Goal: Transaction & Acquisition: Purchase product/service

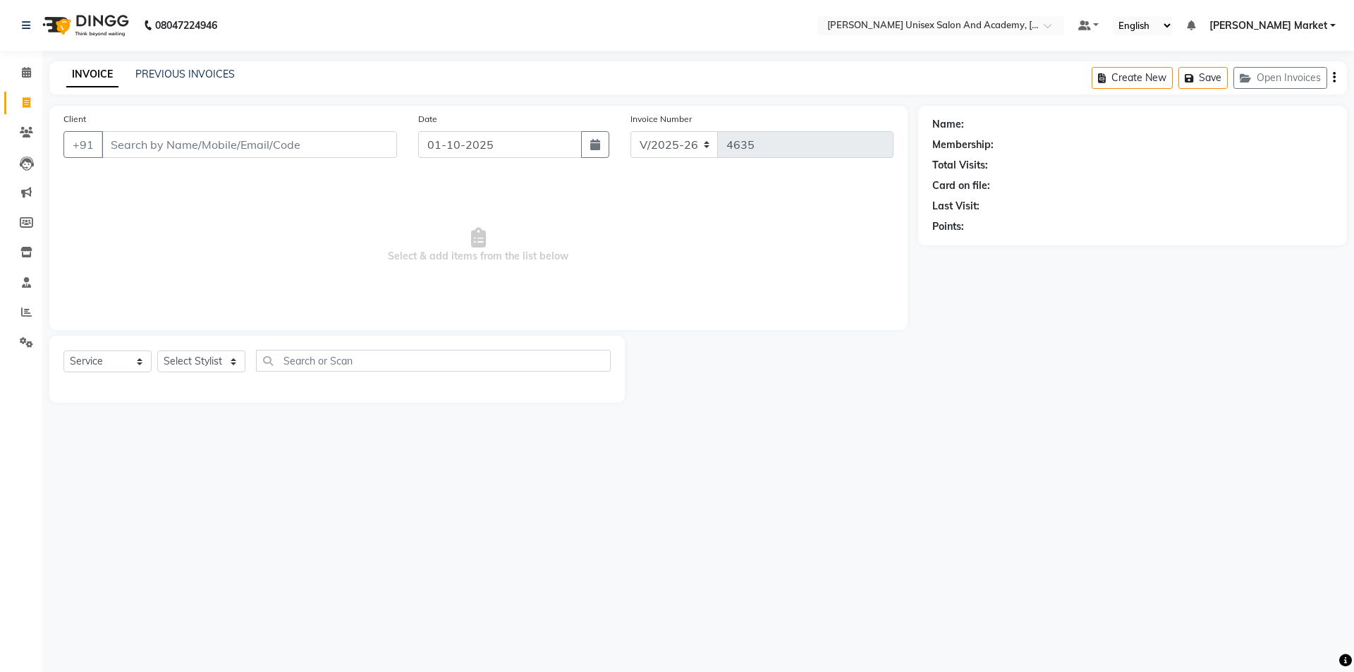
select select "8060"
select select "service"
drag, startPoint x: 0, startPoint y: 0, endPoint x: 149, endPoint y: 151, distance: 212.4
click at [149, 151] on input "Client" at bounding box center [249, 144] width 295 height 27
type input "7876575805"
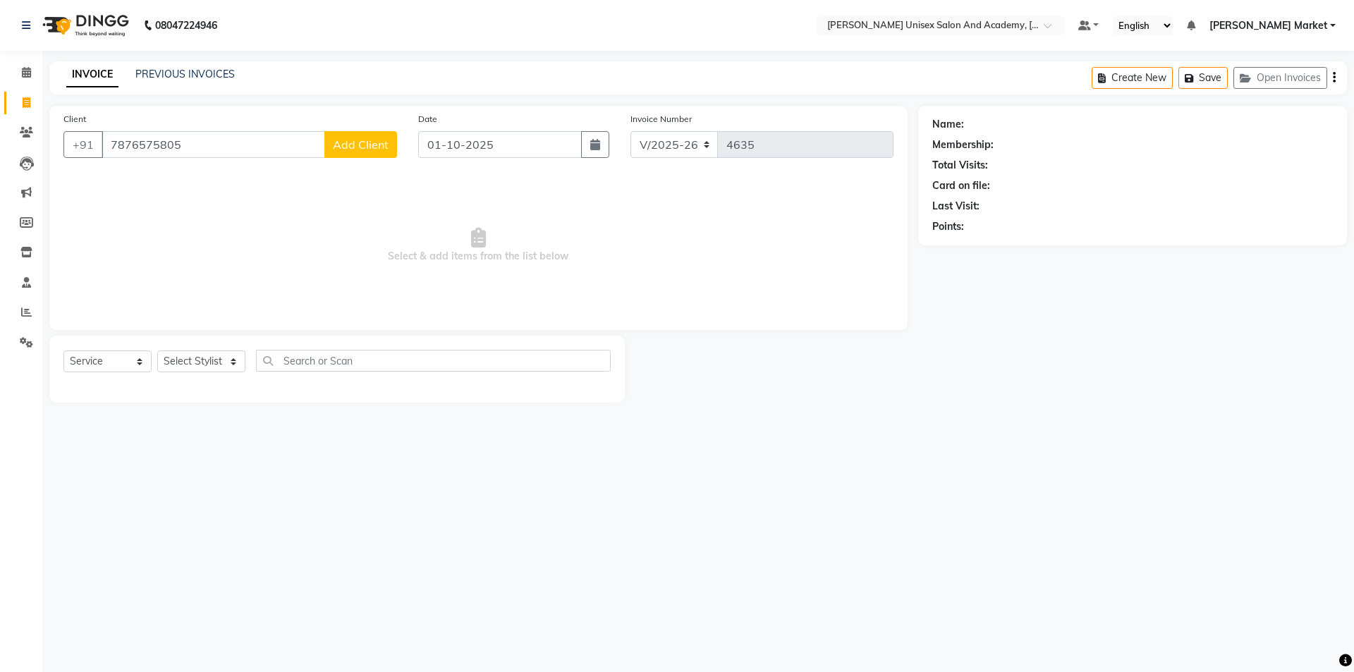
click at [367, 149] on span "Add Client" at bounding box center [361, 144] width 56 height 14
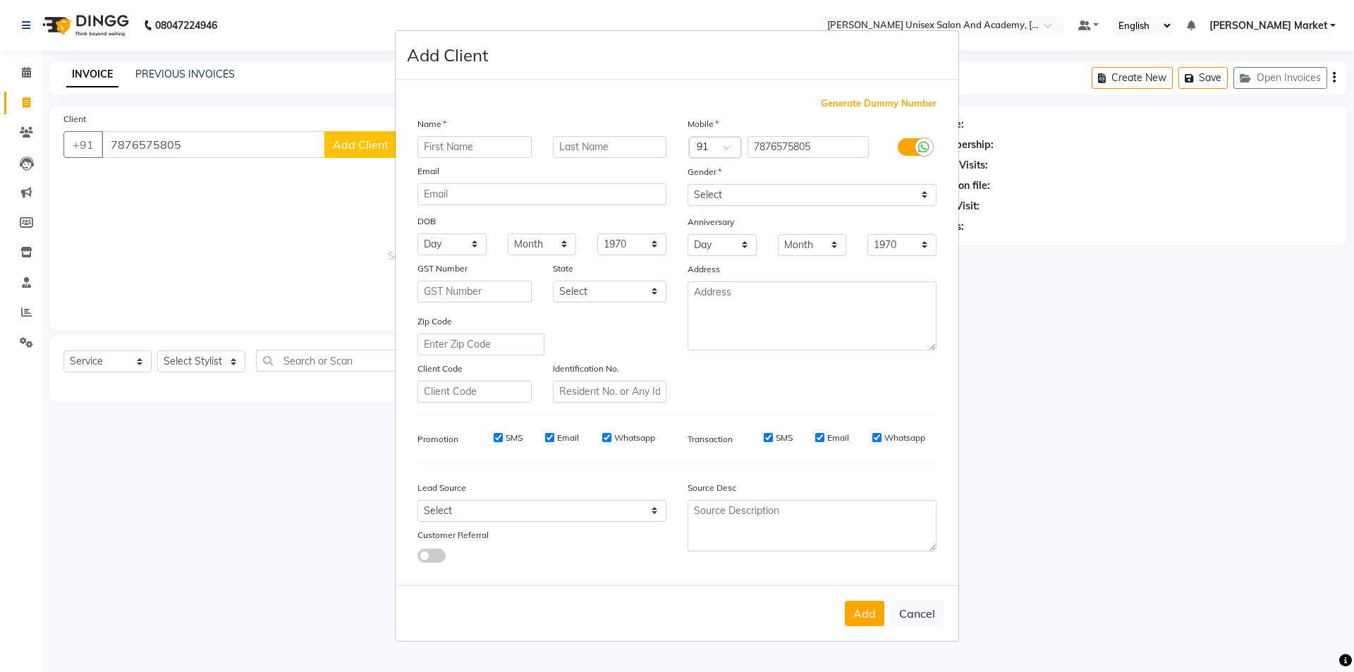
click at [437, 145] on input "text" at bounding box center [474, 147] width 114 height 22
type input "[GEOGRAPHIC_DATA]"
click at [754, 195] on select "Select [DEMOGRAPHIC_DATA] [DEMOGRAPHIC_DATA] Other Prefer Not To Say" at bounding box center [811, 195] width 249 height 22
select select "[DEMOGRAPHIC_DATA]"
click at [687, 184] on select "Select [DEMOGRAPHIC_DATA] [DEMOGRAPHIC_DATA] Other Prefer Not To Say" at bounding box center [811, 195] width 249 height 22
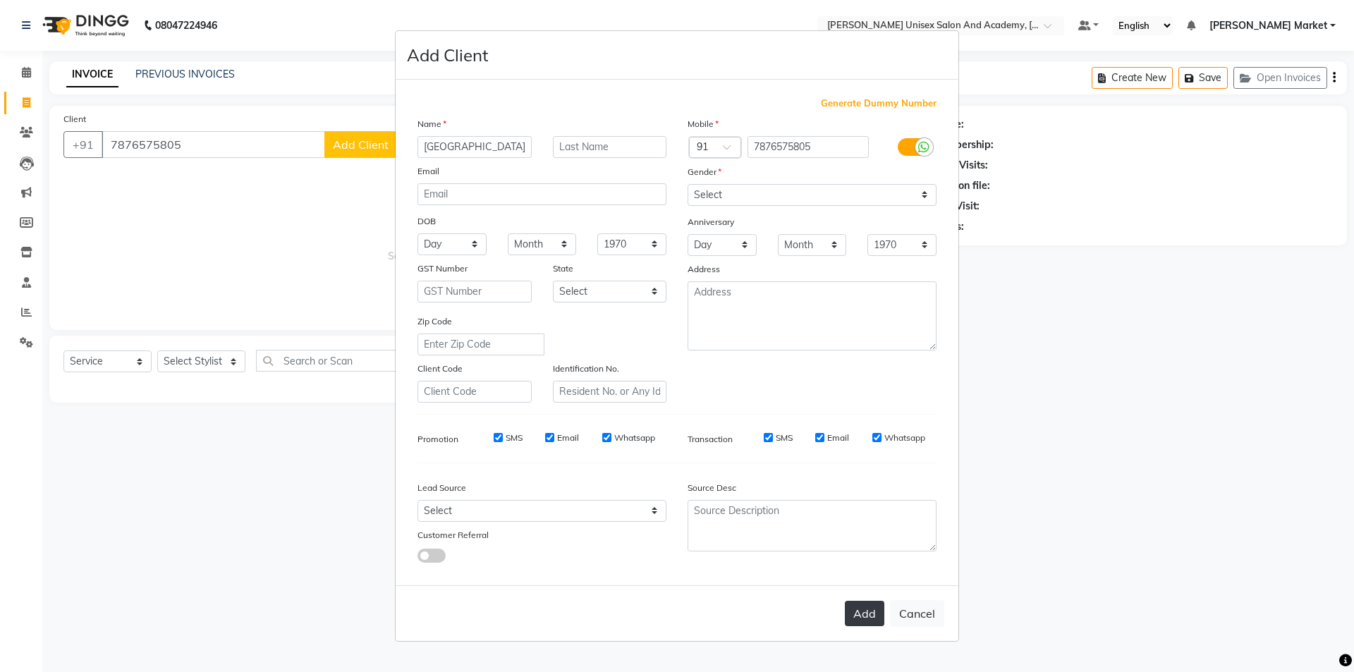
click at [852, 613] on button "Add" at bounding box center [864, 613] width 39 height 25
select select
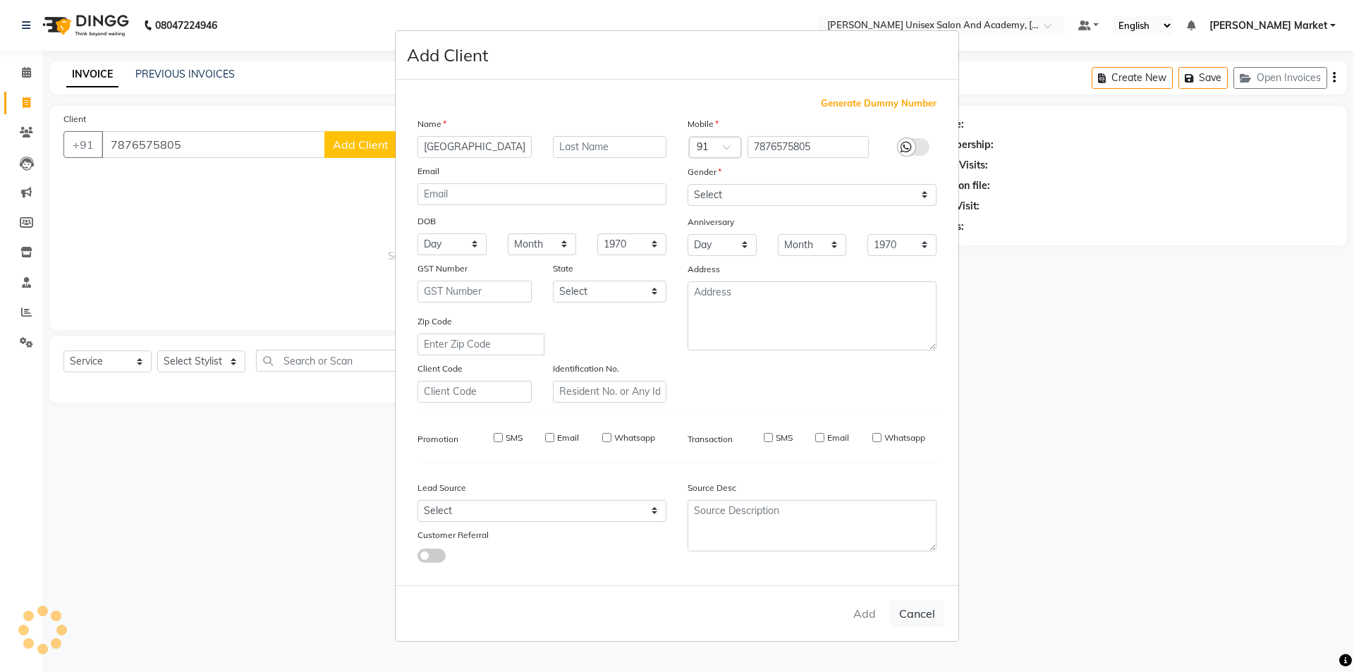
select select
checkbox input "false"
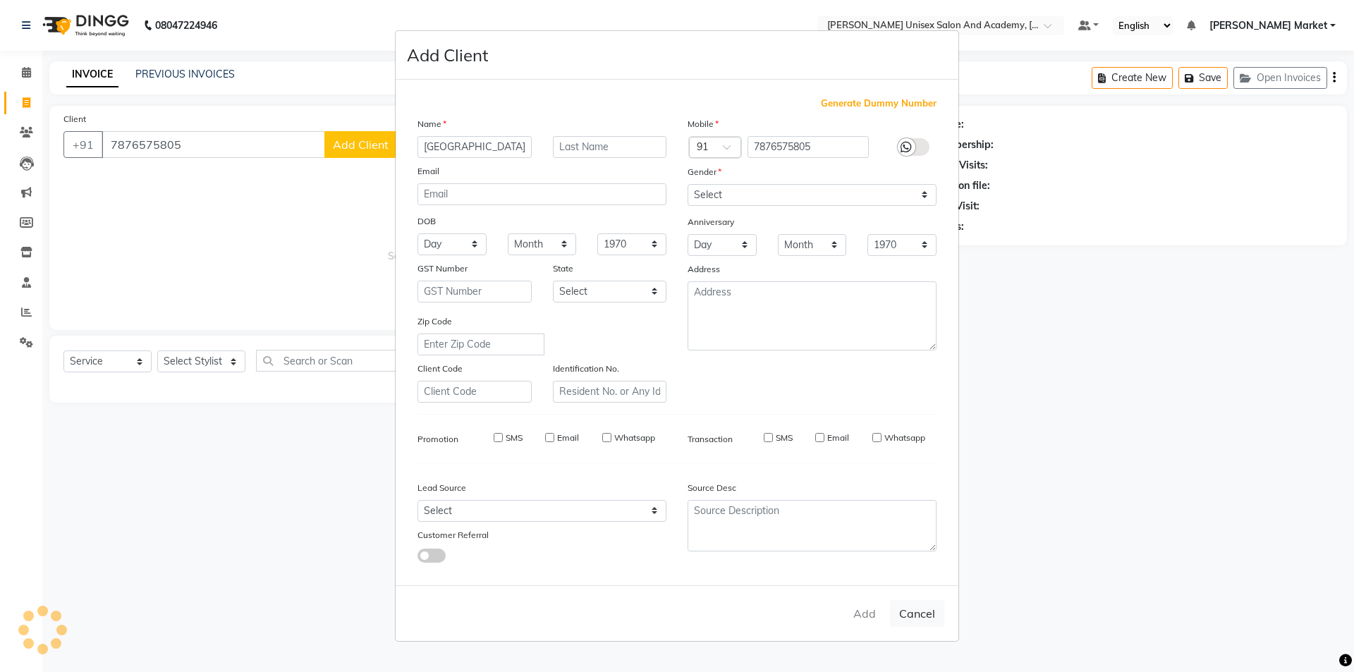
checkbox input "false"
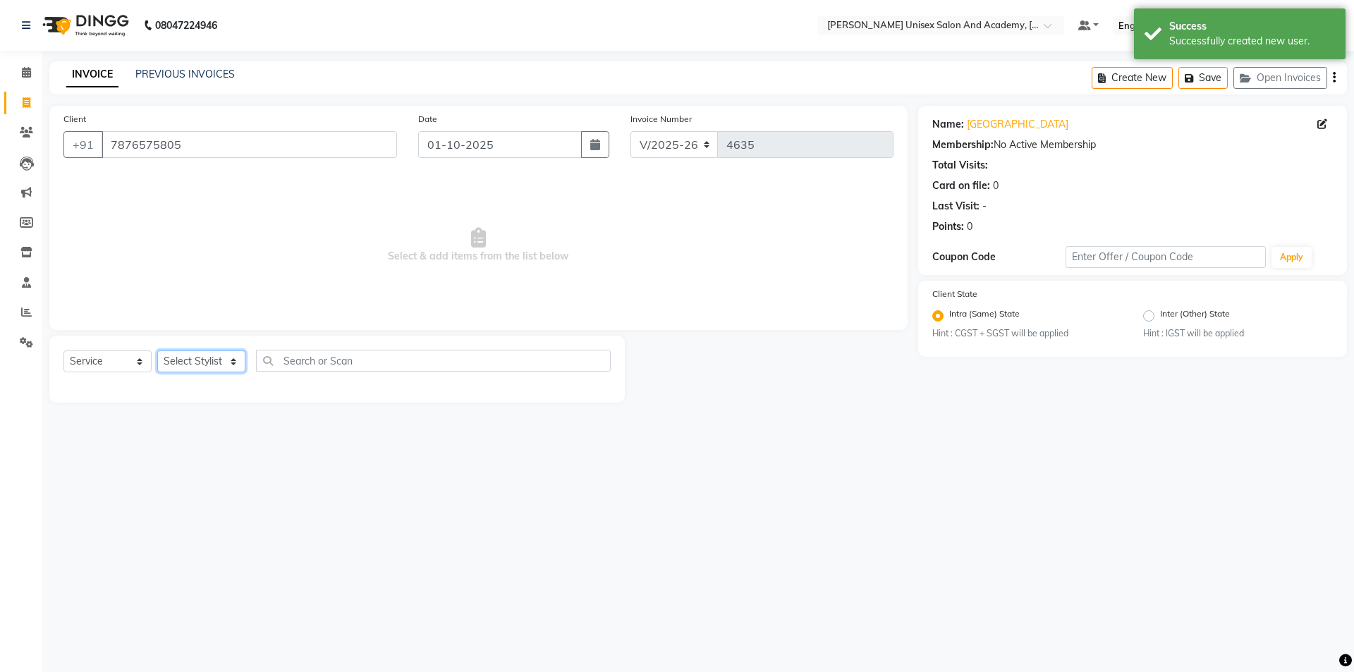
click at [233, 360] on select "Select Stylist Amit anjali hemant [PERSON_NAME] [PERSON_NAME] owner pooja [PERS…" at bounding box center [201, 361] width 88 height 22
select select "78754"
click at [157, 350] on select "Select Stylist Amit anjali hemant [PERSON_NAME] [PERSON_NAME] owner pooja [PERS…" at bounding box center [201, 361] width 88 height 22
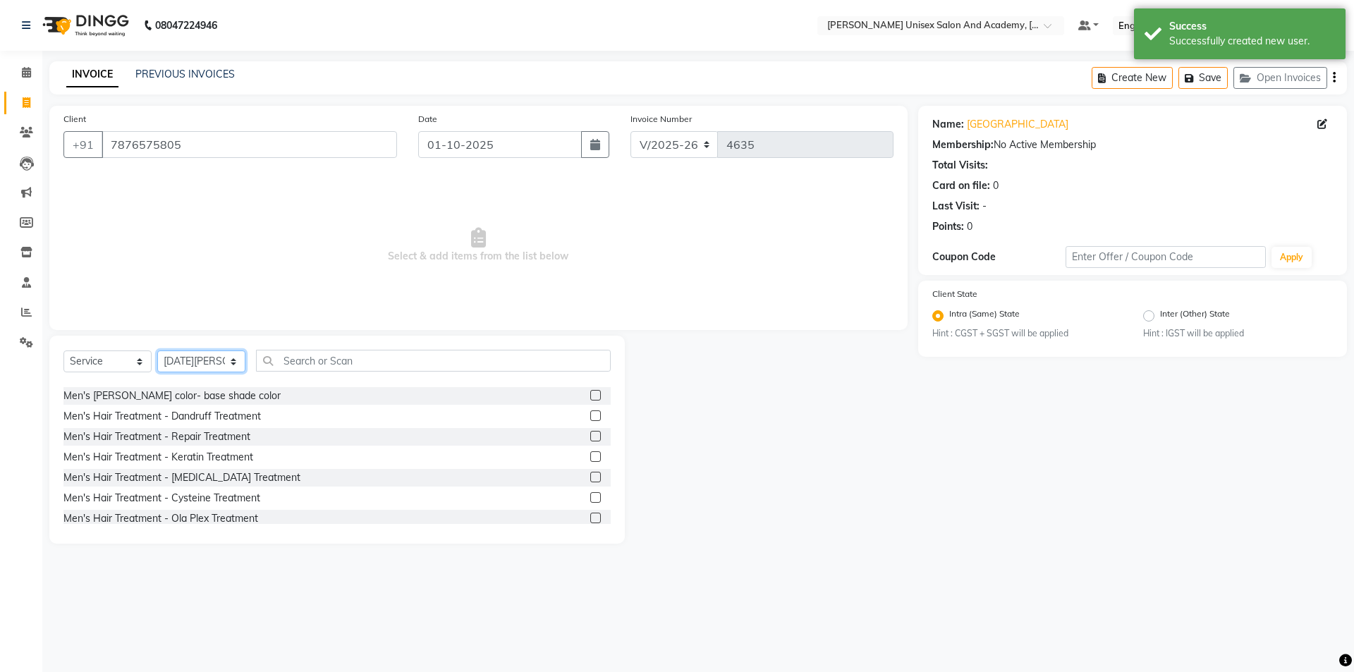
scroll to position [352, 0]
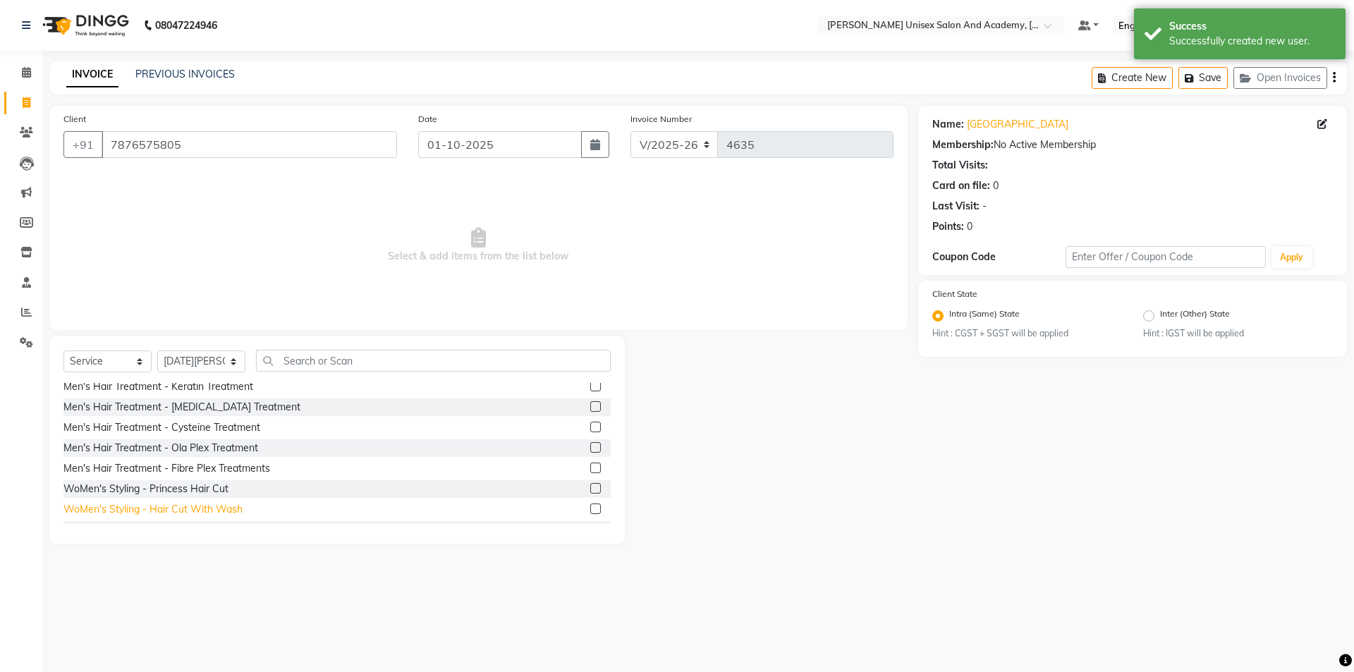
click at [195, 510] on div "WoMen's Styling - Hair Cut With Wash" at bounding box center [152, 509] width 179 height 15
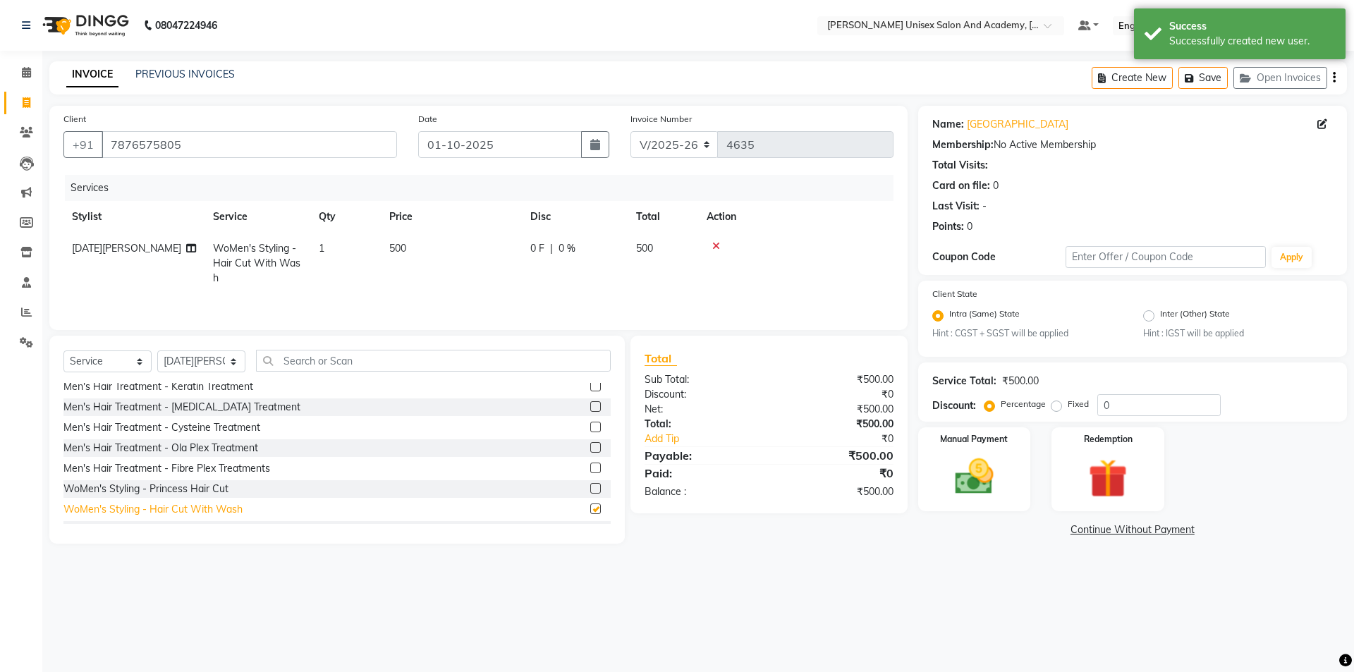
checkbox input "false"
click at [233, 360] on select "Select Stylist Amit anjali hemant [PERSON_NAME] [PERSON_NAME] owner pooja [PERS…" at bounding box center [201, 361] width 88 height 22
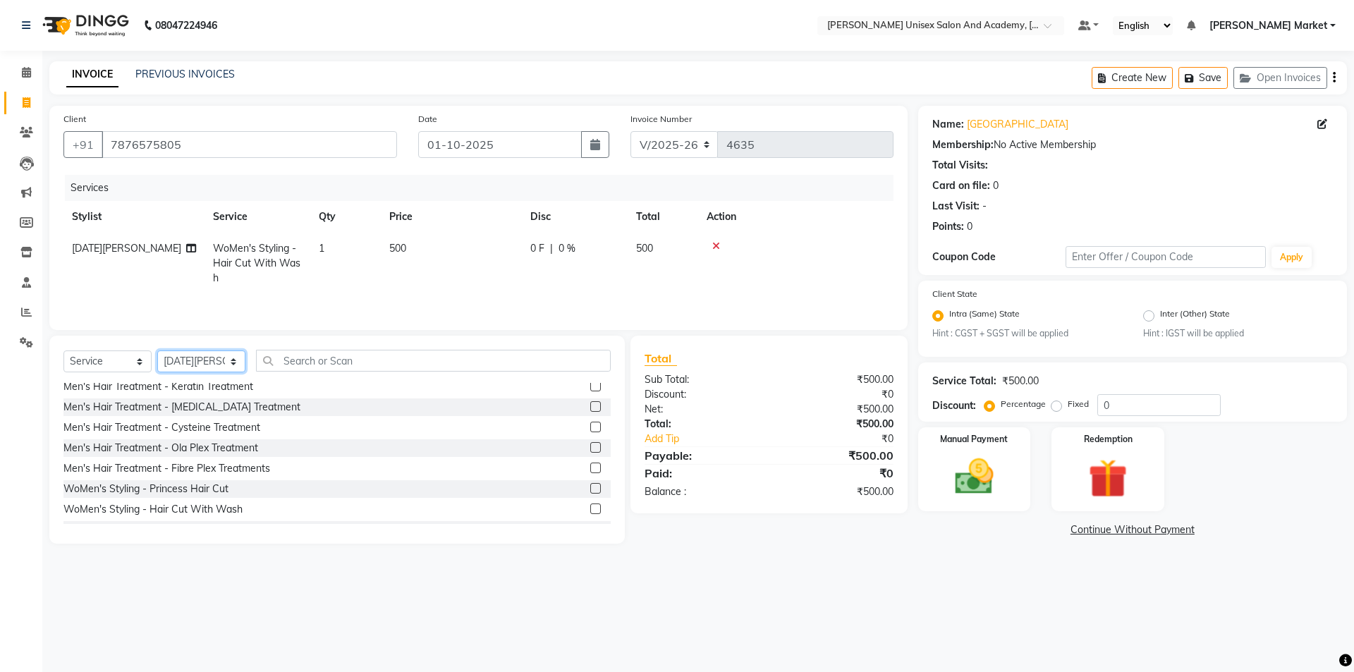
select select "73406"
click at [157, 350] on select "Select Stylist Amit anjali hemant [PERSON_NAME] [PERSON_NAME] owner pooja [PERS…" at bounding box center [201, 361] width 88 height 22
click at [294, 367] on input "text" at bounding box center [433, 361] width 355 height 22
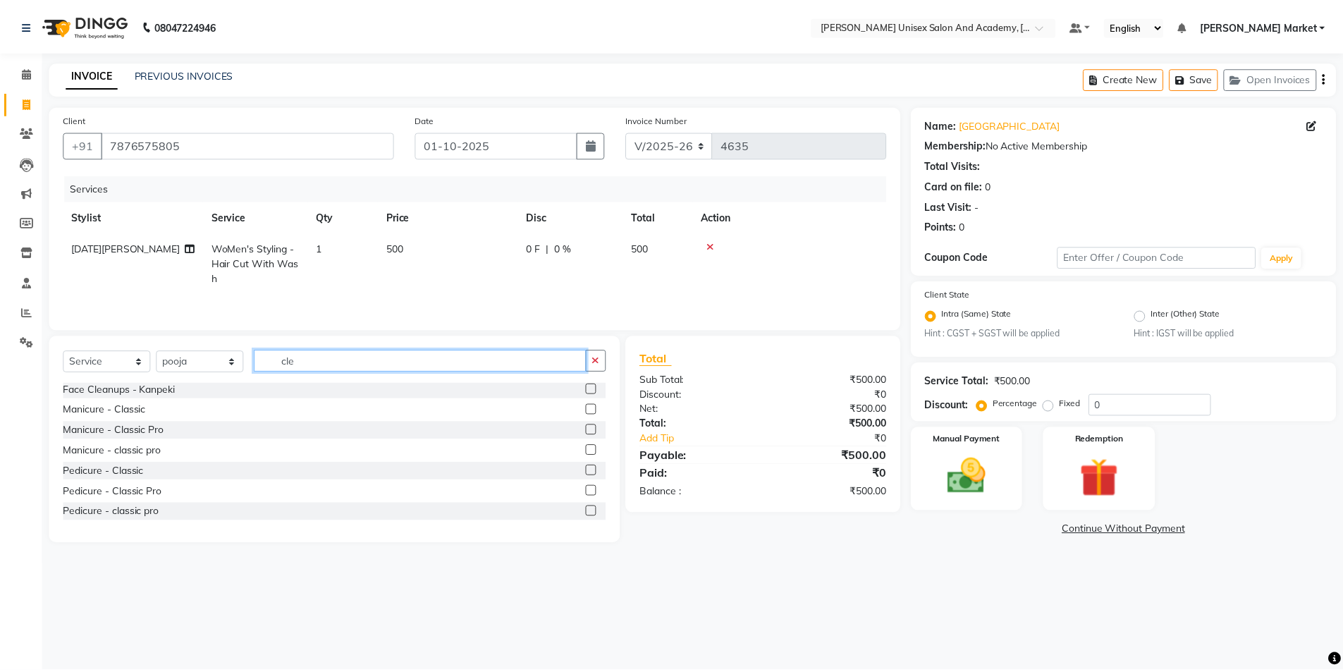
scroll to position [0, 0]
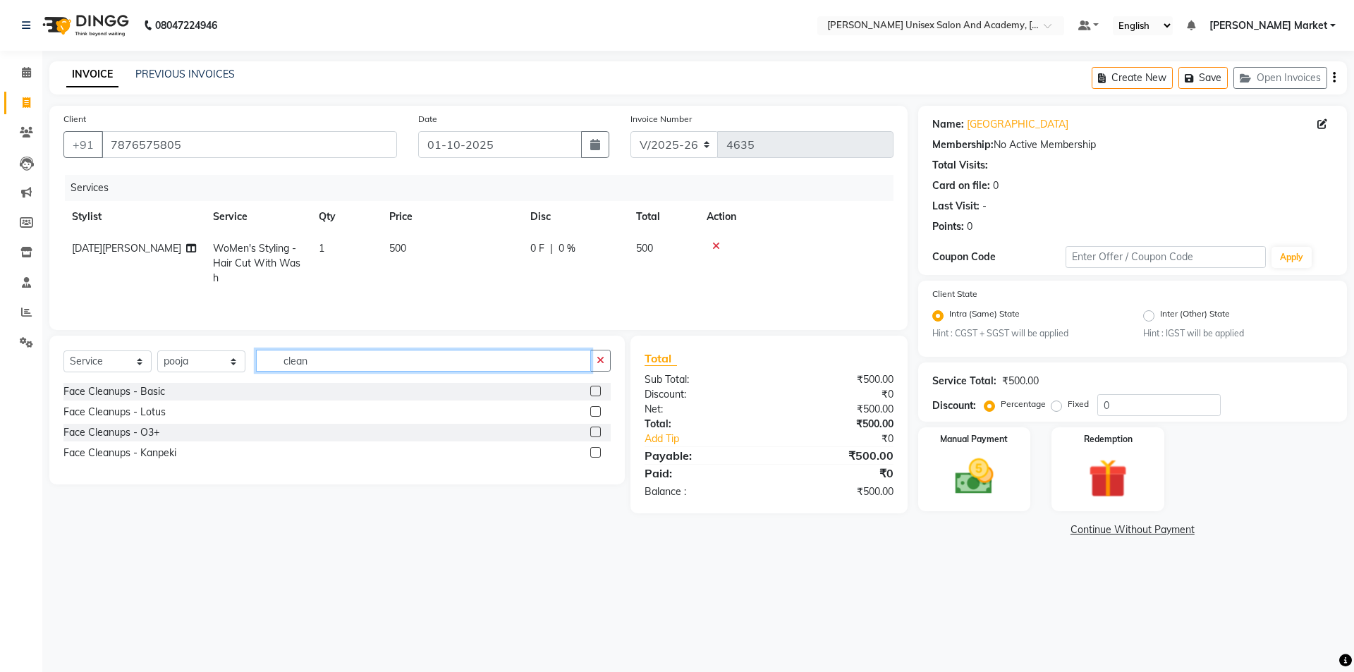
type input "clean"
click at [596, 389] on label at bounding box center [595, 391] width 11 height 11
click at [596, 389] on input "checkbox" at bounding box center [594, 391] width 9 height 9
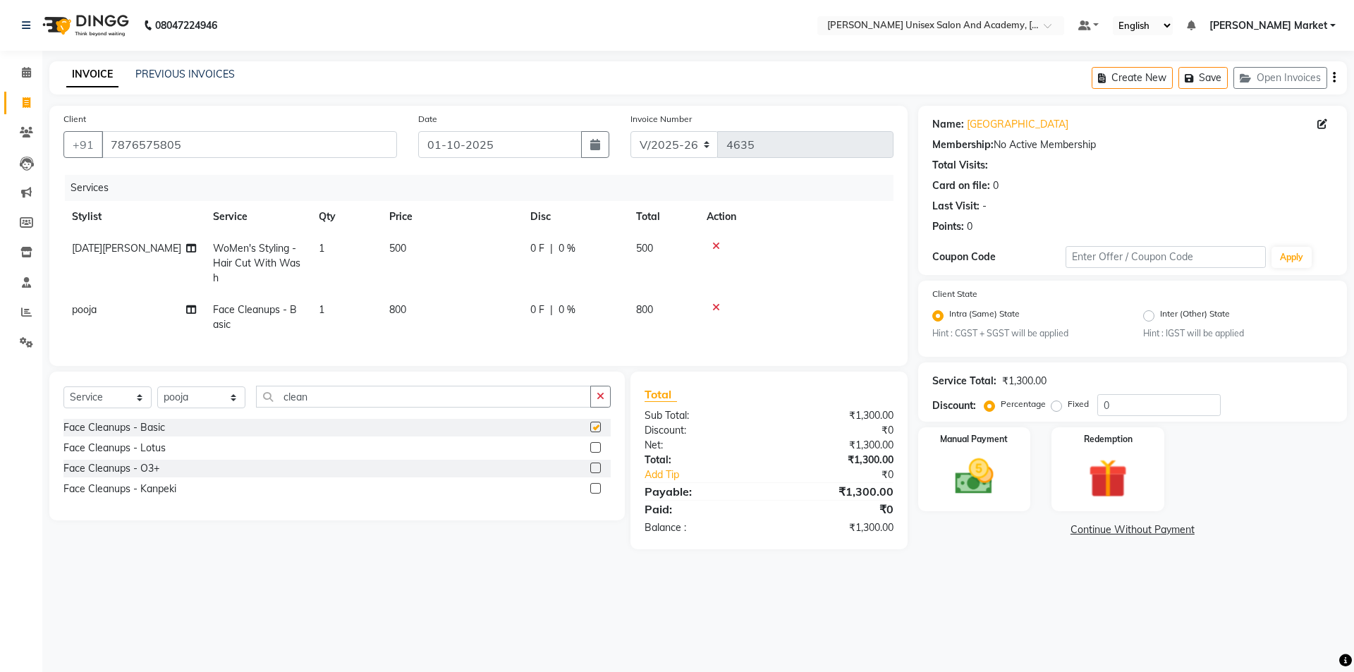
checkbox input "false"
click at [595, 406] on button "button" at bounding box center [600, 397] width 20 height 22
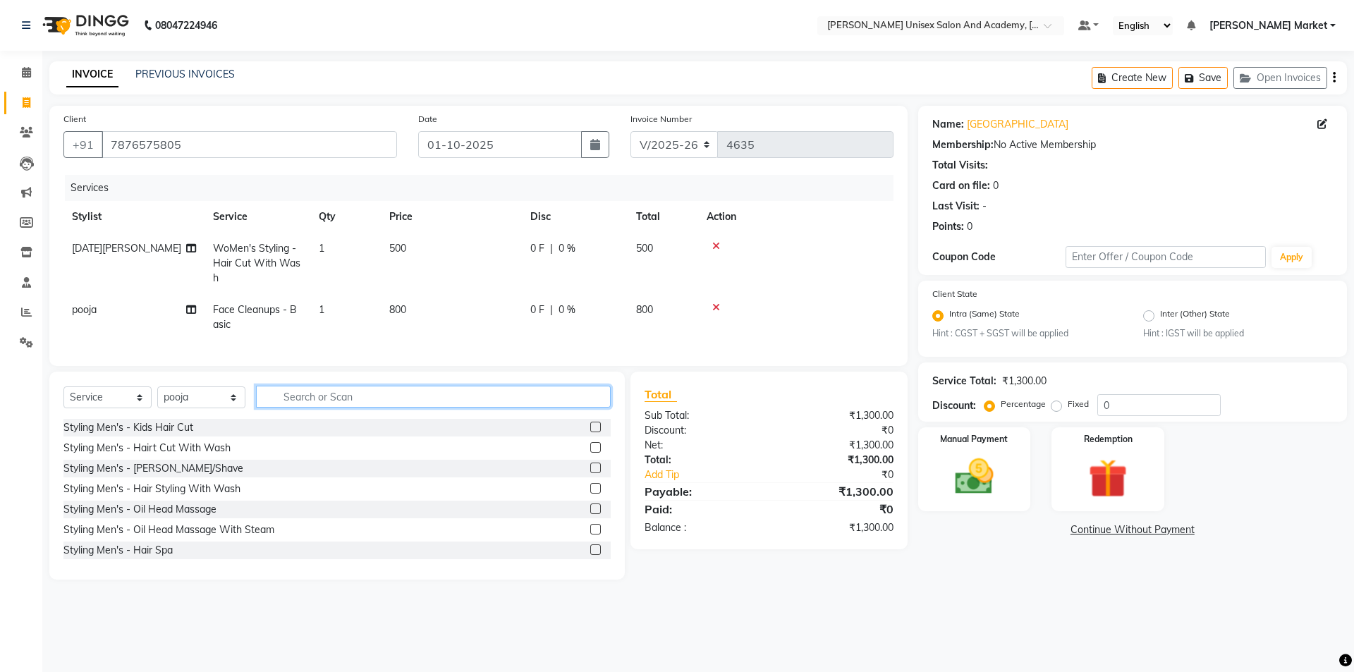
click at [444, 407] on input "text" at bounding box center [433, 397] width 355 height 22
type input "thr"
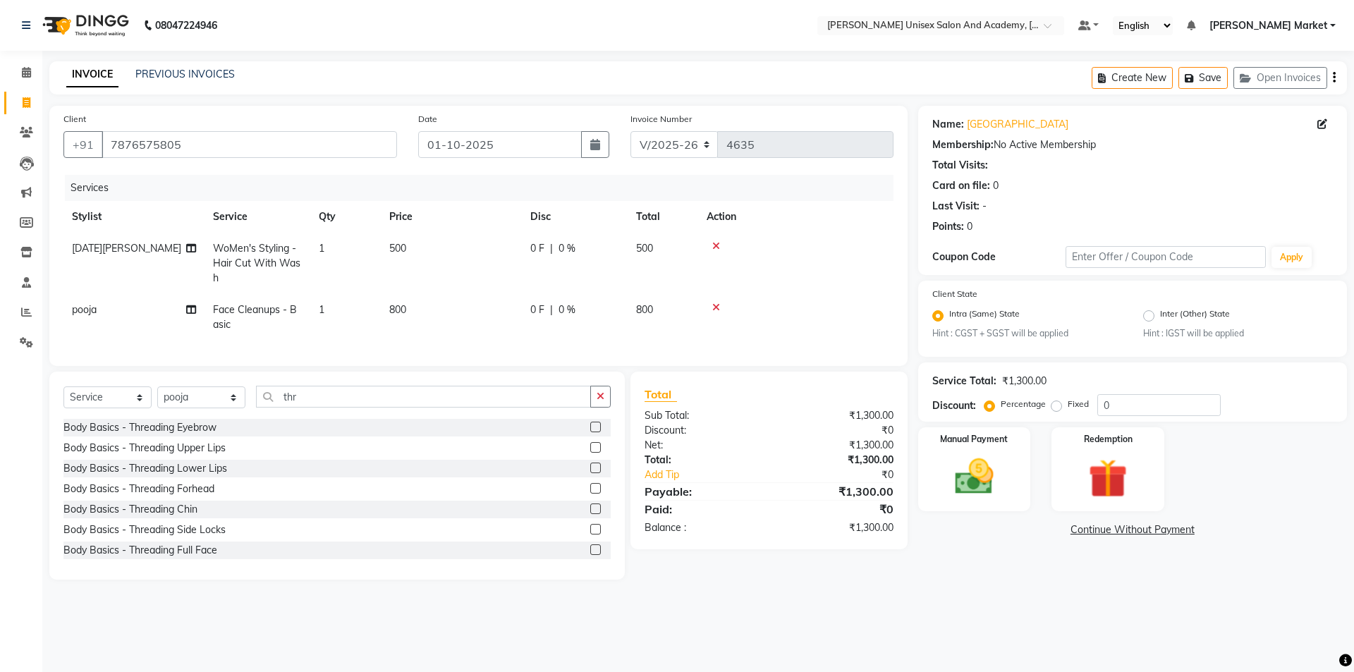
click at [590, 432] on label at bounding box center [595, 427] width 11 height 11
click at [590, 432] on input "checkbox" at bounding box center [594, 427] width 9 height 9
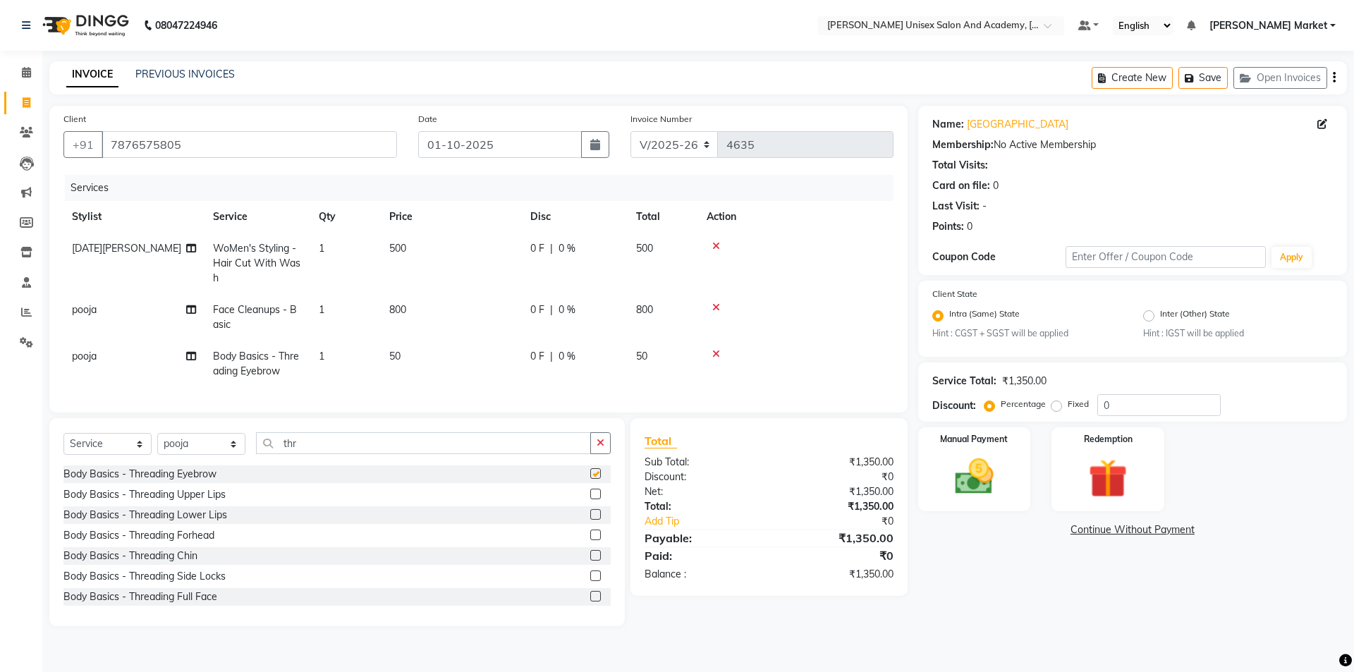
checkbox input "false"
click at [590, 499] on label at bounding box center [595, 494] width 11 height 11
click at [590, 499] on input "checkbox" at bounding box center [594, 494] width 9 height 9
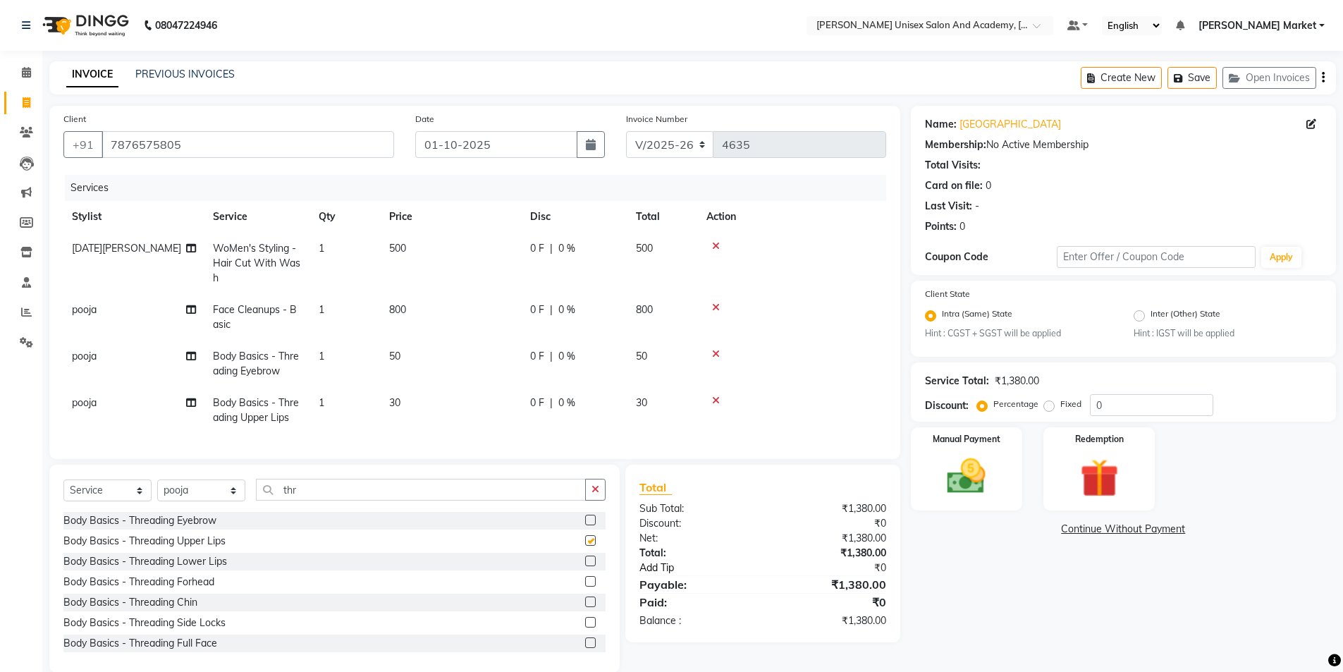
checkbox input "false"
drag, startPoint x: 969, startPoint y: 469, endPoint x: 976, endPoint y: 477, distance: 11.5
click at [969, 469] on img at bounding box center [966, 477] width 65 height 46
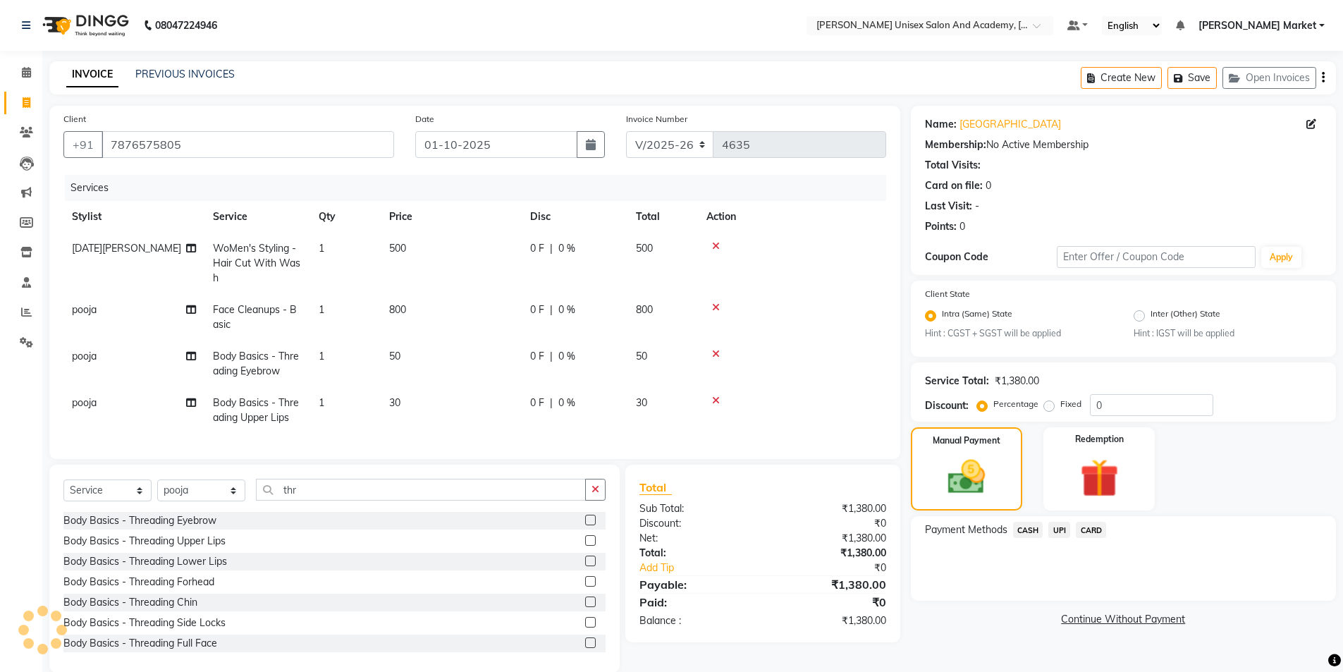
click at [1060, 532] on span "UPI" at bounding box center [1059, 530] width 22 height 16
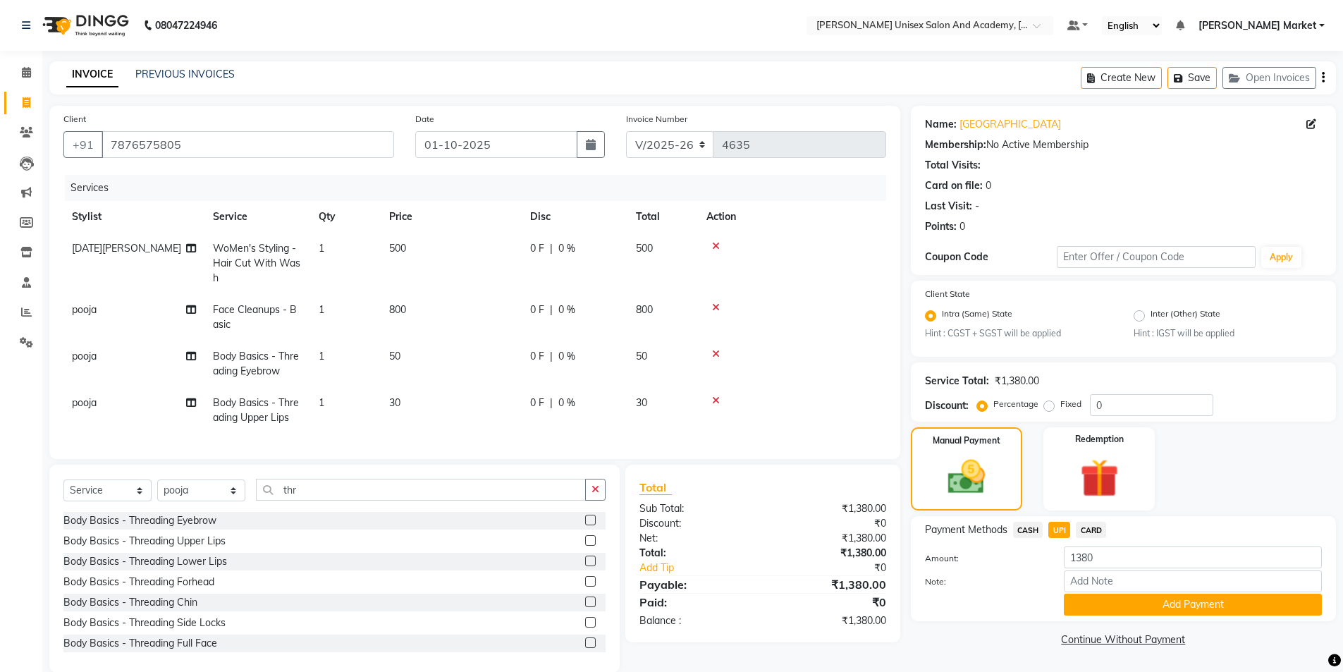
click at [1103, 605] on button "Add Payment" at bounding box center [1193, 605] width 258 height 22
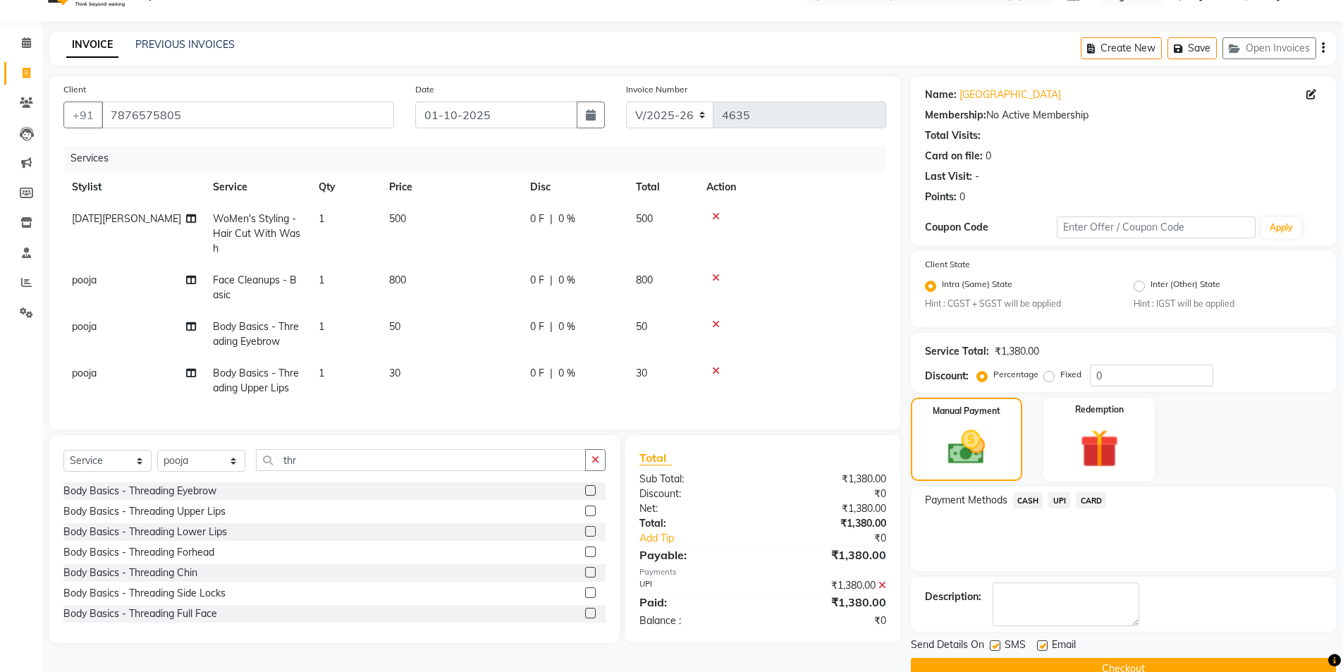
scroll to position [59, 0]
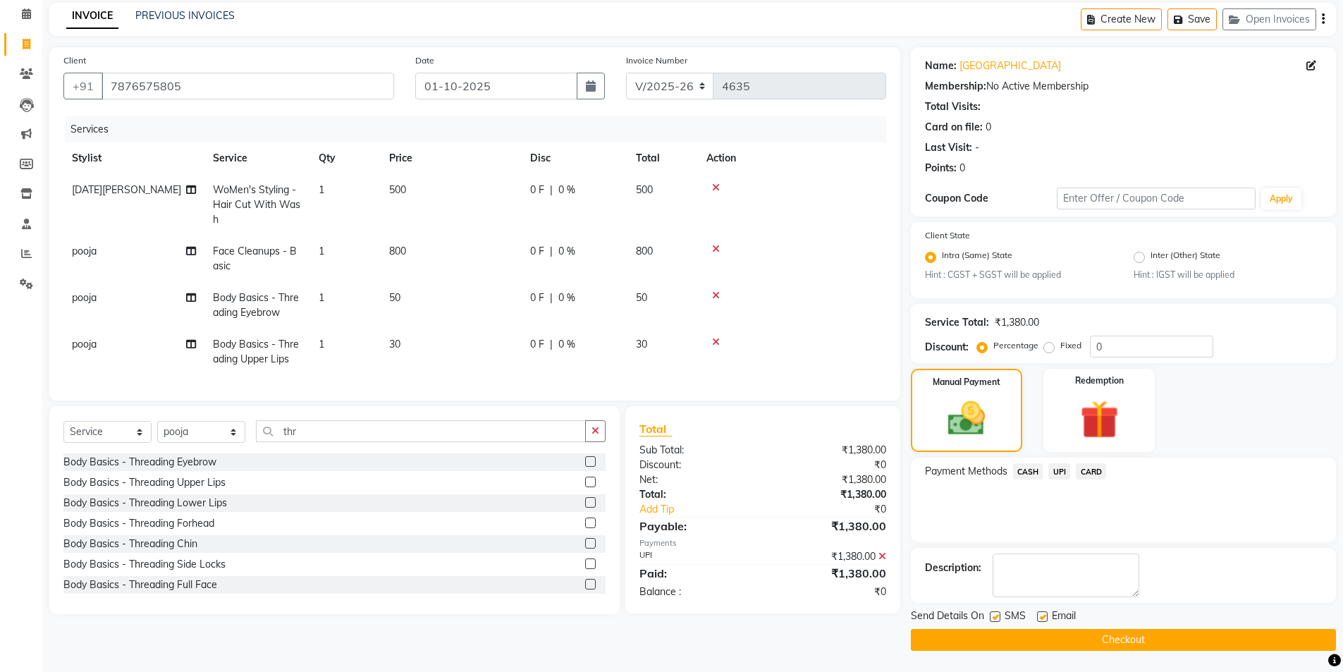
click at [1086, 637] on button "Checkout" at bounding box center [1123, 640] width 425 height 22
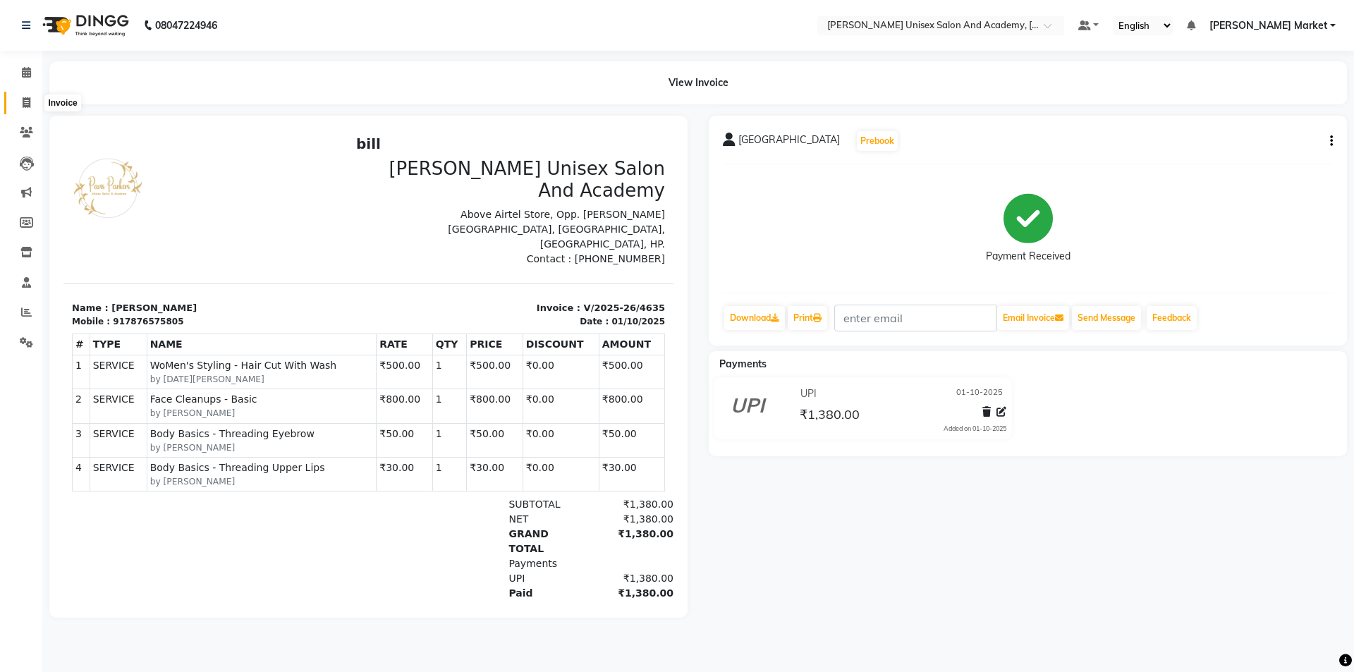
click at [27, 104] on icon at bounding box center [27, 102] width 8 height 11
select select "service"
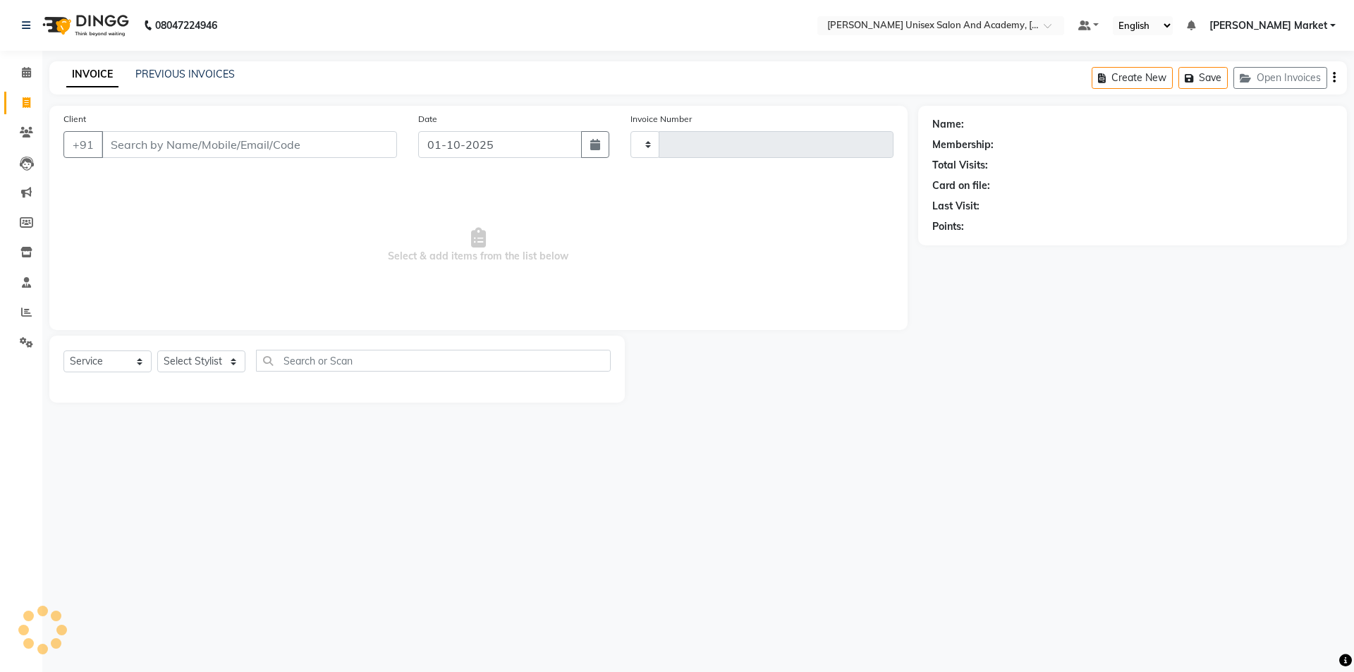
type input "4636"
select select "8060"
click at [125, 142] on input "Client" at bounding box center [249, 144] width 295 height 27
type input "8894276541"
click at [350, 137] on button "Add Client" at bounding box center [360, 144] width 73 height 27
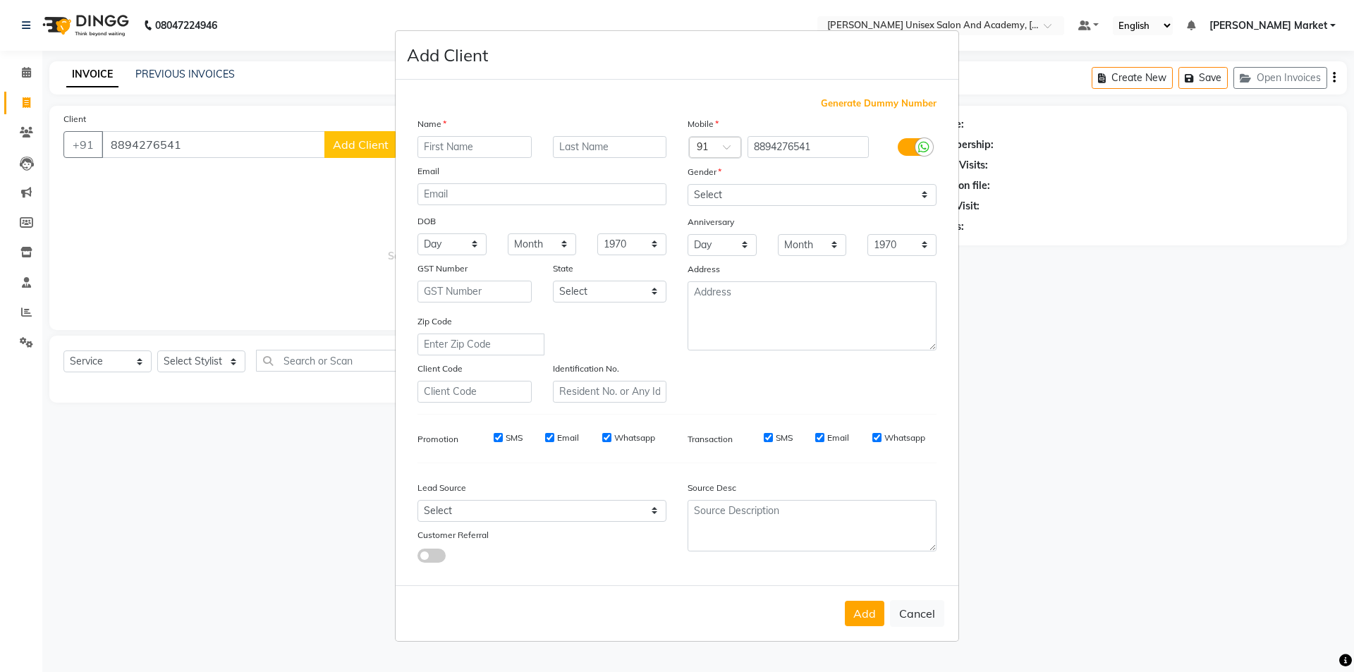
click at [438, 143] on input "text" at bounding box center [474, 147] width 114 height 22
type input "[PERSON_NAME]"
click at [599, 142] on input "text" at bounding box center [610, 147] width 114 height 22
type input "thakur"
click at [869, 618] on button "Add" at bounding box center [864, 613] width 39 height 25
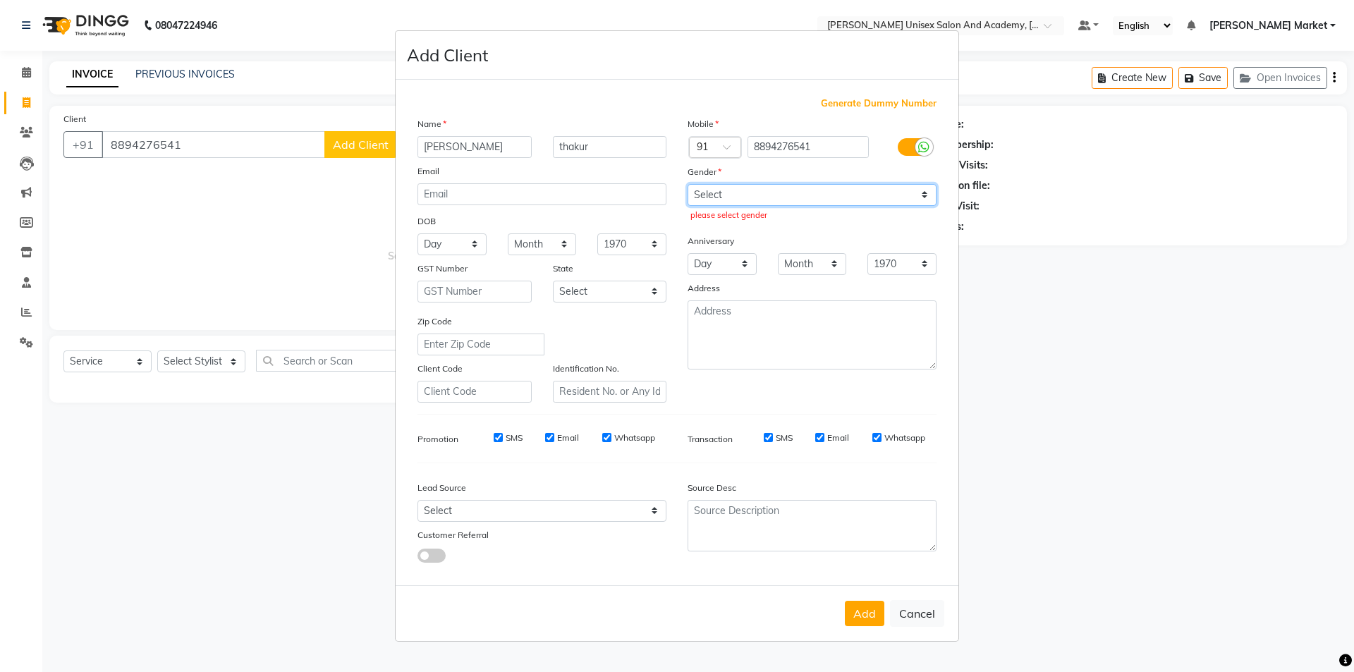
click at [745, 189] on select "Select [DEMOGRAPHIC_DATA] [DEMOGRAPHIC_DATA] Other Prefer Not To Say" at bounding box center [811, 195] width 249 height 22
select select "[DEMOGRAPHIC_DATA]"
click at [687, 184] on select "Select [DEMOGRAPHIC_DATA] [DEMOGRAPHIC_DATA] Other Prefer Not To Say" at bounding box center [811, 195] width 249 height 22
click at [870, 617] on button "Add" at bounding box center [864, 613] width 39 height 25
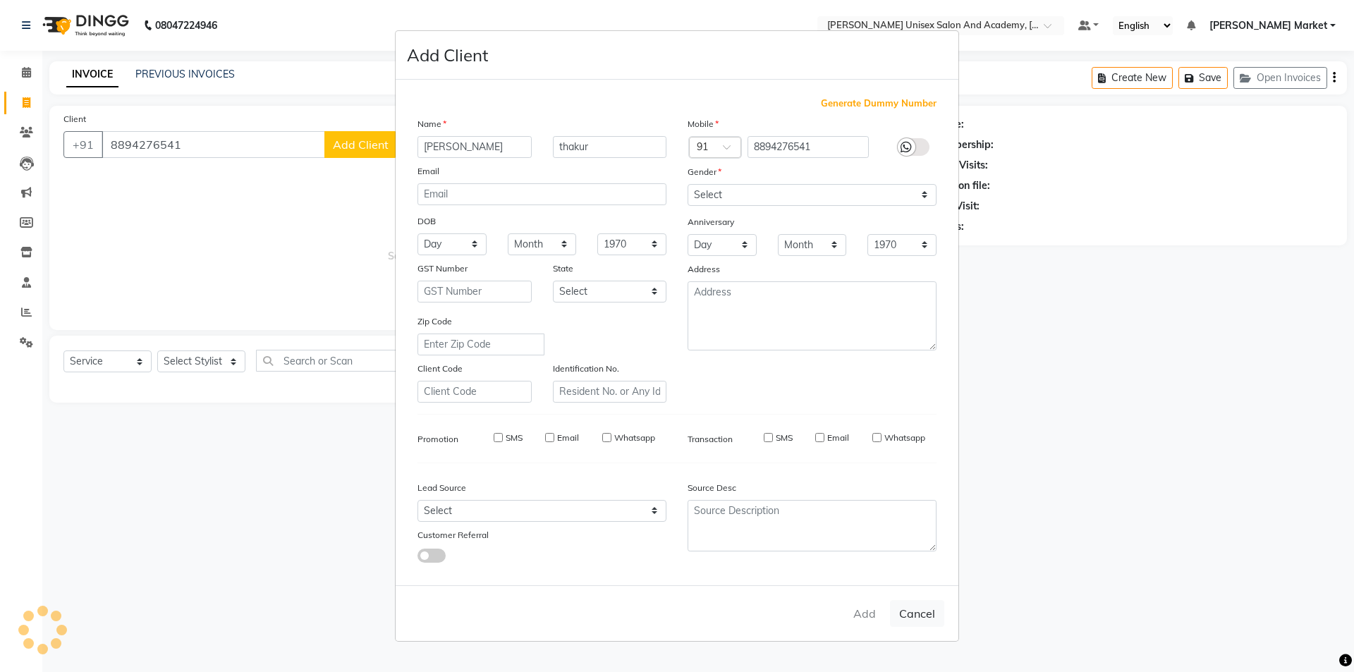
select select
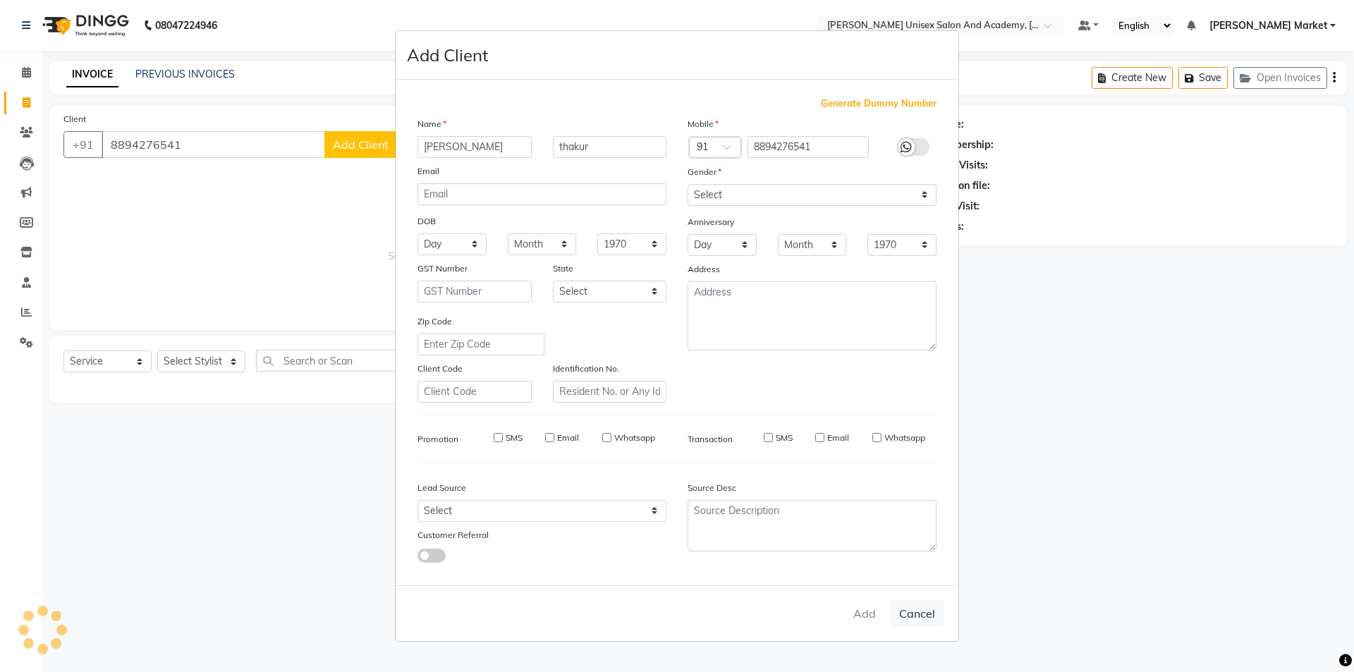
select select
checkbox input "false"
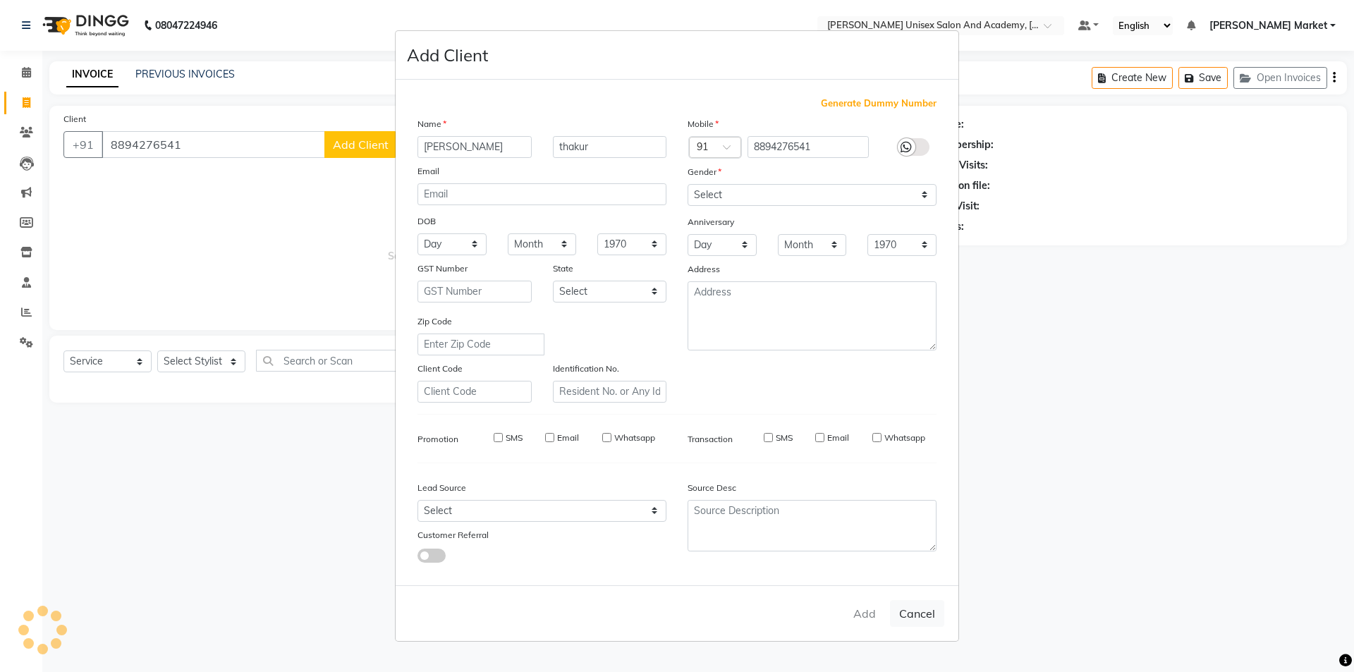
checkbox input "false"
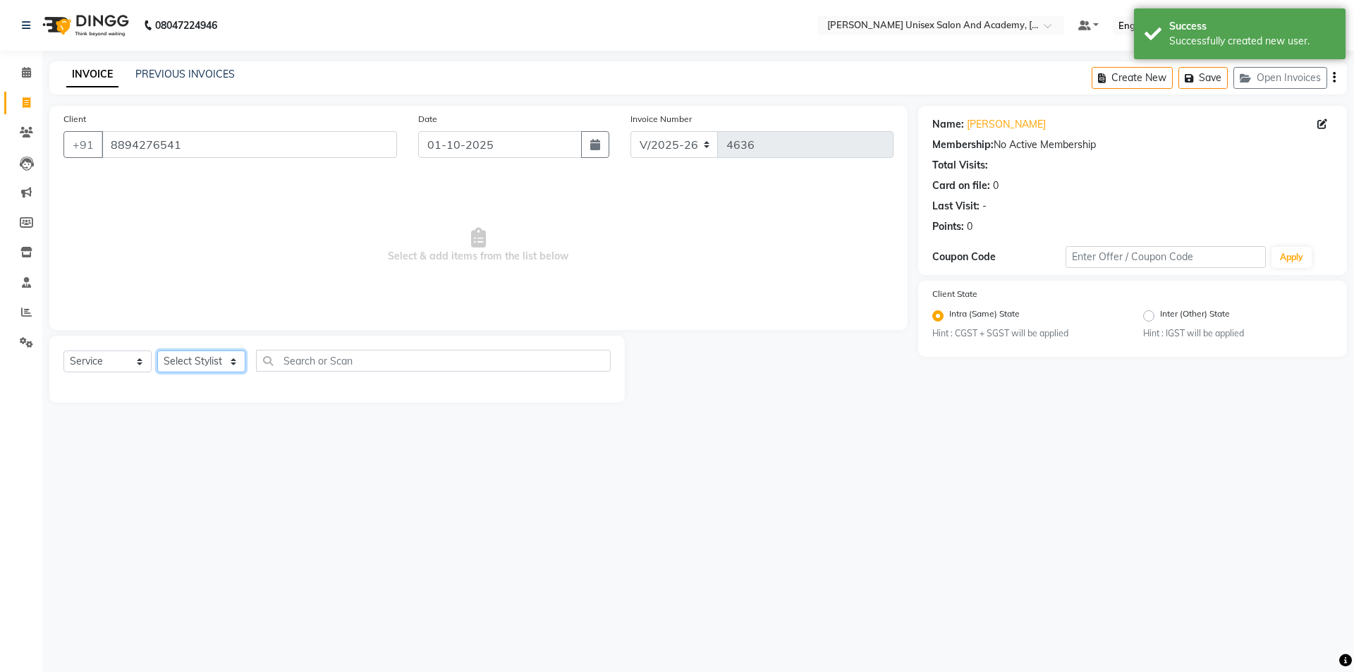
click at [236, 358] on select "Select Stylist Amit anjali hemant [PERSON_NAME] [PERSON_NAME] owner pooja [PERS…" at bounding box center [201, 361] width 88 height 22
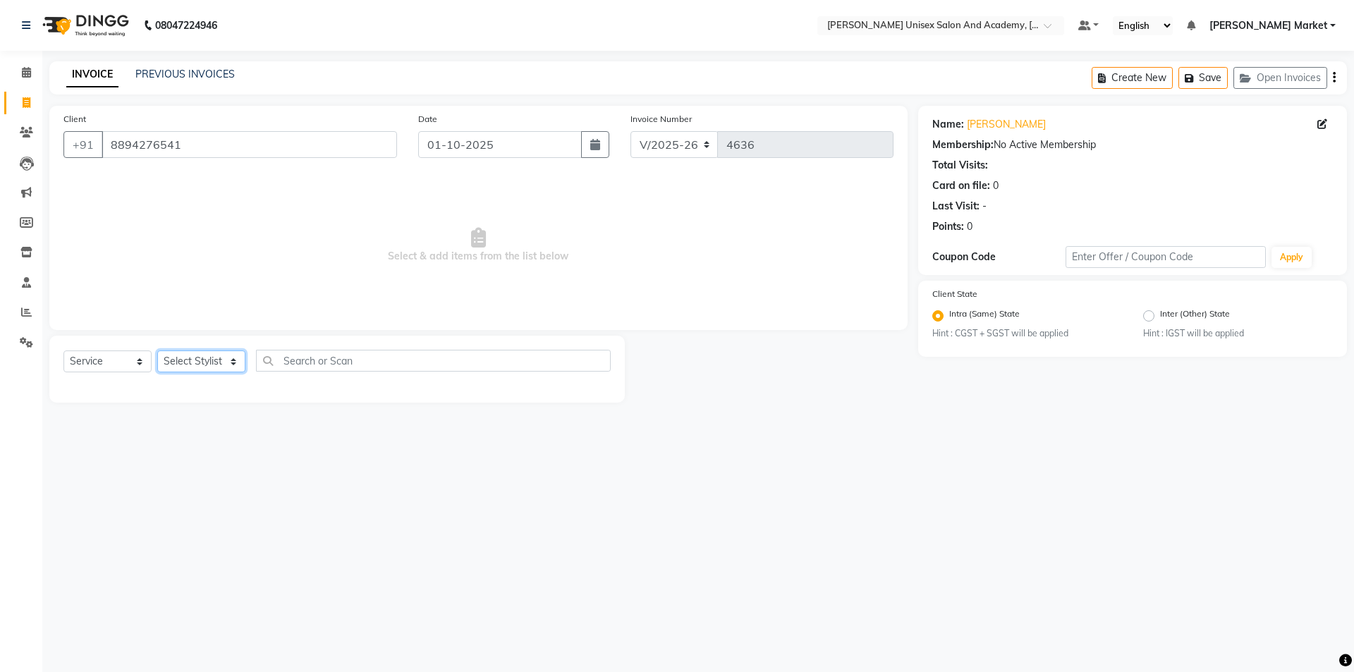
select select "75210"
click at [157, 350] on select "Select Stylist Amit anjali hemant [PERSON_NAME] [PERSON_NAME] owner pooja [PERS…" at bounding box center [201, 361] width 88 height 22
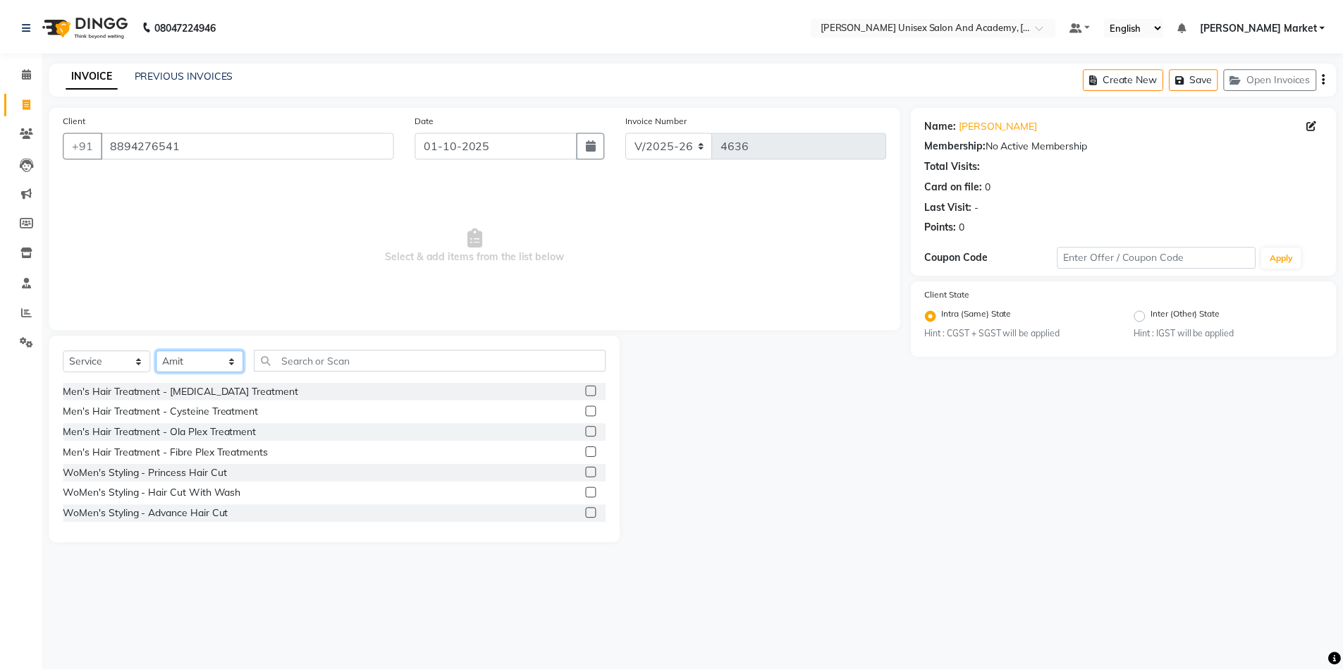
scroll to position [352, 0]
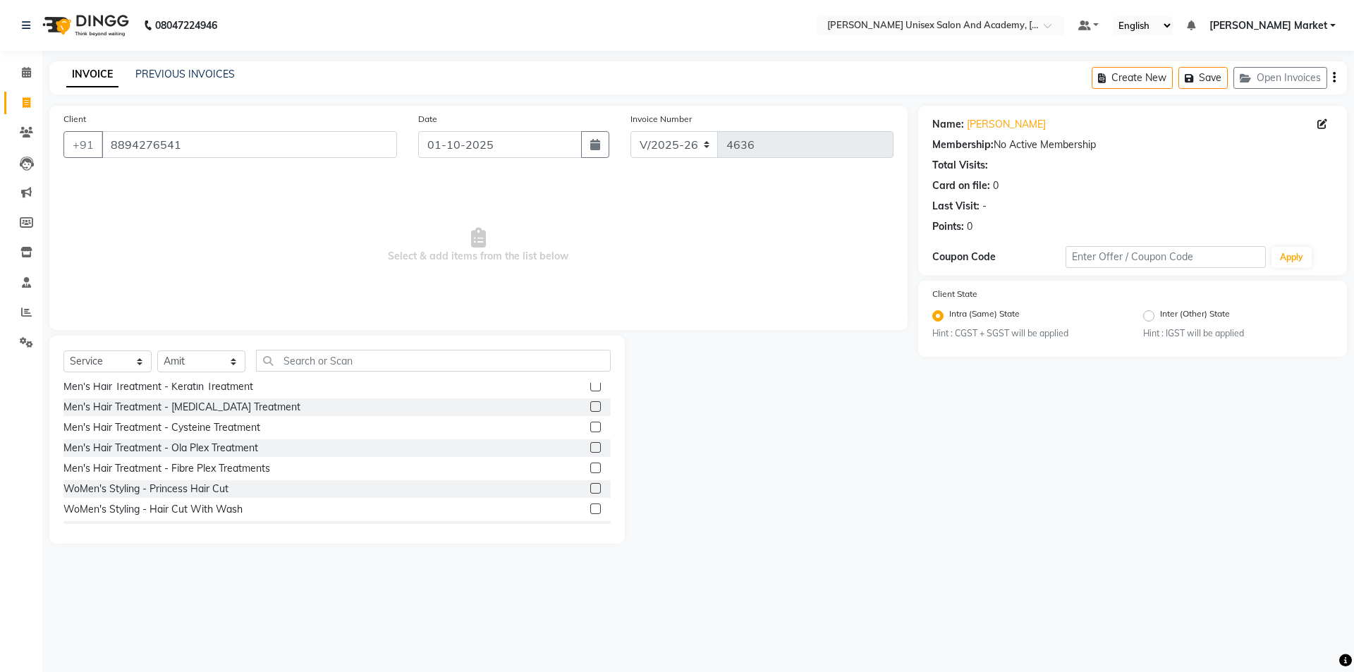
click at [250, 512] on div "WoMen's Styling - Hair Cut With Wash" at bounding box center [336, 510] width 547 height 18
click at [590, 508] on label at bounding box center [595, 508] width 11 height 11
click at [590, 508] on input "checkbox" at bounding box center [594, 509] width 9 height 9
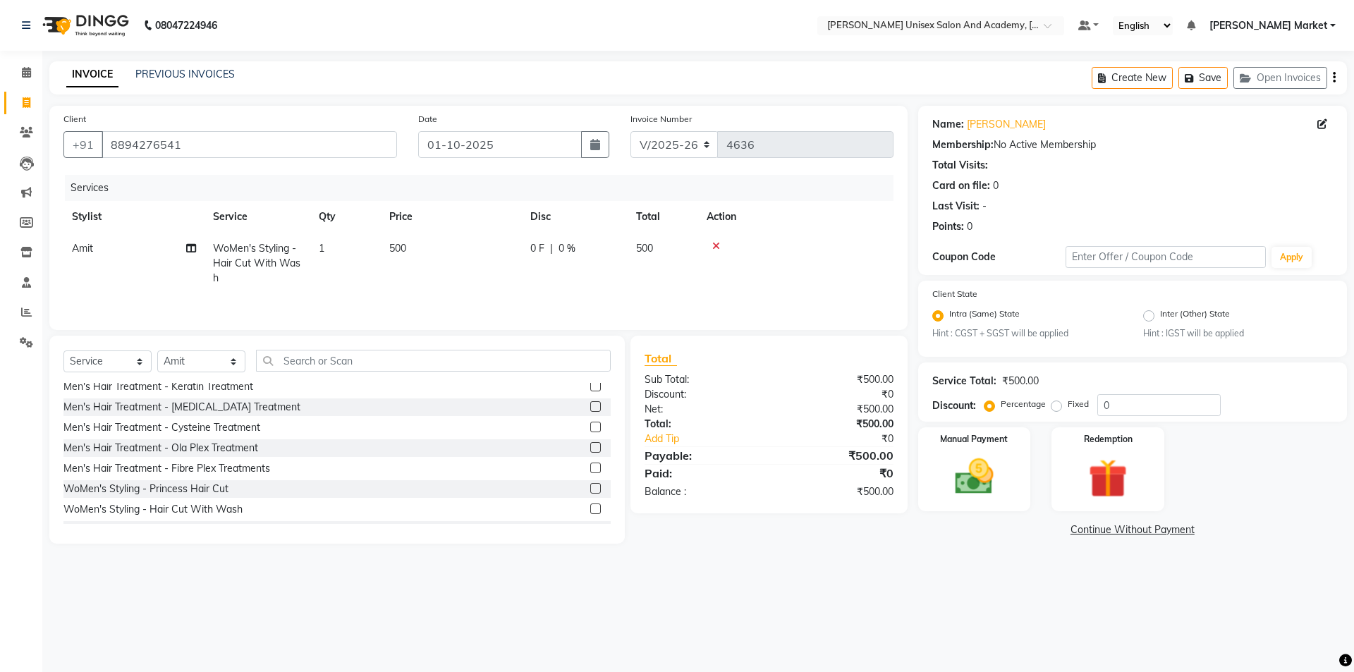
click at [590, 513] on label at bounding box center [595, 508] width 11 height 11
click at [590, 513] on input "checkbox" at bounding box center [594, 509] width 9 height 9
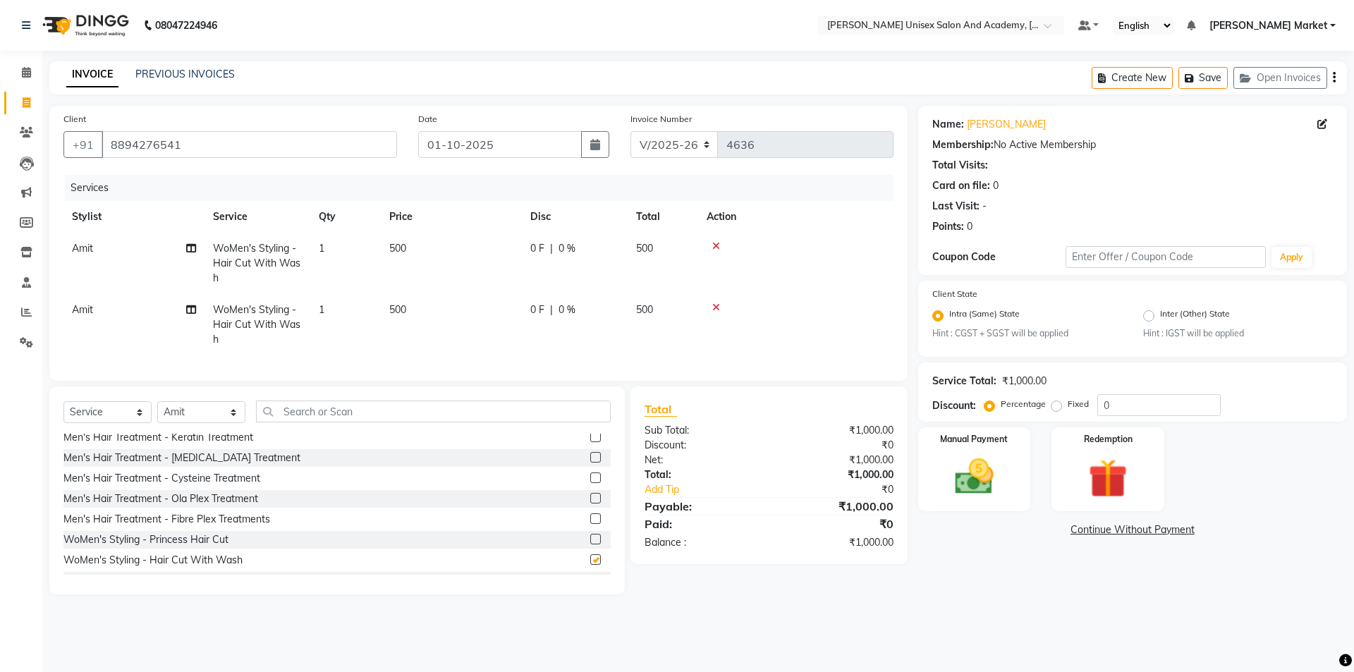
checkbox input "false"
click at [964, 477] on img at bounding box center [974, 477] width 66 height 47
click at [1070, 528] on span "UPI" at bounding box center [1066, 530] width 22 height 16
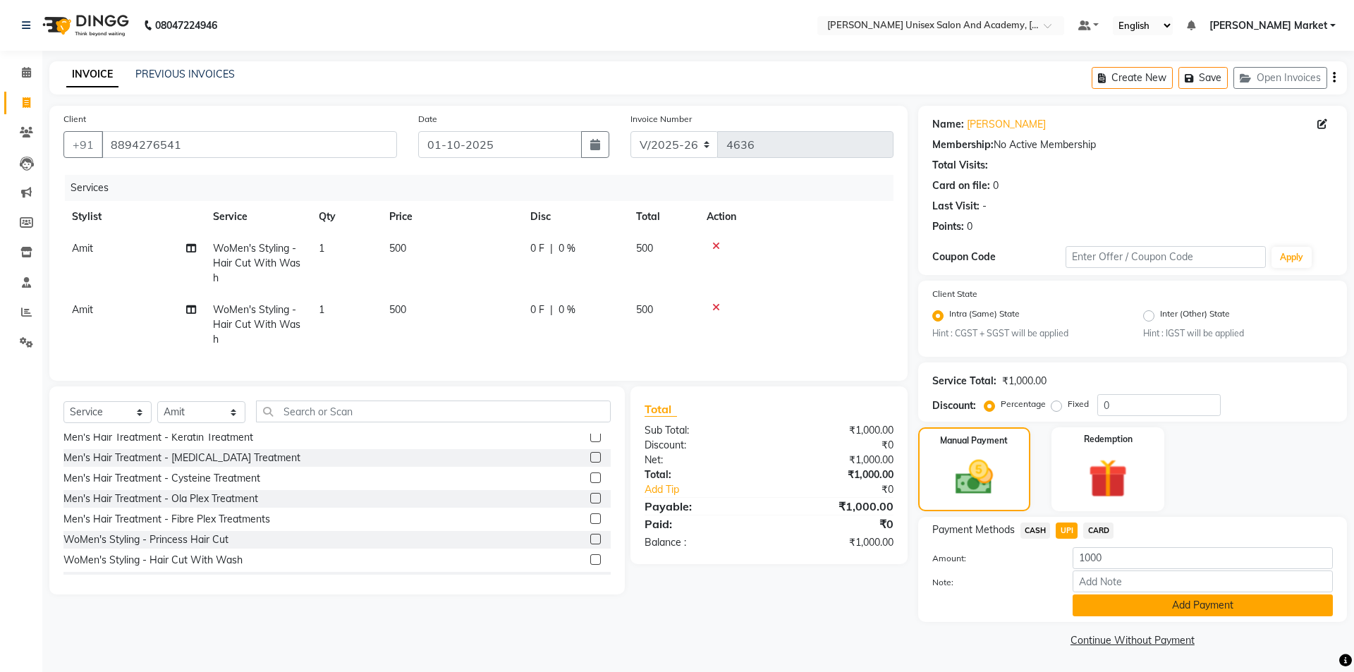
click at [1153, 608] on button "Add Payment" at bounding box center [1202, 605] width 260 height 22
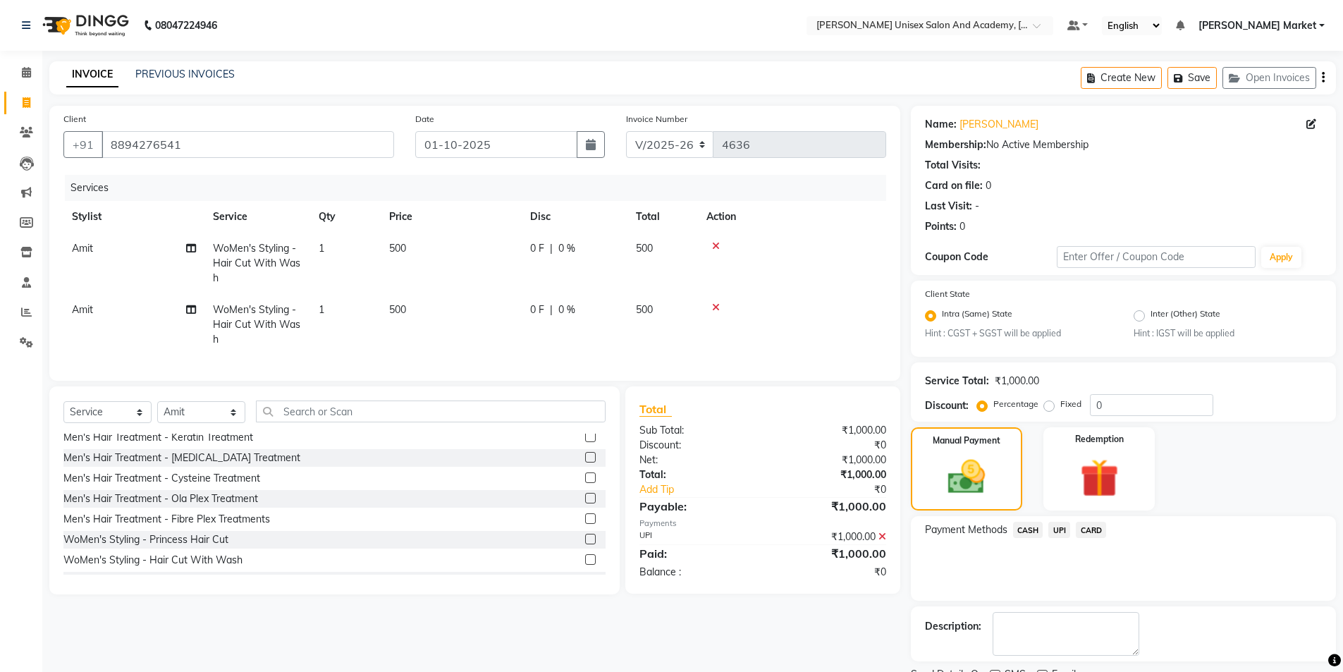
click at [1062, 524] on span "UPI" at bounding box center [1059, 530] width 22 height 16
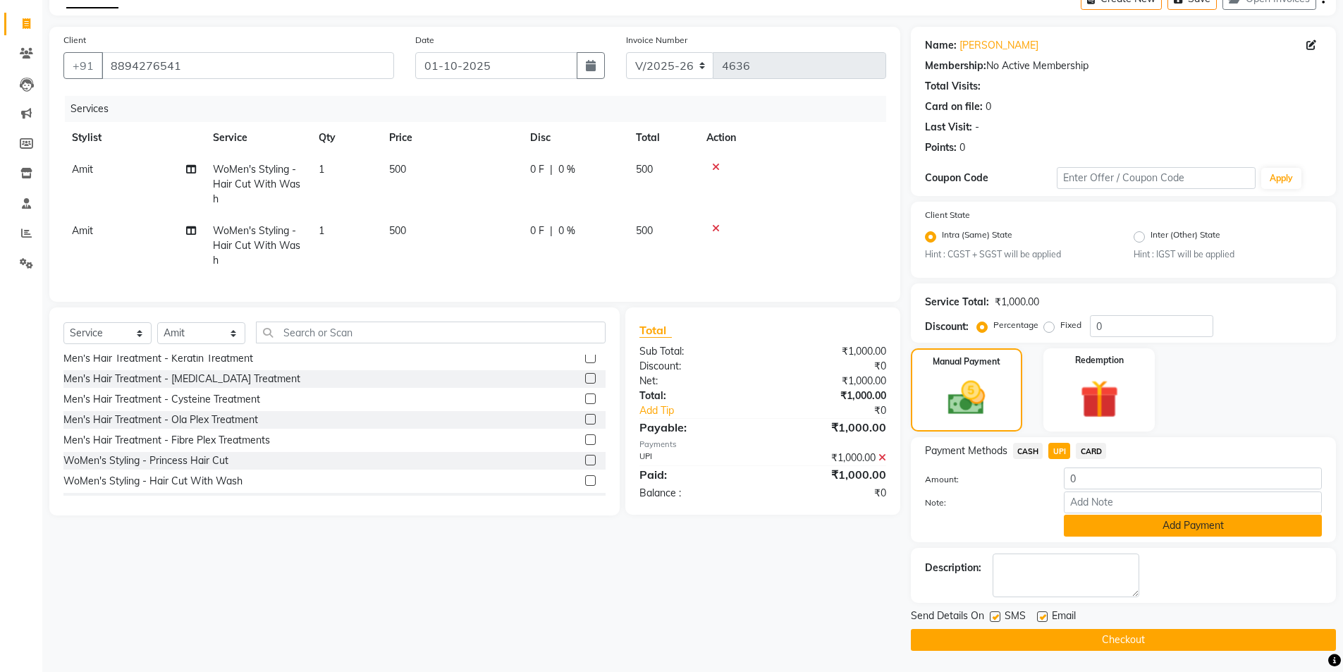
click at [1118, 534] on button "Add Payment" at bounding box center [1193, 526] width 258 height 22
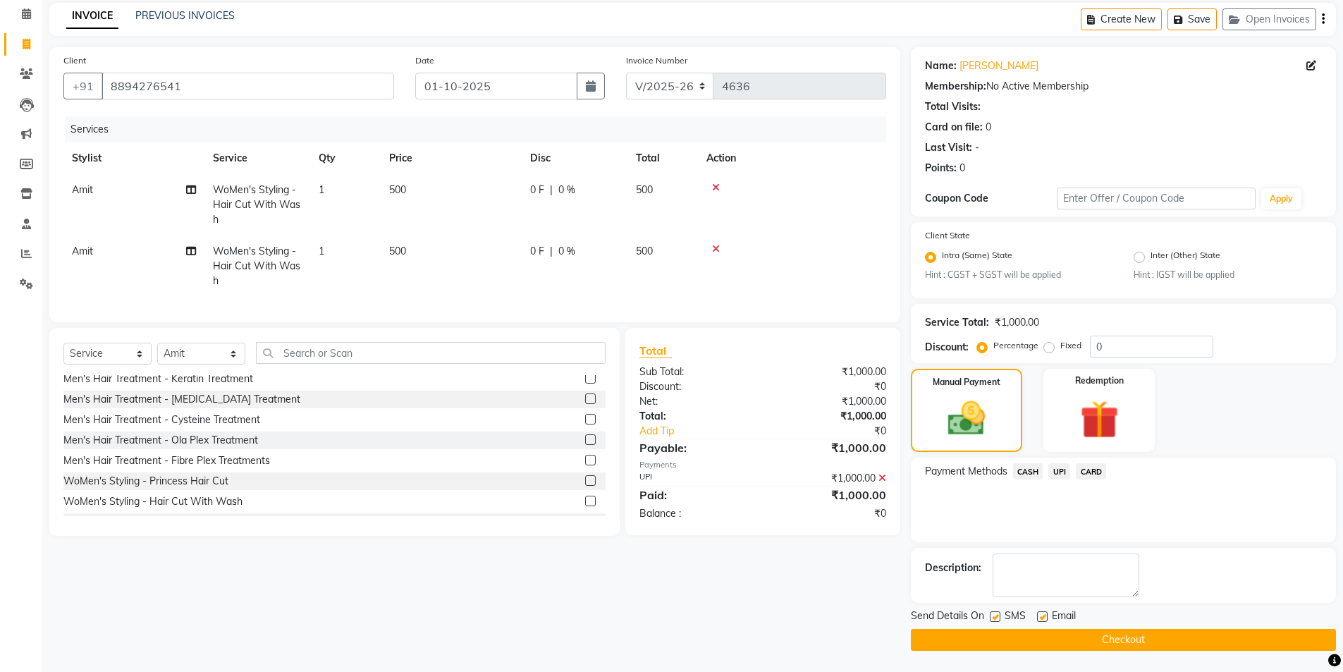
click at [1123, 639] on button "Checkout" at bounding box center [1123, 640] width 425 height 22
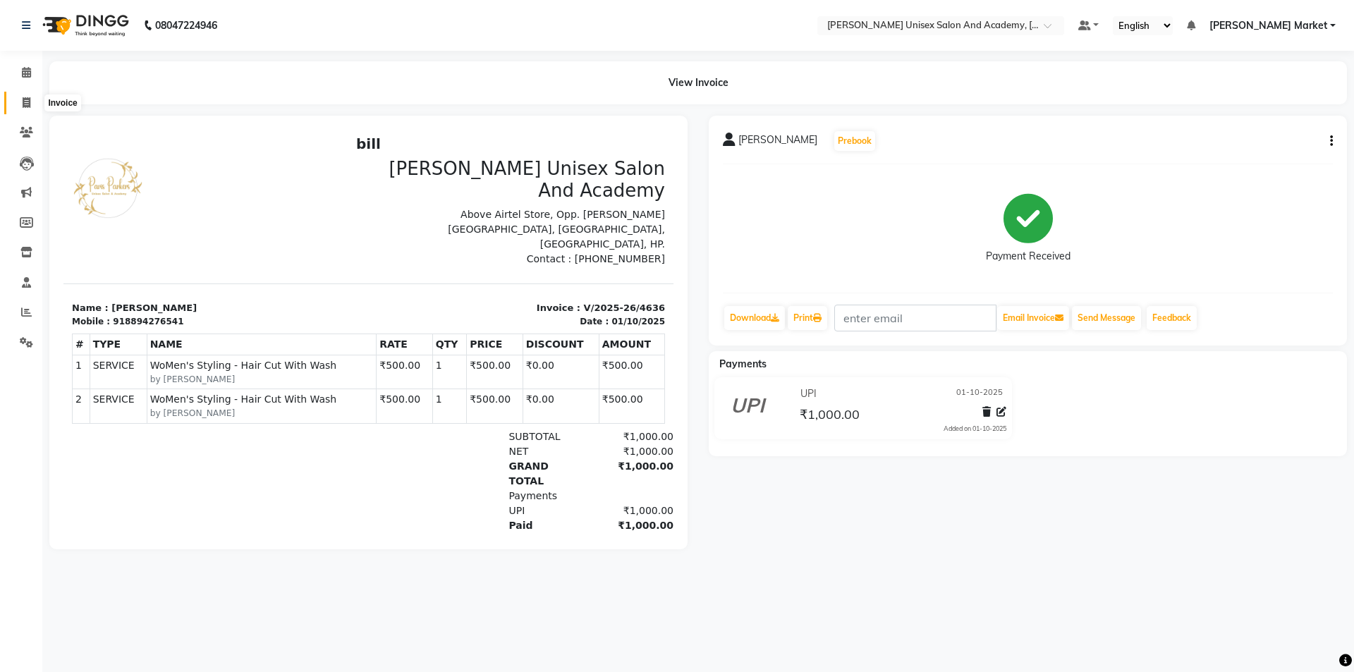
click at [23, 103] on icon at bounding box center [27, 102] width 8 height 11
select select "8060"
select select "service"
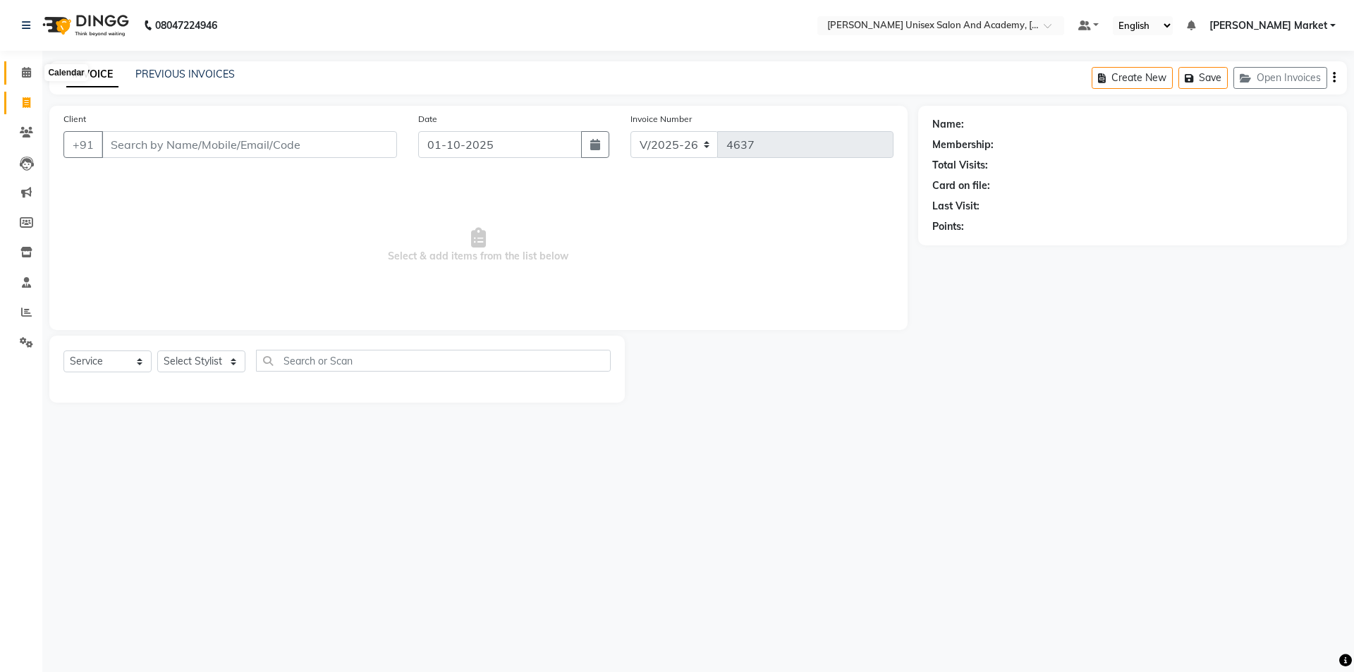
click at [28, 69] on icon at bounding box center [26, 72] width 9 height 11
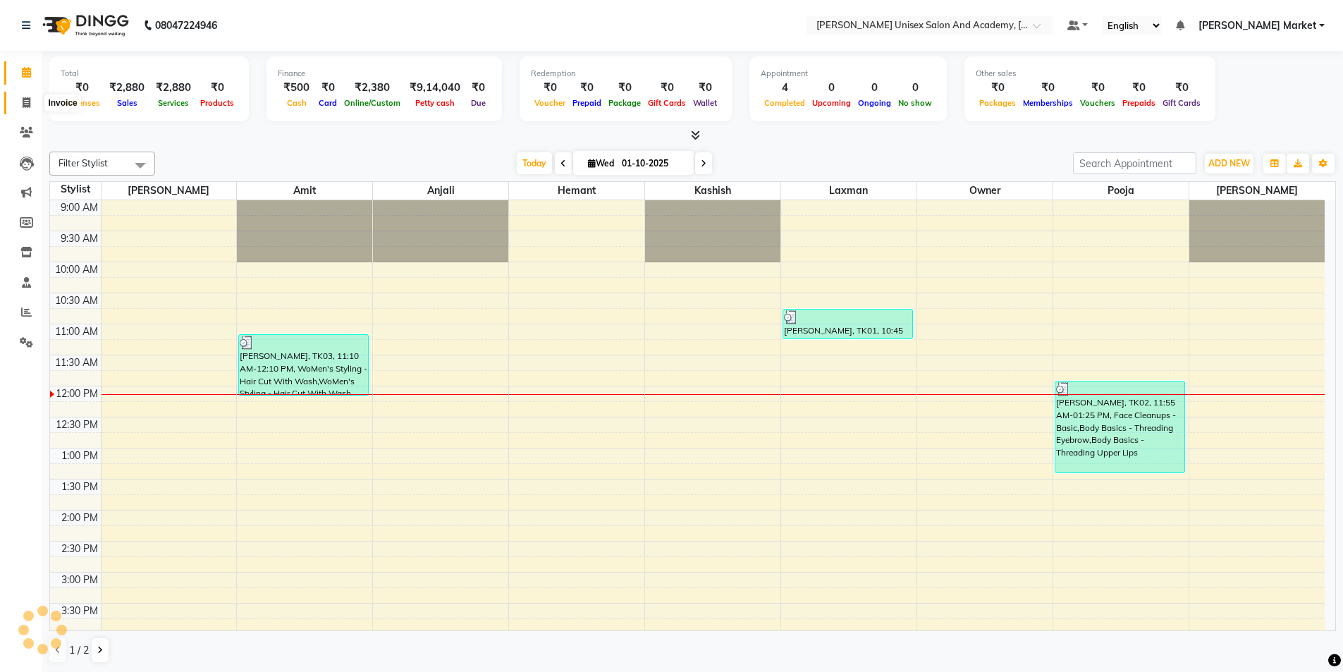
click at [27, 99] on icon at bounding box center [27, 102] width 8 height 11
select select "service"
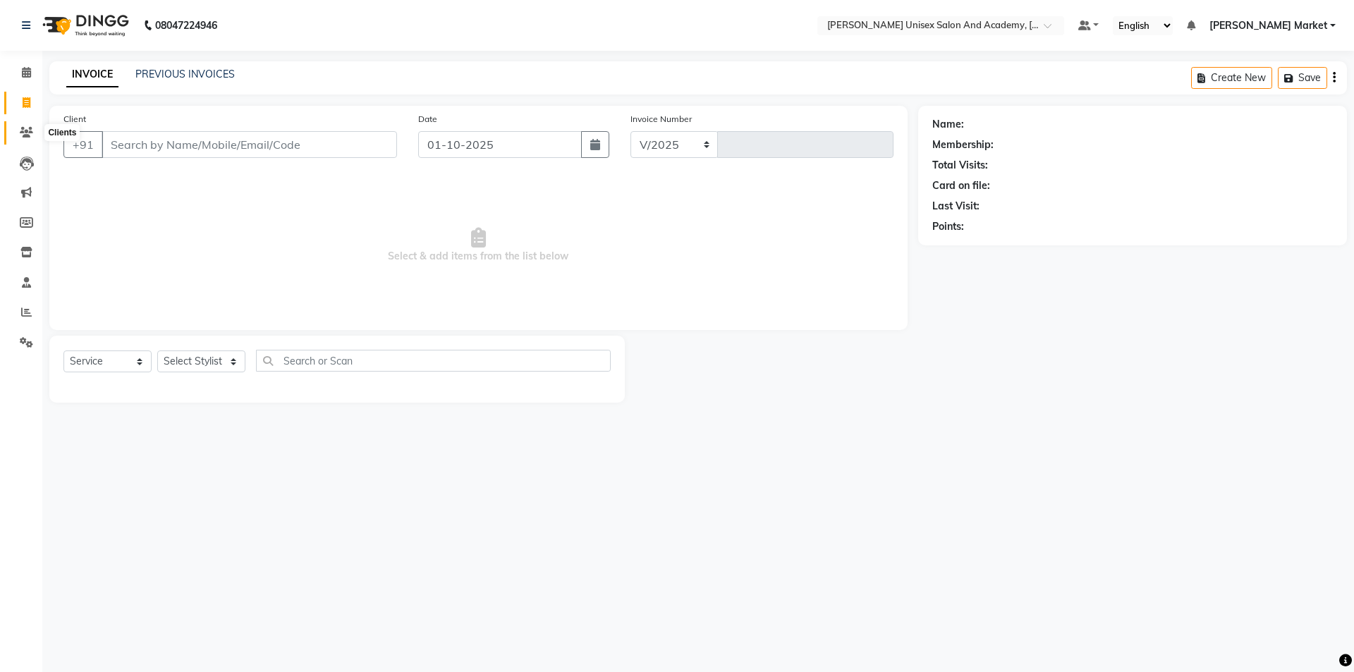
select select "8060"
type input "4637"
click at [34, 284] on span at bounding box center [26, 283] width 25 height 16
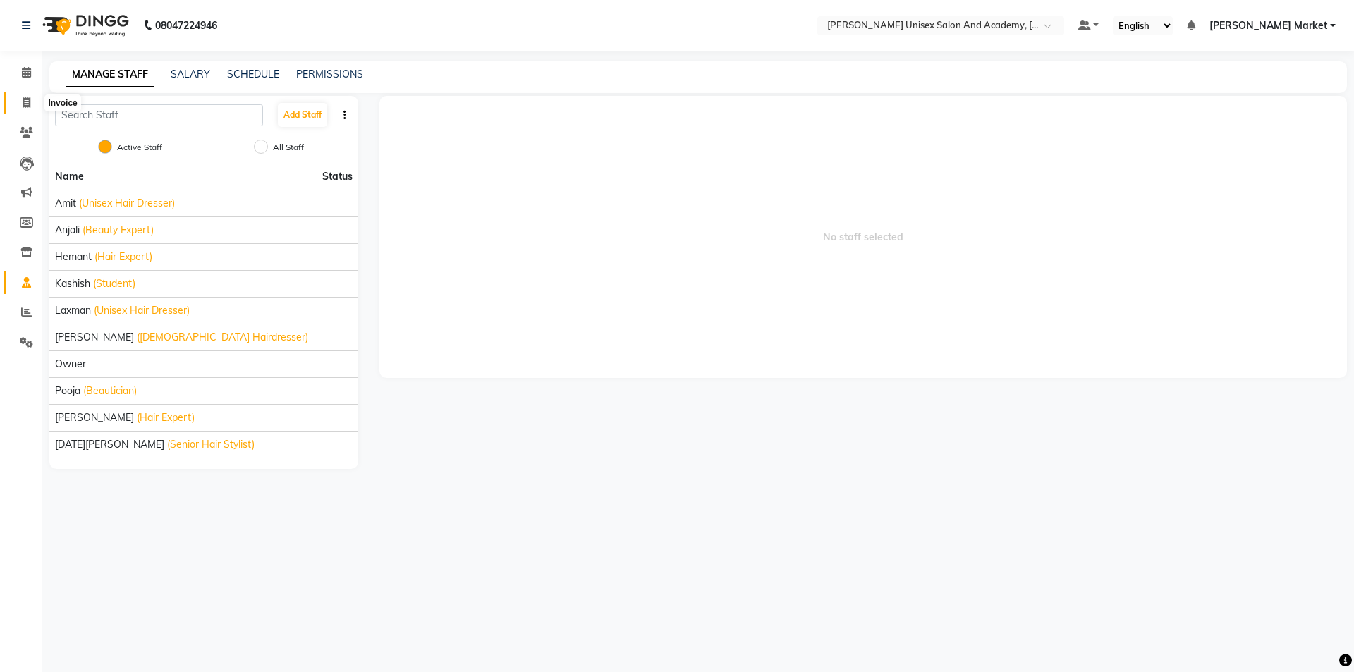
click at [26, 106] on icon at bounding box center [27, 102] width 8 height 11
select select "service"
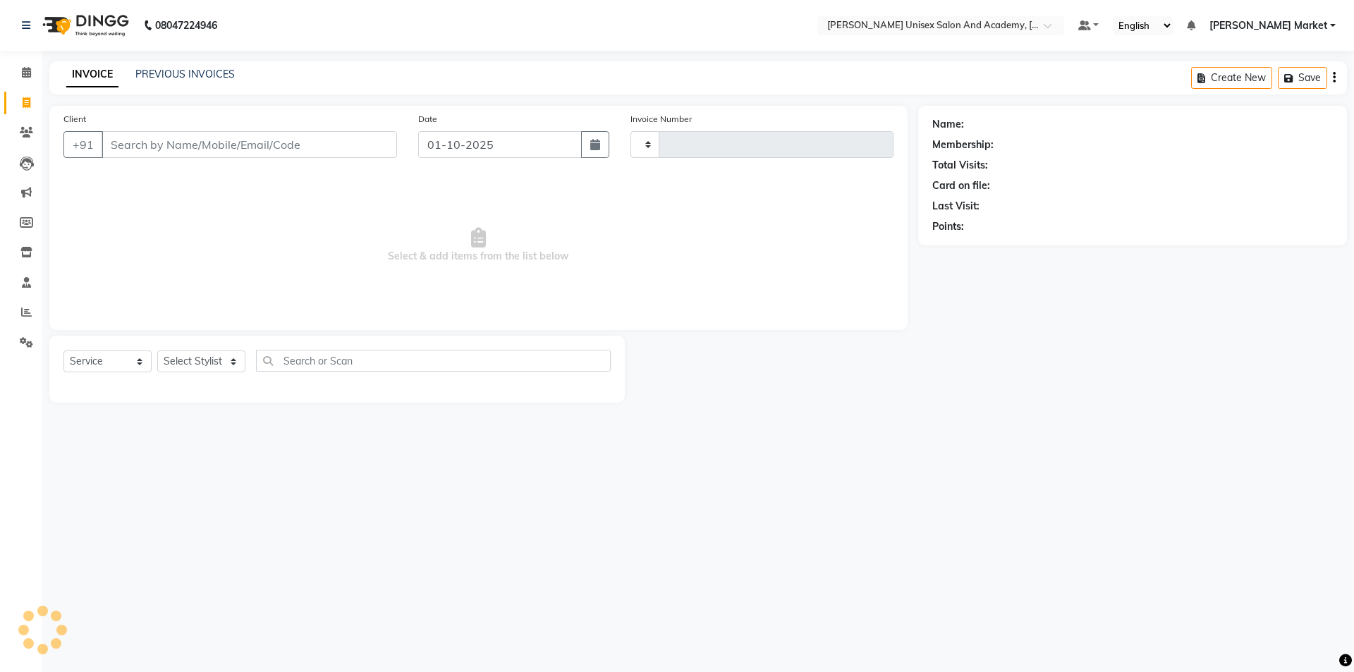
type input "4637"
select select "8060"
drag, startPoint x: 238, startPoint y: 358, endPoint x: 235, endPoint y: 369, distance: 11.8
click at [239, 359] on select "Select Stylist Amit anjali hemant [PERSON_NAME] [PERSON_NAME] owner pooja [PERS…" at bounding box center [201, 361] width 88 height 22
select select "73406"
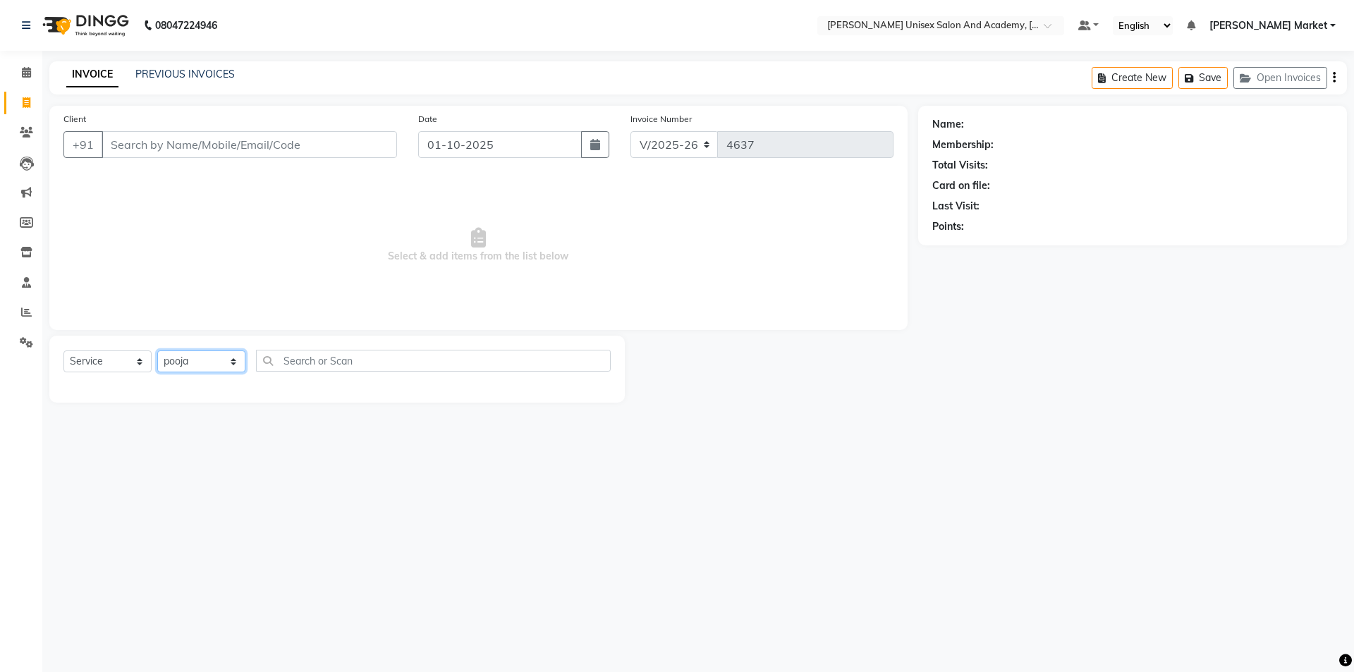
click at [157, 350] on select "Select Stylist Amit anjali hemant [PERSON_NAME] [PERSON_NAME] owner pooja [PERS…" at bounding box center [201, 361] width 88 height 22
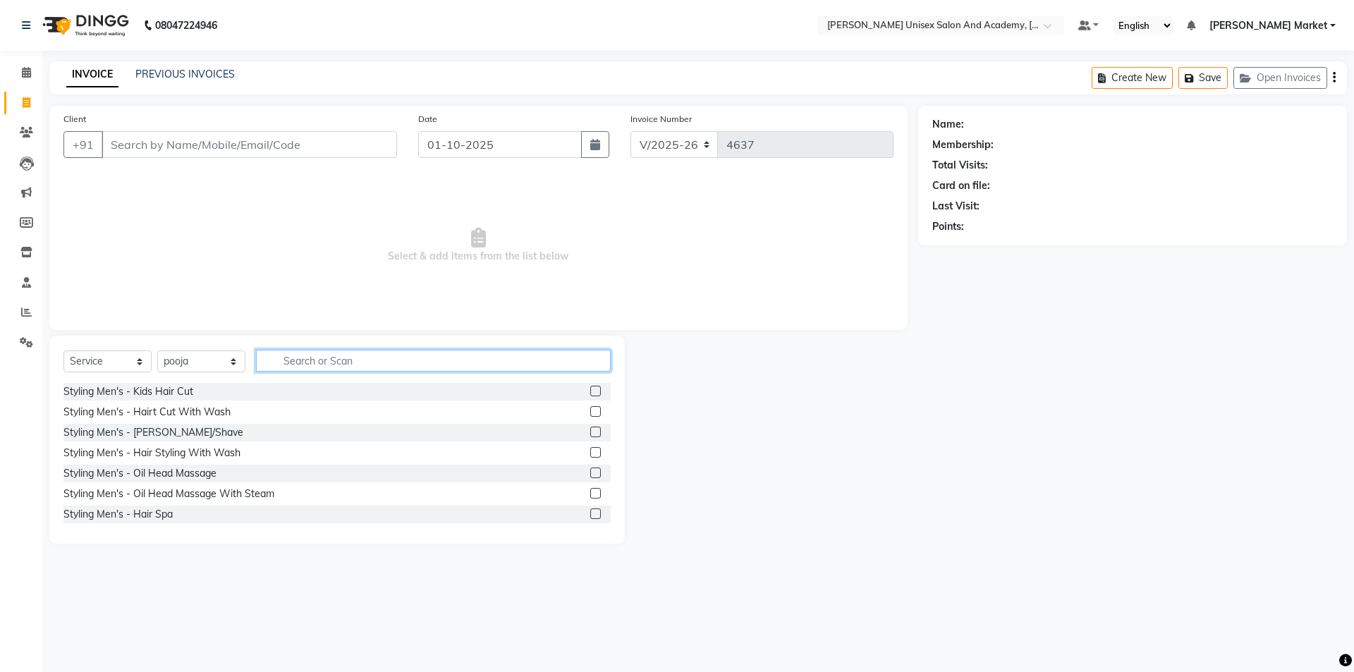
click at [296, 367] on input "text" at bounding box center [433, 361] width 355 height 22
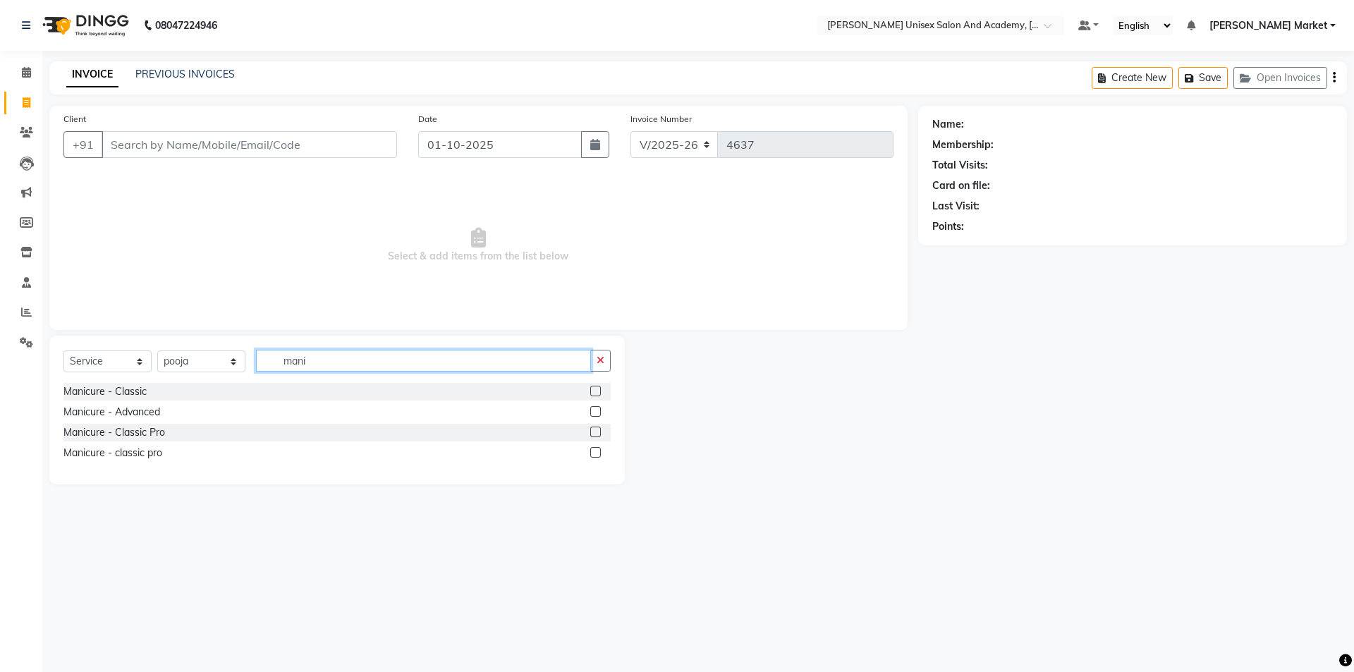
type input "mani"
click at [594, 391] on label at bounding box center [595, 391] width 11 height 11
click at [594, 391] on input "checkbox" at bounding box center [594, 391] width 9 height 9
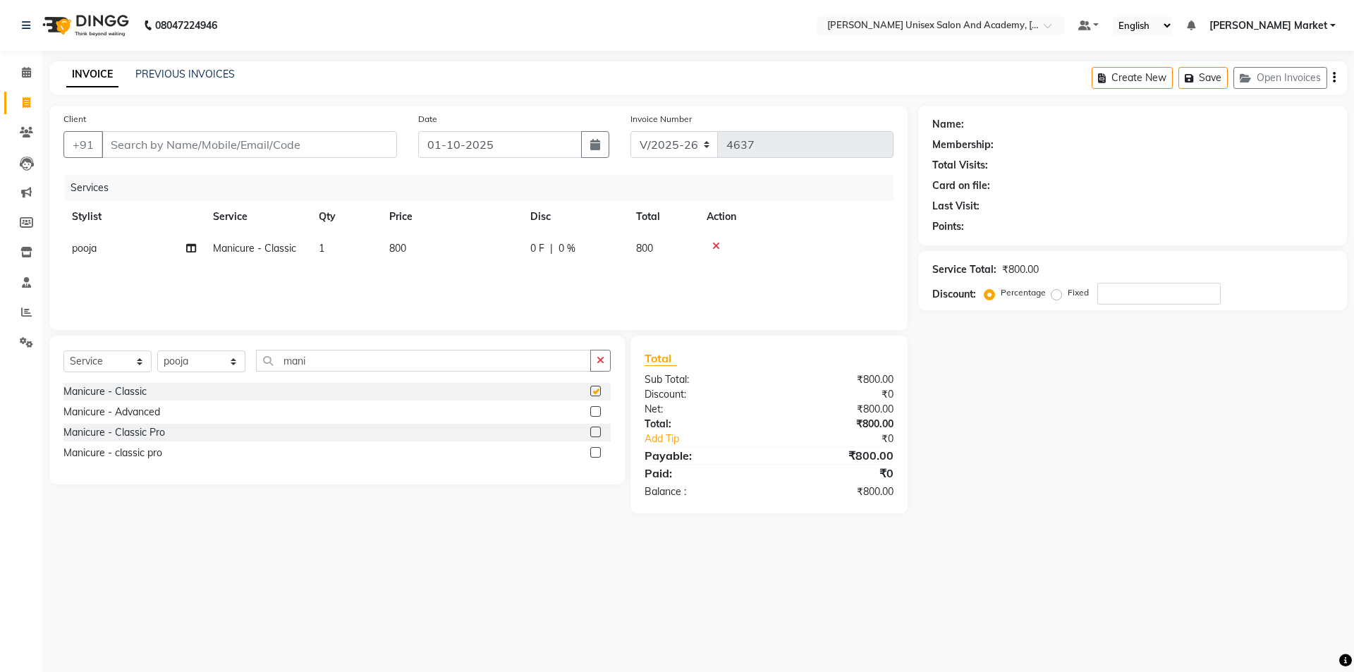
checkbox input "false"
click at [206, 138] on input "Client" at bounding box center [249, 144] width 295 height 27
type input "9"
type input "0"
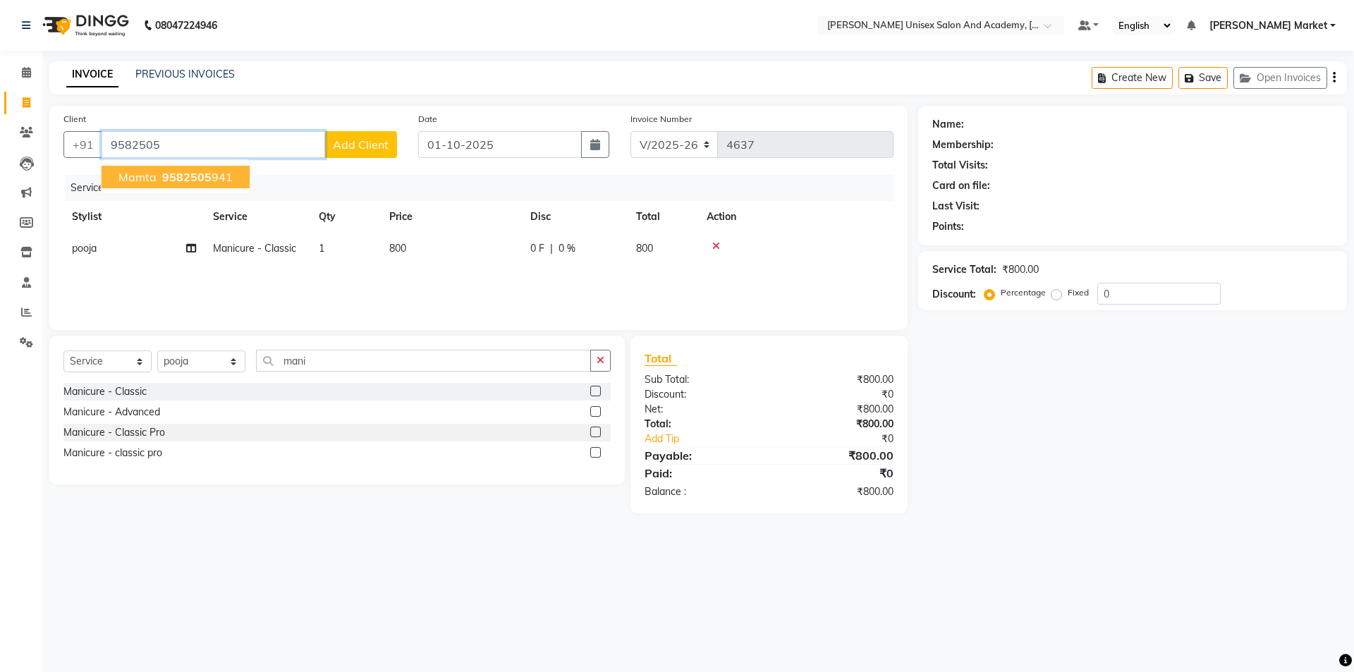
drag, startPoint x: 157, startPoint y: 175, endPoint x: 161, endPoint y: 183, distance: 9.5
click at [157, 177] on button "mamta 9582505 941" at bounding box center [176, 177] width 148 height 23
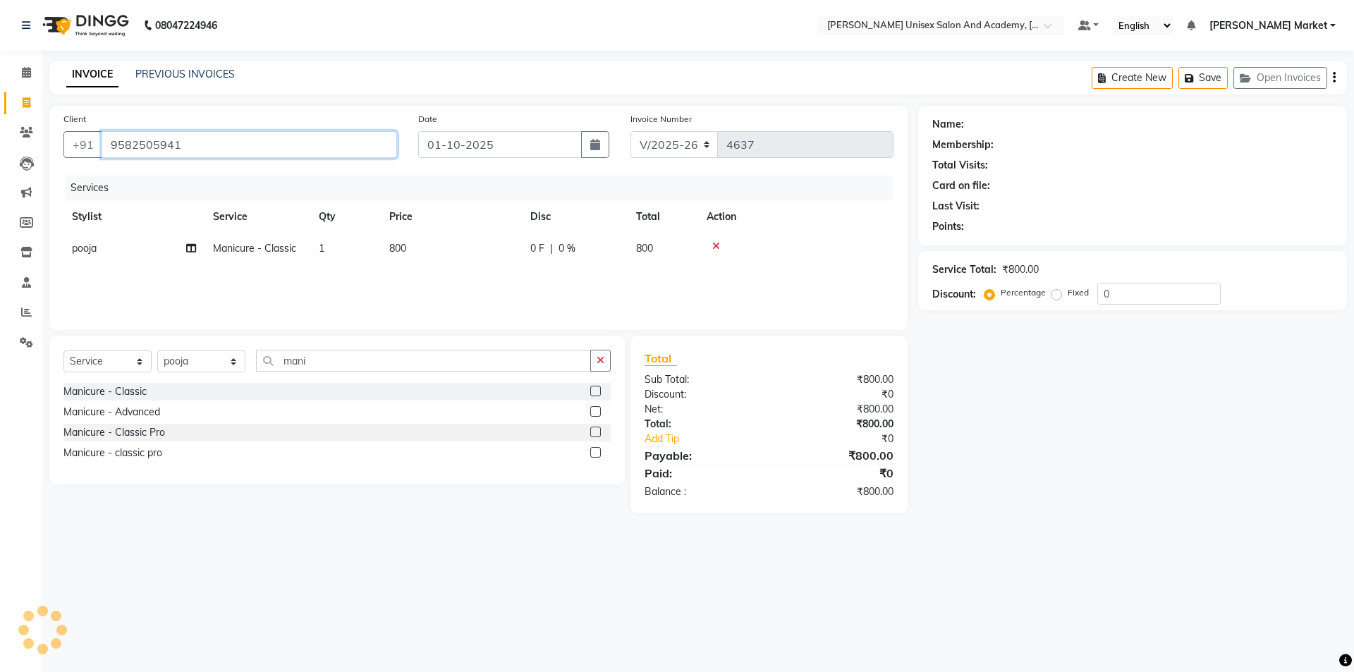
type input "9582505941"
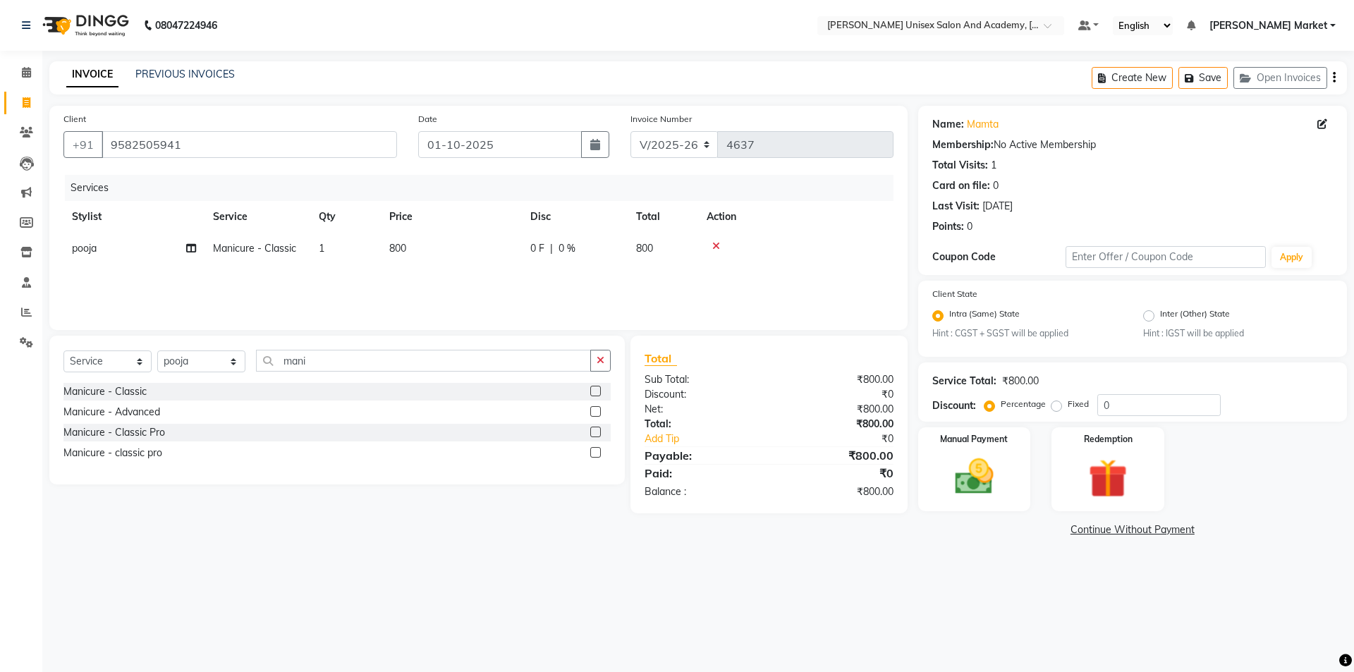
click at [566, 243] on span "0 %" at bounding box center [566, 248] width 17 height 15
select select "73406"
click at [674, 254] on input "0" at bounding box center [679, 252] width 42 height 22
type input "30"
click at [694, 285] on div "Services Stylist Service Qty Price Disc Total Action Amit anjali hemant [PERSON…" at bounding box center [478, 245] width 830 height 141
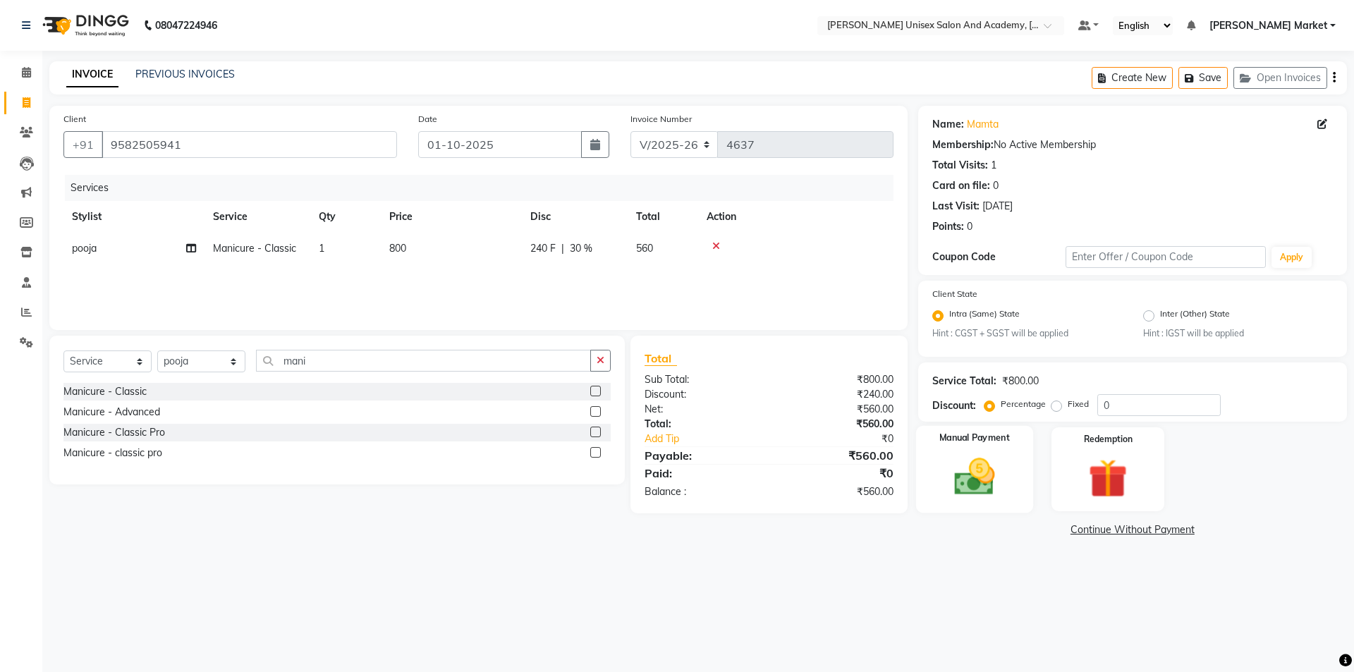
click at [968, 467] on img at bounding box center [974, 477] width 66 height 47
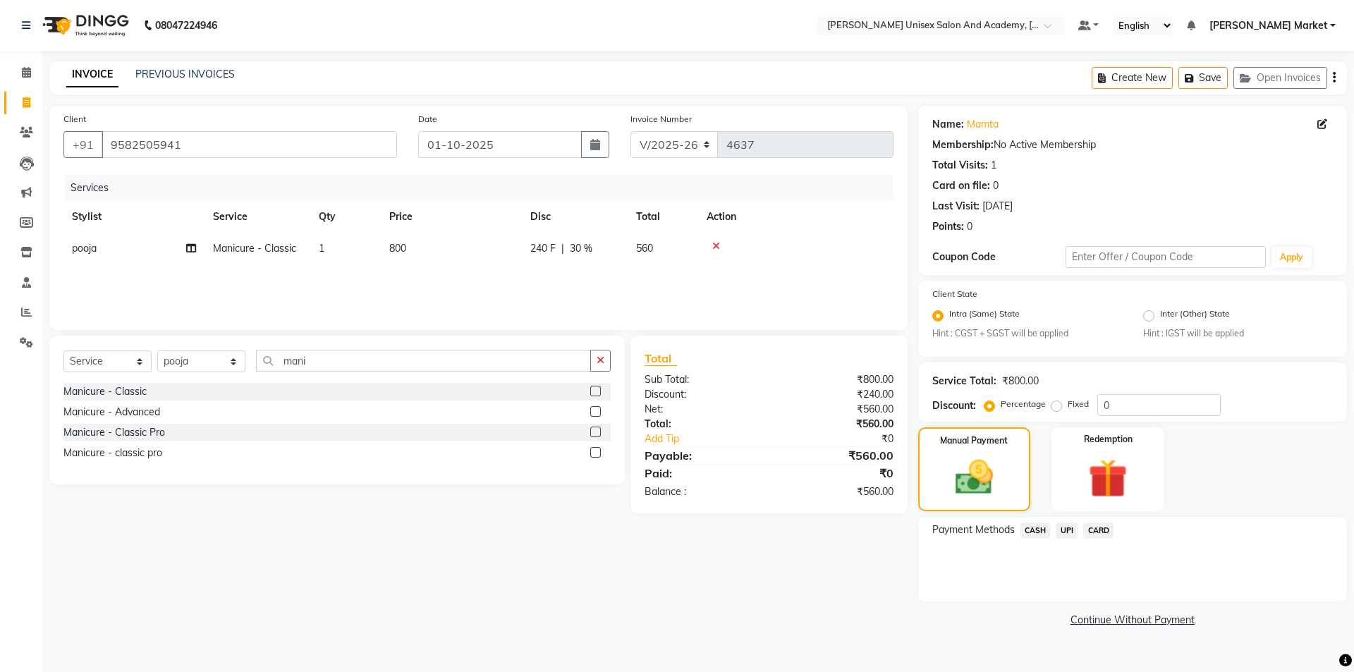
click at [1068, 523] on span "UPI" at bounding box center [1066, 530] width 22 height 16
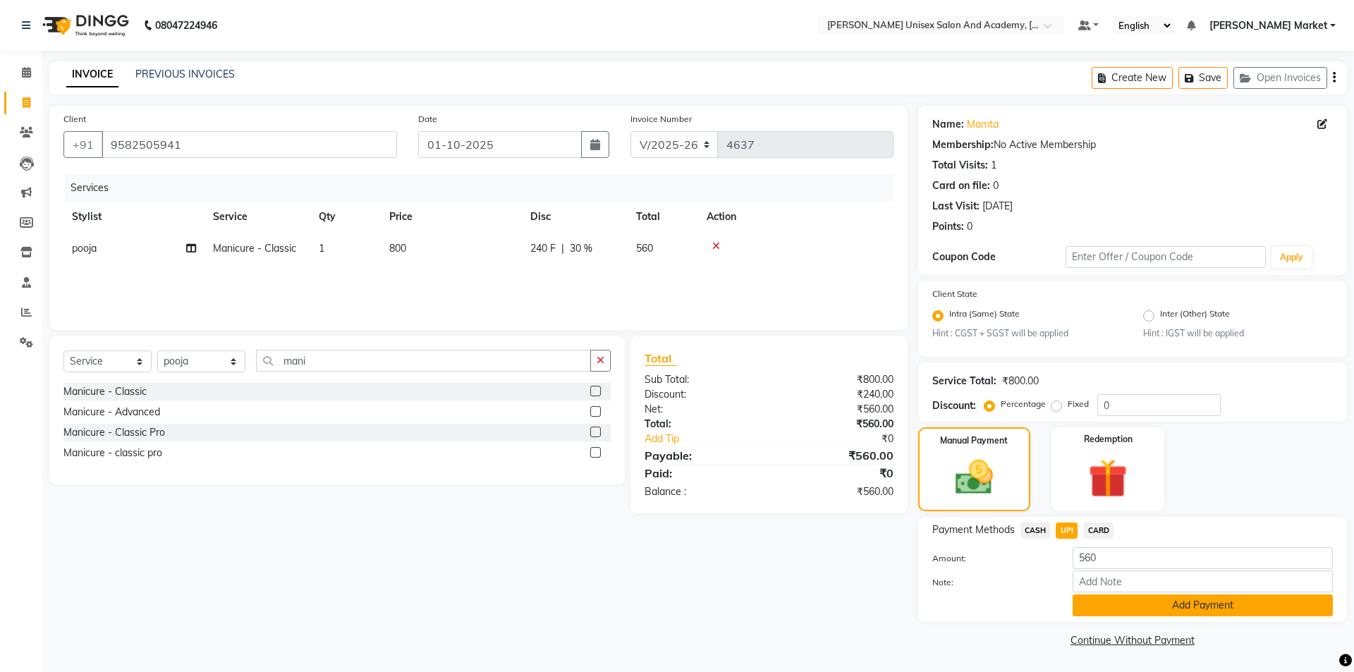
click at [1110, 598] on button "Add Payment" at bounding box center [1202, 605] width 260 height 22
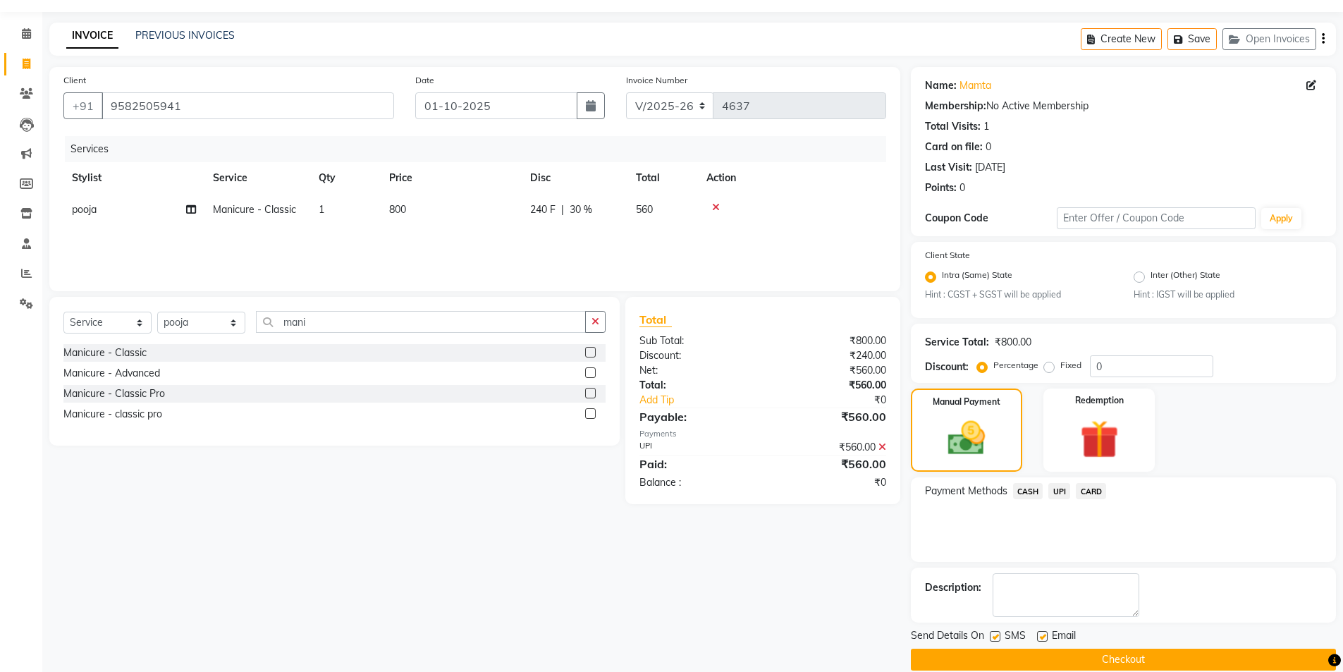
scroll to position [59, 0]
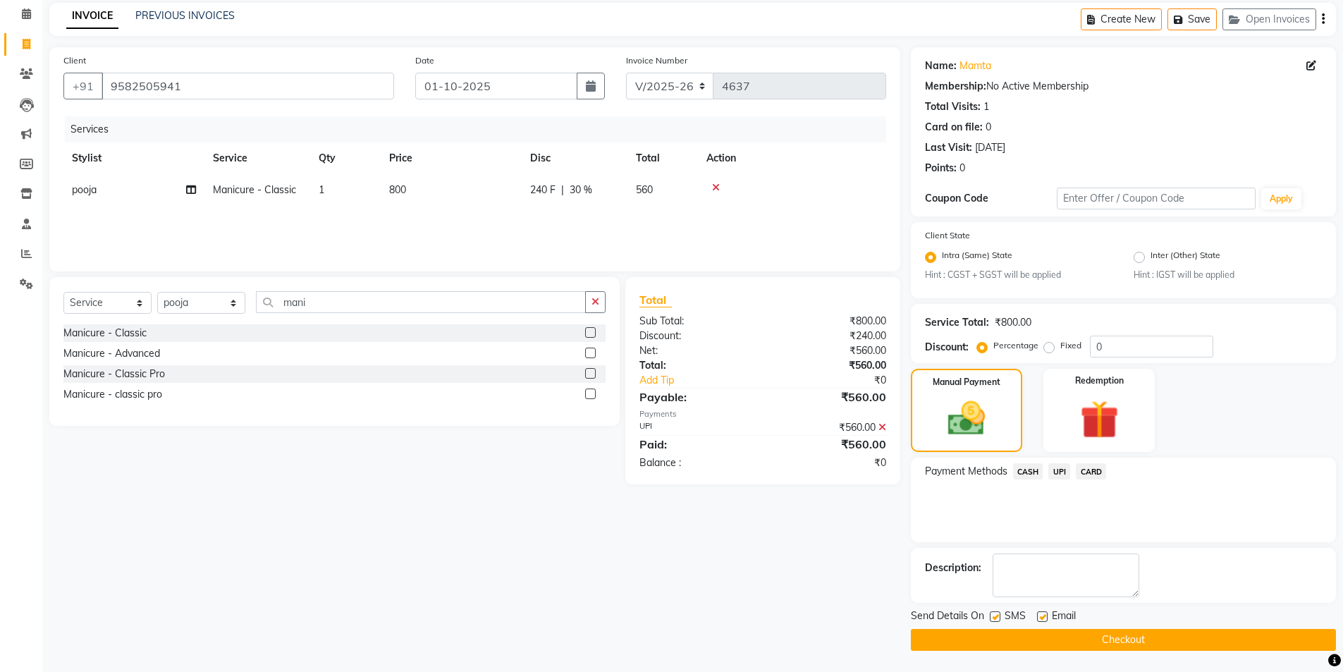
click at [1063, 466] on span "UPI" at bounding box center [1059, 471] width 22 height 16
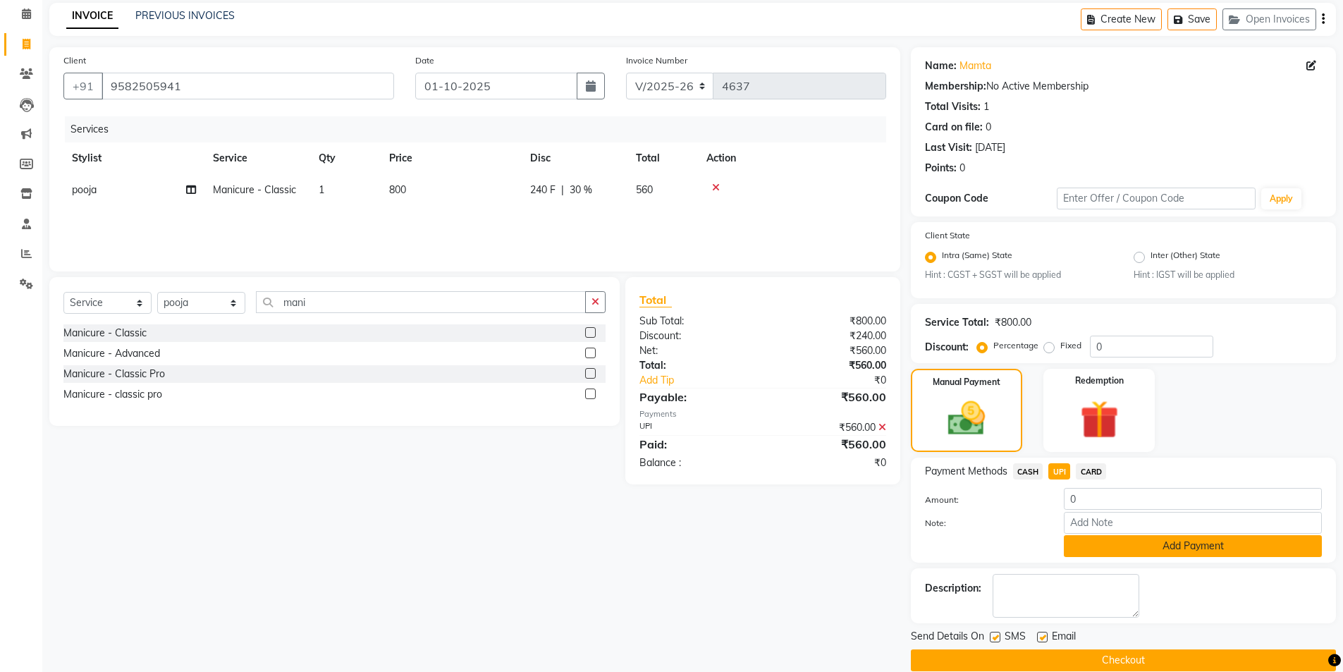
click at [1122, 544] on button "Add Payment" at bounding box center [1193, 546] width 258 height 22
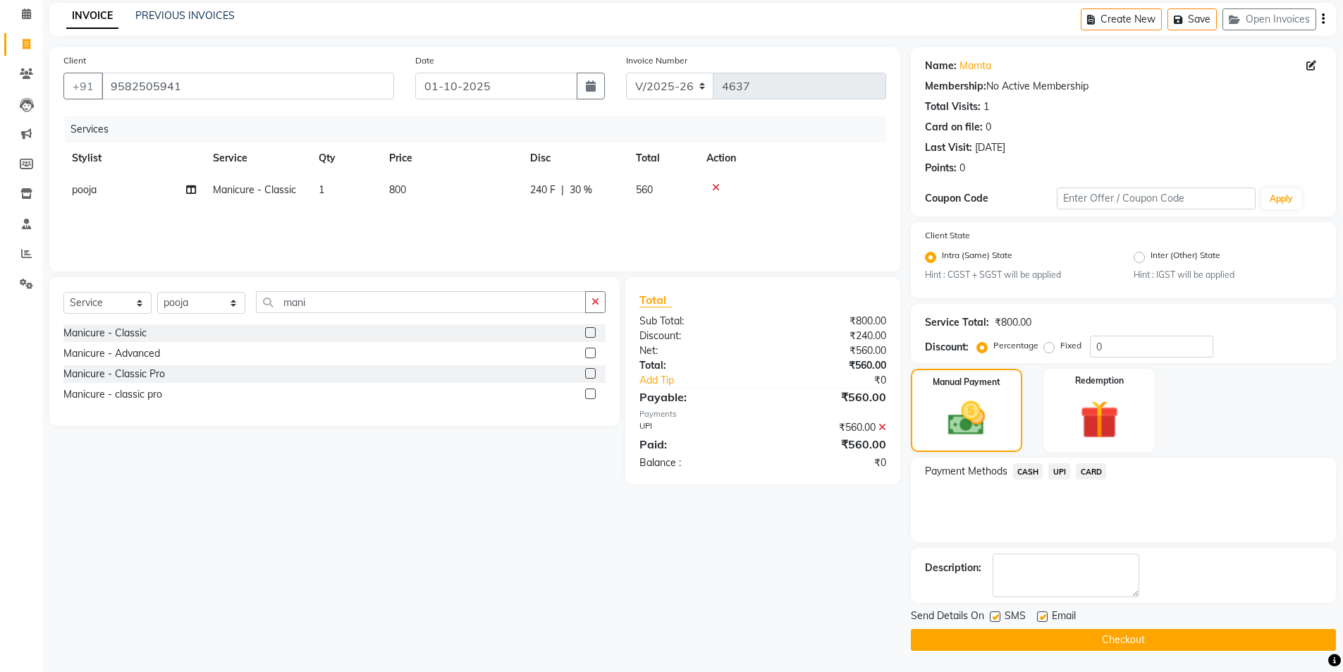
click at [1119, 643] on button "Checkout" at bounding box center [1123, 640] width 425 height 22
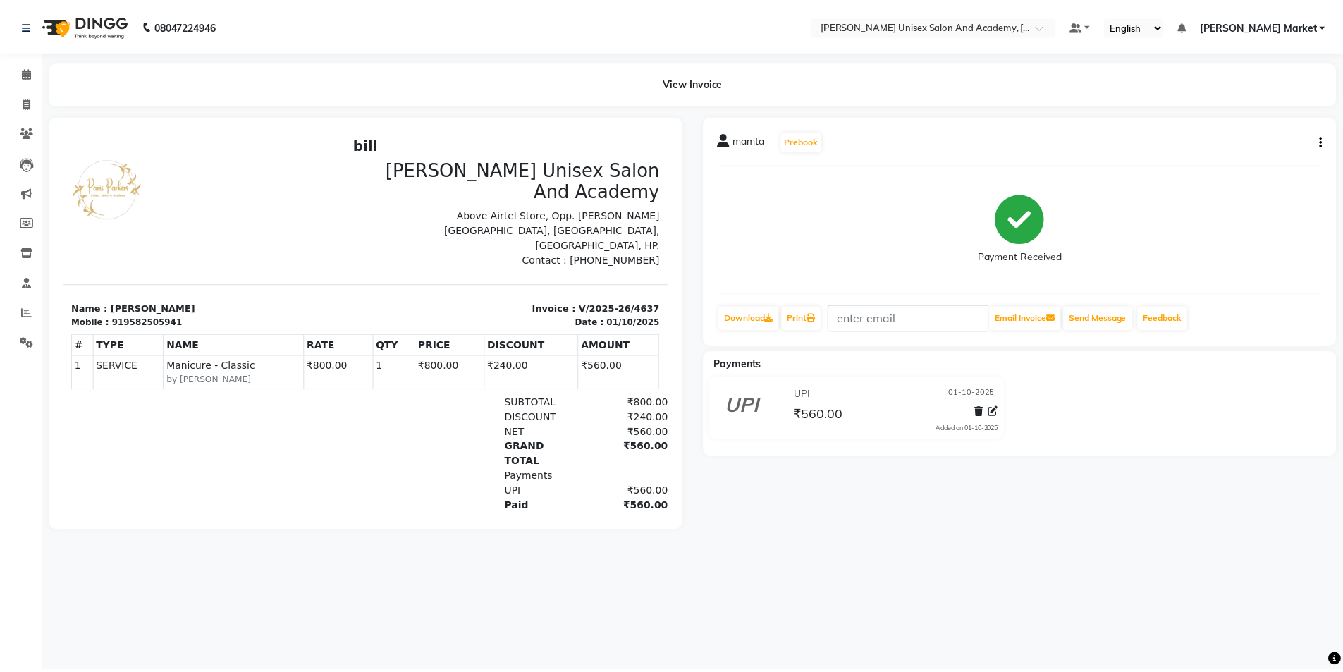
scroll to position [11, 0]
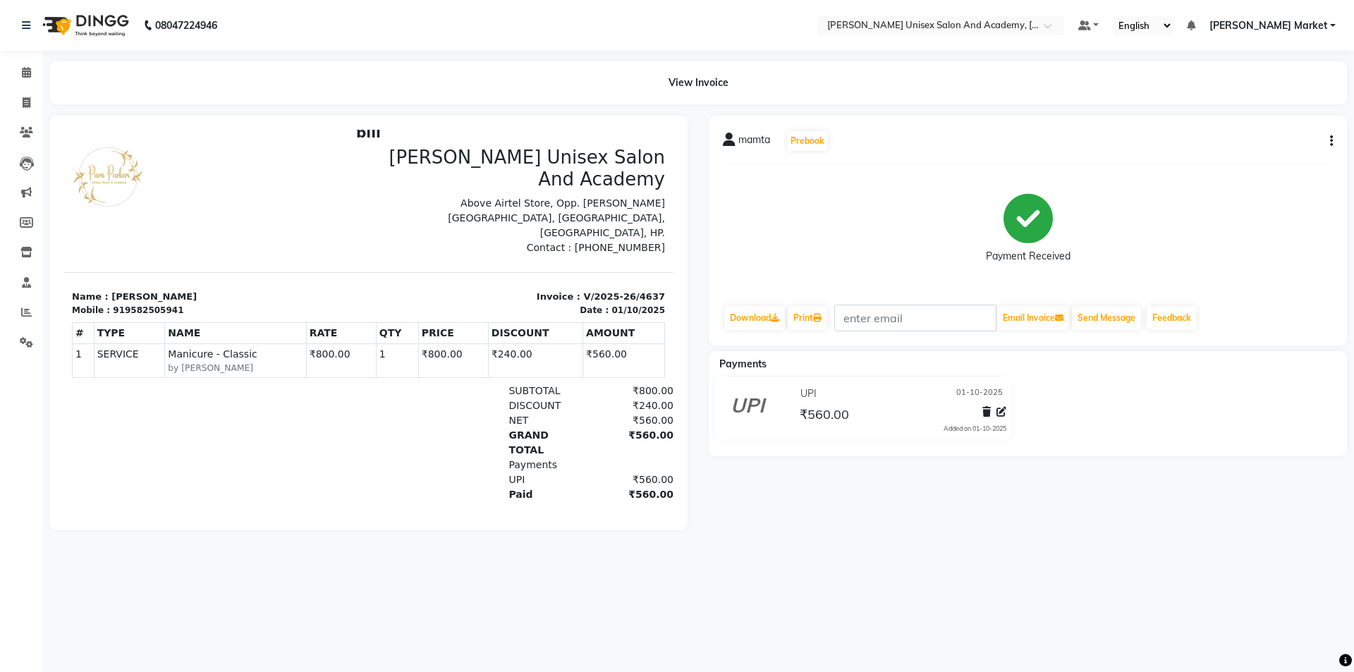
drag, startPoint x: 697, startPoint y: 546, endPoint x: 699, endPoint y: 567, distance: 20.6
click at [673, 556] on html "bill [GEOGRAPHIC_DATA] Parkers Unisex Salon And Academy Above Airtel Store, Opp…" at bounding box center [368, 337] width 610 height 438
click at [545, 564] on div "08047224946 Select Location × [GEOGRAPHIC_DATA] Parkers Unisex Salon And Academ…" at bounding box center [677, 336] width 1354 height 672
click at [27, 99] on icon at bounding box center [27, 102] width 8 height 11
select select "service"
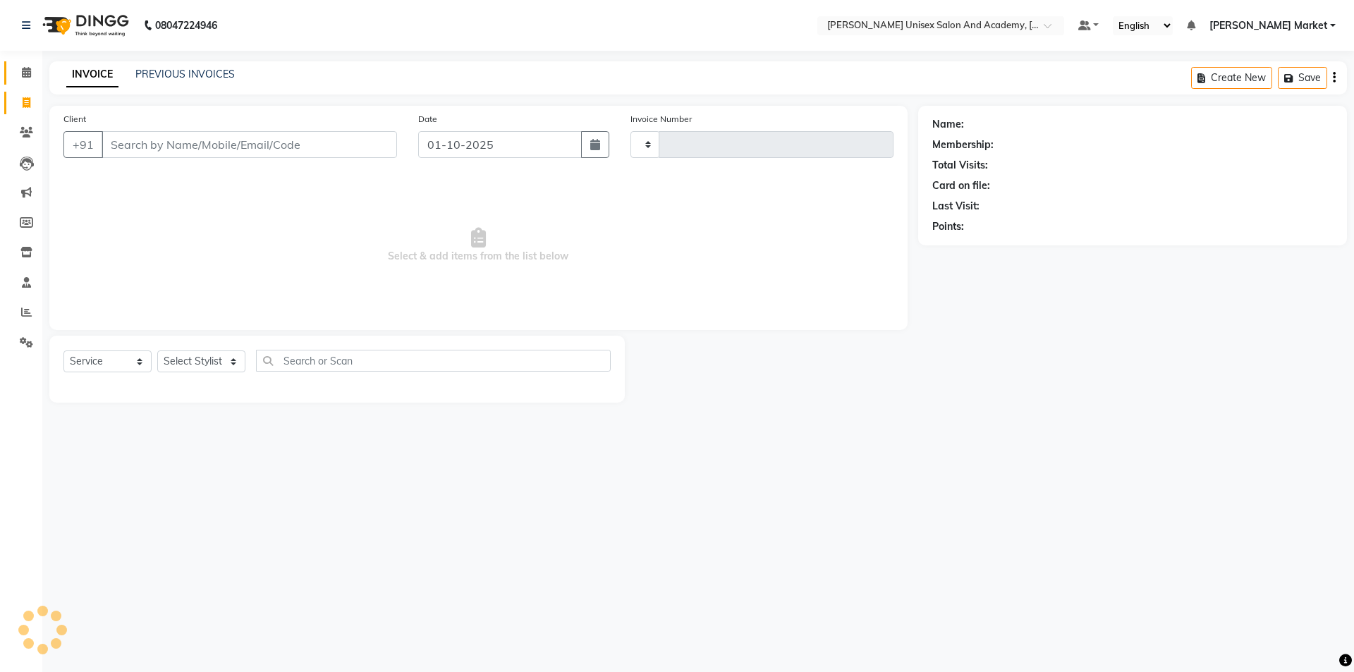
type input "4638"
select select "8060"
click at [30, 73] on icon at bounding box center [26, 72] width 9 height 11
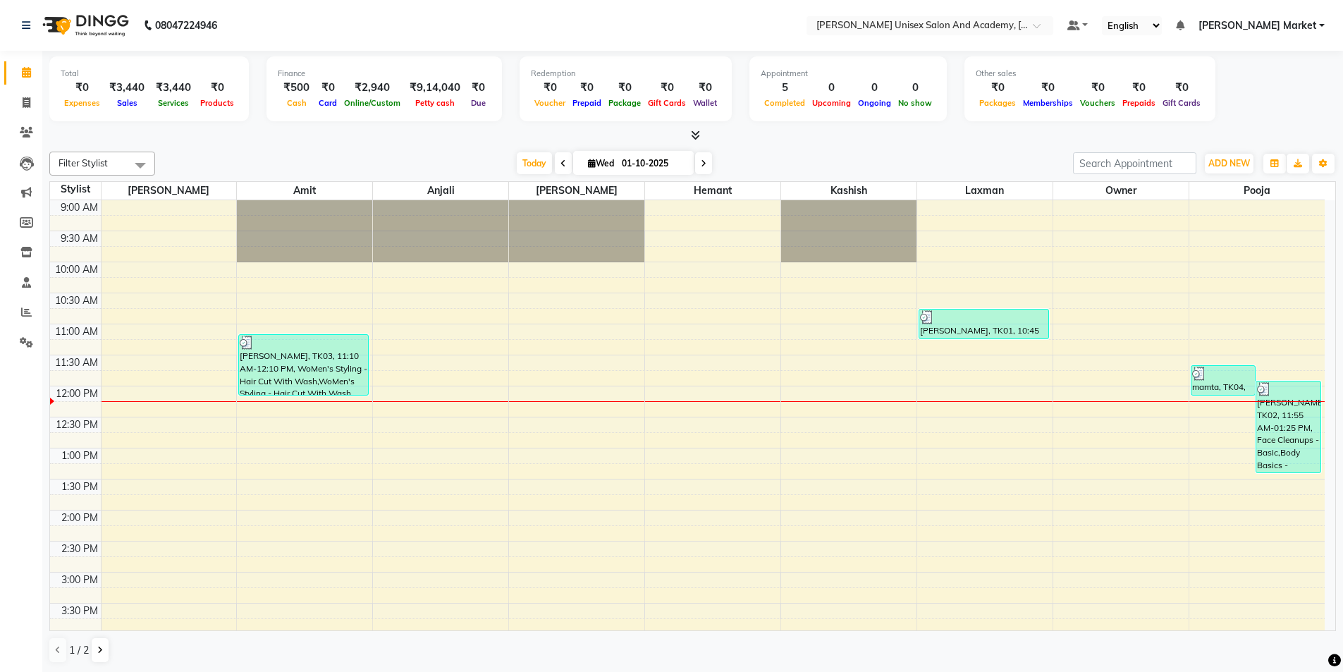
drag, startPoint x: 40, startPoint y: 98, endPoint x: 27, endPoint y: 102, distance: 13.9
click at [39, 98] on ngb-tooltip-window "Invoice" at bounding box center [63, 103] width 48 height 24
click at [27, 102] on icon at bounding box center [27, 102] width 8 height 11
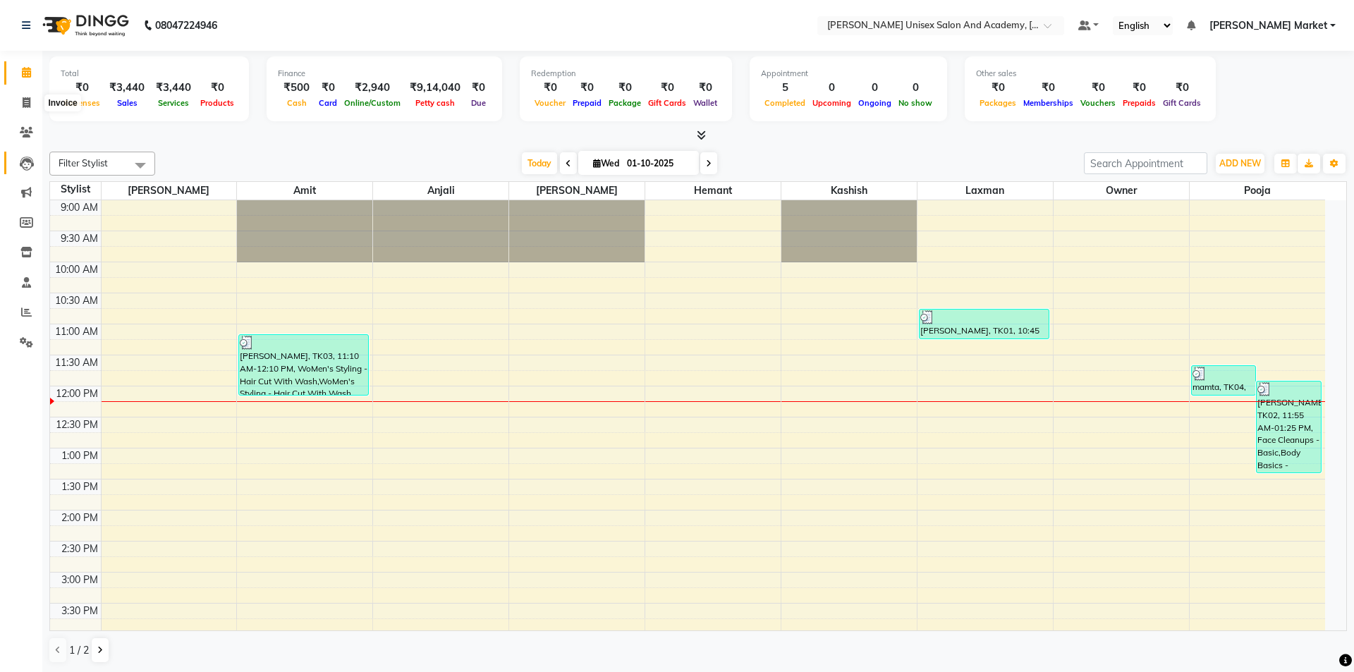
select select "service"
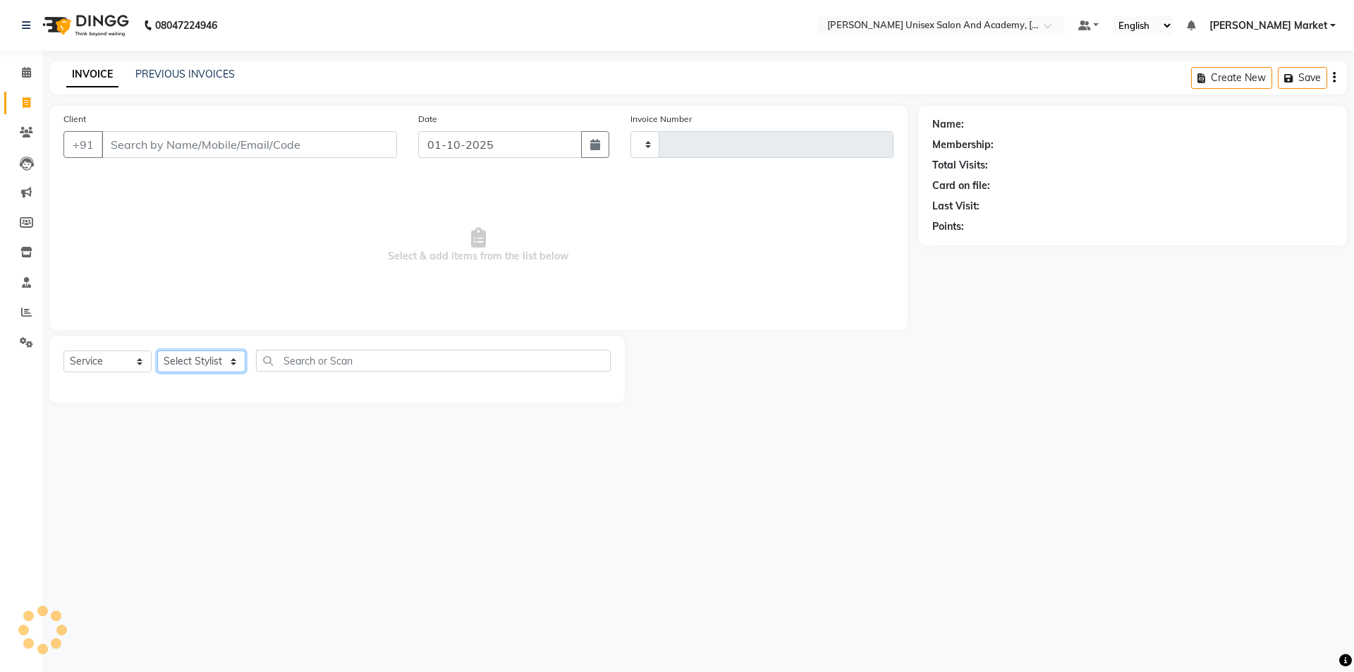
click at [234, 365] on select "Select Stylist" at bounding box center [201, 361] width 88 height 22
click at [29, 106] on icon at bounding box center [27, 102] width 8 height 11
select select "service"
click at [233, 366] on select "Select Stylist Amit anjali [PERSON_NAME] [PERSON_NAME] [PERSON_NAME] [PERSON_NA…" at bounding box center [201, 361] width 88 height 22
select select "66040"
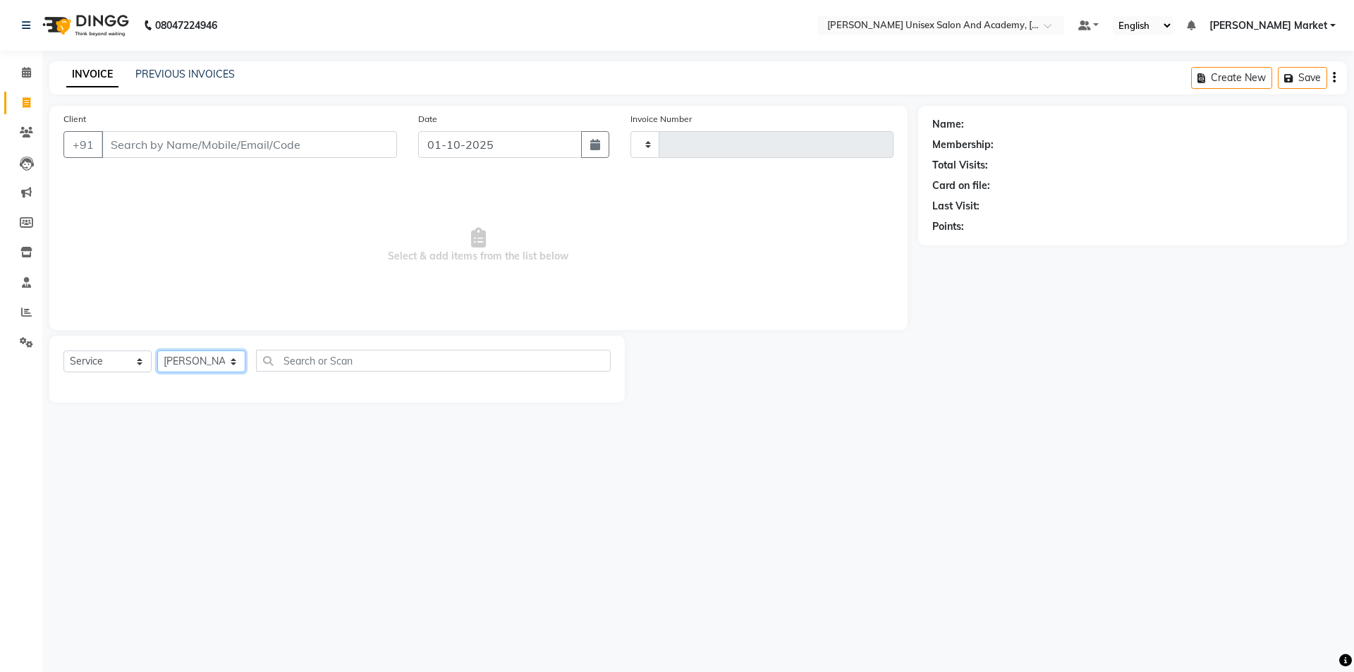
click at [157, 350] on select "Select Stylist Amit anjali [PERSON_NAME] [PERSON_NAME] [PERSON_NAME] [PERSON_NA…" at bounding box center [201, 361] width 88 height 22
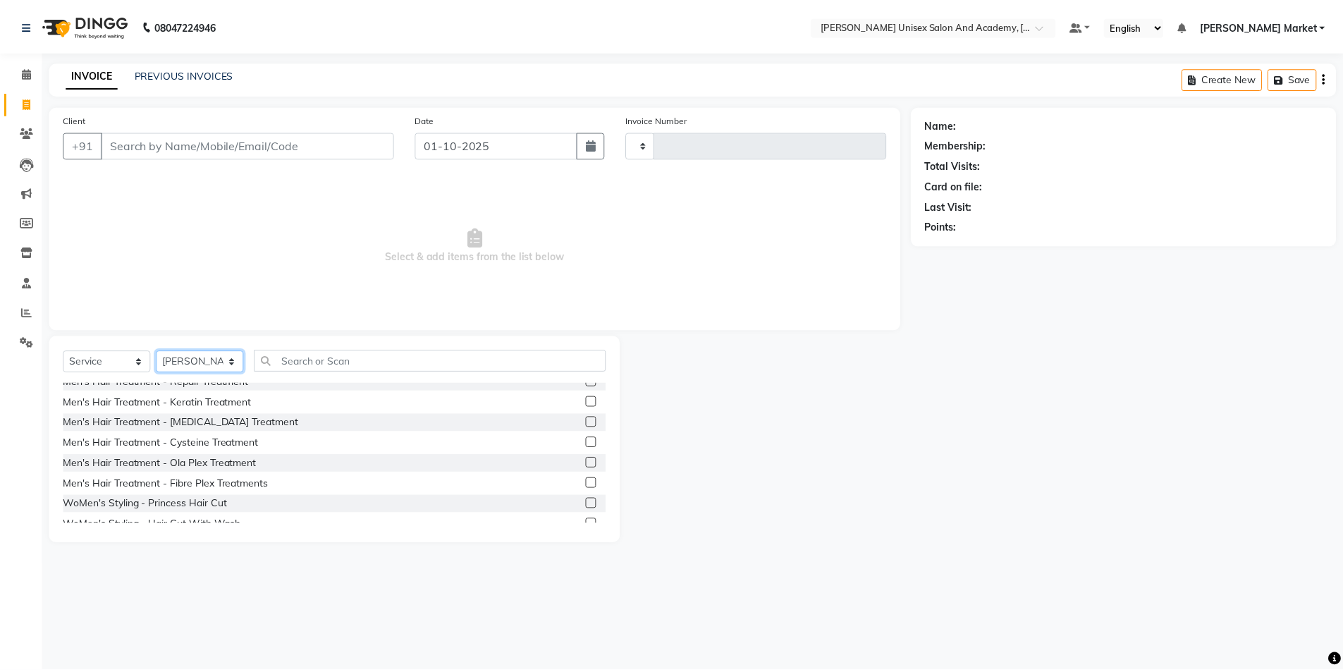
scroll to position [352, 0]
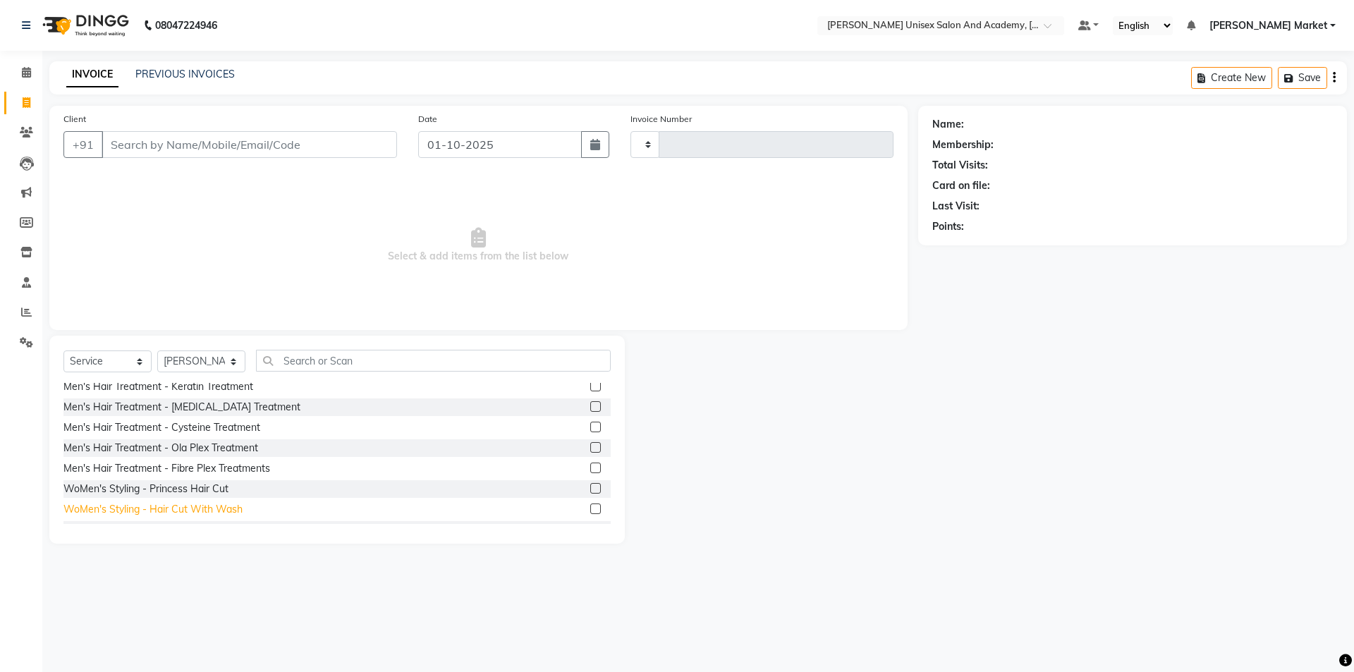
click at [224, 508] on div "WoMen's Styling - Hair Cut With Wash" at bounding box center [152, 509] width 179 height 15
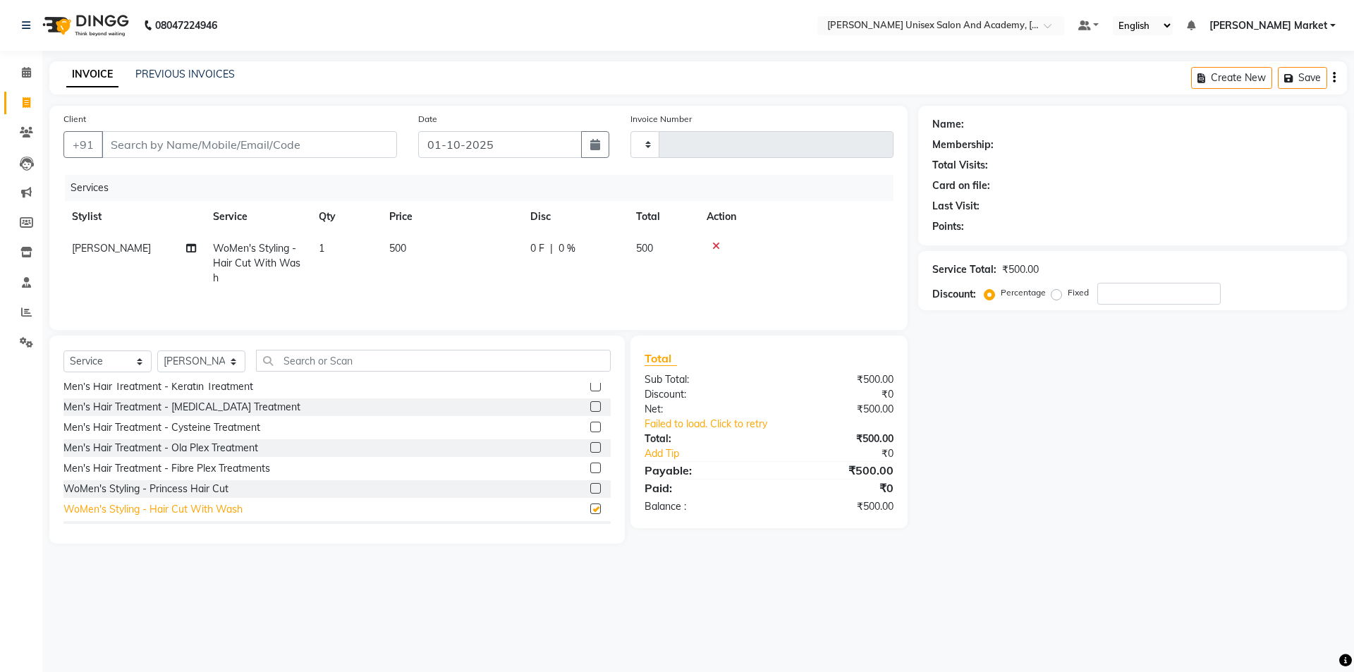
checkbox input "false"
click at [159, 148] on input "Client" at bounding box center [249, 144] width 295 height 27
type input "1"
type input "0"
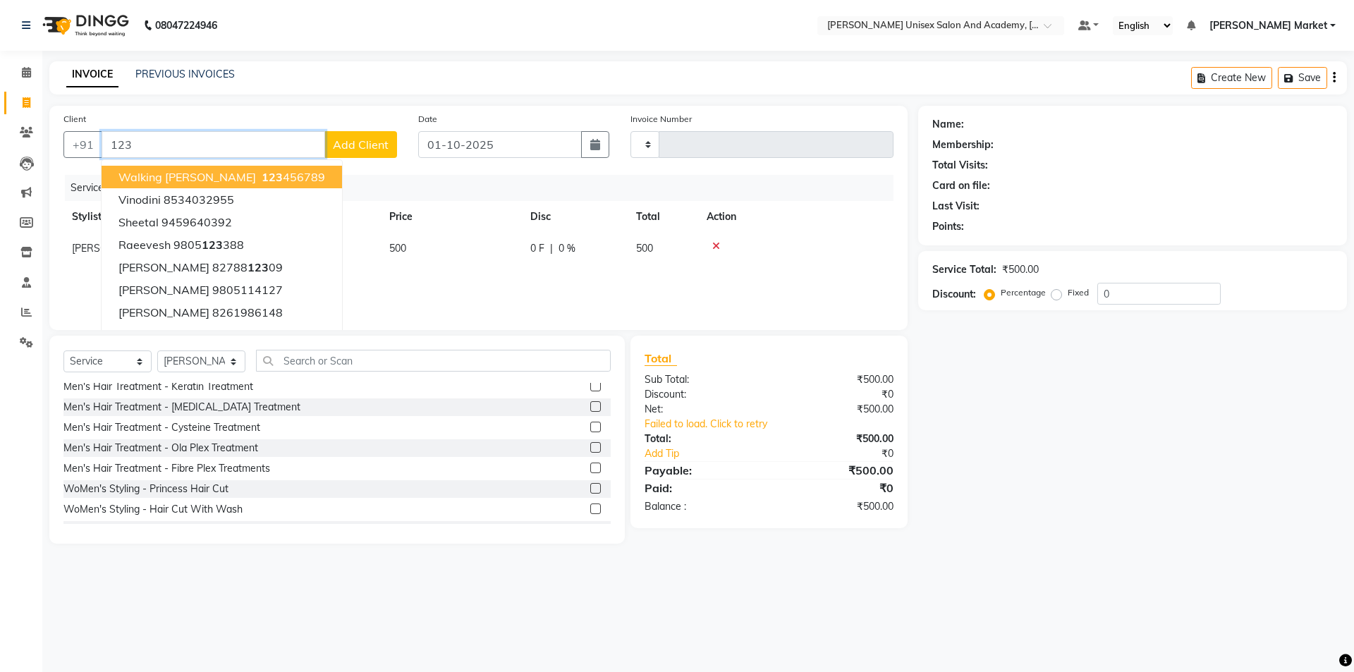
click at [246, 169] on button "walking [PERSON_NAME] 123 456789" at bounding box center [222, 177] width 240 height 23
type input "123456789"
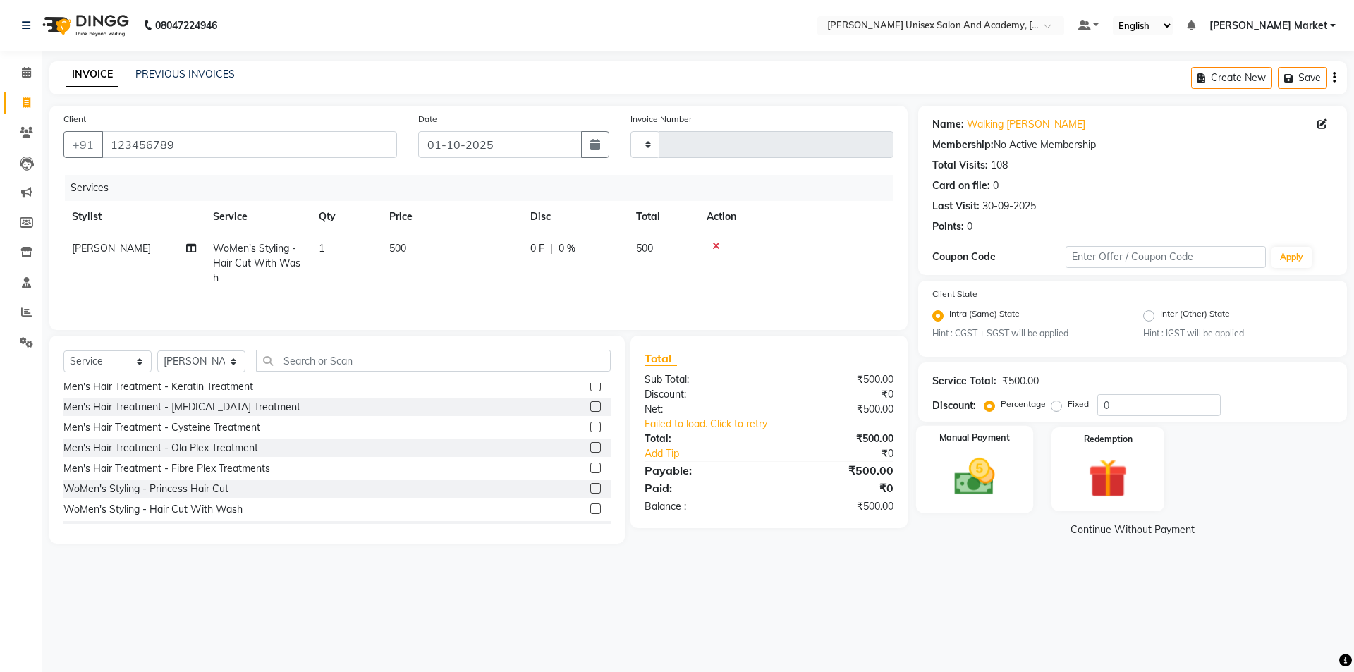
click at [983, 466] on img at bounding box center [974, 477] width 66 height 47
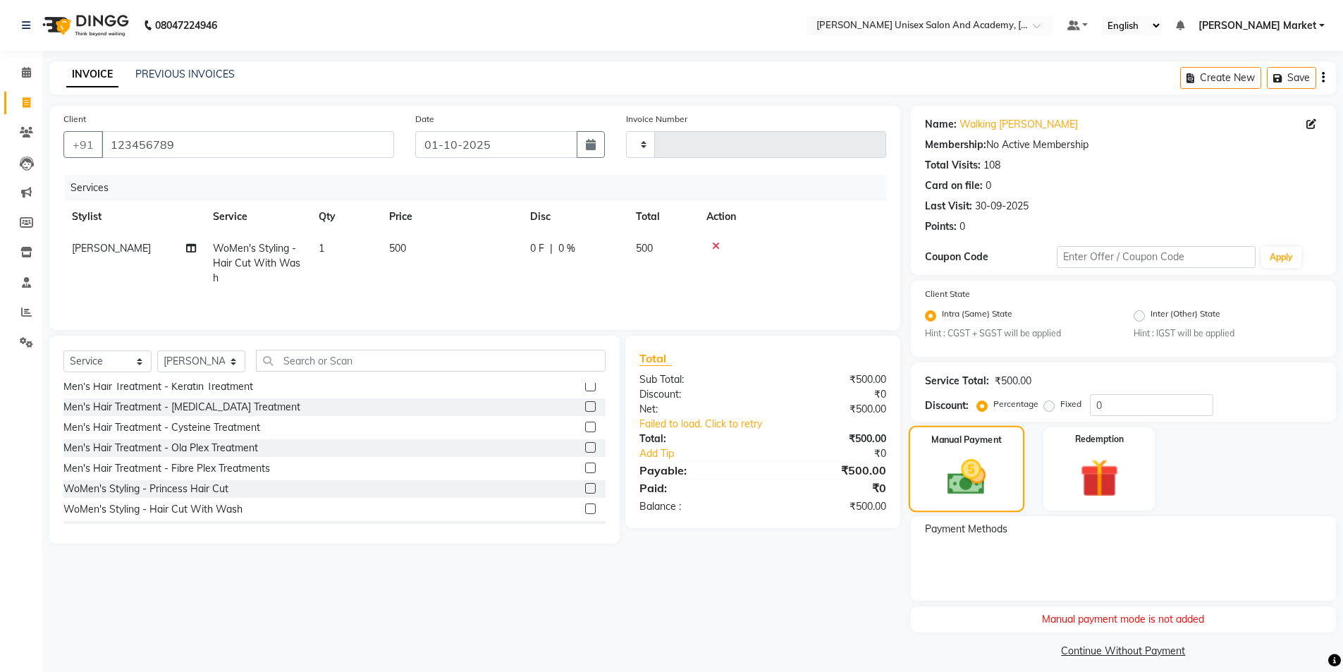
click at [960, 477] on img at bounding box center [966, 477] width 63 height 44
click at [1090, 654] on link "Continue Without Payment" at bounding box center [1123, 651] width 419 height 15
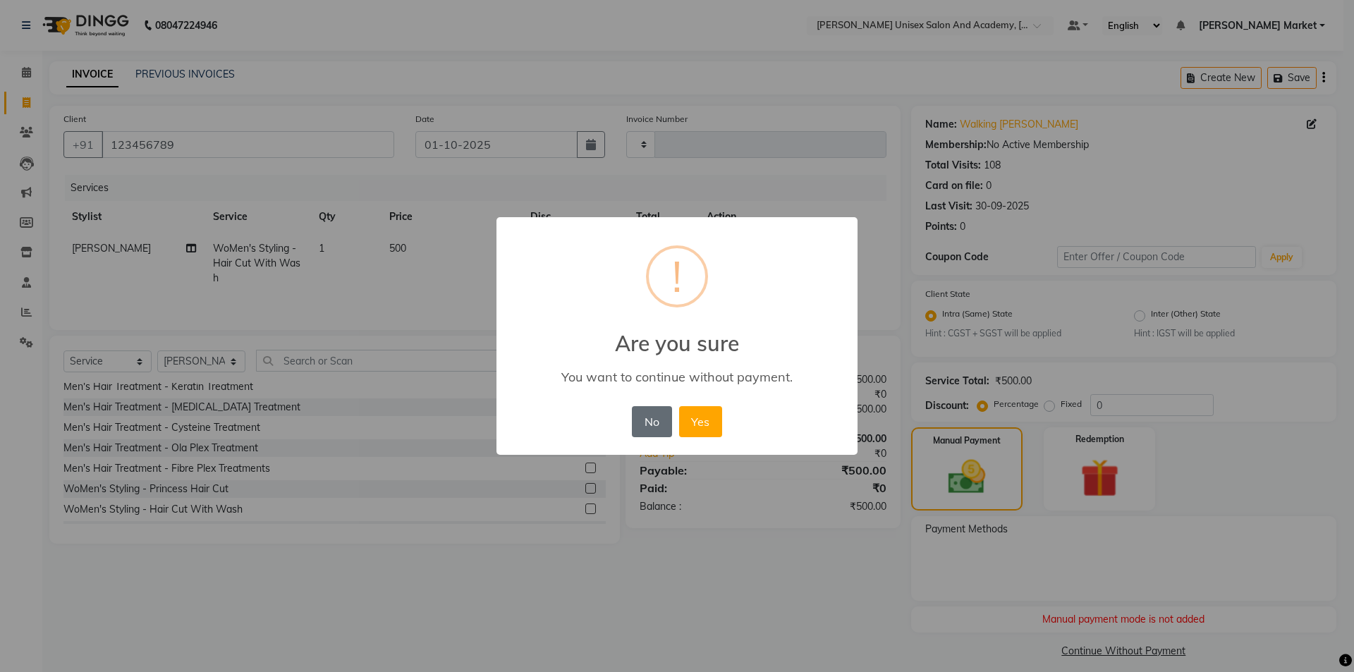
click at [652, 416] on button "No" at bounding box center [651, 421] width 39 height 31
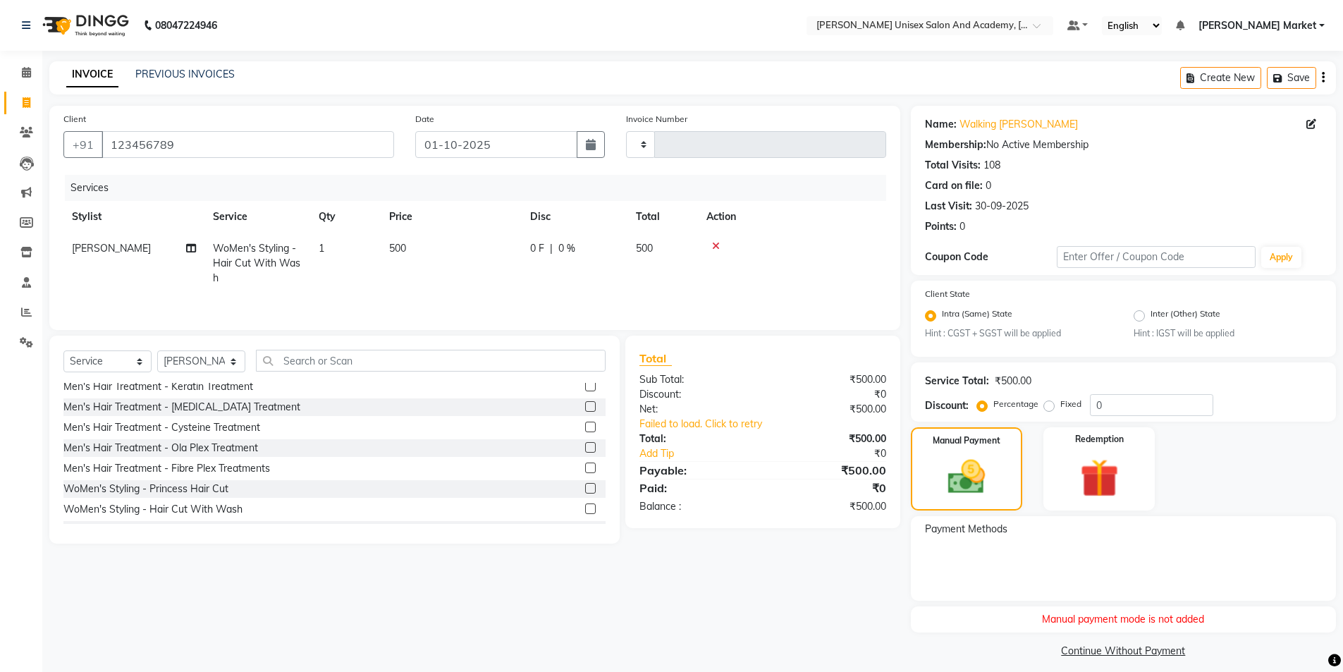
click at [974, 528] on span "Payment Methods" at bounding box center [966, 529] width 82 height 15
click at [27, 70] on icon at bounding box center [26, 72] width 9 height 11
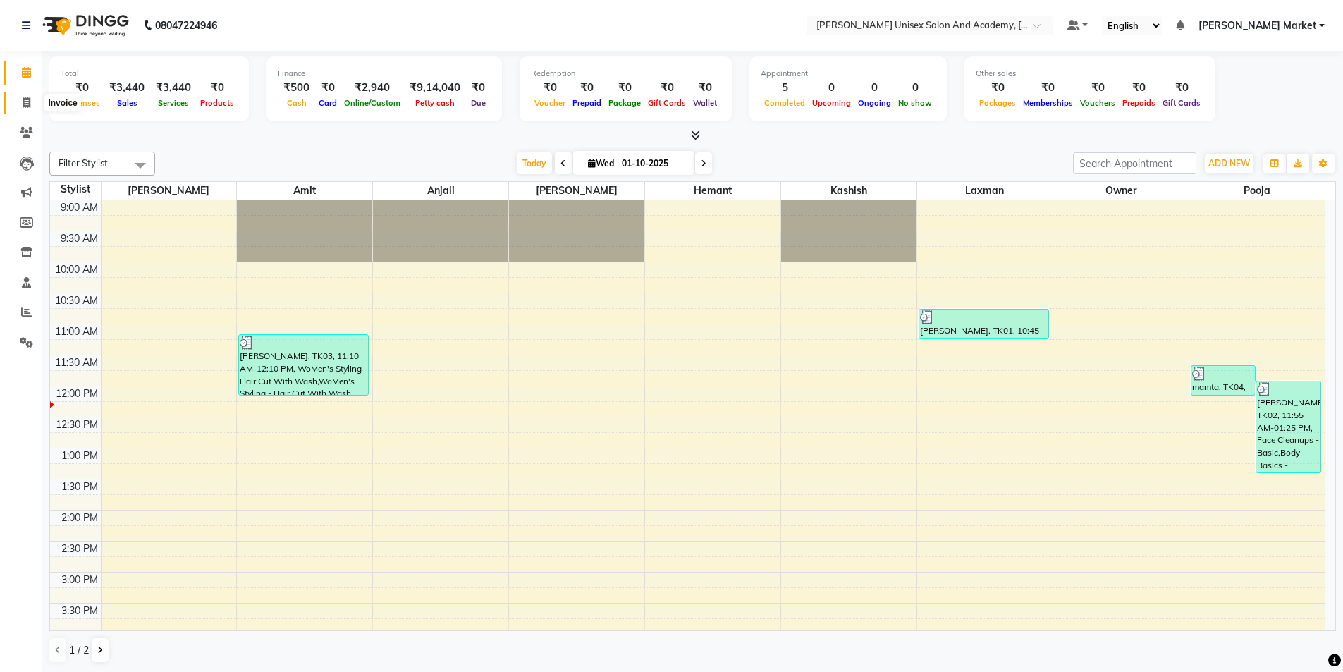
click at [32, 106] on span at bounding box center [26, 103] width 25 height 16
select select "service"
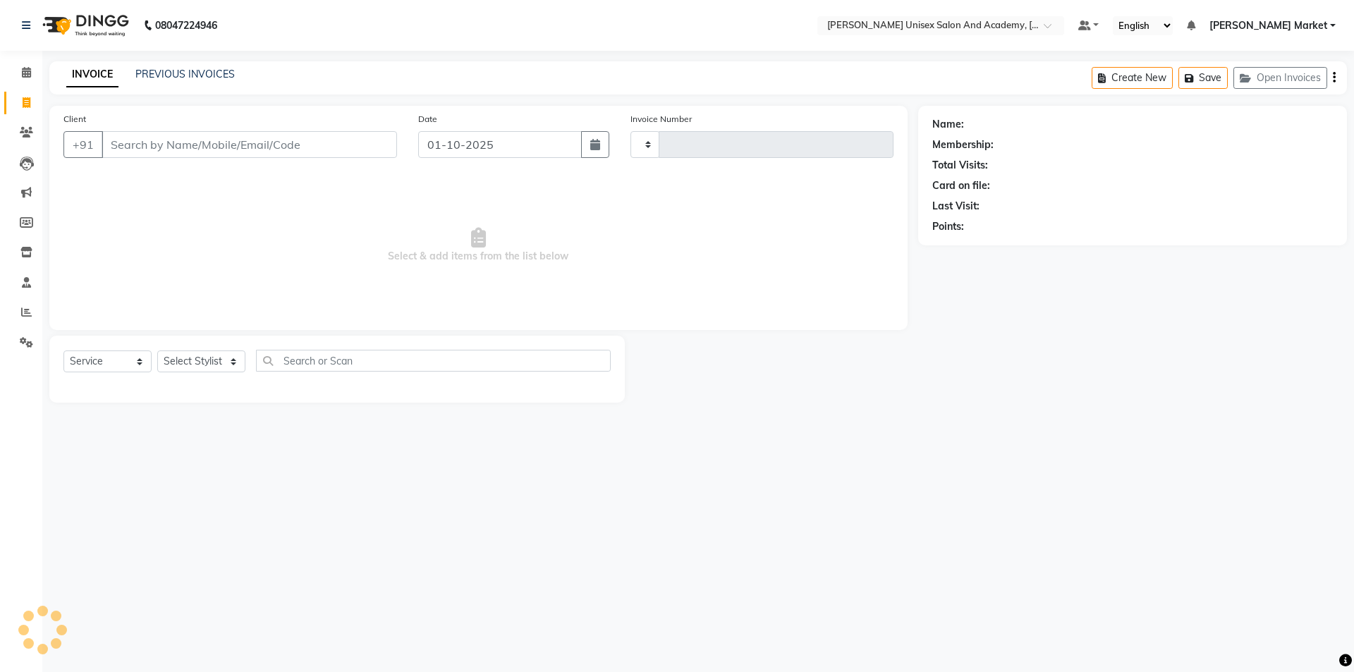
type input "4638"
select select "8060"
click at [235, 352] on select "Select Stylist Amit anjali [PERSON_NAME] [PERSON_NAME] [PERSON_NAME] [PERSON_NA…" at bounding box center [201, 361] width 88 height 22
select select "66040"
click at [157, 350] on select "Select Stylist Amit anjali [PERSON_NAME] [PERSON_NAME] [PERSON_NAME] [PERSON_NA…" at bounding box center [201, 361] width 88 height 22
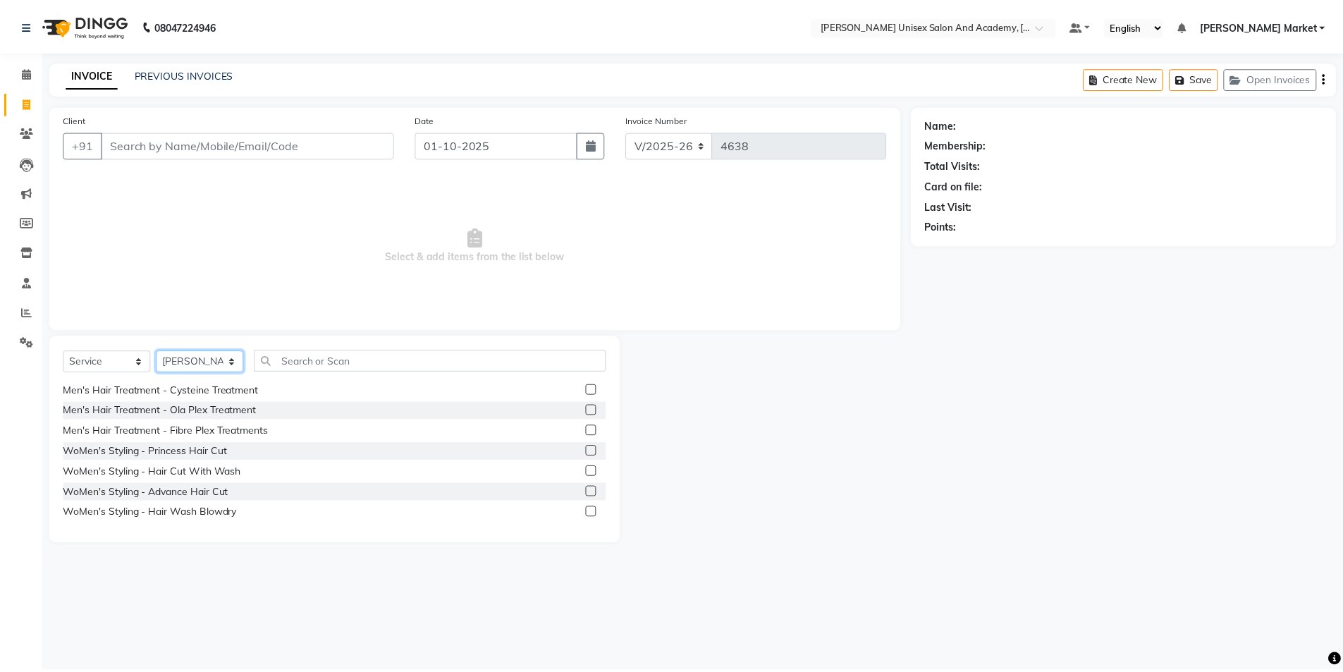
scroll to position [423, 0]
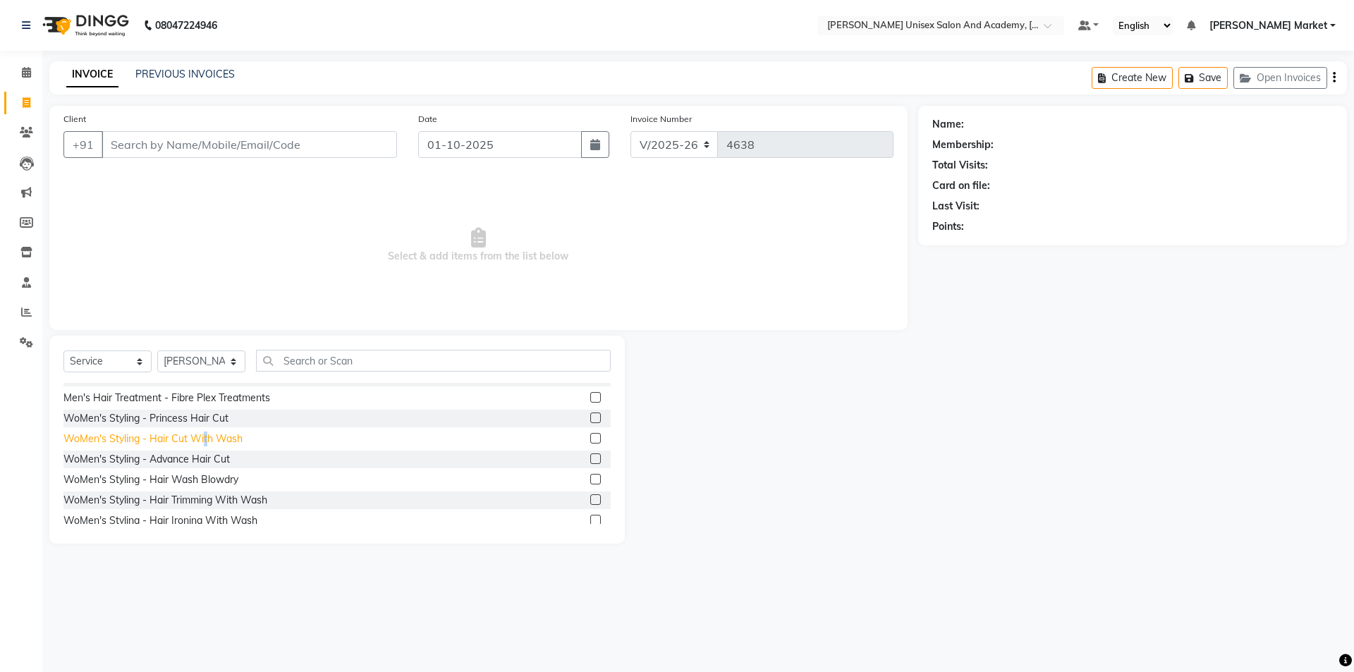
click at [206, 433] on div "WoMen's Styling - Hair Cut With Wash" at bounding box center [152, 438] width 179 height 15
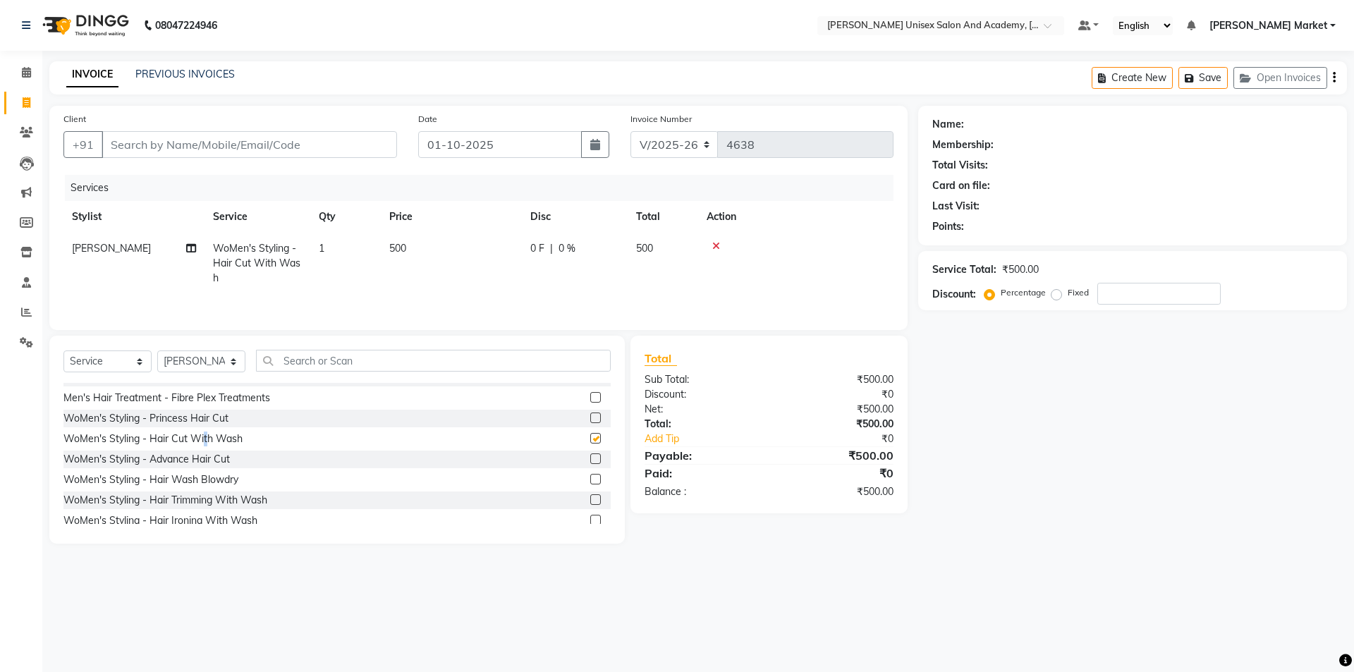
checkbox input "false"
click at [142, 148] on input "Client" at bounding box center [249, 144] width 295 height 27
type input "1"
type input "0"
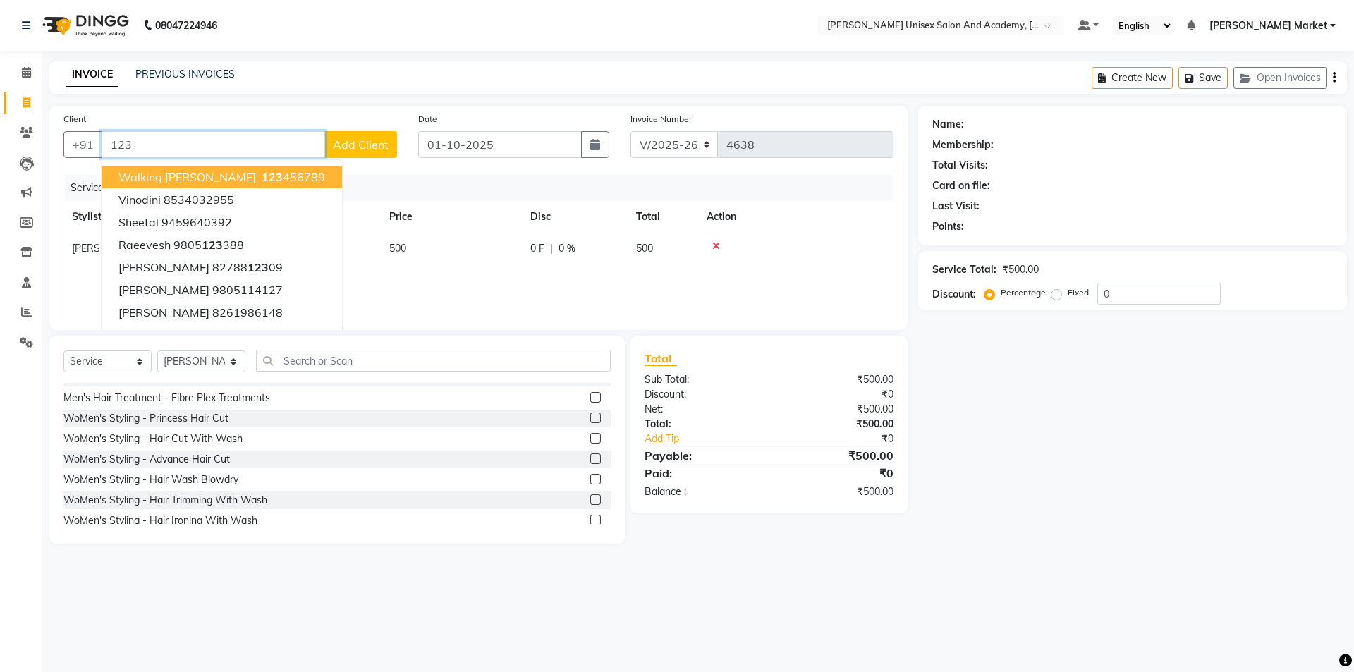
click at [179, 178] on span "walking [PERSON_NAME]" at bounding box center [186, 177] width 137 height 14
type input "123456789"
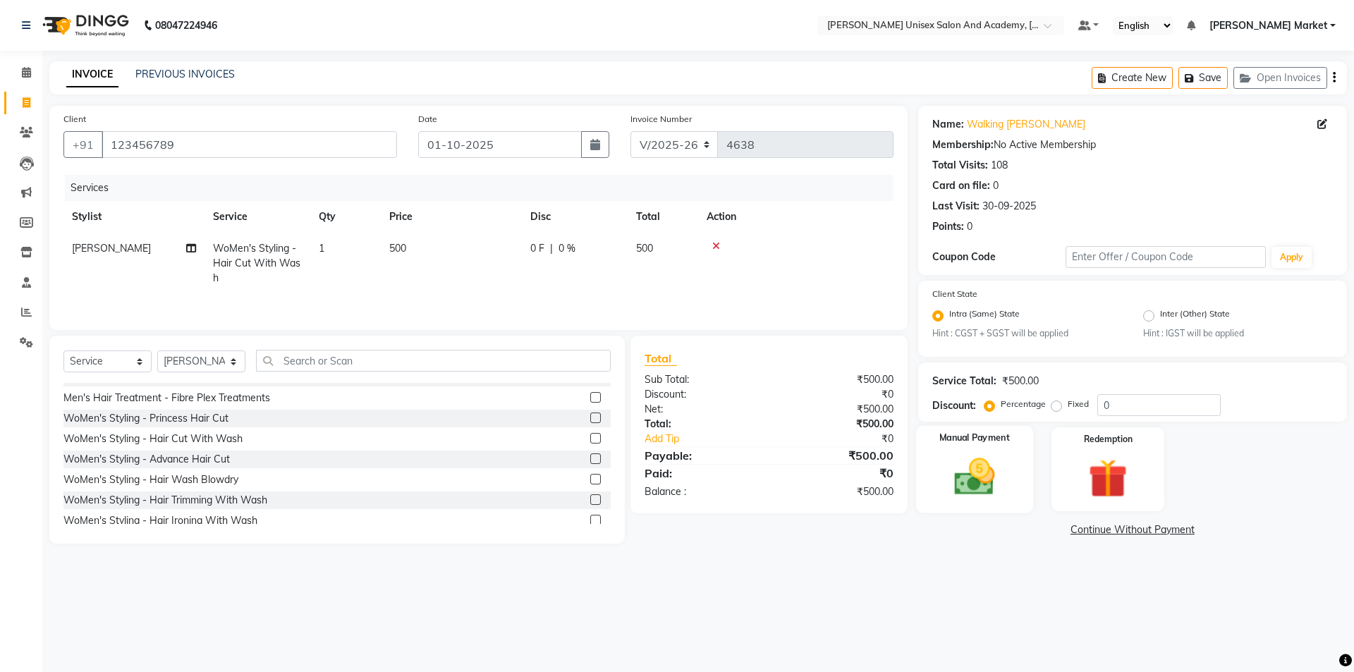
click at [1002, 470] on img at bounding box center [974, 477] width 66 height 47
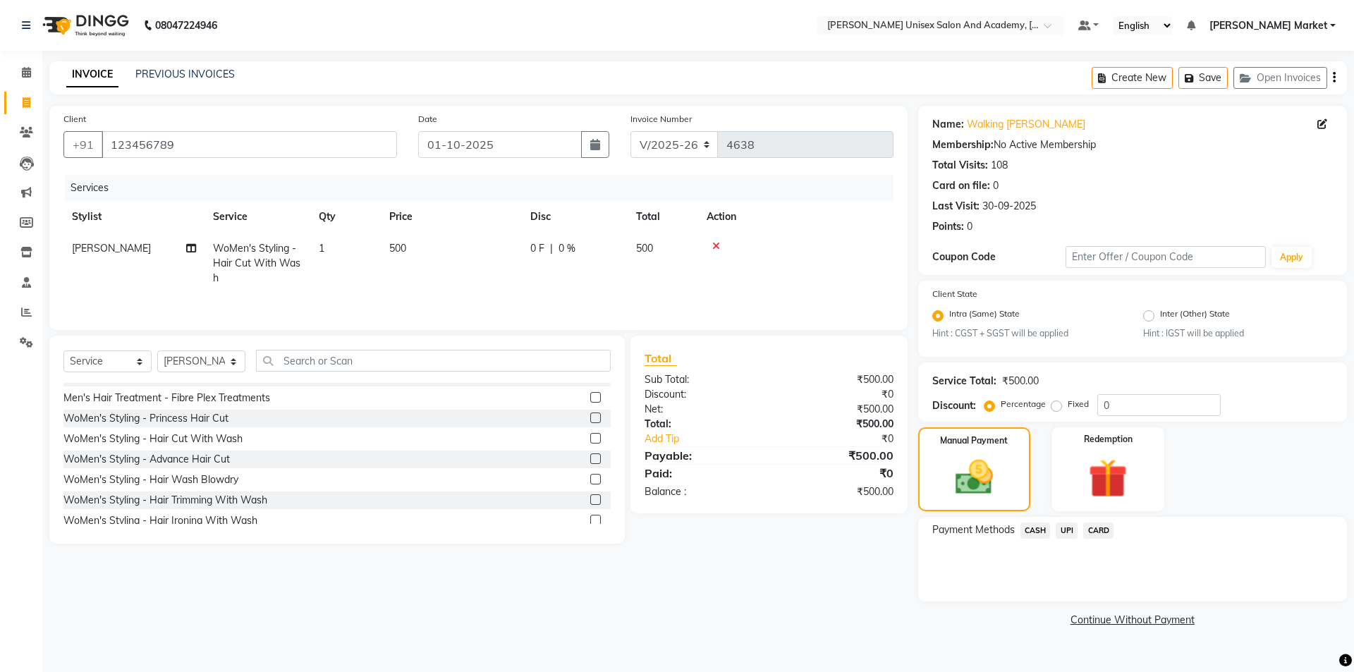
click at [1064, 532] on span "UPI" at bounding box center [1066, 530] width 22 height 16
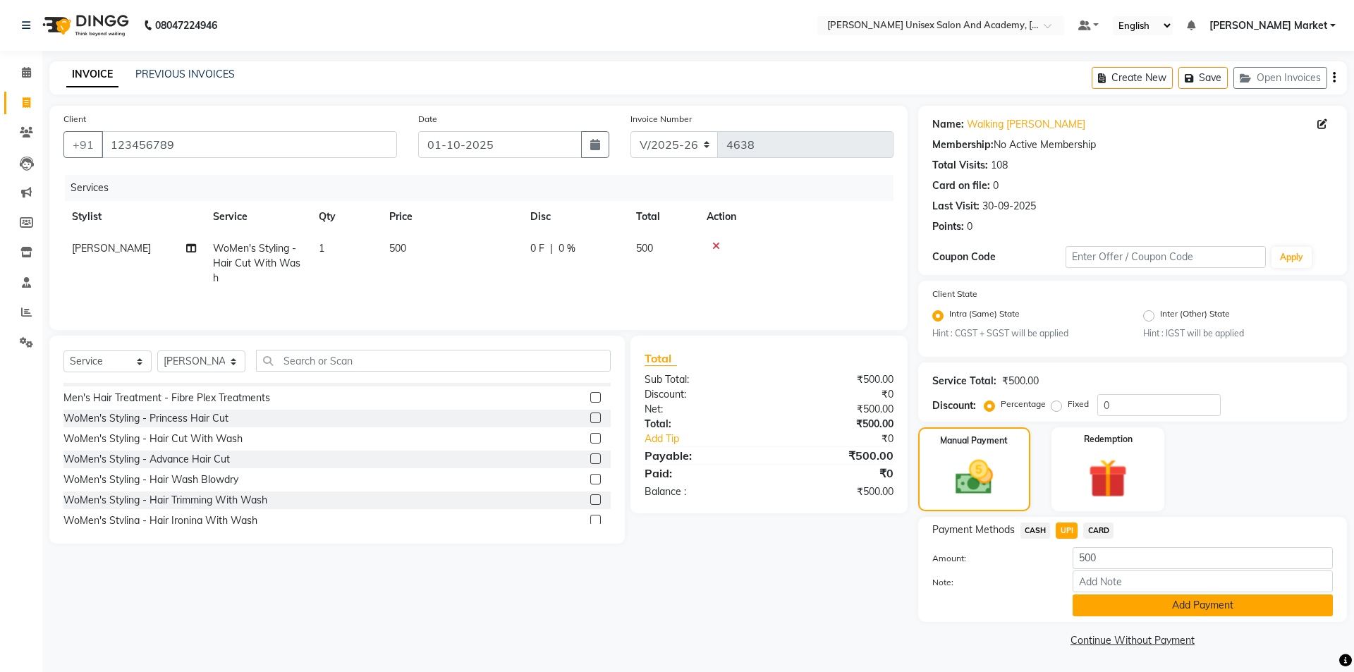
click at [1119, 608] on button "Add Payment" at bounding box center [1202, 605] width 260 height 22
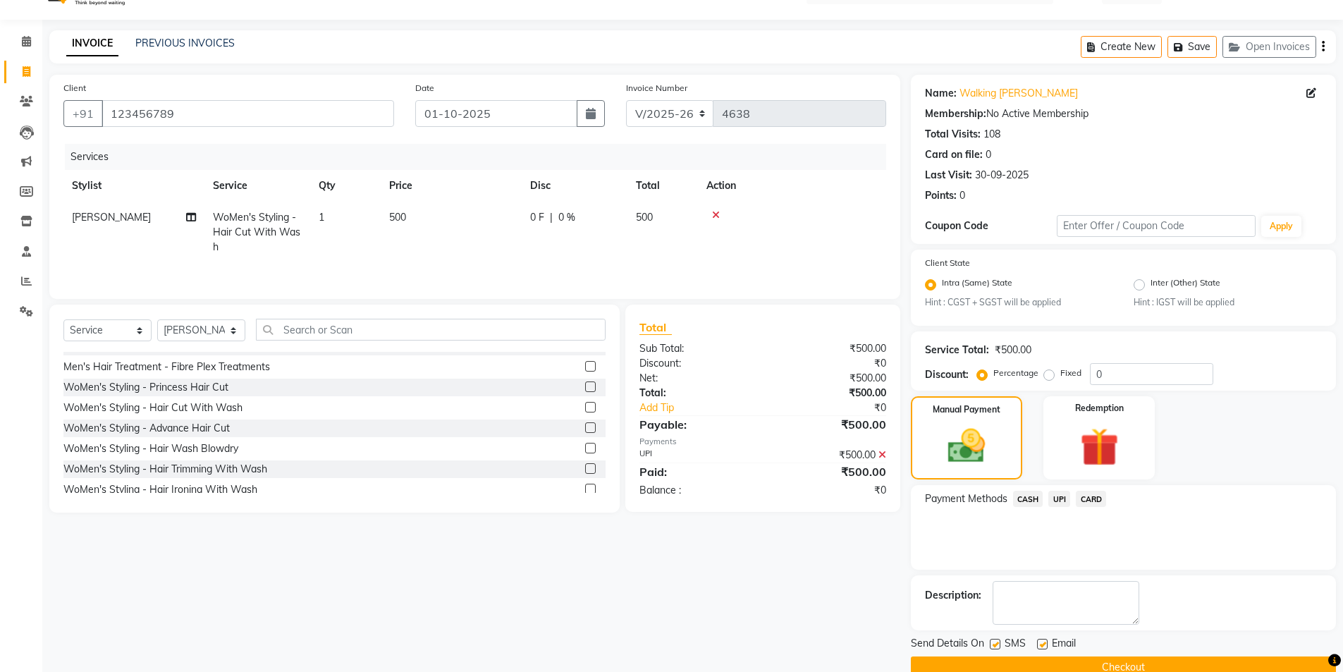
scroll to position [59, 0]
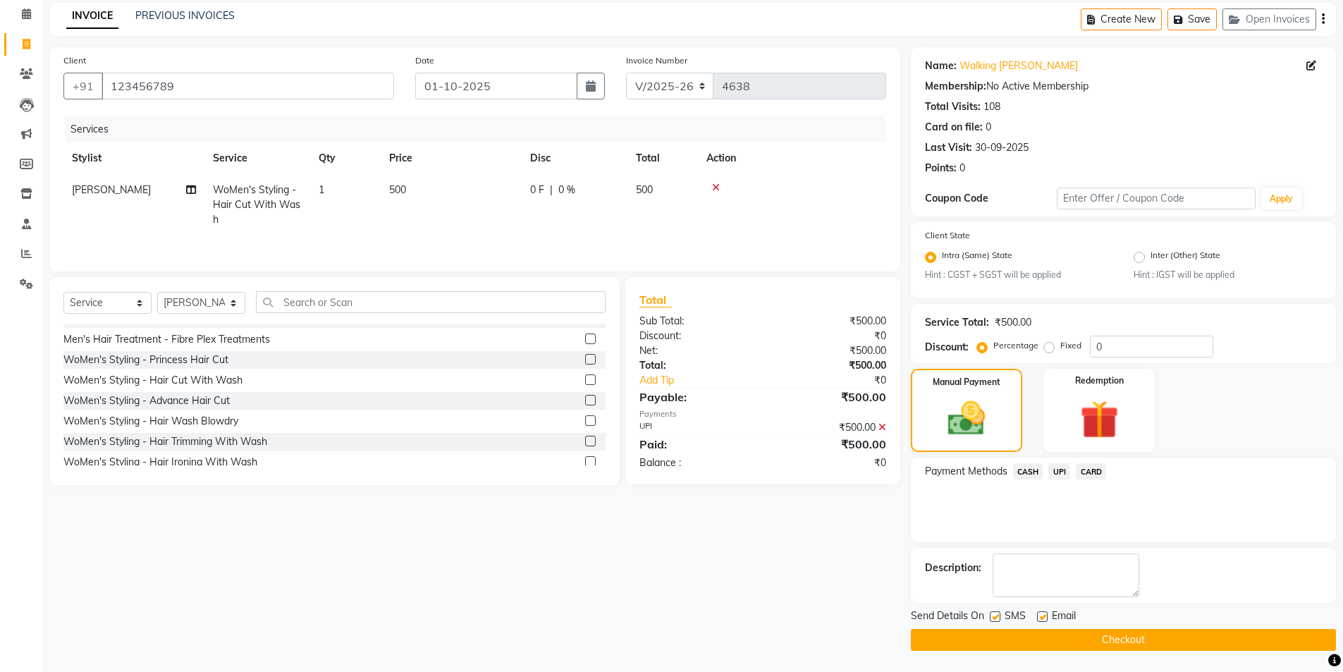
click at [1129, 639] on button "Checkout" at bounding box center [1123, 640] width 425 height 22
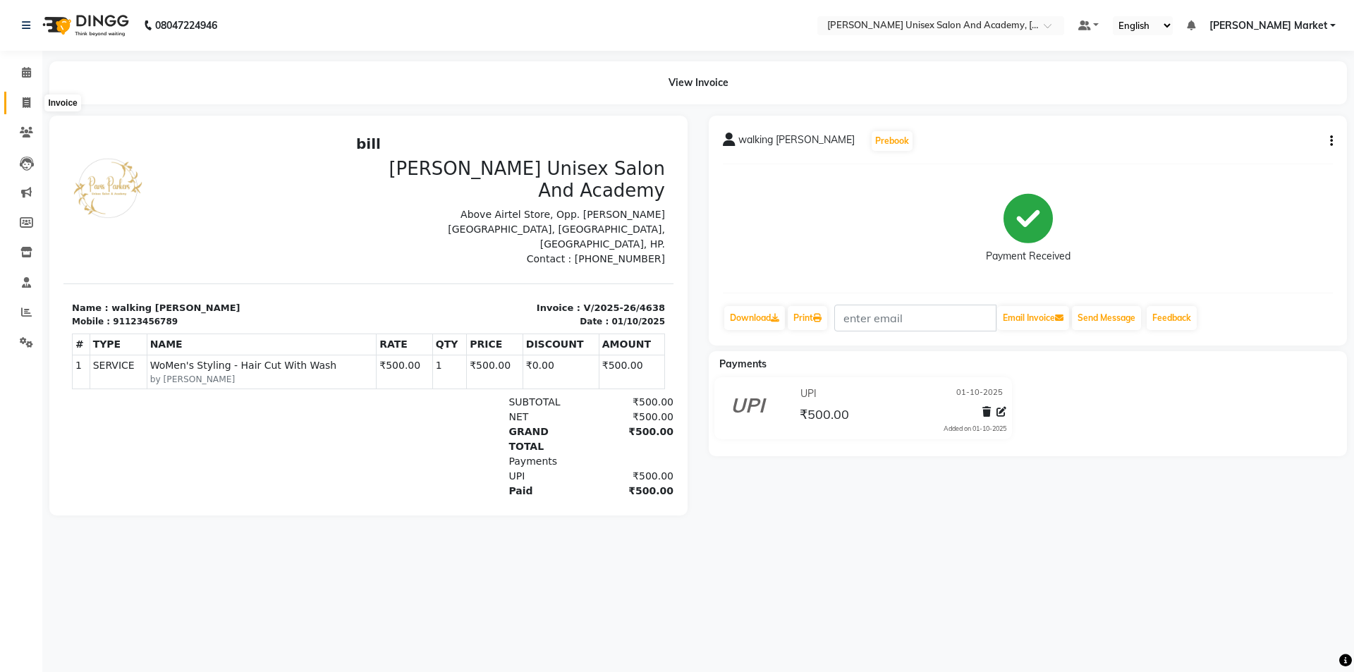
click at [25, 105] on icon at bounding box center [27, 102] width 8 height 11
select select "service"
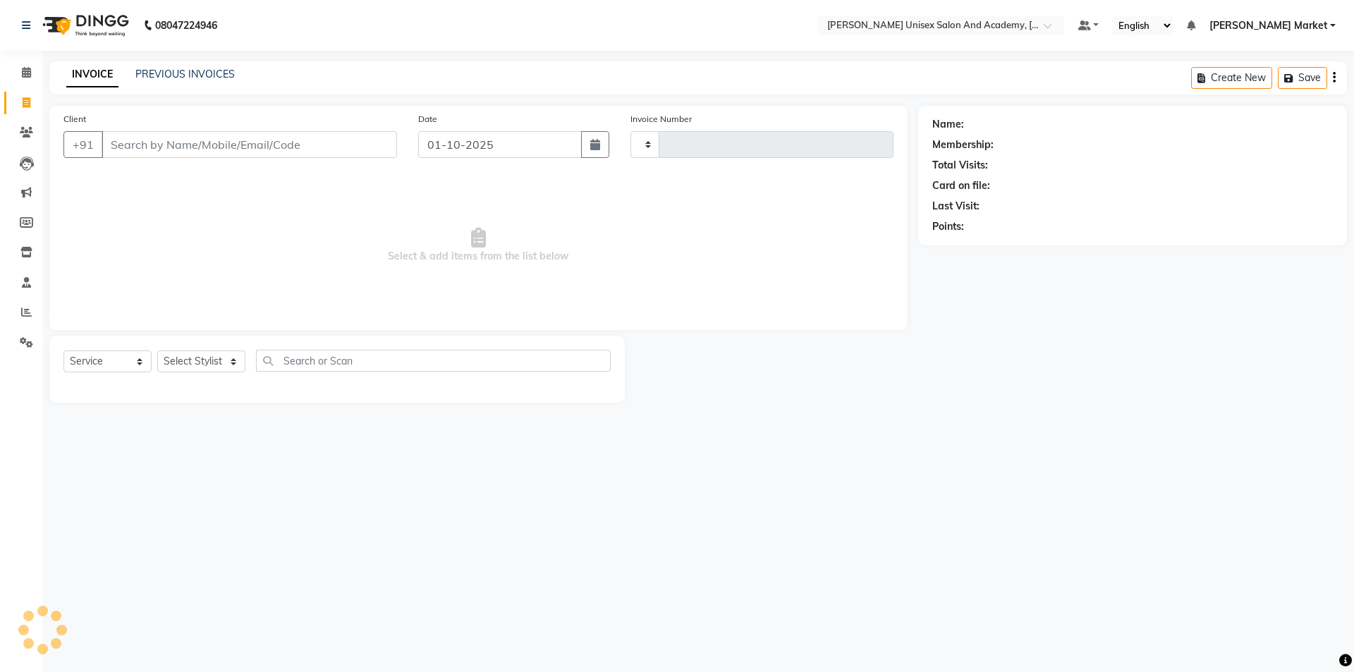
type input "4639"
select select "8060"
click at [124, 152] on input "Client" at bounding box center [249, 144] width 295 height 27
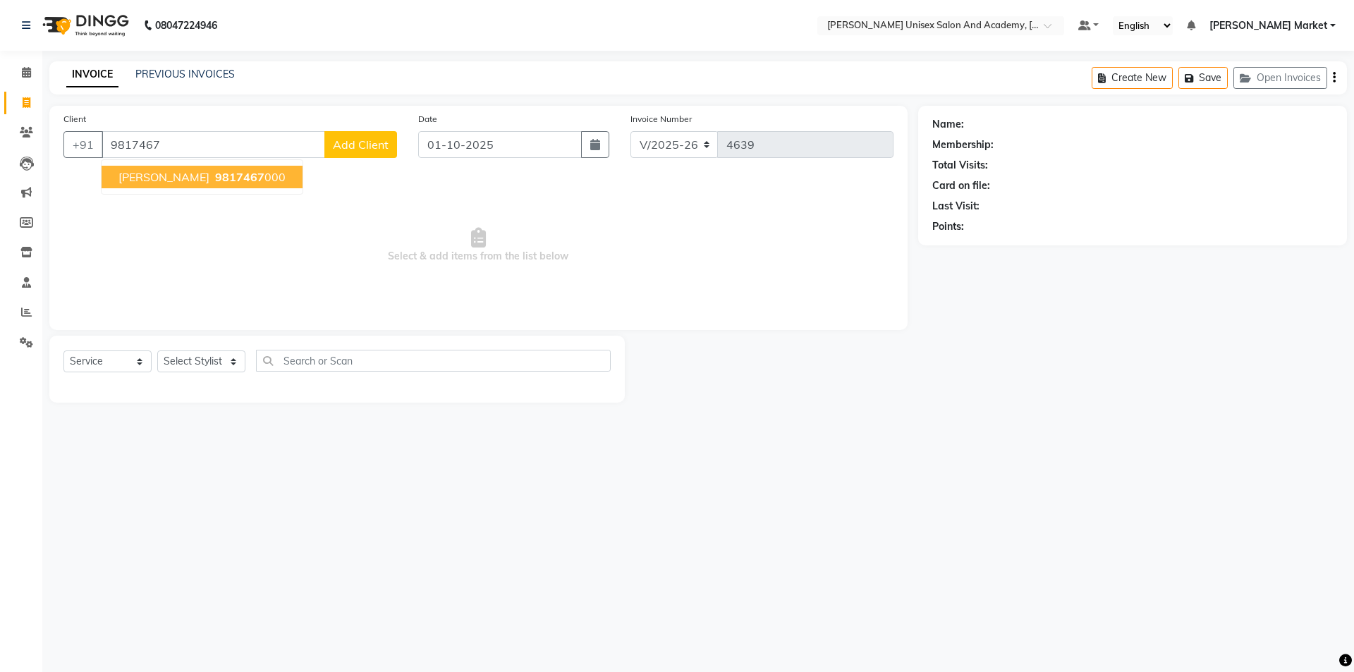
click at [215, 173] on span "9817467" at bounding box center [239, 177] width 49 height 14
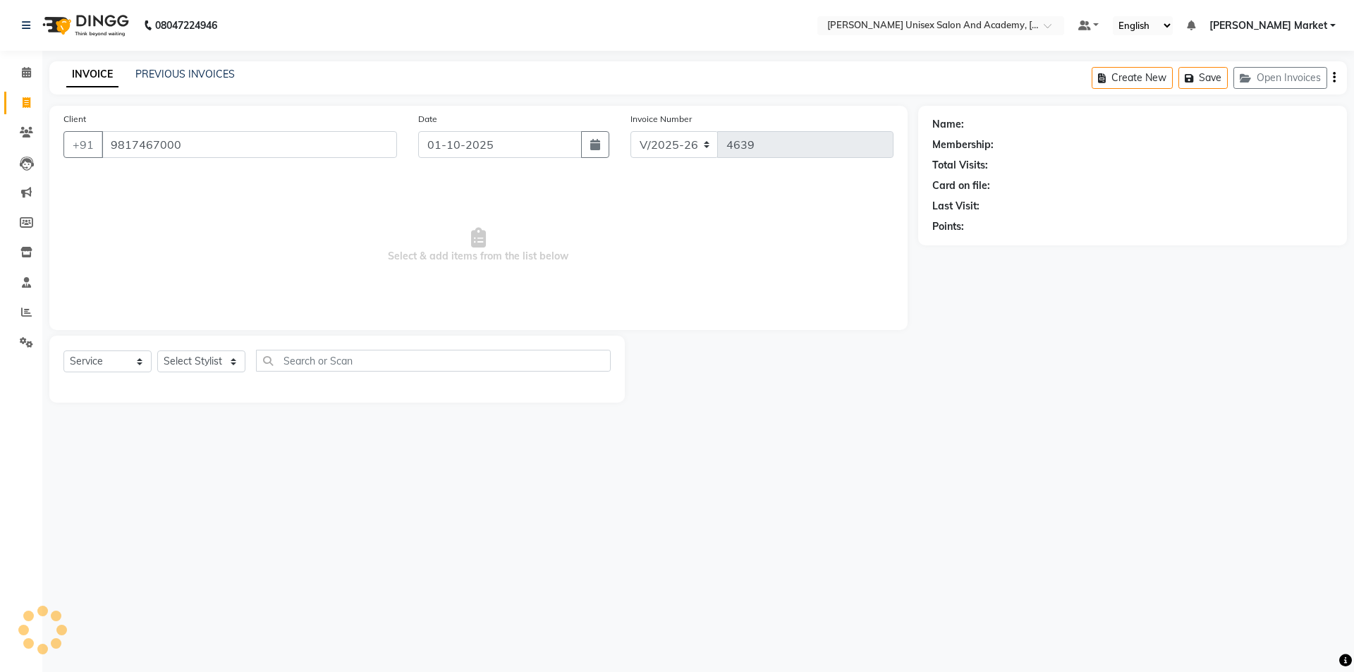
type input "9817467000"
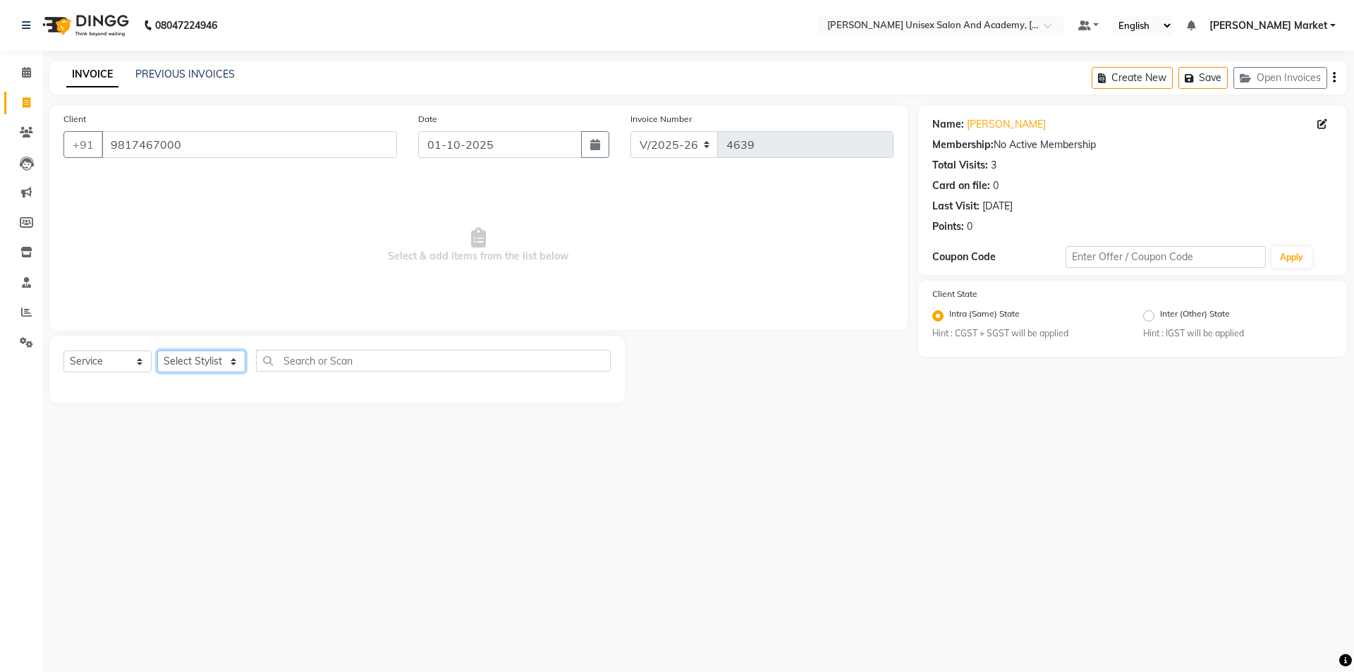
click at [232, 362] on select "Select Stylist Amit anjali [PERSON_NAME] [PERSON_NAME] [PERSON_NAME] [PERSON_NA…" at bounding box center [201, 361] width 88 height 22
select select "73406"
click at [157, 350] on select "Select Stylist Amit anjali [PERSON_NAME] [PERSON_NAME] [PERSON_NAME] [PERSON_NA…" at bounding box center [201, 361] width 88 height 22
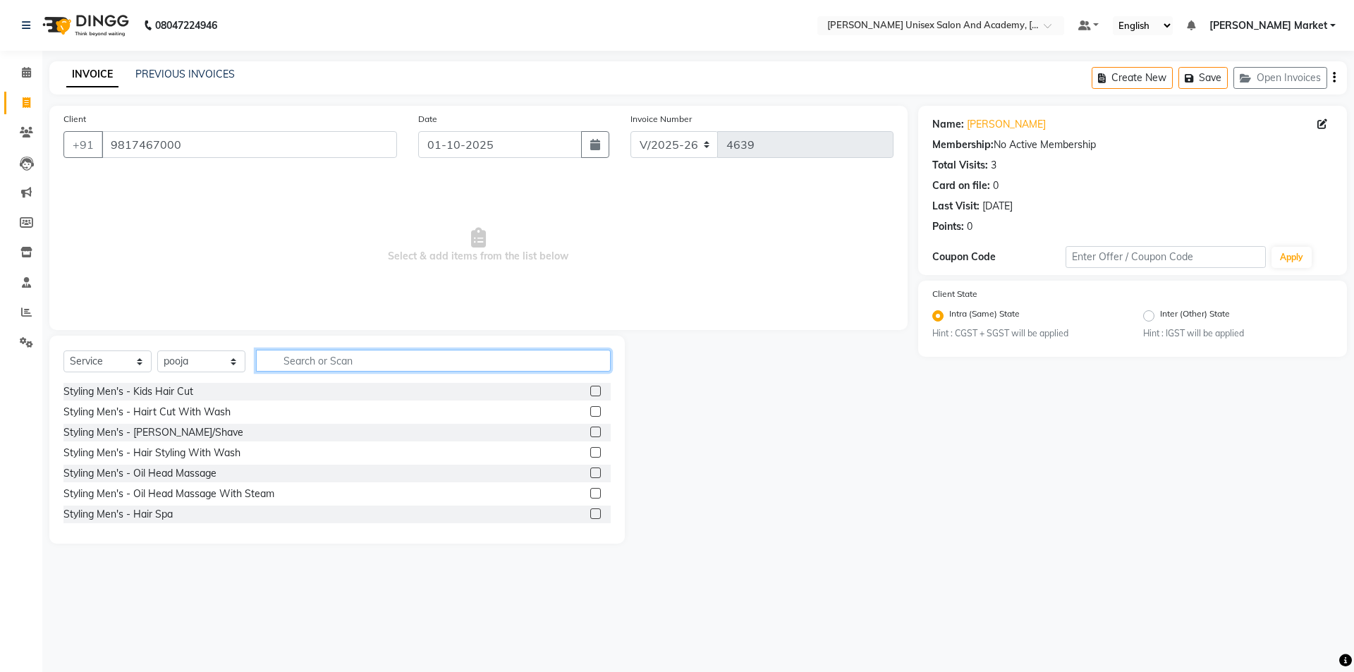
click at [310, 364] on input "text" at bounding box center [433, 361] width 355 height 22
type input "thr"
click at [590, 386] on label at bounding box center [595, 391] width 11 height 11
click at [590, 387] on input "checkbox" at bounding box center [594, 391] width 9 height 9
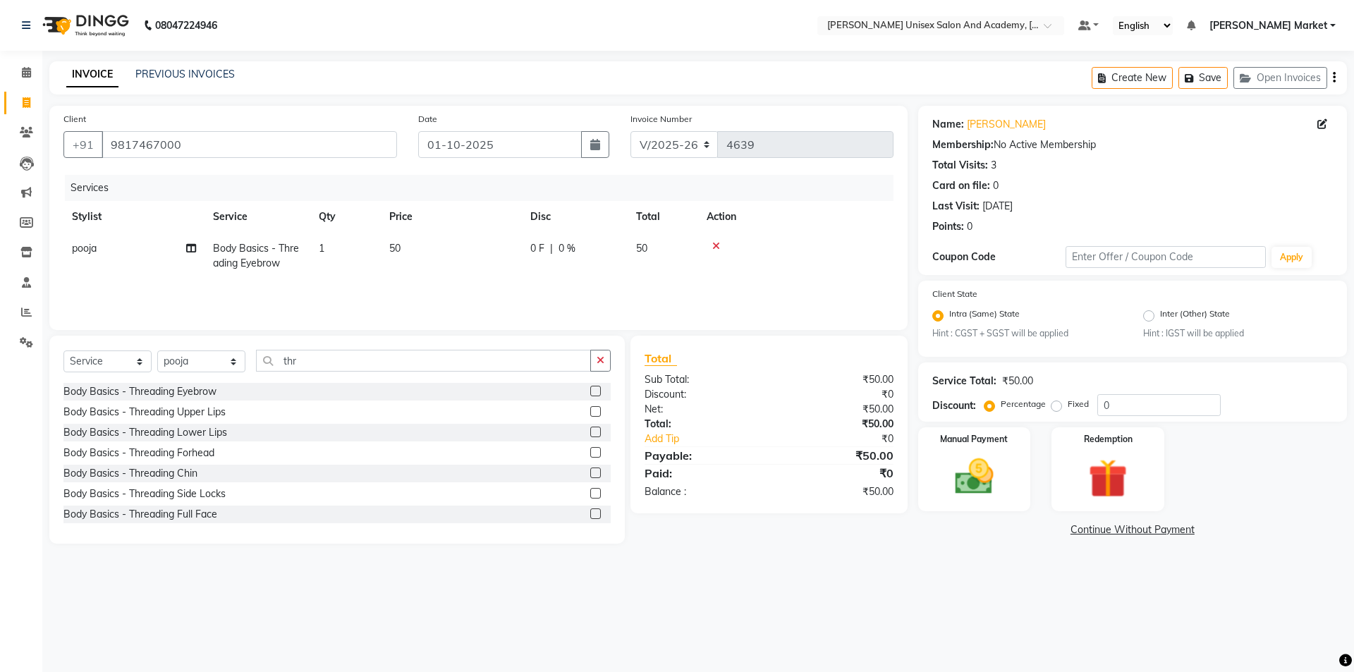
checkbox input "false"
click at [590, 414] on label at bounding box center [595, 411] width 11 height 11
click at [590, 414] on input "checkbox" at bounding box center [594, 411] width 9 height 9
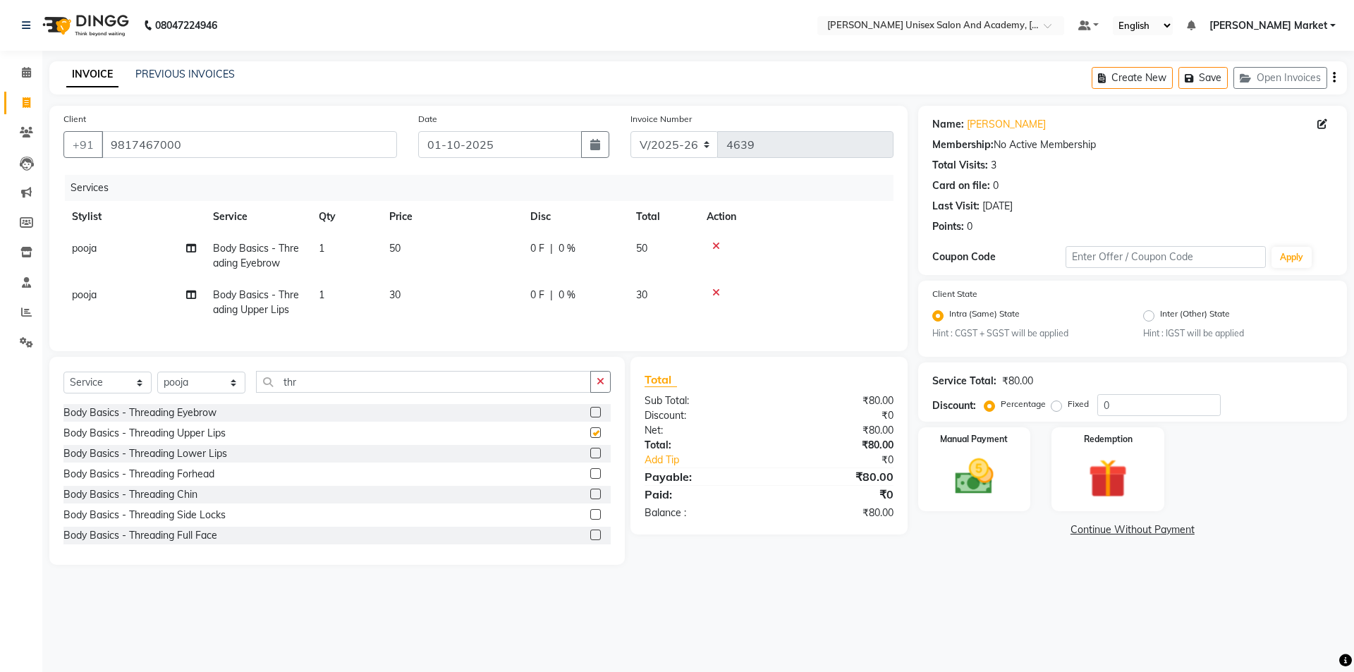
checkbox input "false"
click at [988, 461] on img at bounding box center [974, 477] width 66 height 47
click at [1032, 523] on span "CASH" at bounding box center [1035, 530] width 30 height 16
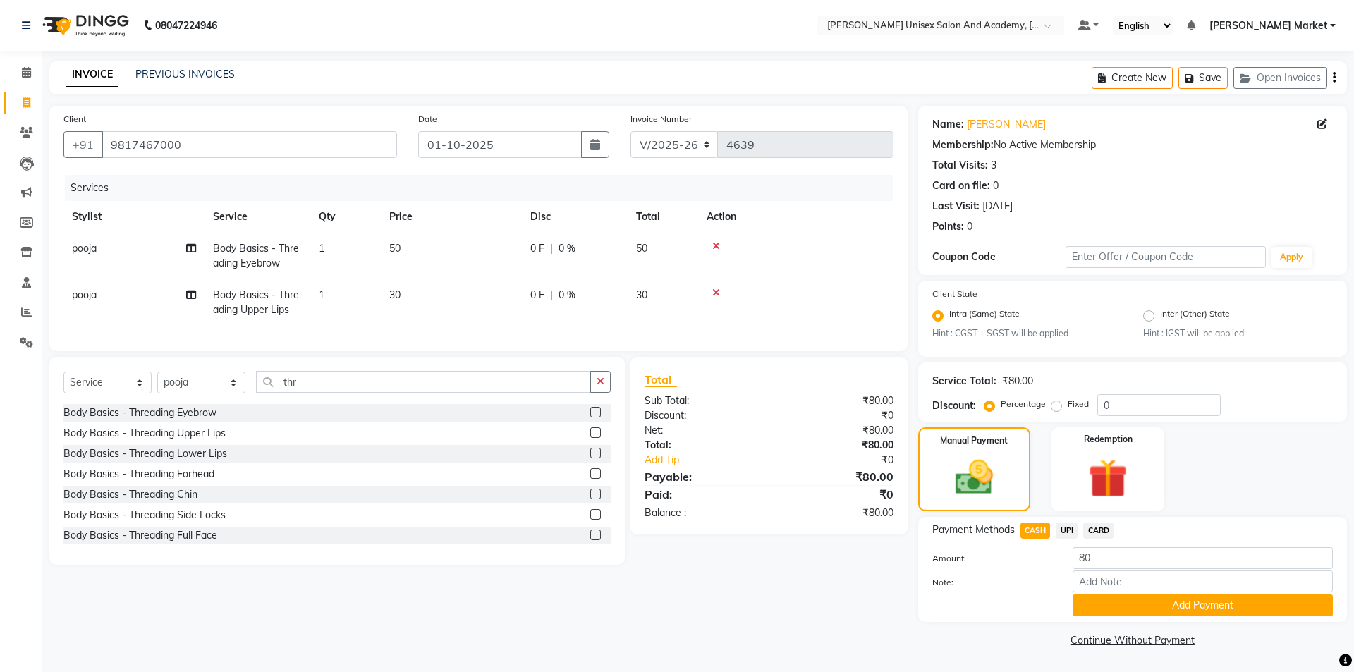
click at [1156, 596] on button "Add Payment" at bounding box center [1202, 605] width 260 height 22
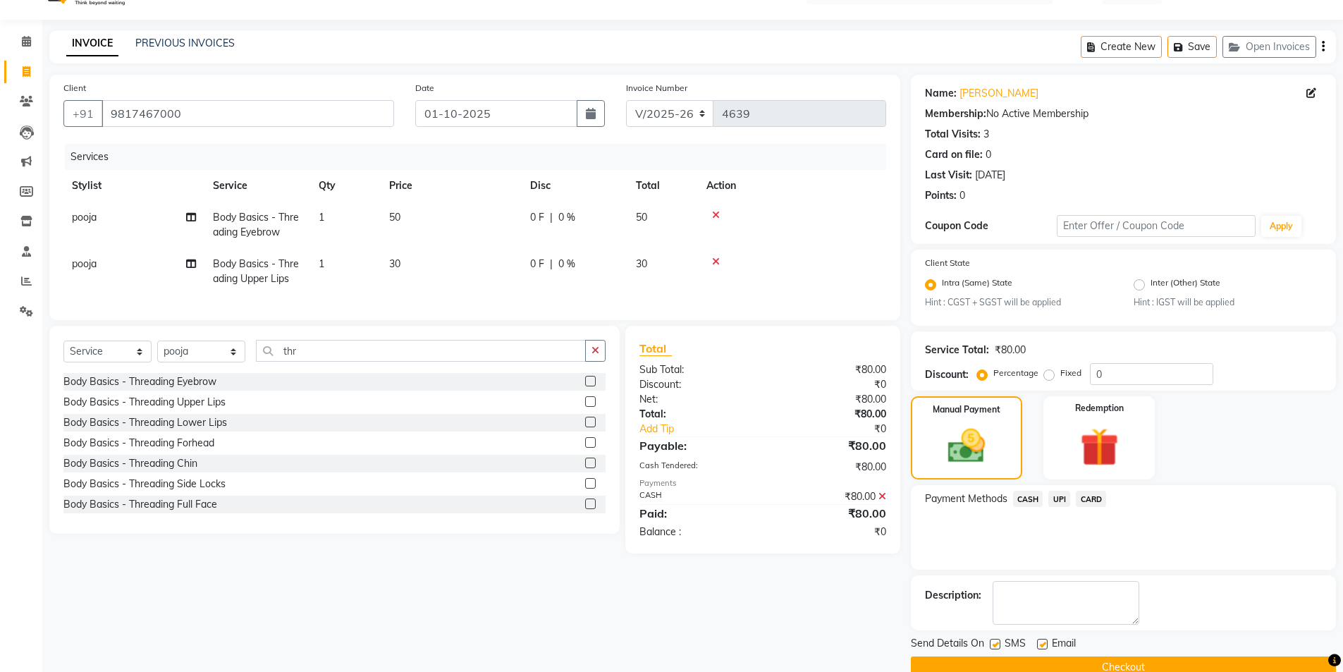
scroll to position [59, 0]
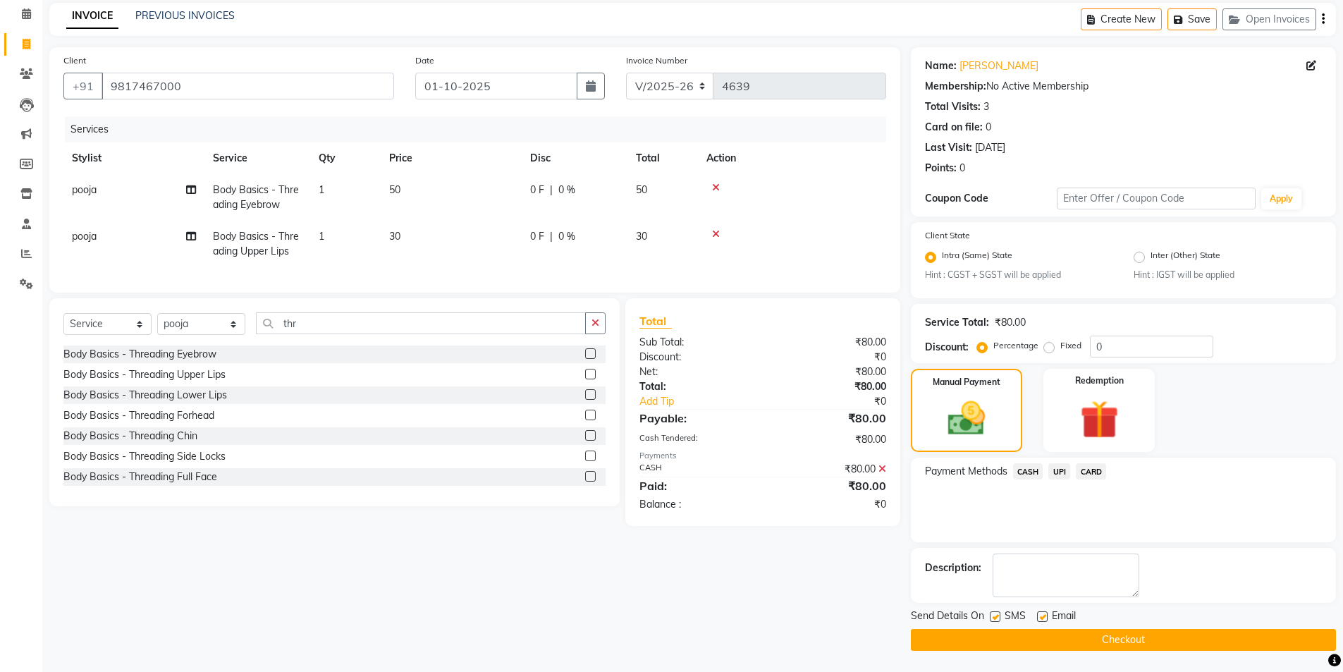
click at [1154, 646] on button "Checkout" at bounding box center [1123, 640] width 425 height 22
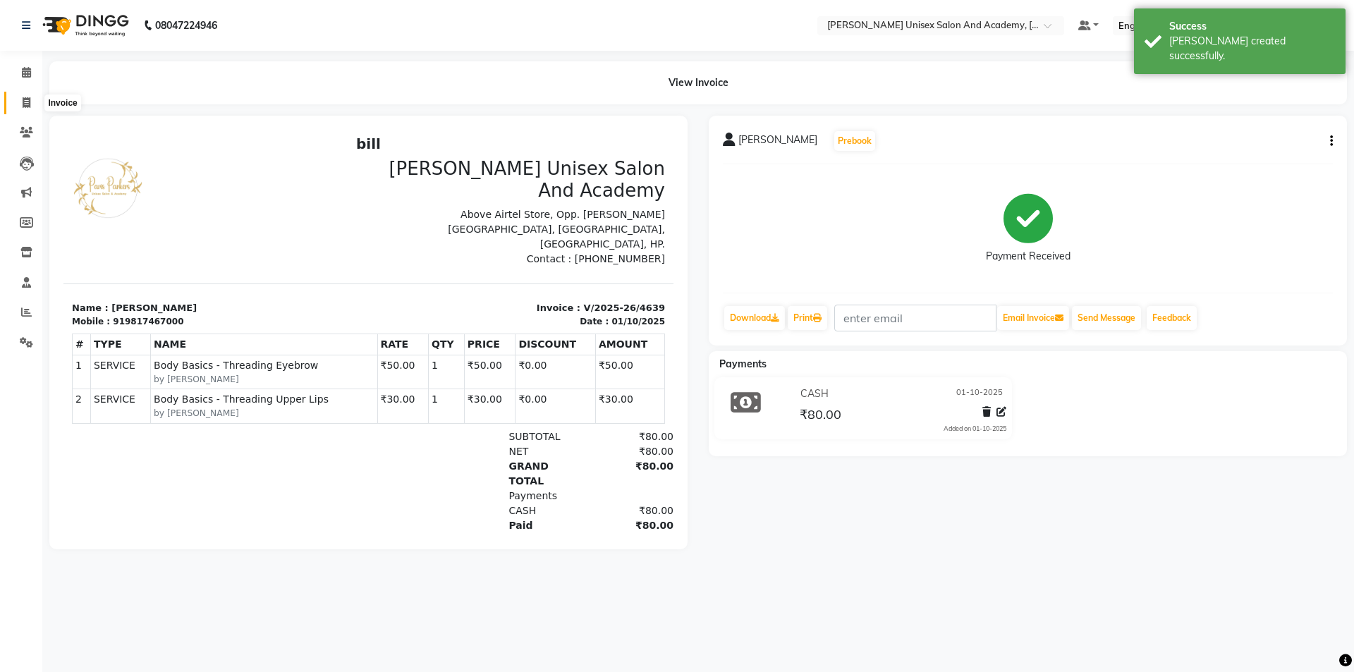
click at [25, 99] on icon at bounding box center [27, 102] width 8 height 11
select select "8060"
select select "service"
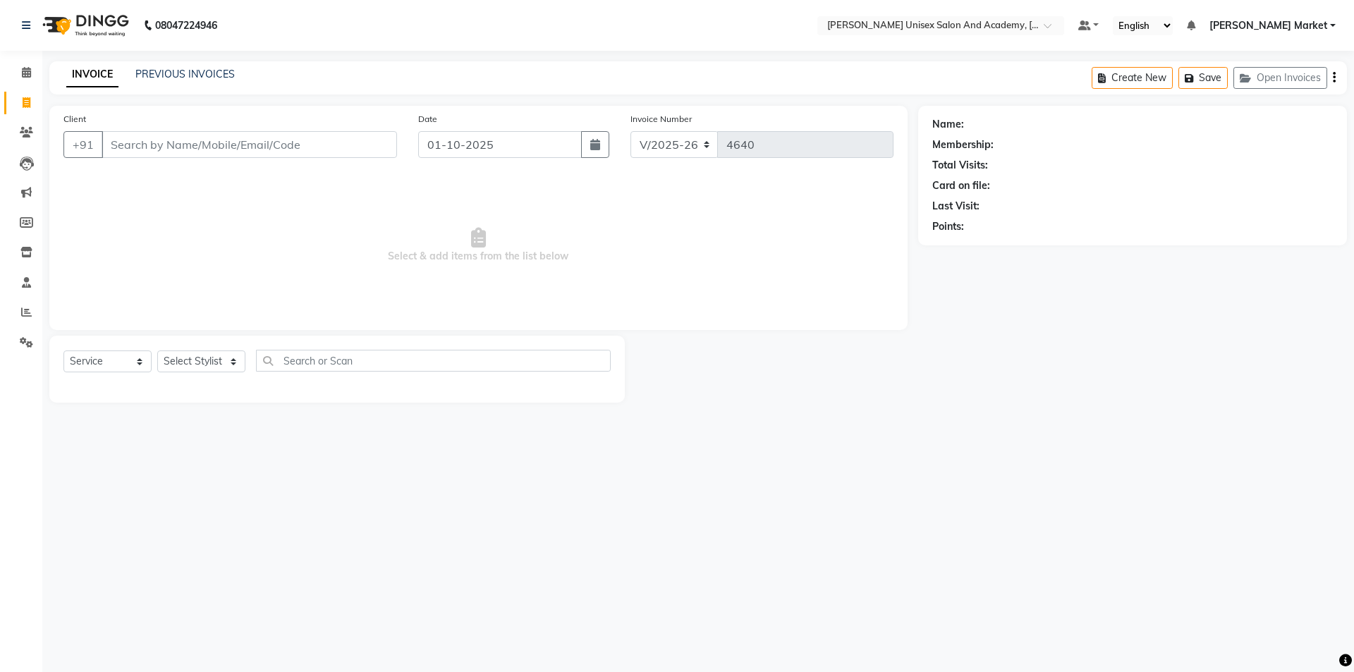
click at [123, 145] on input "Client" at bounding box center [249, 144] width 295 height 27
type input "8178892943"
click at [357, 137] on button "Add Client" at bounding box center [360, 144] width 73 height 27
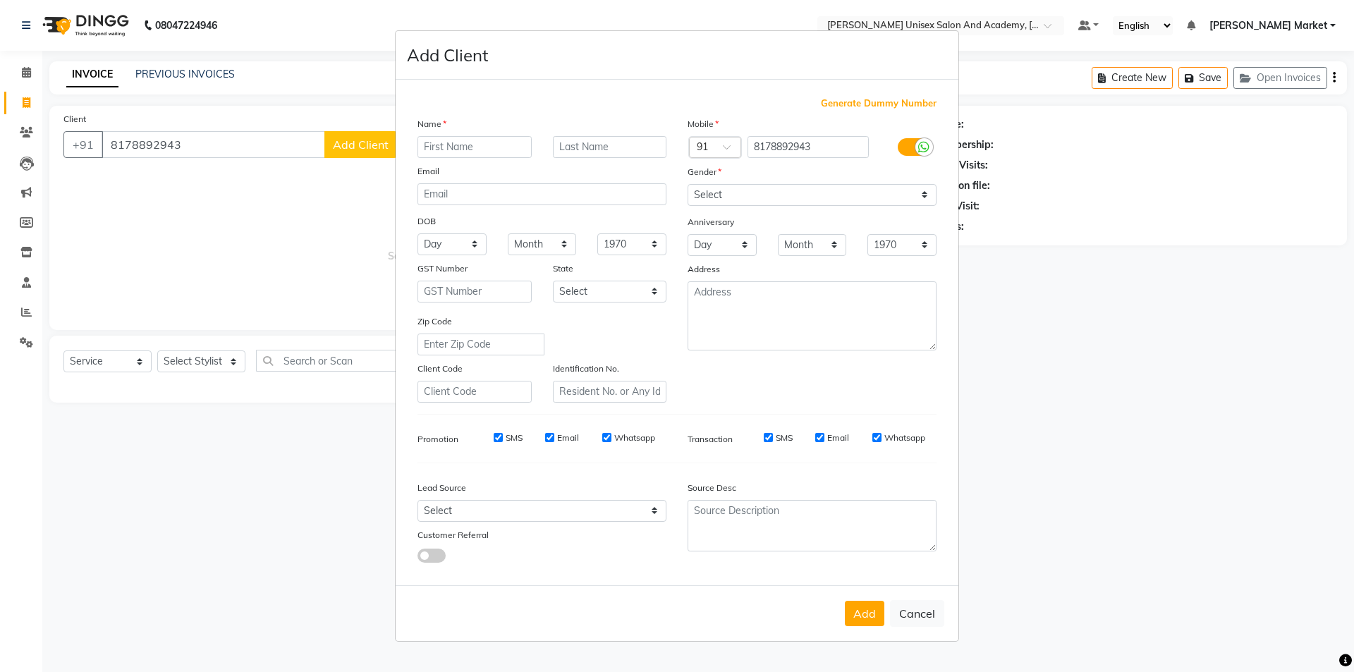
click at [448, 146] on input "text" at bounding box center [474, 147] width 114 height 22
type input "[PERSON_NAME]"
click at [810, 185] on select "Select [DEMOGRAPHIC_DATA] [DEMOGRAPHIC_DATA] Other Prefer Not To Say" at bounding box center [811, 195] width 249 height 22
select select "[DEMOGRAPHIC_DATA]"
click at [687, 184] on select "Select [DEMOGRAPHIC_DATA] [DEMOGRAPHIC_DATA] Other Prefer Not To Say" at bounding box center [811, 195] width 249 height 22
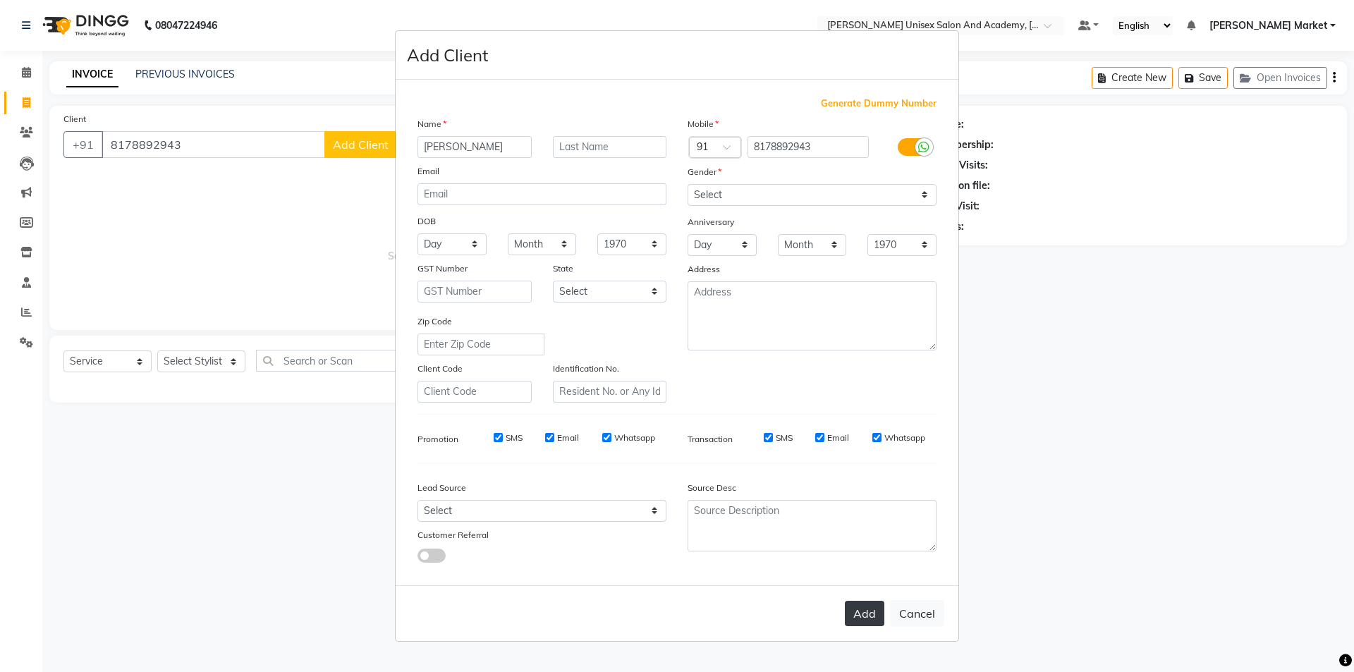
click at [863, 615] on button "Add" at bounding box center [864, 613] width 39 height 25
select select
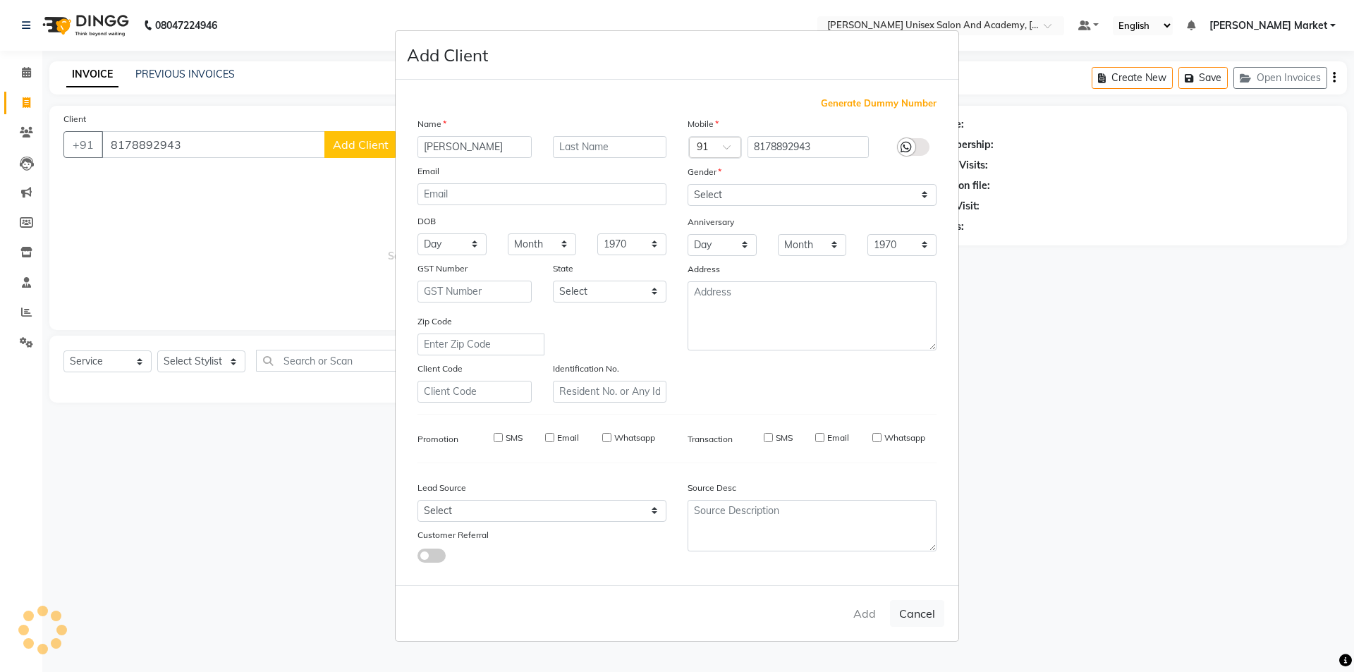
select select
checkbox input "false"
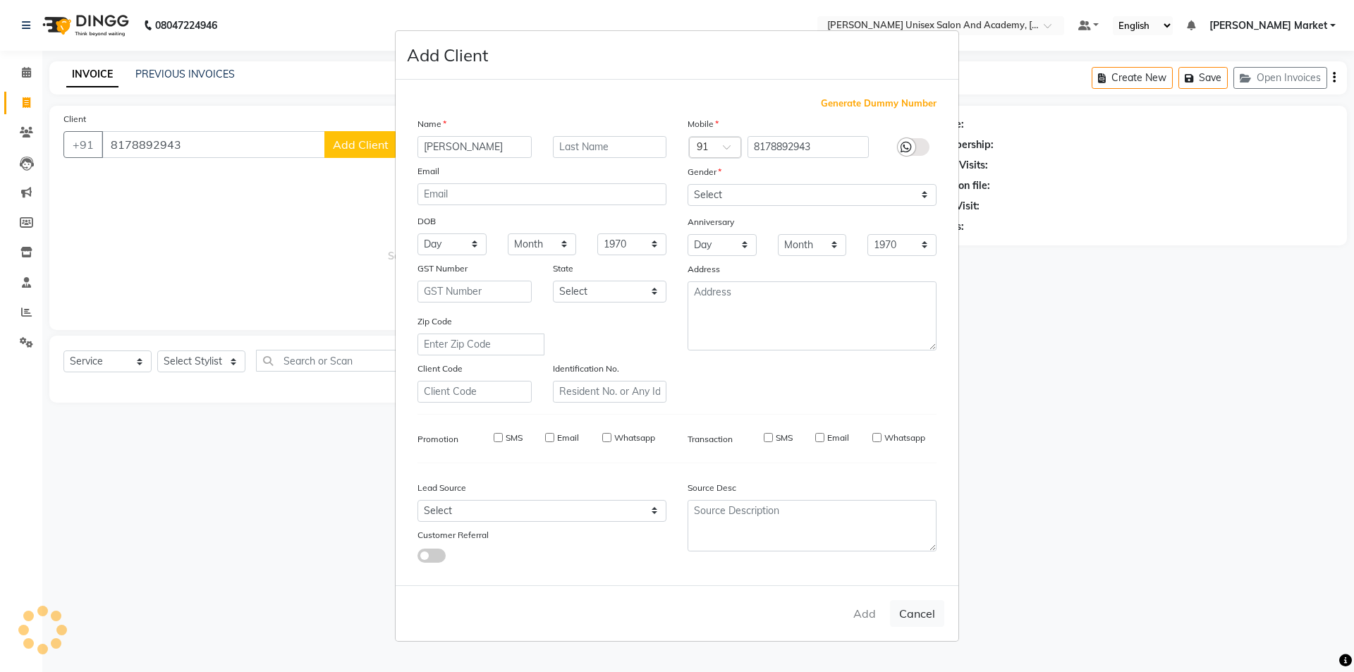
checkbox input "false"
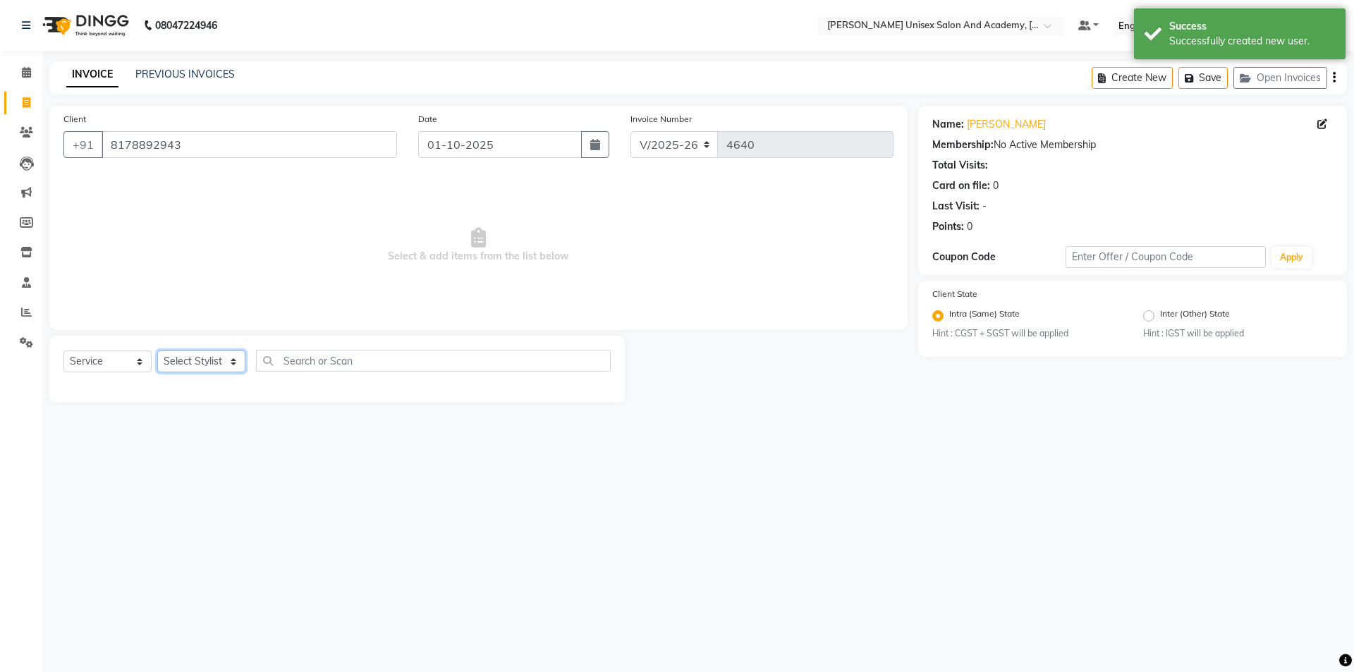
click at [223, 364] on select "Select Stylist Amit anjali [PERSON_NAME] [PERSON_NAME] [PERSON_NAME] [PERSON_NA…" at bounding box center [201, 361] width 88 height 22
select select "73416"
click at [157, 350] on select "Select Stylist Amit anjali [PERSON_NAME] [PERSON_NAME] [PERSON_NAME] [PERSON_NA…" at bounding box center [201, 361] width 88 height 22
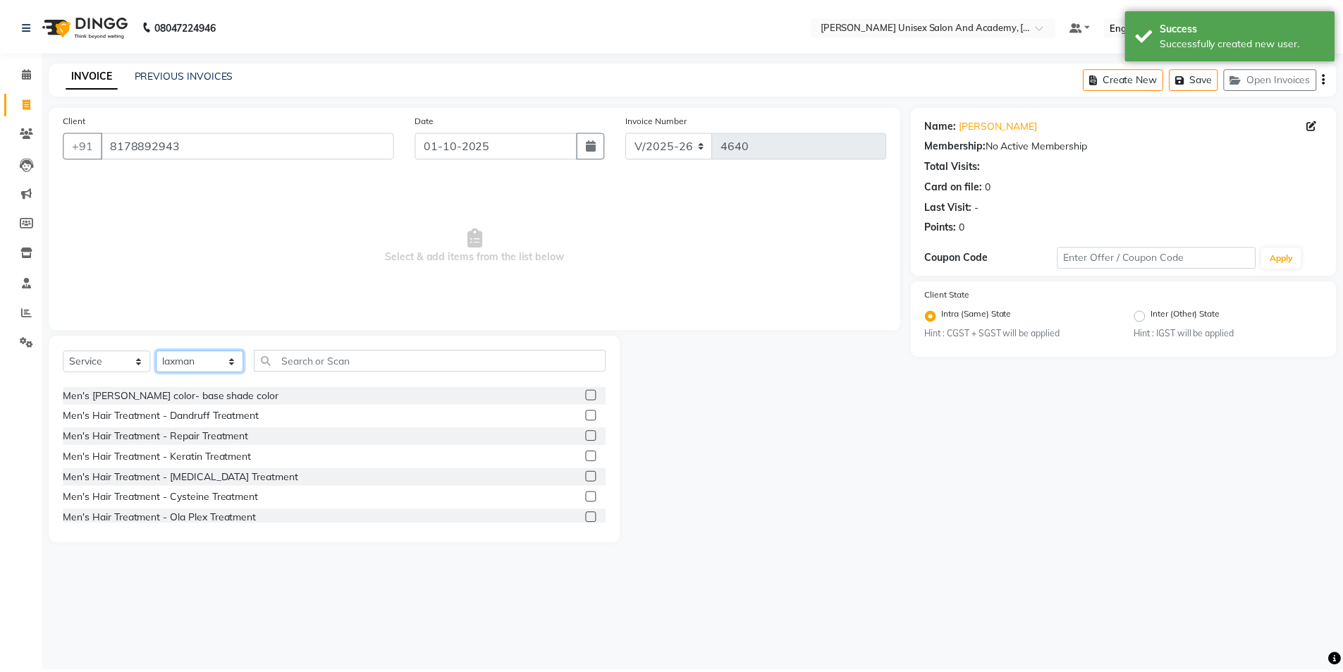
scroll to position [352, 0]
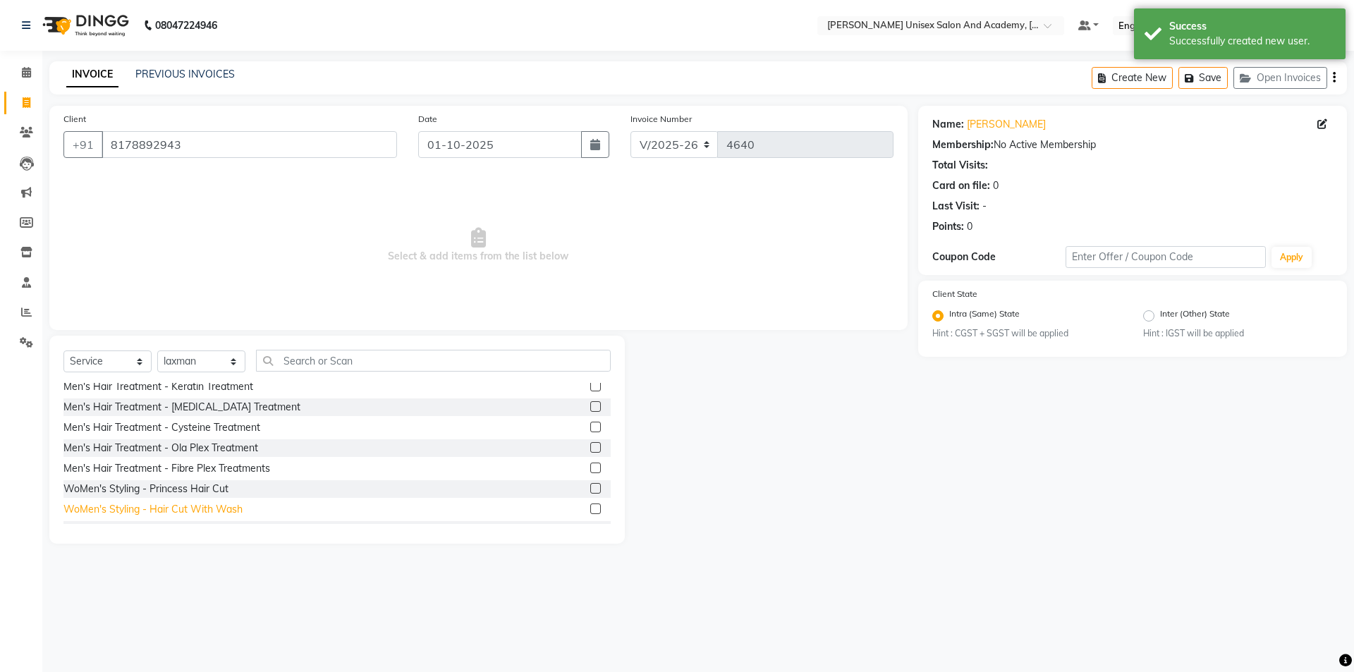
click at [213, 510] on div "WoMen's Styling - Hair Cut With Wash" at bounding box center [152, 509] width 179 height 15
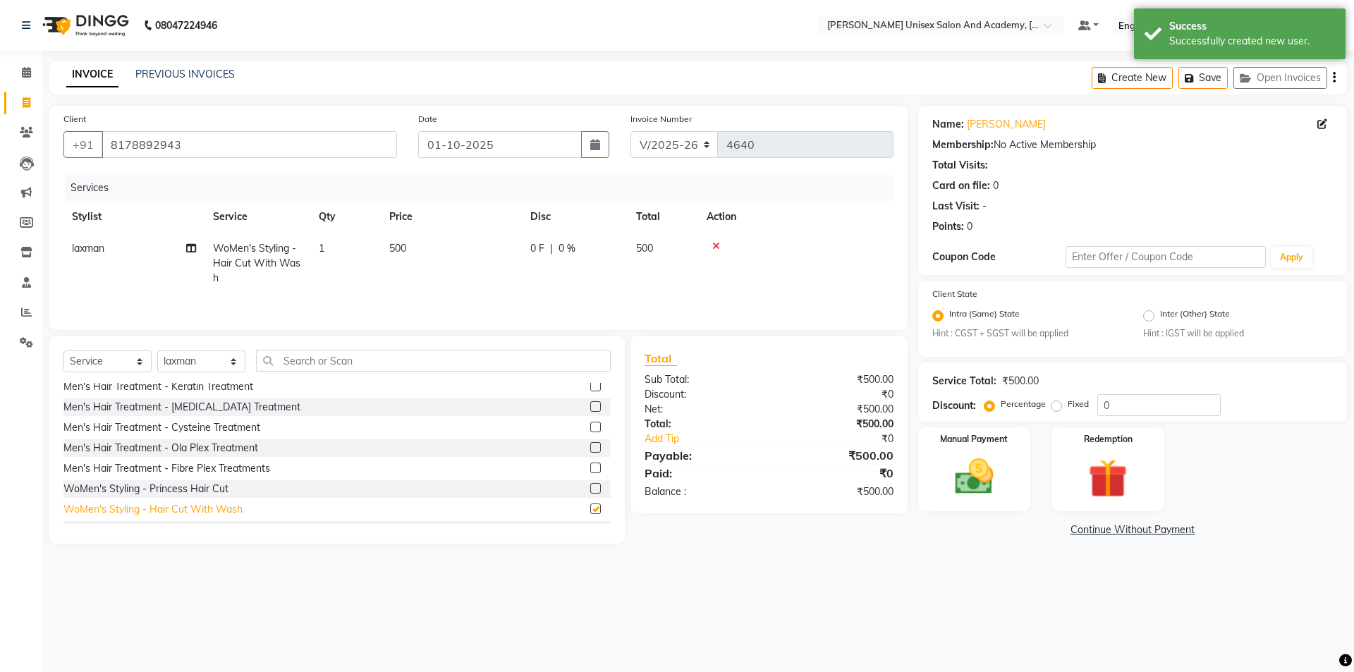
checkbox input "false"
click at [1000, 462] on img at bounding box center [974, 477] width 66 height 47
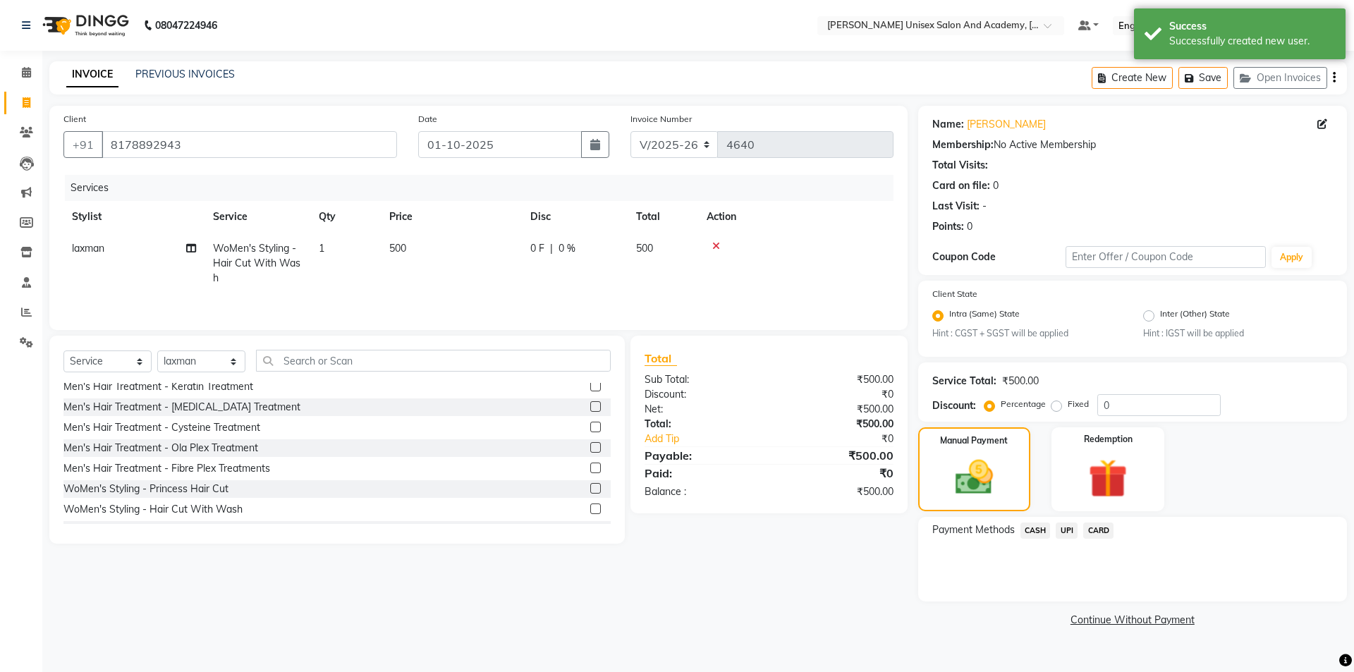
drag, startPoint x: 1064, startPoint y: 529, endPoint x: 1077, endPoint y: 542, distance: 18.5
click at [1066, 530] on span "UPI" at bounding box center [1066, 530] width 22 height 16
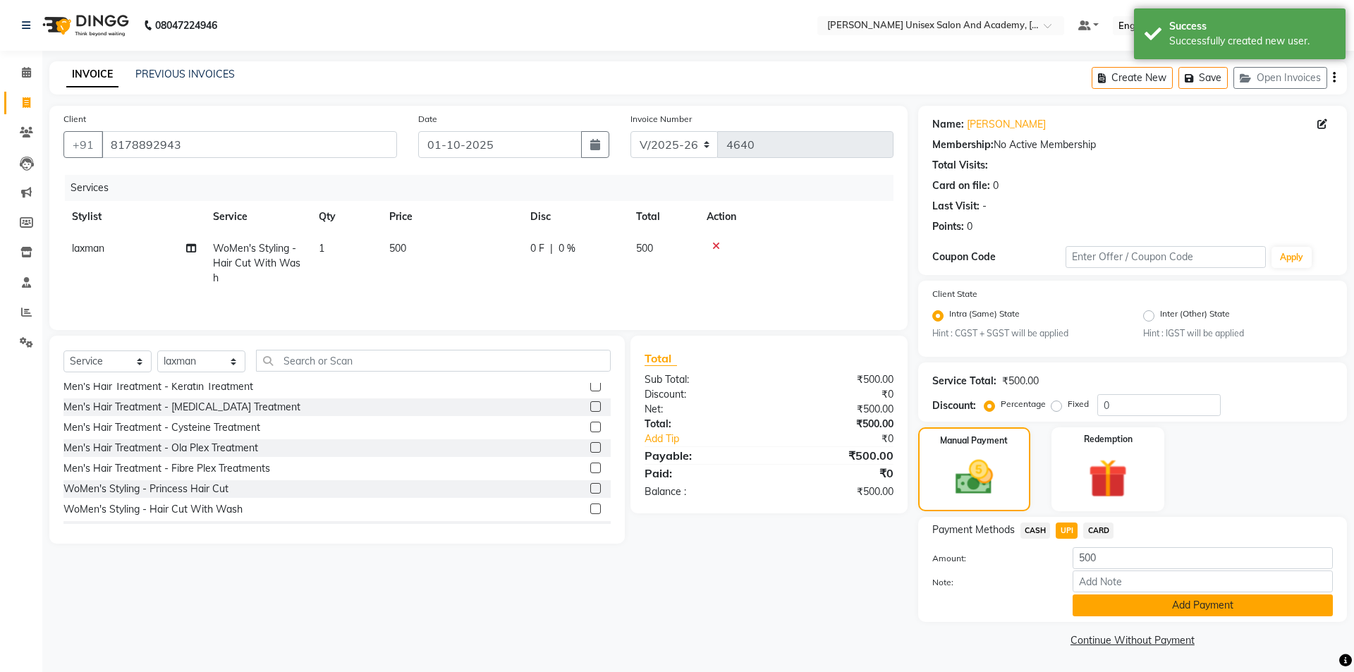
click at [1143, 611] on button "Add Payment" at bounding box center [1202, 605] width 260 height 22
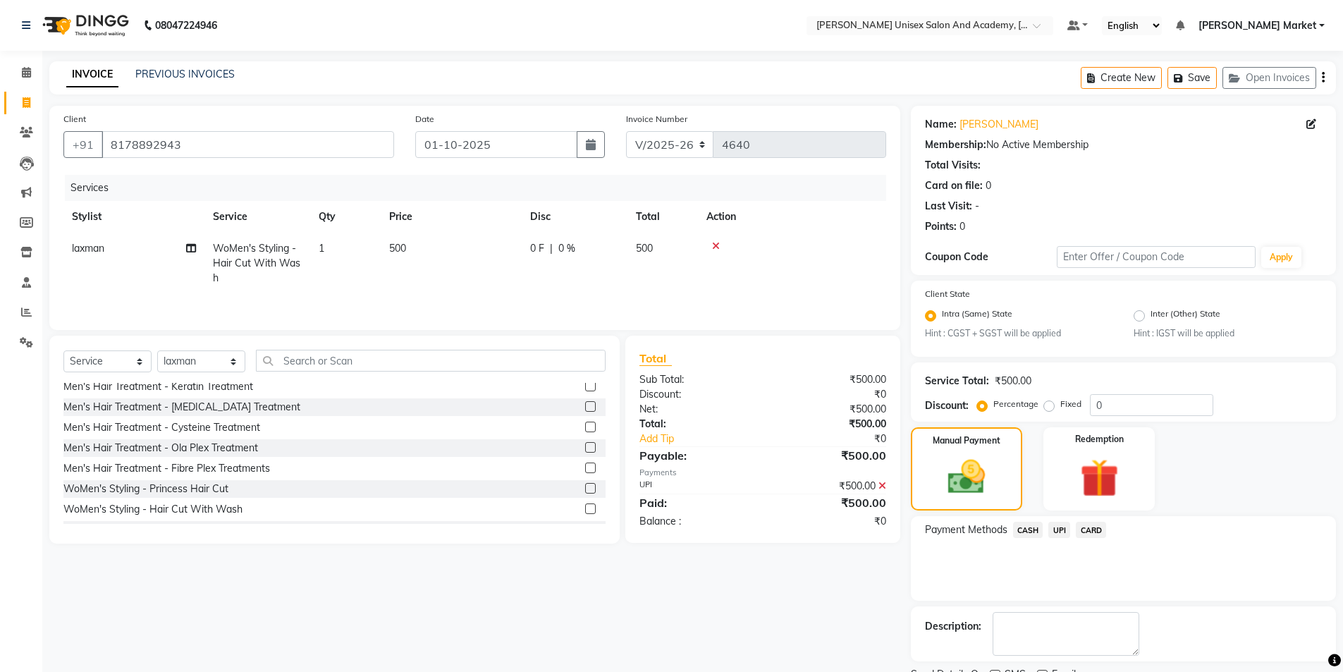
scroll to position [59, 0]
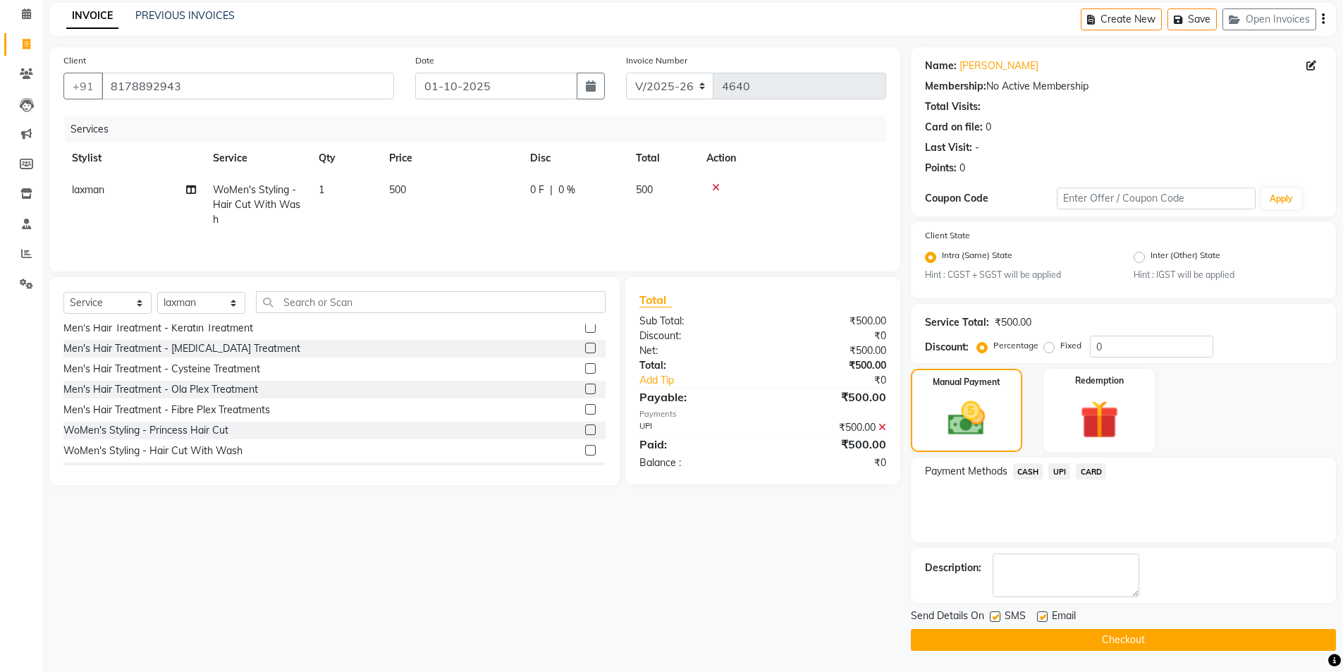
click at [1069, 639] on button "Checkout" at bounding box center [1123, 640] width 425 height 22
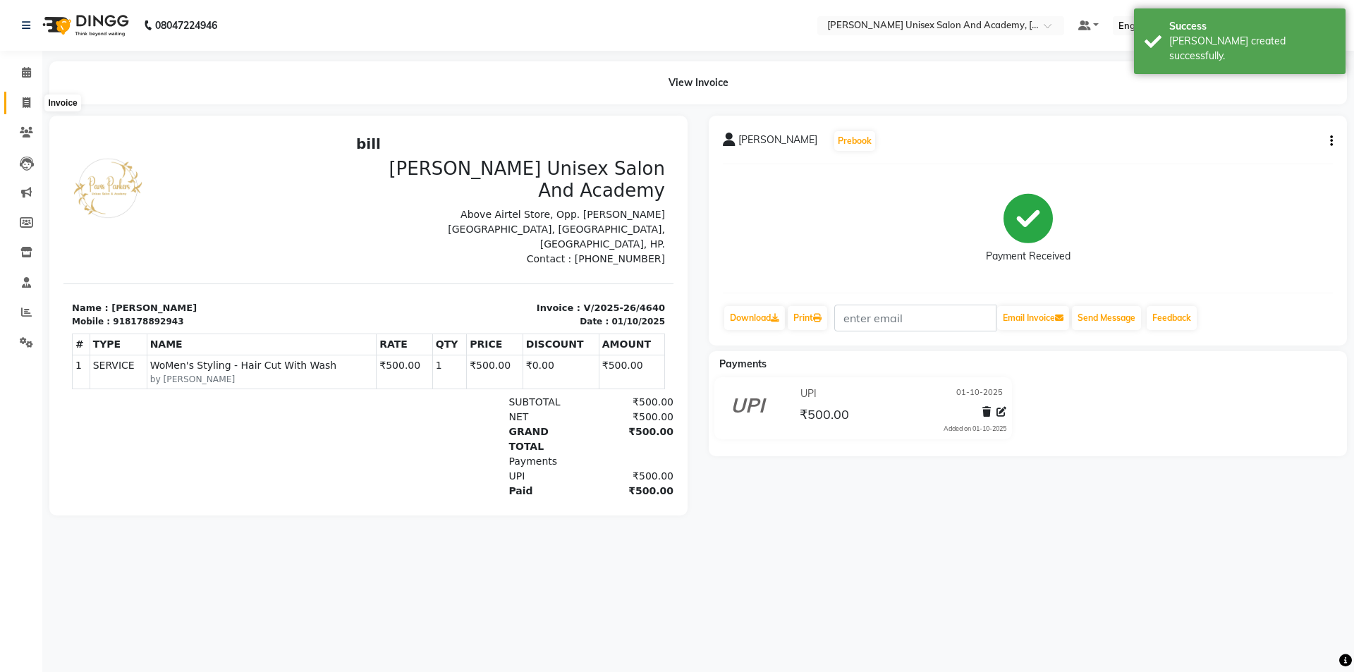
click at [26, 100] on icon at bounding box center [27, 102] width 8 height 11
select select "service"
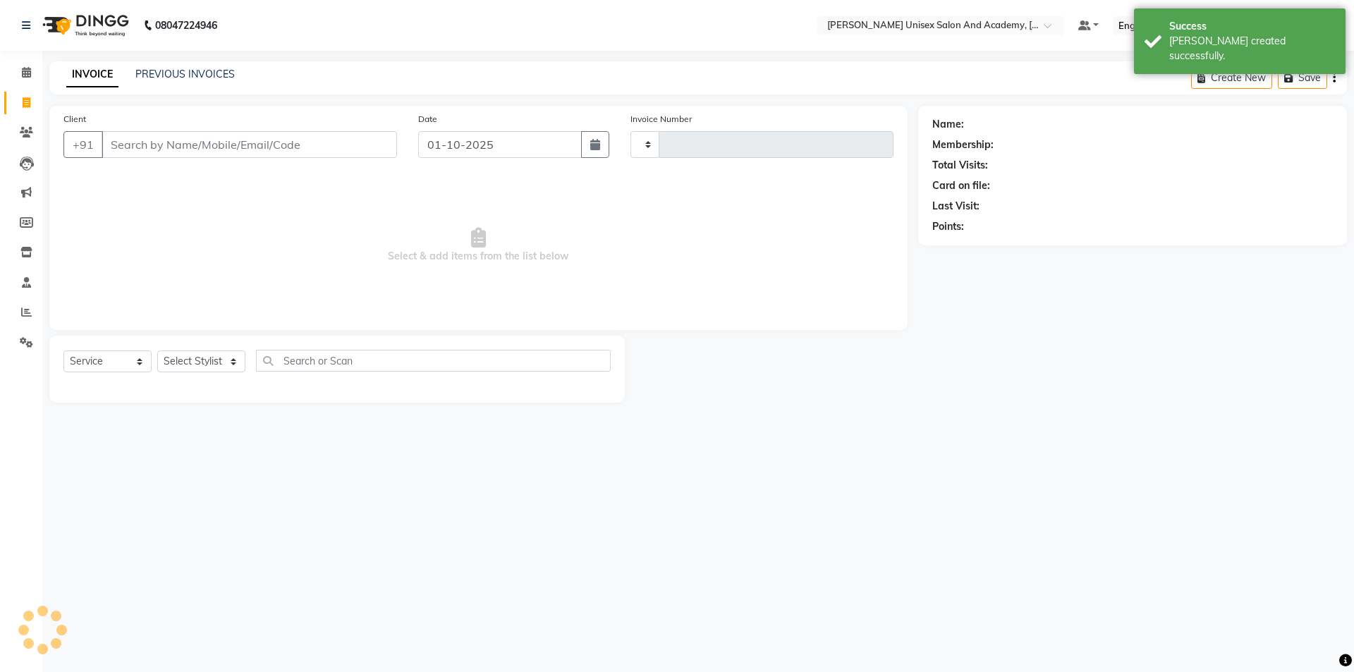
type input "4641"
select select "8060"
click at [135, 152] on input "Client" at bounding box center [249, 144] width 295 height 27
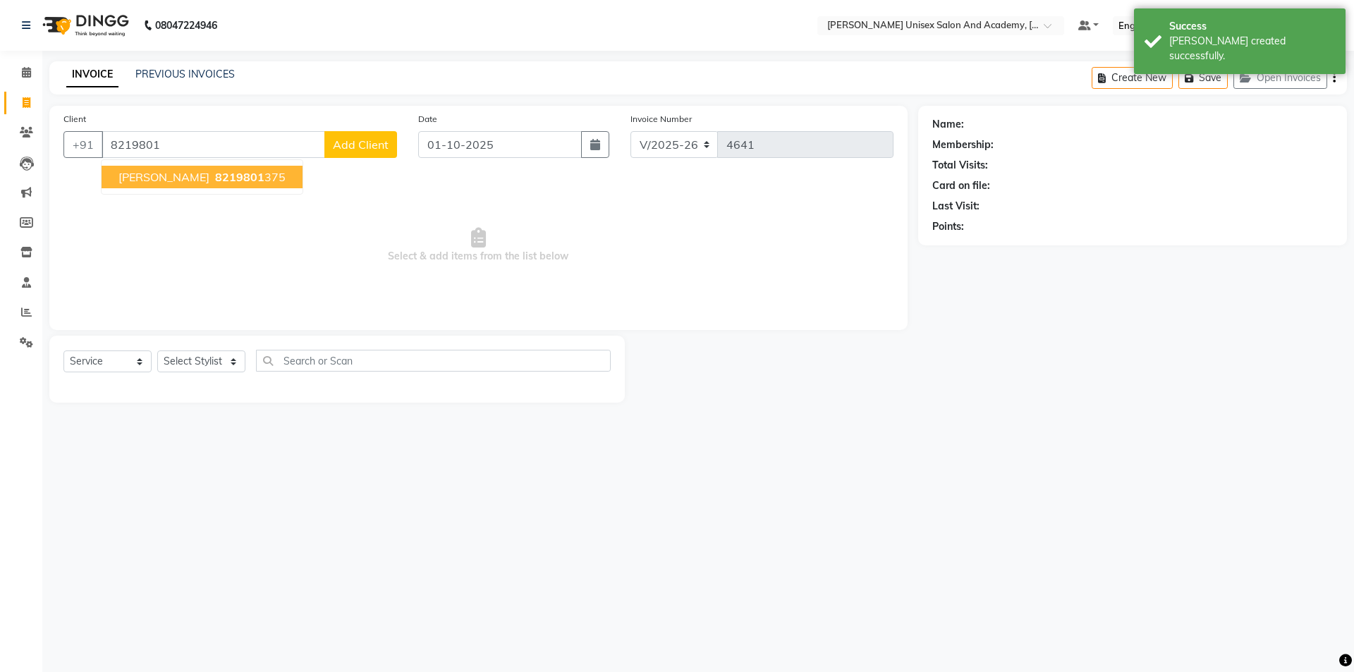
click at [215, 178] on span "8219801" at bounding box center [239, 177] width 49 height 14
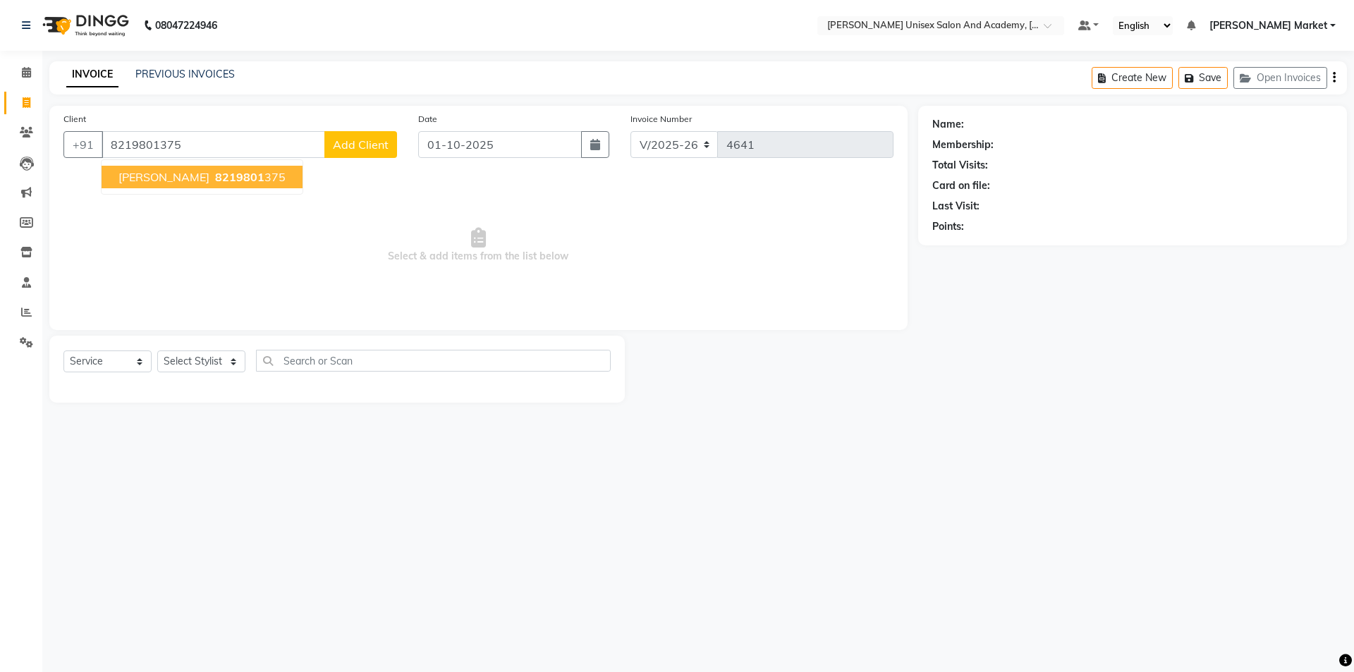
type input "8219801375"
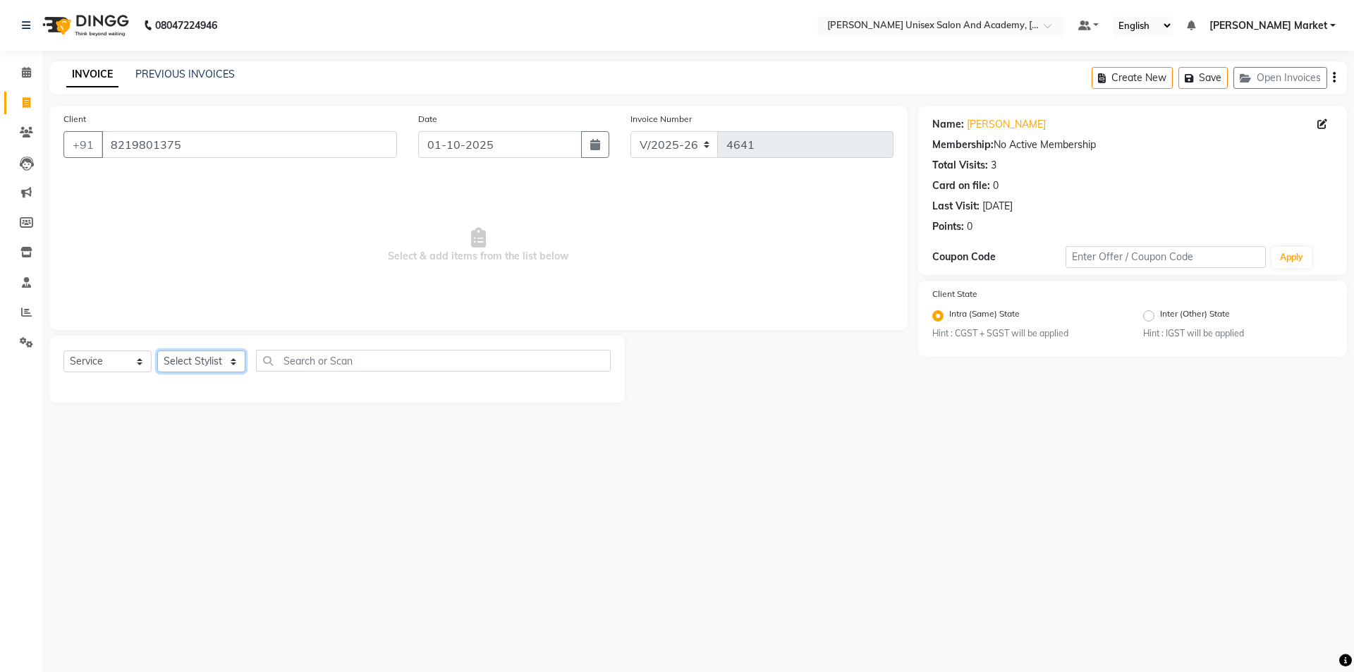
click at [229, 358] on select "Select Stylist Amit anjali [PERSON_NAME] [PERSON_NAME] [PERSON_NAME] [PERSON_NA…" at bounding box center [201, 361] width 88 height 22
select select "74040"
click at [157, 350] on select "Select Stylist Amit anjali [PERSON_NAME] [PERSON_NAME] [PERSON_NAME] [PERSON_NA…" at bounding box center [201, 361] width 88 height 22
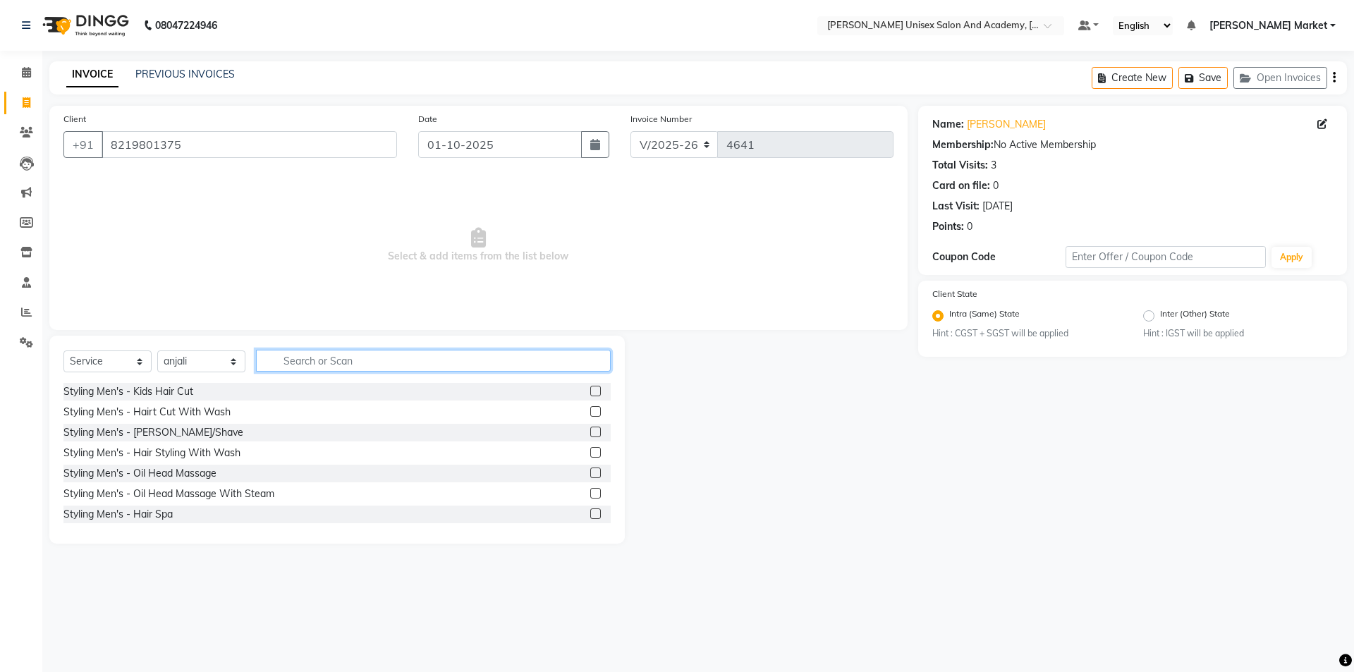
click at [297, 362] on input "text" at bounding box center [433, 361] width 355 height 22
type input "thr"
click at [590, 391] on label at bounding box center [595, 391] width 11 height 11
click at [590, 391] on input "checkbox" at bounding box center [594, 391] width 9 height 9
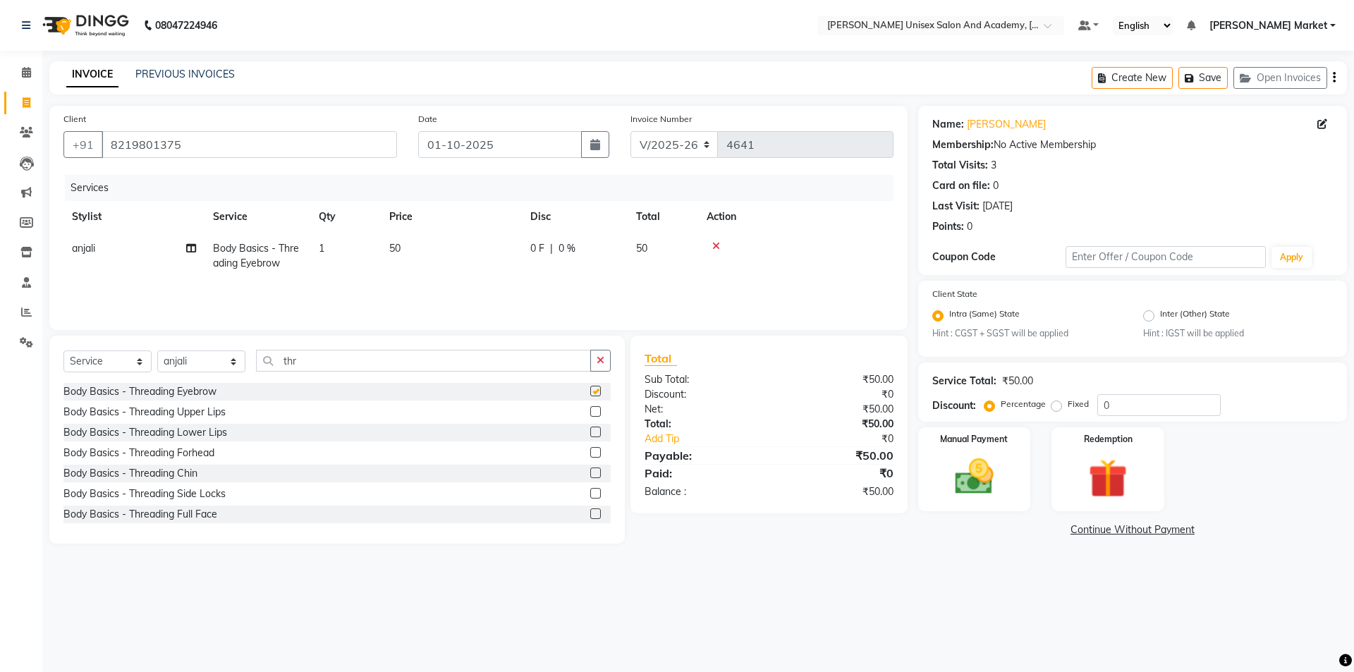
checkbox input "false"
click at [590, 411] on label at bounding box center [595, 411] width 11 height 11
click at [590, 411] on input "checkbox" at bounding box center [594, 411] width 9 height 9
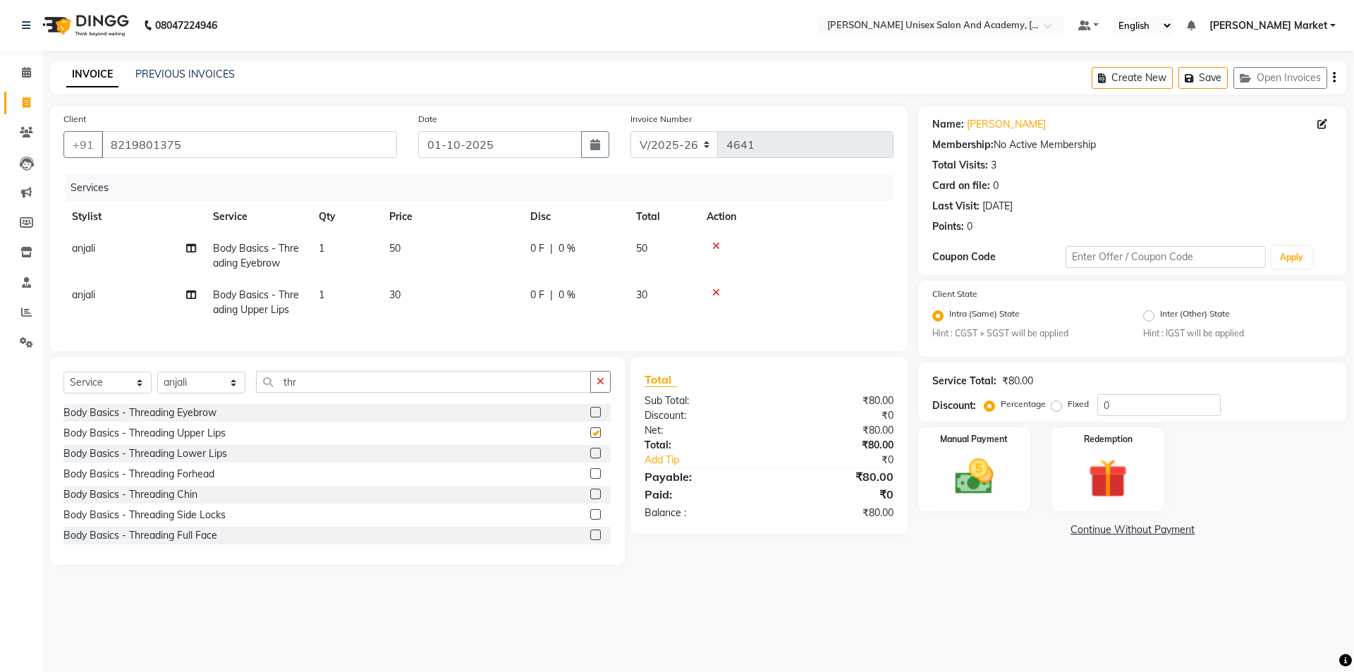
checkbox input "false"
click at [590, 458] on label at bounding box center [595, 453] width 11 height 11
click at [590, 458] on input "checkbox" at bounding box center [594, 453] width 9 height 9
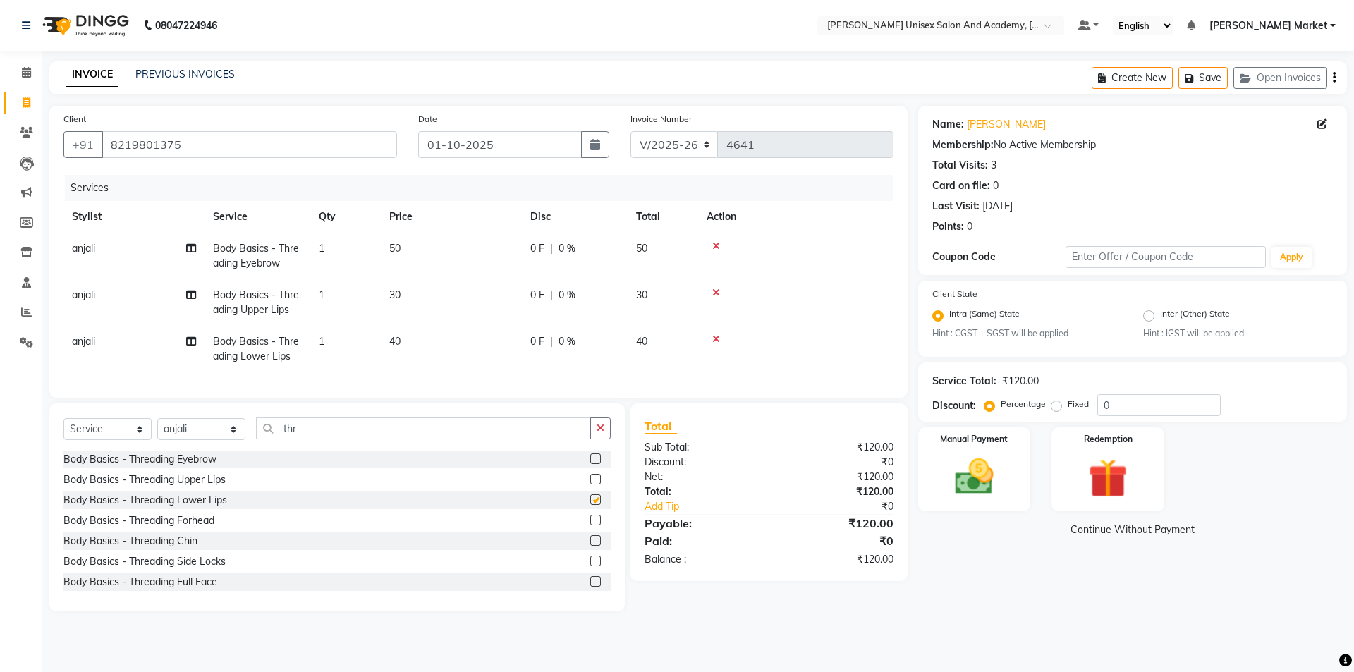
checkbox input "false"
click at [546, 339] on div "0 F | 0 %" at bounding box center [574, 341] width 89 height 15
select select "74040"
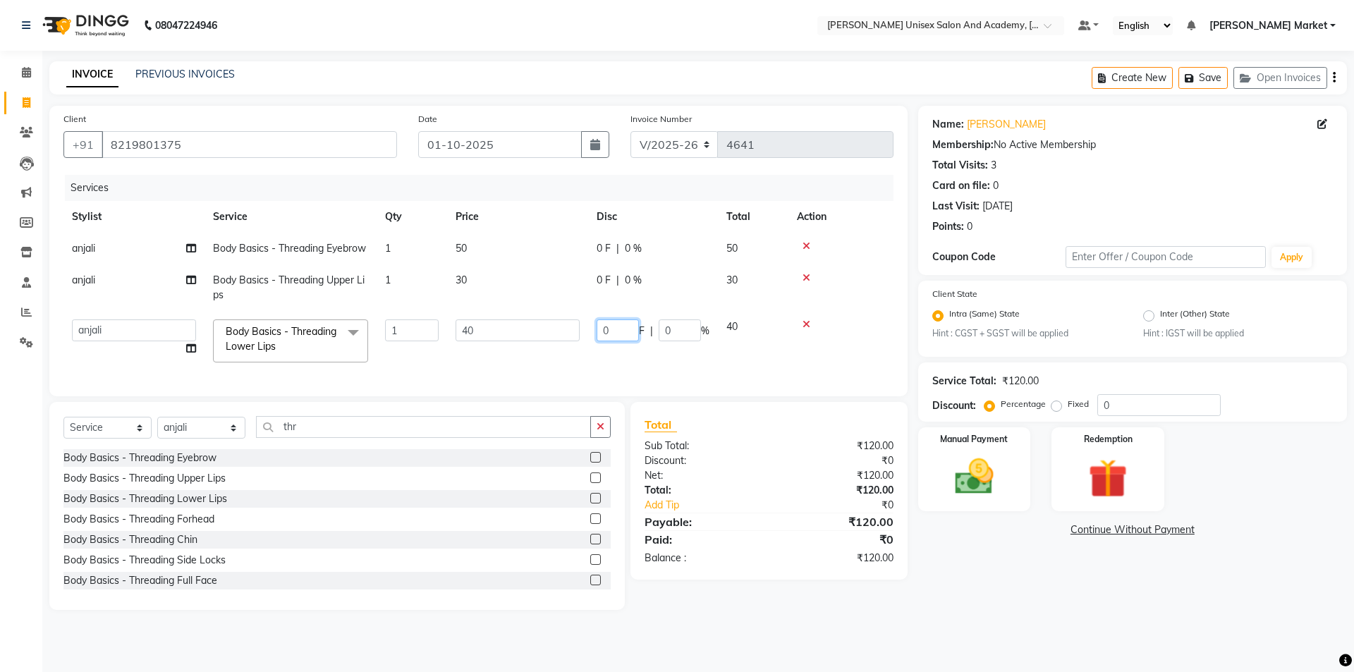
click at [606, 333] on input "0" at bounding box center [617, 330] width 42 height 22
click at [617, 325] on input "0" at bounding box center [617, 330] width 42 height 22
type input "20"
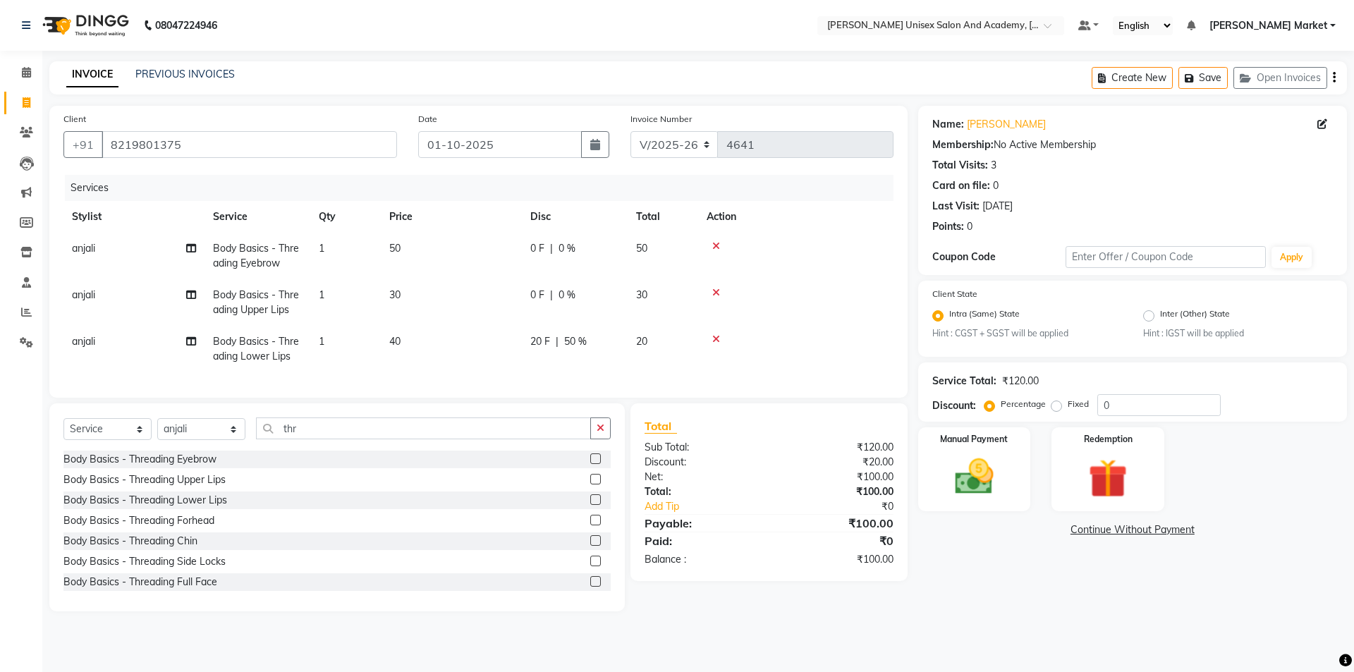
click at [618, 358] on td "20 F | 50 %" at bounding box center [575, 349] width 106 height 47
select select "74040"
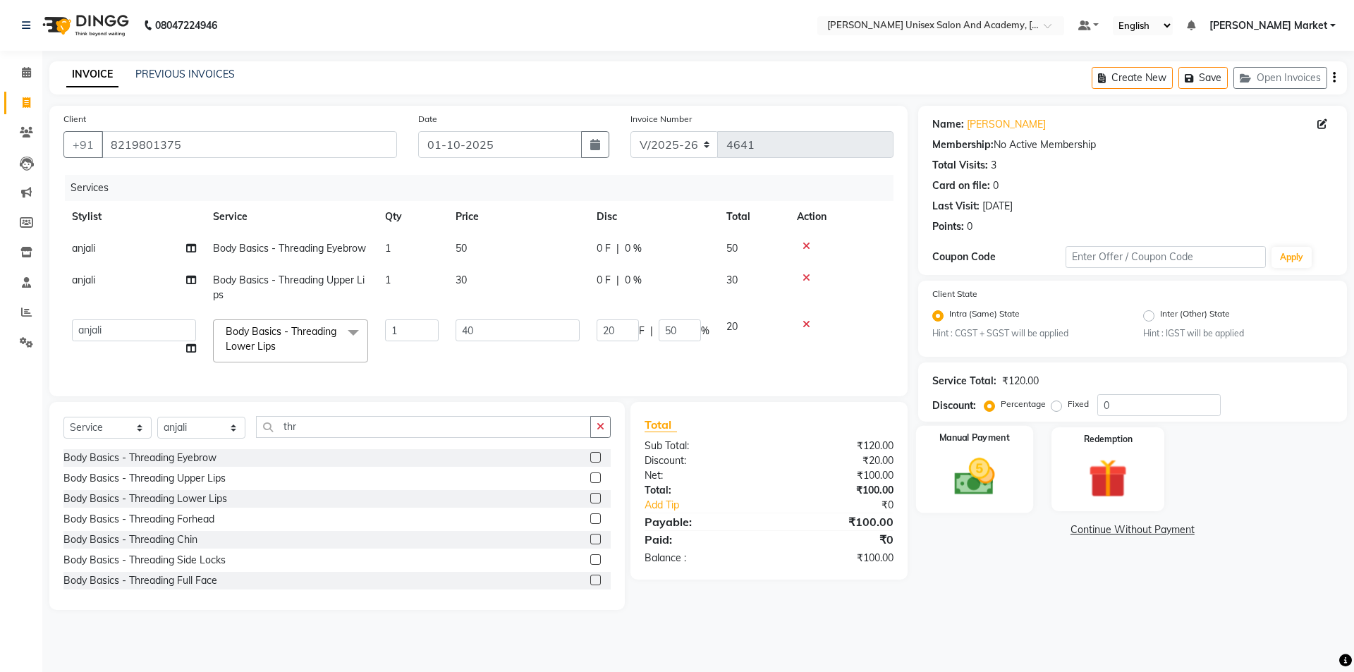
drag, startPoint x: 985, startPoint y: 464, endPoint x: 1008, endPoint y: 513, distance: 53.9
click at [986, 464] on img at bounding box center [974, 477] width 66 height 47
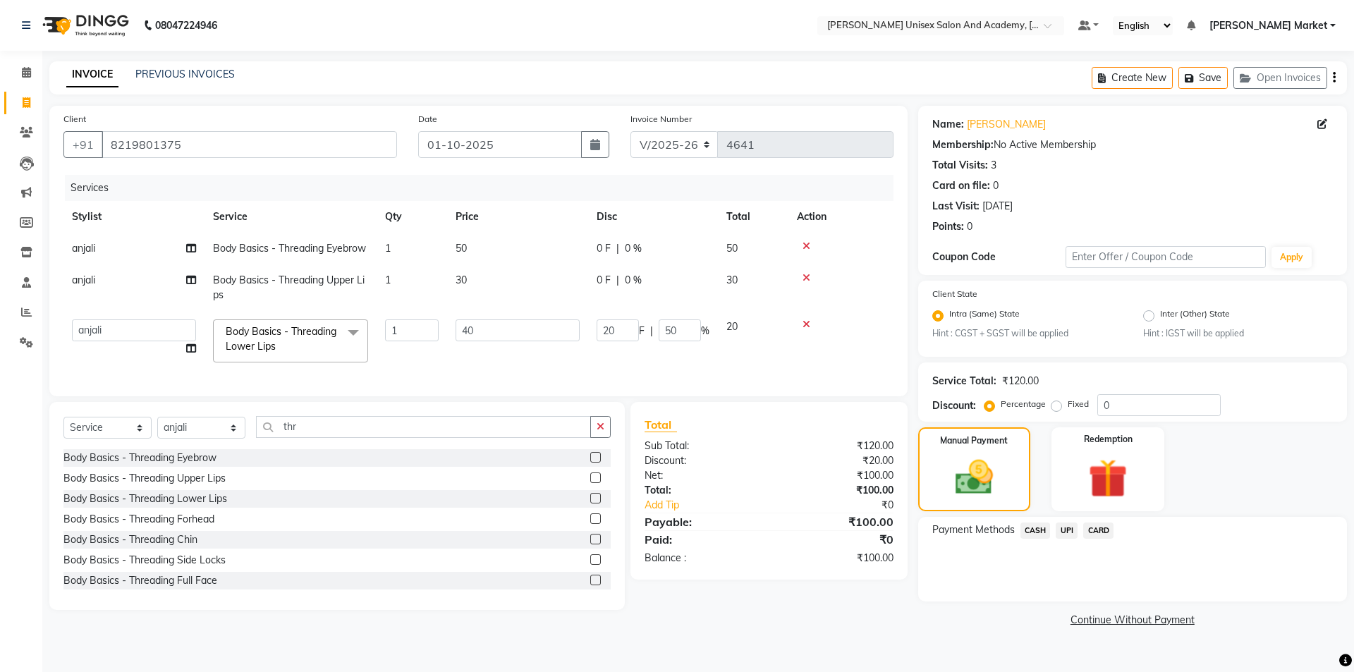
click at [1026, 532] on span "CASH" at bounding box center [1035, 530] width 30 height 16
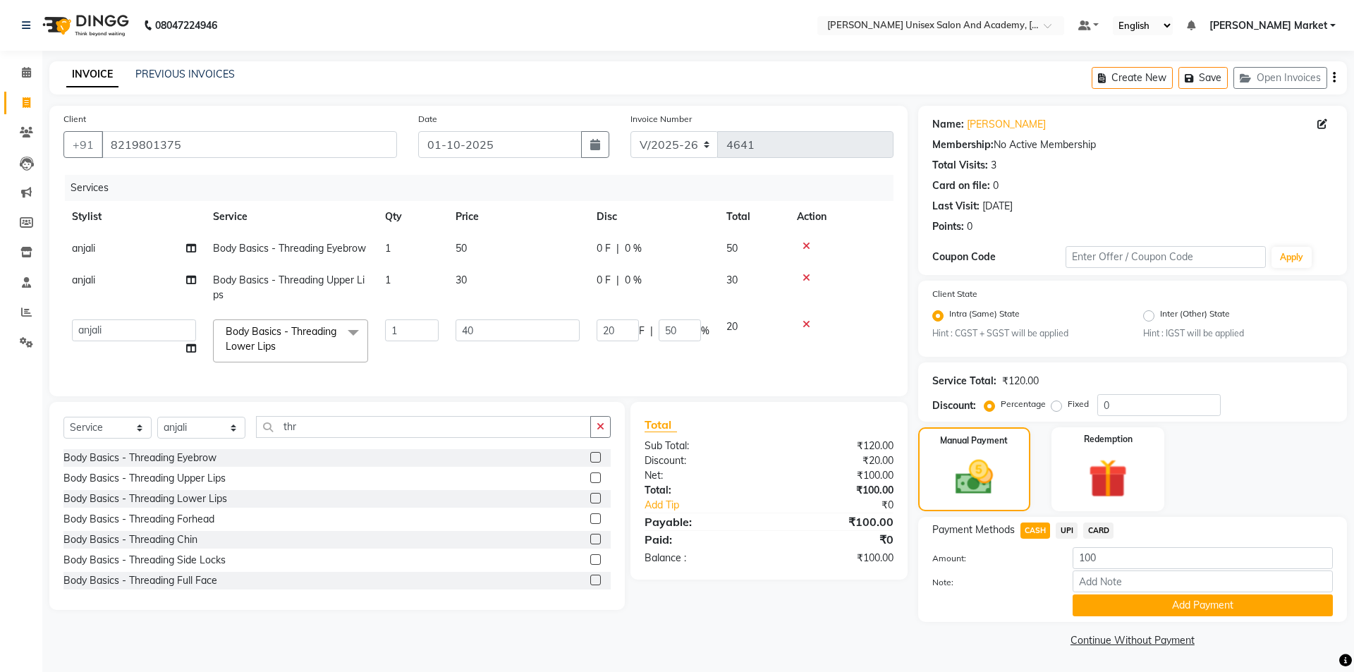
click at [1095, 593] on div "Note:" at bounding box center [1132, 582] width 422 height 24
click at [1096, 609] on button "Add Payment" at bounding box center [1202, 605] width 260 height 22
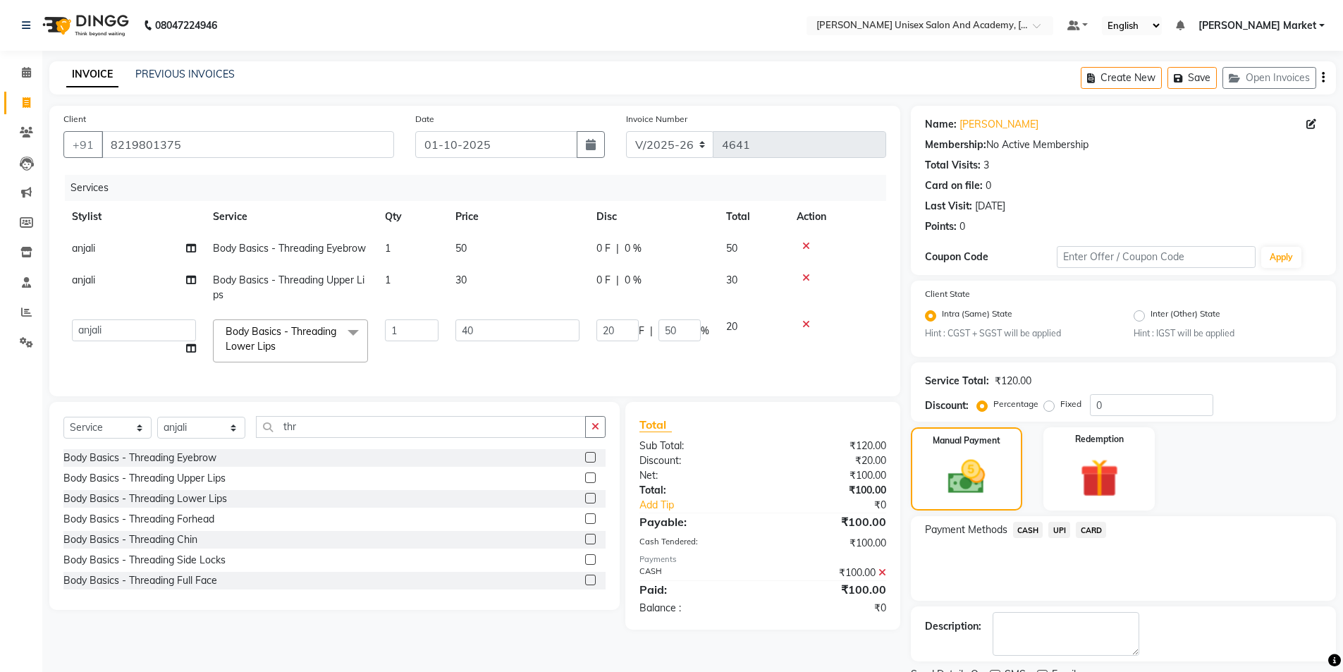
scroll to position [59, 0]
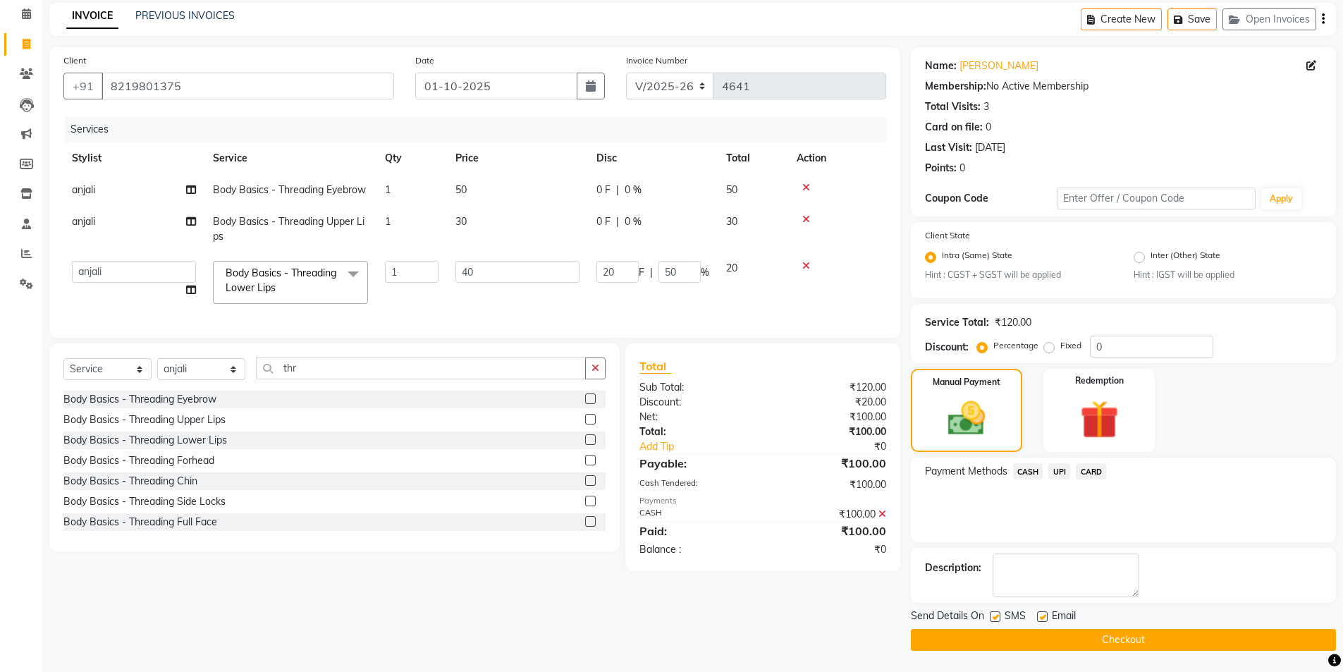
click at [1096, 638] on button "Checkout" at bounding box center [1123, 640] width 425 height 22
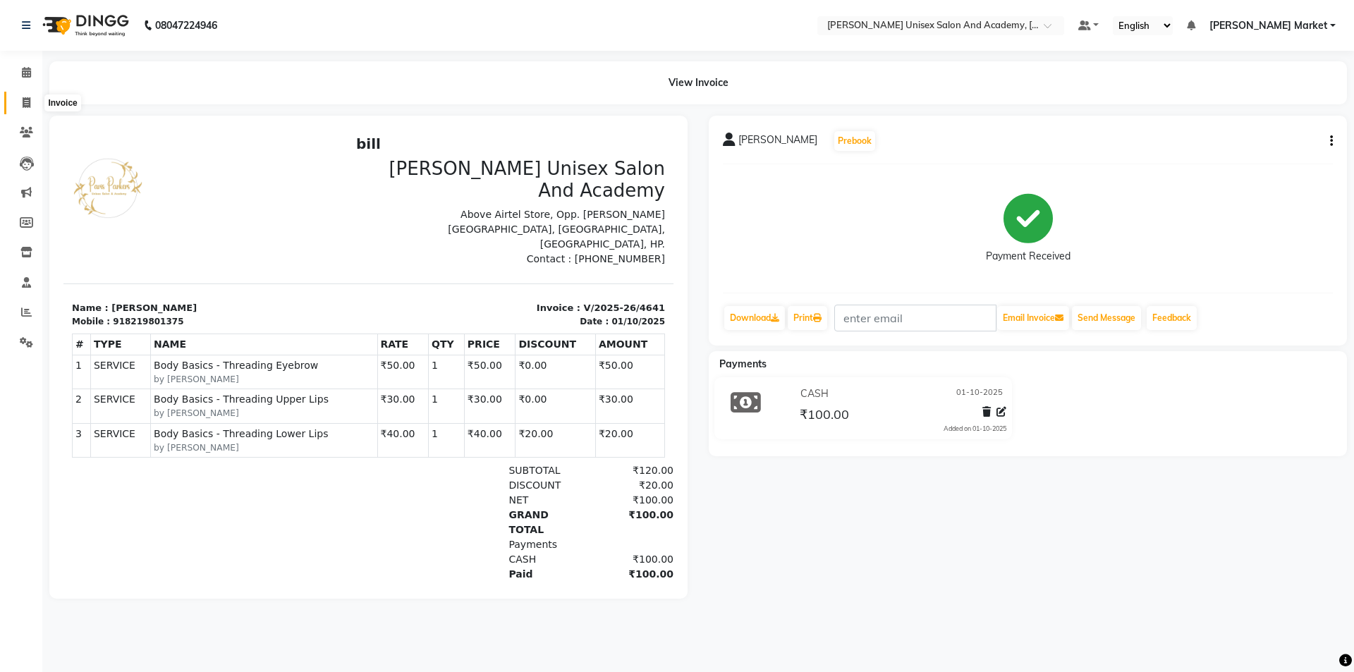
click at [29, 101] on icon at bounding box center [27, 102] width 8 height 11
select select "service"
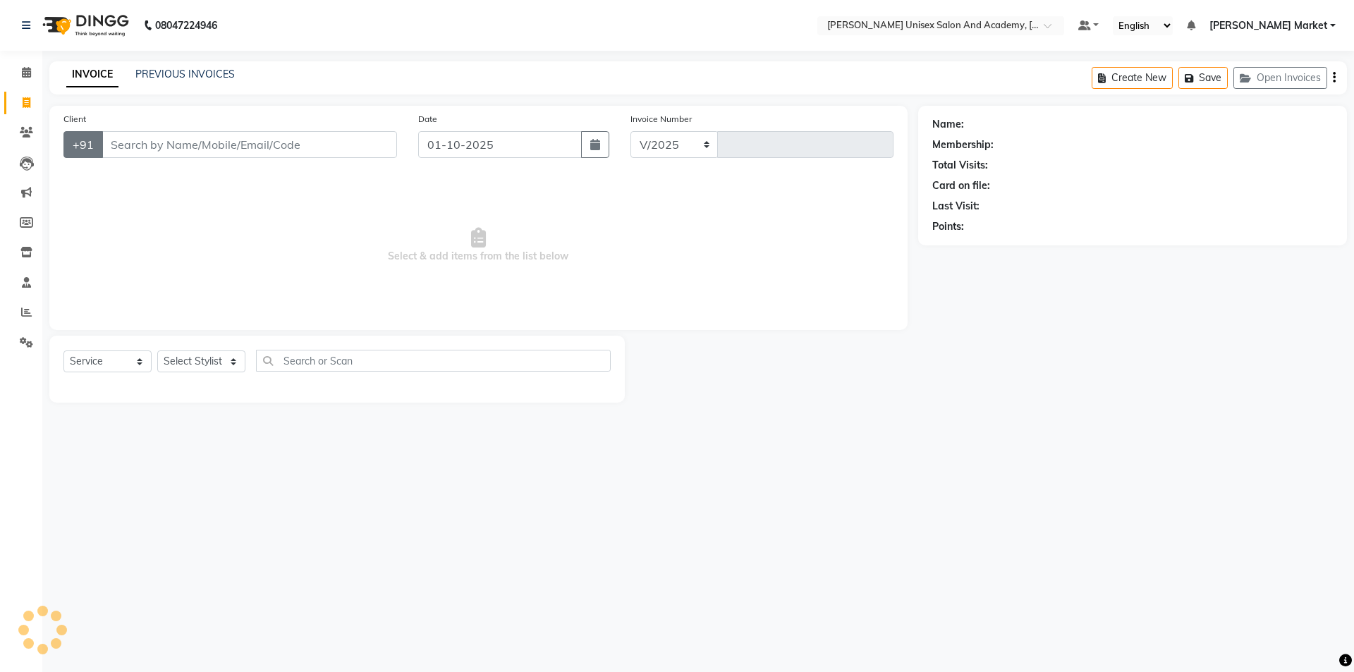
select select "8060"
type input "4642"
click at [153, 145] on input "Client" at bounding box center [249, 144] width 295 height 27
click at [164, 145] on input "Client" at bounding box center [249, 144] width 295 height 27
type input "7876436088"
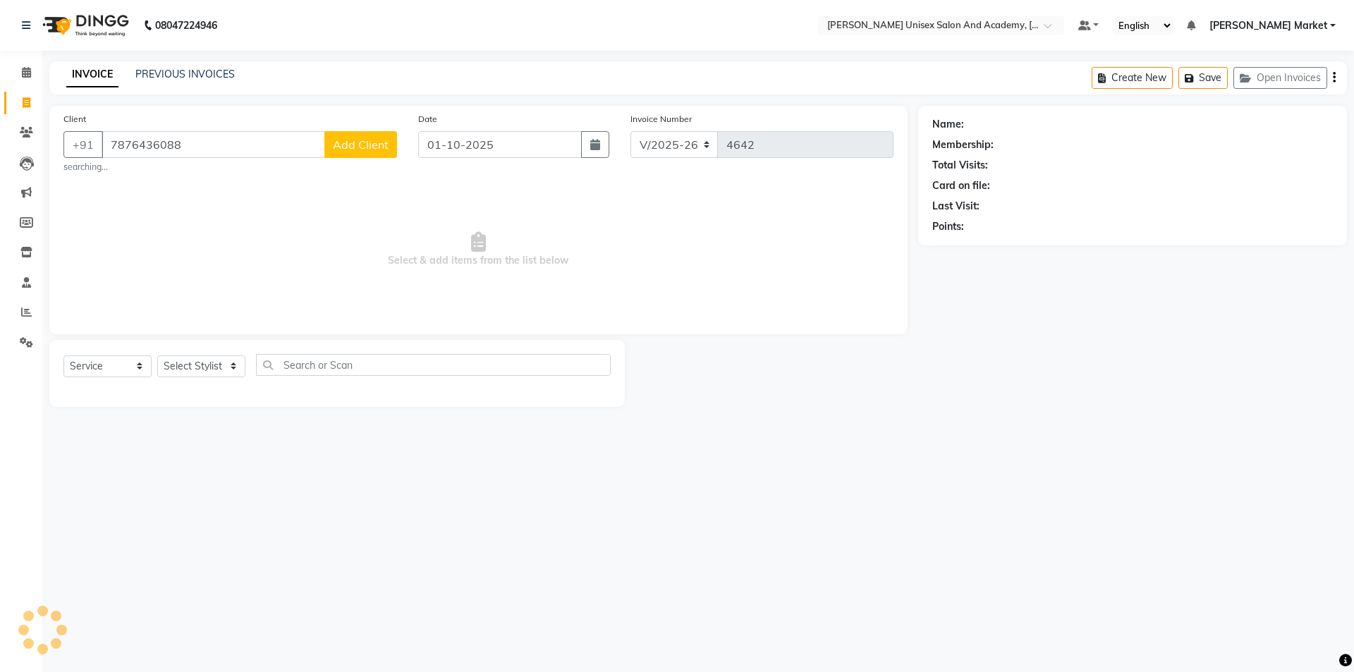
click at [357, 151] on span "Add Client" at bounding box center [361, 144] width 56 height 14
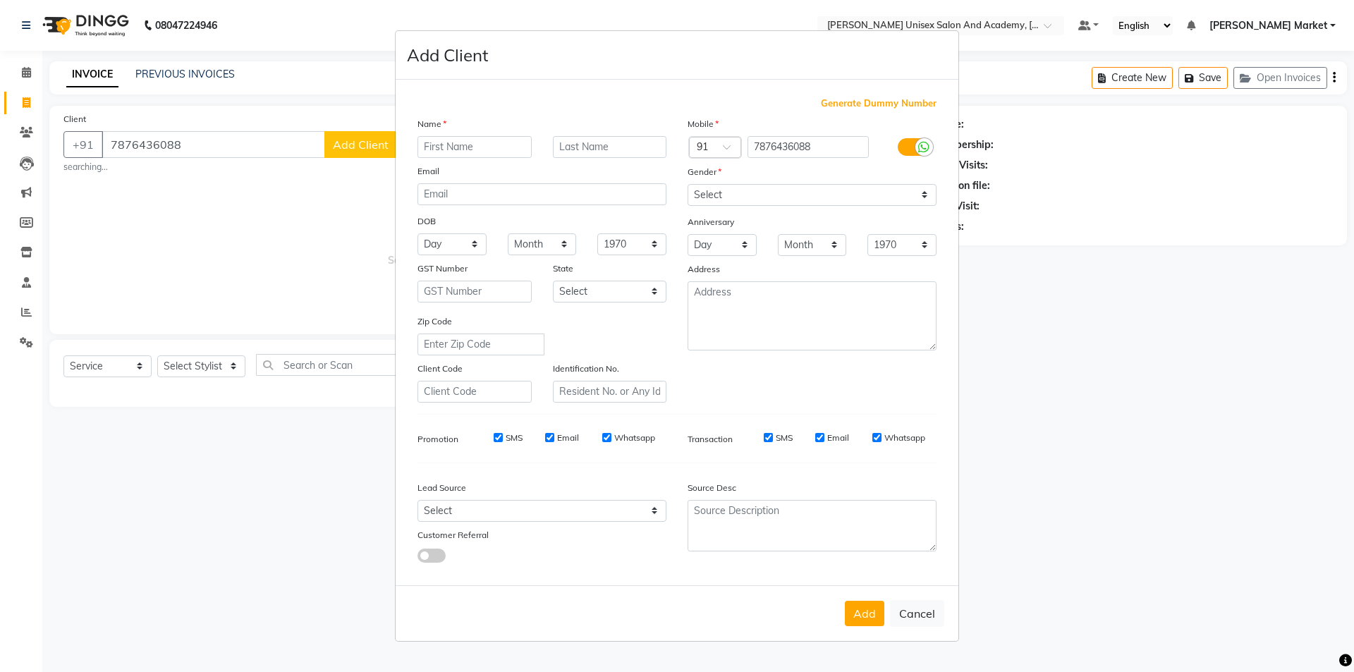
click at [453, 149] on input "text" at bounding box center [474, 147] width 114 height 22
type input "[PERSON_NAME]"
click at [811, 195] on select "Select [DEMOGRAPHIC_DATA] [DEMOGRAPHIC_DATA] Other Prefer Not To Say" at bounding box center [811, 195] width 249 height 22
select select "[DEMOGRAPHIC_DATA]"
click at [687, 184] on select "Select [DEMOGRAPHIC_DATA] [DEMOGRAPHIC_DATA] Other Prefer Not To Say" at bounding box center [811, 195] width 249 height 22
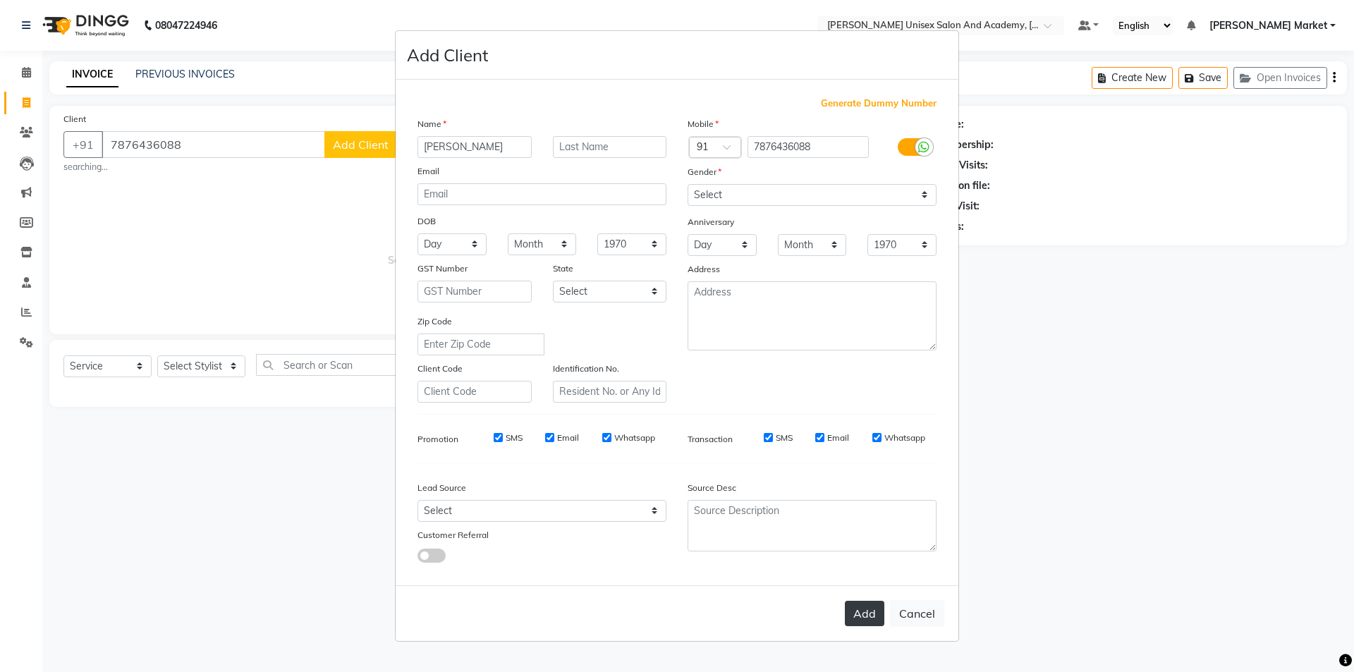
click at [874, 613] on button "Add" at bounding box center [864, 613] width 39 height 25
select select
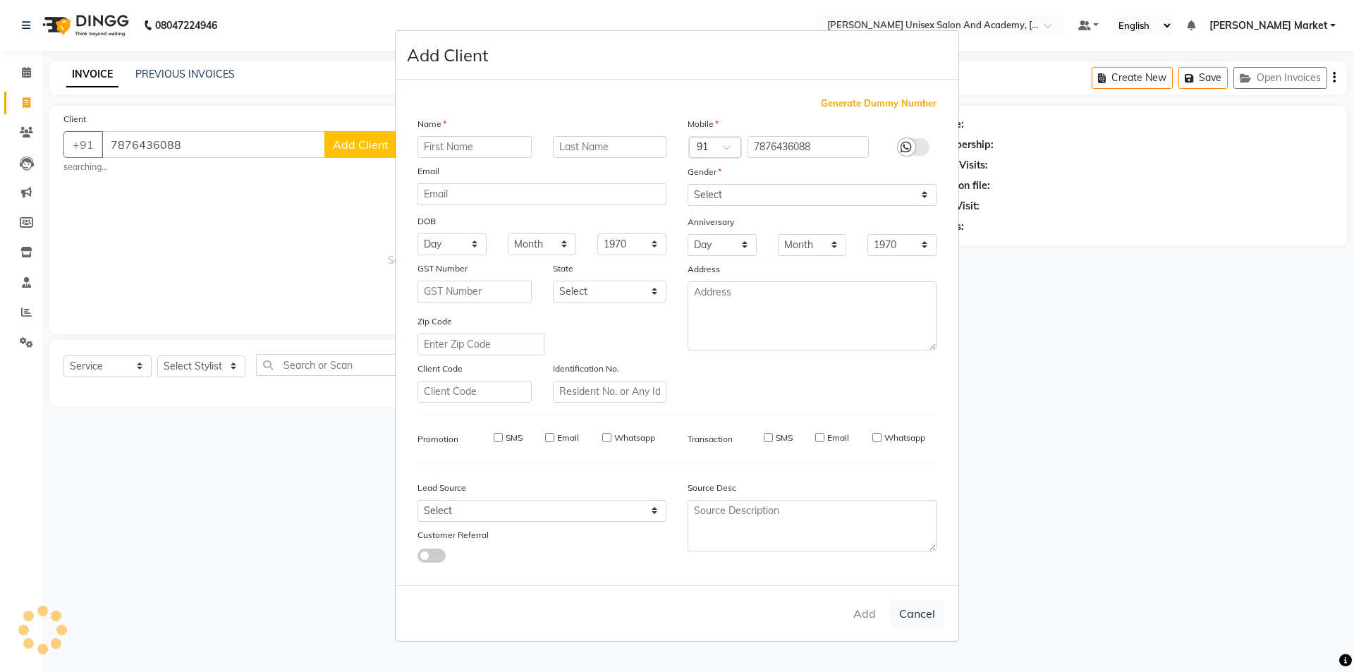
select select
checkbox input "false"
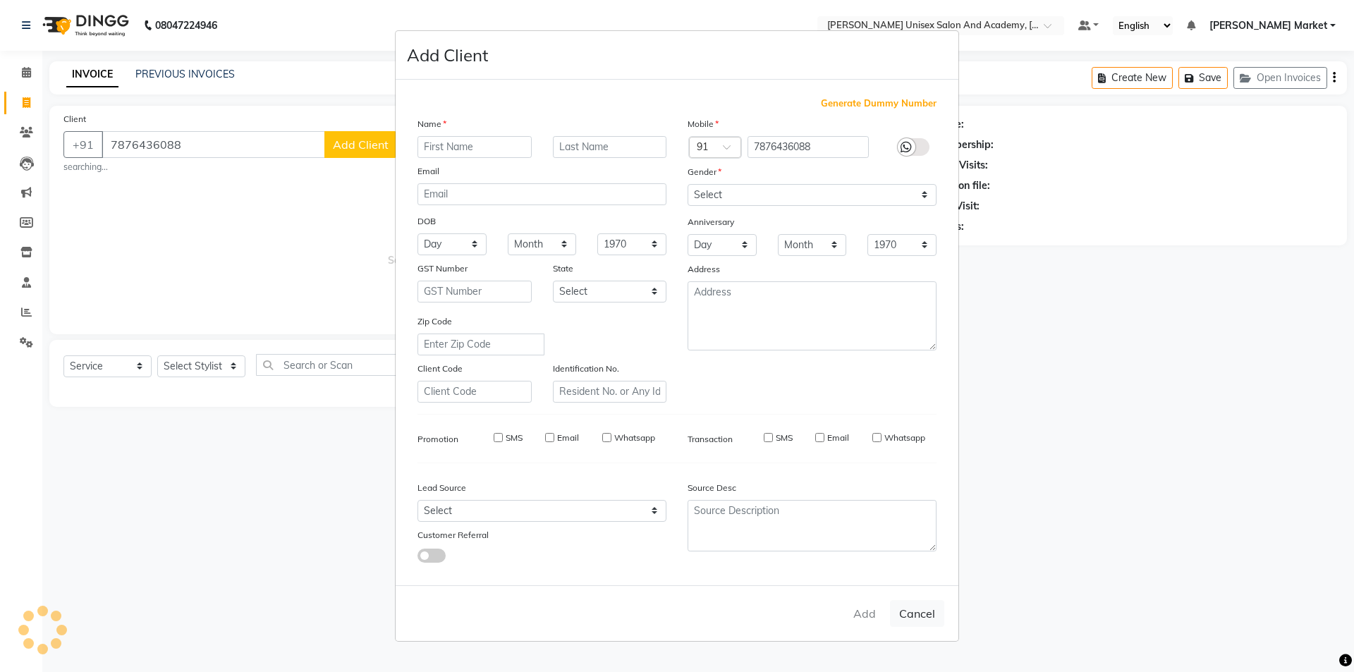
checkbox input "false"
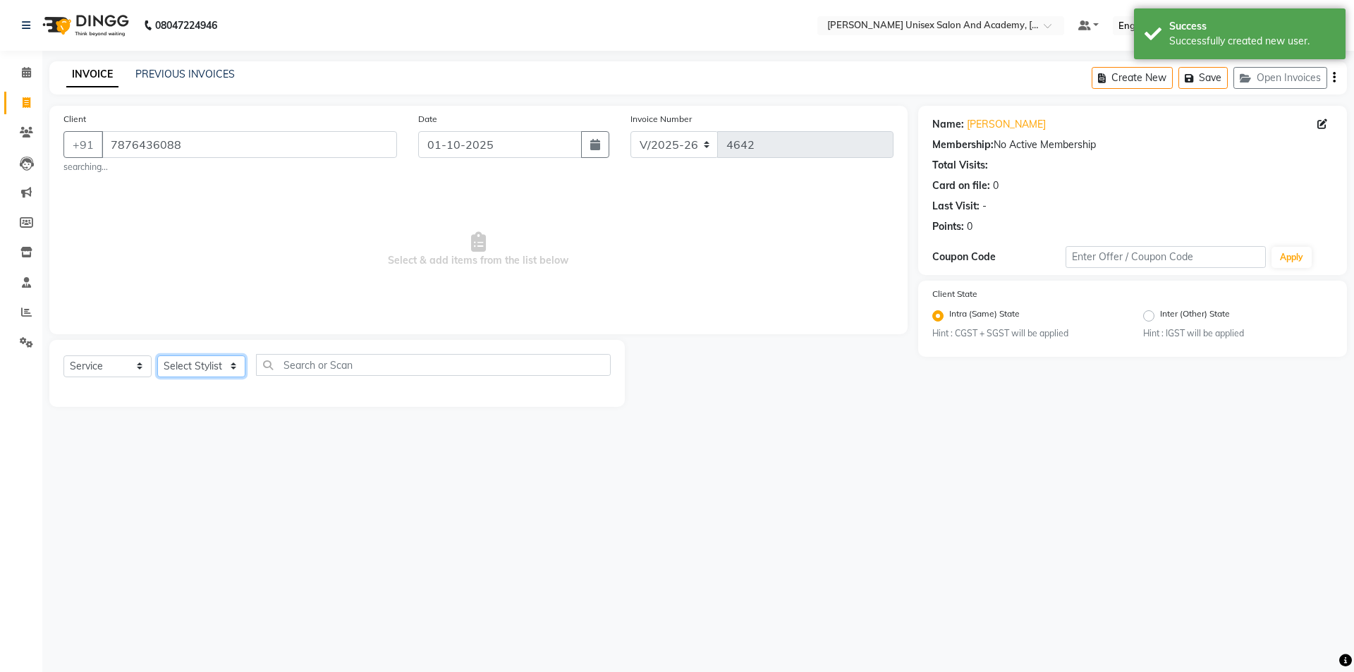
click at [221, 355] on select "Select Stylist Amit anjali [PERSON_NAME] [PERSON_NAME] [PERSON_NAME] [PERSON_NA…" at bounding box center [201, 366] width 88 height 22
select select "75210"
click at [157, 355] on select "Select Stylist Amit anjali [PERSON_NAME] [PERSON_NAME] [PERSON_NAME] [PERSON_NA…" at bounding box center [201, 366] width 88 height 22
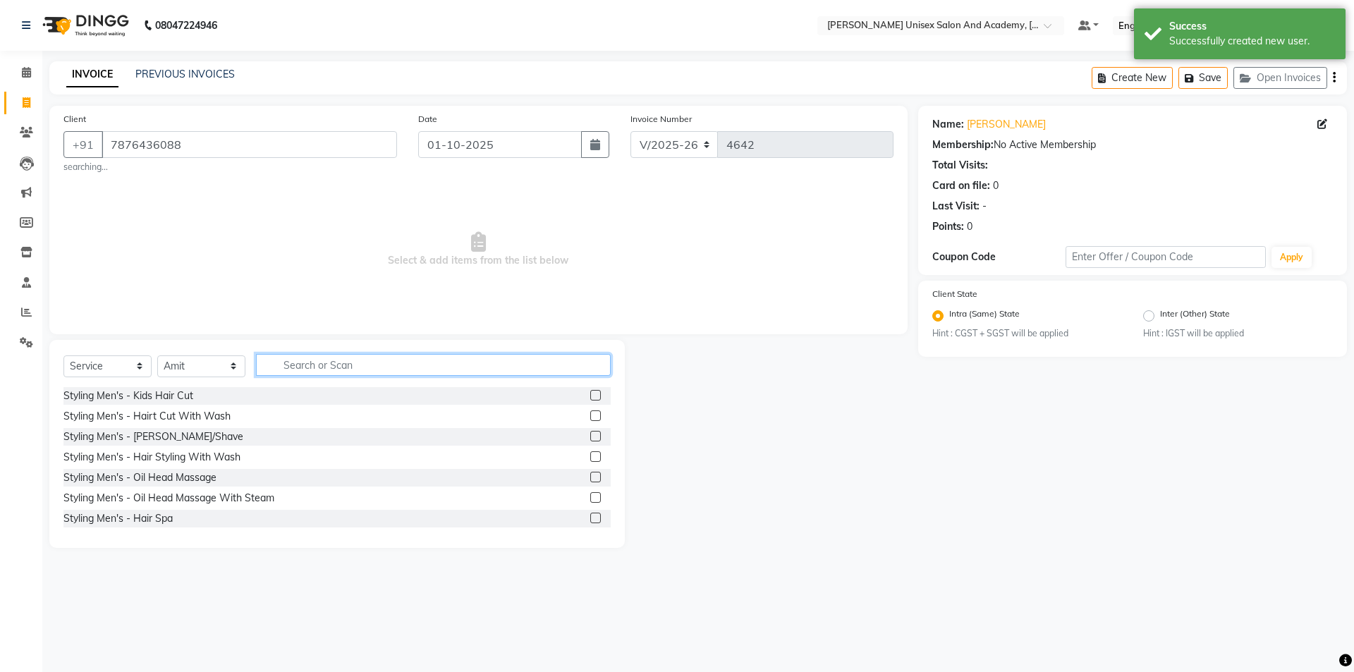
click at [300, 364] on input "text" at bounding box center [433, 365] width 355 height 22
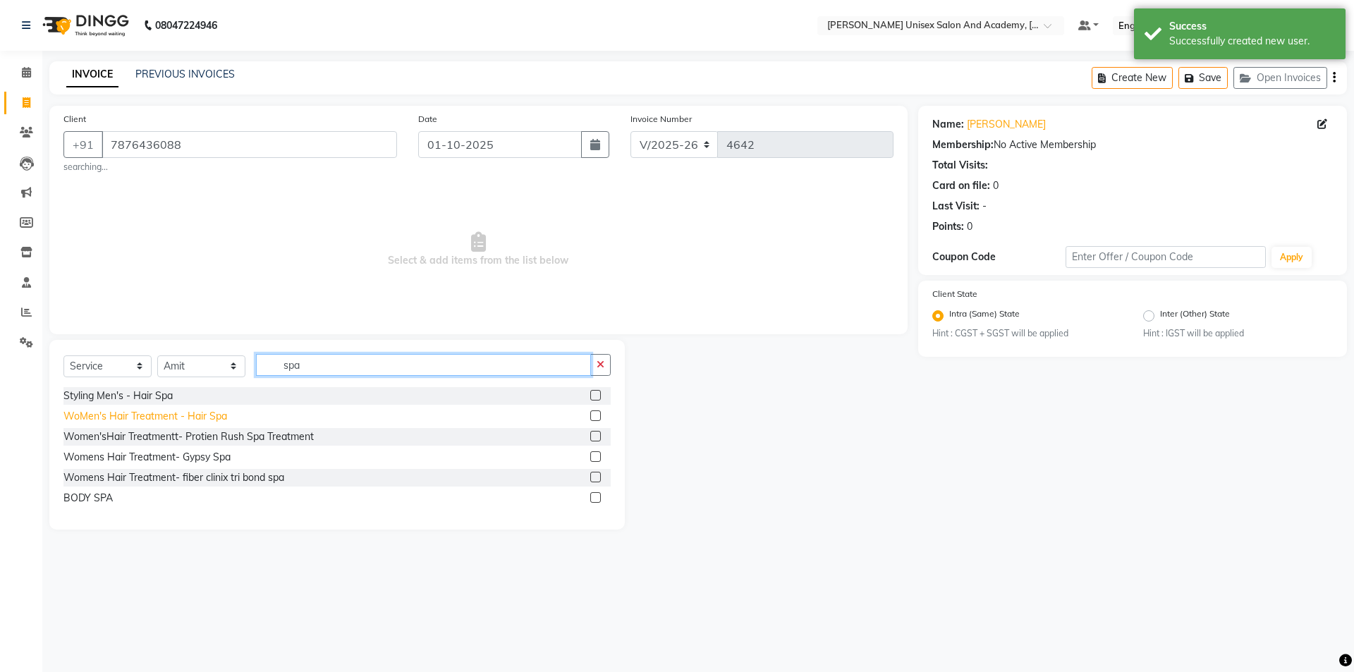
type input "spa"
click at [188, 414] on div "WoMen's Hair Treatment - Hair Spa" at bounding box center [145, 416] width 164 height 15
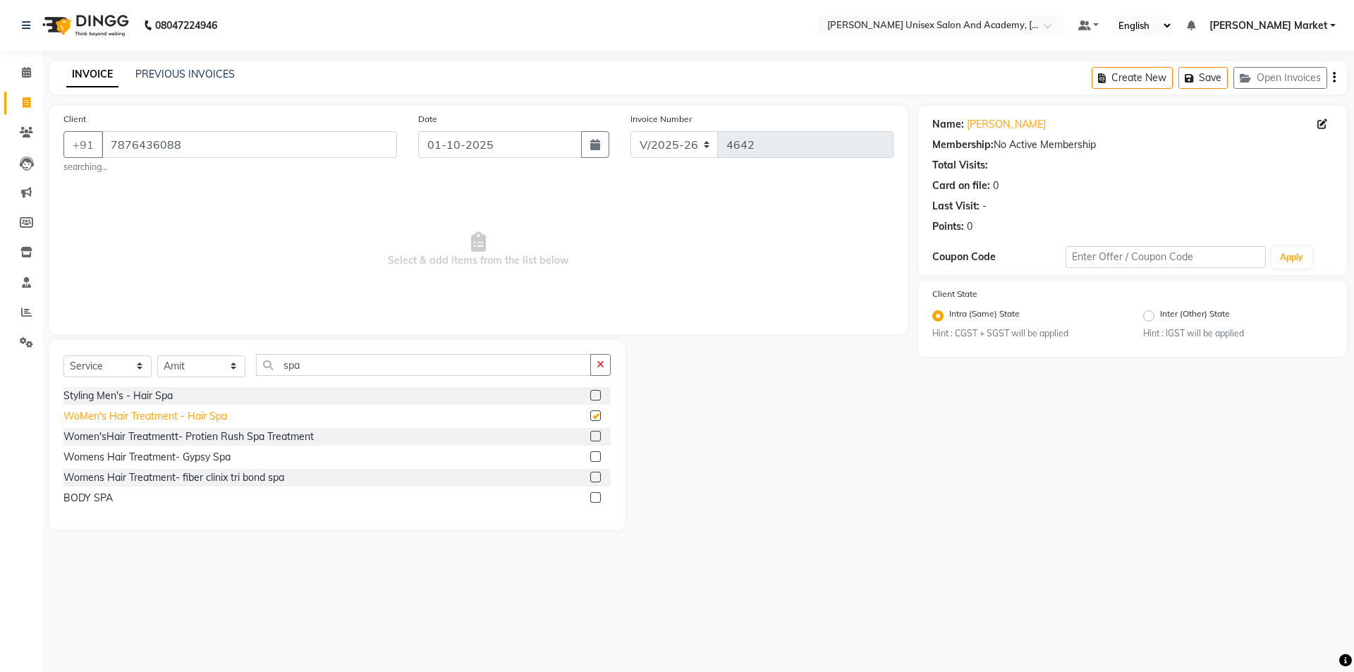
checkbox input "false"
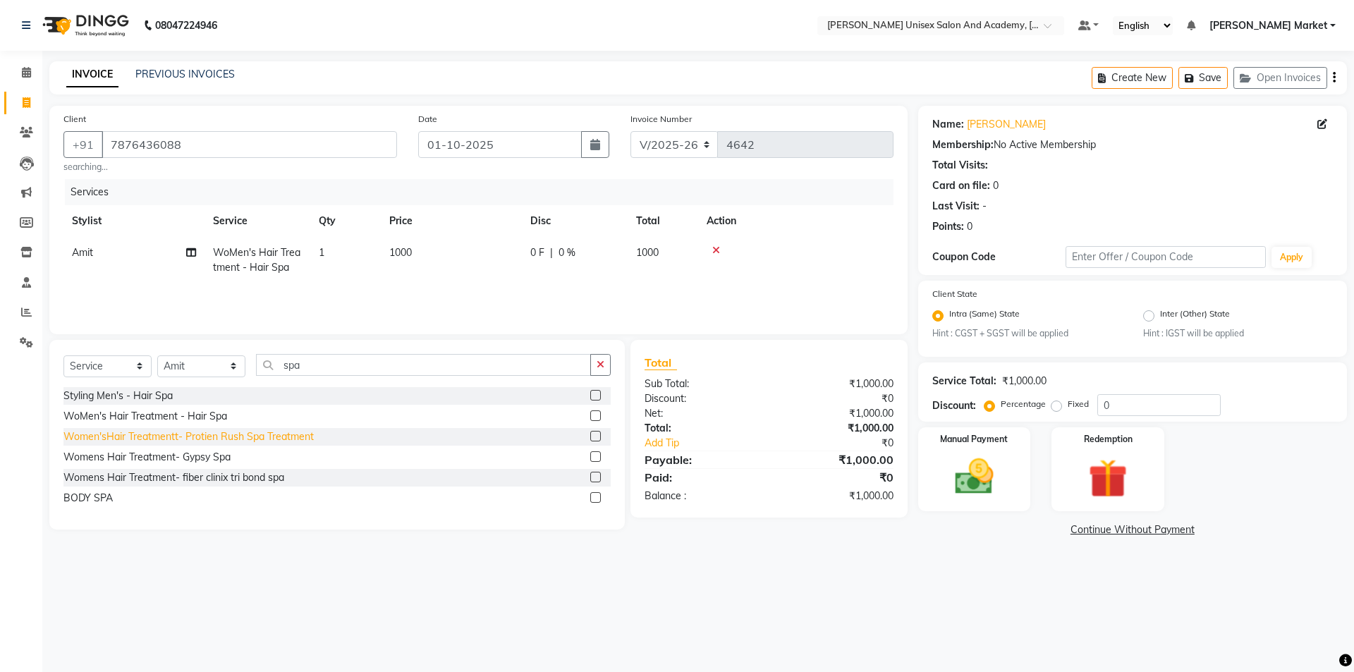
click at [198, 441] on div "Women'sHair Treatmentt- Protien Rush Spa Treatment" at bounding box center [188, 436] width 250 height 15
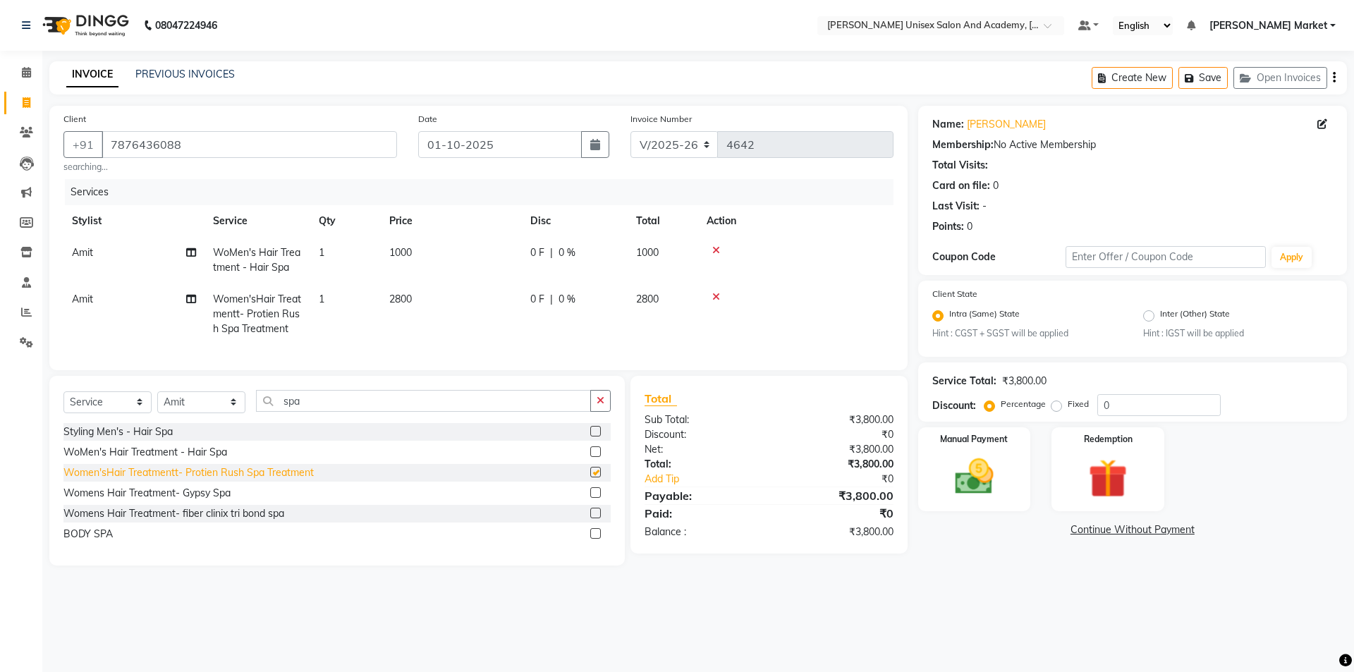
checkbox input "false"
click at [206, 501] on div "Womens Hair Treatment- Gypsy Spa" at bounding box center [146, 493] width 167 height 15
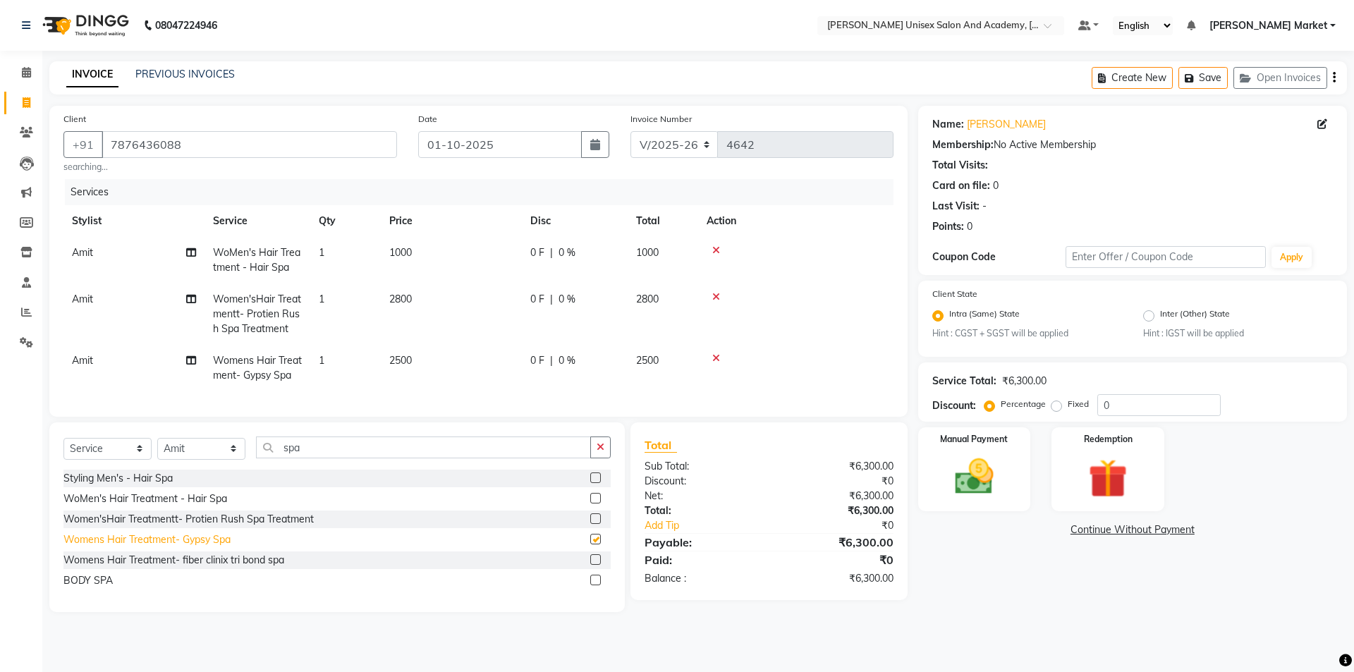
checkbox input "false"
click at [238, 567] on div "Womens Hair Treatment- fiber clinix tri bond spa" at bounding box center [173, 560] width 221 height 15
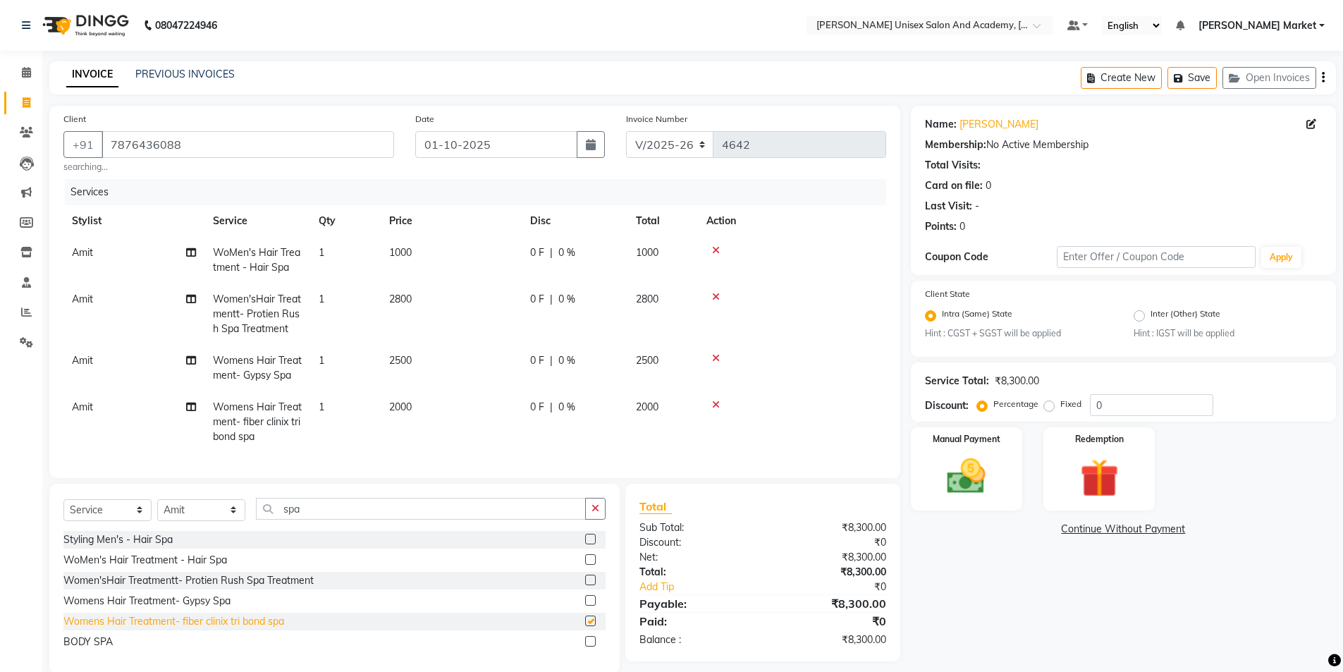
checkbox input "false"
drag, startPoint x: 712, startPoint y: 355, endPoint x: 700, endPoint y: 345, distance: 15.5
click at [712, 354] on icon at bounding box center [716, 358] width 8 height 10
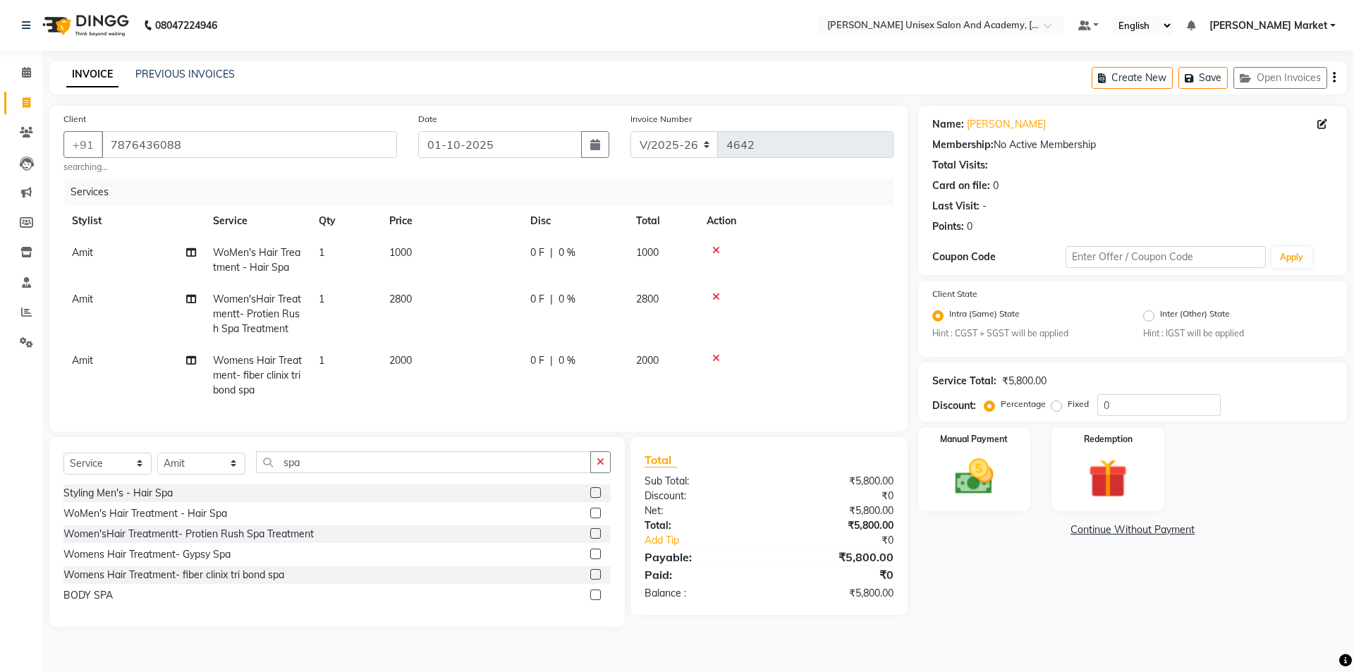
click at [717, 294] on icon at bounding box center [716, 297] width 8 height 10
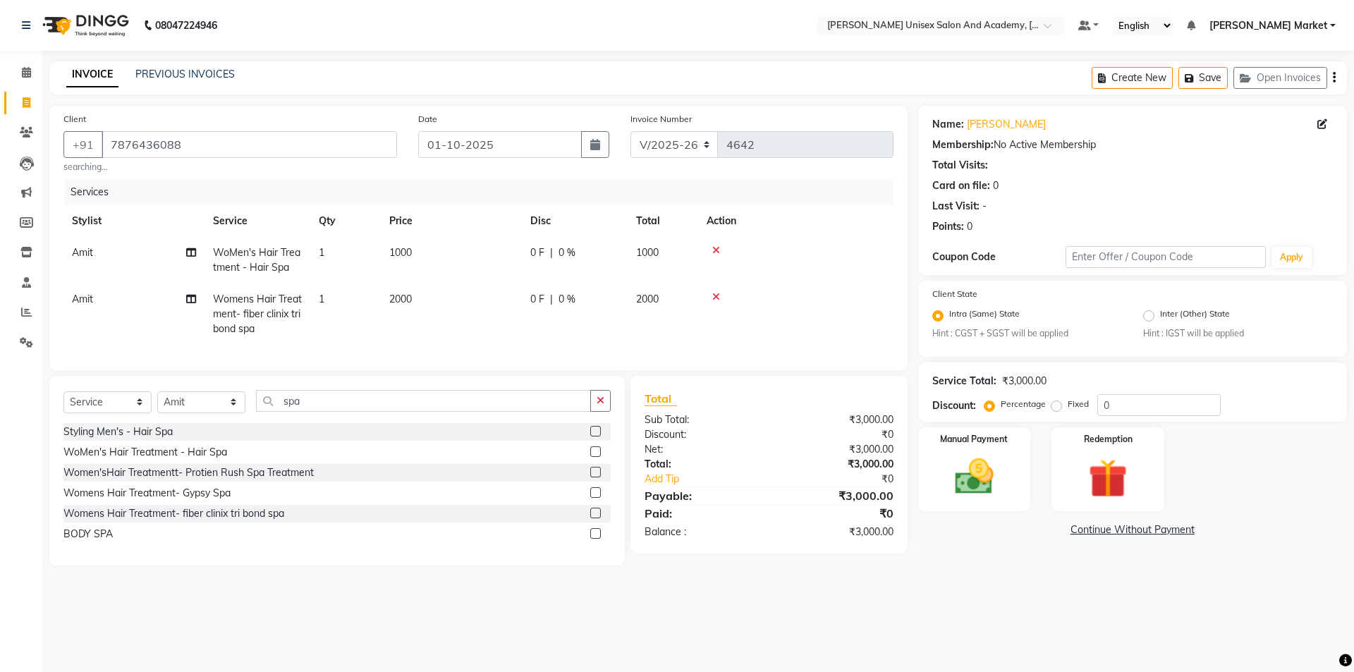
click at [715, 245] on icon at bounding box center [716, 250] width 8 height 10
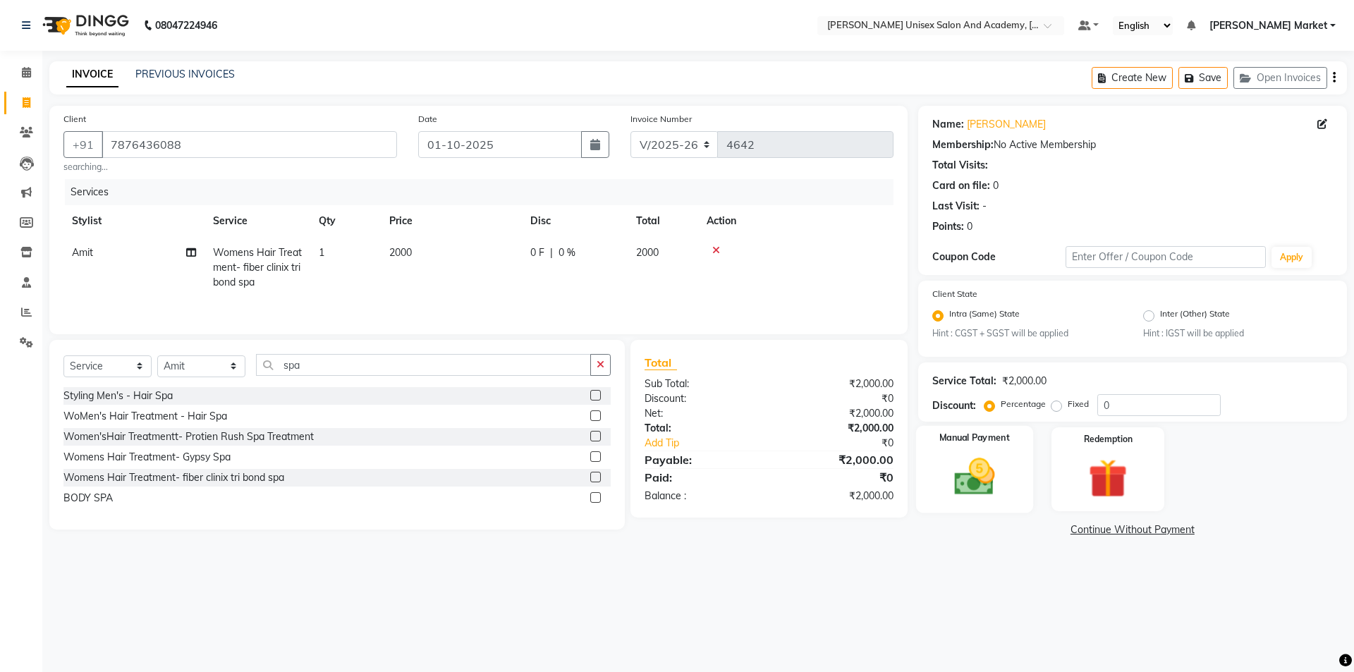
click at [975, 462] on img at bounding box center [974, 477] width 66 height 47
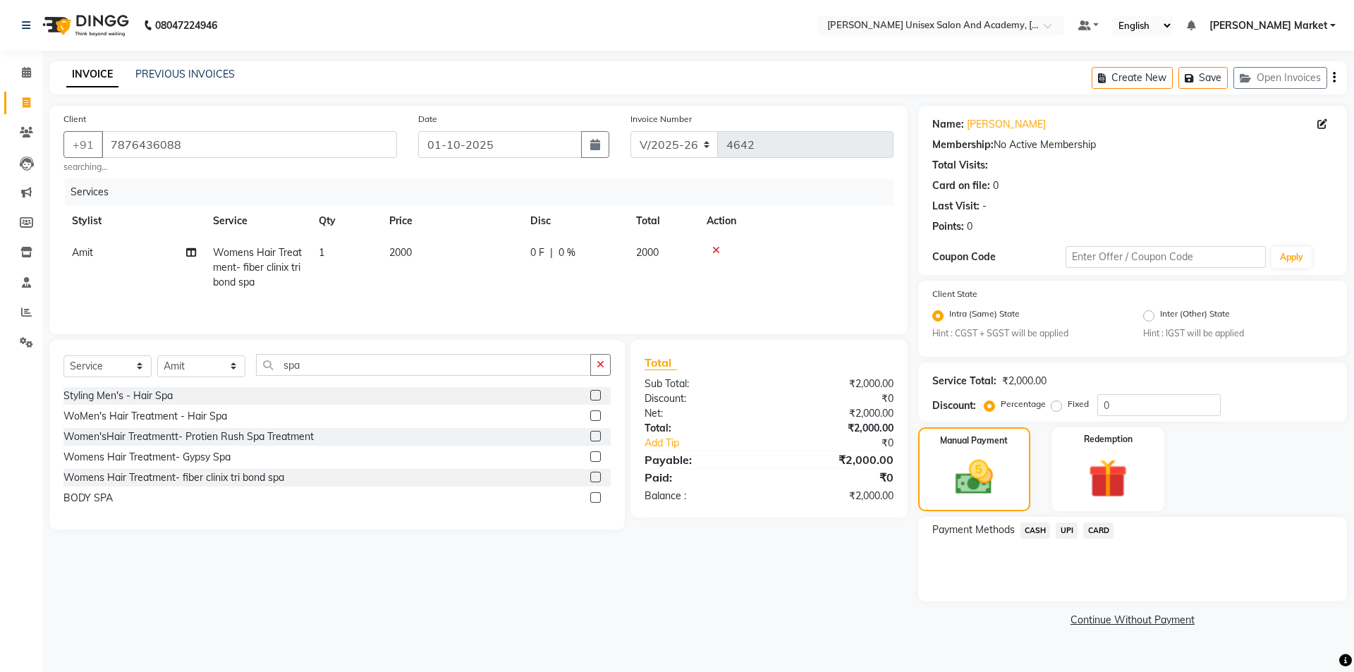
click at [1067, 532] on span "UPI" at bounding box center [1066, 530] width 22 height 16
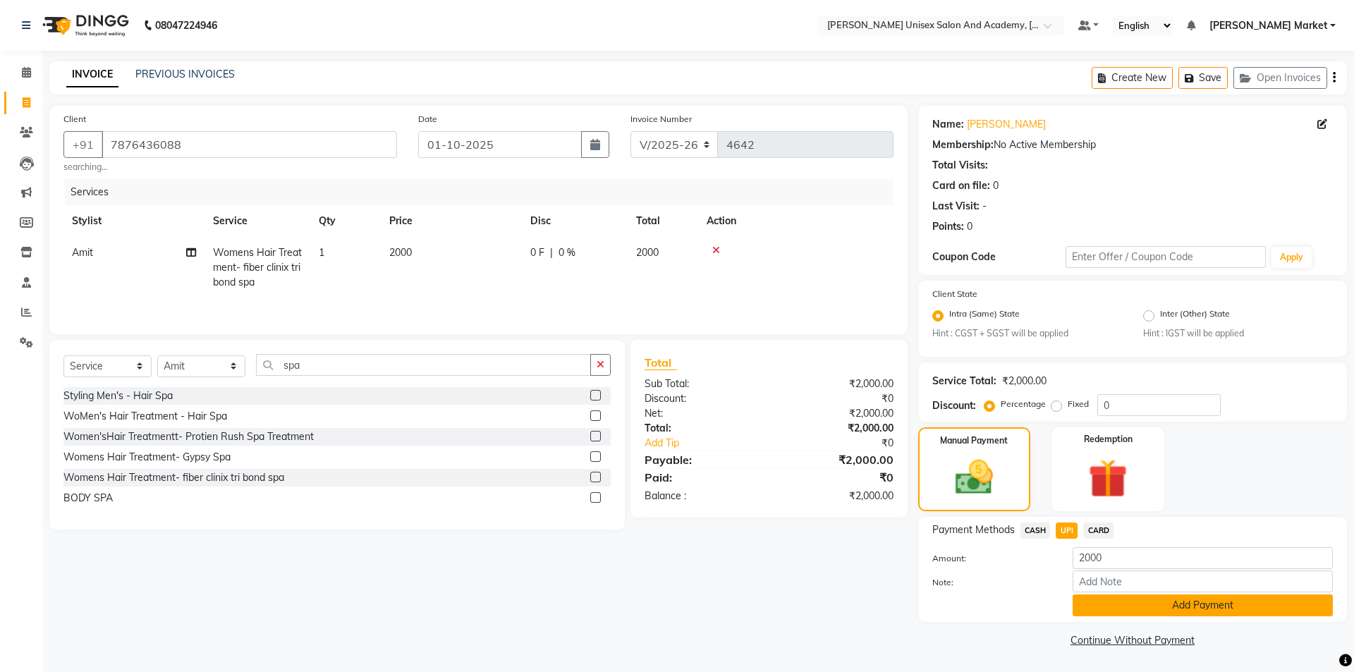
click at [1092, 601] on button "Add Payment" at bounding box center [1202, 605] width 260 height 22
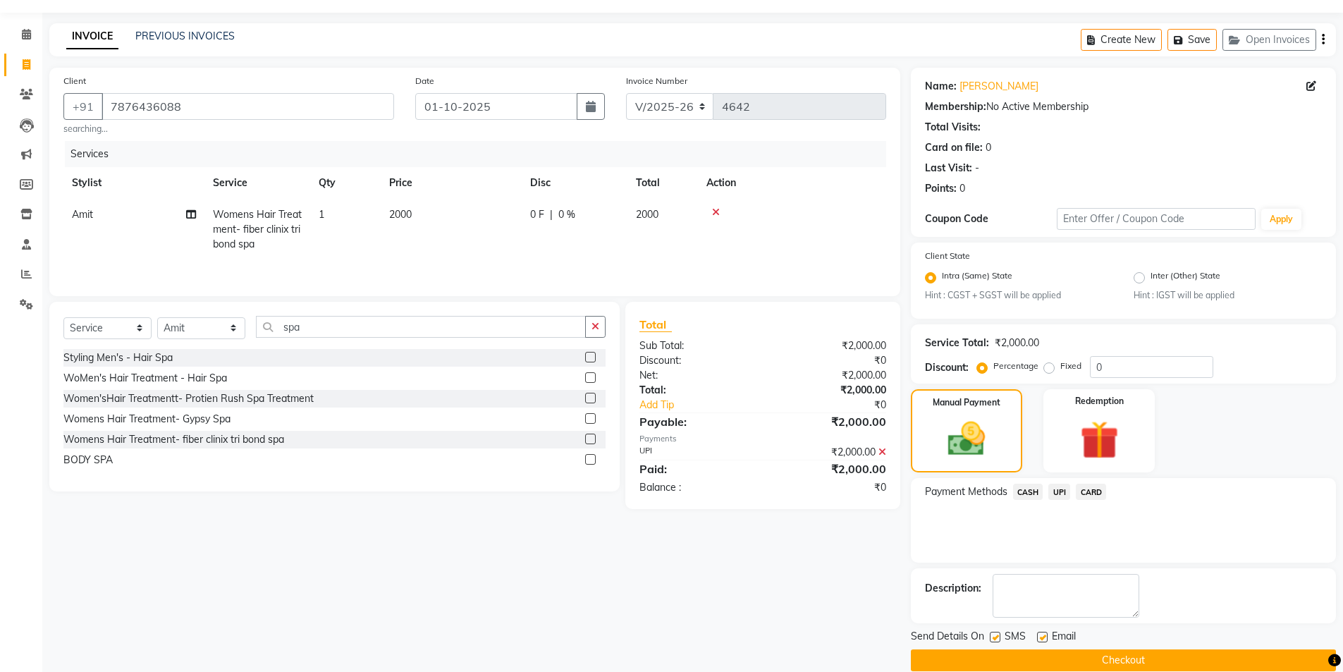
scroll to position [59, 0]
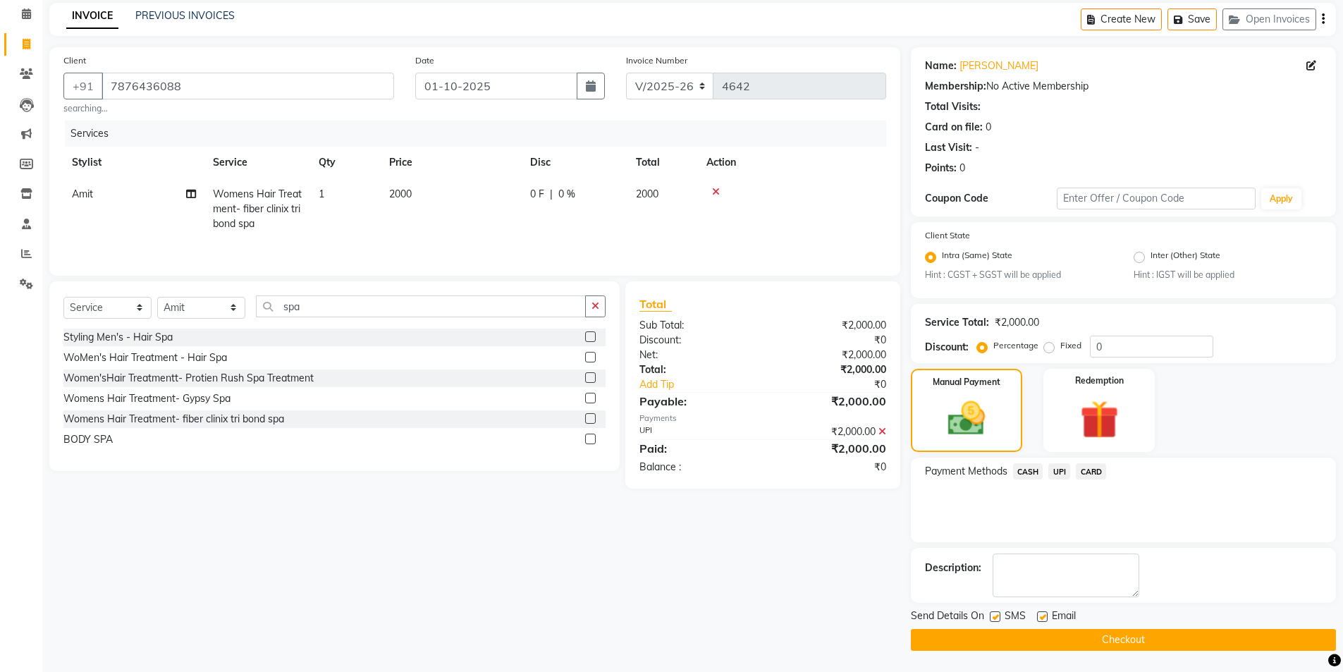
click at [1129, 638] on button "Checkout" at bounding box center [1123, 640] width 425 height 22
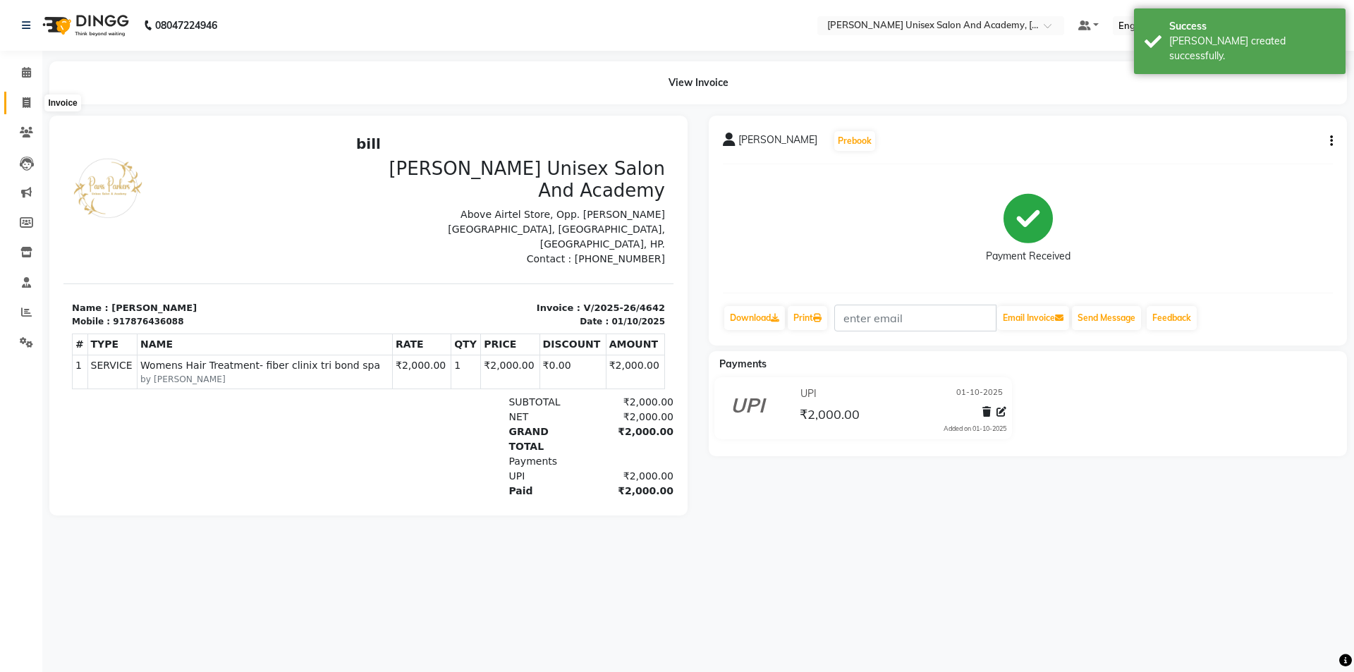
click at [21, 101] on span at bounding box center [26, 103] width 25 height 16
select select "service"
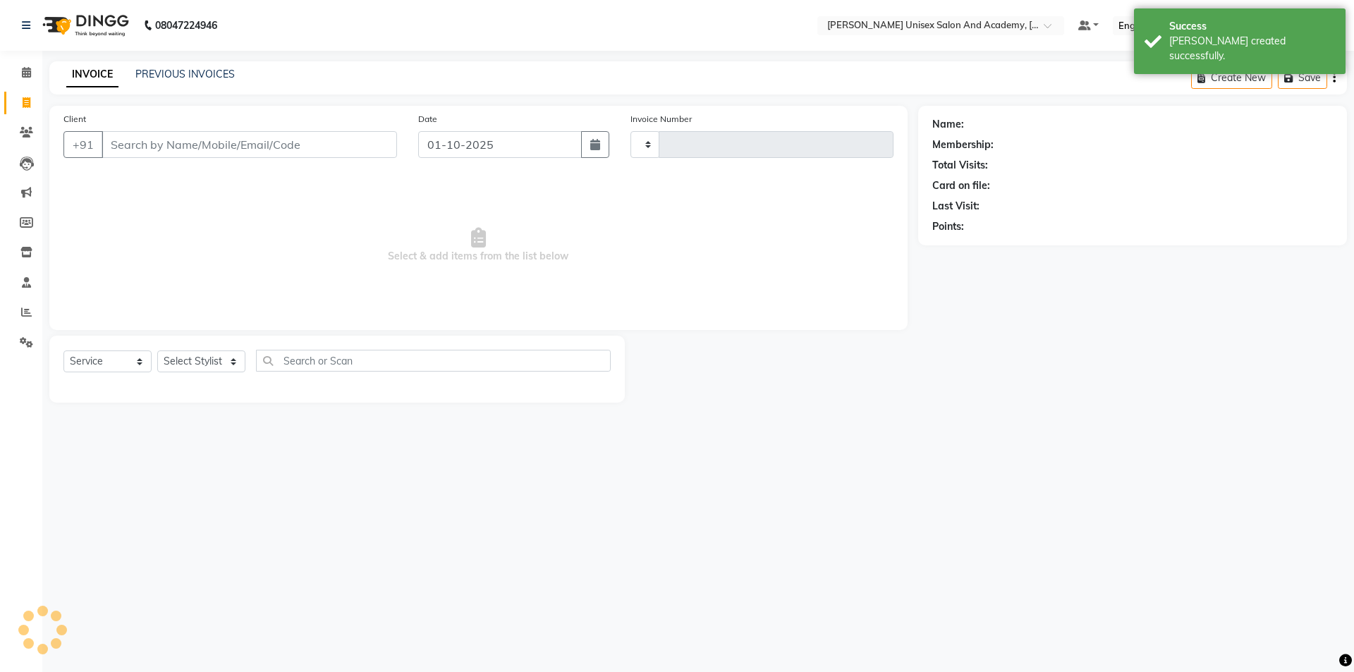
type input "4643"
select select "8060"
click at [31, 68] on icon at bounding box center [26, 72] width 9 height 11
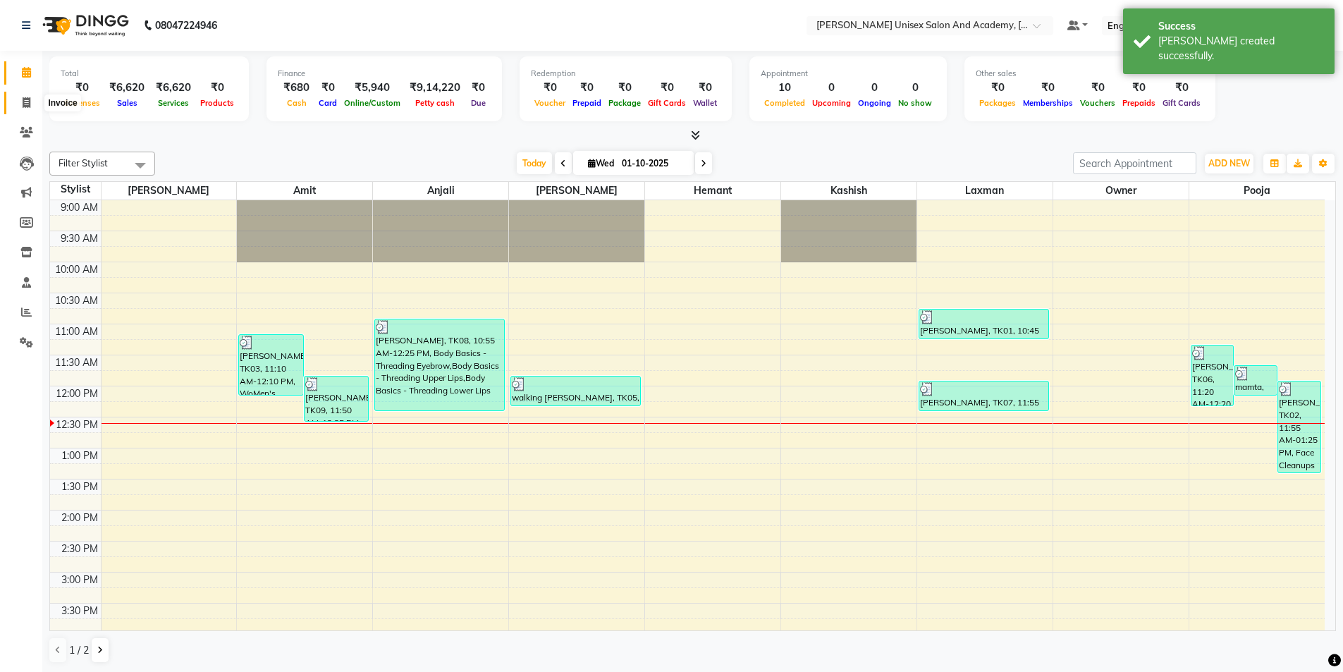
click at [28, 102] on icon at bounding box center [27, 102] width 8 height 11
select select "service"
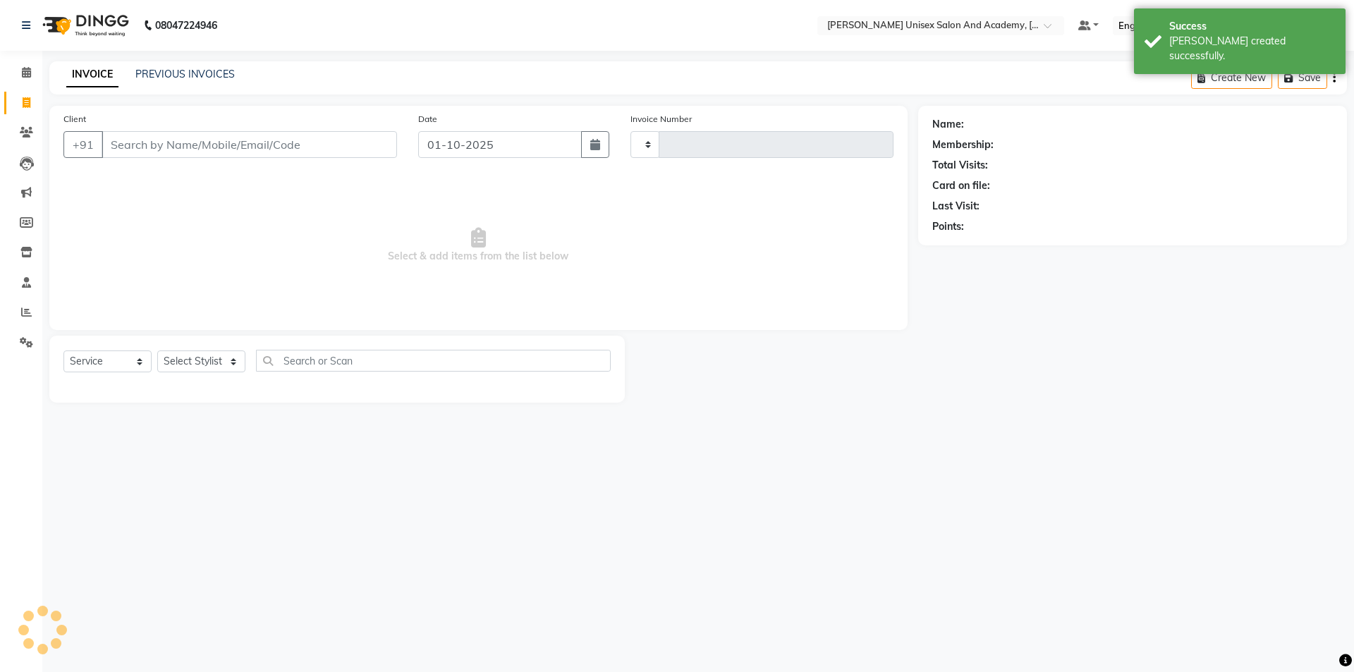
type input "4643"
select select "8060"
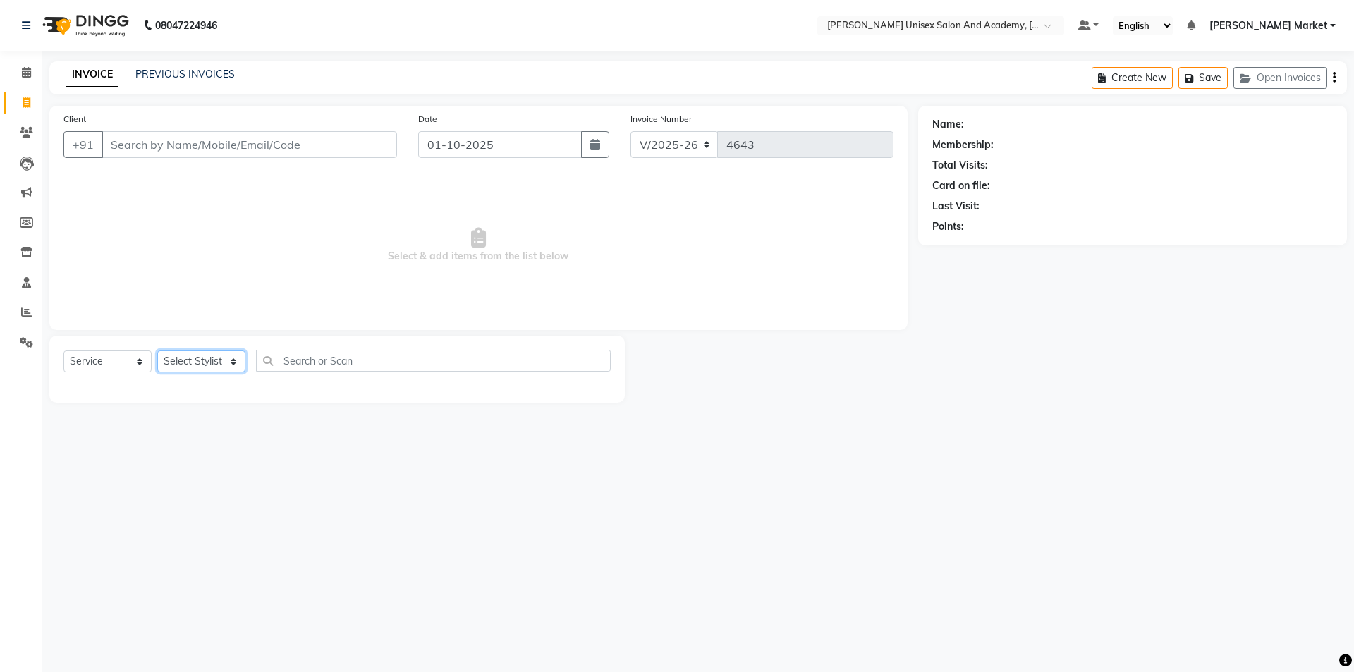
click at [216, 362] on select "Select Stylist Amit anjali [PERSON_NAME] [PERSON_NAME] [PERSON_NAME] [PERSON_NA…" at bounding box center [201, 361] width 88 height 22
select select "78754"
click at [157, 350] on select "Select Stylist Amit anjali [PERSON_NAME] [PERSON_NAME] [PERSON_NAME] [PERSON_NA…" at bounding box center [201, 361] width 88 height 22
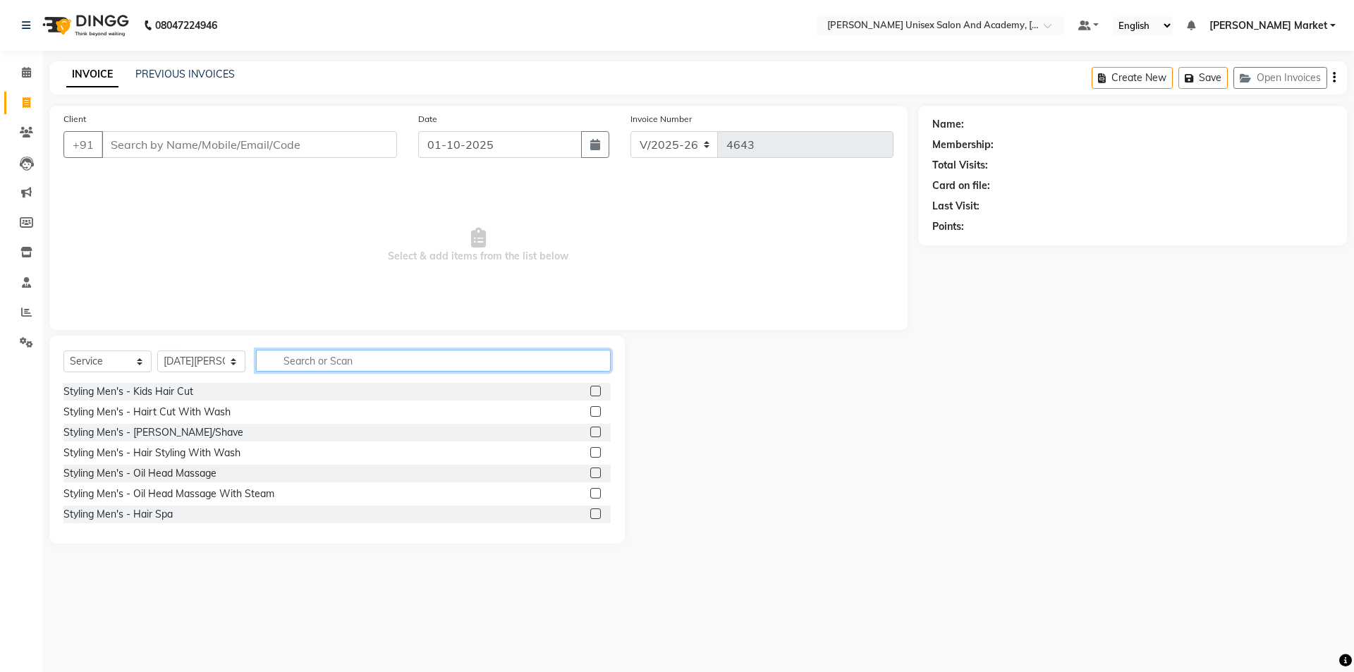
click at [398, 350] on input "text" at bounding box center [433, 361] width 355 height 22
click at [148, 411] on div "Styling Men's - Hairt Cut With Wash" at bounding box center [146, 412] width 167 height 15
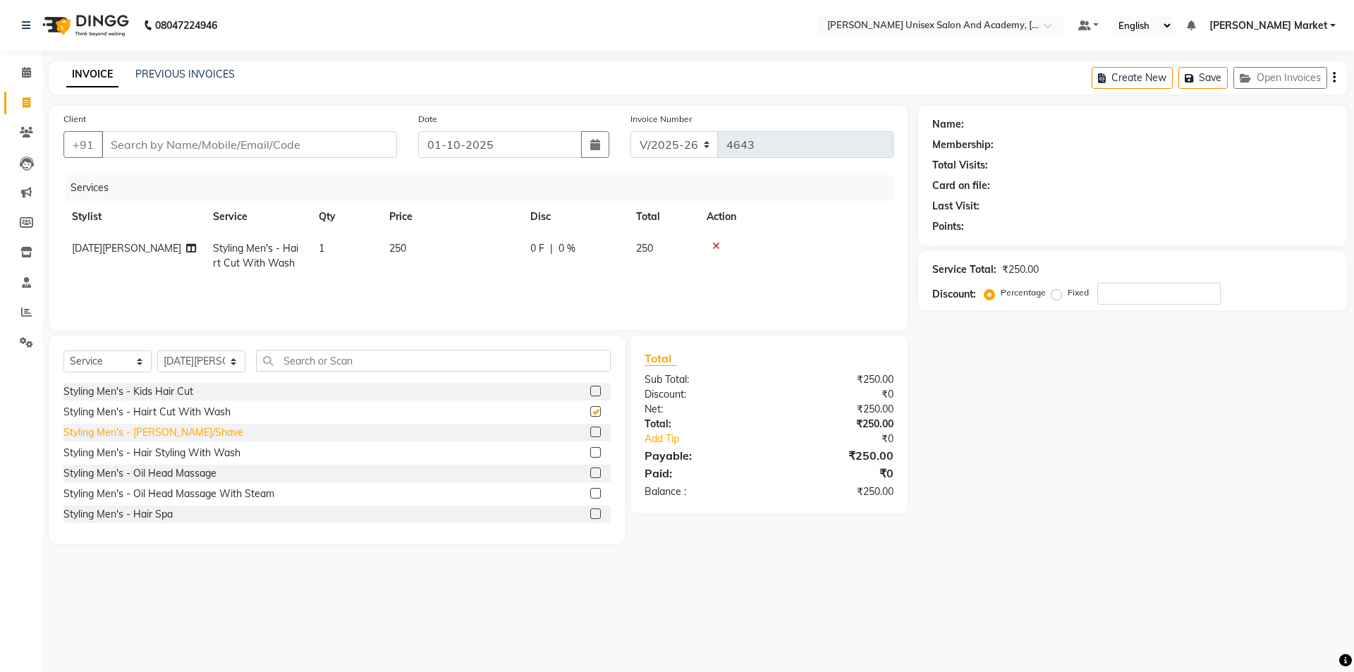
checkbox input "false"
click at [148, 434] on div "Styling Men's - [PERSON_NAME]/Shave" at bounding box center [153, 432] width 180 height 15
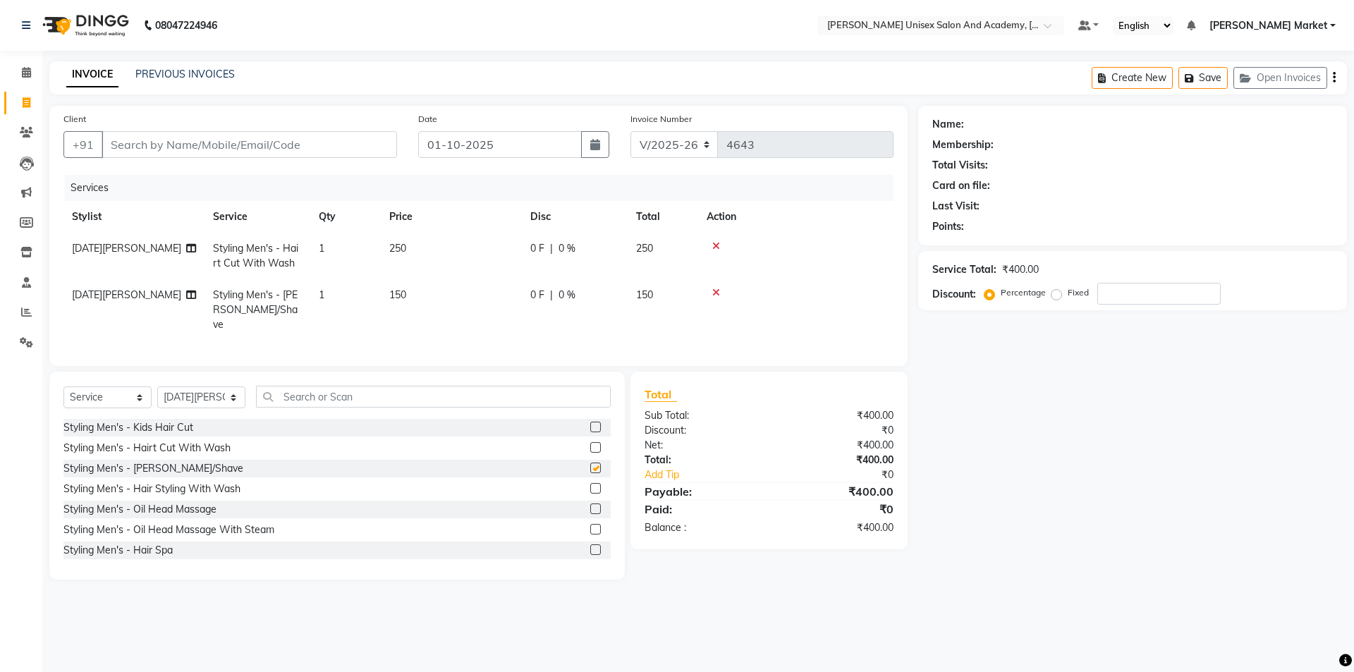
checkbox input "false"
click at [250, 150] on input "Client" at bounding box center [249, 144] width 295 height 27
type input "9"
type input "0"
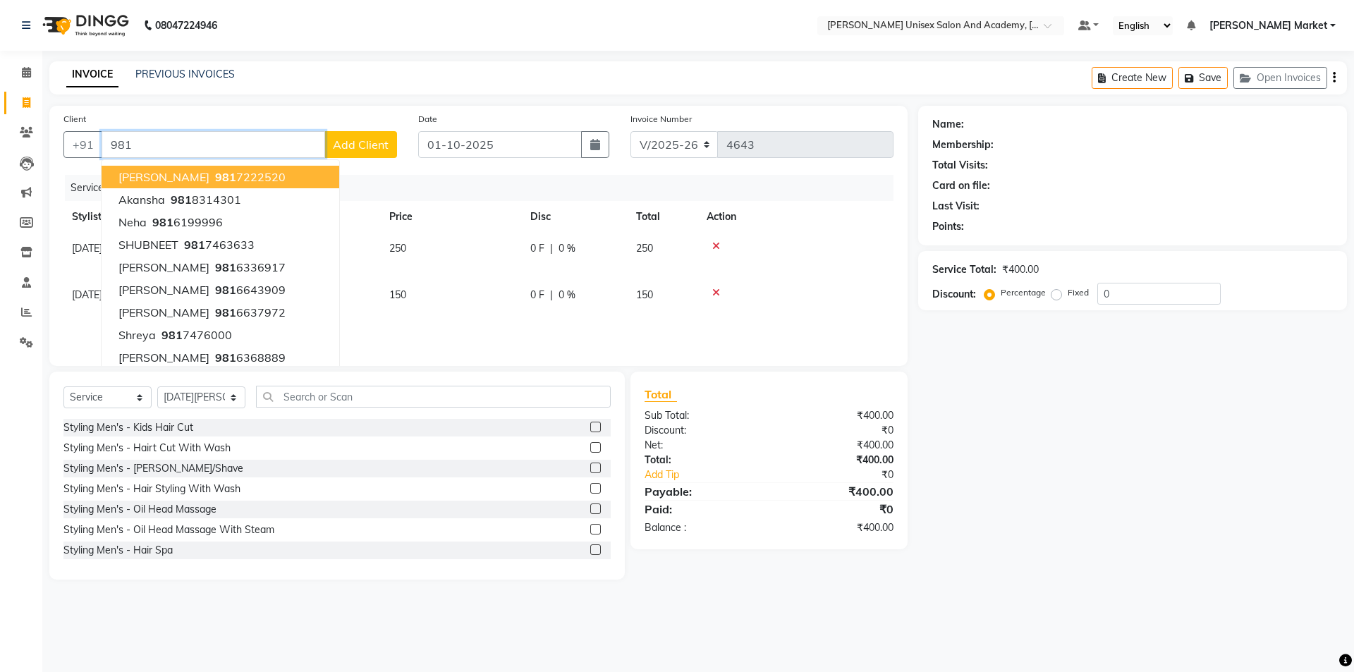
type input "981"
click at [140, 130] on div "Client +91 981 [PERSON_NAME] [PHONE_NUMBER] [PERSON_NAME] [PHONE_NUMBER] neha […" at bounding box center [230, 140] width 355 height 58
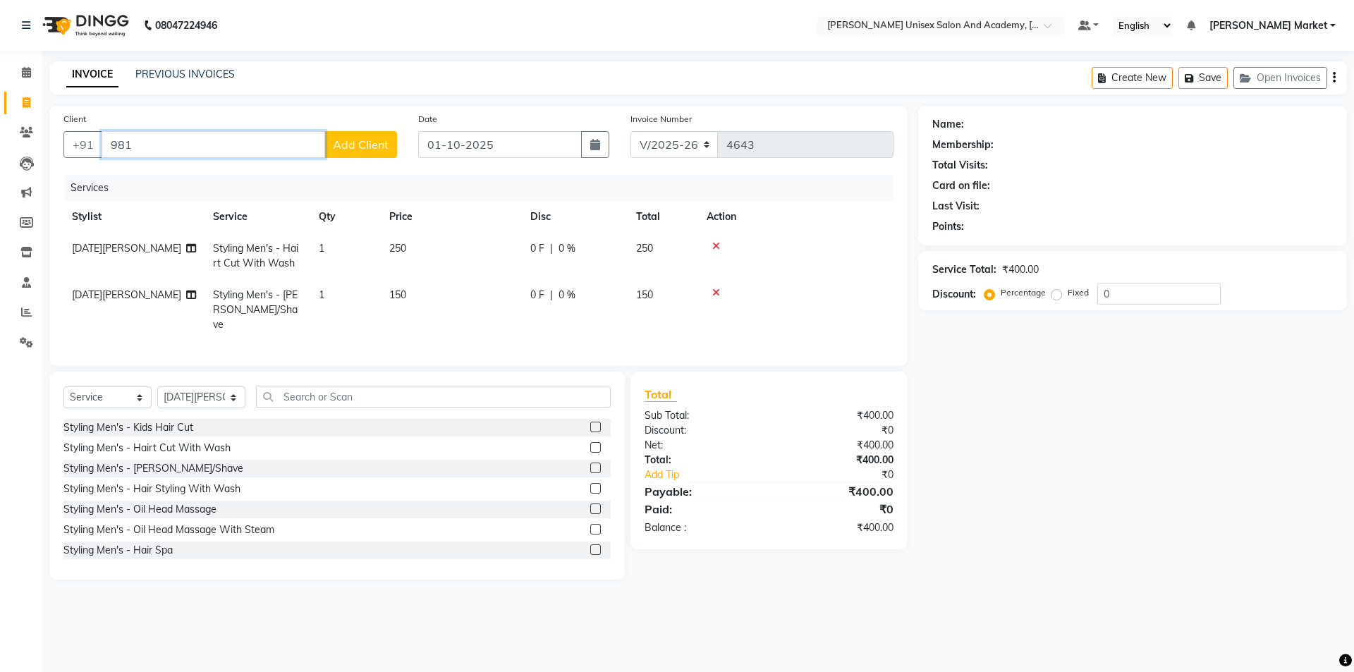
click at [142, 141] on input "981" at bounding box center [213, 144] width 223 height 27
click at [151, 143] on input "981" at bounding box center [213, 144] width 223 height 27
drag, startPoint x: 152, startPoint y: 139, endPoint x: 97, endPoint y: 145, distance: 54.6
click at [97, 145] on div "+91 981 Add Client" at bounding box center [229, 144] width 333 height 27
type input "9817990077"
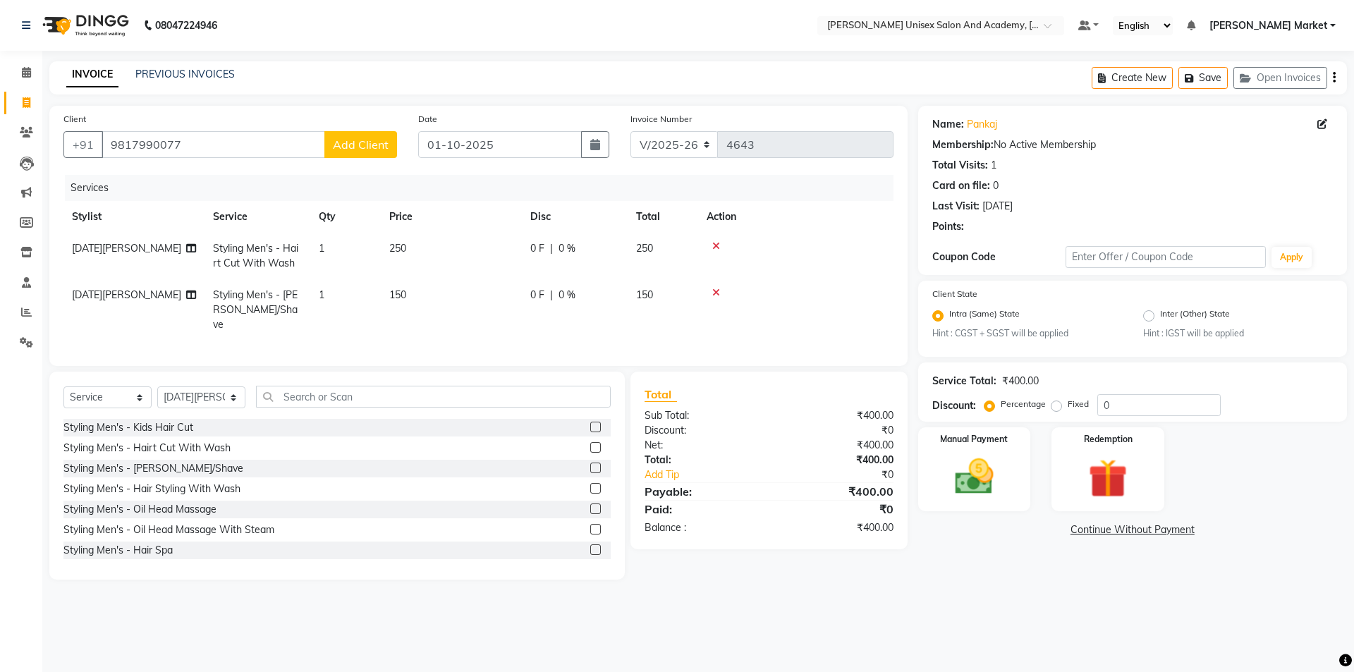
click at [428, 286] on td "150" at bounding box center [451, 309] width 141 height 61
select select "78754"
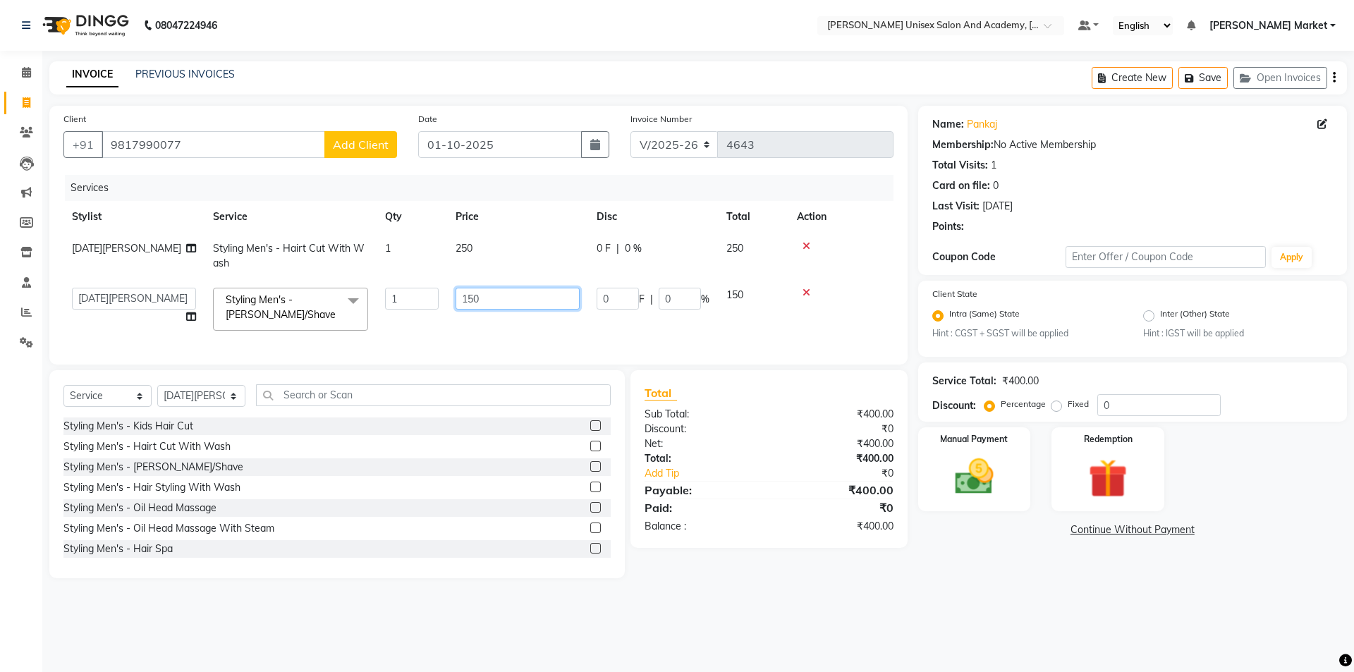
click at [485, 293] on input "150" at bounding box center [517, 299] width 124 height 22
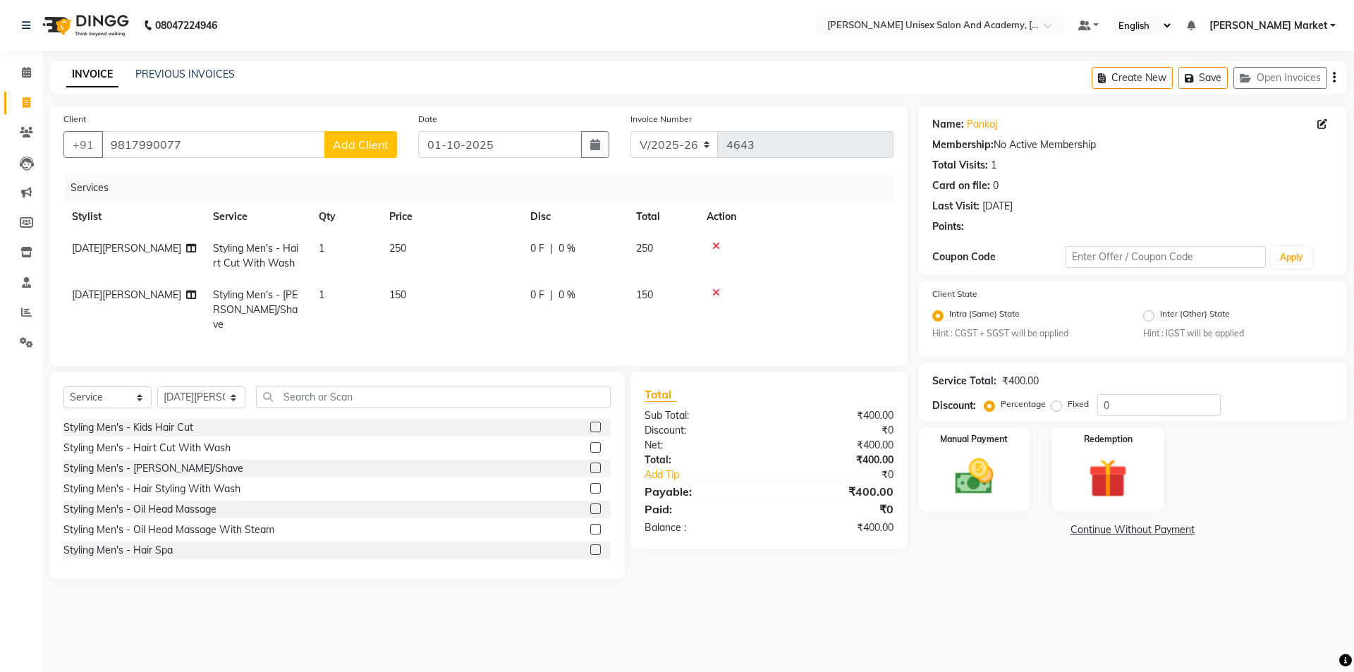
click at [601, 316] on td "0 F | 0 %" at bounding box center [575, 309] width 106 height 61
select select "78754"
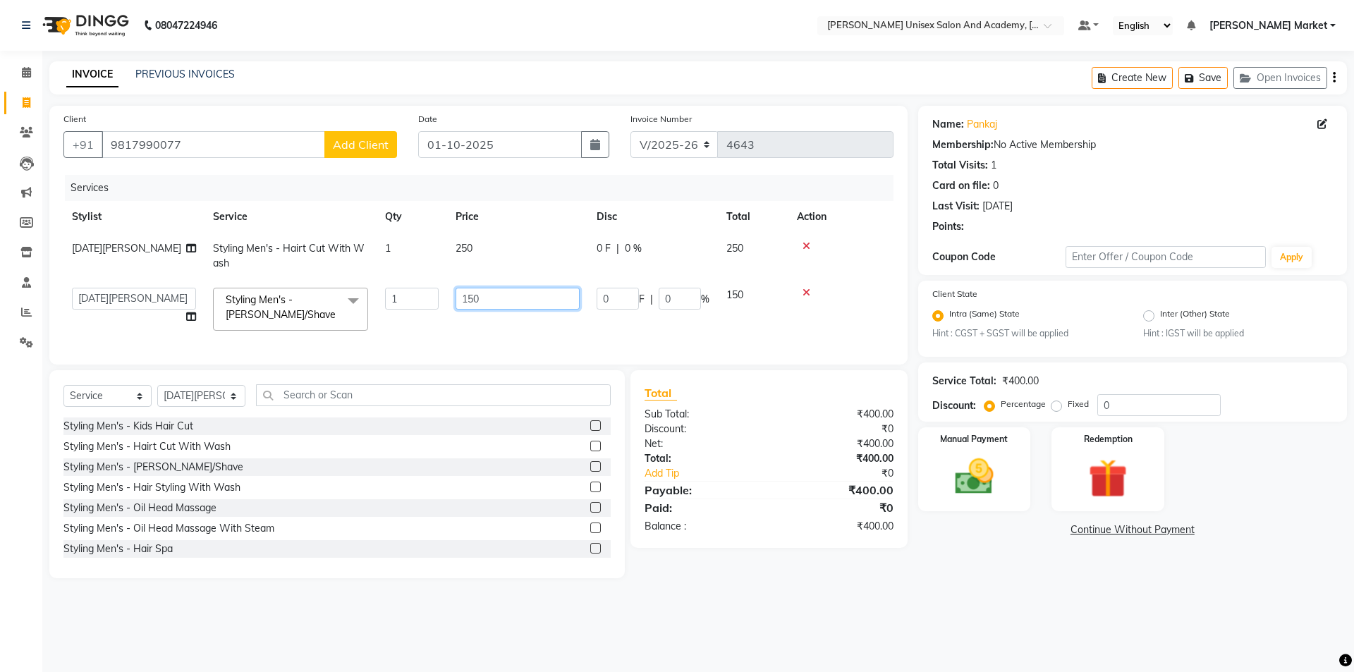
click at [481, 300] on input "150" at bounding box center [517, 299] width 124 height 22
type input "100"
click at [551, 212] on tr "Stylist Service Qty Price Disc Total Action" at bounding box center [478, 217] width 830 height 32
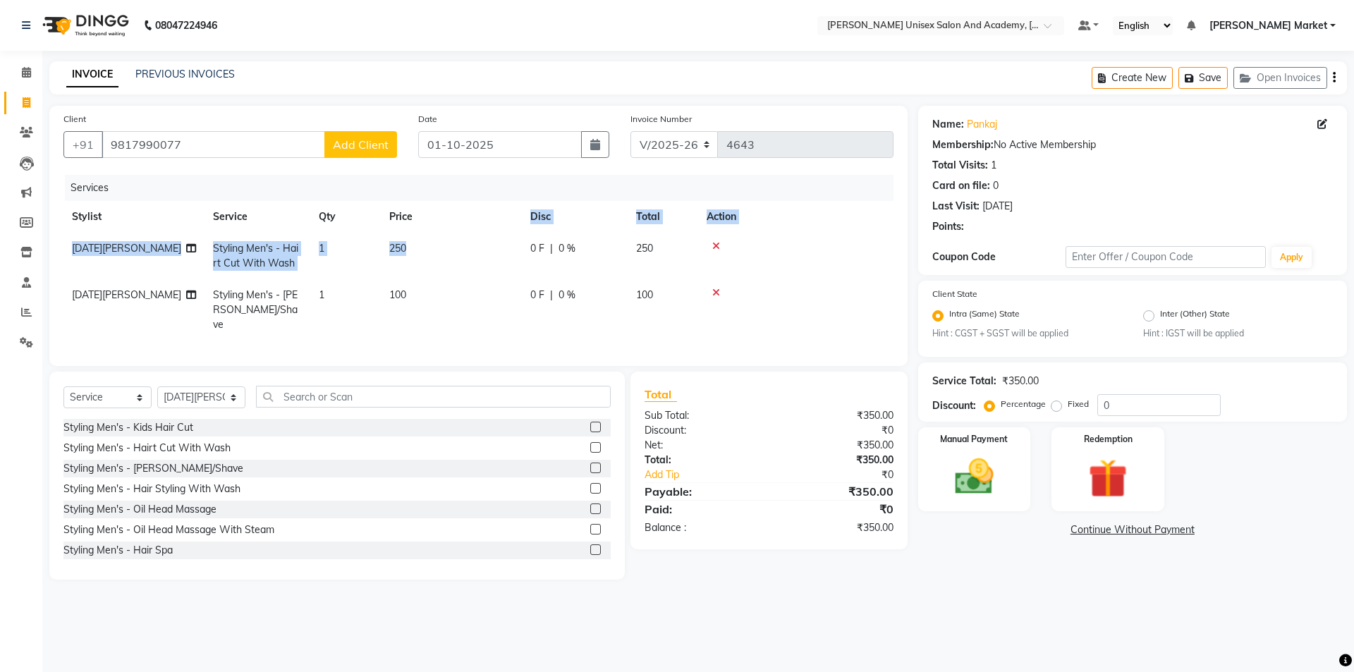
drag, startPoint x: 434, startPoint y: 227, endPoint x: 411, endPoint y: 235, distance: 24.5
click at [411, 235] on table "Stylist Service Qty Price Disc Total Action [DATE][PERSON_NAME] Styling Men's -…" at bounding box center [478, 271] width 830 height 140
click at [434, 252] on td "250" at bounding box center [451, 256] width 141 height 47
select select "78754"
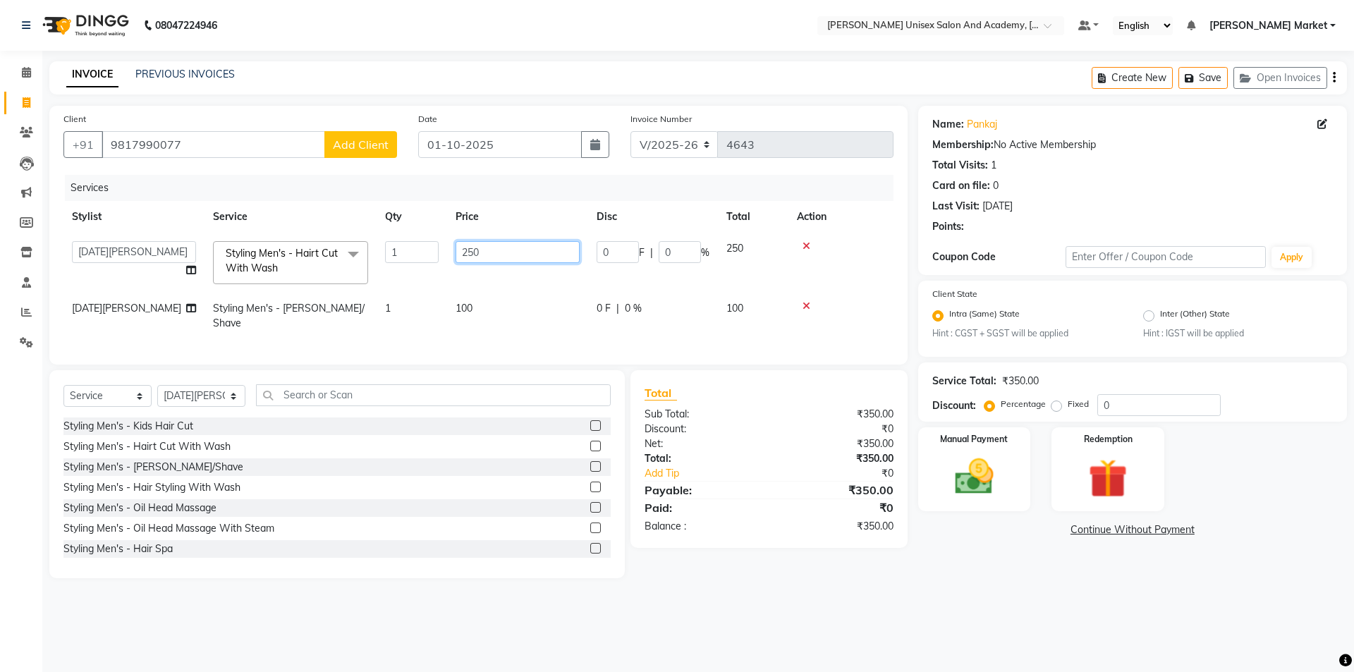
click at [493, 254] on input "250" at bounding box center [517, 252] width 124 height 22
type input "200"
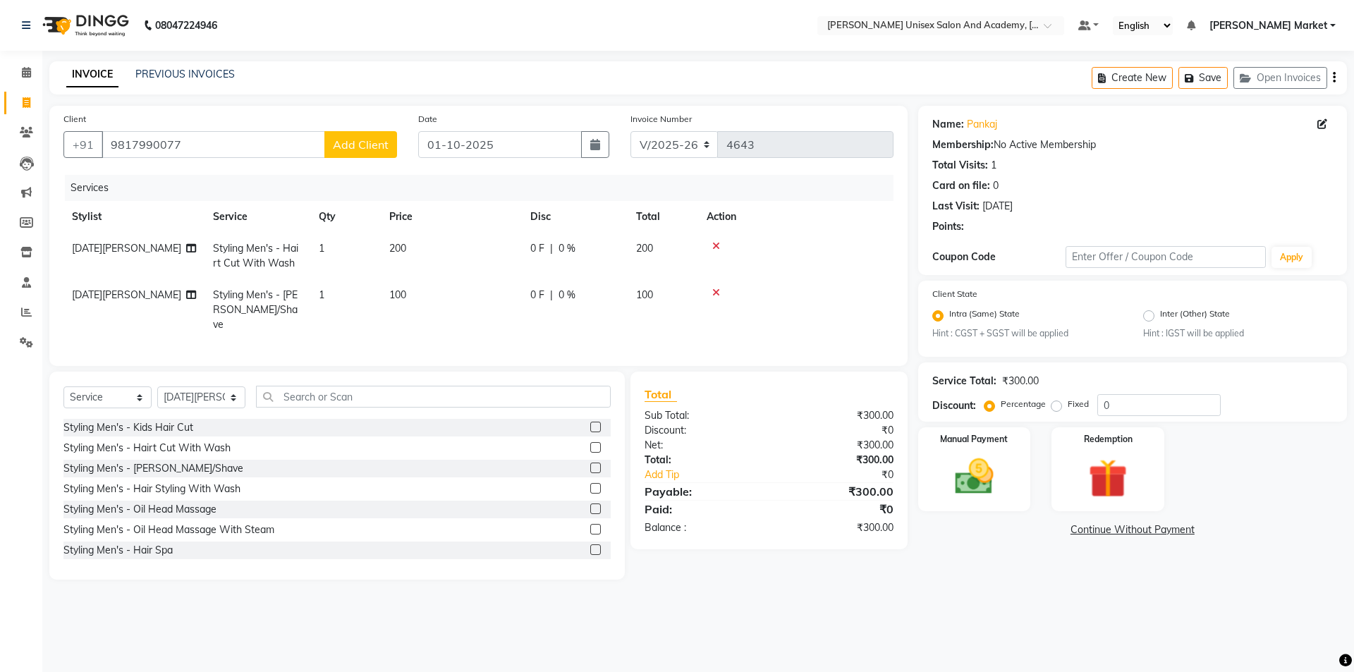
click at [801, 82] on div "INVOICE PREVIOUS INVOICES Create New Save Open Invoices" at bounding box center [697, 77] width 1297 height 33
click at [1026, 476] on div "Manual Payment" at bounding box center [973, 469] width 117 height 87
click at [1067, 532] on span "UPI" at bounding box center [1066, 530] width 22 height 16
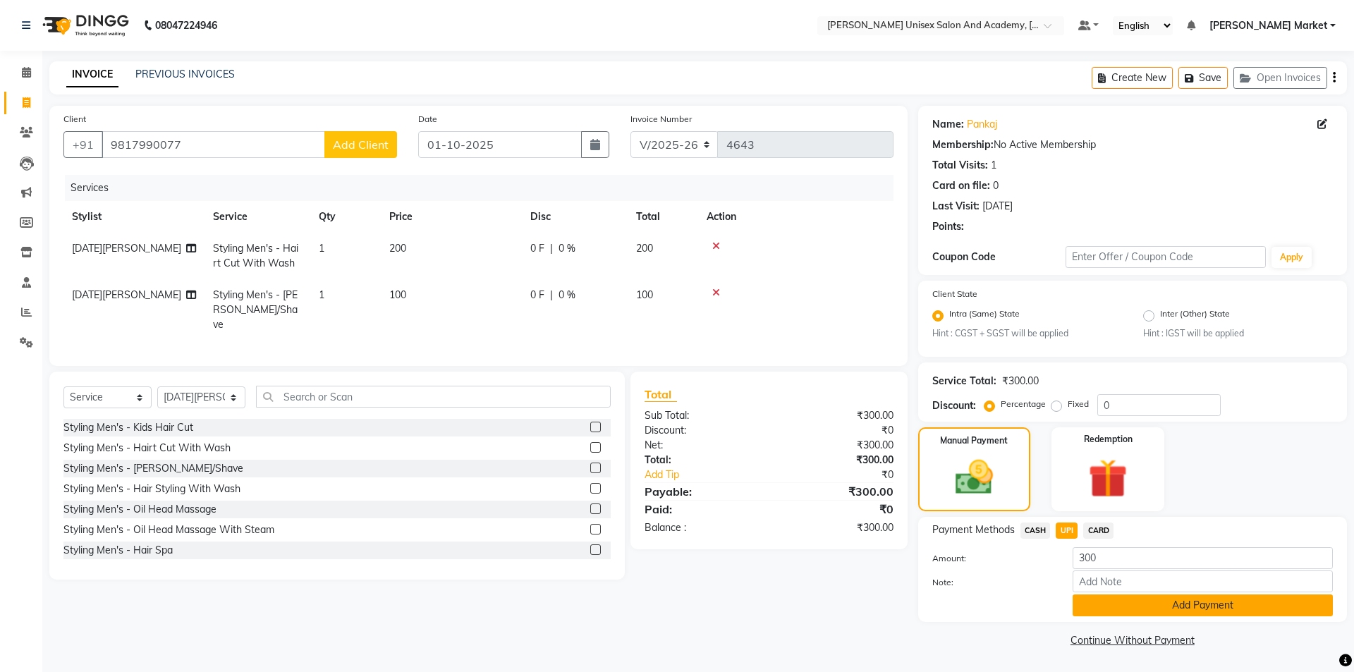
click at [1121, 601] on button "Add Payment" at bounding box center [1202, 605] width 260 height 22
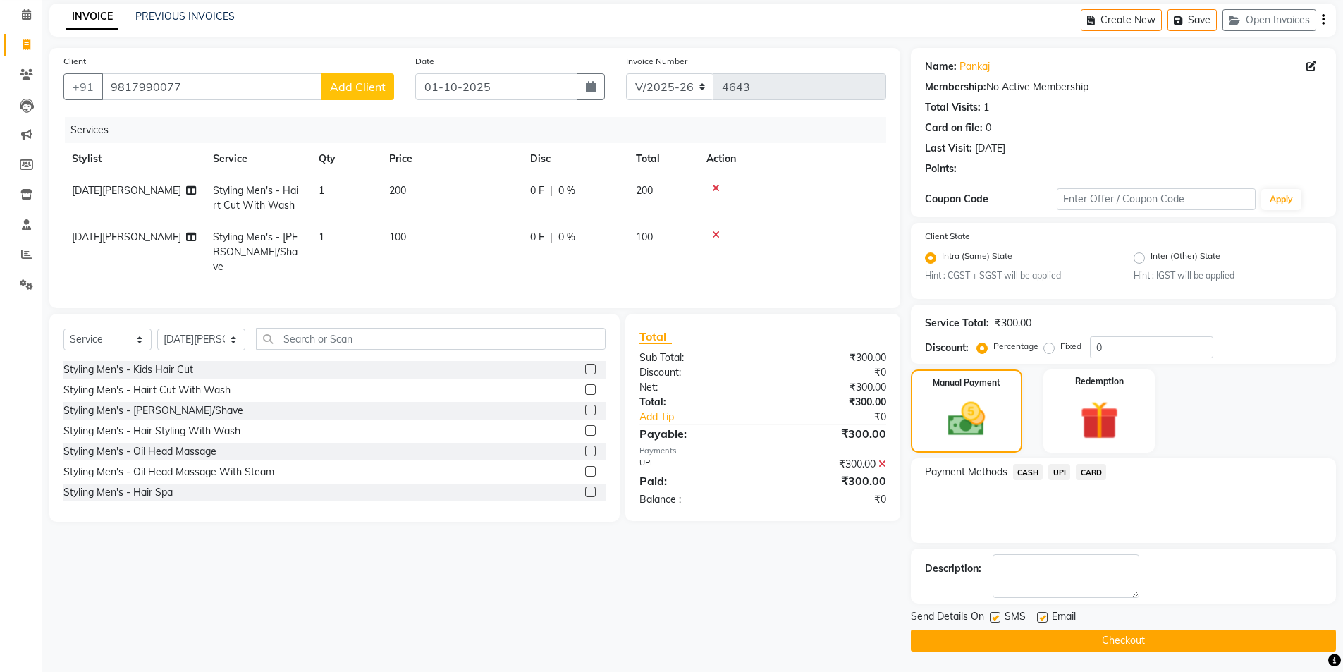
scroll to position [59, 0]
click at [1102, 637] on button "Checkout" at bounding box center [1123, 640] width 425 height 22
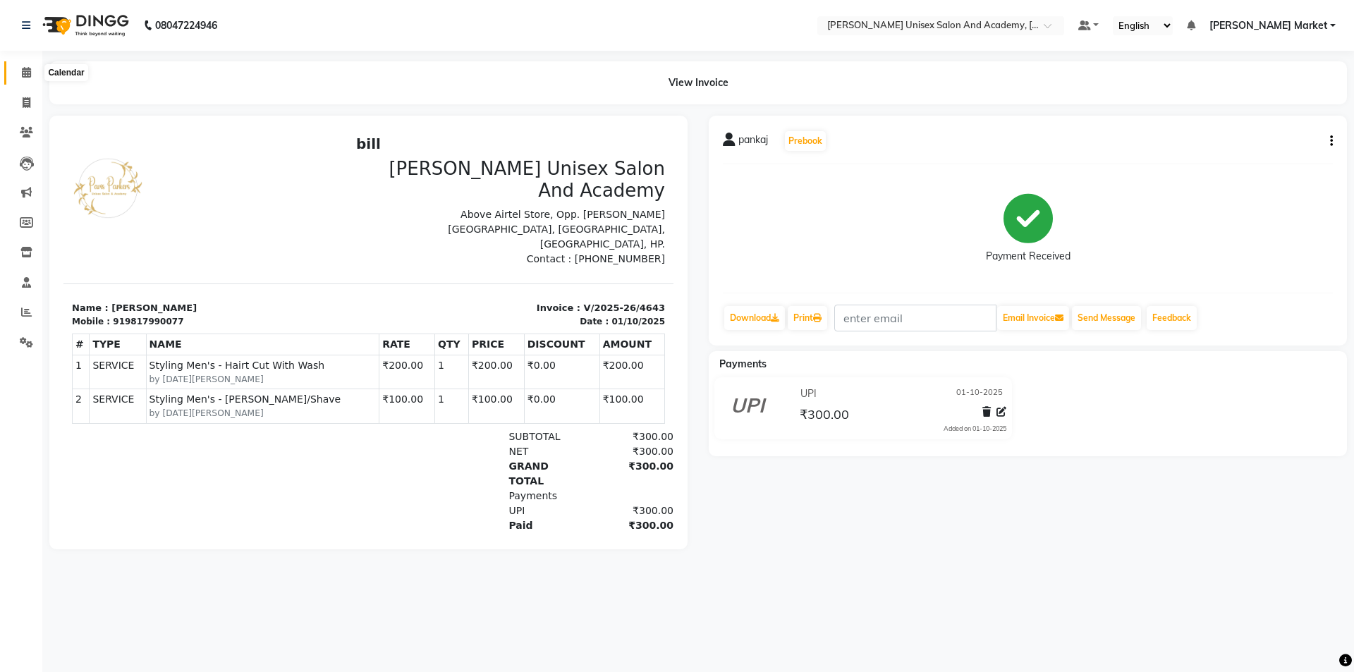
click at [29, 68] on icon at bounding box center [26, 72] width 9 height 11
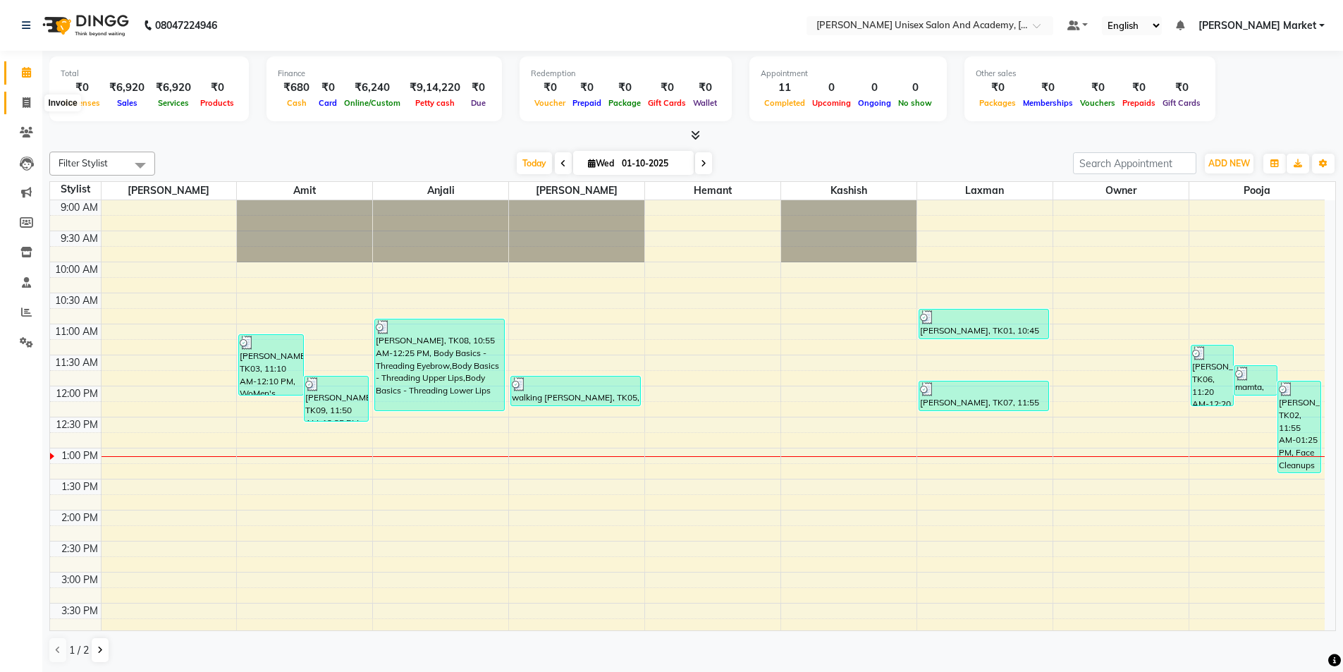
click at [27, 99] on icon at bounding box center [27, 102] width 8 height 11
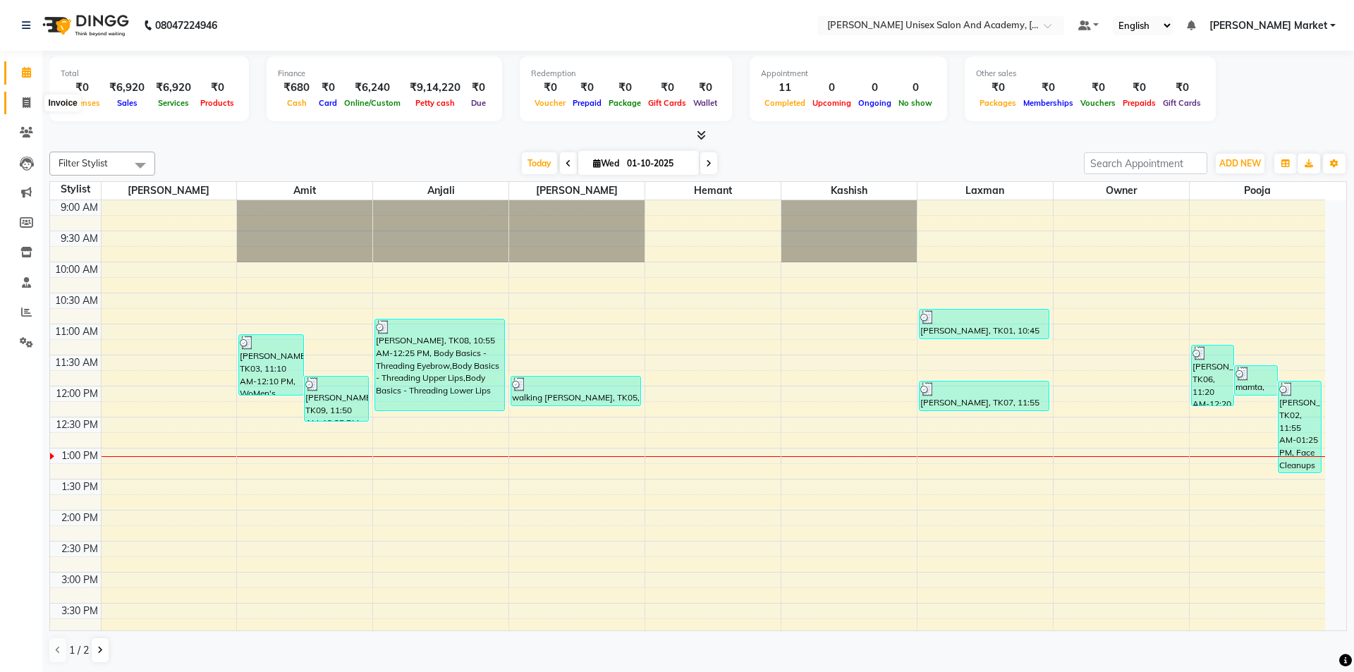
select select "8060"
select select "service"
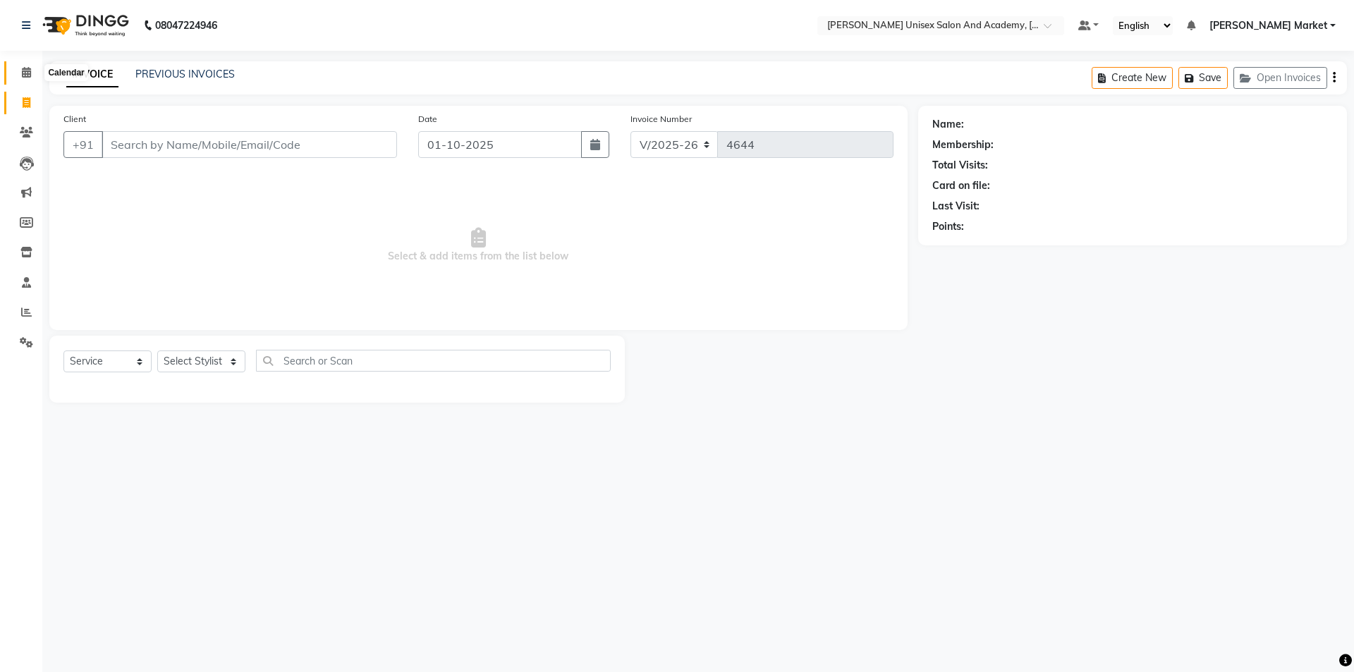
drag, startPoint x: 25, startPoint y: 68, endPoint x: 25, endPoint y: 78, distance: 10.6
click at [27, 68] on icon at bounding box center [26, 72] width 9 height 11
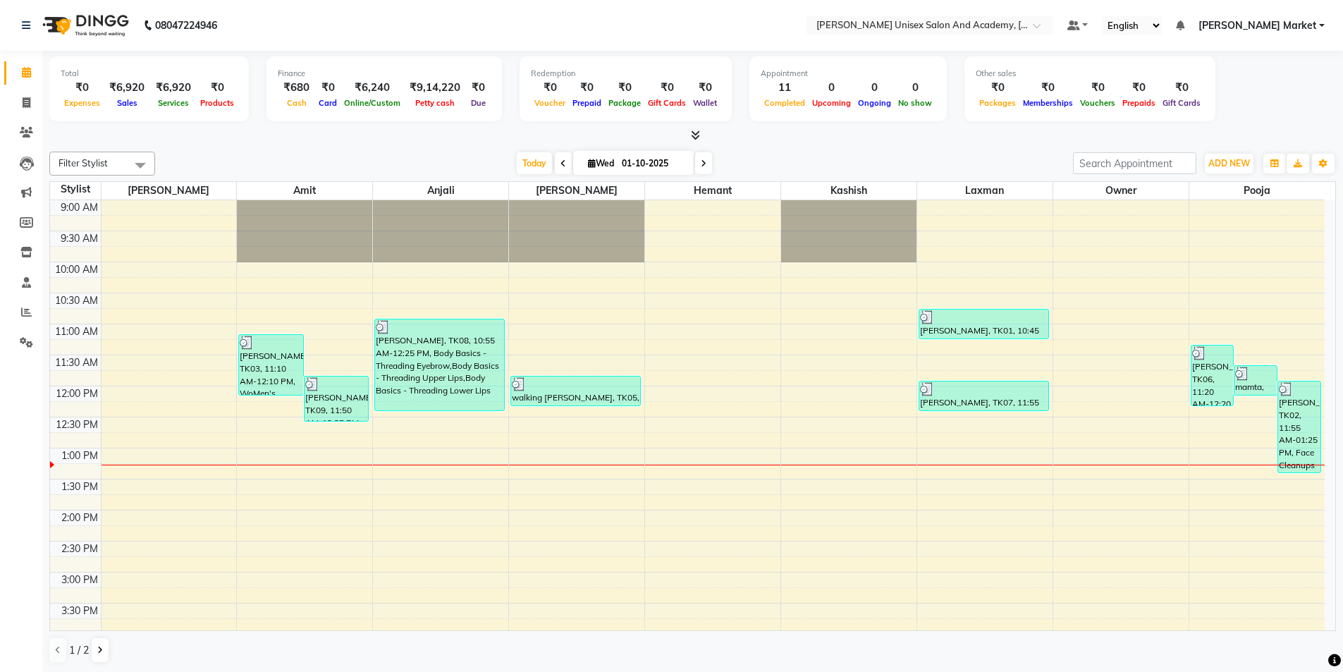
click at [560, 159] on icon at bounding box center [563, 163] width 6 height 8
type input "30-09-2025"
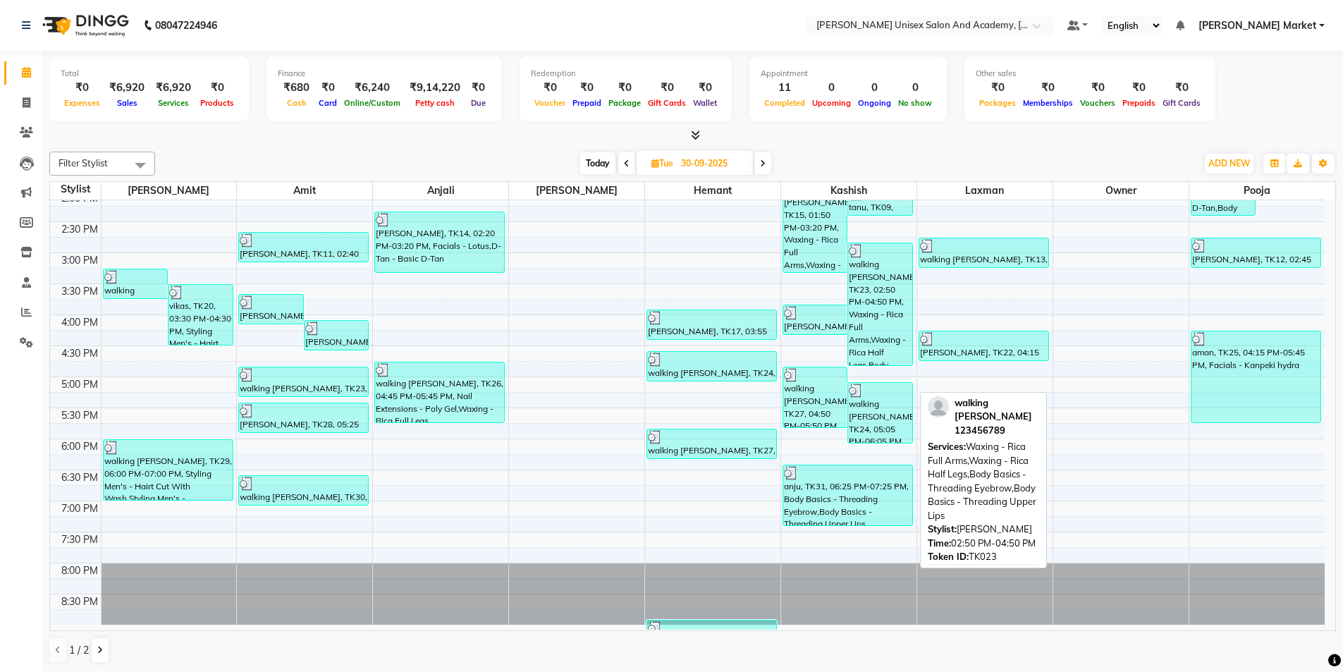
scroll to position [1, 0]
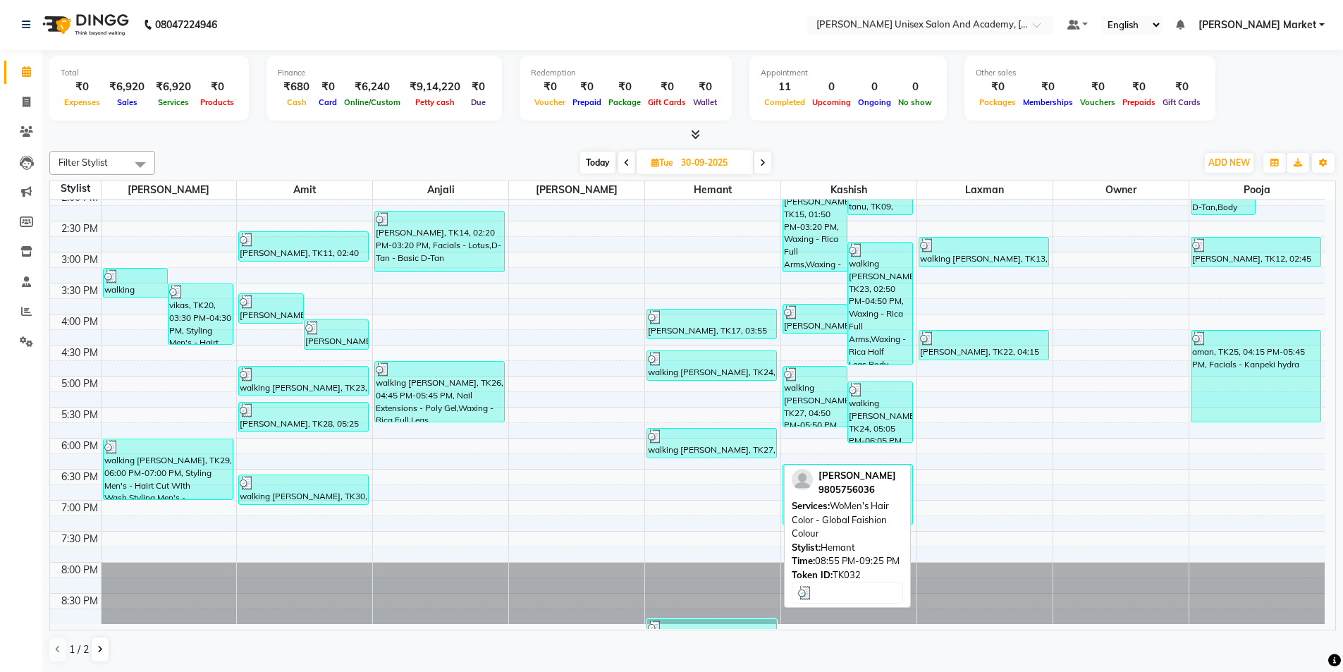
click at [701, 625] on div at bounding box center [712, 627] width 128 height 14
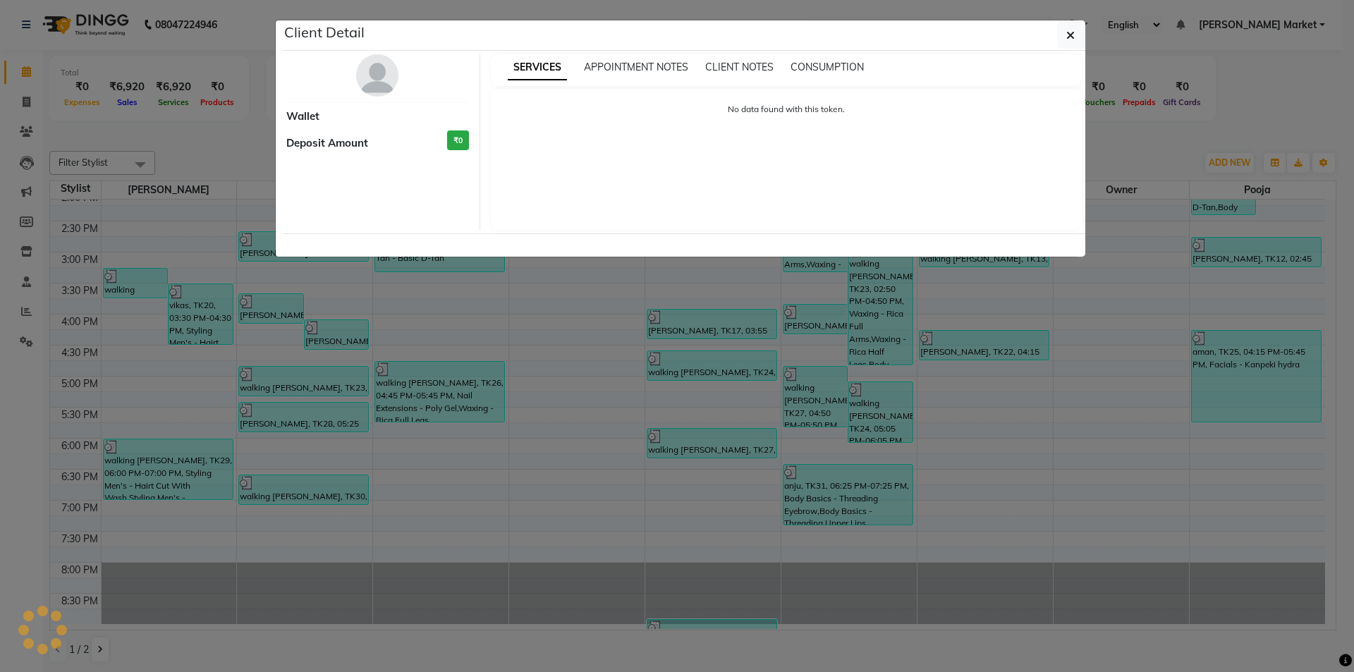
select select "3"
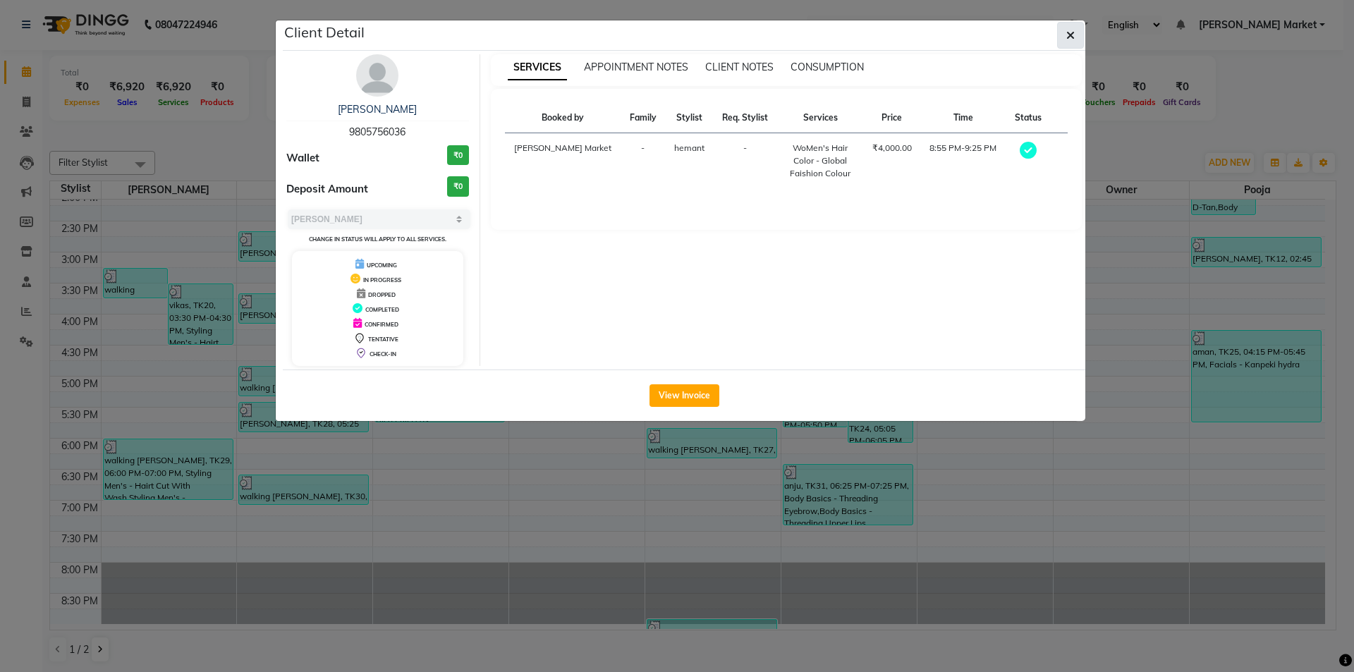
click at [1072, 36] on icon "button" at bounding box center [1070, 35] width 8 height 11
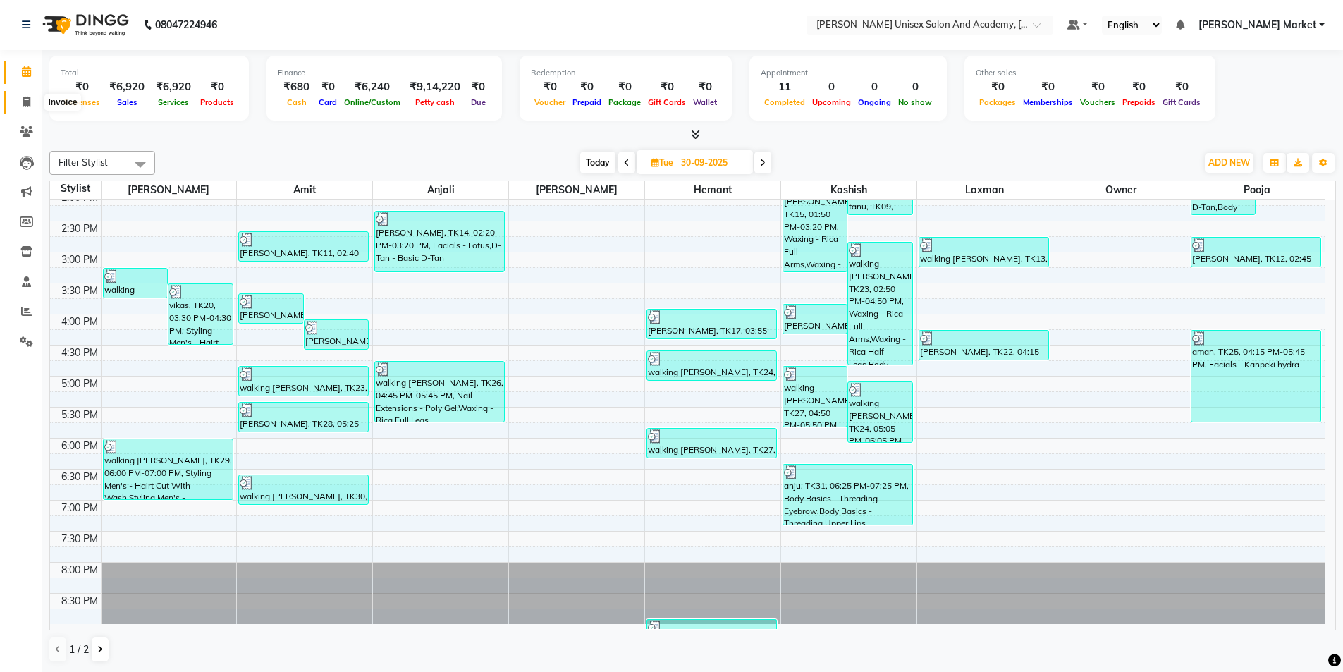
click at [21, 103] on span at bounding box center [26, 102] width 25 height 16
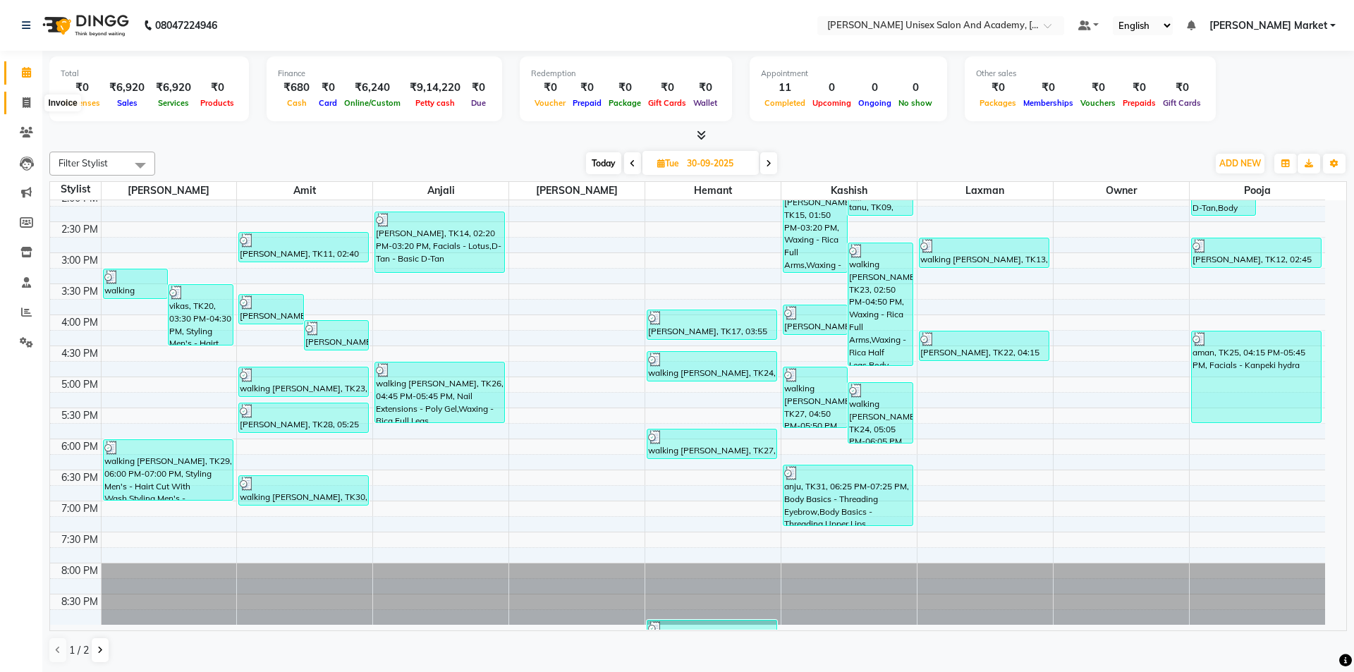
select select "8060"
select select "service"
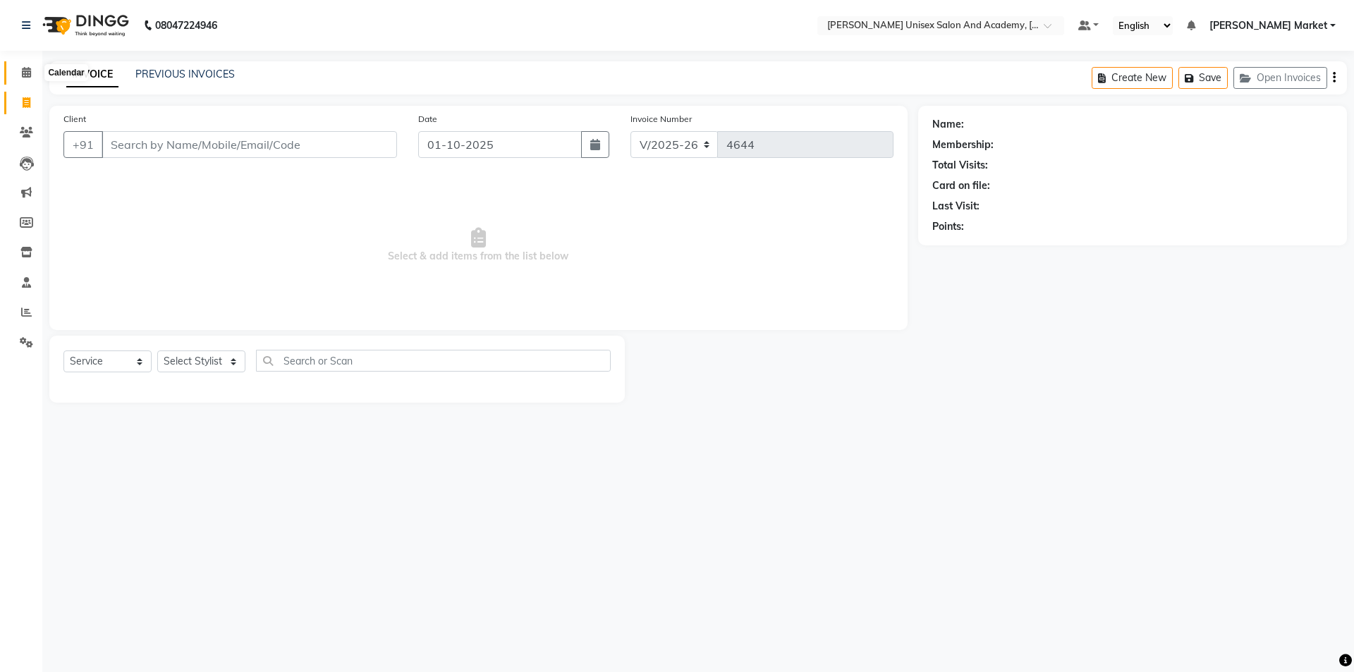
click at [20, 76] on span at bounding box center [26, 73] width 25 height 16
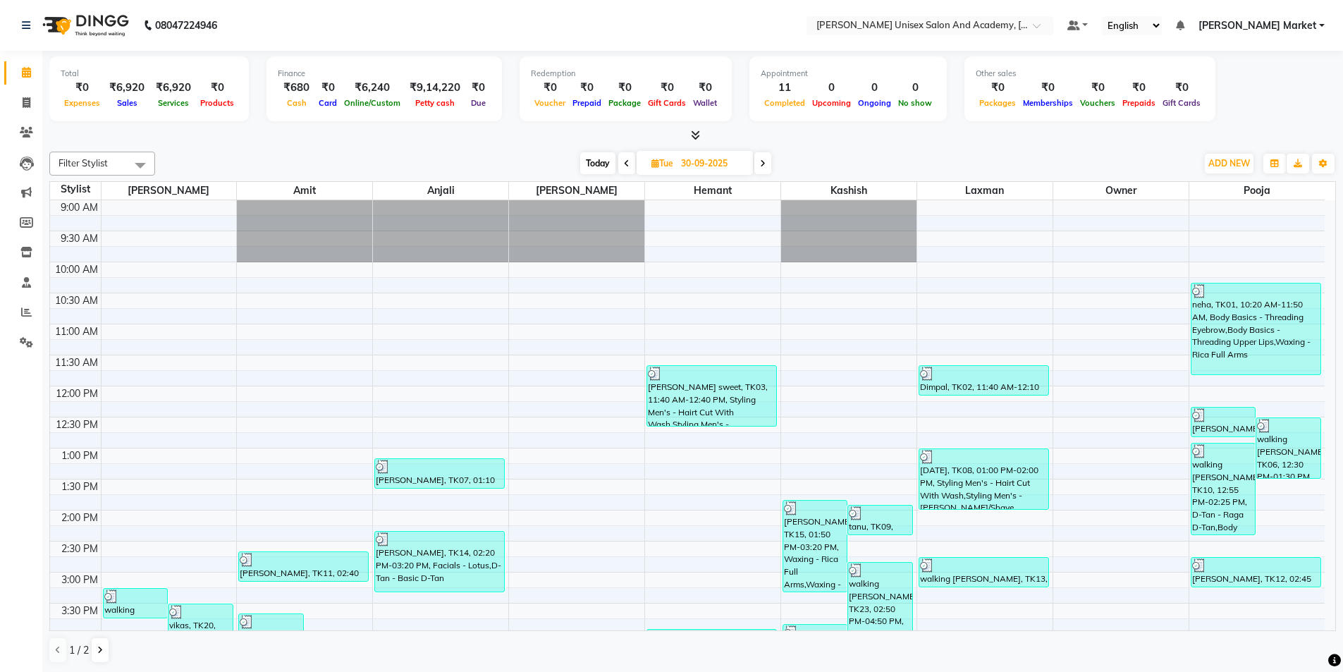
click at [763, 158] on span at bounding box center [762, 163] width 17 height 22
type input "01-10-2025"
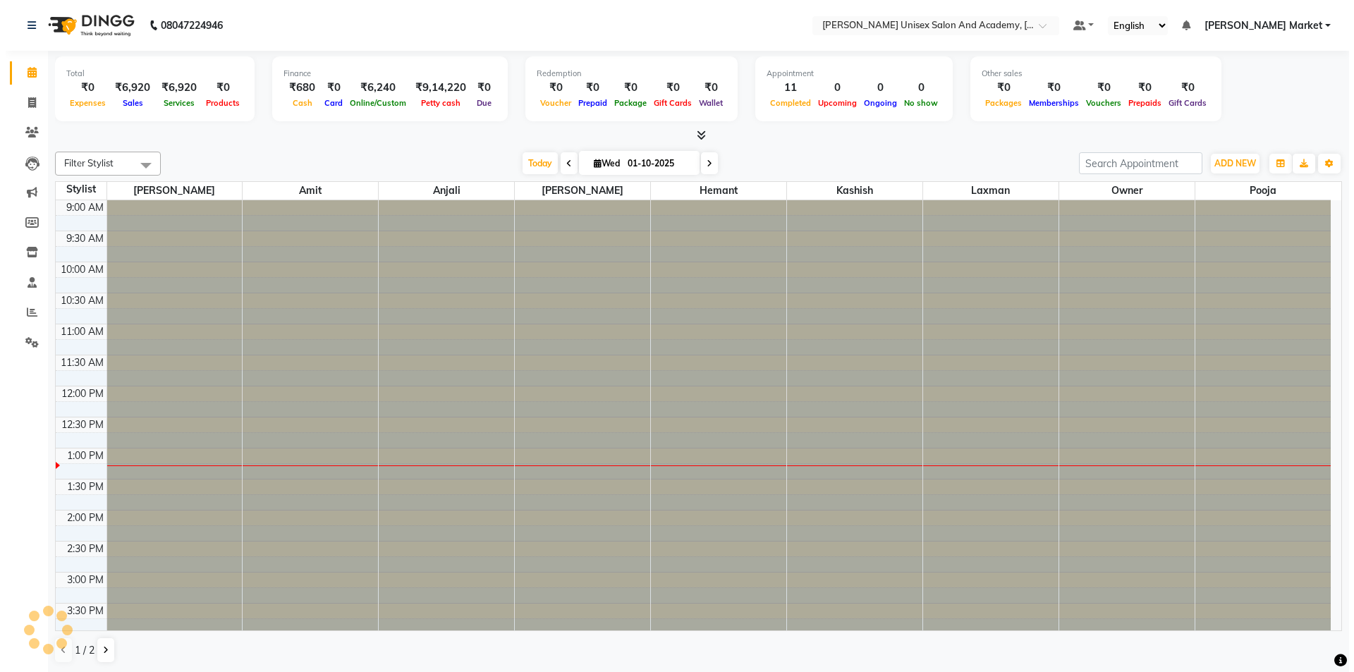
scroll to position [249, 0]
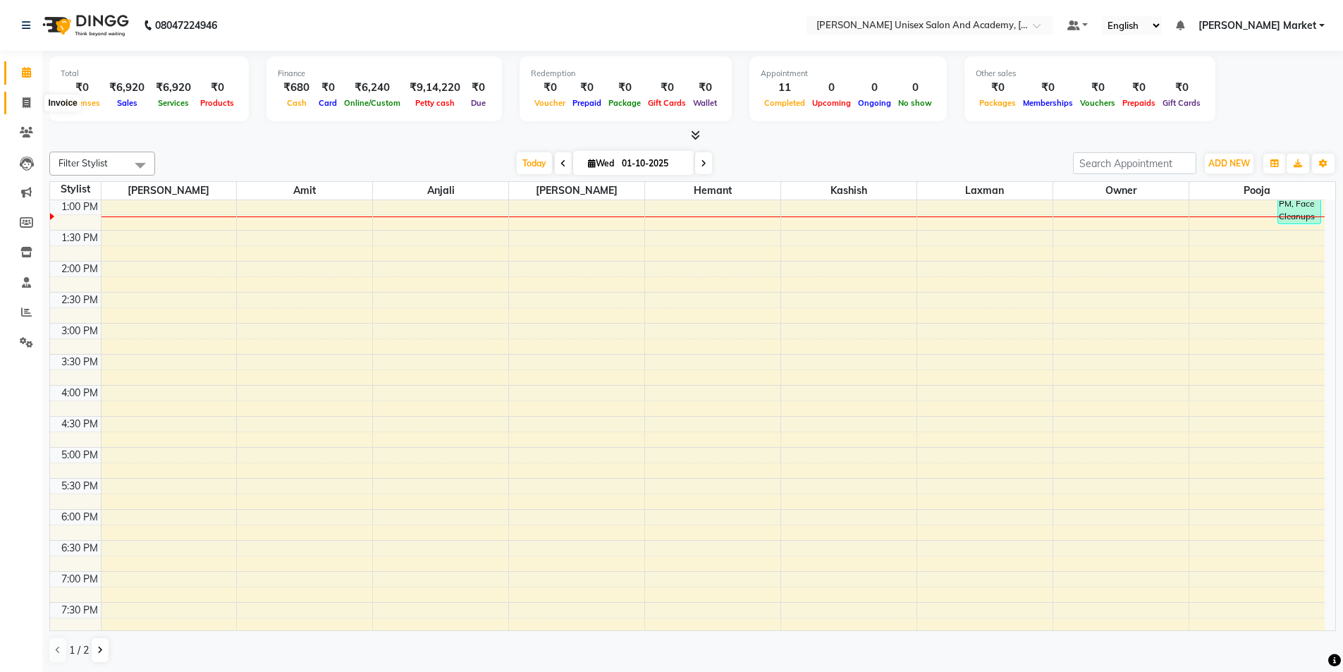
click at [27, 99] on icon at bounding box center [27, 102] width 8 height 11
select select "service"
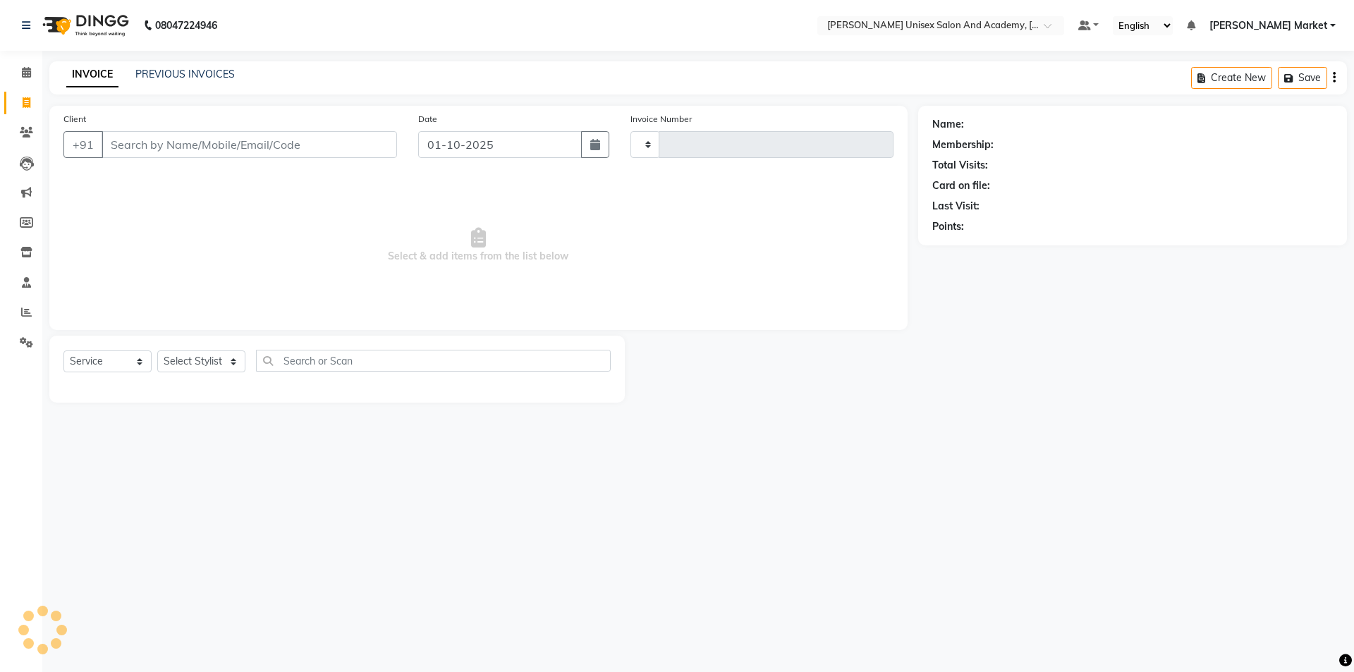
type input "4644"
select select "8060"
click at [136, 140] on input "Client" at bounding box center [249, 144] width 295 height 27
click at [233, 362] on select "Select Stylist Amit anjali [PERSON_NAME] [PERSON_NAME] [PERSON_NAME] [PERSON_NA…" at bounding box center [201, 361] width 88 height 22
select select "73407"
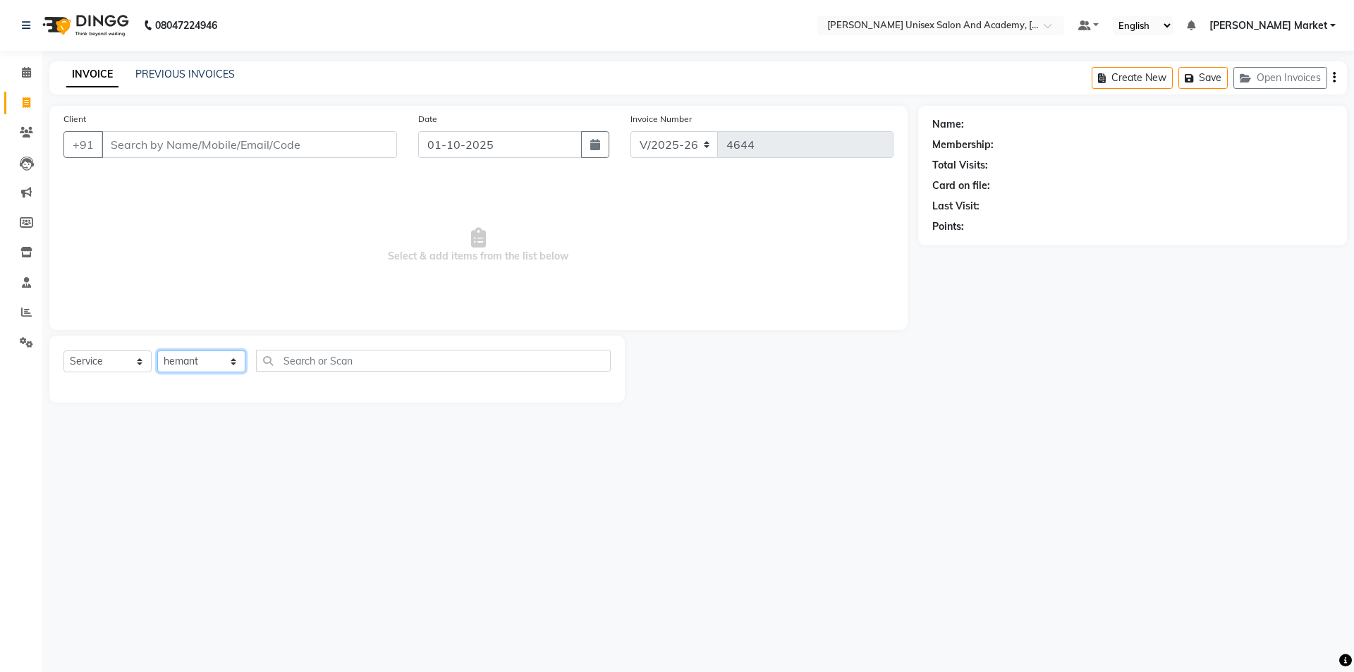
click at [157, 350] on select "Select Stylist Amit anjali [PERSON_NAME] [PERSON_NAME] [PERSON_NAME] [PERSON_NA…" at bounding box center [201, 361] width 88 height 22
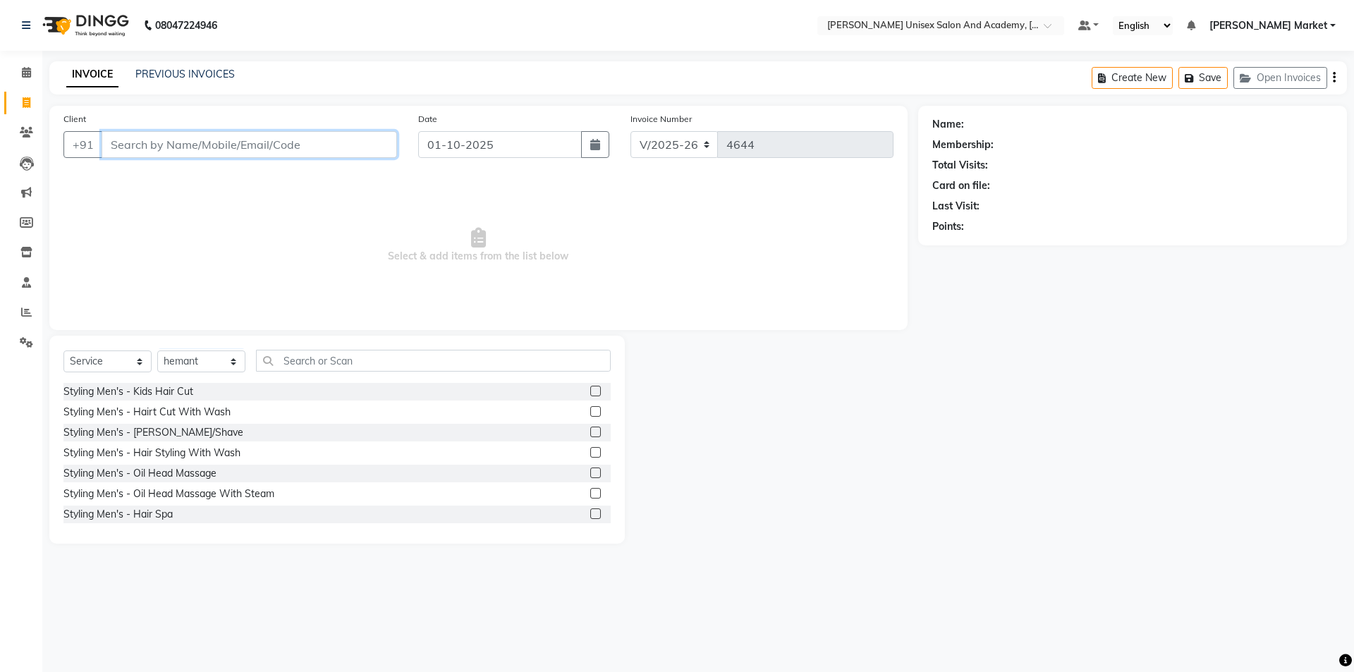
click at [133, 148] on input "Client" at bounding box center [249, 144] width 295 height 27
type input "8219226740"
click at [378, 144] on span "Add Client" at bounding box center [361, 144] width 56 height 14
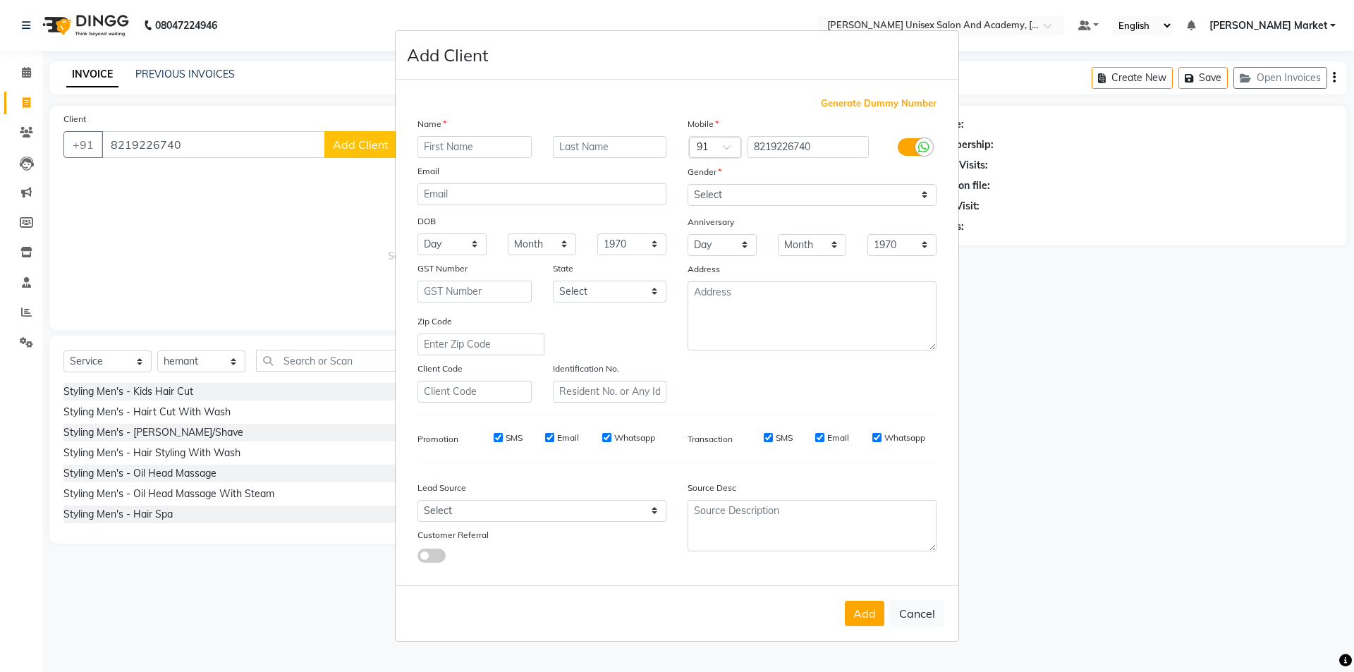
click at [438, 147] on input "text" at bounding box center [474, 147] width 114 height 22
type input "neha"
click at [829, 192] on select "Select [DEMOGRAPHIC_DATA] [DEMOGRAPHIC_DATA] Other Prefer Not To Say" at bounding box center [811, 195] width 249 height 22
select select "[DEMOGRAPHIC_DATA]"
click at [687, 184] on select "Select [DEMOGRAPHIC_DATA] [DEMOGRAPHIC_DATA] Other Prefer Not To Say" at bounding box center [811, 195] width 249 height 22
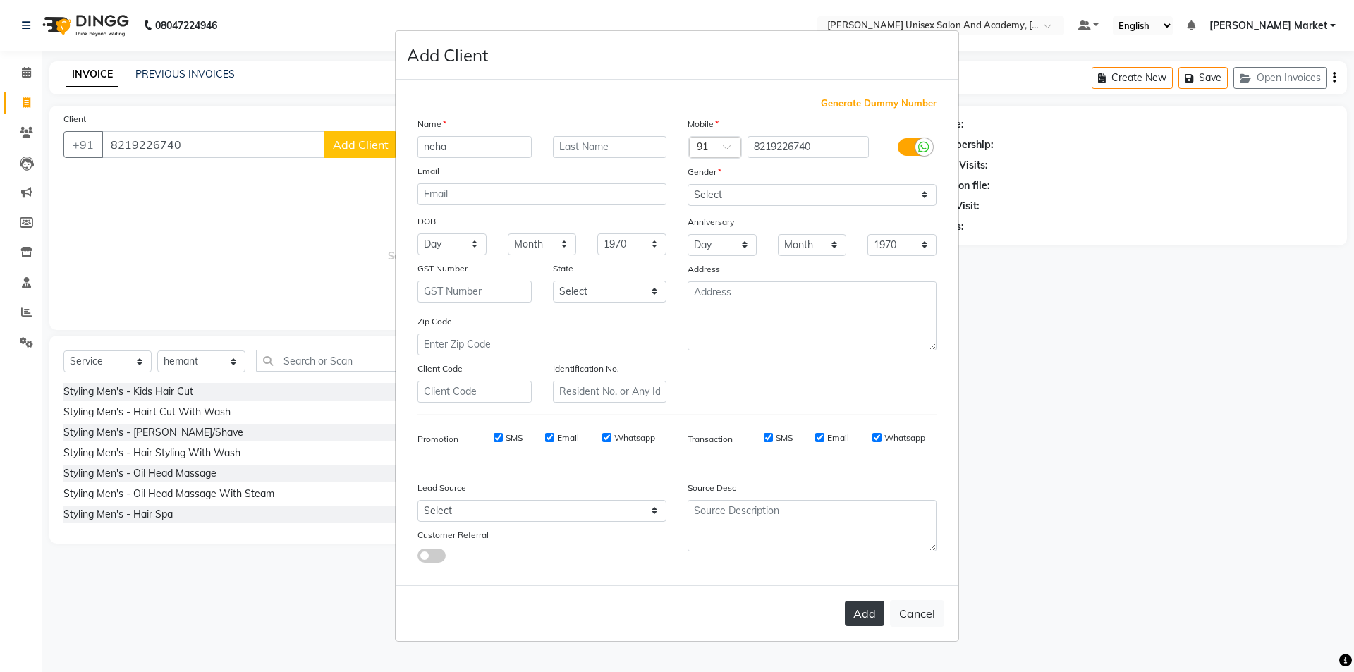
click at [866, 610] on button "Add" at bounding box center [864, 613] width 39 height 25
select select
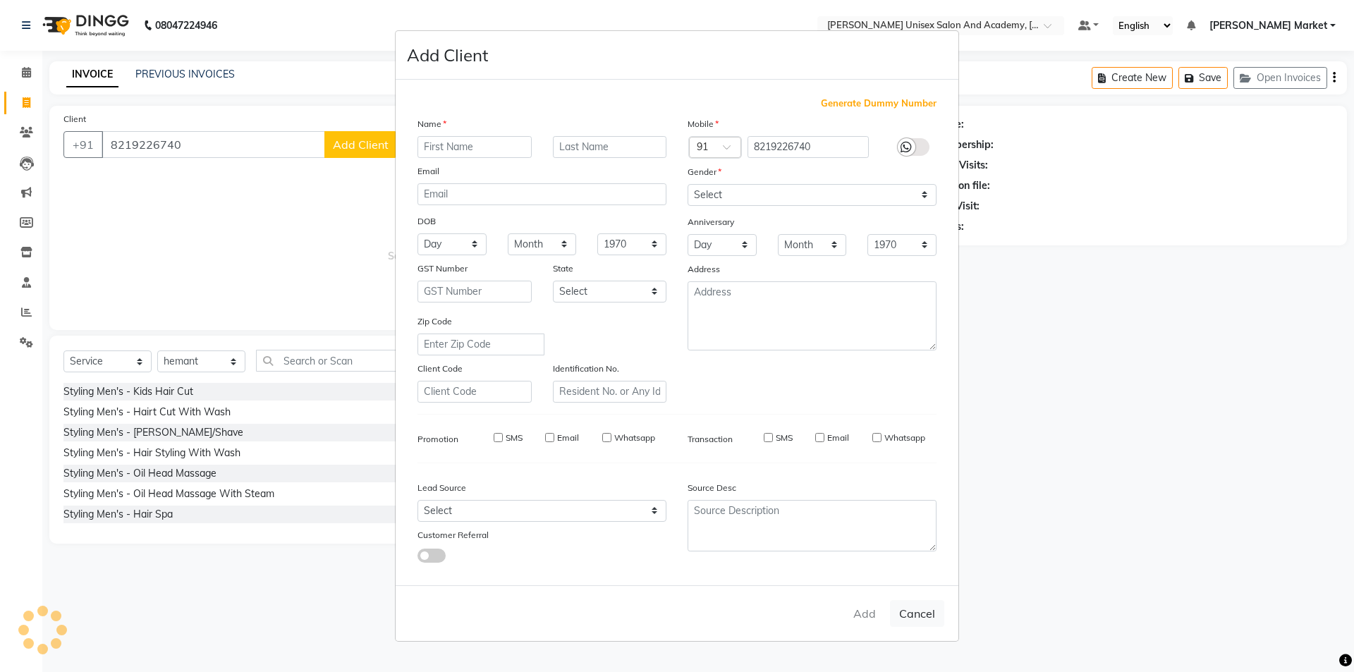
select select
checkbox input "false"
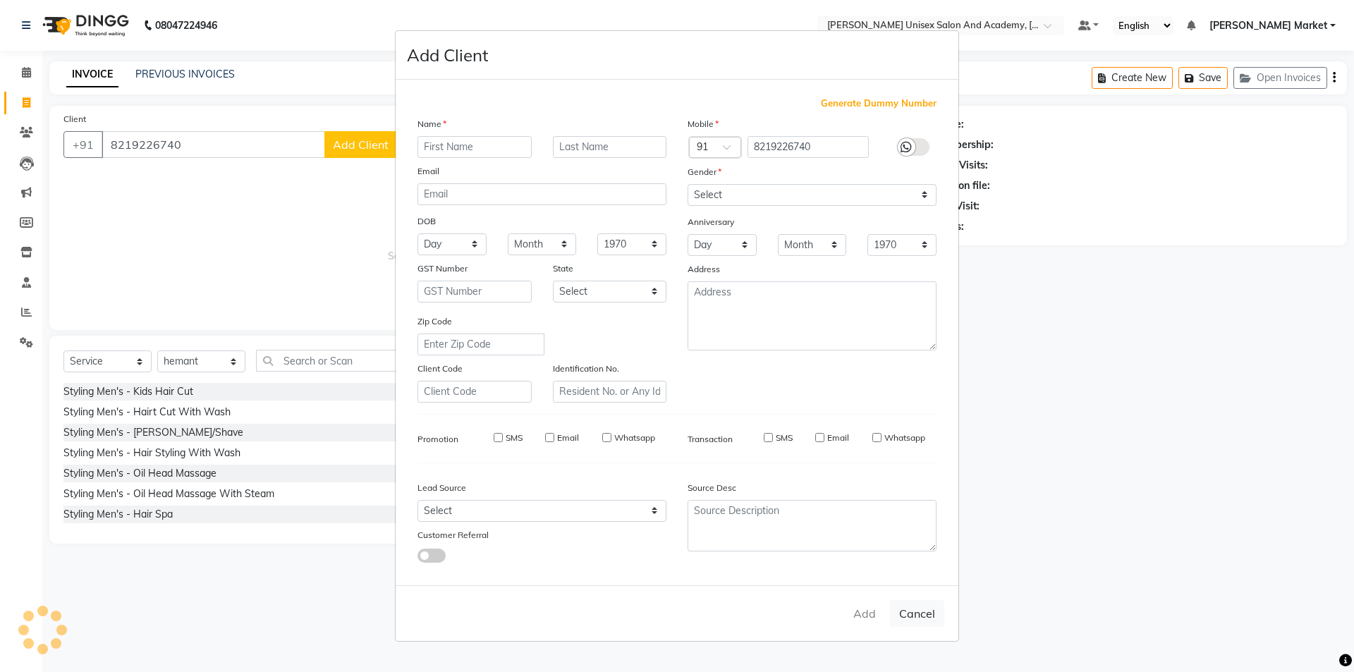
checkbox input "false"
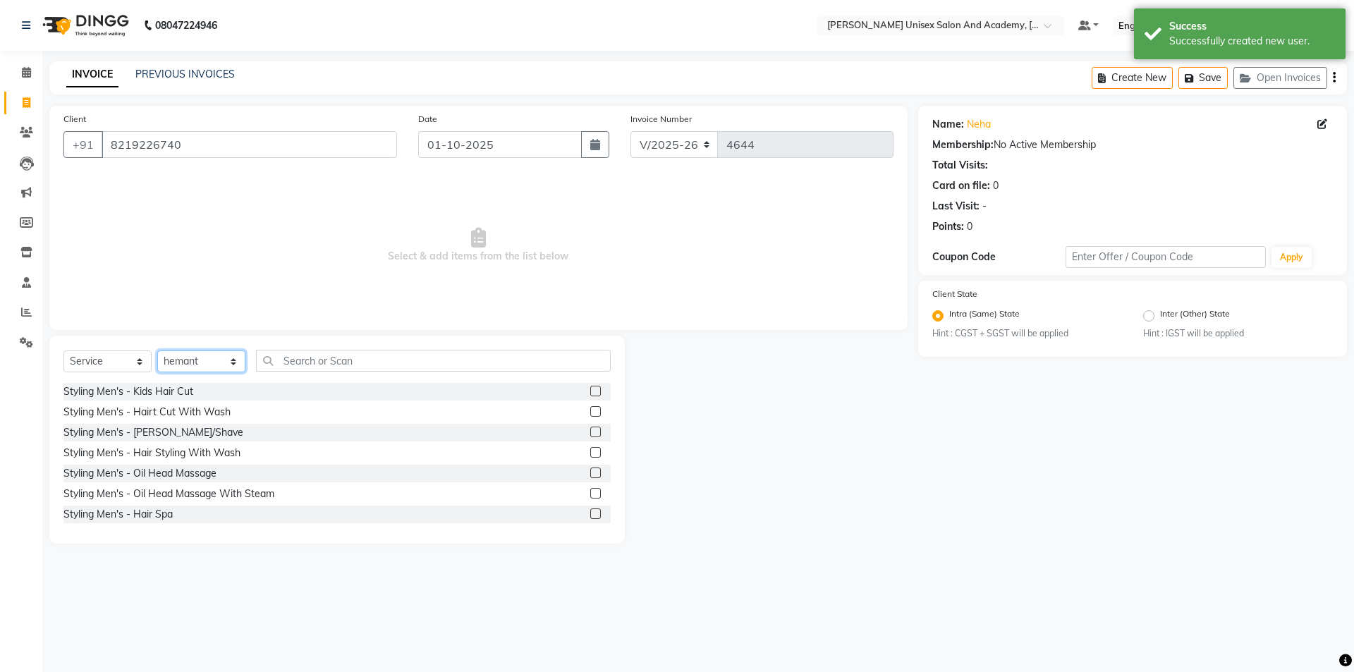
click at [235, 361] on select "Select Stylist Amit anjali [PERSON_NAME] [PERSON_NAME] [PERSON_NAME] [PERSON_NA…" at bounding box center [201, 361] width 88 height 22
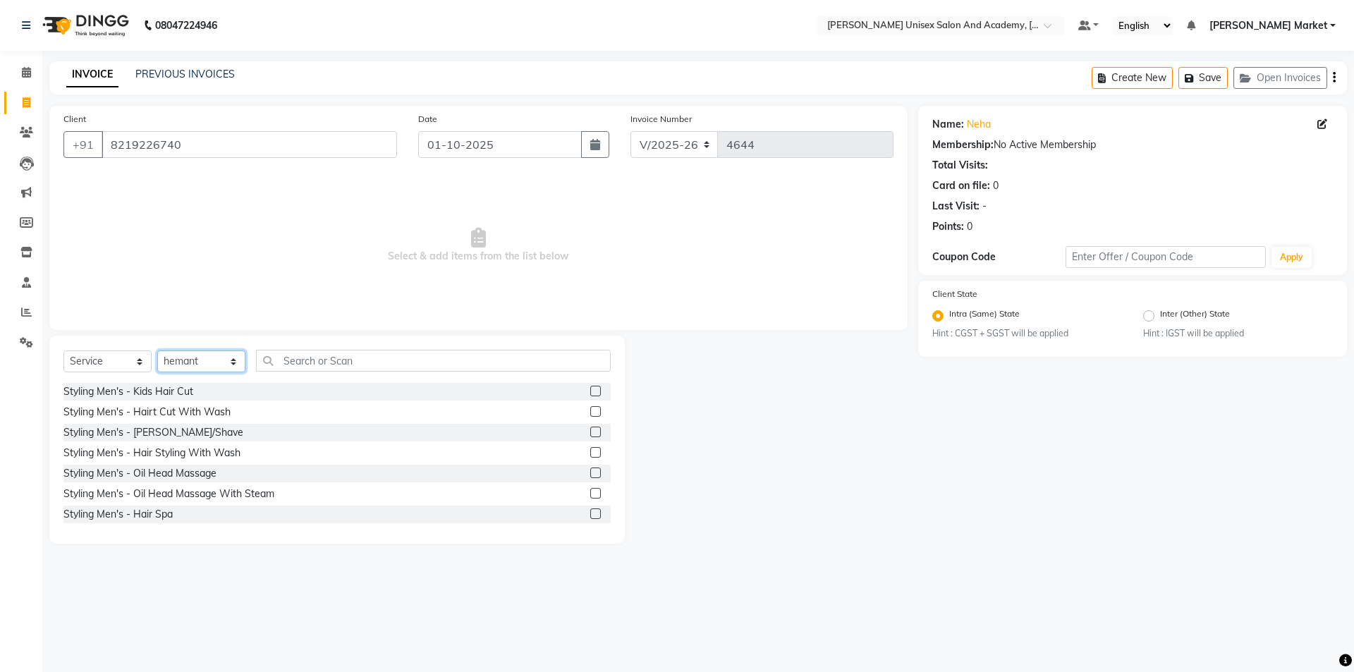
select select "73416"
click at [157, 350] on select "Select Stylist Amit anjali [PERSON_NAME] [PERSON_NAME] [PERSON_NAME] [PERSON_NA…" at bounding box center [201, 361] width 88 height 22
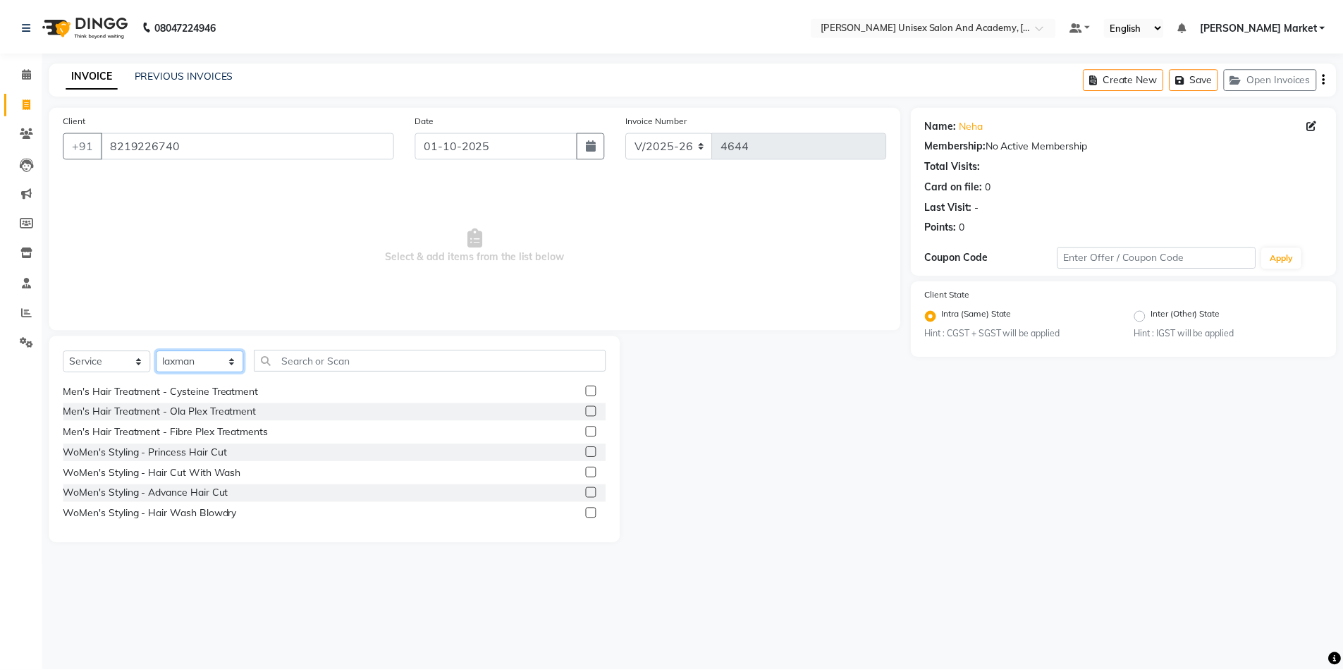
scroll to position [423, 0]
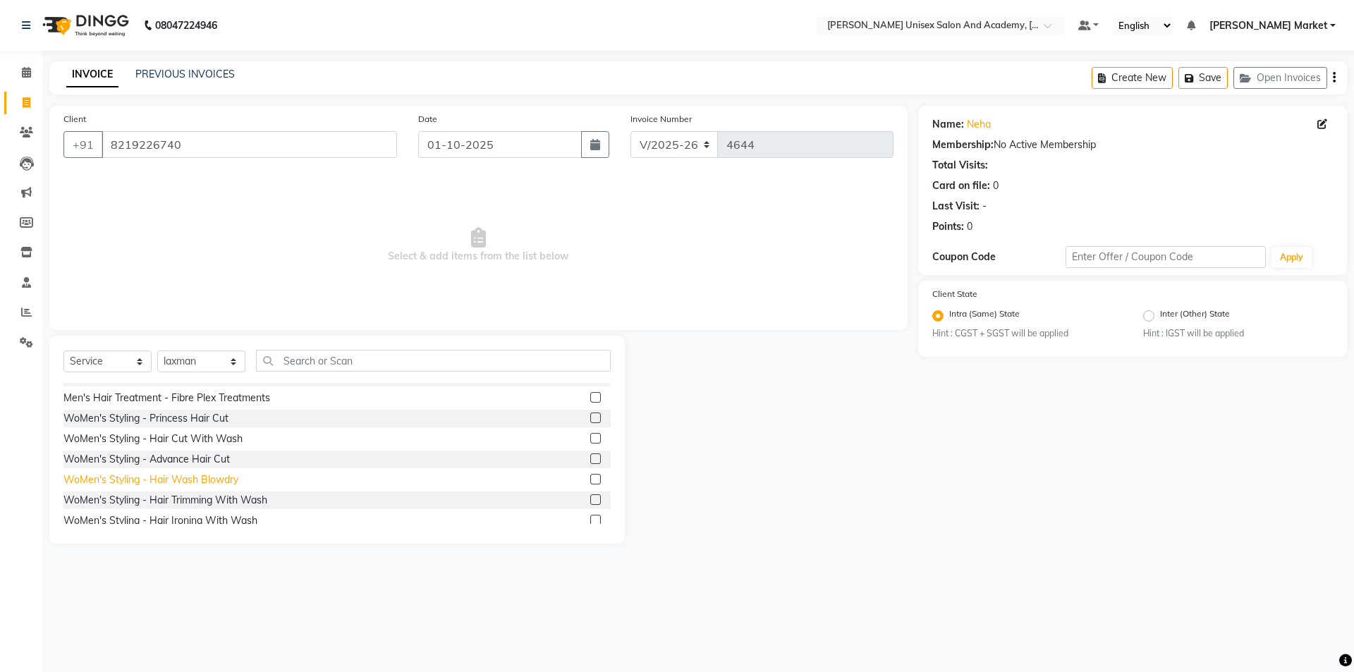
click at [185, 477] on div "WoMen's Styling - Hair Wash Blowdry" at bounding box center [150, 479] width 175 height 15
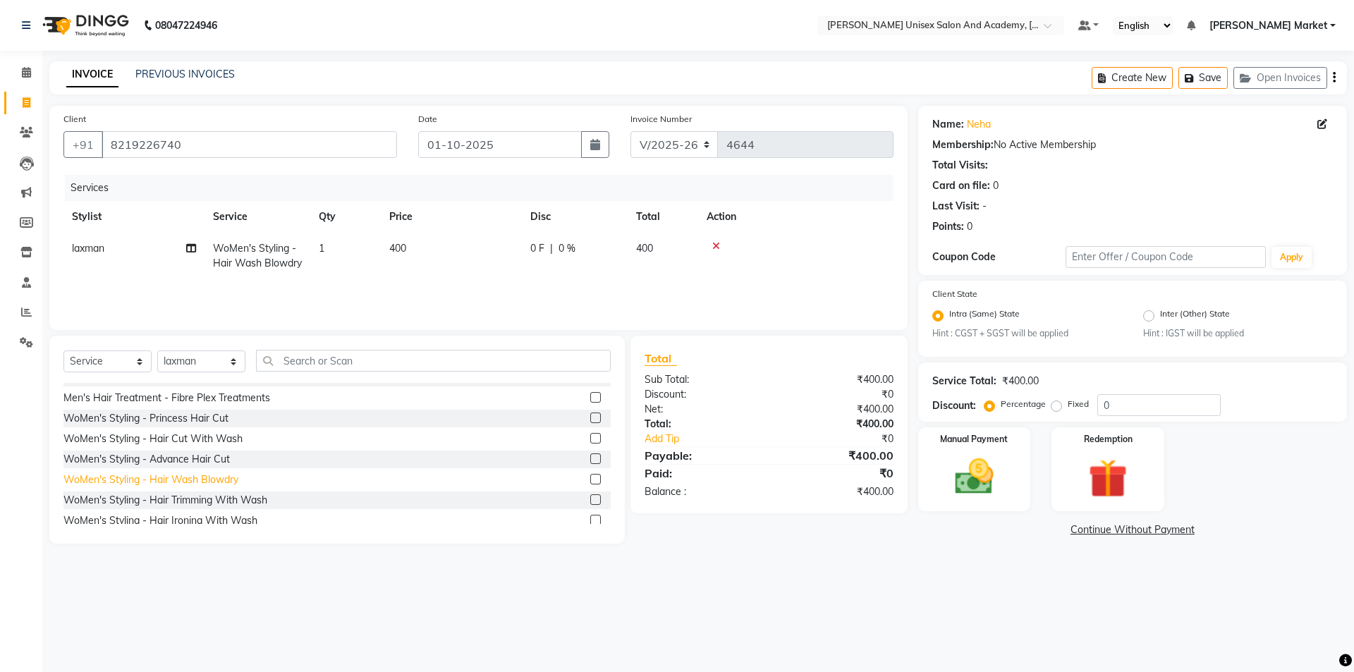
click at [185, 477] on div "WoMen's Styling - Hair Wash Blowdry" at bounding box center [150, 479] width 175 height 15
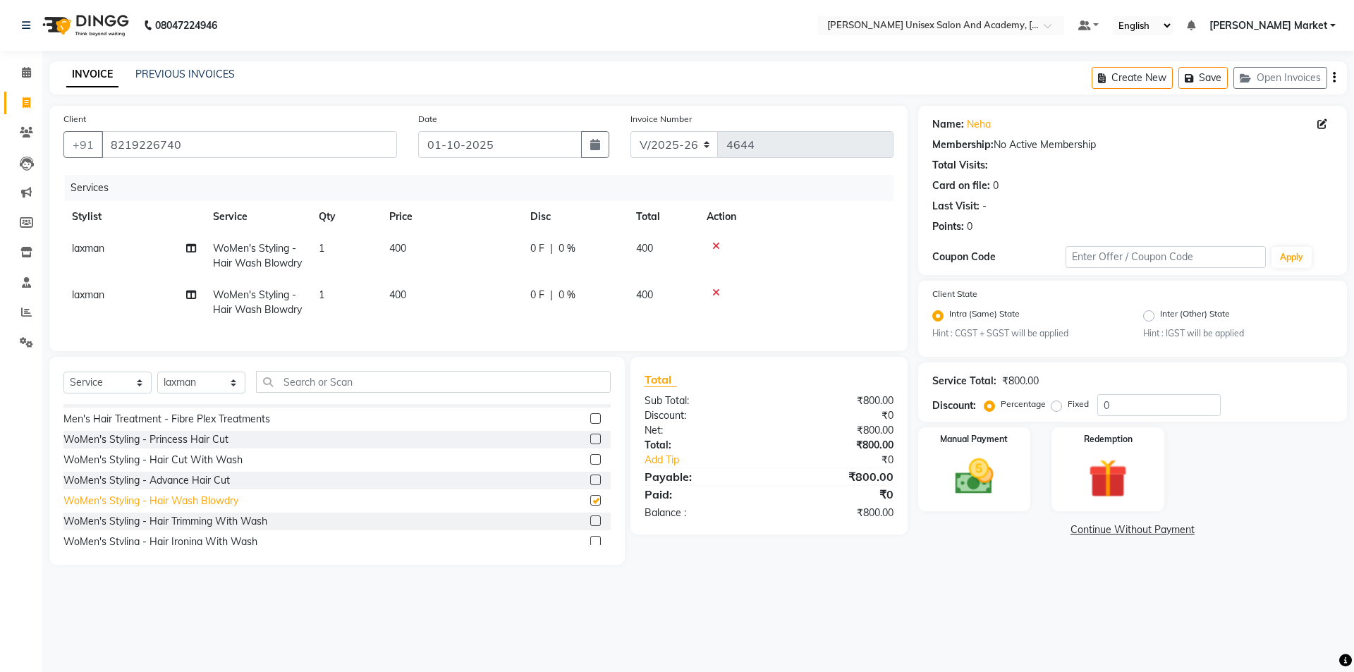
checkbox input "false"
click at [106, 309] on td "laxman" at bounding box center [133, 302] width 141 height 47
select select "73416"
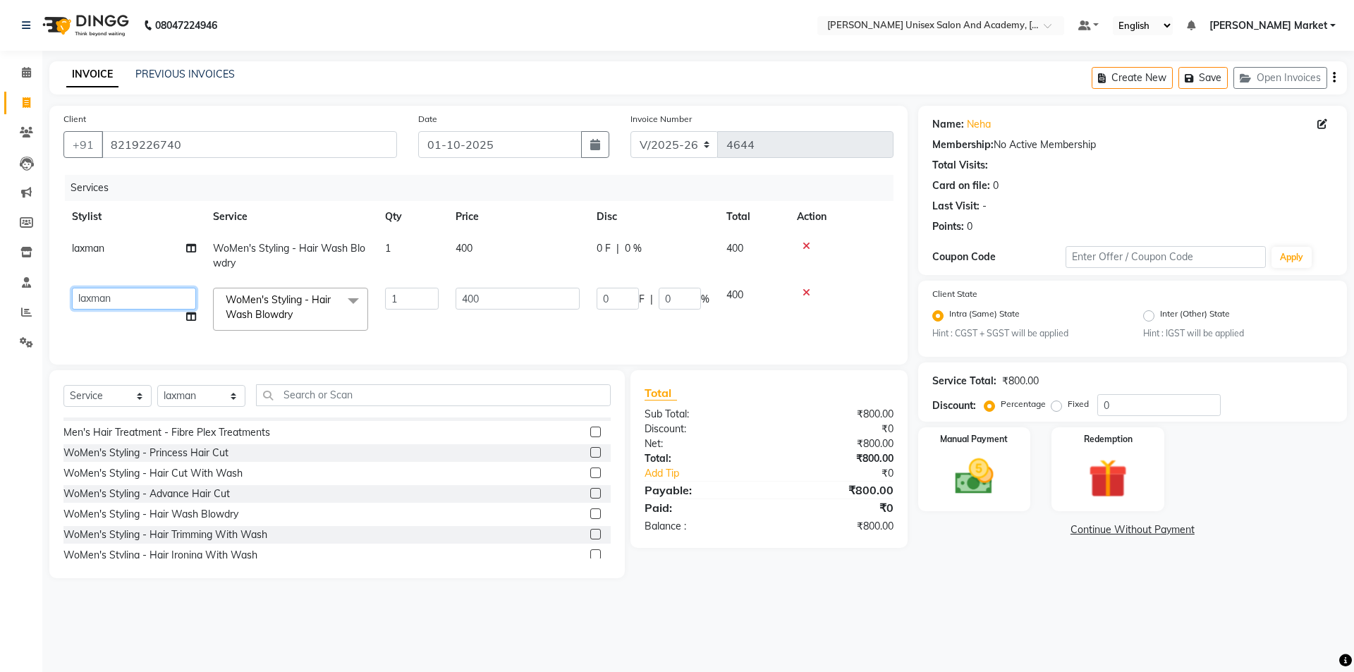
click at [141, 289] on select "Amit anjali [PERSON_NAME] [PERSON_NAME] [PERSON_NAME] [PERSON_NAME] owner [PERS…" at bounding box center [134, 299] width 124 height 22
select select "66040"
click at [998, 470] on img at bounding box center [974, 477] width 66 height 47
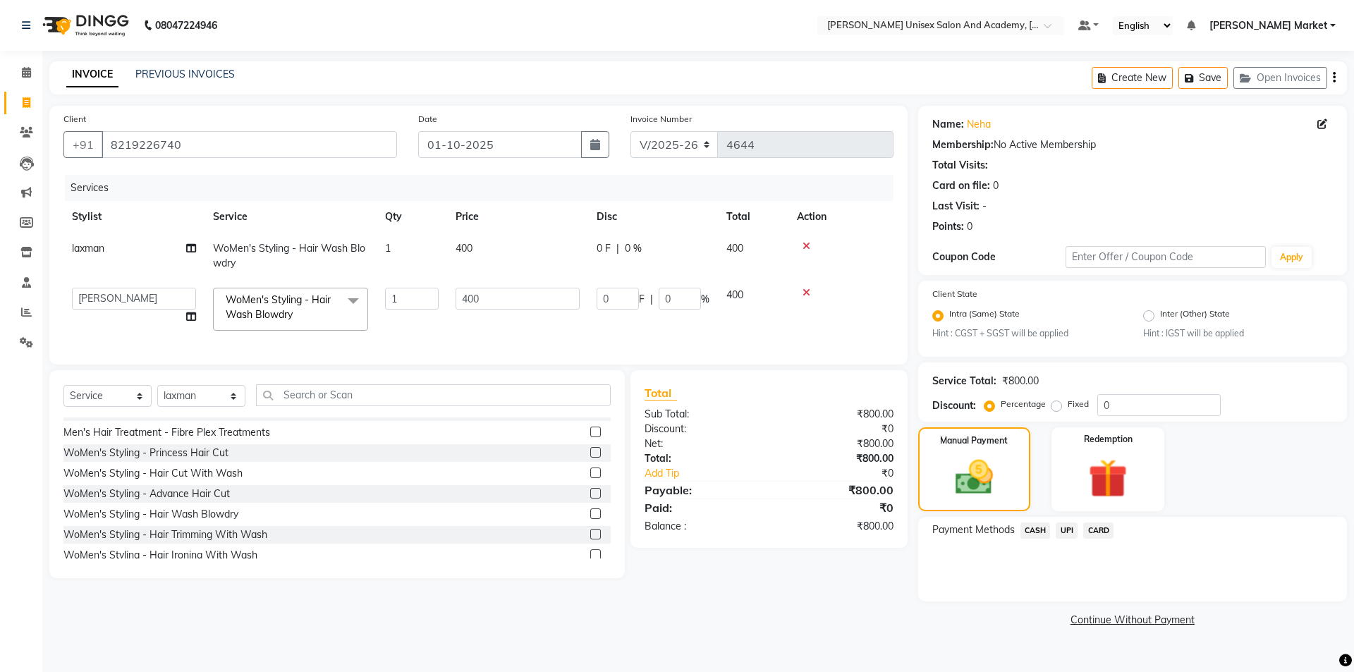
click at [1033, 528] on span "CASH" at bounding box center [1035, 530] width 30 height 16
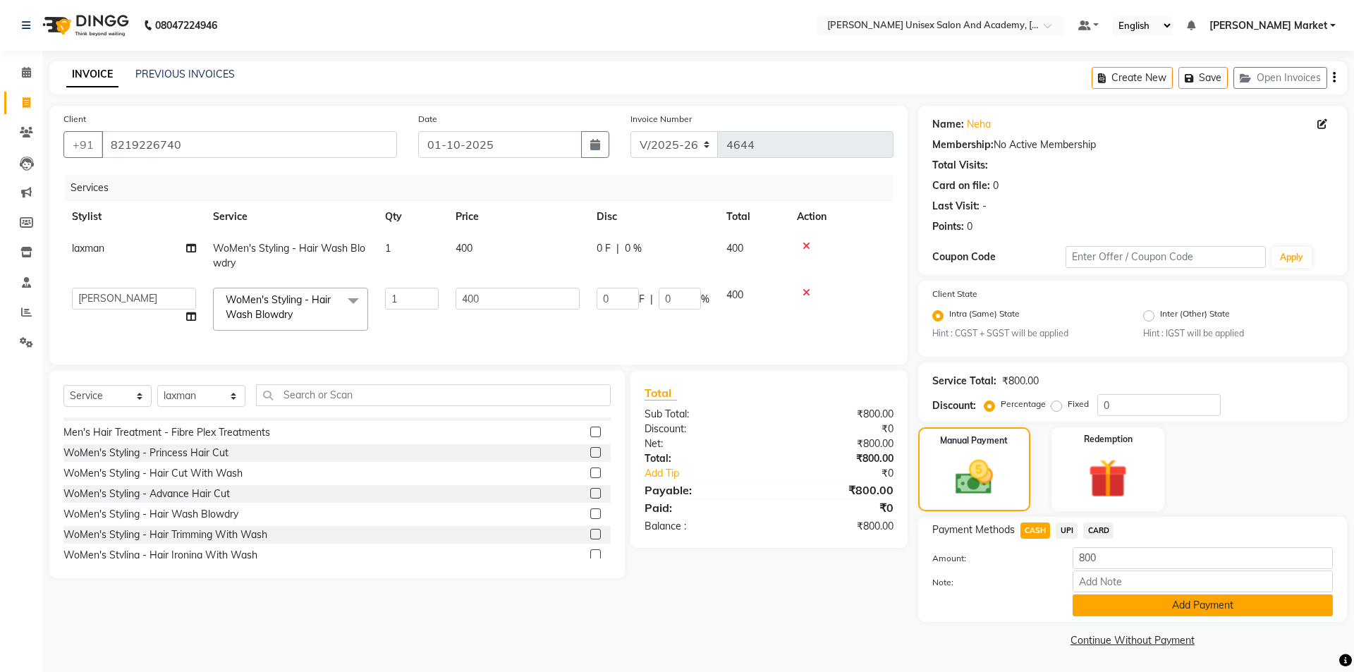
click at [1177, 603] on button "Add Payment" at bounding box center [1202, 605] width 260 height 22
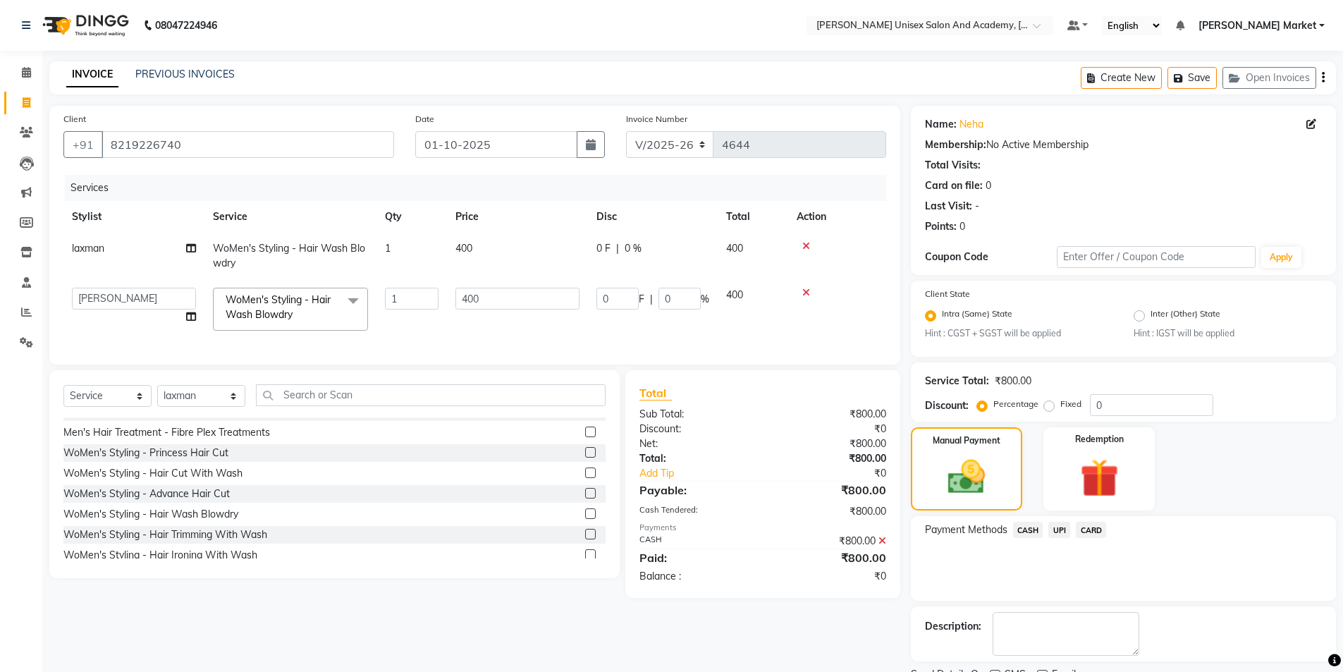
scroll to position [59, 0]
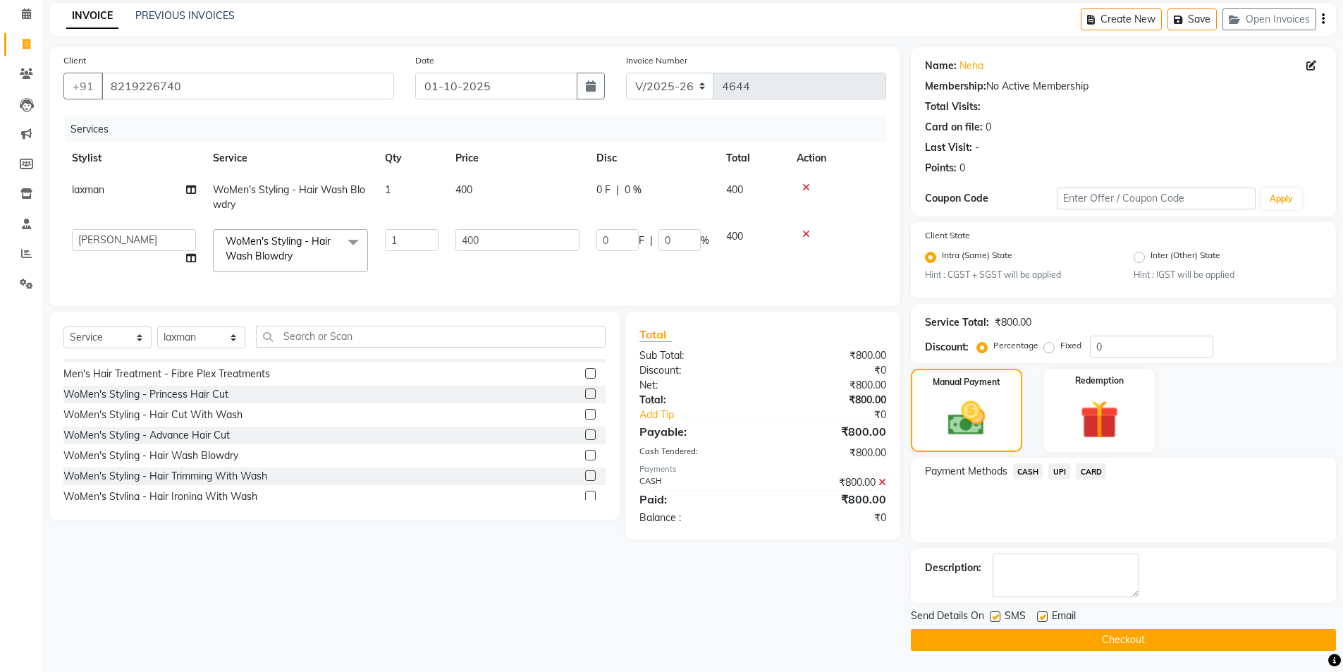
click at [1086, 636] on button "Checkout" at bounding box center [1123, 640] width 425 height 22
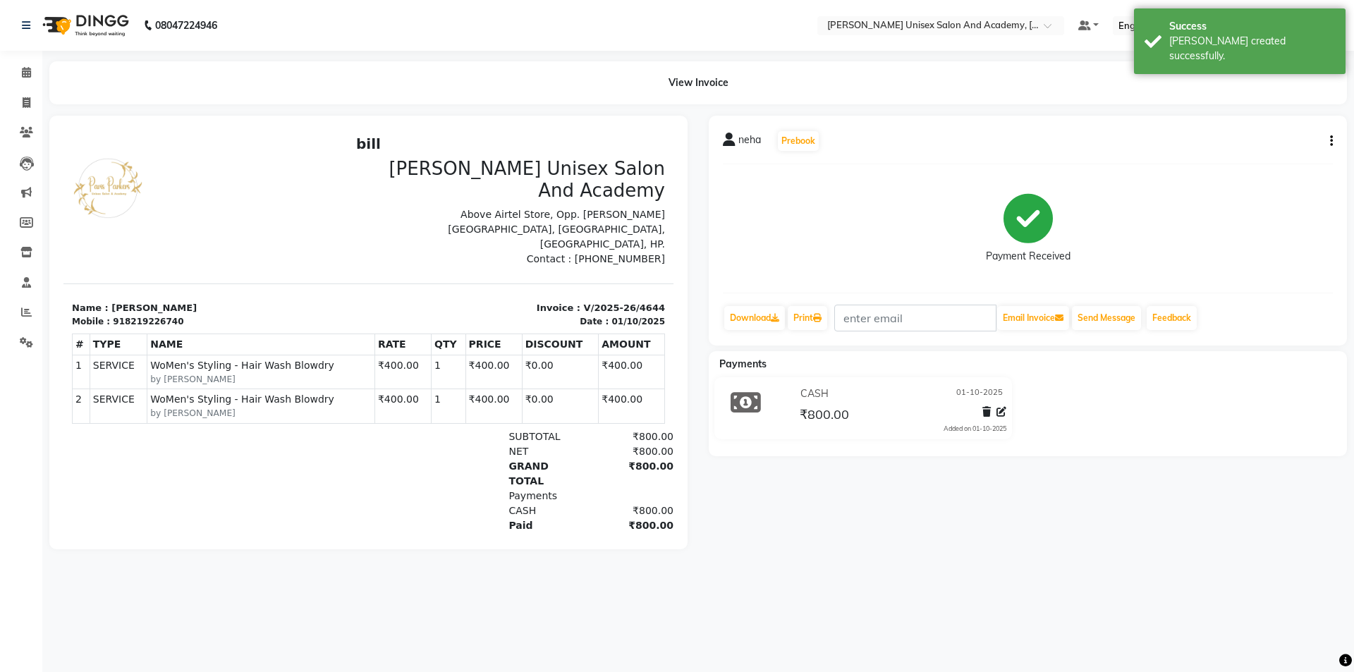
drag, startPoint x: 301, startPoint y: 106, endPoint x: 278, endPoint y: 106, distance: 23.3
click at [300, 106] on main "View Invoice neha Prebook Payment Received Download Print Email Invoice Send Me…" at bounding box center [697, 315] width 1311 height 509
click at [32, 103] on span at bounding box center [26, 103] width 25 height 16
select select "service"
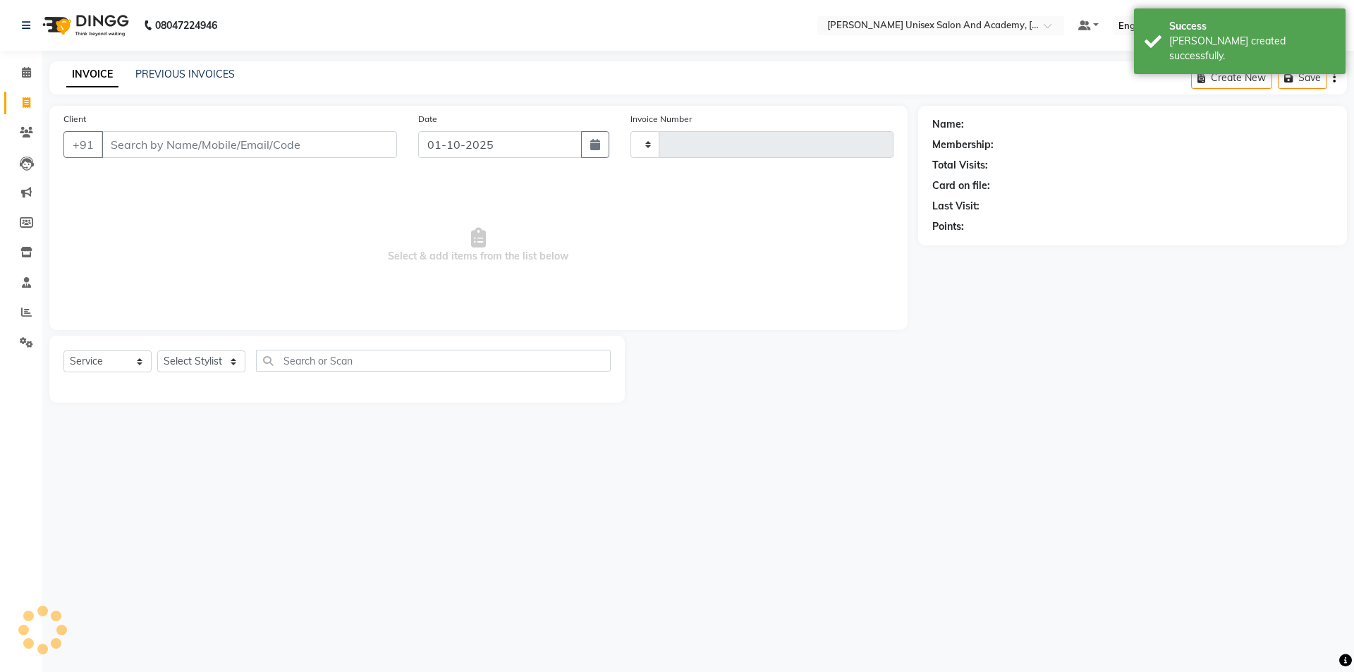
type input "4645"
select select "8060"
drag, startPoint x: 245, startPoint y: 349, endPoint x: 239, endPoint y: 358, distance: 10.8
click at [240, 356] on div "Select Service Product Membership Package Voucher Prepaid Gift Card Select Styl…" at bounding box center [336, 369] width 575 height 67
click at [227, 370] on select "Select Stylist Amit anjali [PERSON_NAME] [PERSON_NAME] [PERSON_NAME] [PERSON_NA…" at bounding box center [201, 361] width 88 height 22
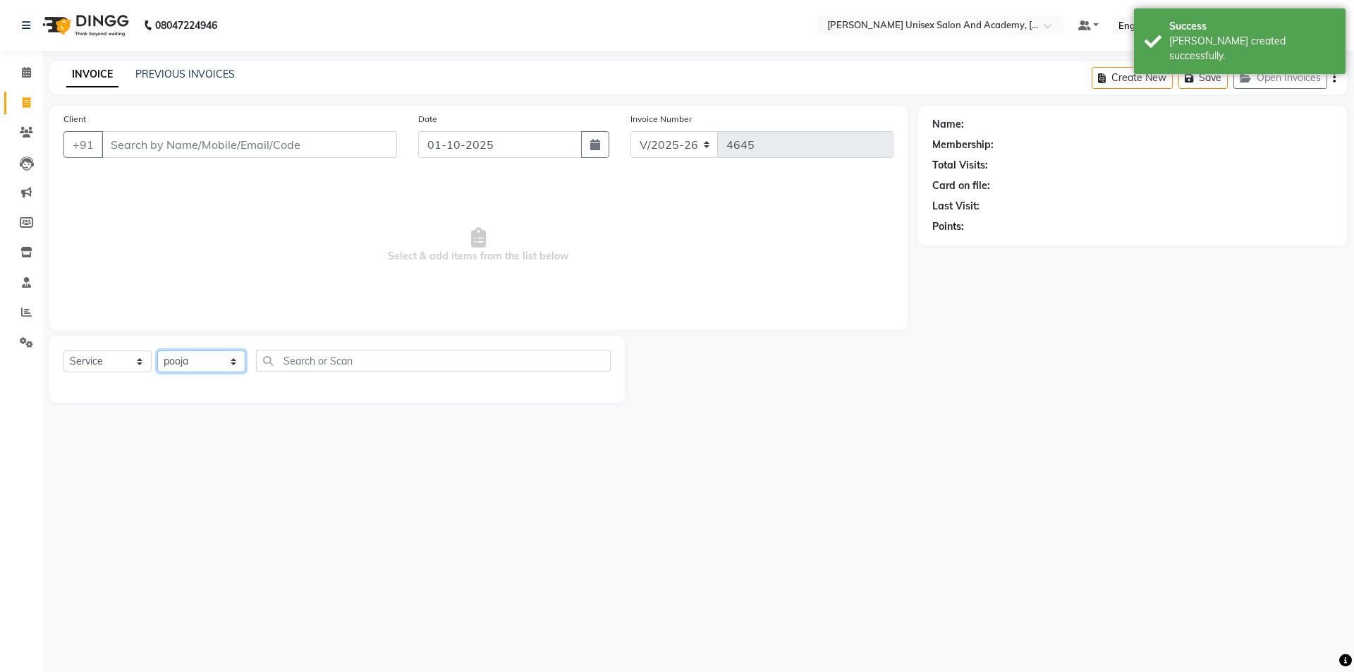
click at [157, 350] on select "Select Stylist Amit anjali [PERSON_NAME] [PERSON_NAME] [PERSON_NAME] [PERSON_NA…" at bounding box center [201, 361] width 88 height 22
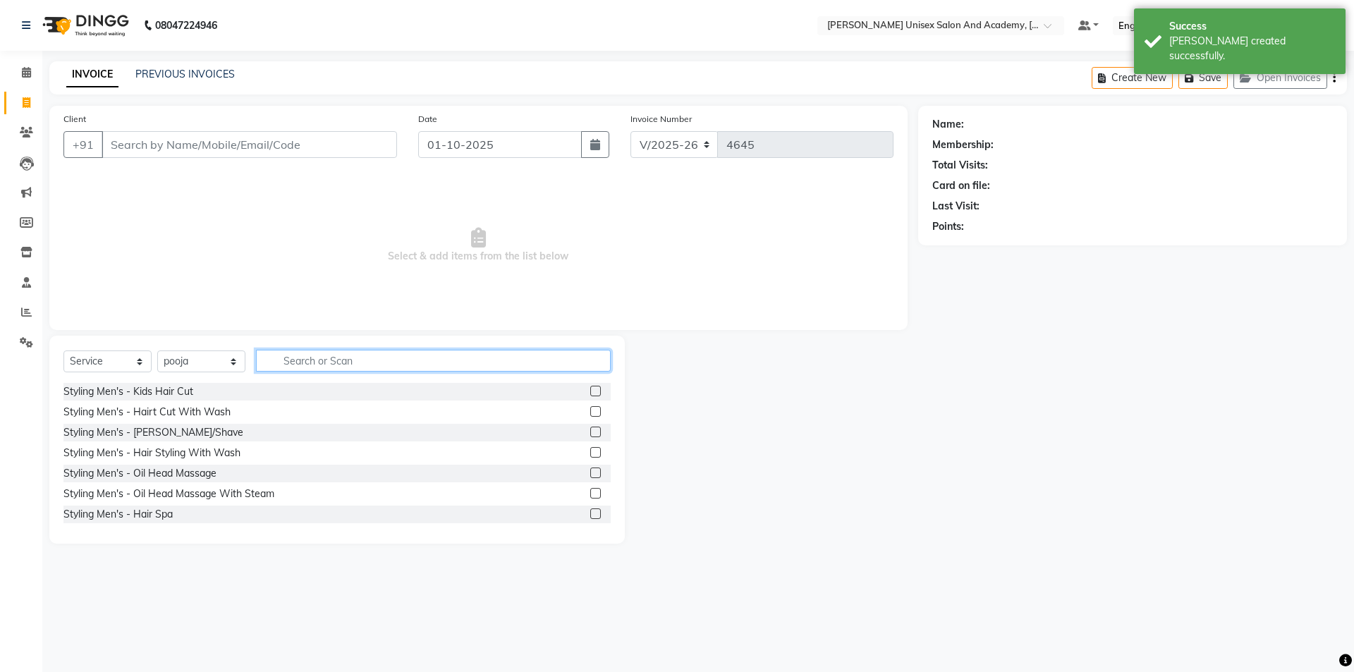
click at [290, 364] on input "text" at bounding box center [433, 361] width 355 height 22
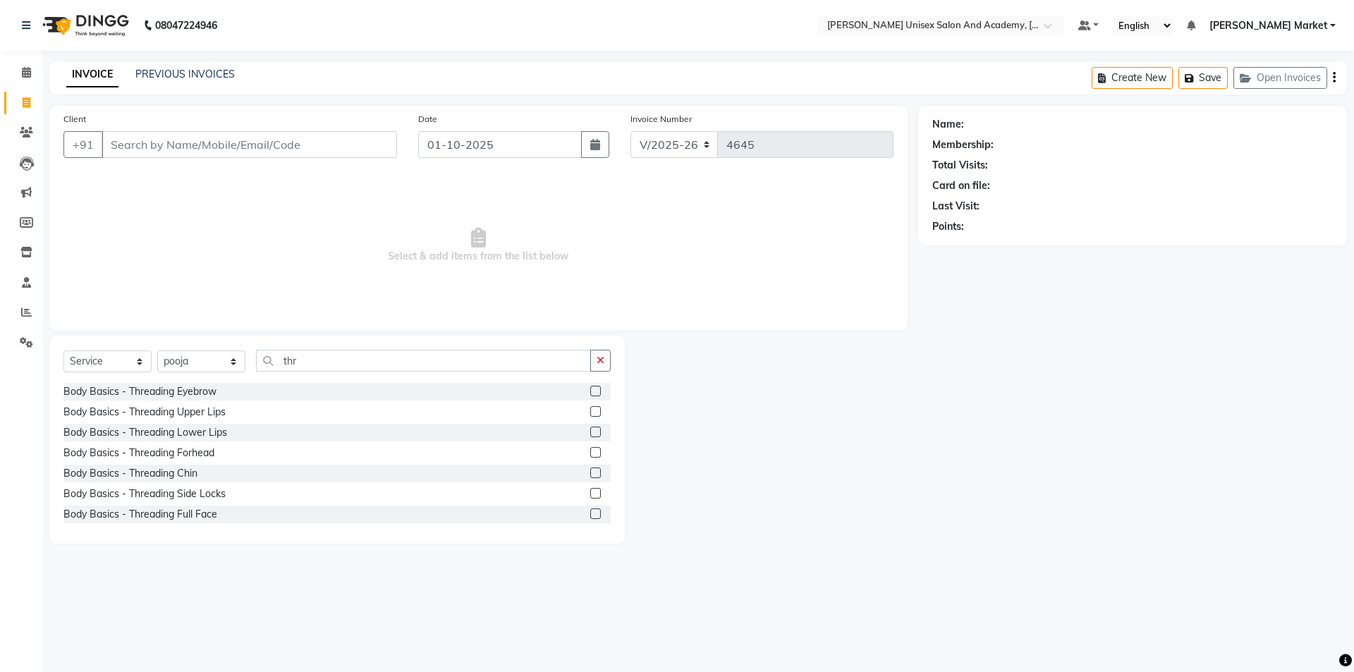
click at [590, 388] on label at bounding box center [595, 391] width 11 height 11
click at [590, 388] on input "checkbox" at bounding box center [594, 391] width 9 height 9
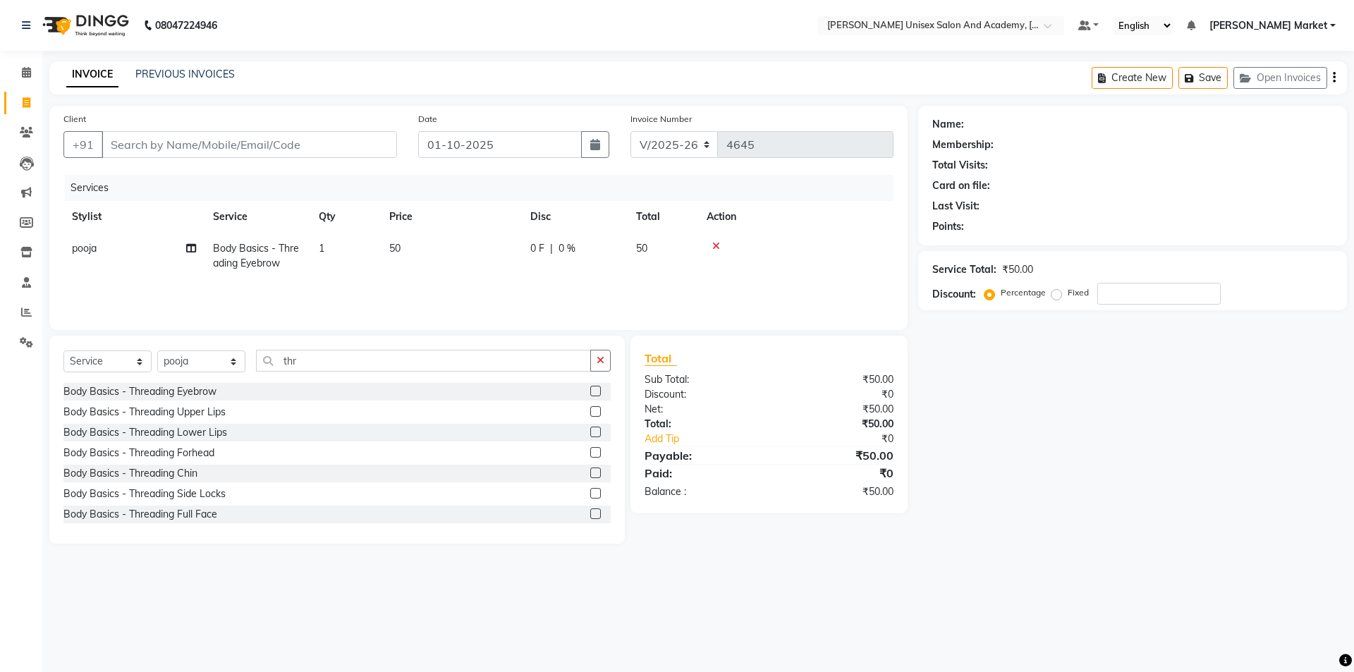
click at [590, 415] on label at bounding box center [595, 411] width 11 height 11
click at [590, 415] on input "checkbox" at bounding box center [594, 411] width 9 height 9
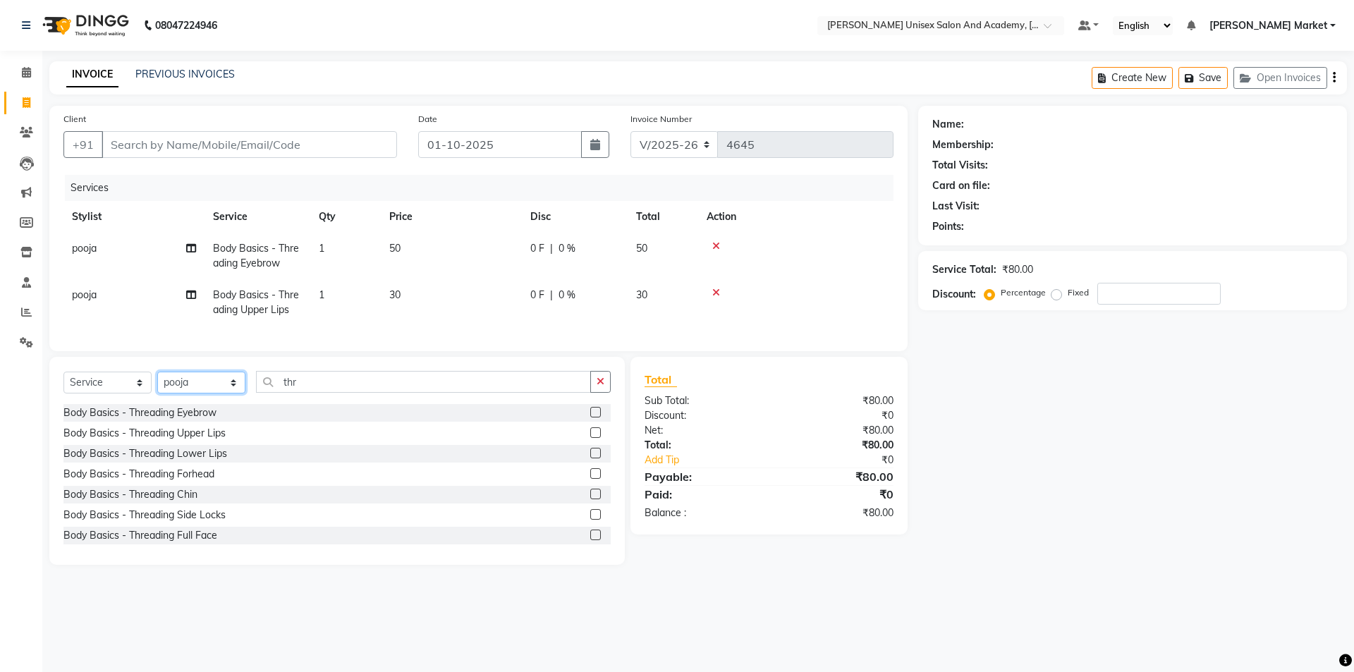
click at [233, 393] on select "Select Stylist Amit anjali [PERSON_NAME] [PERSON_NAME] [PERSON_NAME] [PERSON_NA…" at bounding box center [201, 383] width 88 height 22
click at [157, 382] on select "Select Stylist Amit anjali [PERSON_NAME] [PERSON_NAME] [PERSON_NAME] [PERSON_NA…" at bounding box center [201, 383] width 88 height 22
click at [591, 389] on button "button" at bounding box center [600, 382] width 20 height 22
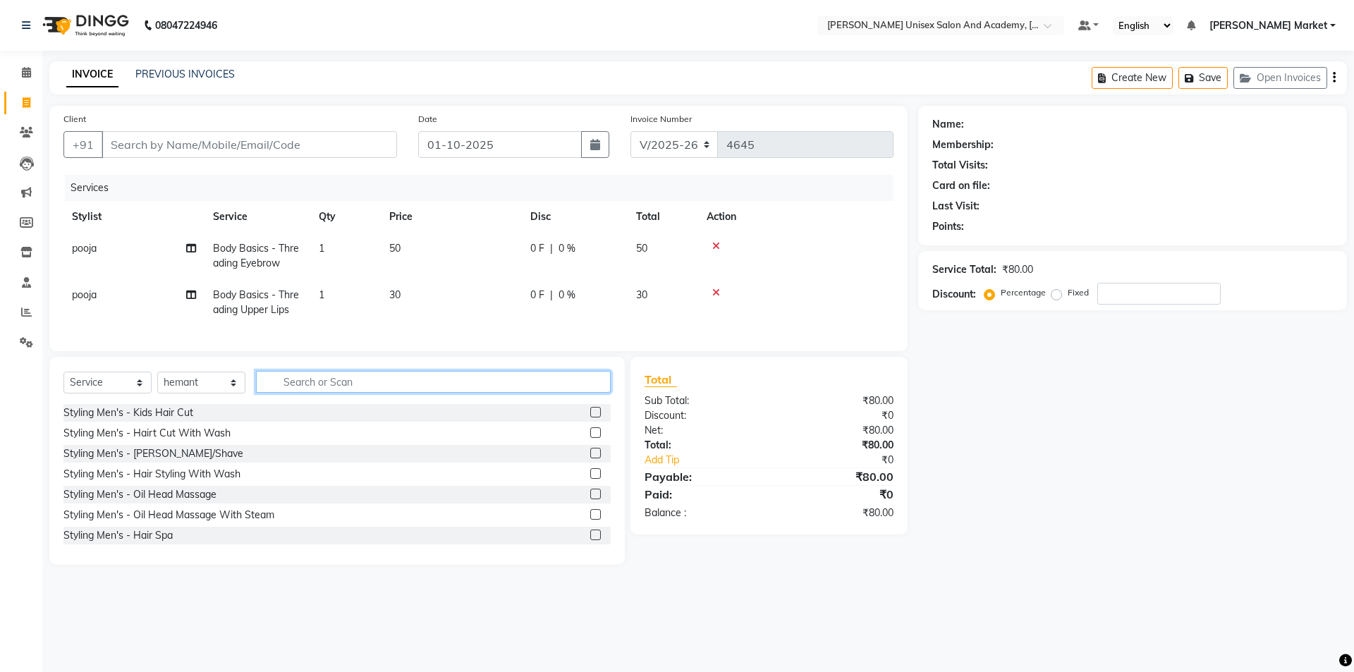
click at [340, 393] on input "text" at bounding box center [433, 382] width 355 height 22
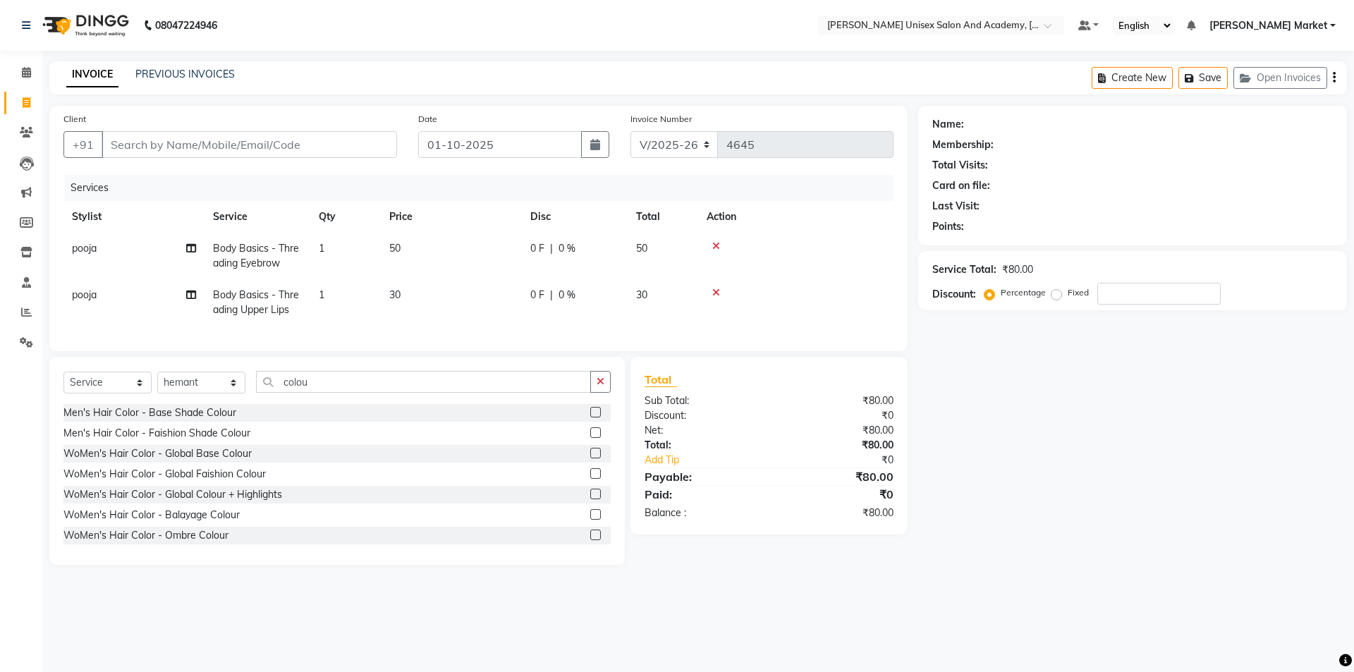
click at [590, 458] on label at bounding box center [595, 453] width 11 height 11
click at [590, 458] on input "checkbox" at bounding box center [594, 453] width 9 height 9
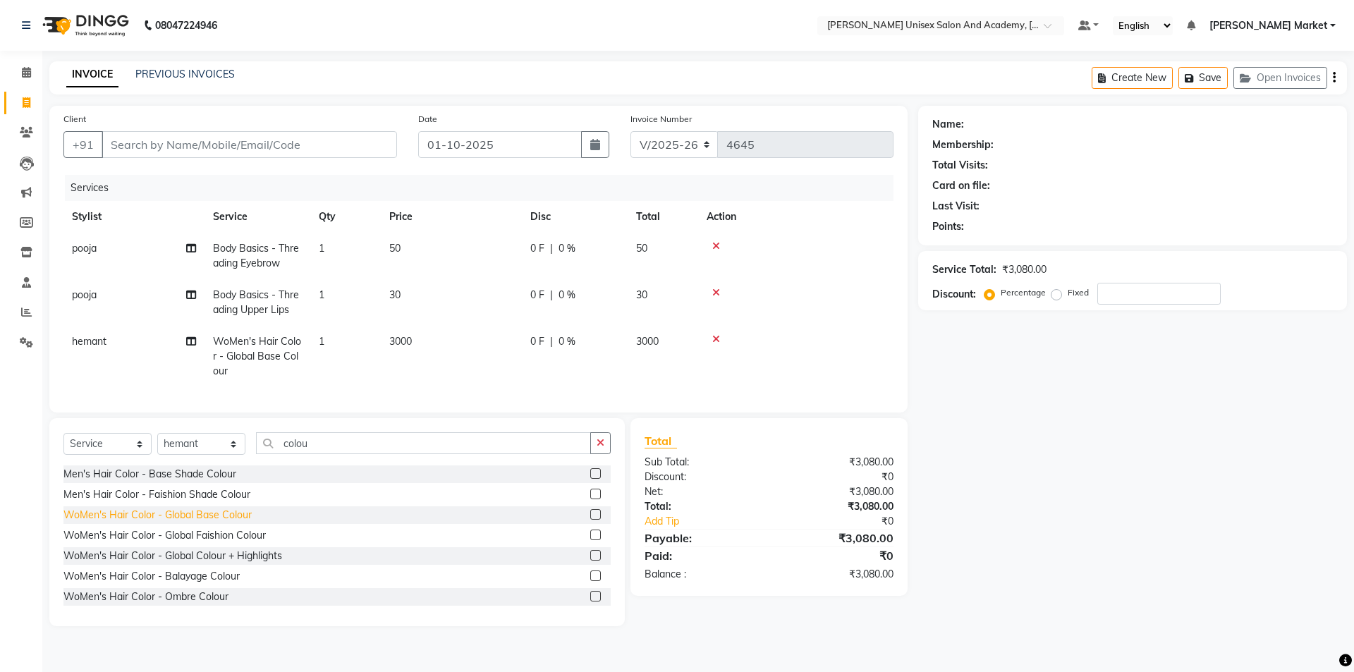
click at [202, 522] on div "WoMen's Hair Color - Global Base Colour" at bounding box center [157, 515] width 188 height 15
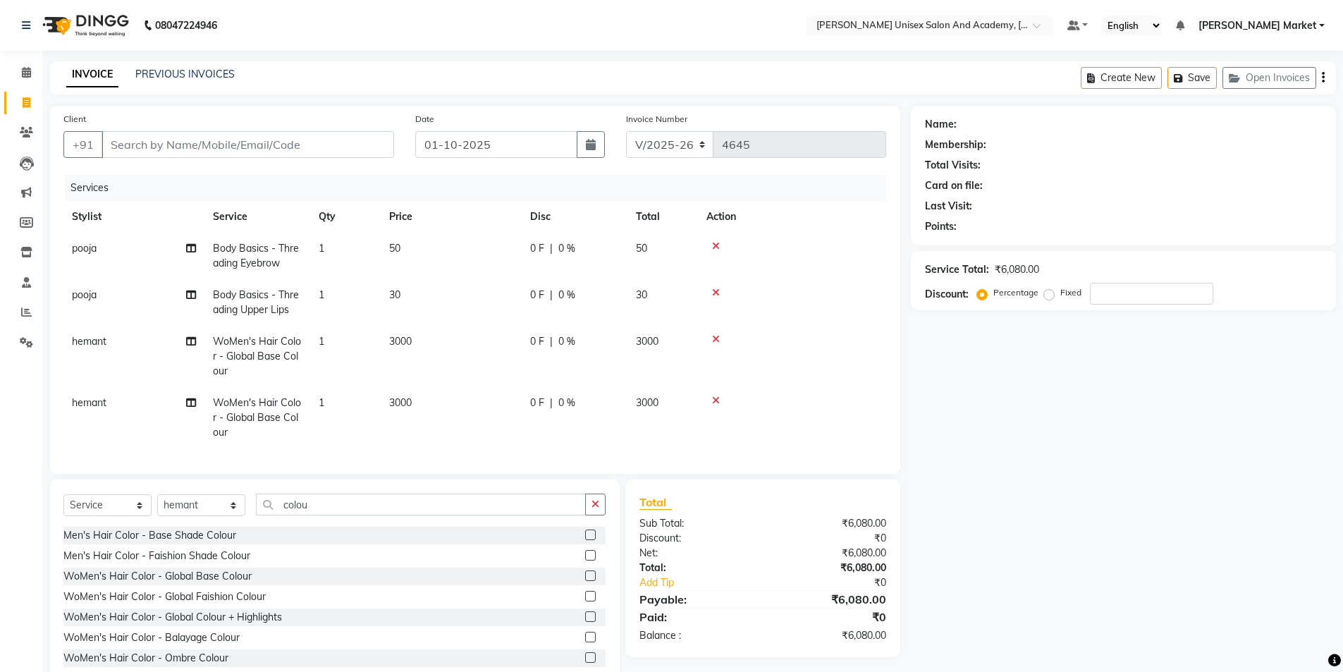
click at [712, 396] on icon at bounding box center [716, 400] width 8 height 10
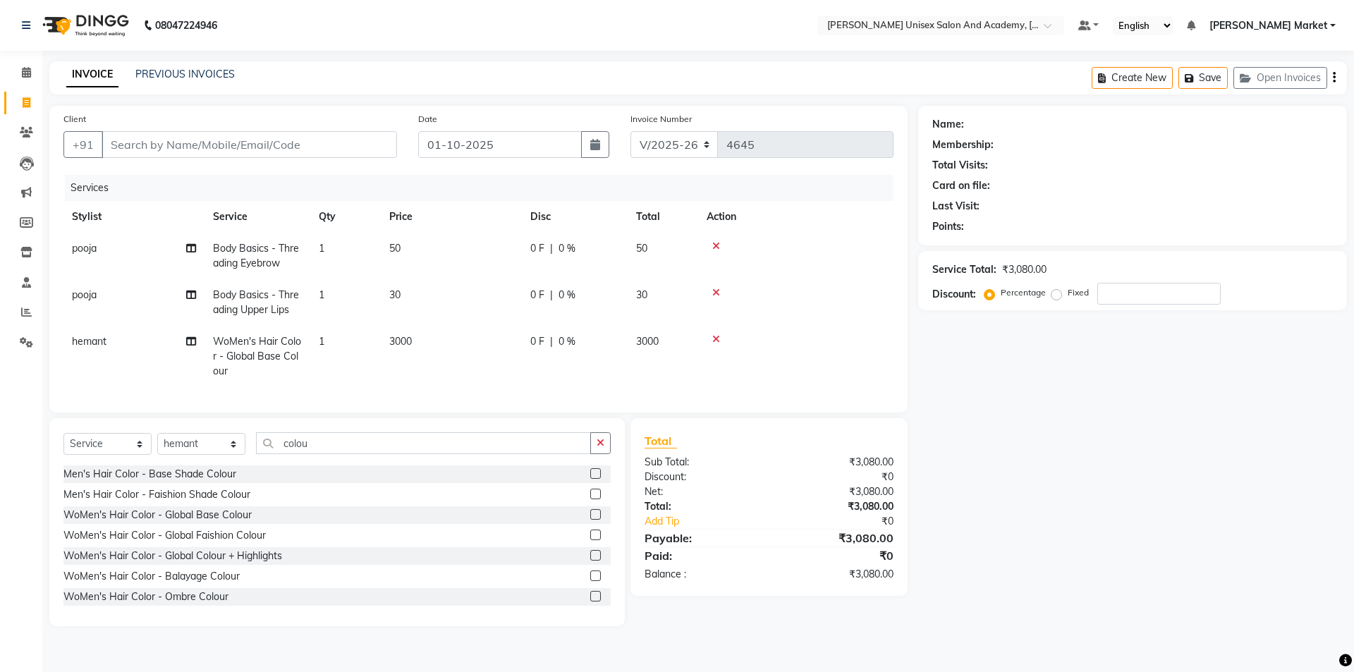
click at [715, 338] on icon at bounding box center [716, 339] width 8 height 10
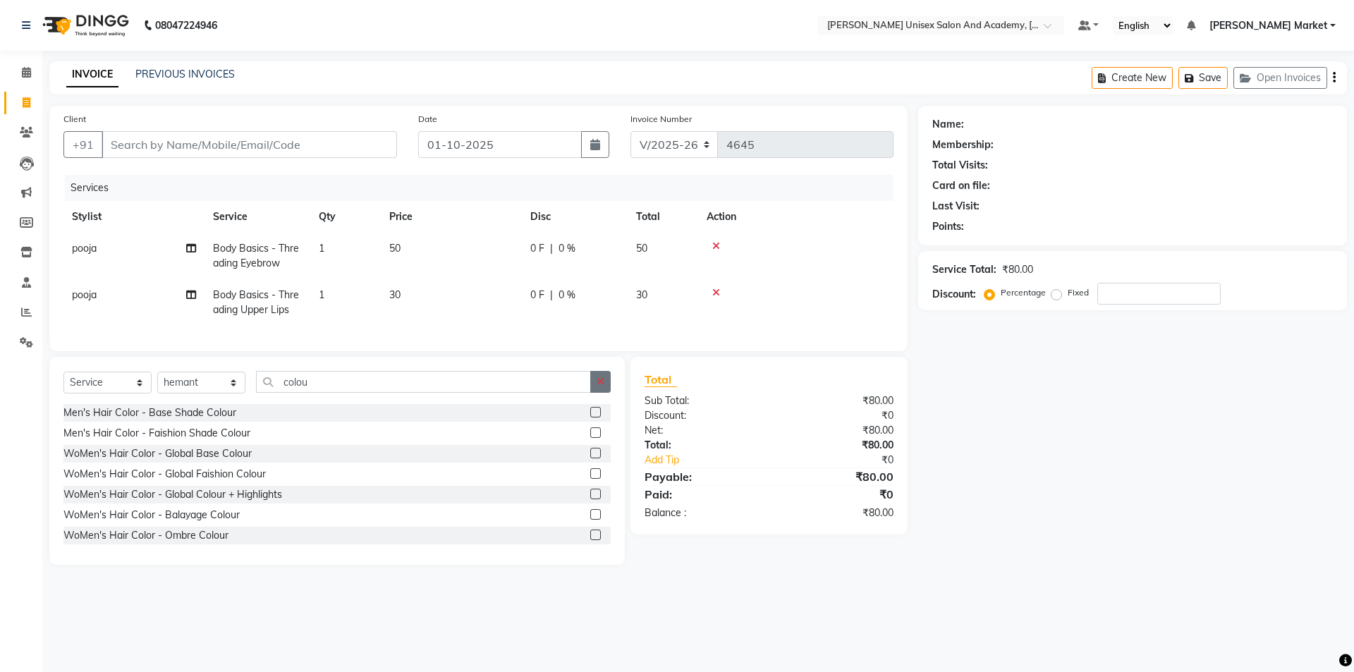
click at [604, 386] on icon "button" at bounding box center [600, 381] width 8 height 10
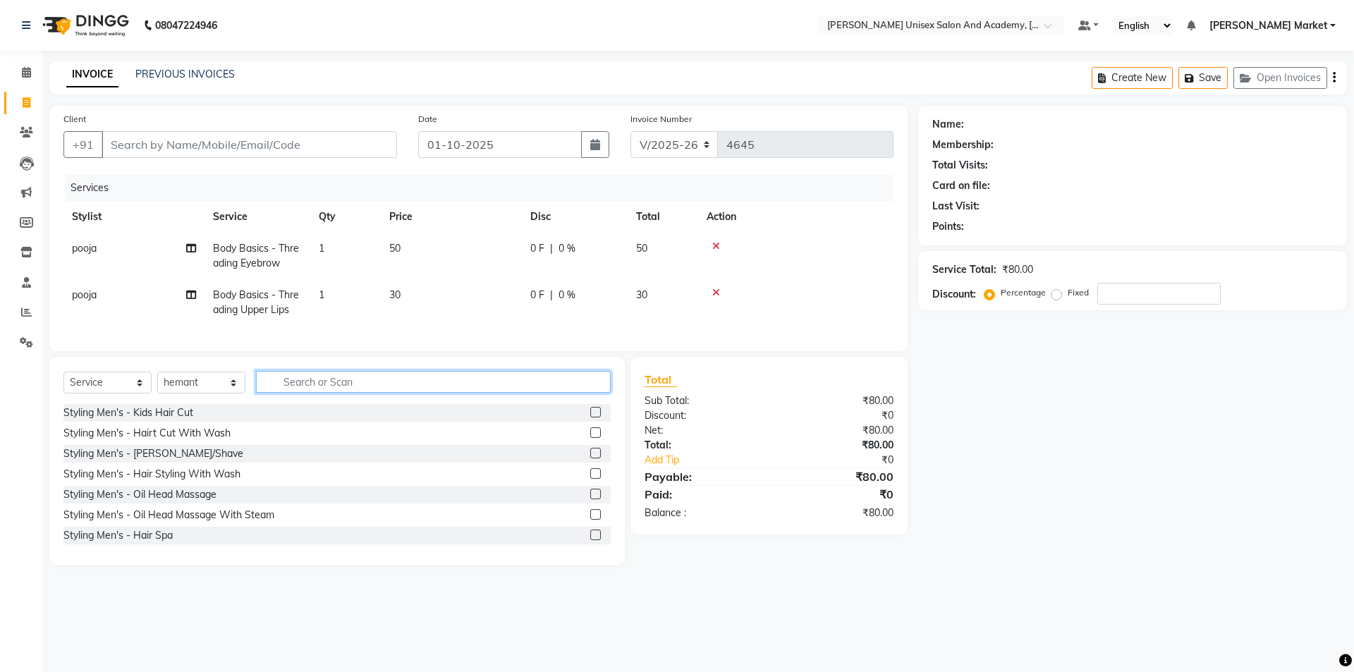
click at [494, 393] on input "text" at bounding box center [433, 382] width 355 height 22
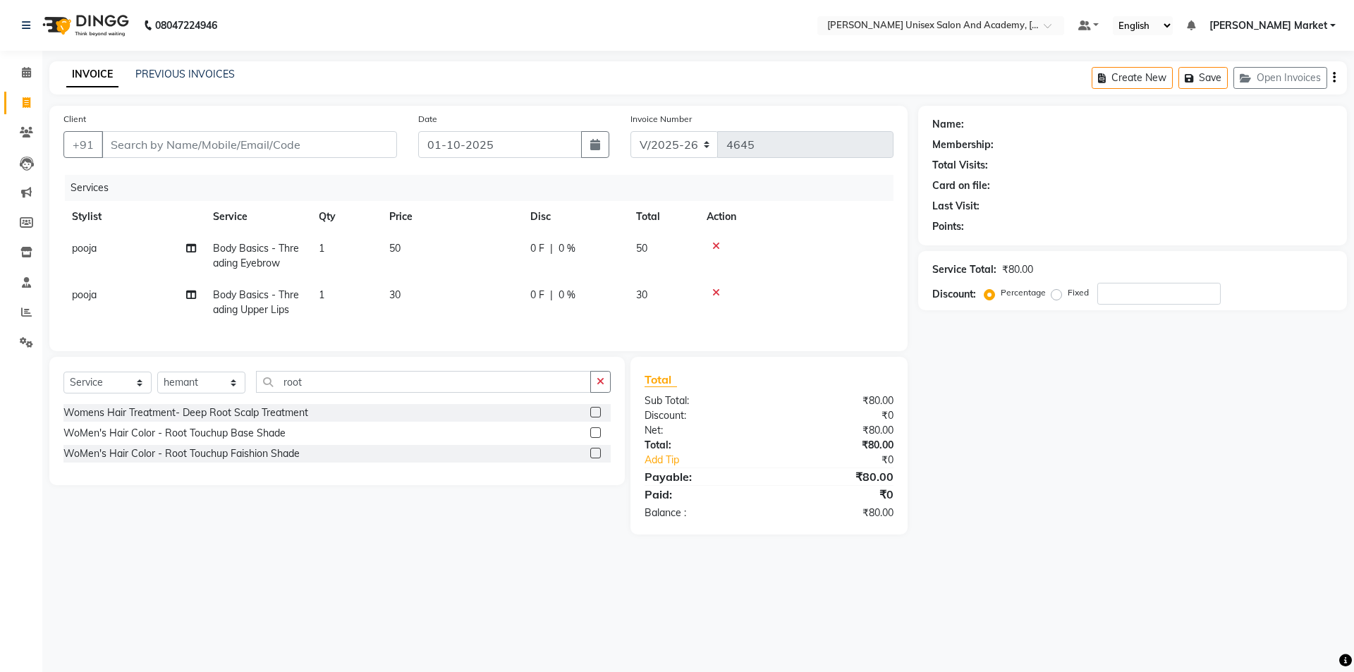
click at [599, 438] on label at bounding box center [595, 432] width 11 height 11
click at [599, 438] on input "checkbox" at bounding box center [594, 433] width 9 height 9
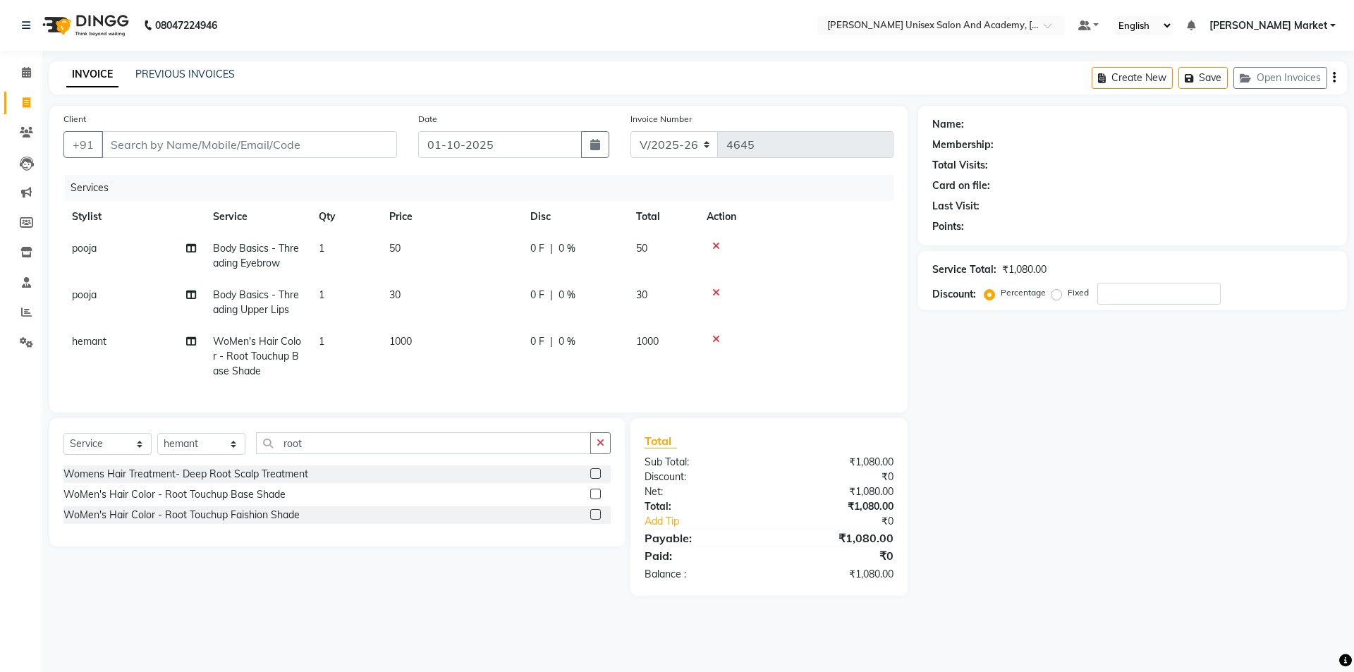
click at [544, 340] on span "0 F" at bounding box center [537, 341] width 14 height 15
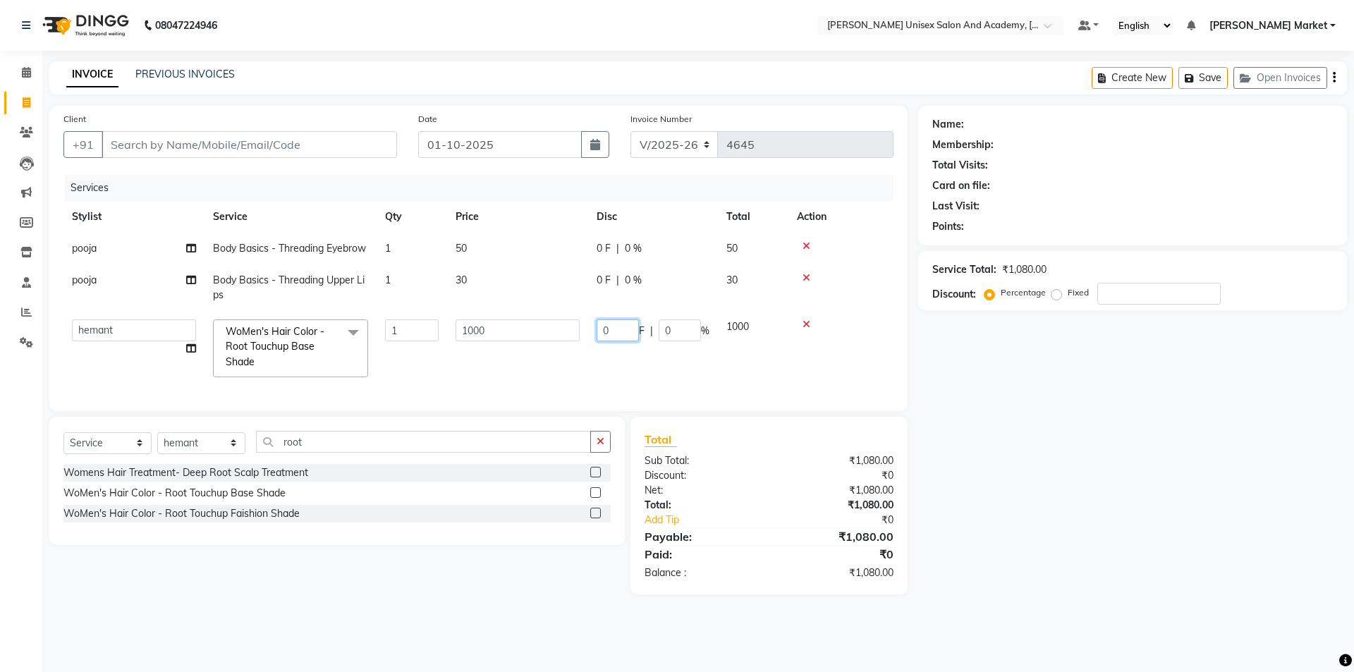
click at [613, 326] on input "0" at bounding box center [617, 330] width 42 height 22
click at [772, 380] on tr "Amit anjali [PERSON_NAME] [PERSON_NAME] [PERSON_NAME] [PERSON_NAME] owner pooja…" at bounding box center [478, 348] width 830 height 75
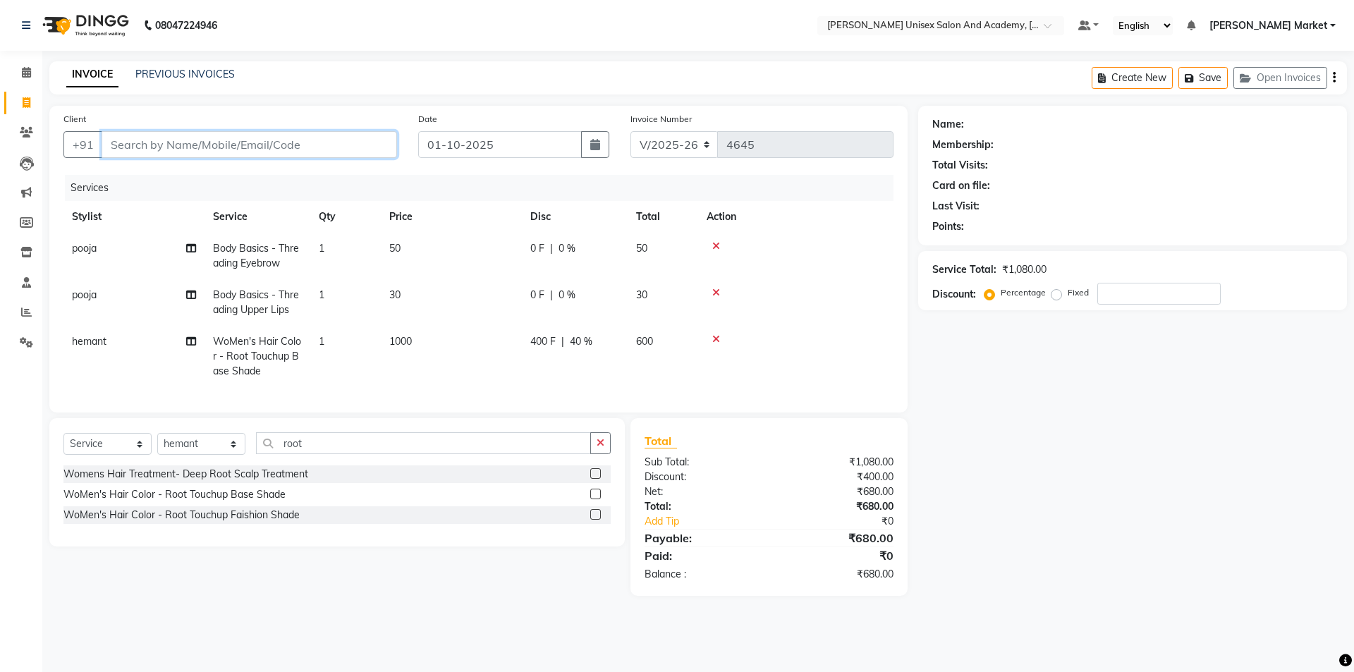
click at [135, 131] on input "Client" at bounding box center [249, 144] width 295 height 27
click at [145, 149] on input "Client" at bounding box center [249, 144] width 295 height 27
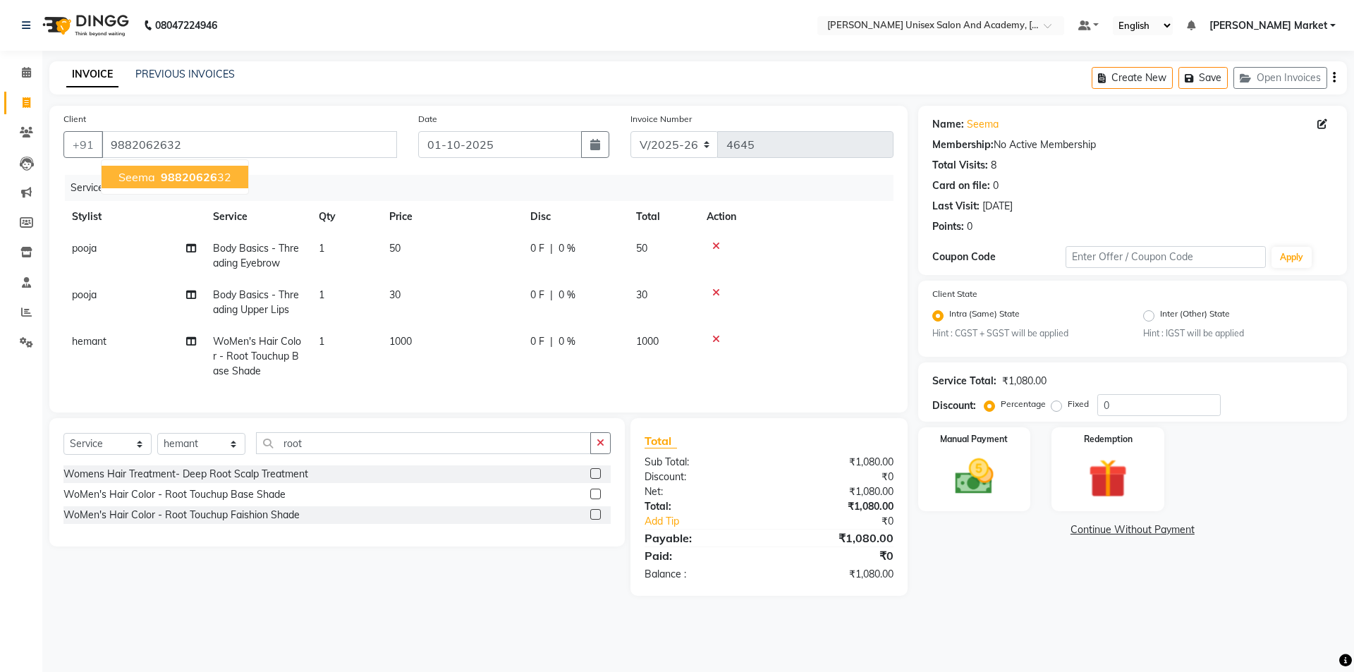
click at [185, 174] on span "98820626" at bounding box center [189, 177] width 56 height 14
click at [553, 336] on div "0 F | 0 %" at bounding box center [574, 341] width 89 height 15
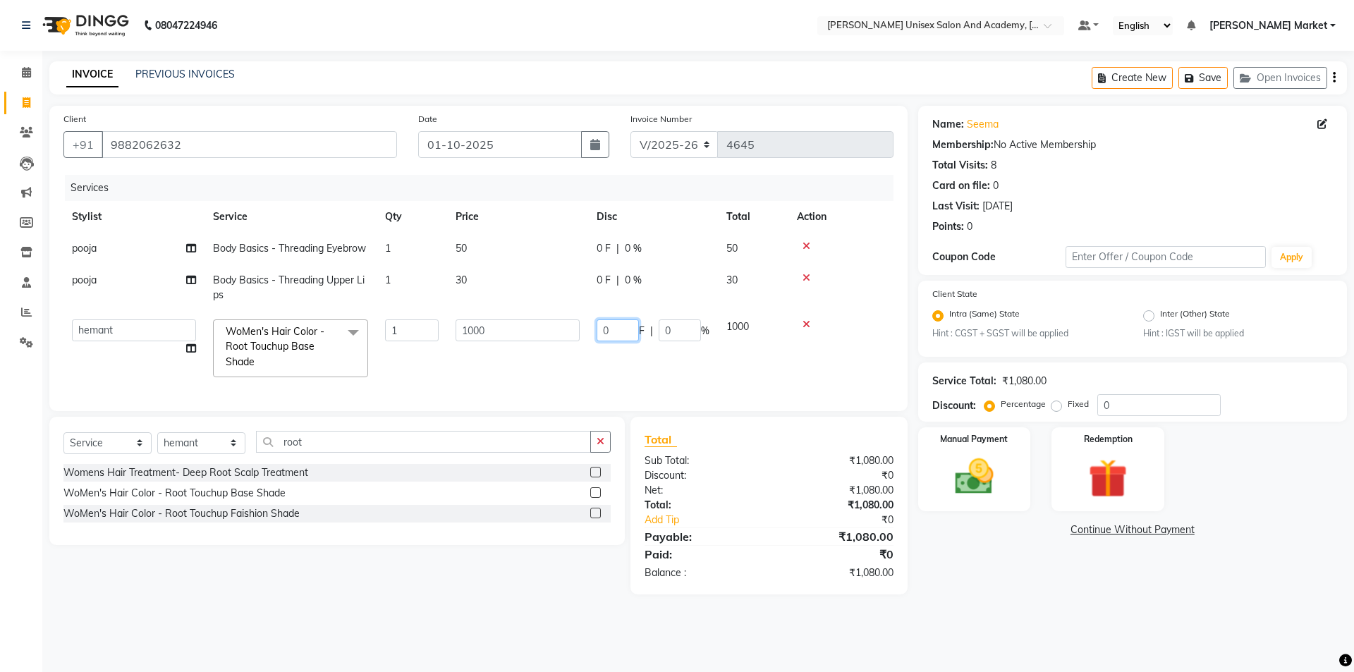
click at [613, 329] on input "0" at bounding box center [617, 330] width 42 height 22
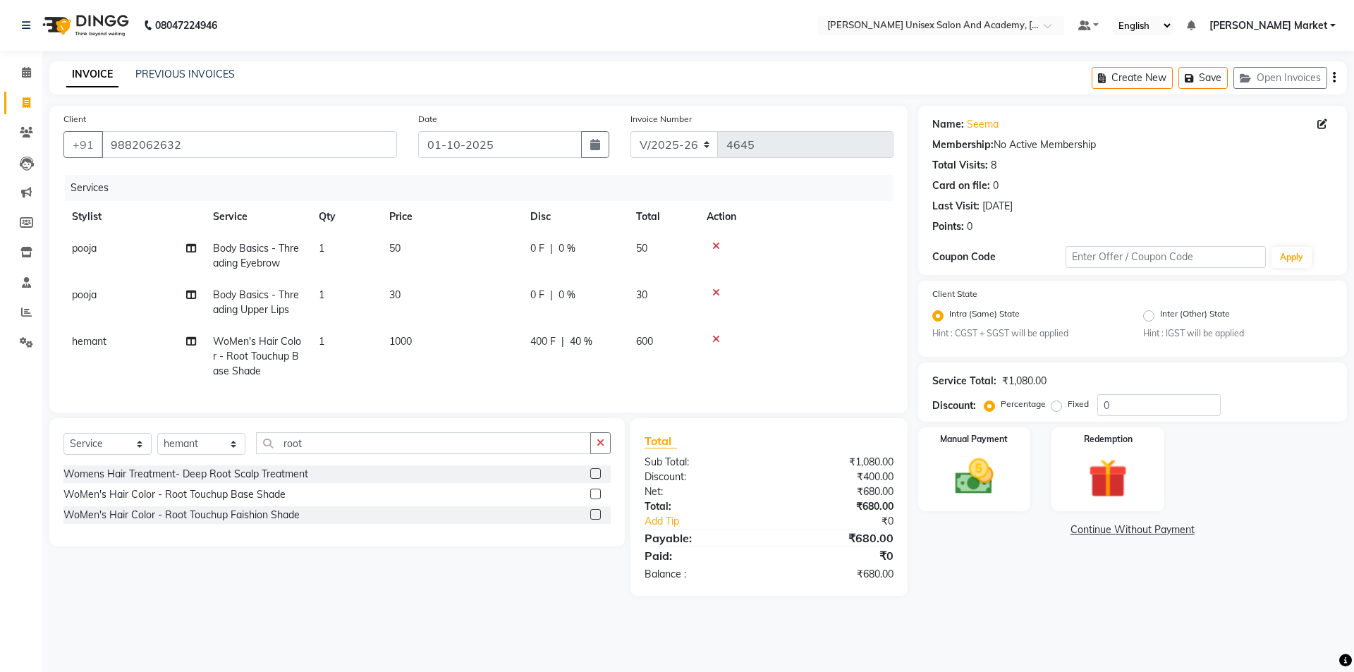
click at [610, 366] on td "400 F | 40 %" at bounding box center [575, 356] width 106 height 61
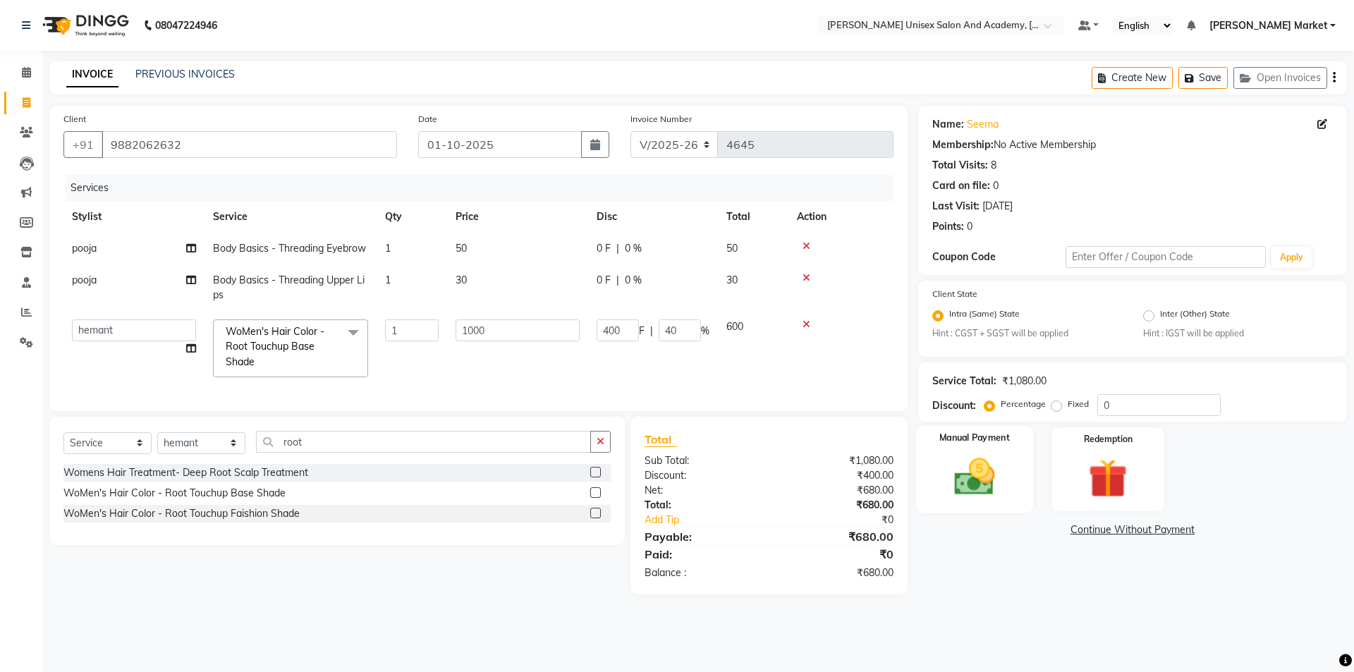
click at [974, 476] on img at bounding box center [974, 477] width 66 height 47
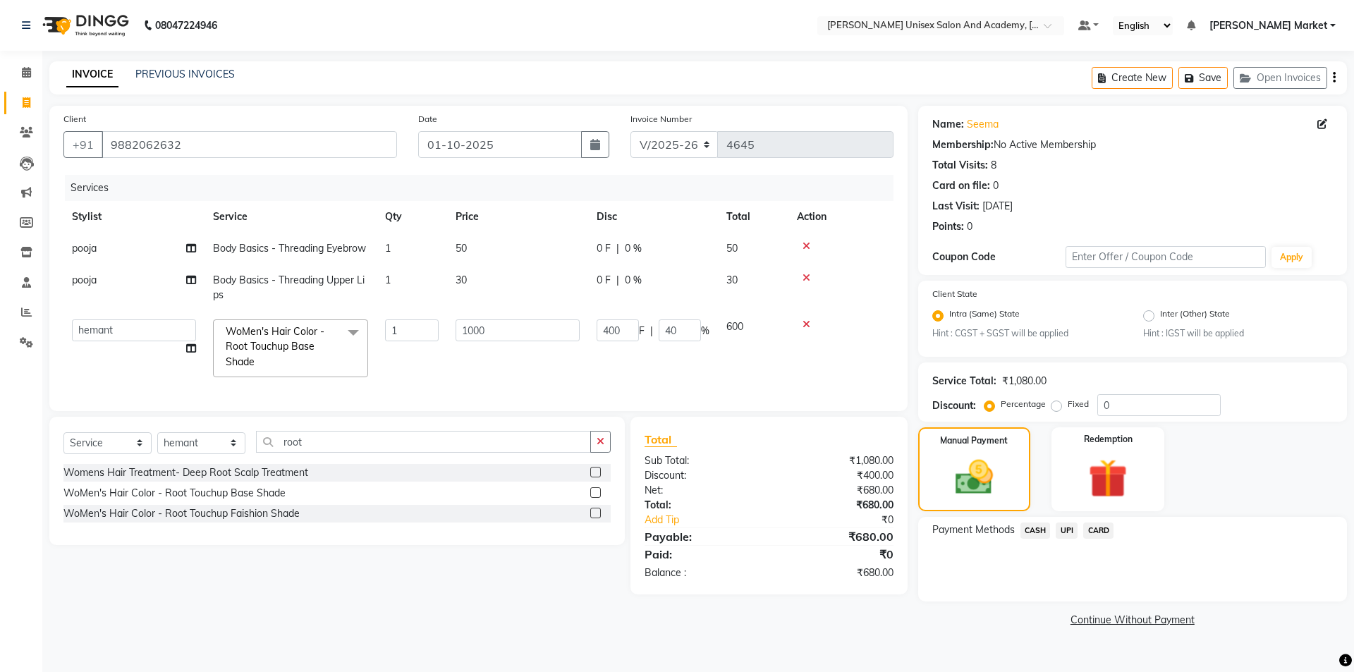
click at [1041, 532] on span "CASH" at bounding box center [1035, 530] width 30 height 16
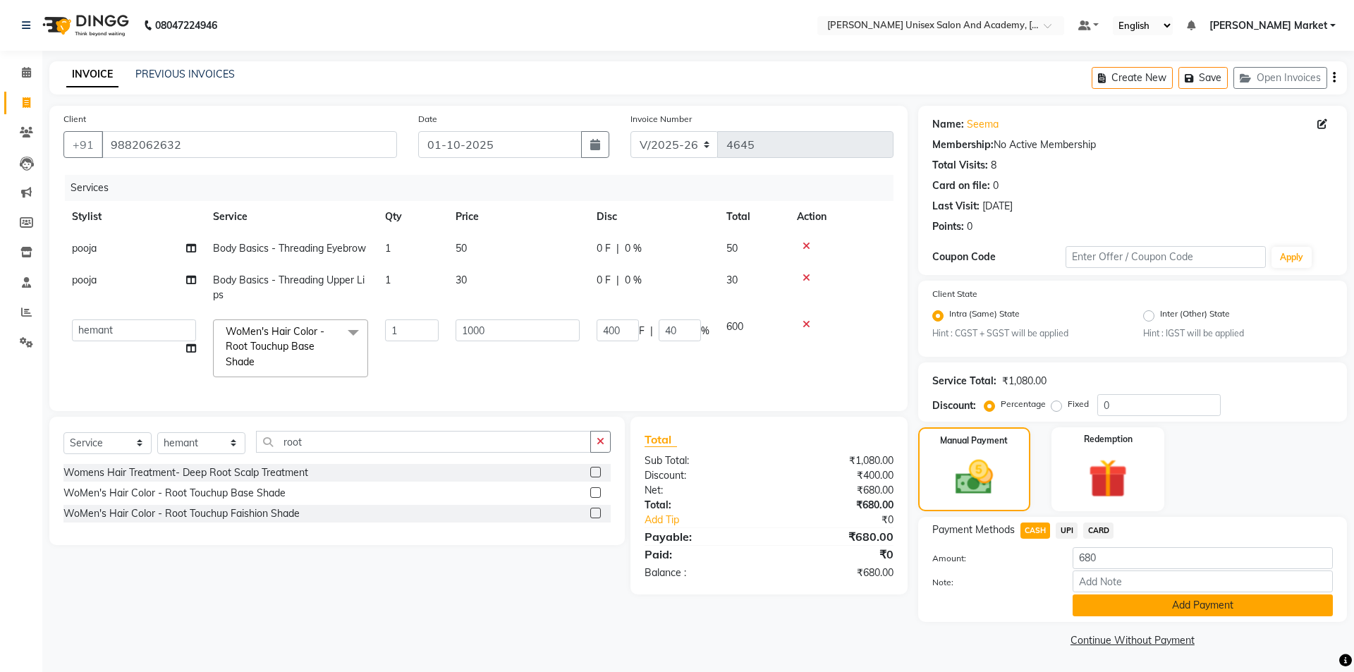
click at [1100, 603] on button "Add Payment" at bounding box center [1202, 605] width 260 height 22
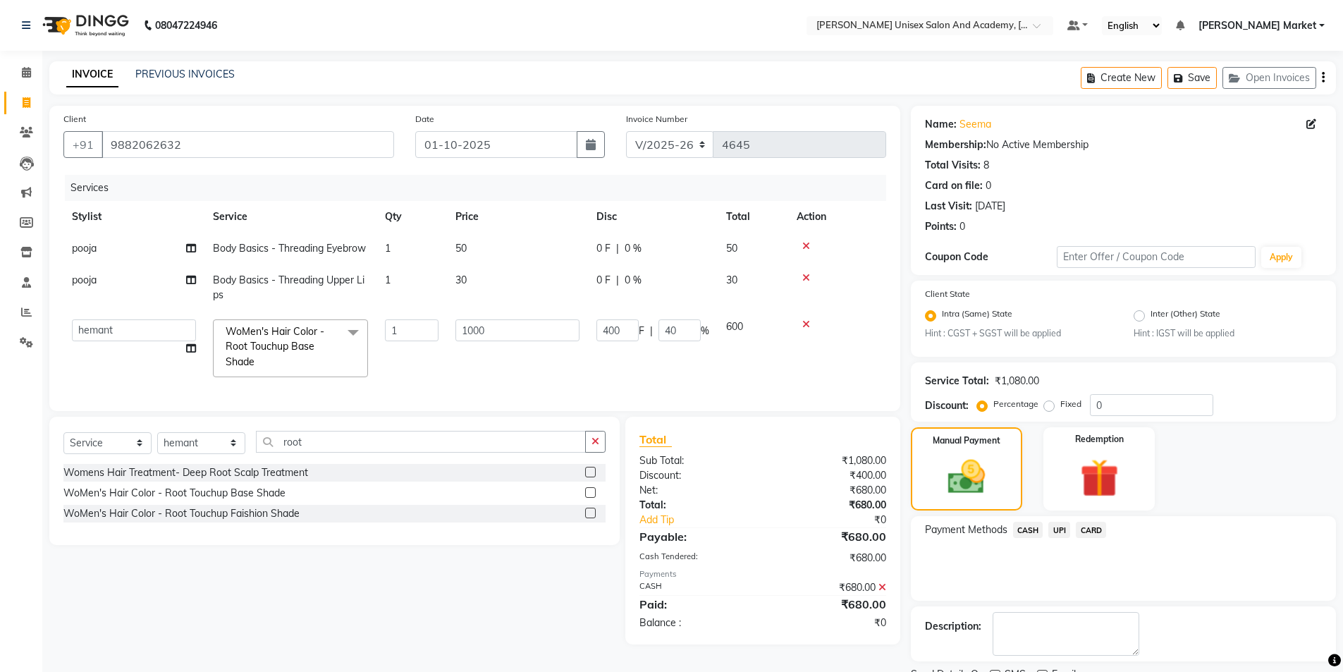
click at [1033, 532] on span "CASH" at bounding box center [1028, 530] width 30 height 16
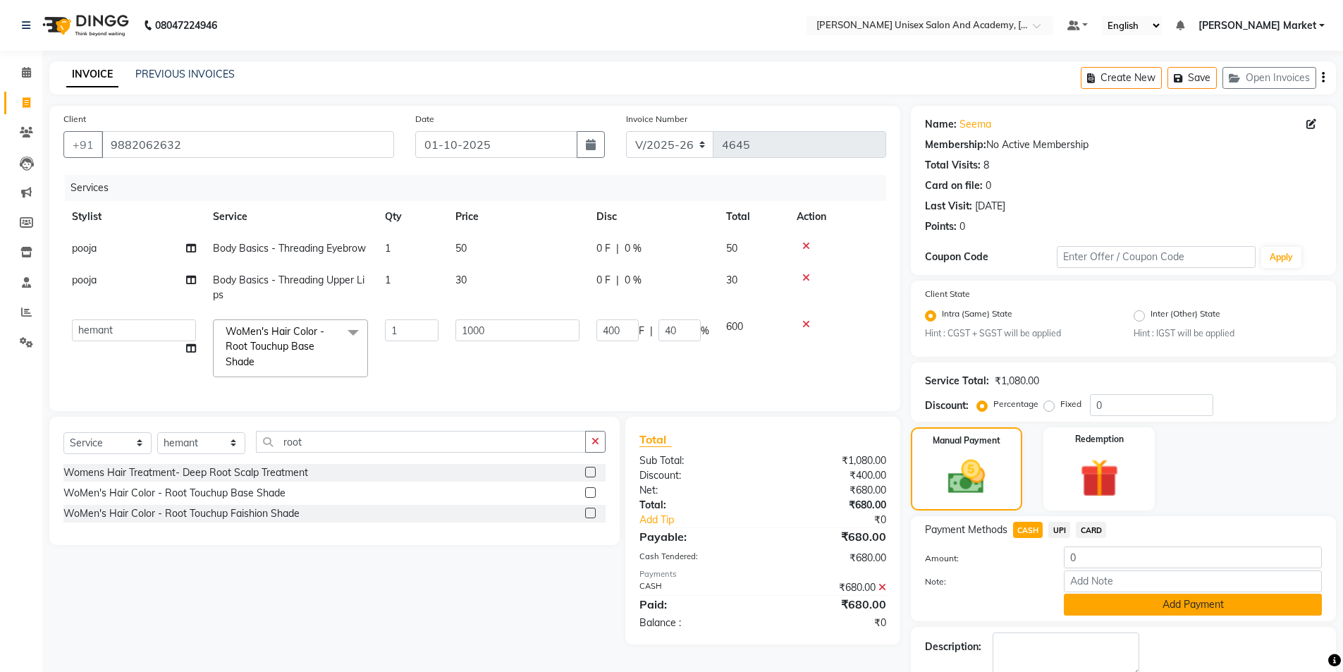
click at [1117, 603] on button "Add Payment" at bounding box center [1193, 605] width 258 height 22
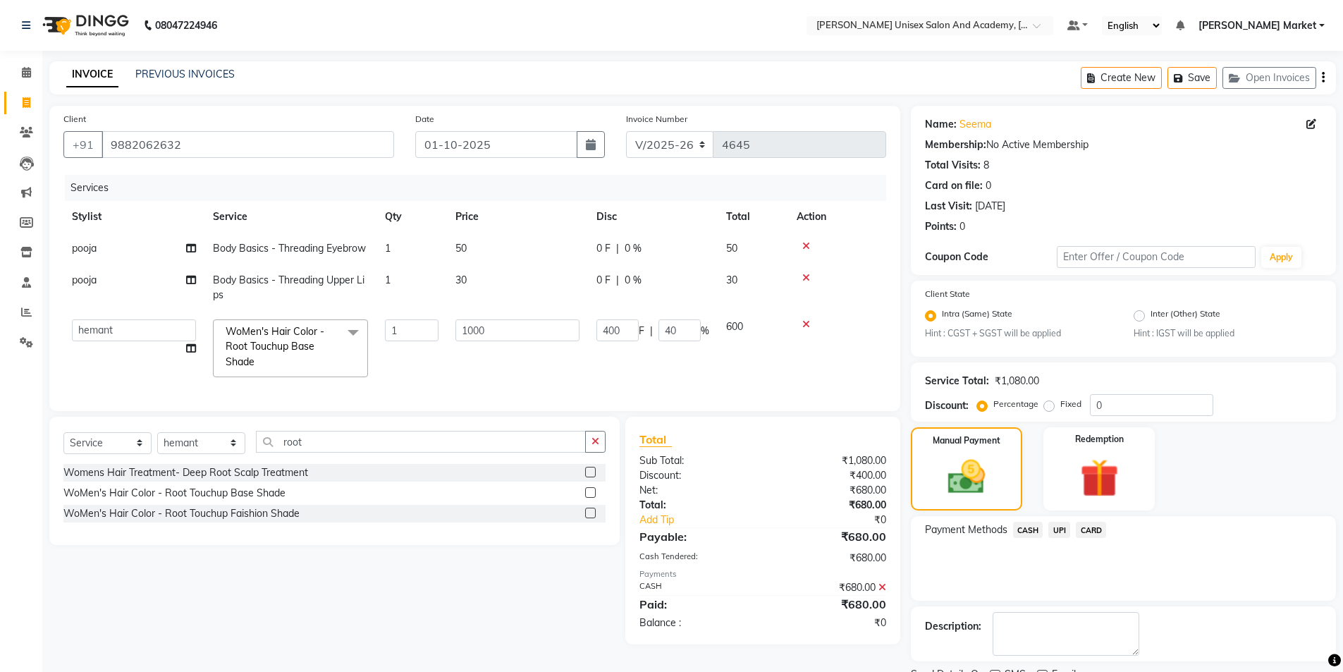
scroll to position [59, 0]
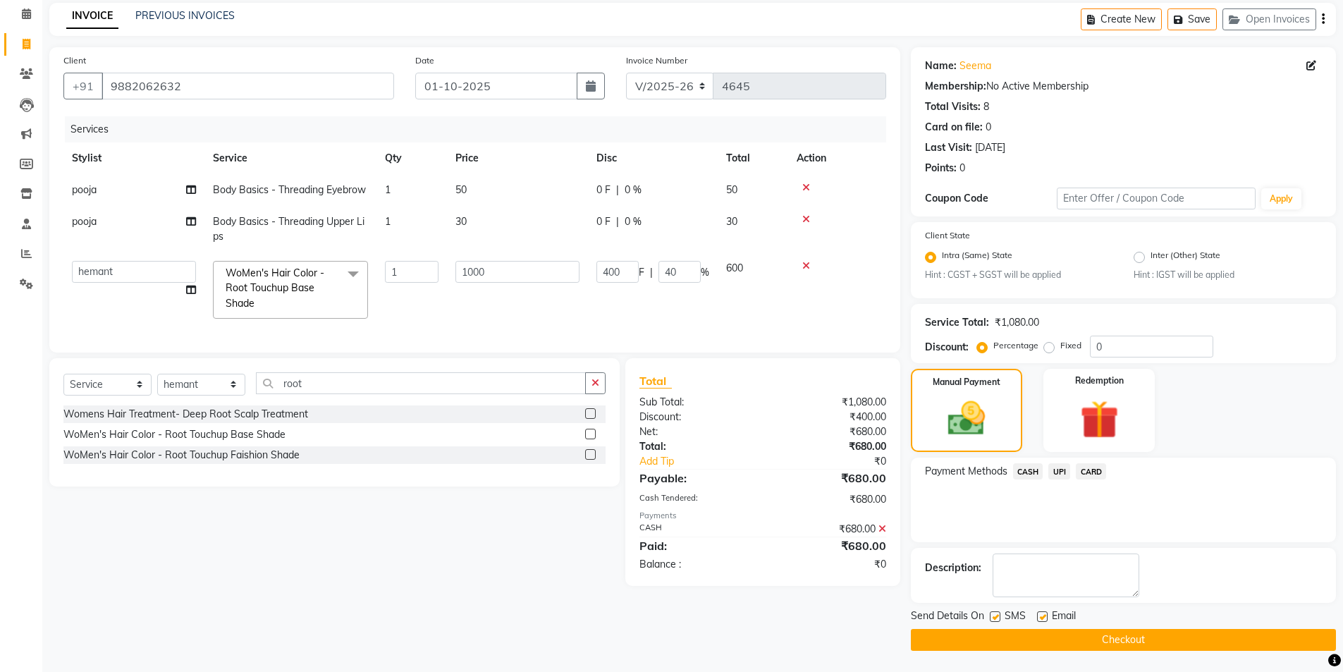
click at [1066, 645] on button "Checkout" at bounding box center [1123, 640] width 425 height 22
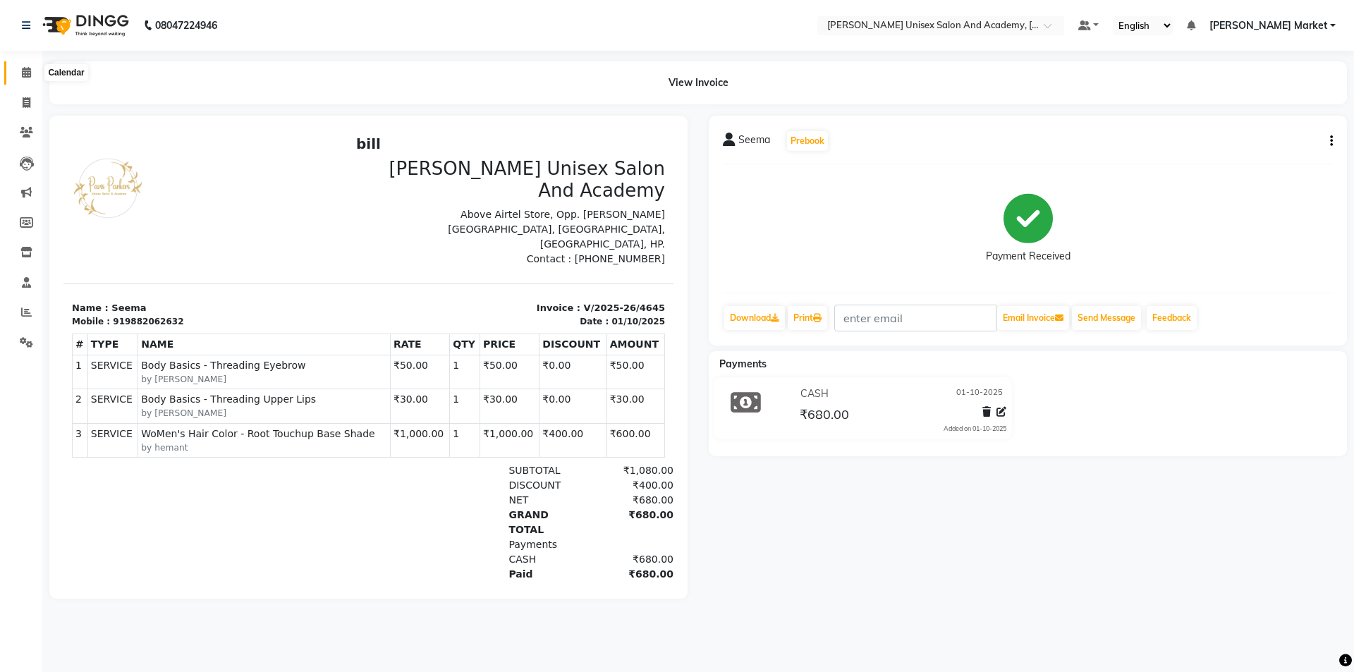
click at [25, 75] on icon at bounding box center [26, 72] width 9 height 11
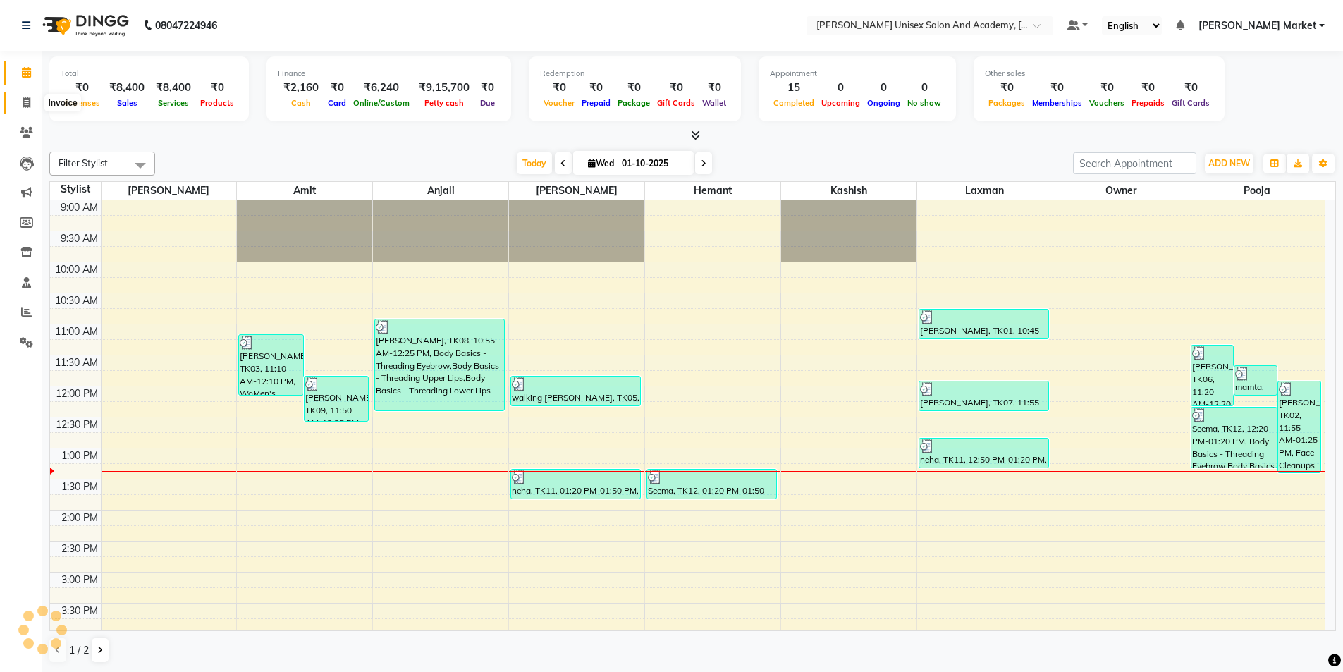
click at [24, 97] on icon at bounding box center [27, 102] width 8 height 11
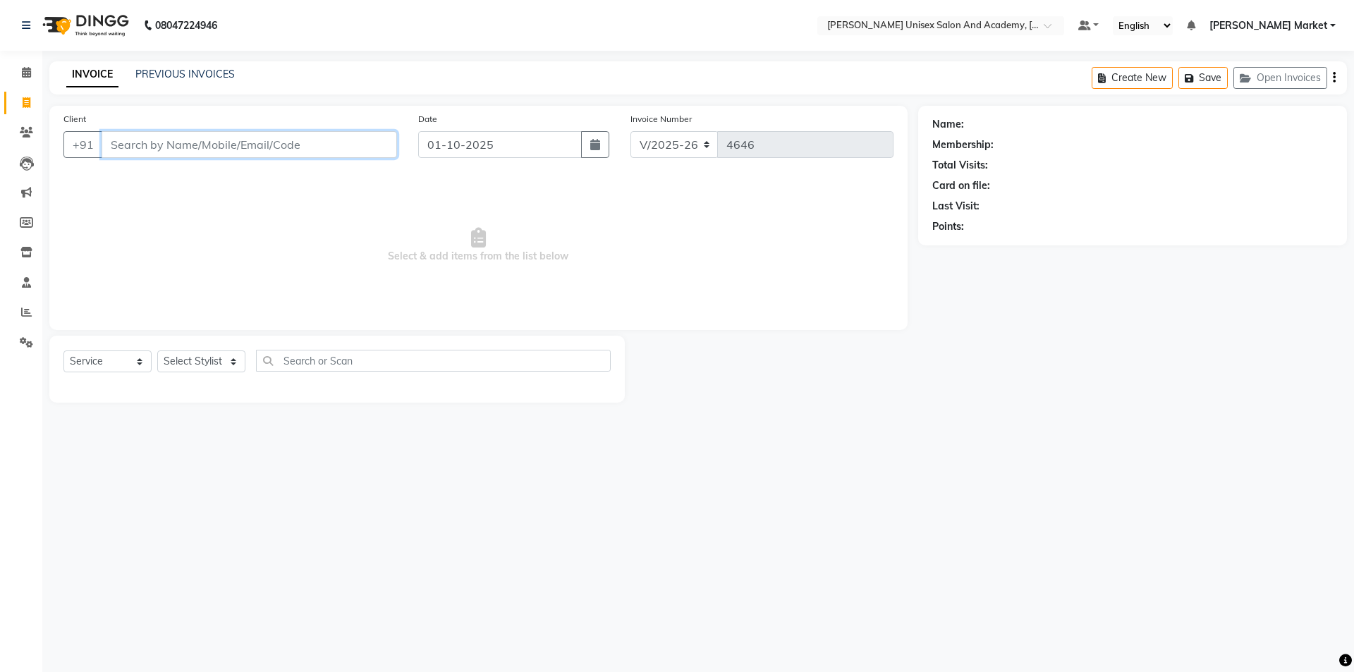
click at [145, 147] on input "Client" at bounding box center [249, 144] width 295 height 27
click at [370, 138] on span "Add Client" at bounding box center [361, 144] width 56 height 14
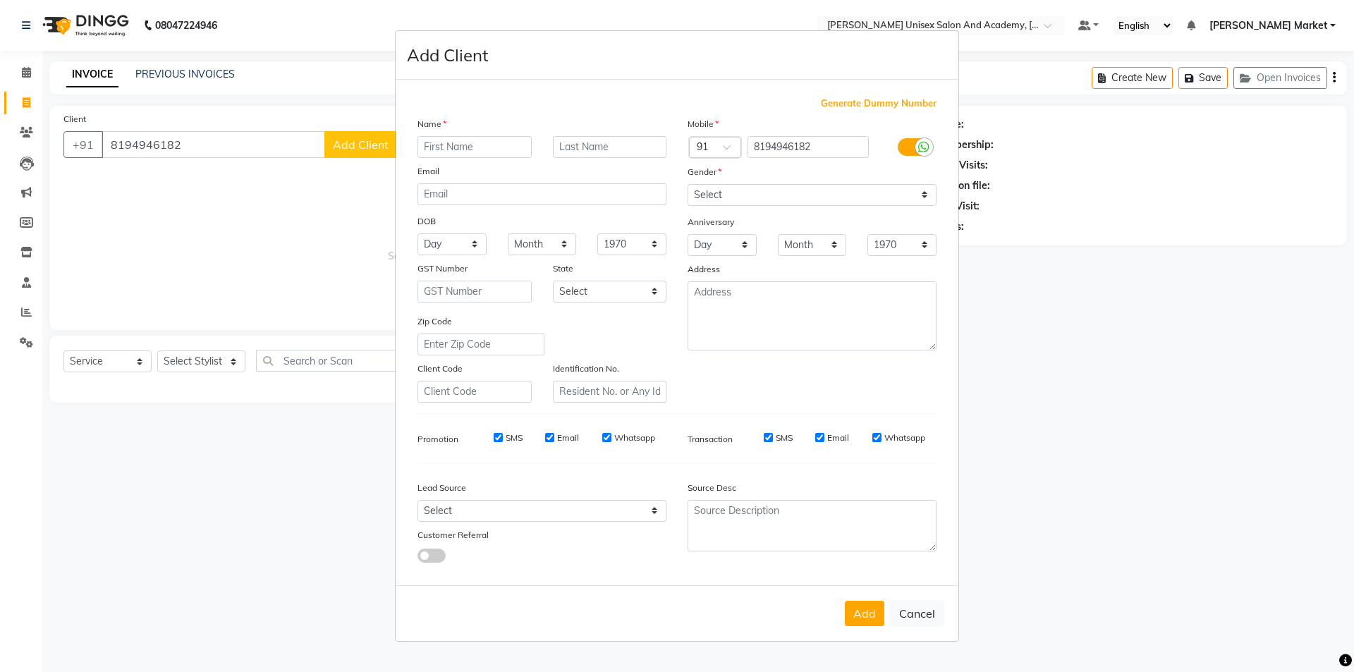
click at [467, 149] on input "text" at bounding box center [474, 147] width 114 height 22
click at [747, 190] on select "Select [DEMOGRAPHIC_DATA] [DEMOGRAPHIC_DATA] Other Prefer Not To Say" at bounding box center [811, 195] width 249 height 22
click at [687, 184] on select "Select [DEMOGRAPHIC_DATA] [DEMOGRAPHIC_DATA] Other Prefer Not To Say" at bounding box center [811, 195] width 249 height 22
click at [874, 618] on button "Add" at bounding box center [864, 613] width 39 height 25
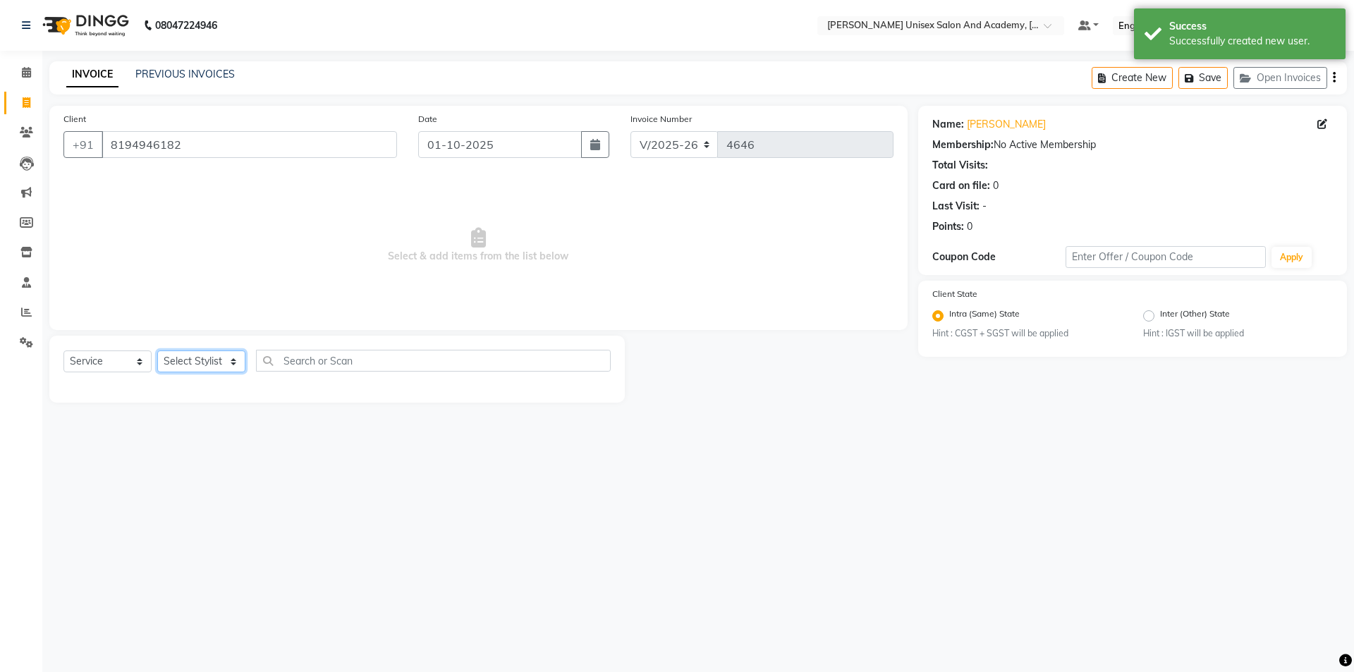
click at [229, 355] on select "Select Stylist Amit anjali [PERSON_NAME] [PERSON_NAME] [PERSON_NAME] [PERSON_NA…" at bounding box center [201, 361] width 88 height 22
click at [157, 350] on select "Select Stylist Amit anjali [PERSON_NAME] [PERSON_NAME] [PERSON_NAME] [PERSON_NA…" at bounding box center [201, 361] width 88 height 22
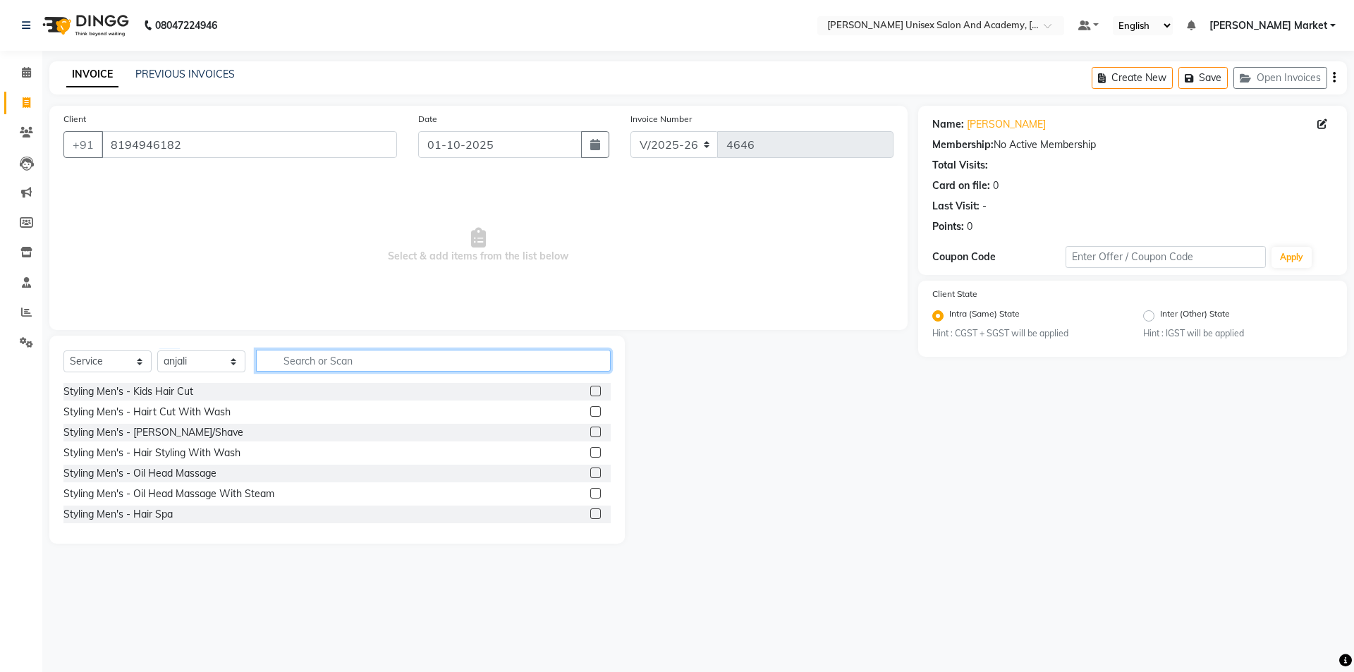
click at [302, 364] on input "text" at bounding box center [433, 361] width 355 height 22
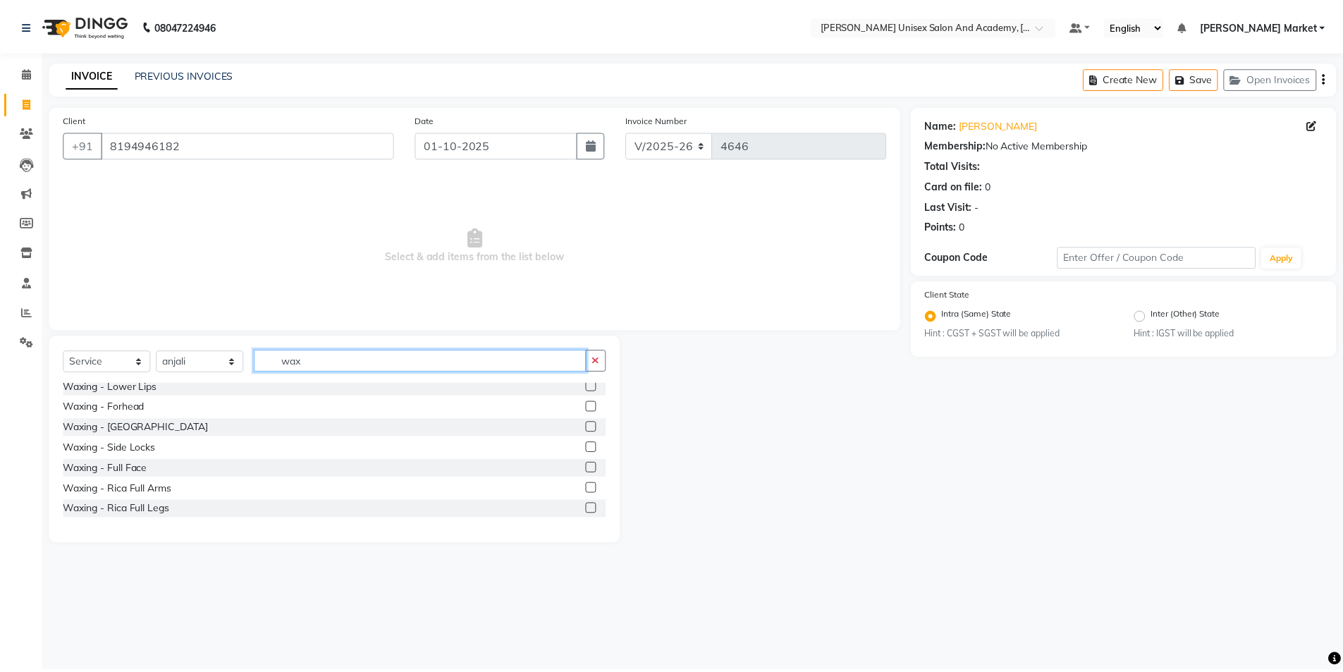
scroll to position [70, 0]
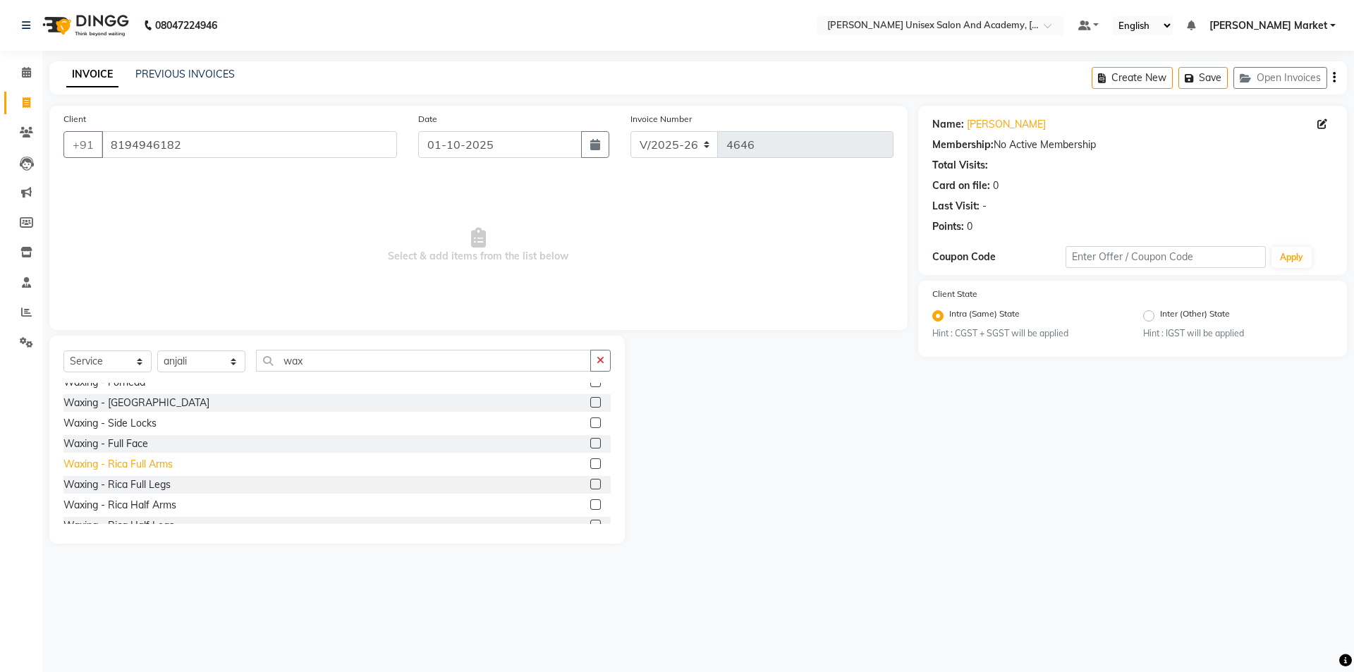
click at [122, 460] on div "Waxing - Rica Full Arms" at bounding box center [117, 464] width 109 height 15
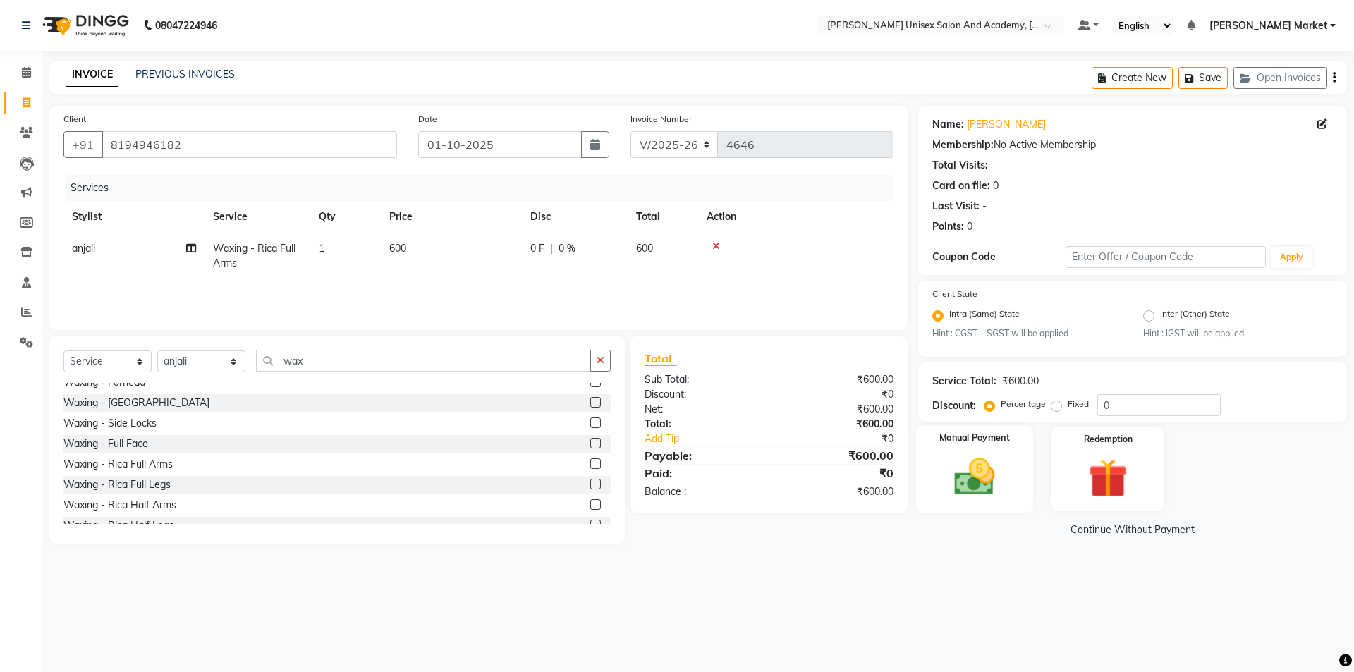
click at [972, 462] on img at bounding box center [974, 477] width 66 height 47
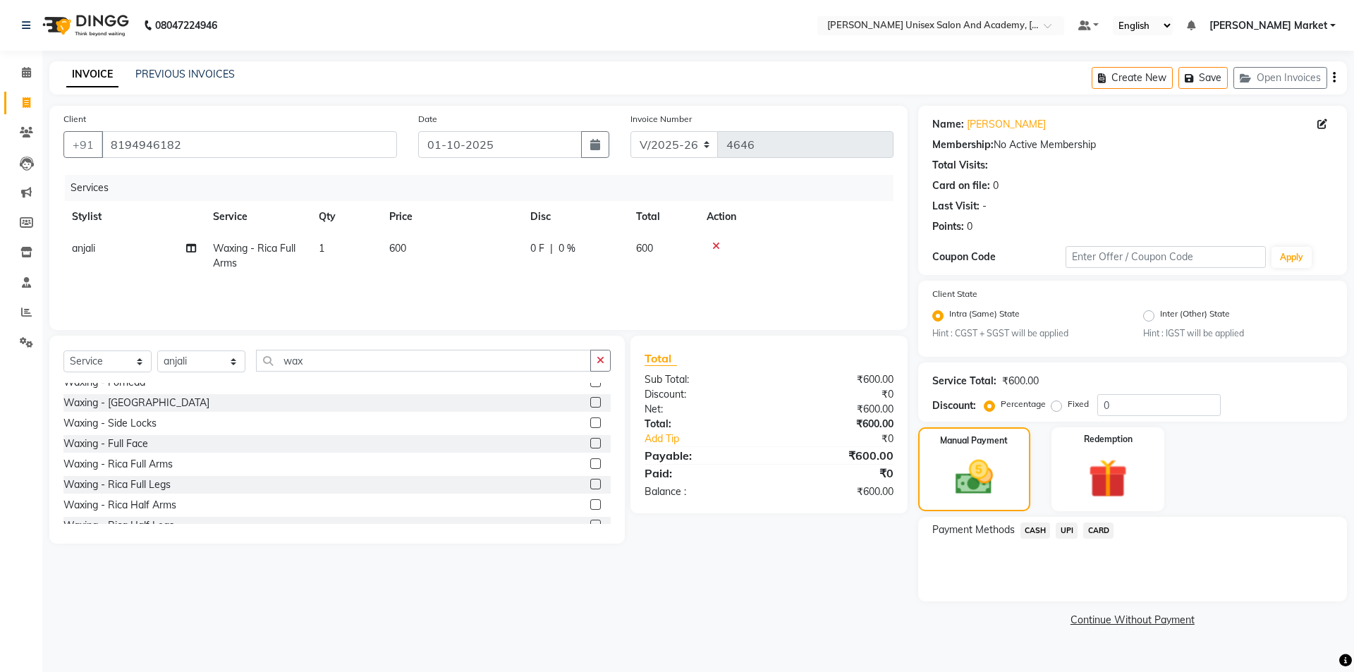
click at [1069, 534] on span "UPI" at bounding box center [1066, 530] width 22 height 16
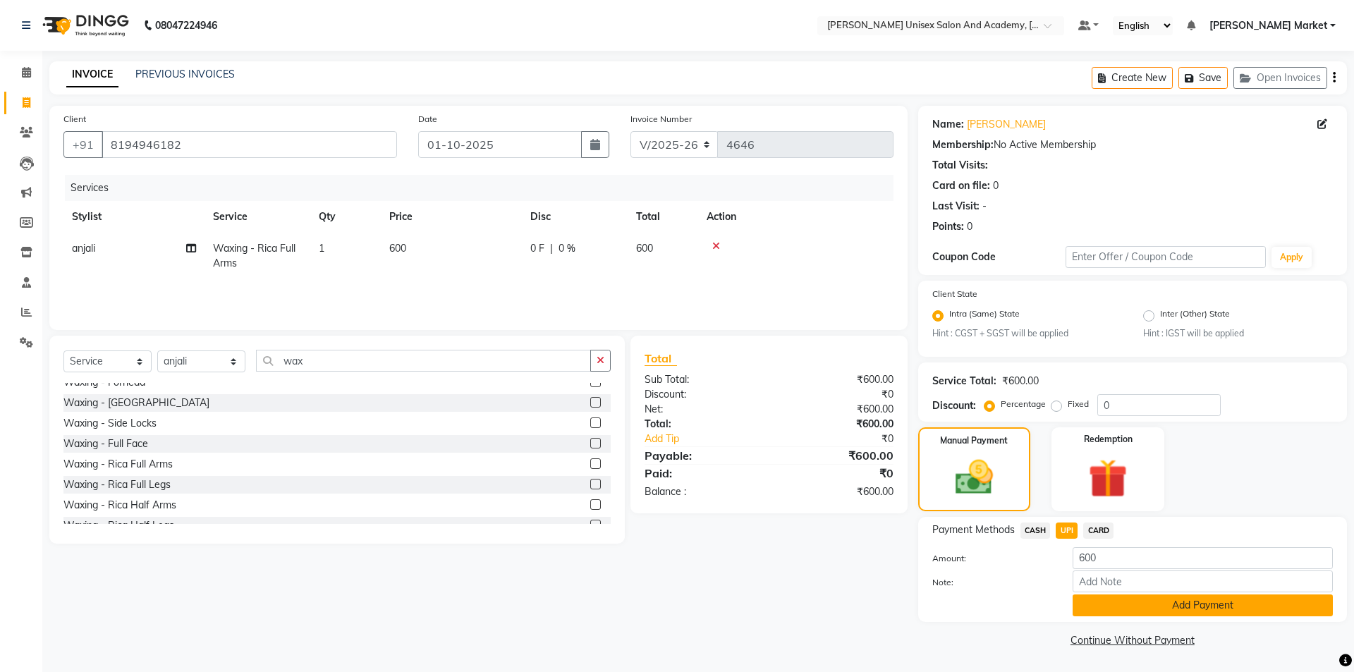
click at [1098, 595] on button "Add Payment" at bounding box center [1202, 605] width 260 height 22
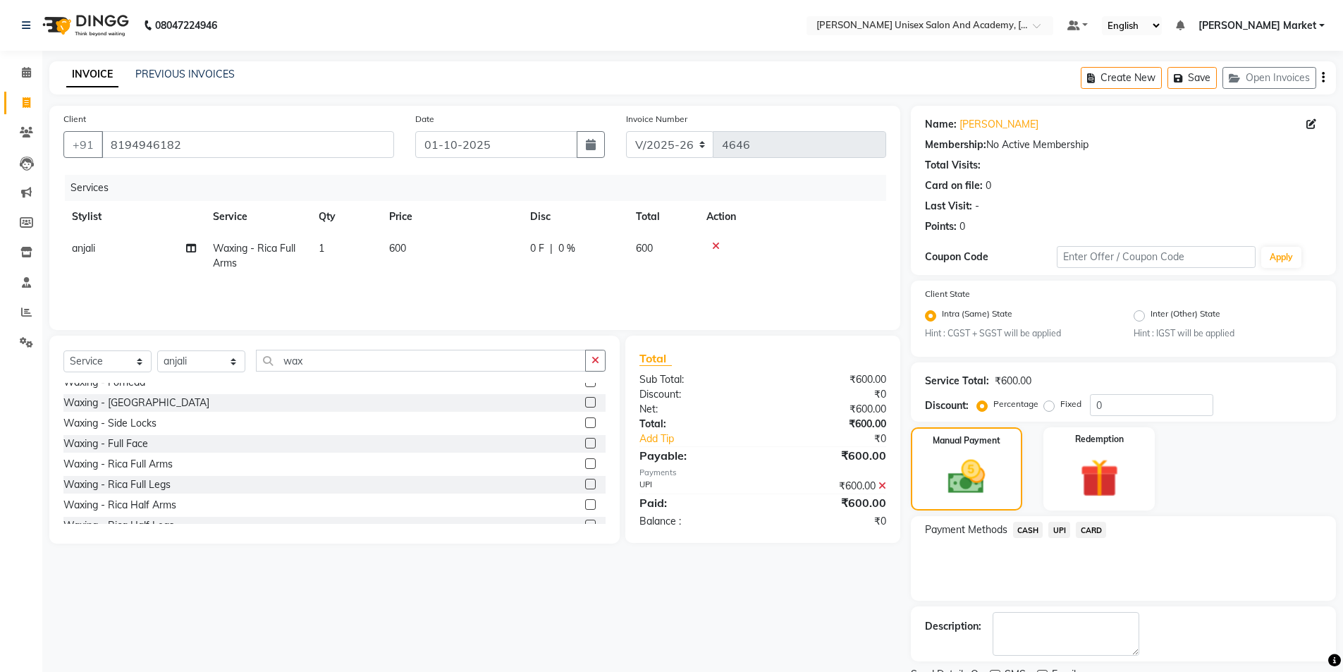
scroll to position [59, 0]
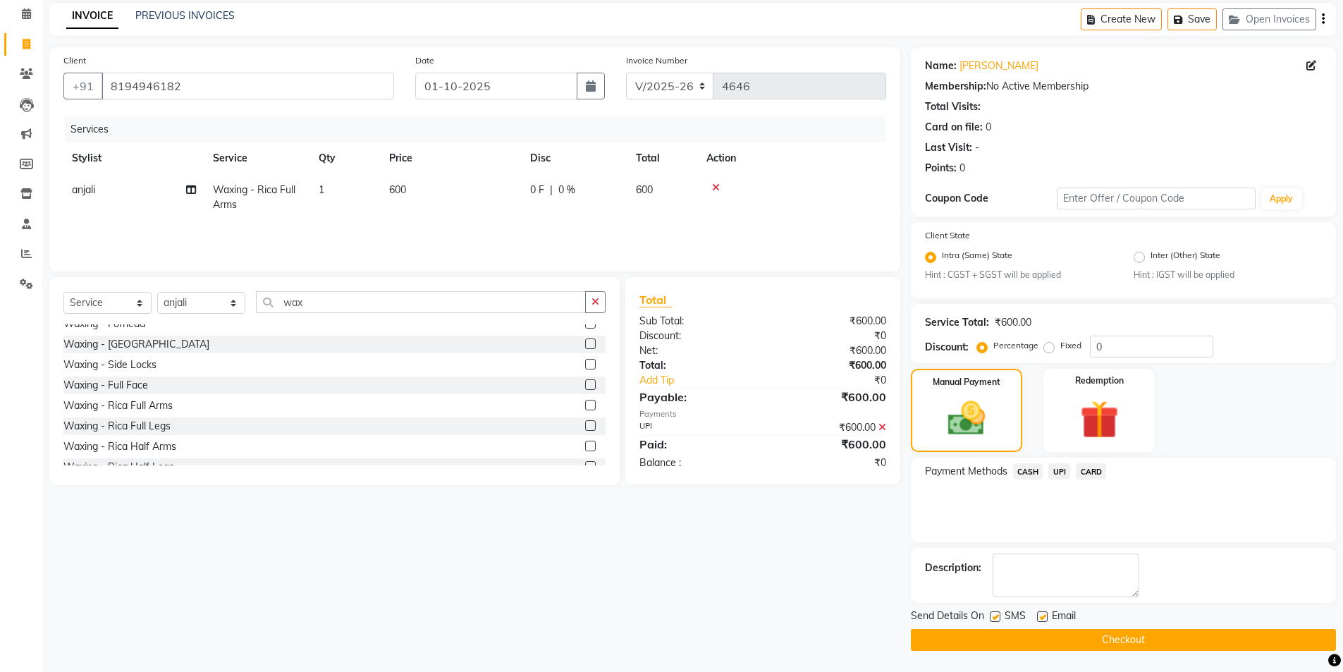
click at [1116, 638] on button "Checkout" at bounding box center [1123, 640] width 425 height 22
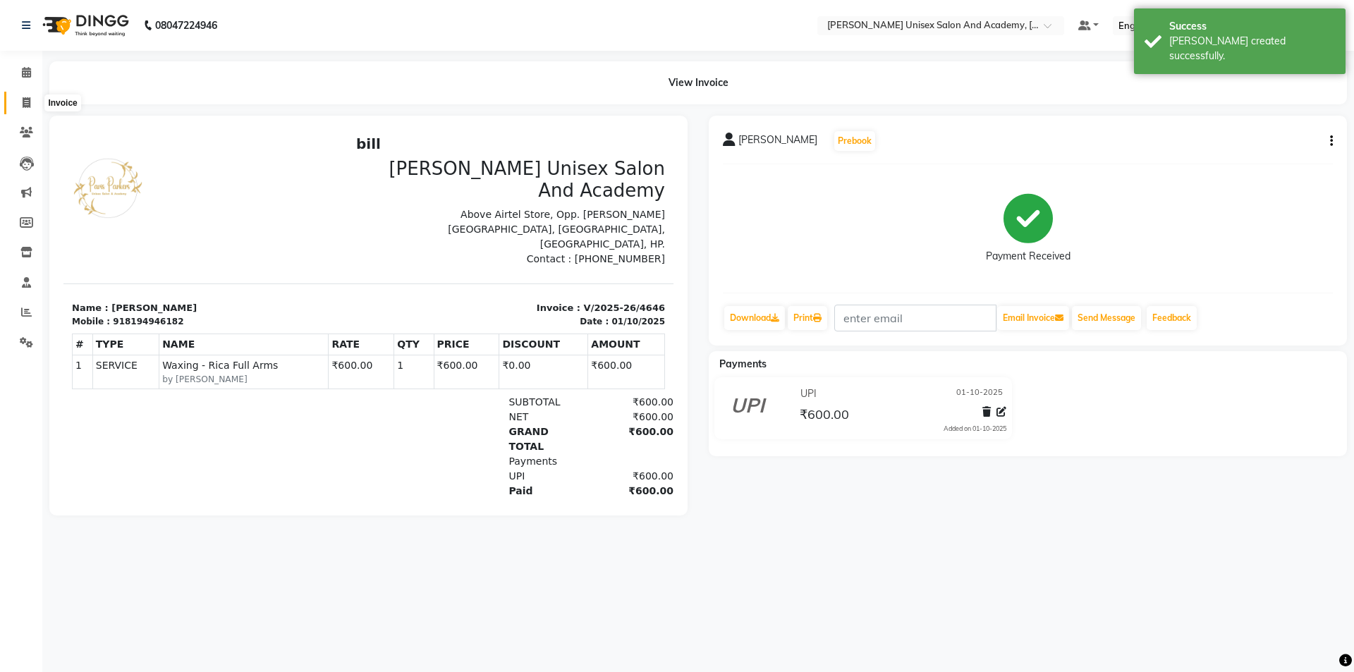
click at [28, 104] on icon at bounding box center [27, 102] width 8 height 11
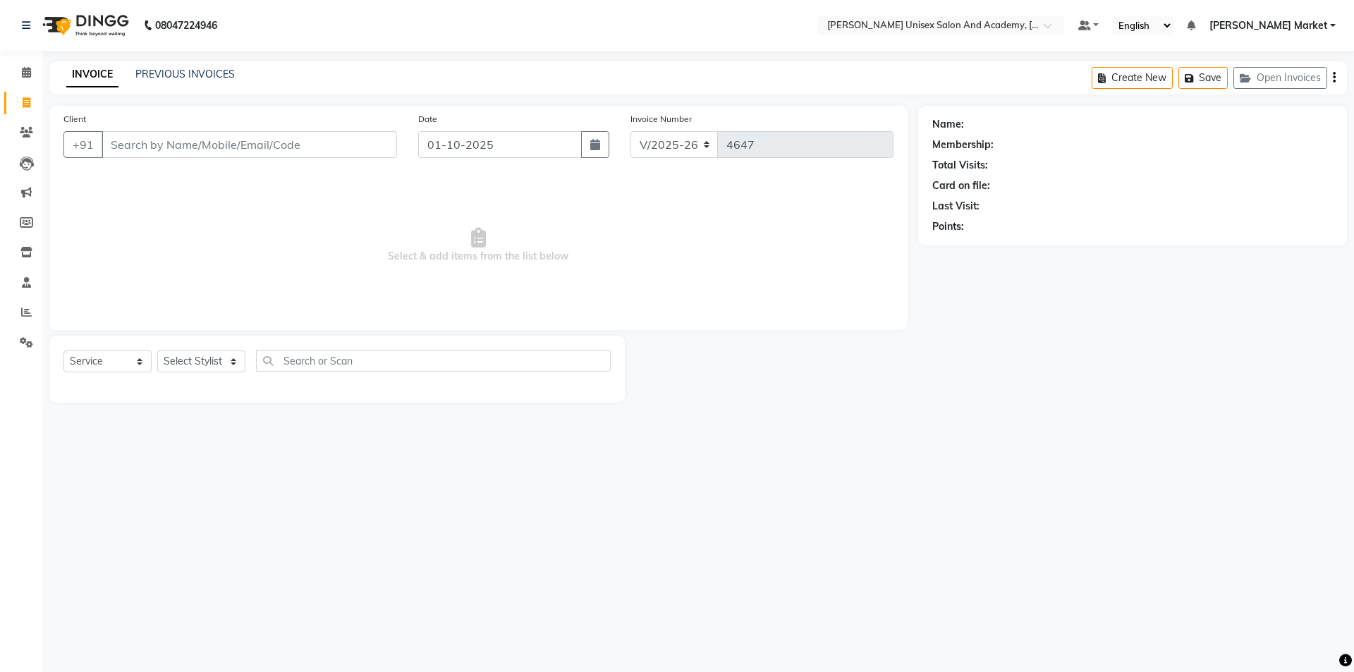
click at [131, 140] on input "Client" at bounding box center [249, 144] width 295 height 27
click at [354, 144] on span "Add Client" at bounding box center [361, 144] width 56 height 14
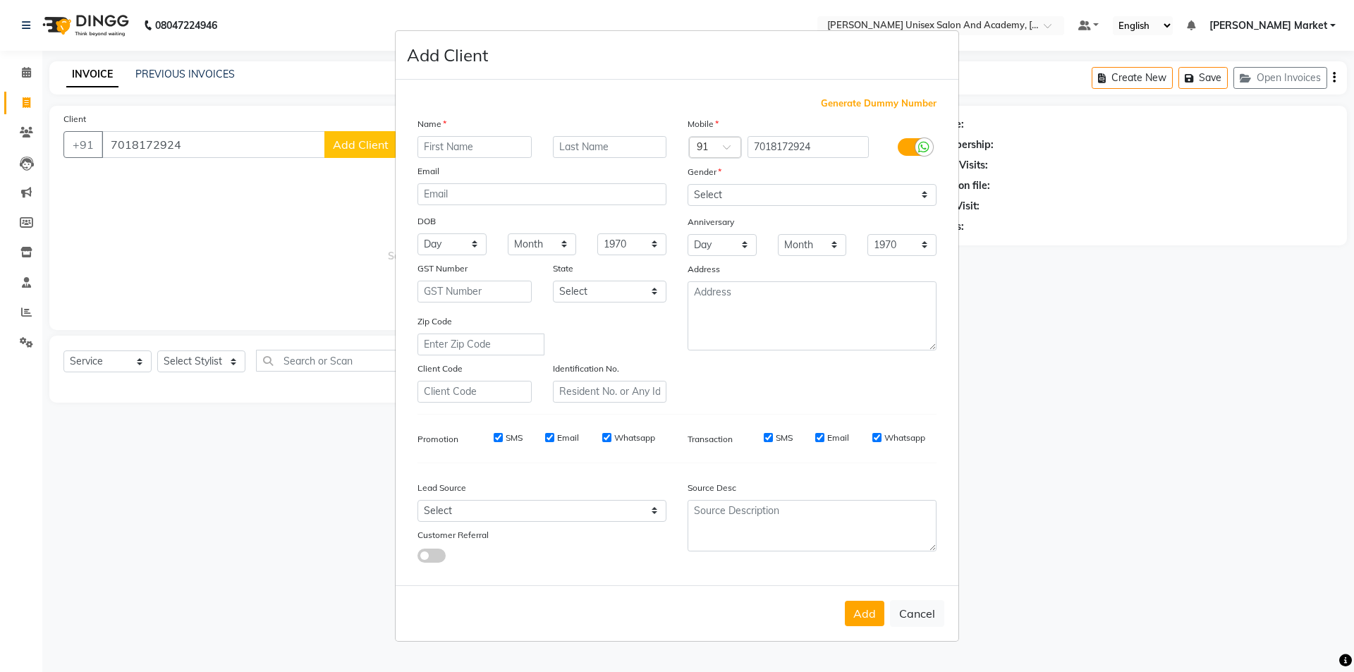
click at [438, 154] on input "text" at bounding box center [474, 147] width 114 height 22
drag, startPoint x: 885, startPoint y: 188, endPoint x: 885, endPoint y: 204, distance: 15.5
click at [885, 190] on select "Select [DEMOGRAPHIC_DATA] [DEMOGRAPHIC_DATA] Other Prefer Not To Say" at bounding box center [811, 195] width 249 height 22
click at [687, 184] on select "Select [DEMOGRAPHIC_DATA] [DEMOGRAPHIC_DATA] Other Prefer Not To Say" at bounding box center [811, 195] width 249 height 22
click at [880, 620] on button "Add" at bounding box center [864, 613] width 39 height 25
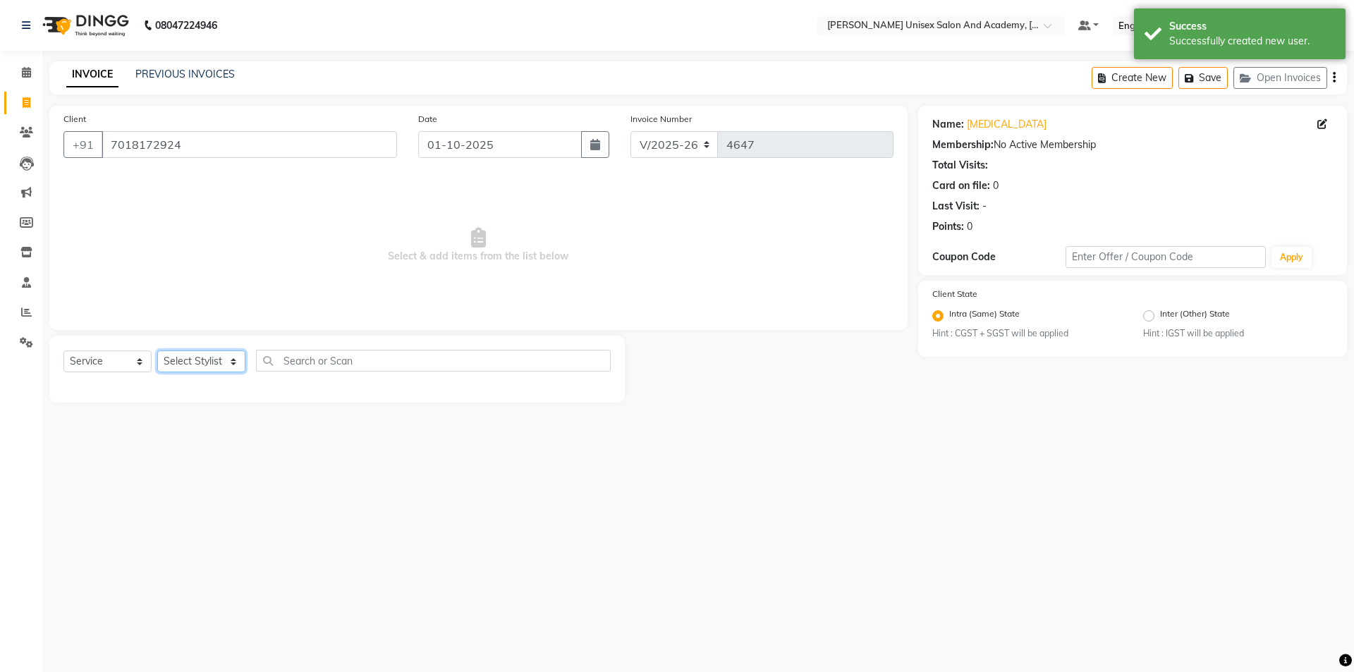
click at [231, 362] on select "Select Stylist Amit anjali [PERSON_NAME] [PERSON_NAME] [PERSON_NAME] [PERSON_NA…" at bounding box center [201, 361] width 88 height 22
click at [157, 350] on select "Select Stylist Amit anjali [PERSON_NAME] [PERSON_NAME] [PERSON_NAME] [PERSON_NA…" at bounding box center [201, 361] width 88 height 22
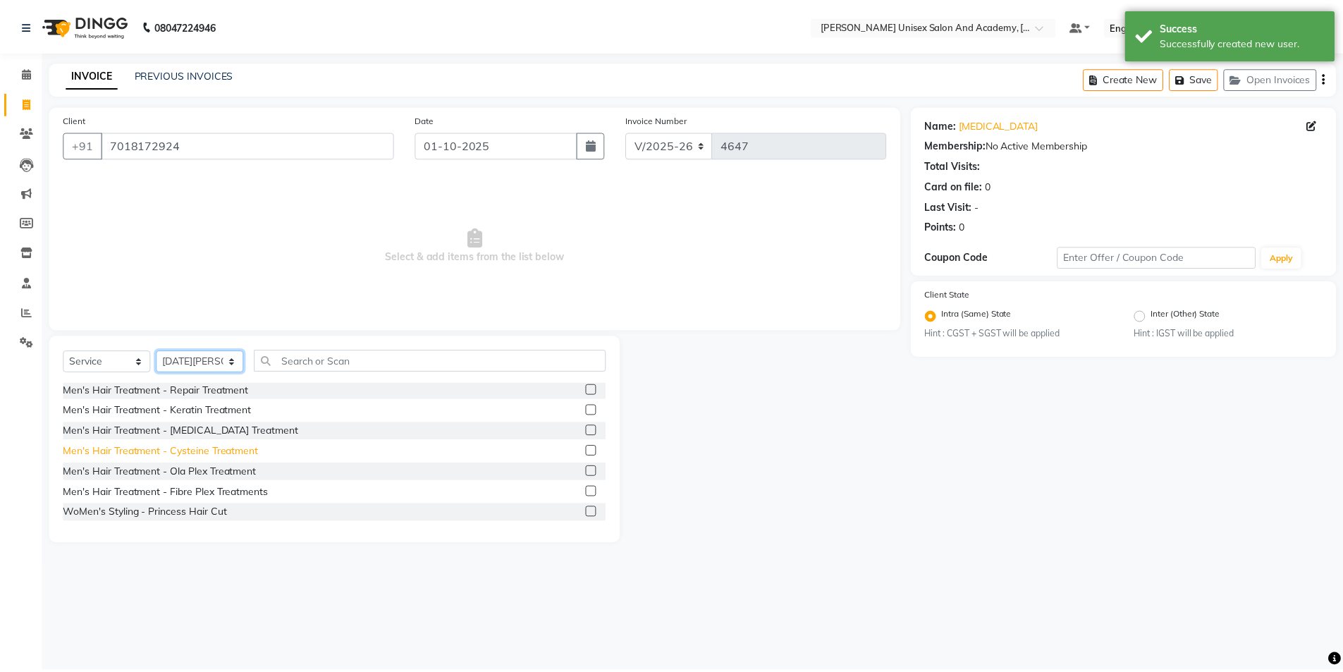
scroll to position [352, 0]
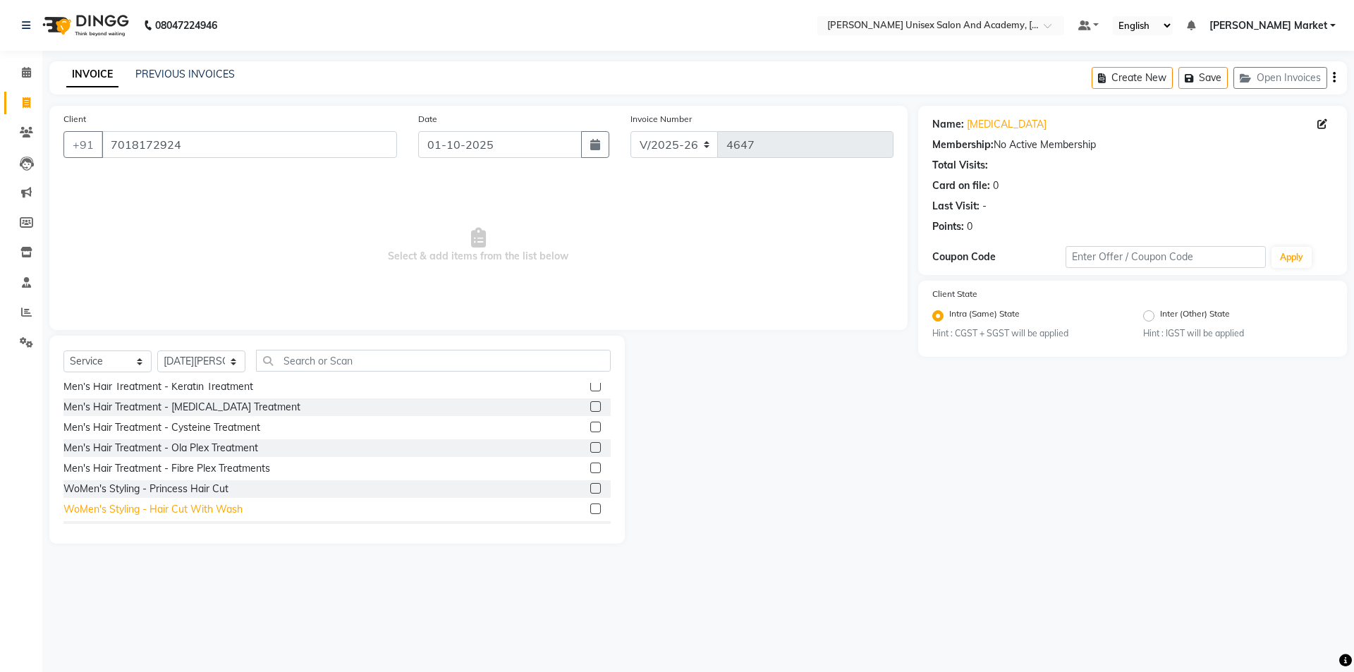
click at [233, 511] on div "WoMen's Styling - Hair Cut With Wash" at bounding box center [152, 509] width 179 height 15
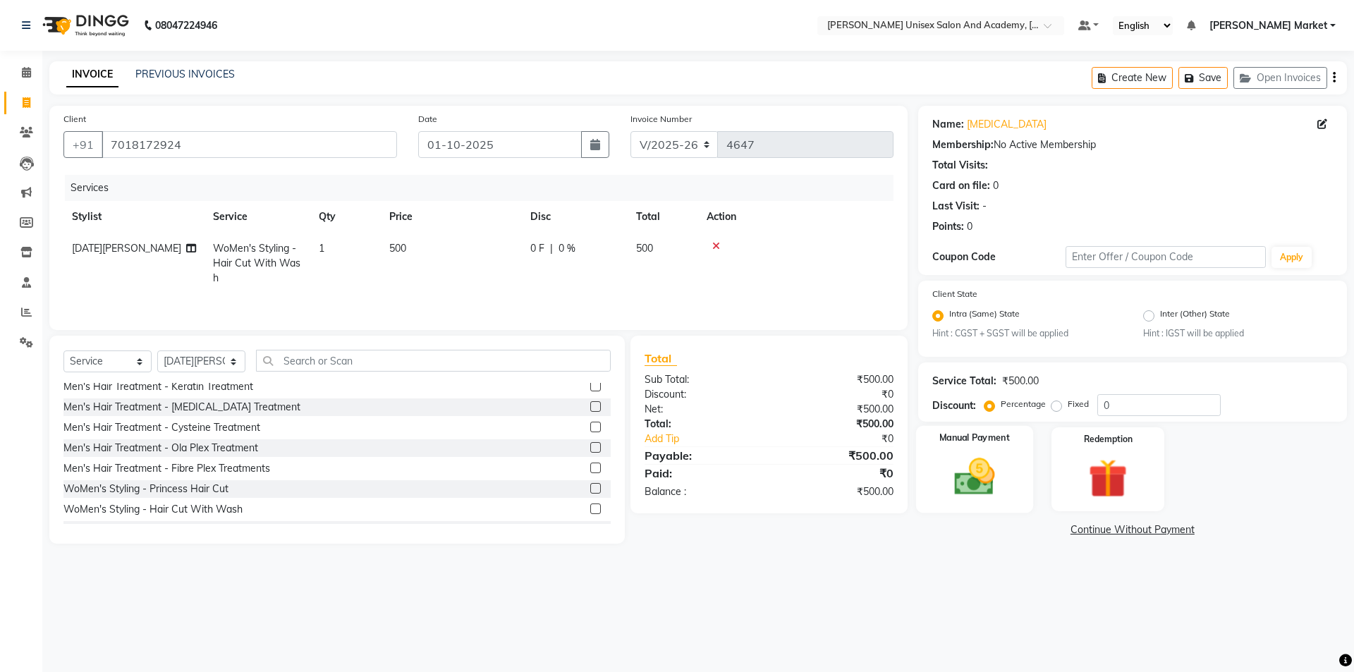
click at [976, 459] on img at bounding box center [974, 477] width 66 height 47
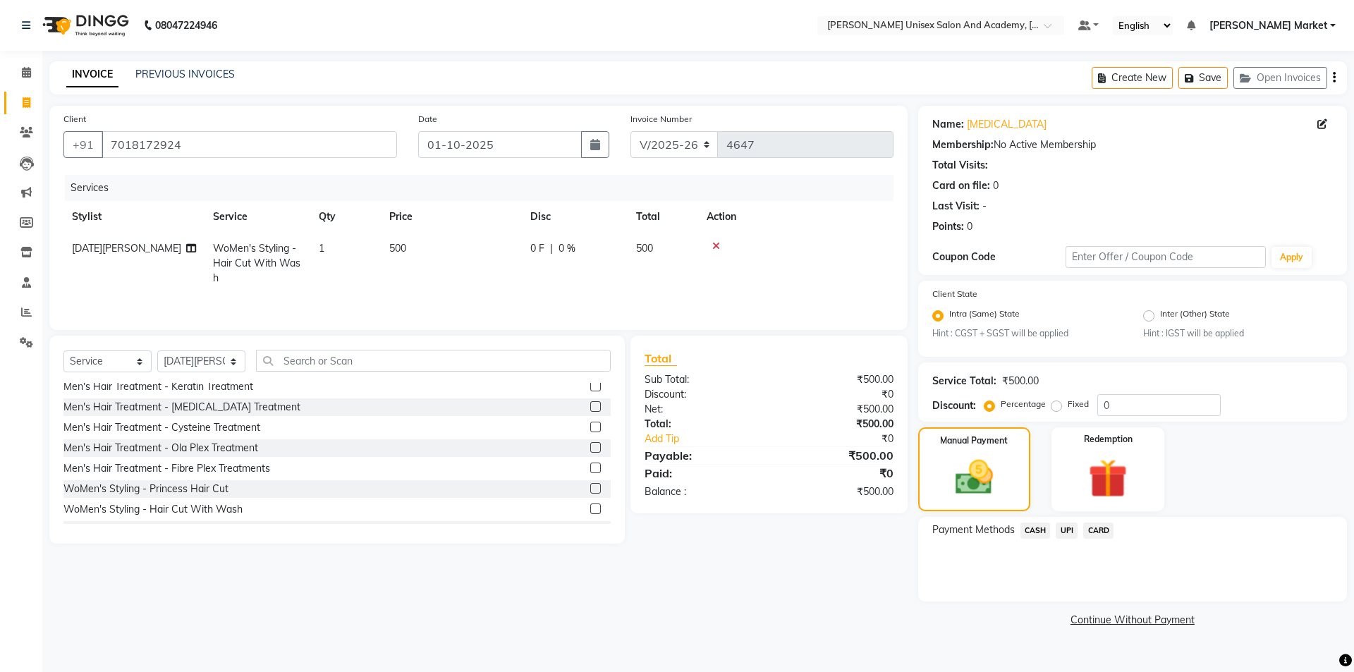
click at [1066, 531] on span "UPI" at bounding box center [1066, 530] width 22 height 16
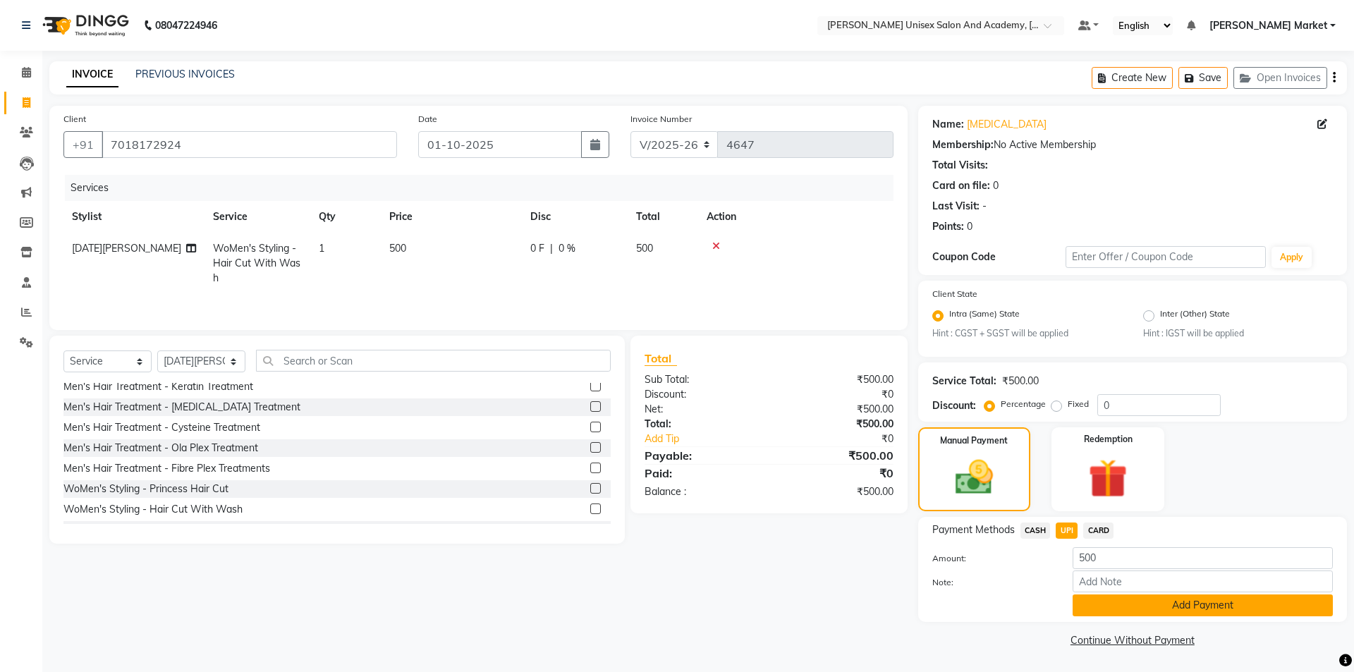
click at [1128, 600] on button "Add Payment" at bounding box center [1202, 605] width 260 height 22
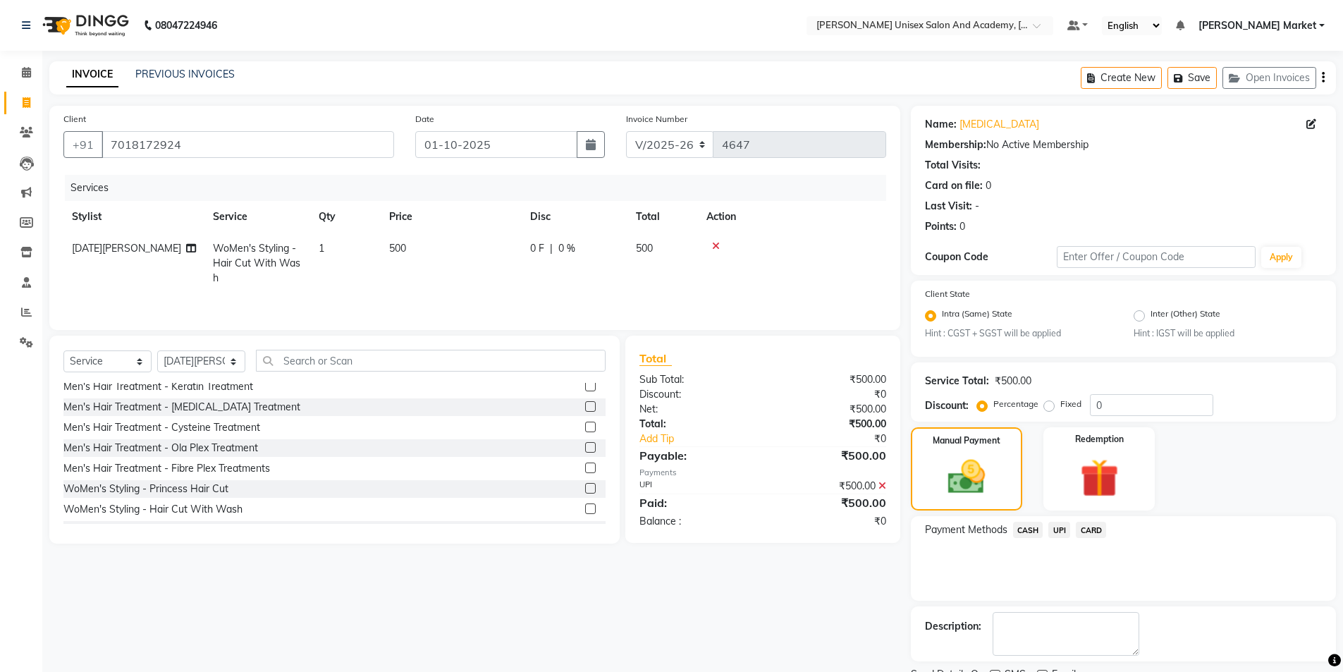
scroll to position [59, 0]
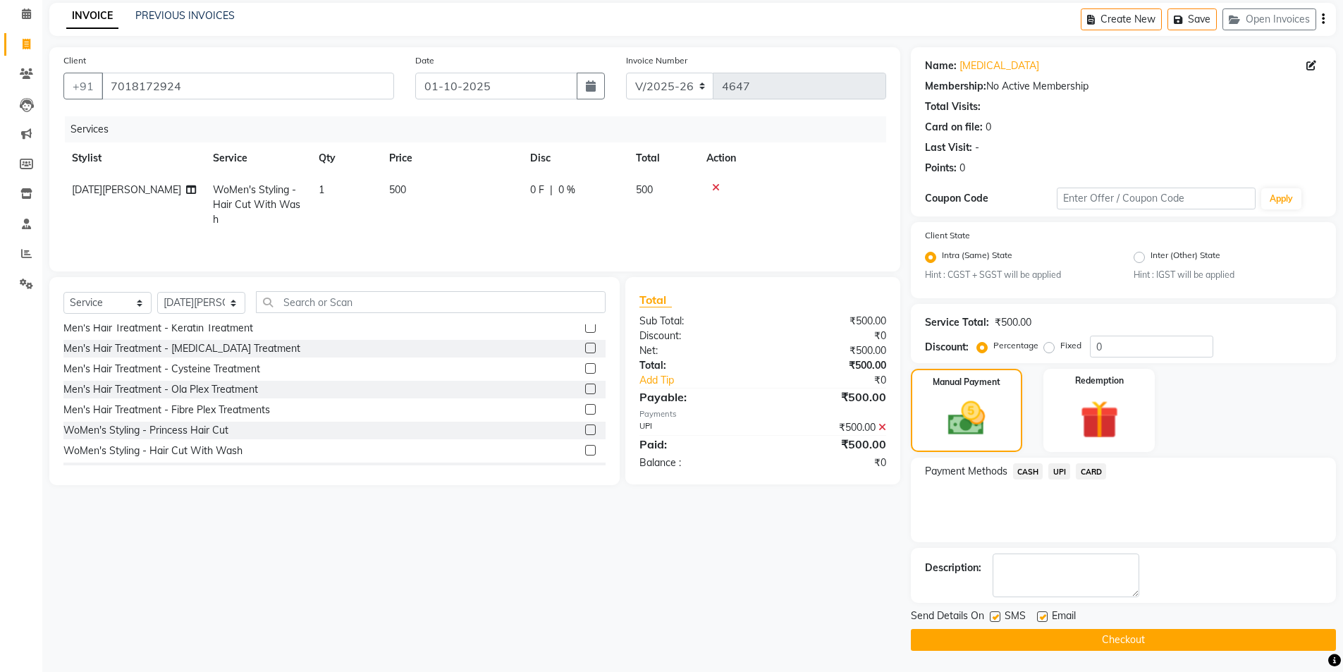
click at [1103, 634] on button "Checkout" at bounding box center [1123, 640] width 425 height 22
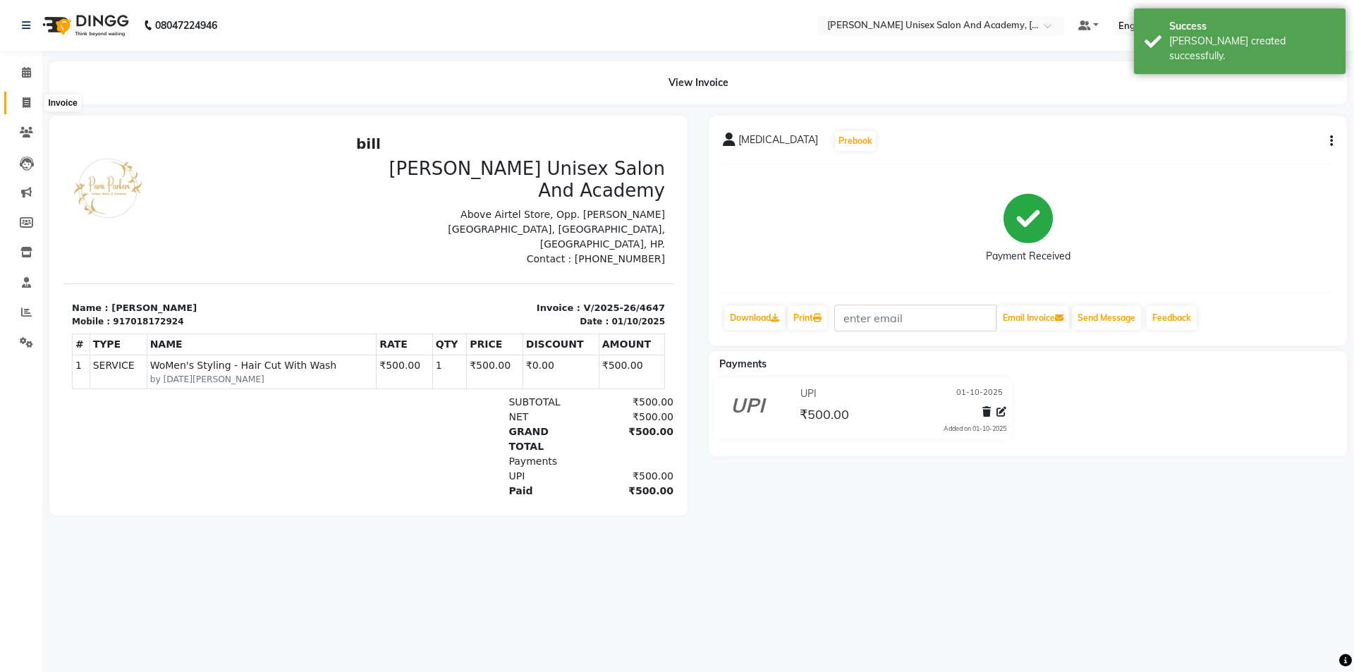
click at [23, 101] on icon at bounding box center [27, 102] width 8 height 11
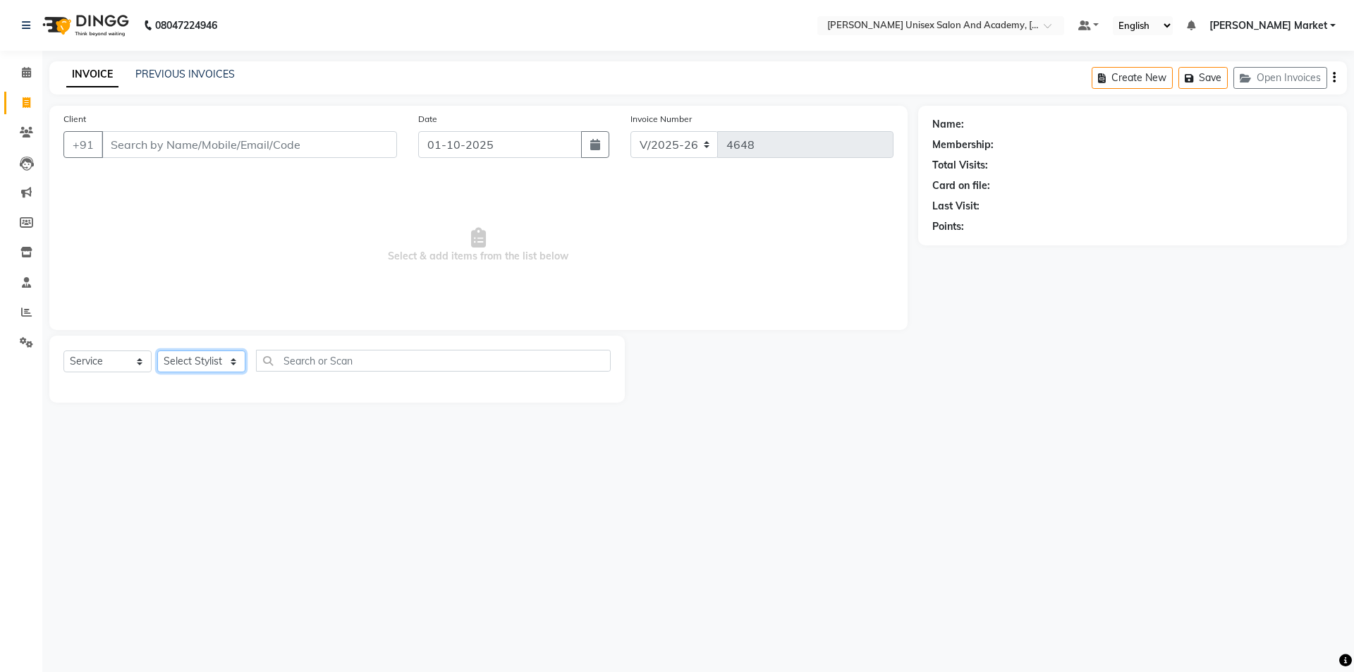
click at [234, 358] on select "Select Stylist Amit anjali [PERSON_NAME] [PERSON_NAME] [PERSON_NAME] [PERSON_NA…" at bounding box center [201, 361] width 88 height 22
click at [157, 350] on select "Select Stylist Amit anjali [PERSON_NAME] [PERSON_NAME] [PERSON_NAME] [PERSON_NA…" at bounding box center [201, 361] width 88 height 22
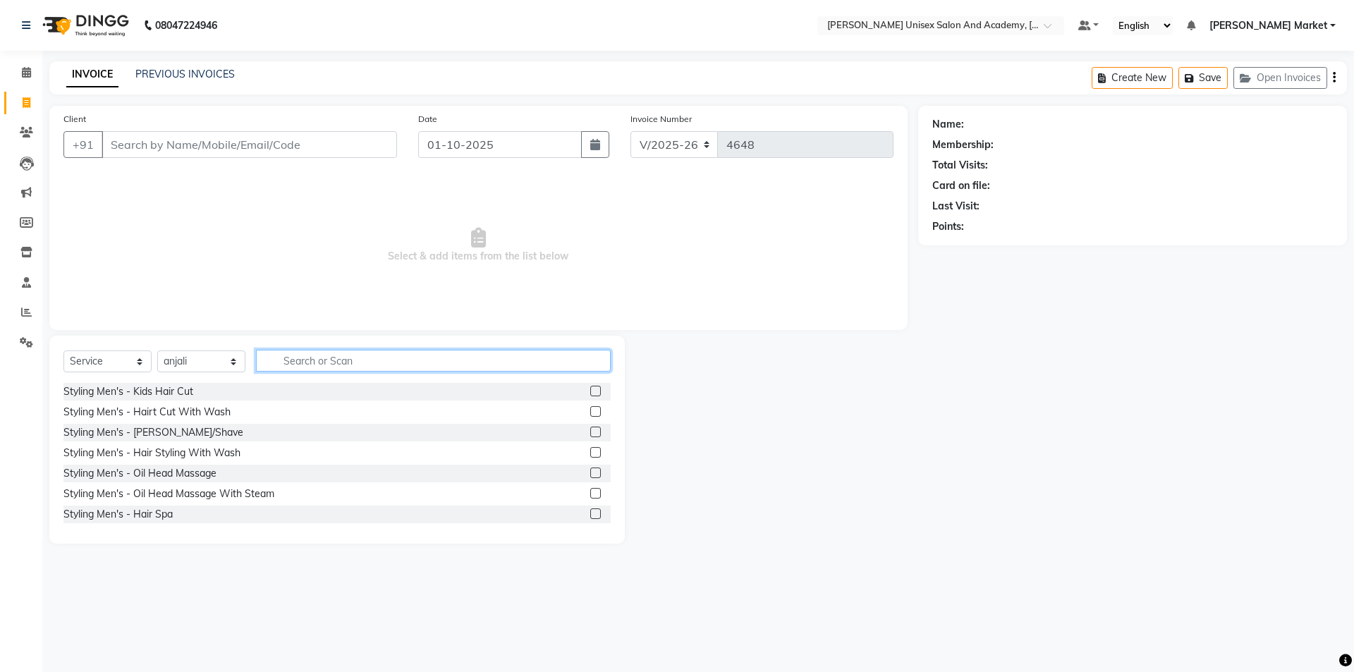
click at [290, 367] on input "text" at bounding box center [433, 361] width 355 height 22
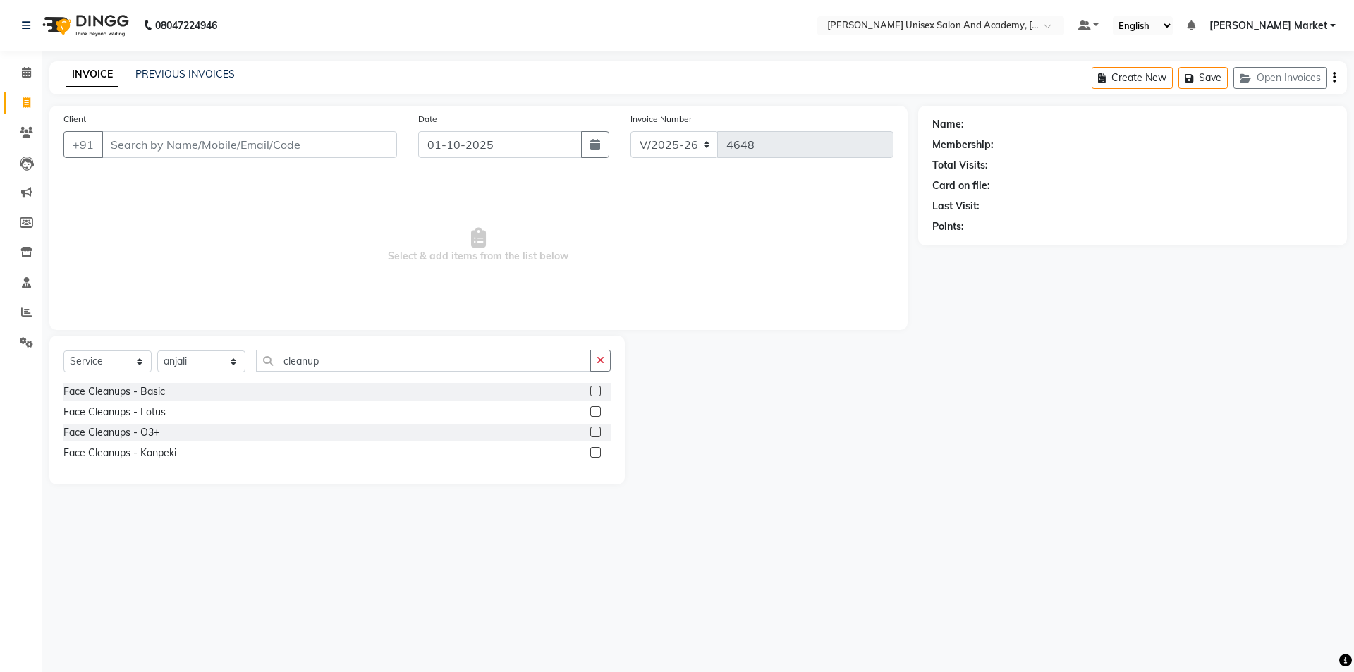
click at [594, 388] on label at bounding box center [595, 391] width 11 height 11
click at [594, 388] on input "checkbox" at bounding box center [594, 391] width 9 height 9
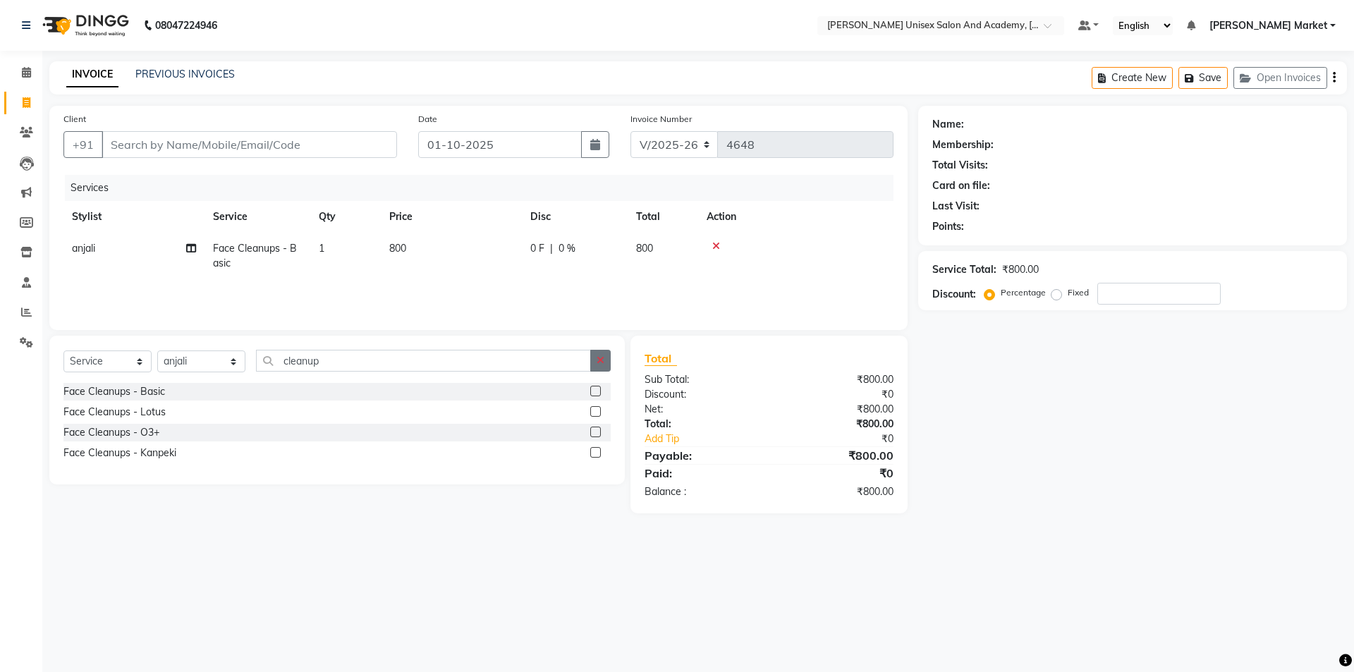
click at [601, 359] on icon "button" at bounding box center [600, 360] width 8 height 10
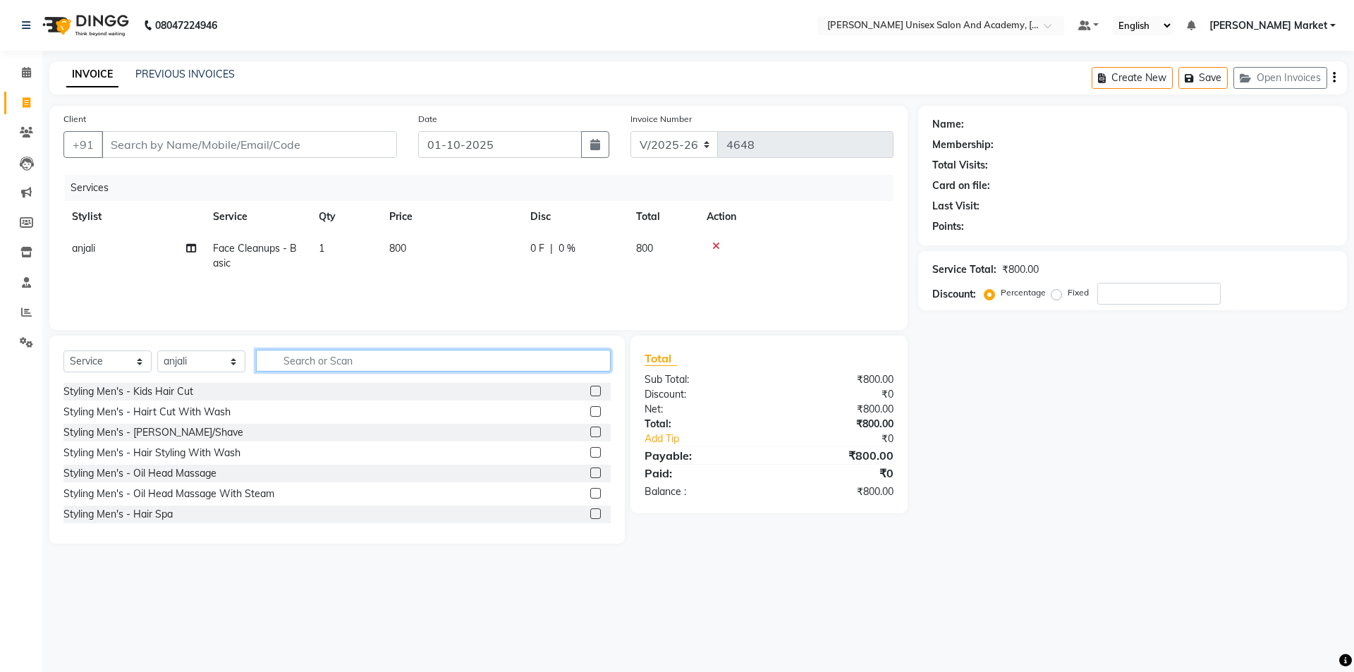
click at [480, 359] on input "text" at bounding box center [433, 361] width 355 height 22
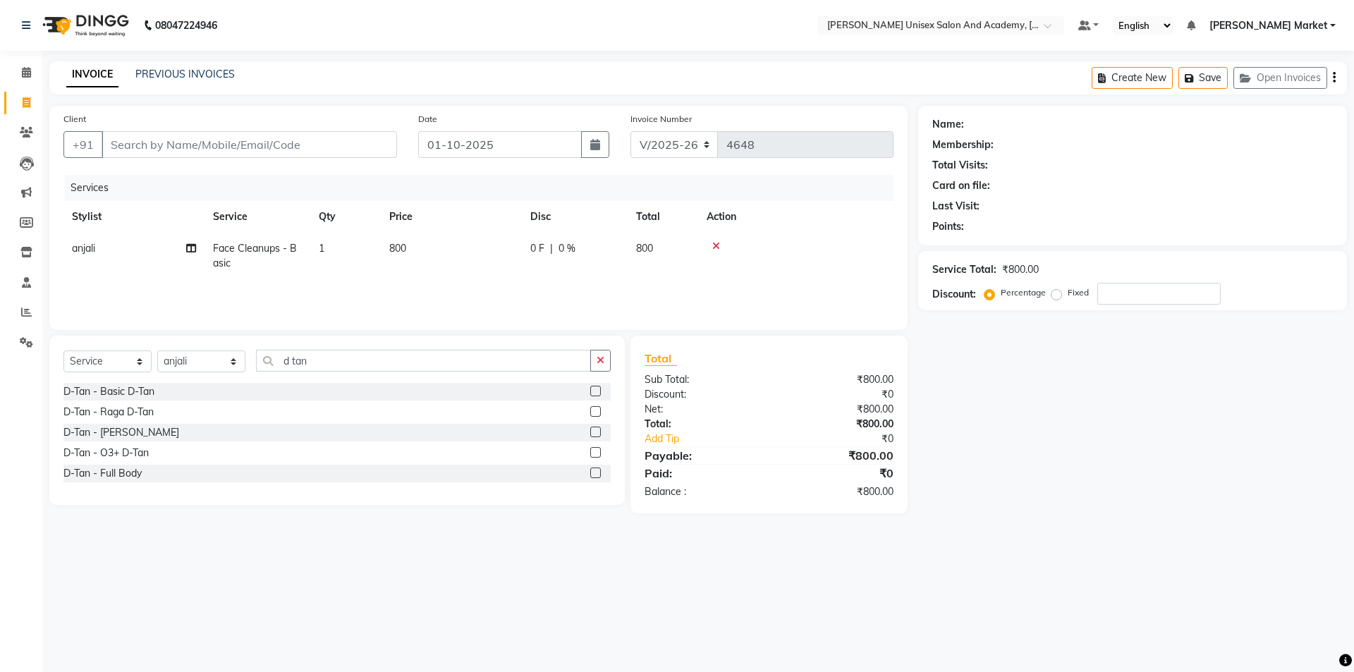
click at [596, 410] on label at bounding box center [595, 411] width 11 height 11
click at [596, 410] on input "checkbox" at bounding box center [594, 411] width 9 height 9
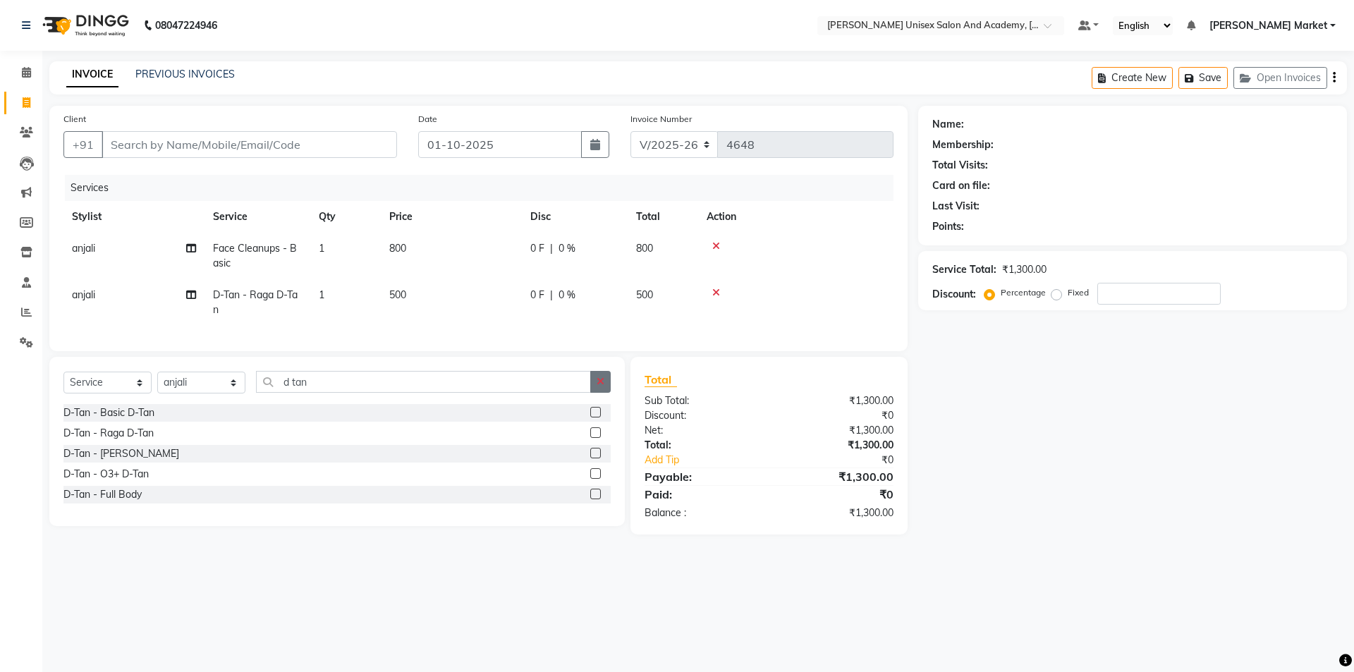
click at [605, 387] on button "button" at bounding box center [600, 382] width 20 height 22
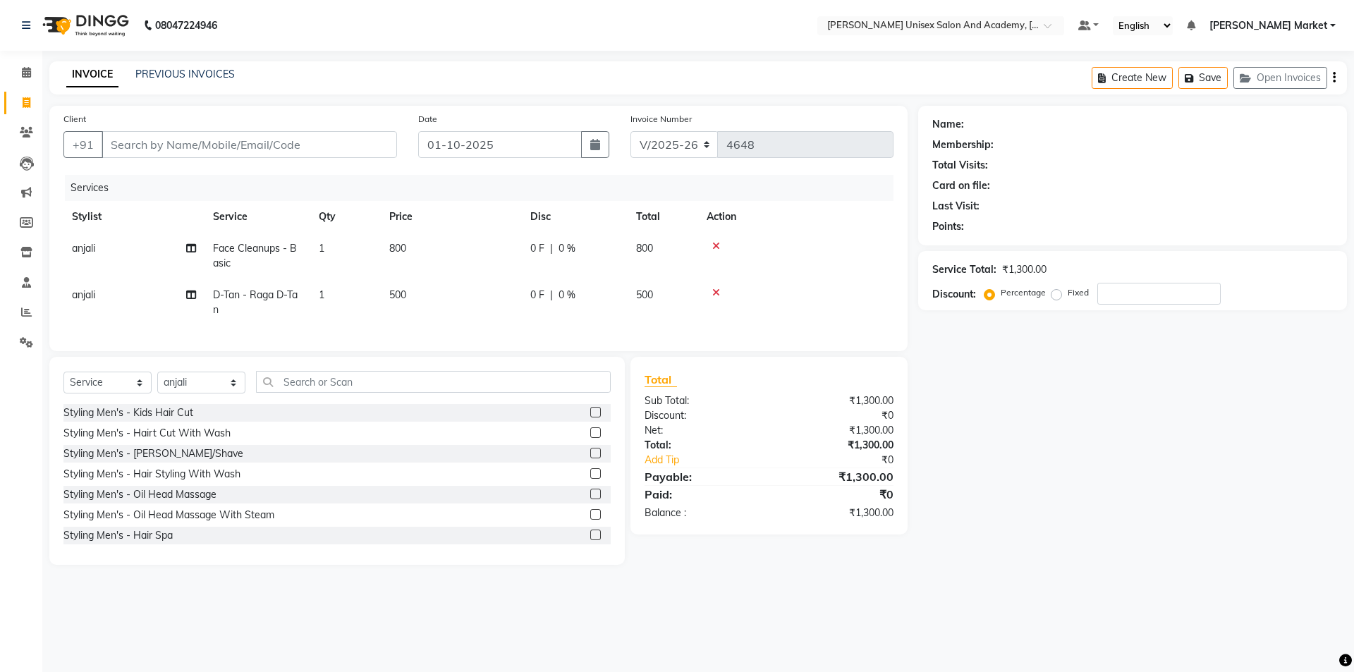
click at [713, 245] on icon at bounding box center [716, 246] width 8 height 10
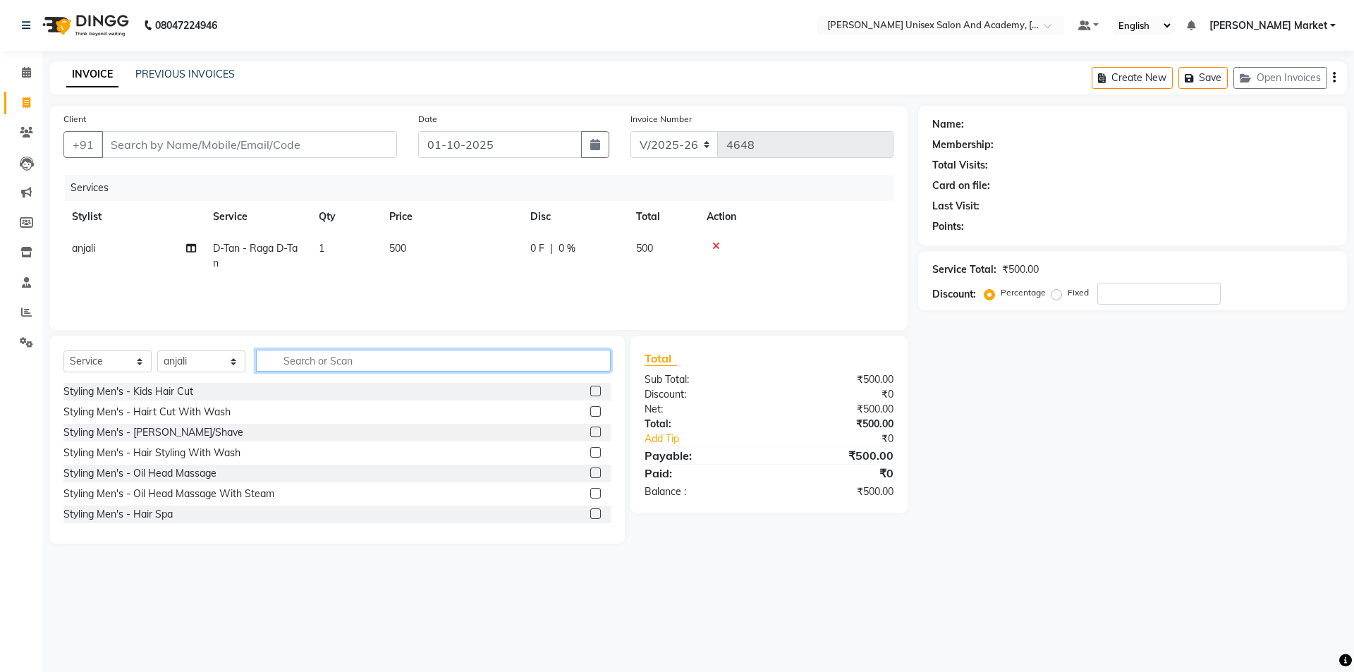
click at [331, 364] on input "text" at bounding box center [433, 361] width 355 height 22
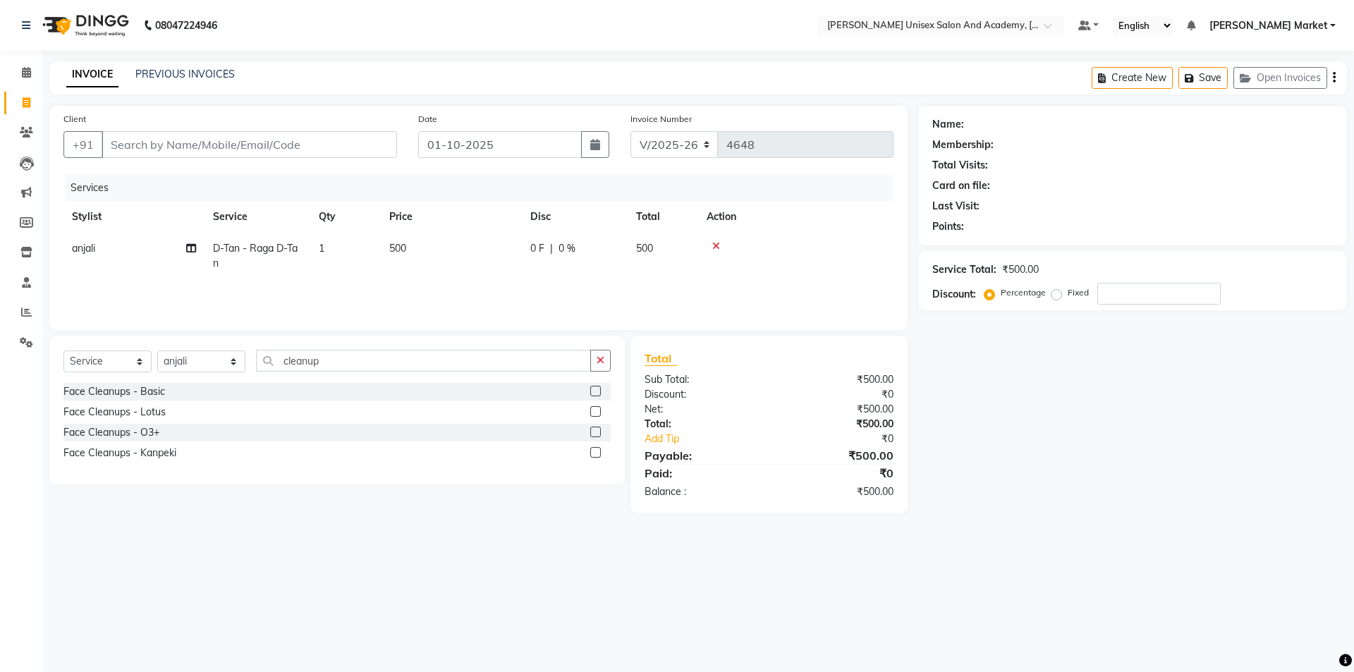
click at [598, 412] on label at bounding box center [595, 411] width 11 height 11
click at [598, 412] on input "checkbox" at bounding box center [594, 411] width 9 height 9
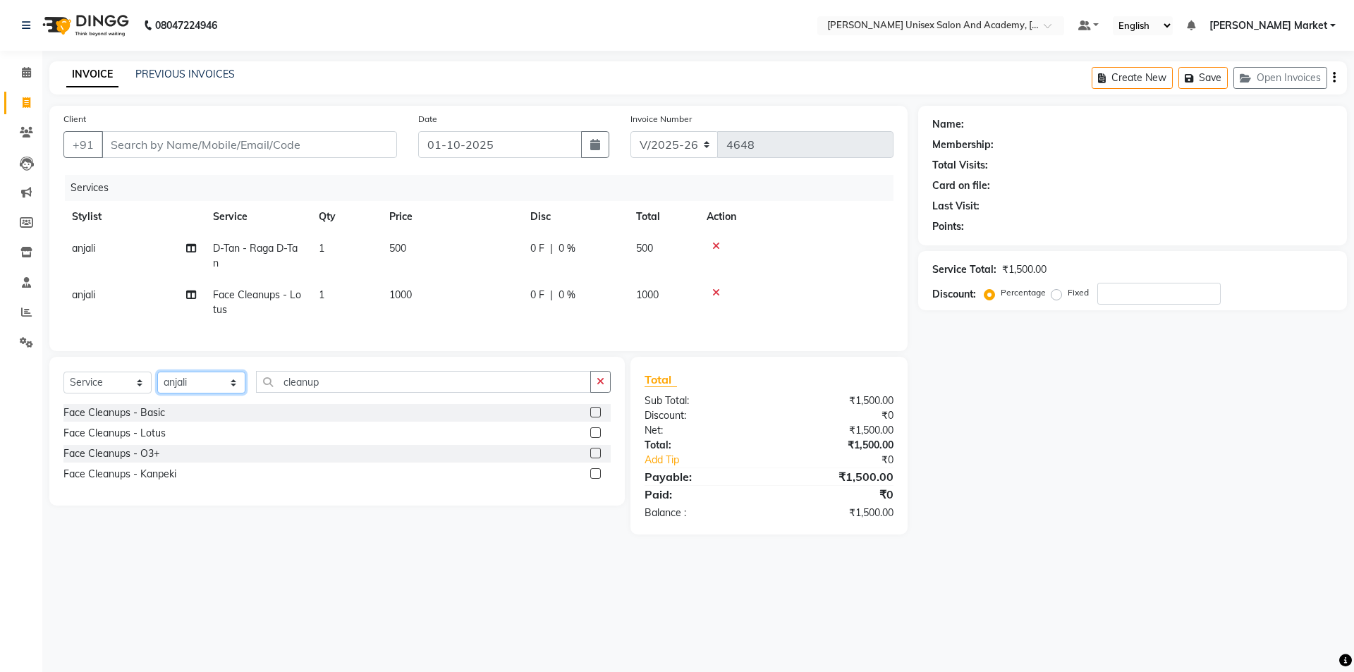
click at [232, 393] on select "Select Stylist Amit anjali [PERSON_NAME] [PERSON_NAME] [PERSON_NAME] [PERSON_NA…" at bounding box center [201, 383] width 88 height 22
click at [157, 382] on select "Select Stylist Amit anjali [PERSON_NAME] [PERSON_NAME] [PERSON_NAME] [PERSON_NA…" at bounding box center [201, 383] width 88 height 22
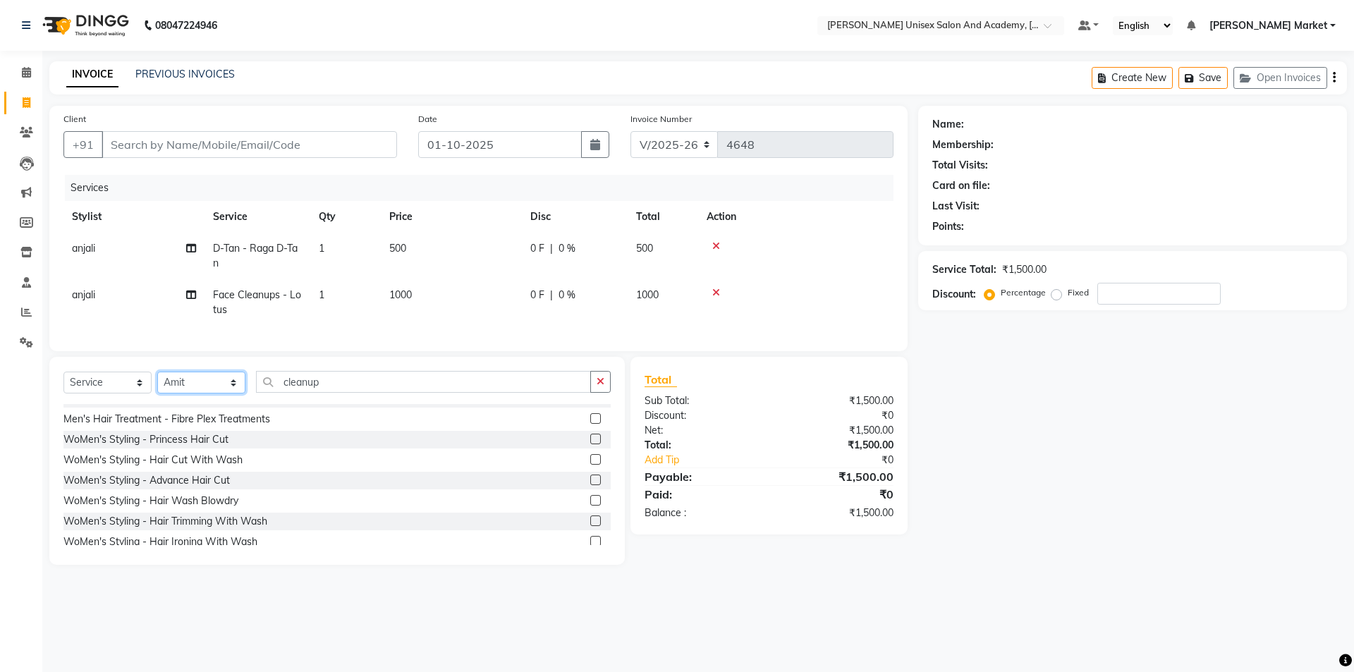
scroll to position [493, 0]
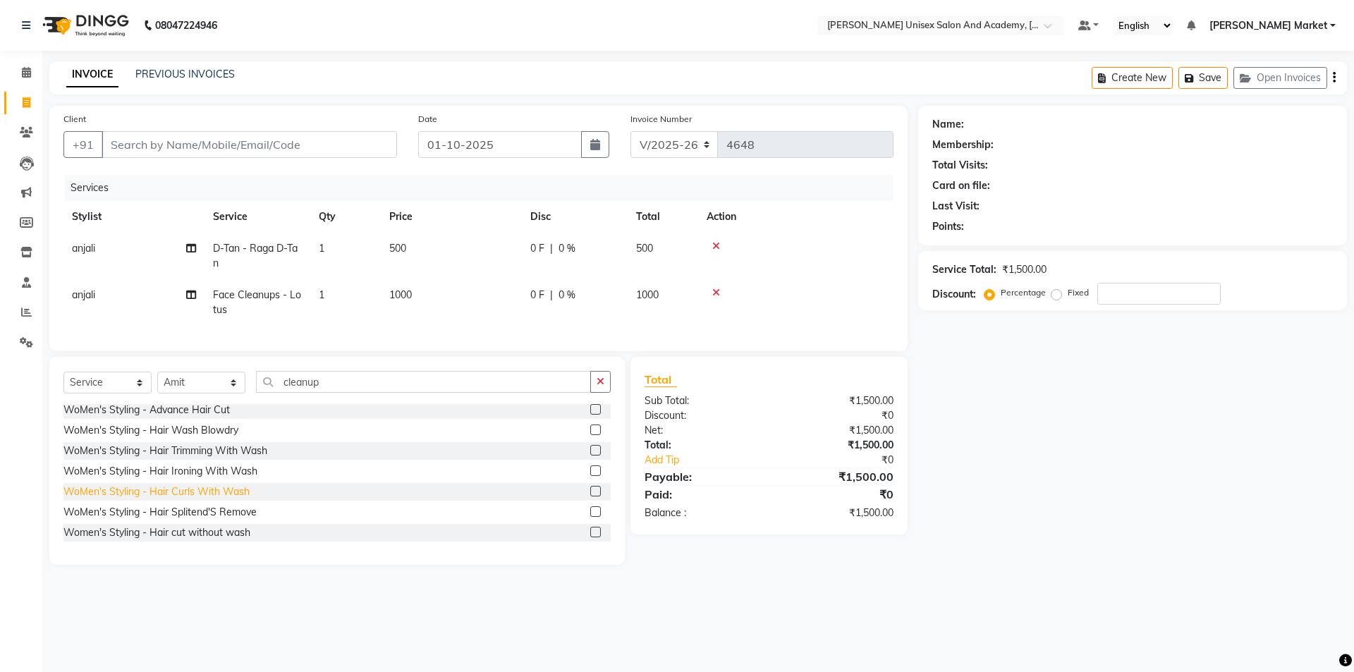
click at [190, 499] on div "WoMen's Styling - Hair Curls With Wash" at bounding box center [156, 491] width 186 height 15
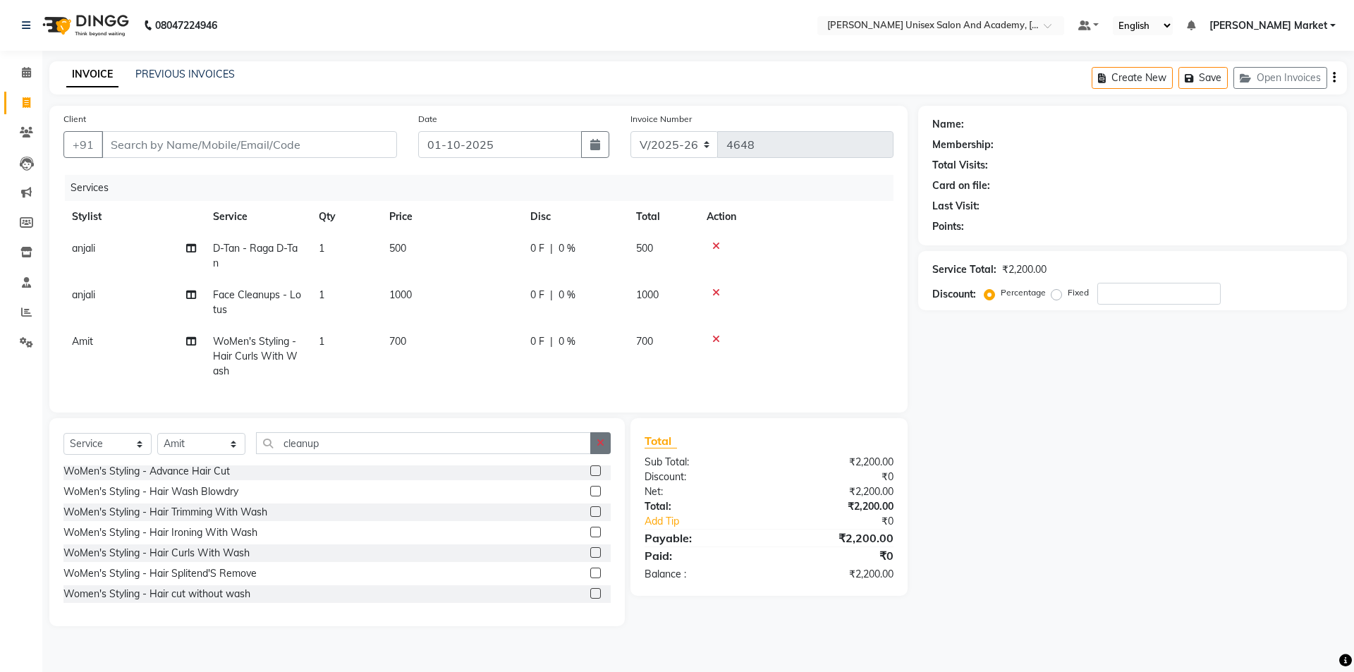
click at [600, 454] on button "button" at bounding box center [600, 443] width 20 height 22
click at [329, 454] on input "text" at bounding box center [433, 443] width 355 height 22
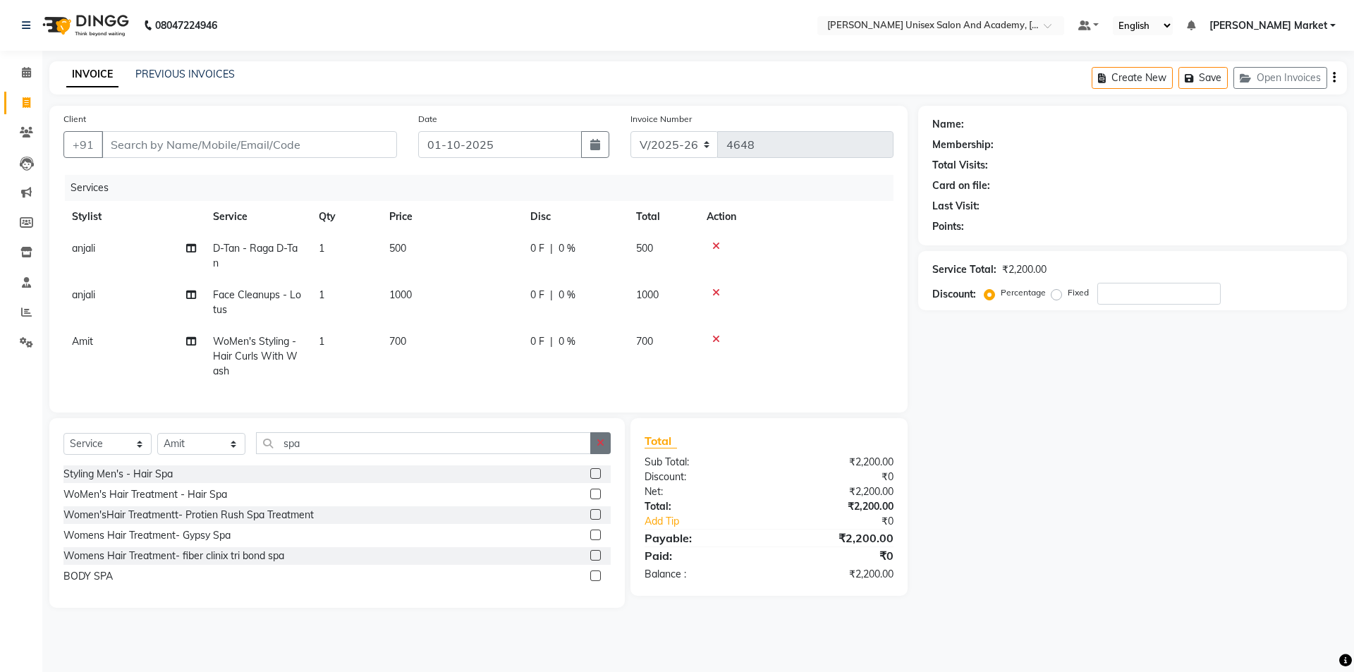
click at [599, 448] on icon "button" at bounding box center [600, 443] width 8 height 10
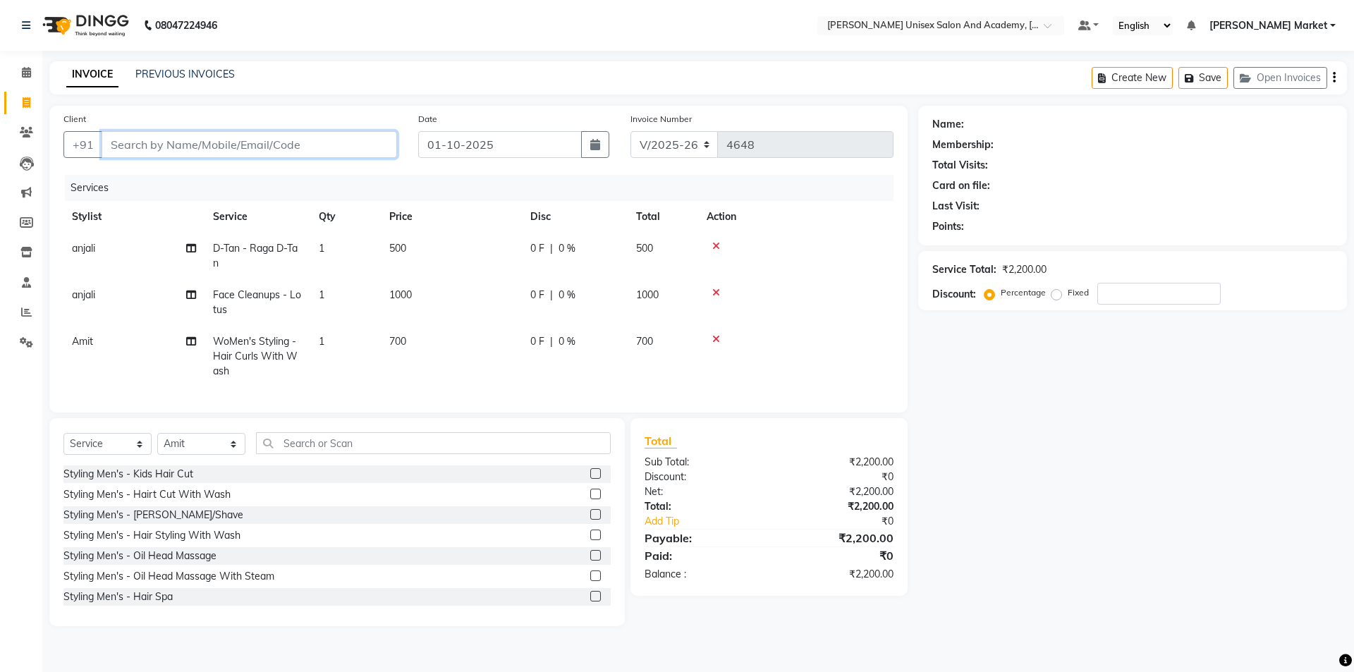
click at [129, 146] on input "Client" at bounding box center [249, 144] width 295 height 27
click at [143, 149] on input "Client" at bounding box center [249, 144] width 295 height 27
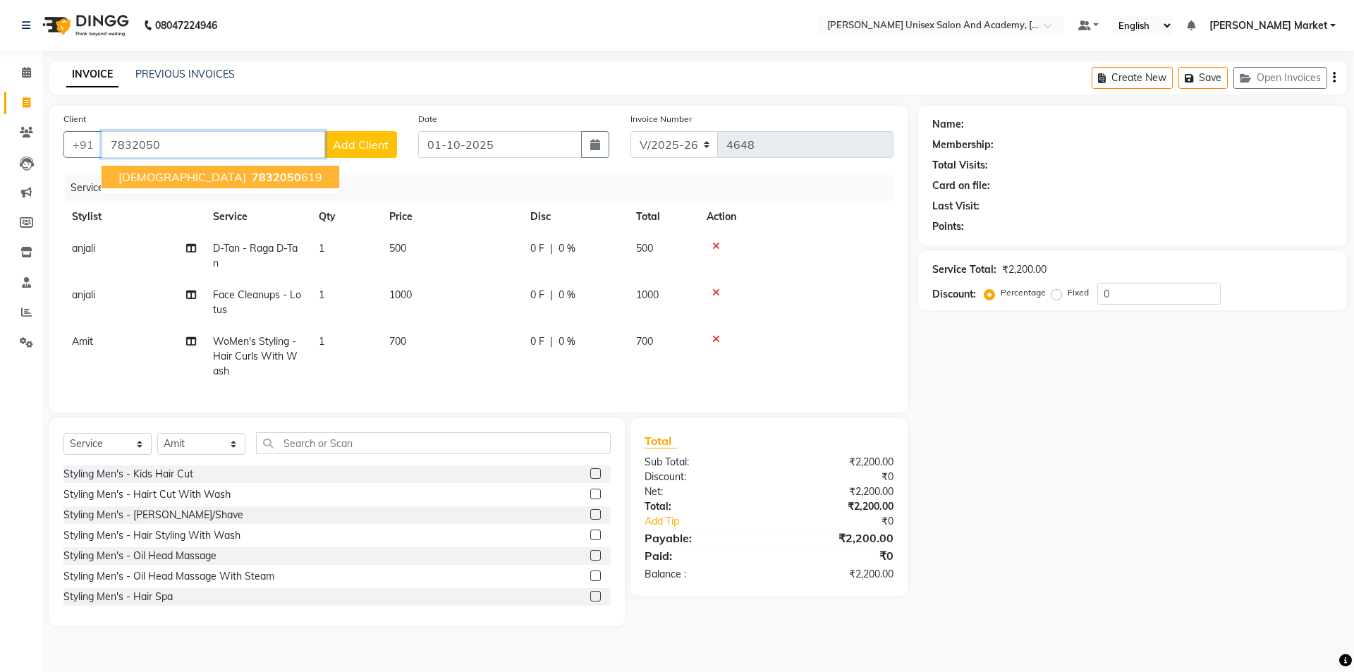
click at [252, 178] on span "7832050" at bounding box center [276, 177] width 49 height 14
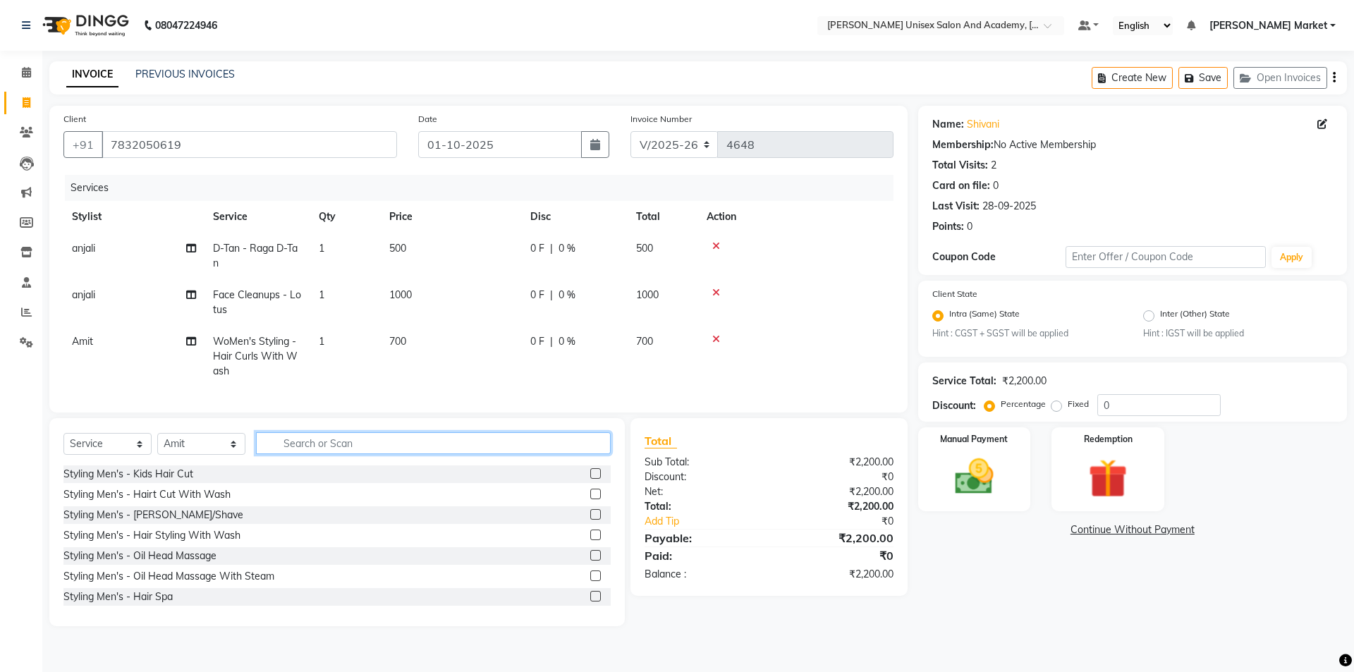
click at [290, 454] on input "text" at bounding box center [433, 443] width 355 height 22
click at [229, 448] on select "Select Stylist Amit anjali [PERSON_NAME] [PERSON_NAME] [PERSON_NAME] [PERSON_NA…" at bounding box center [201, 444] width 88 height 22
click at [157, 443] on select "Select Stylist Amit anjali [PERSON_NAME] [PERSON_NAME] [PERSON_NAME] [PERSON_NA…" at bounding box center [201, 444] width 88 height 22
click at [395, 450] on input "text" at bounding box center [433, 443] width 355 height 22
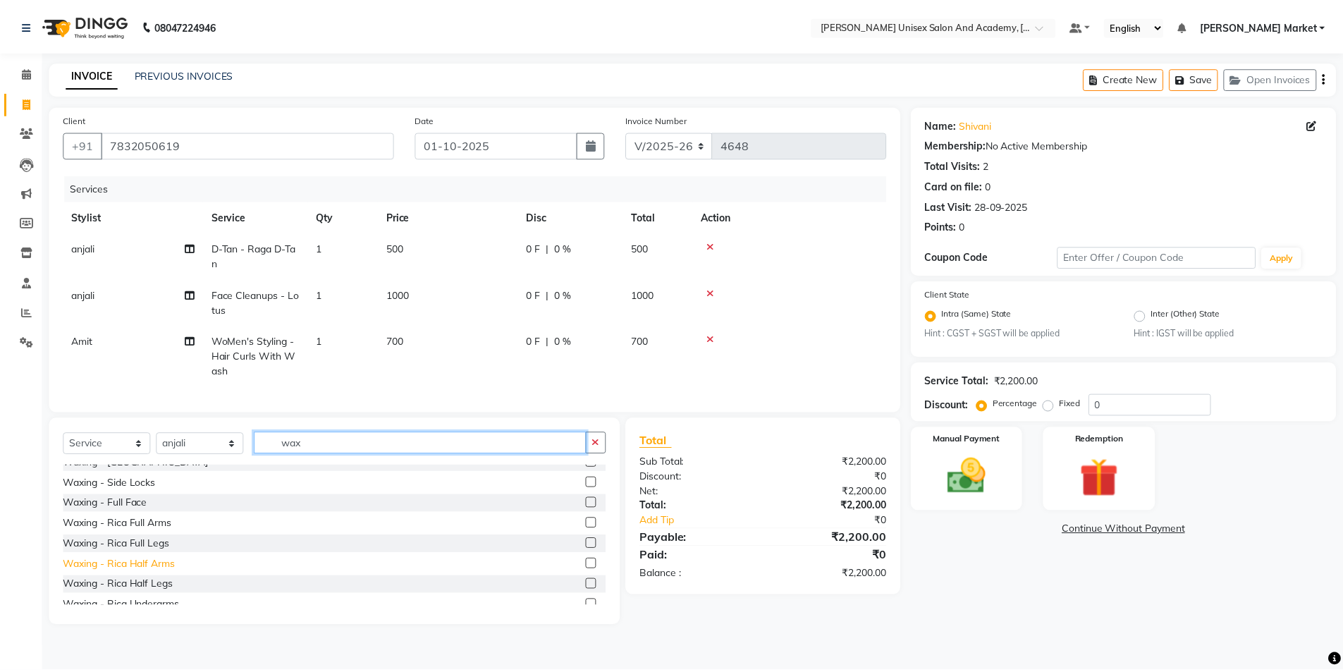
scroll to position [141, 0]
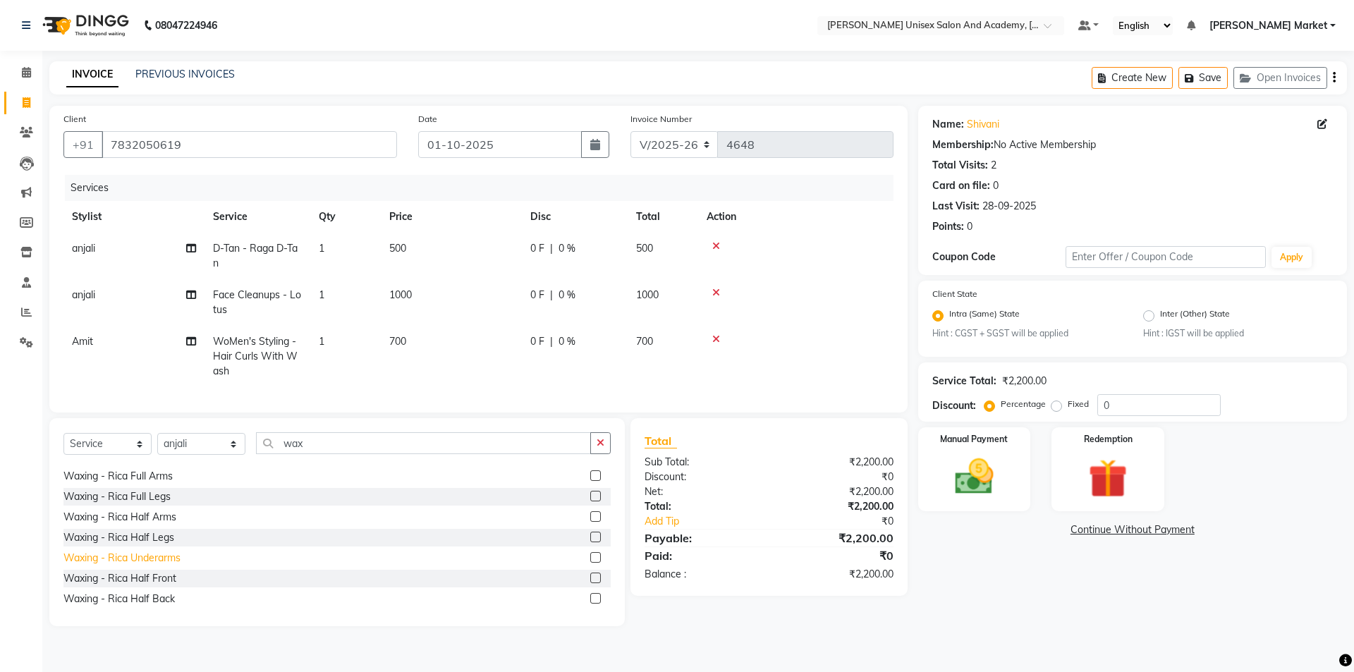
click at [171, 564] on div "Waxing - Rica Underarms" at bounding box center [121, 558] width 117 height 15
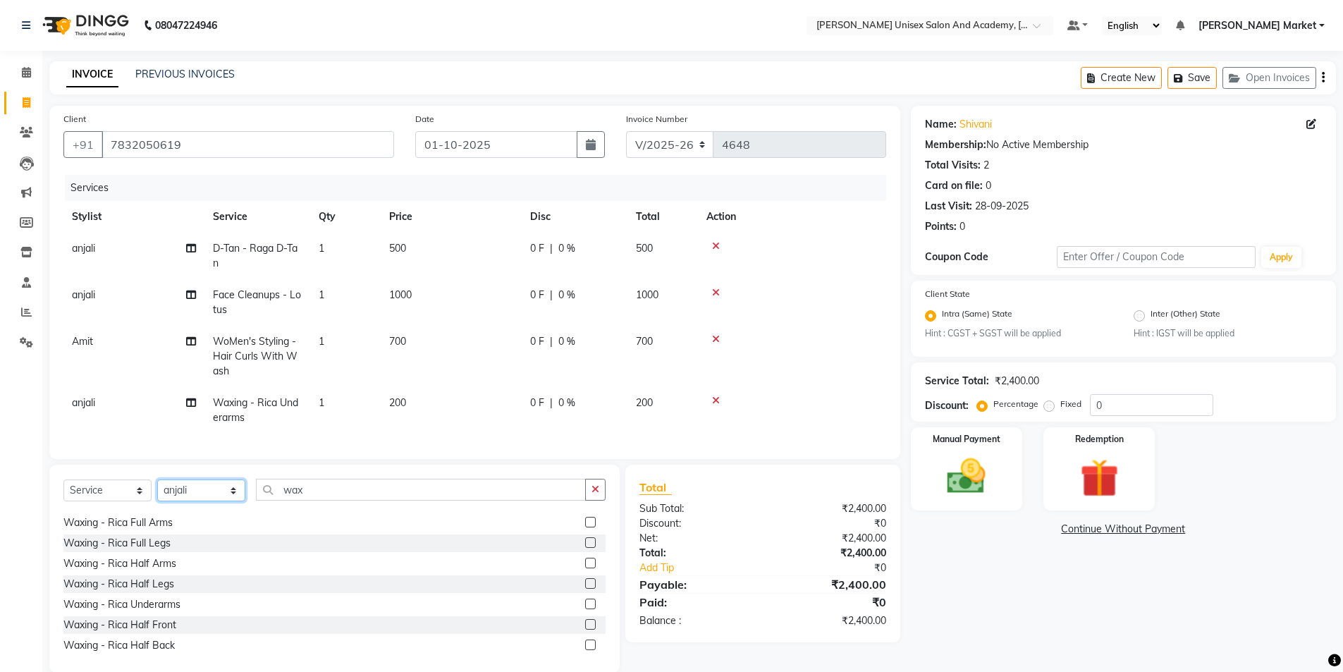
click at [233, 501] on select "Select Stylist Amit anjali [PERSON_NAME] [PERSON_NAME] [PERSON_NAME] [PERSON_NA…" at bounding box center [201, 490] width 88 height 22
click at [157, 490] on select "Select Stylist Amit anjali [PERSON_NAME] [PERSON_NAME] [PERSON_NAME] [PERSON_NA…" at bounding box center [201, 490] width 88 height 22
click at [591, 498] on button "button" at bounding box center [595, 490] width 20 height 22
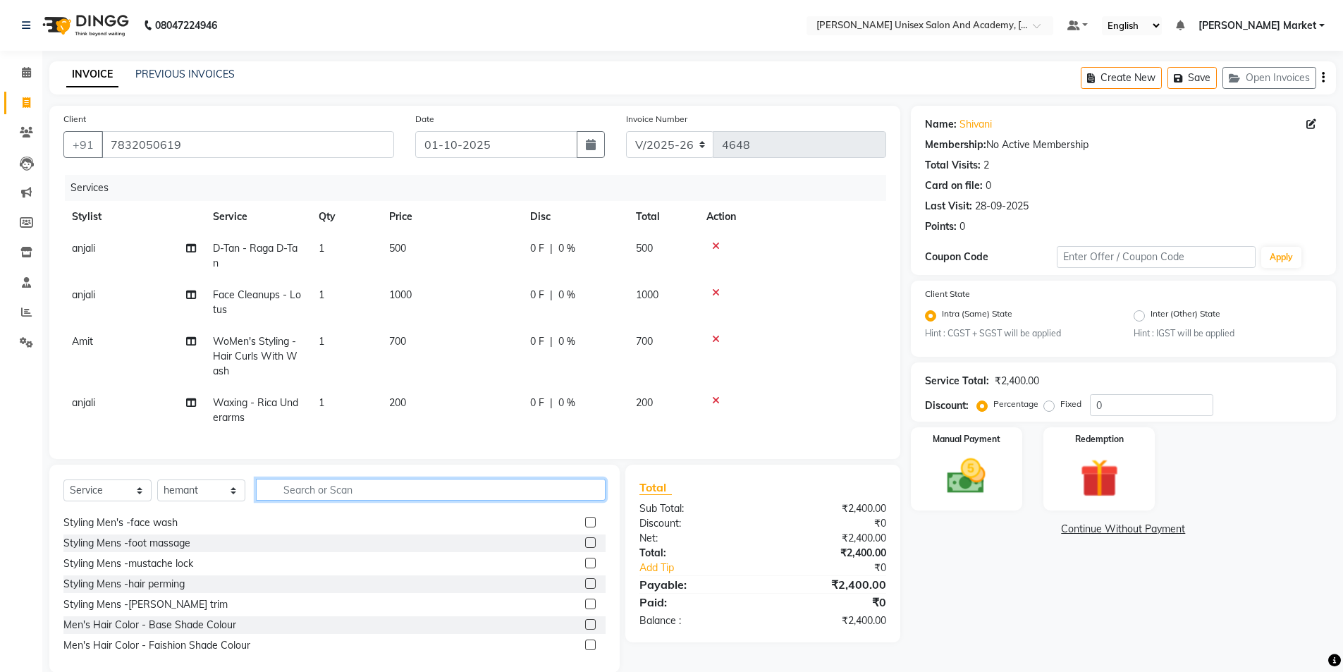
click at [362, 501] on input "text" at bounding box center [431, 490] width 350 height 22
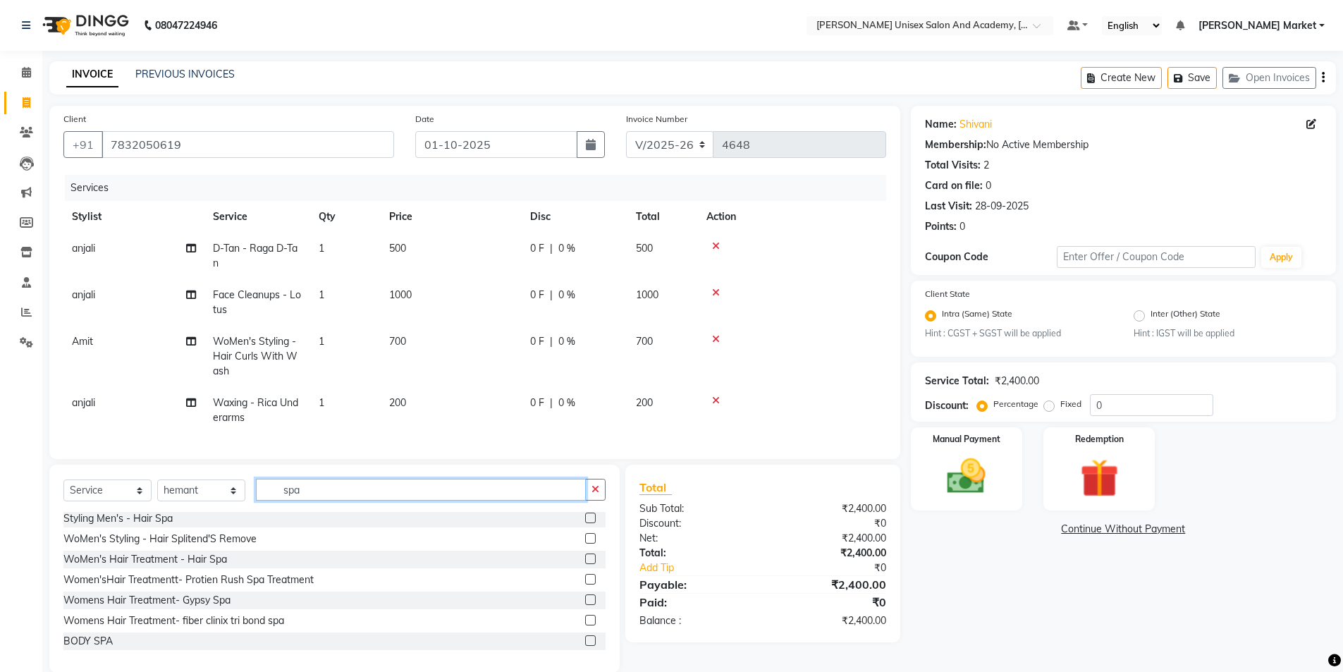
scroll to position [0, 0]
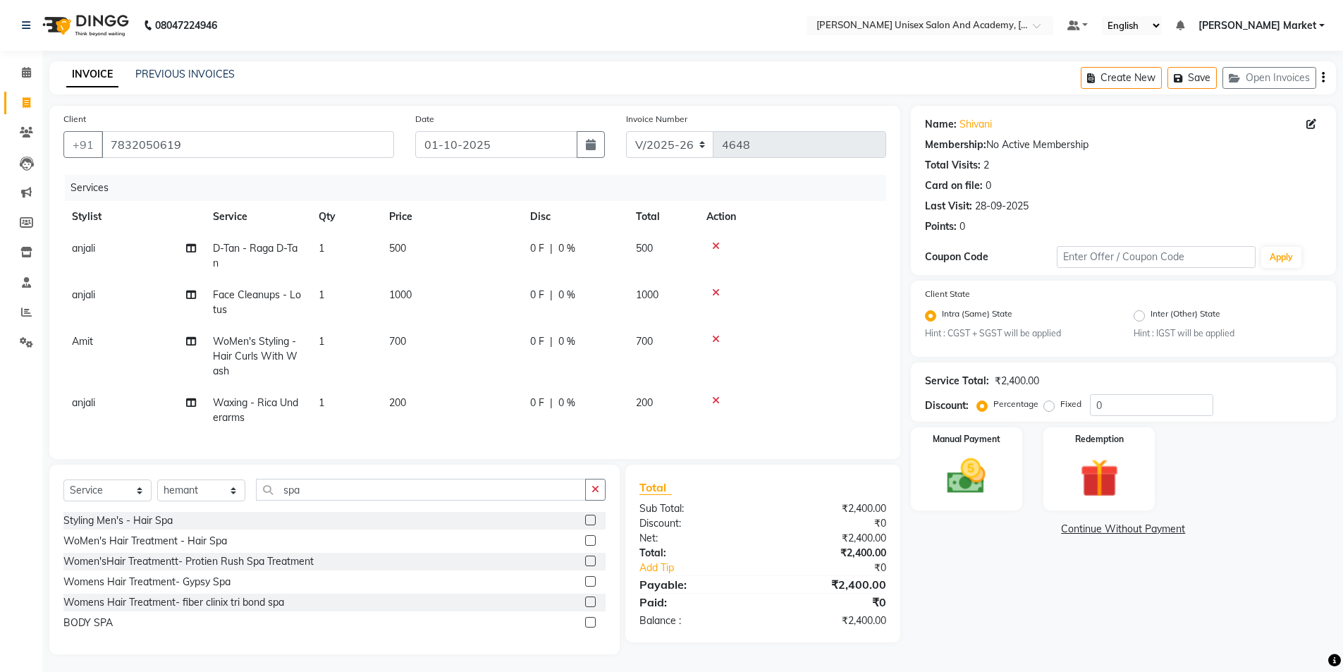
click at [235, 589] on div "Womens Hair Treatment- Gypsy Spa" at bounding box center [334, 582] width 542 height 18
click at [243, 569] on div "Women'sHair Treatmentt- Protien Rush Spa Treatment" at bounding box center [188, 561] width 250 height 15
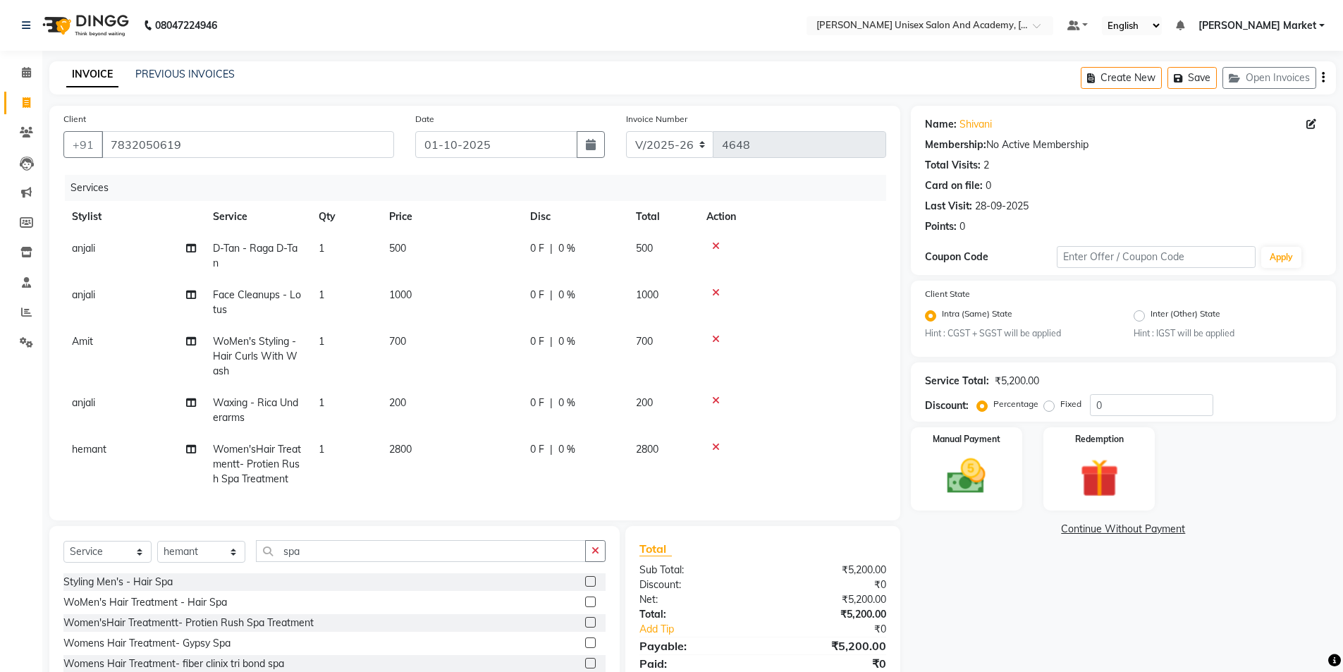
click at [412, 450] on span "2800" at bounding box center [400, 449] width 23 height 13
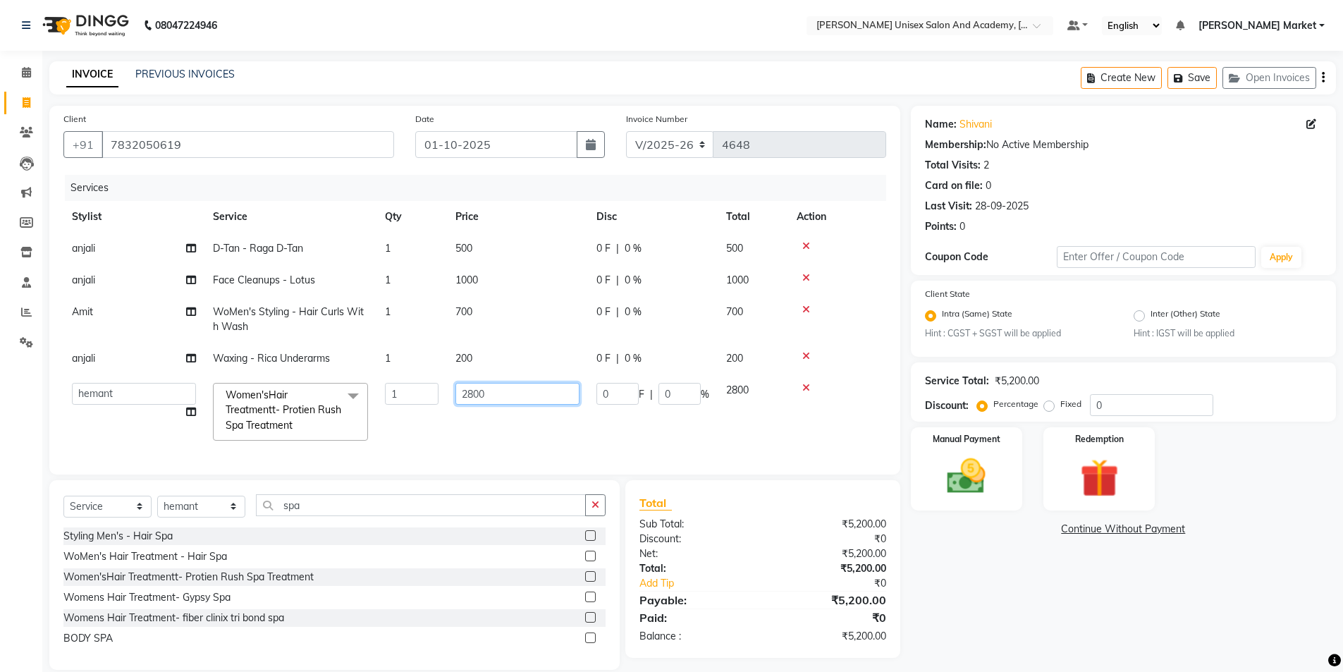
click at [498, 400] on input "2800" at bounding box center [517, 394] width 124 height 22
click at [527, 432] on tbody "[PERSON_NAME] - Raga D-Tan 1 500 0 F | 0 % 500 anjali Face Cleanups - Lotus 1 1…" at bounding box center [474, 341] width 823 height 216
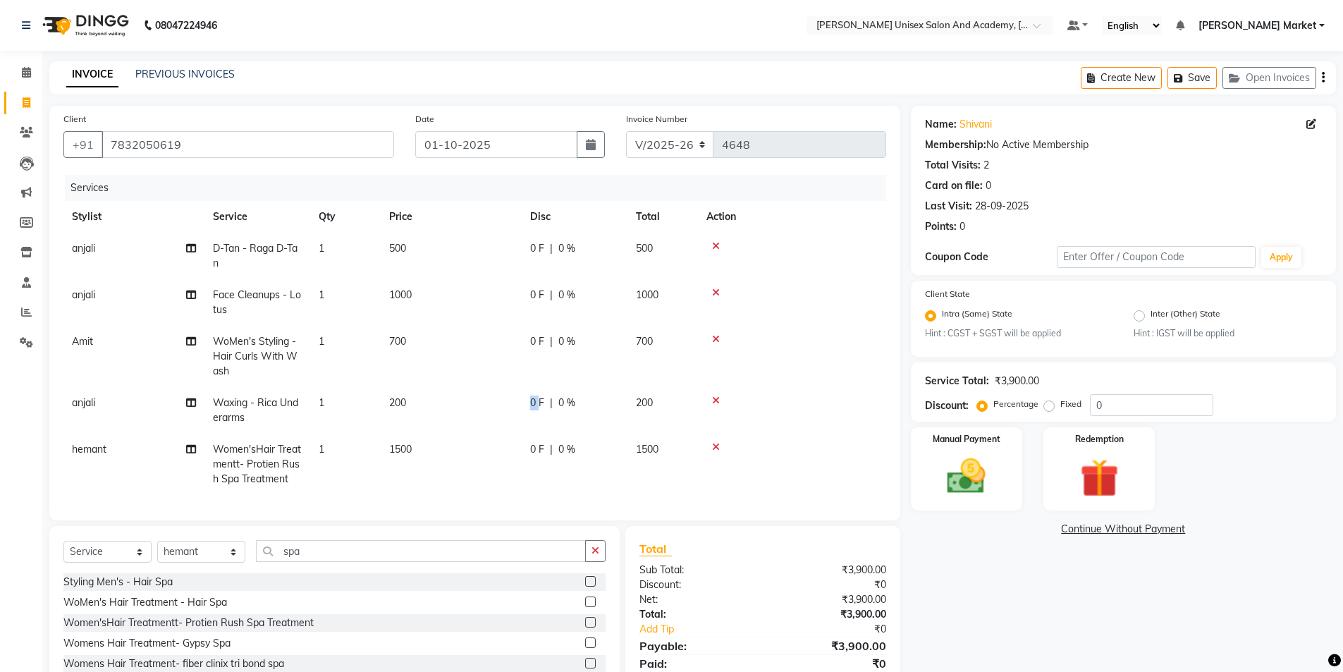
click at [527, 432] on td "0 F | 0 %" at bounding box center [575, 410] width 106 height 47
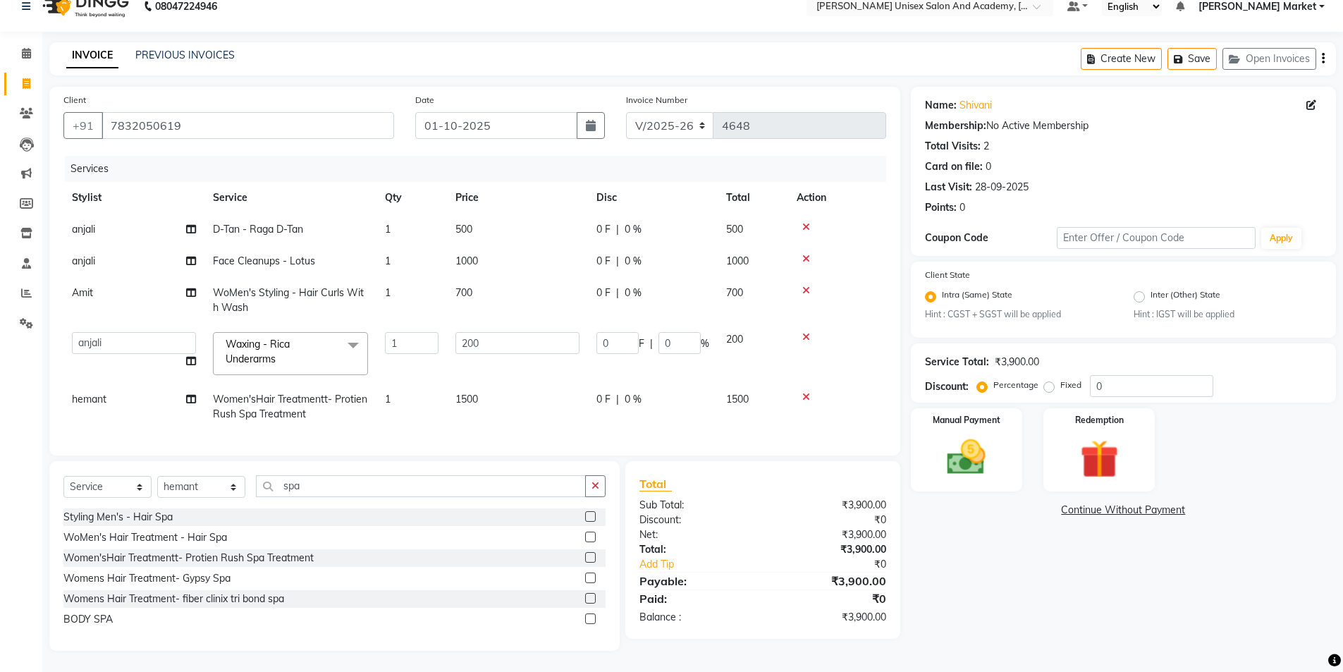
scroll to position [30, 0]
click at [977, 422] on div "Manual Payment" at bounding box center [966, 450] width 116 height 87
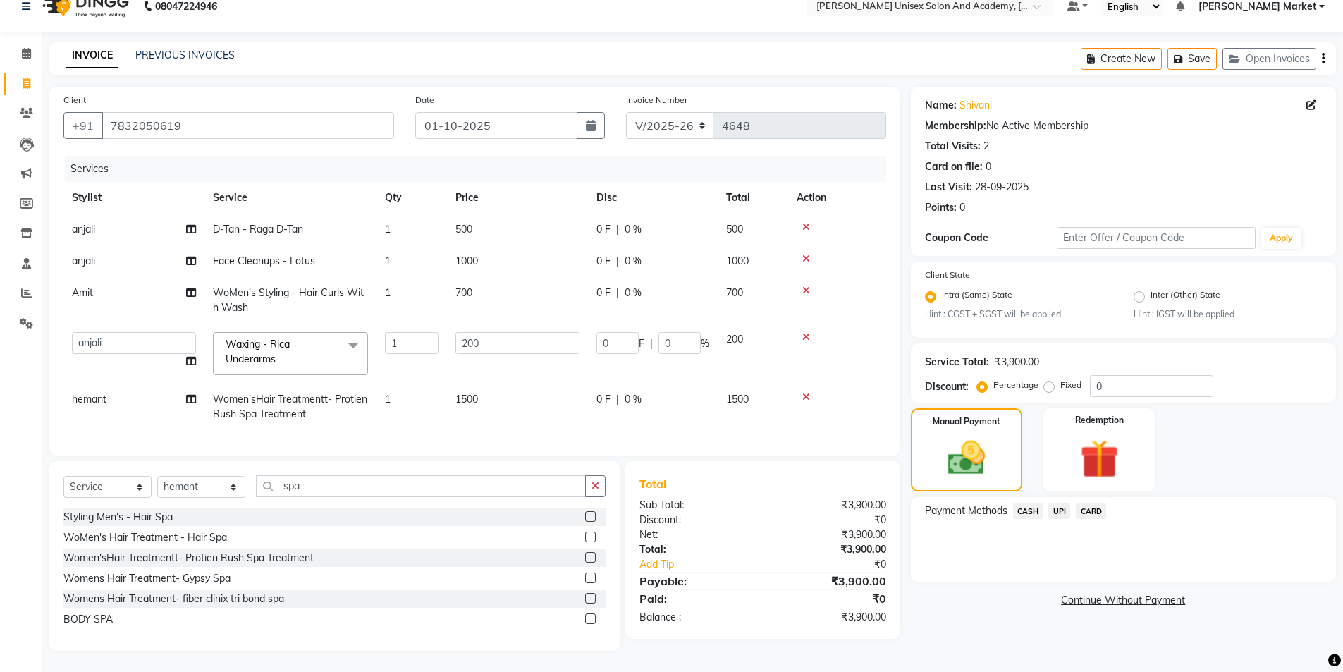
click at [1055, 503] on span "UPI" at bounding box center [1059, 511] width 22 height 16
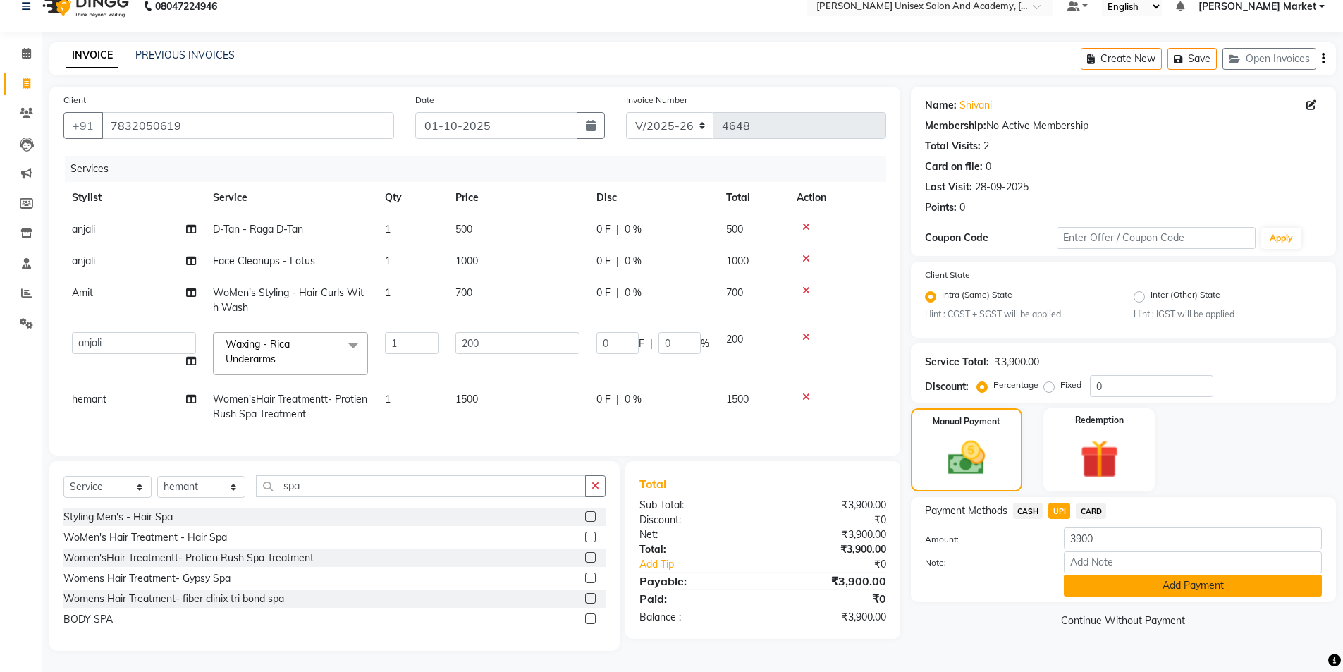
click at [1196, 579] on button "Add Payment" at bounding box center [1193, 586] width 258 height 22
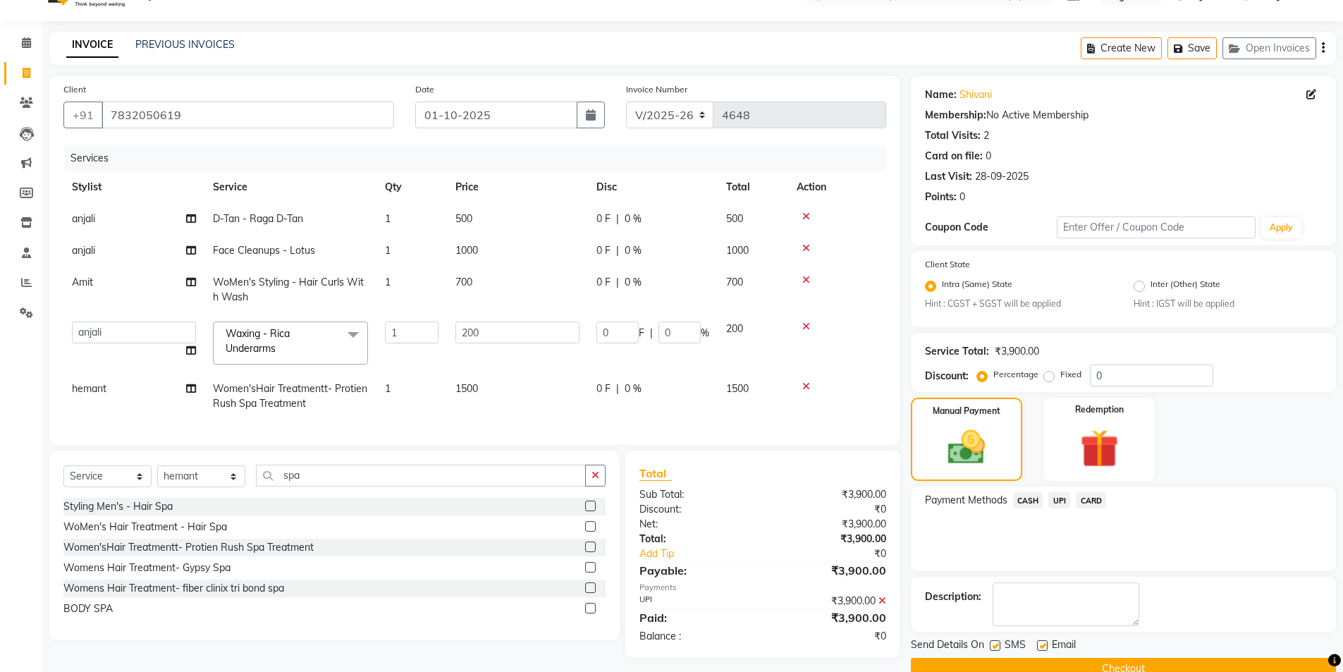
scroll to position [59, 0]
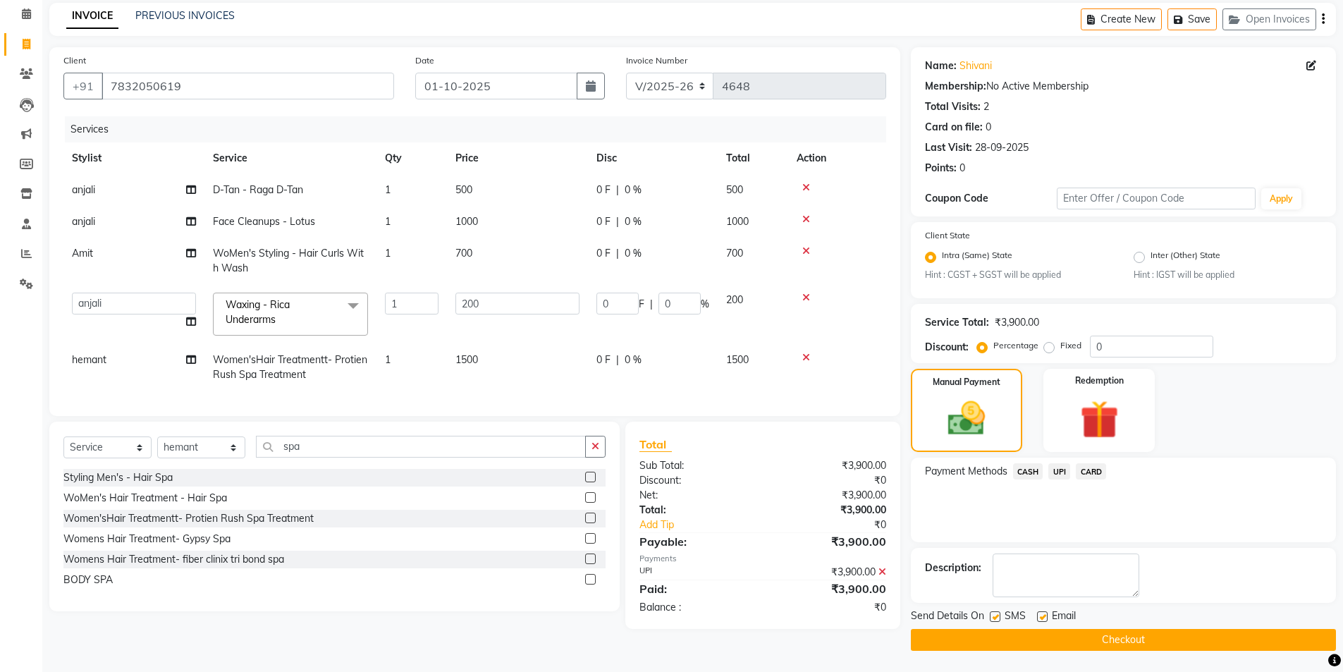
click at [1112, 642] on button "Checkout" at bounding box center [1123, 640] width 425 height 22
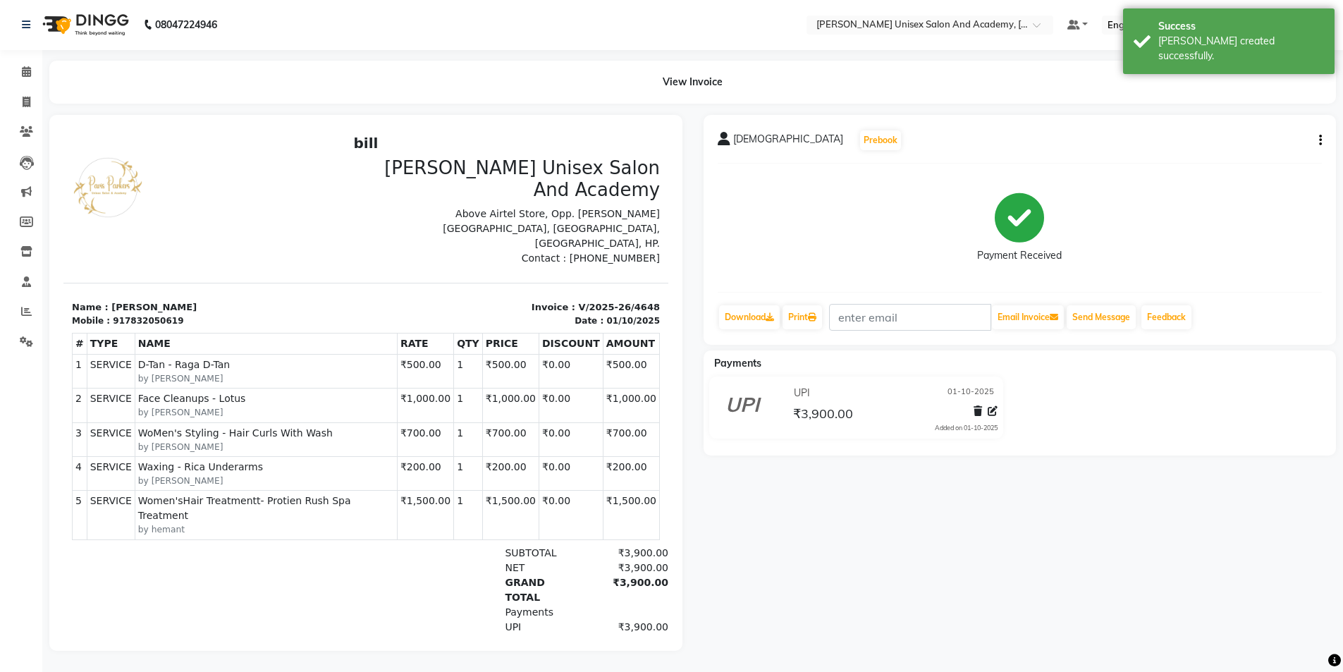
scroll to position [11, 0]
click at [23, 97] on icon at bounding box center [27, 102] width 8 height 11
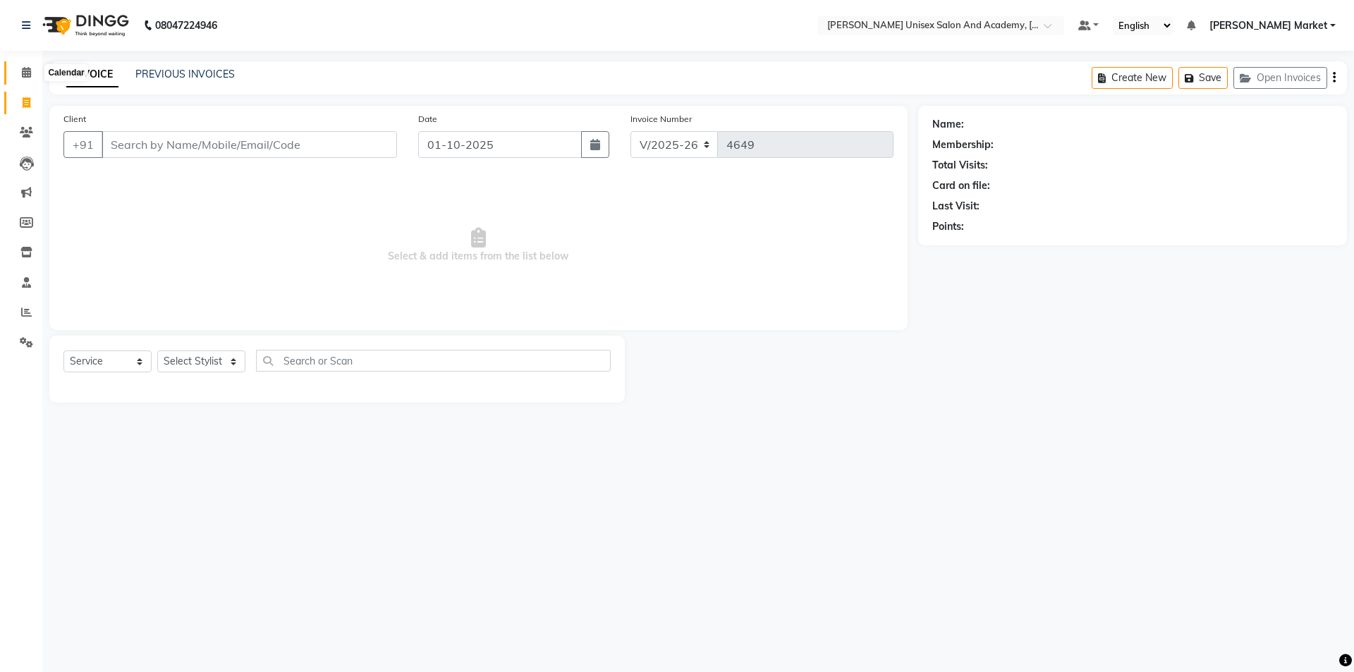
click at [25, 76] on icon at bounding box center [26, 72] width 9 height 11
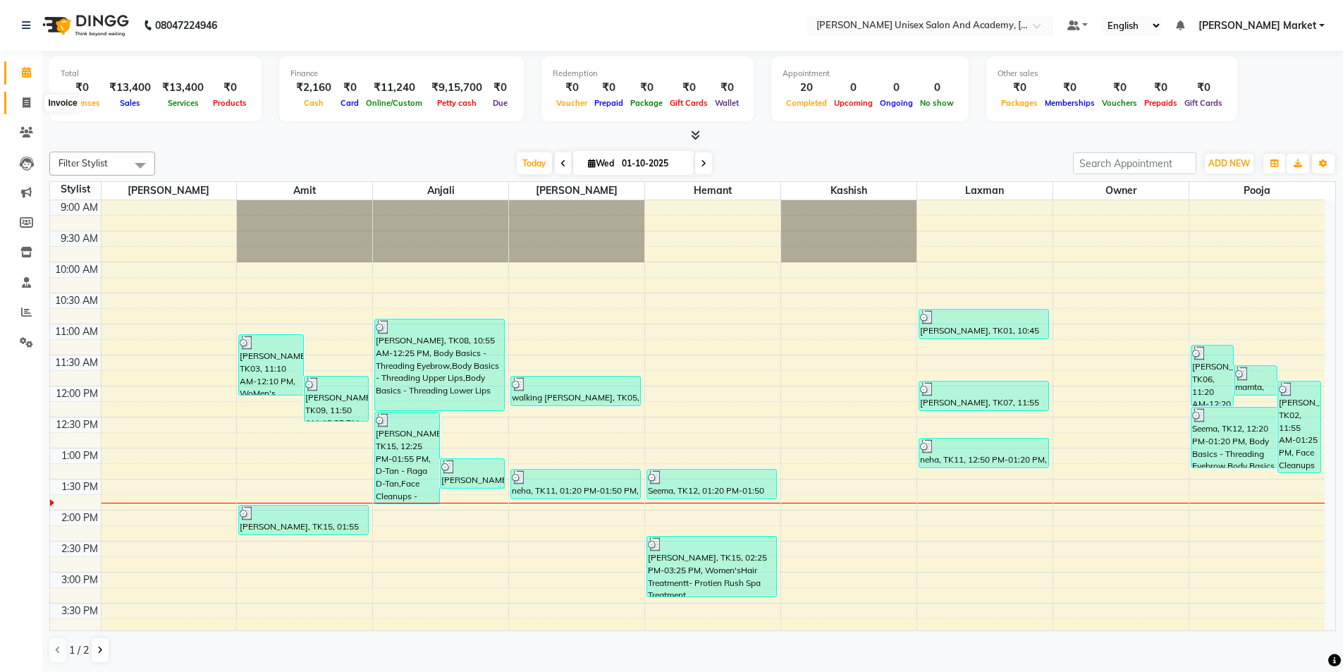
click at [25, 102] on icon at bounding box center [27, 102] width 8 height 11
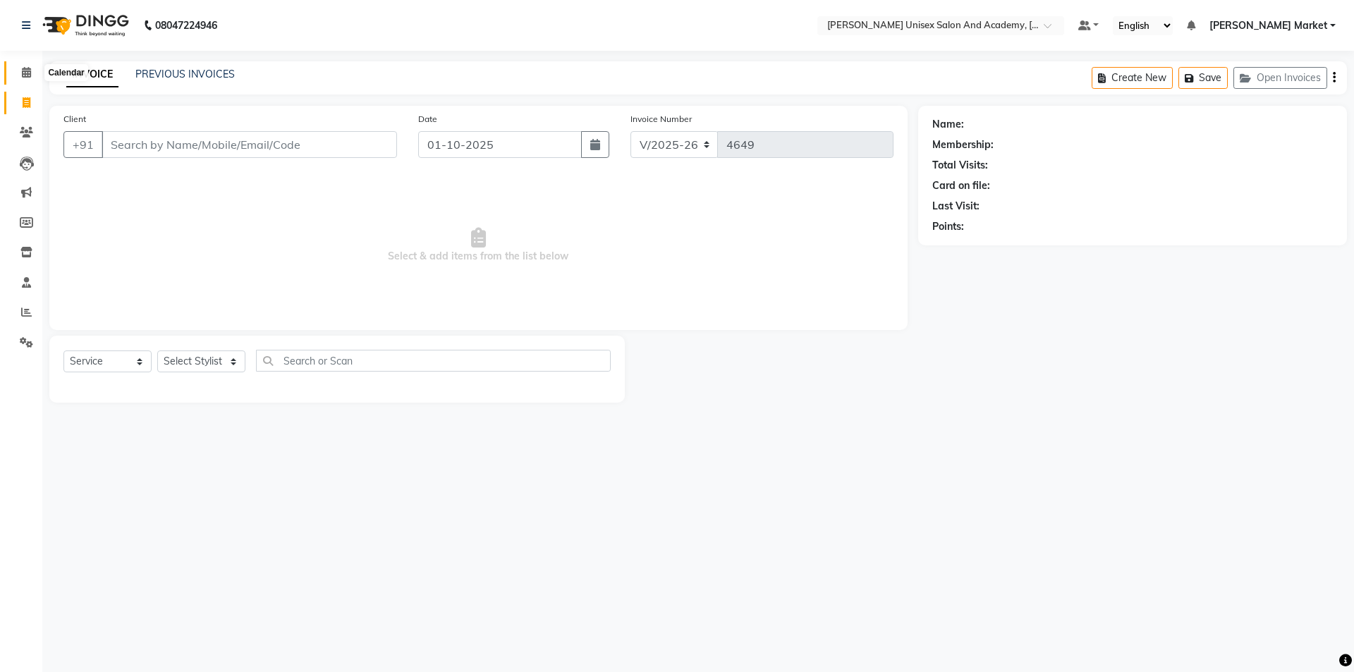
click at [23, 70] on icon at bounding box center [26, 72] width 9 height 11
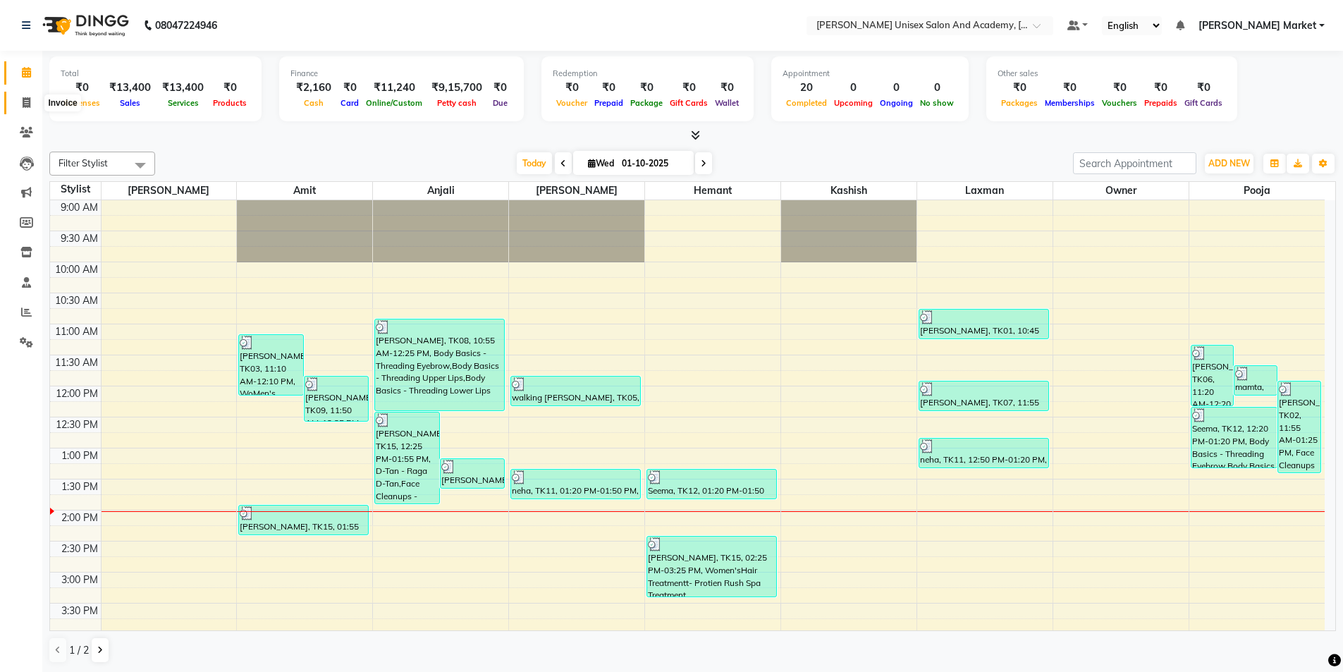
click at [24, 102] on icon at bounding box center [27, 102] width 8 height 11
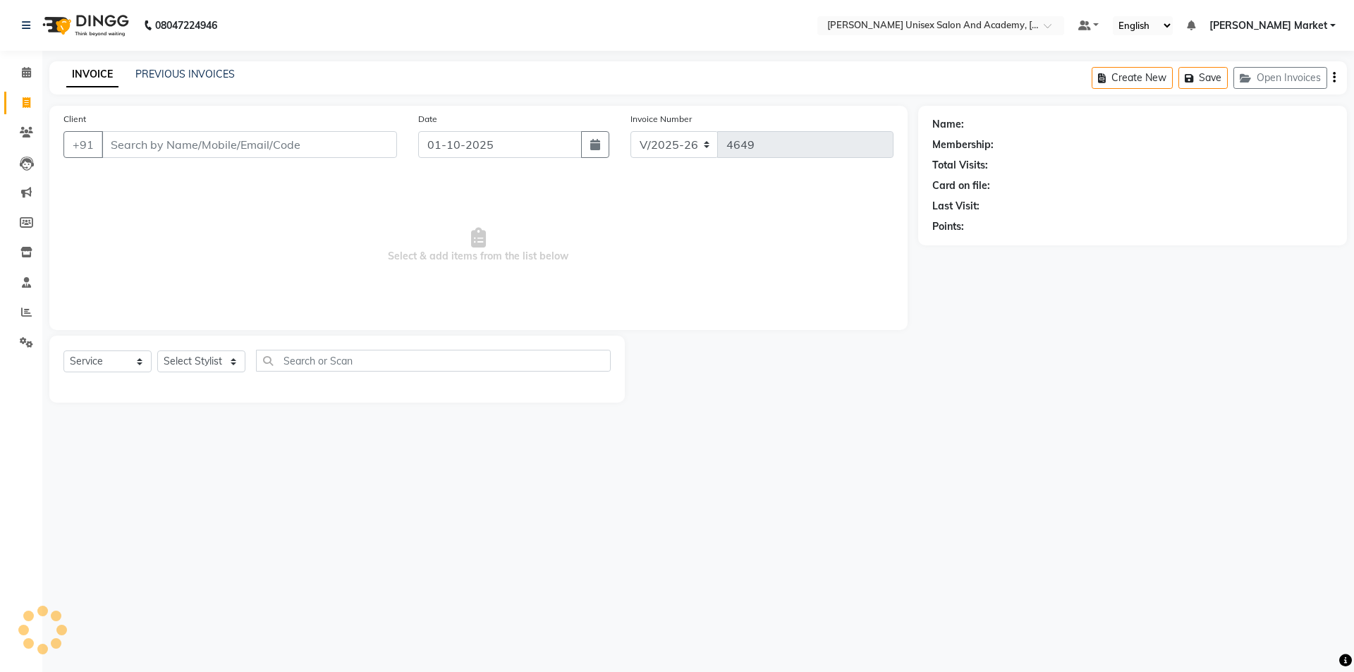
click at [114, 148] on input "Client" at bounding box center [249, 144] width 295 height 27
click at [201, 137] on input "Client" at bounding box center [249, 144] width 295 height 27
click at [228, 347] on div "Select Service Product Membership Package Voucher Prepaid Gift Card Select Styl…" at bounding box center [336, 369] width 575 height 67
click at [223, 355] on select "Select Stylist Amit anjali [PERSON_NAME] [PERSON_NAME] [PERSON_NAME] [PERSON_NA…" at bounding box center [201, 361] width 88 height 22
click at [157, 350] on select "Select Stylist Amit anjali [PERSON_NAME] [PERSON_NAME] [PERSON_NAME] [PERSON_NA…" at bounding box center [201, 361] width 88 height 22
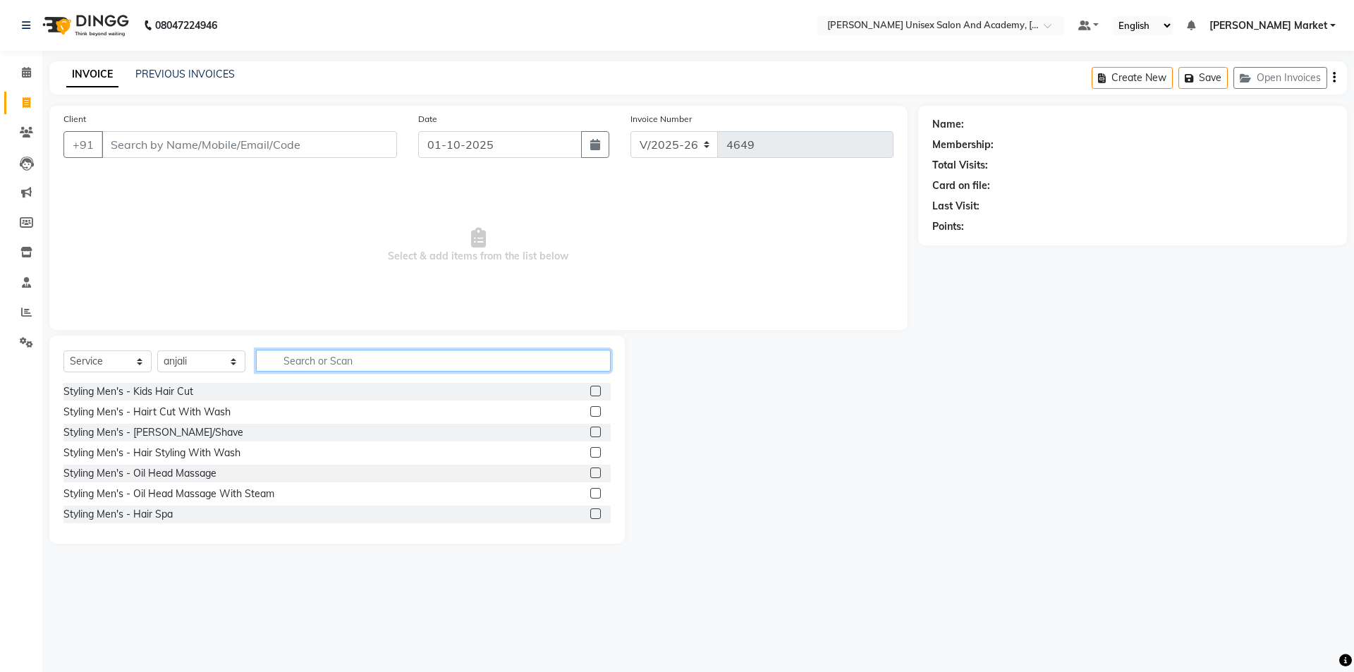
click at [338, 358] on input "text" at bounding box center [433, 361] width 355 height 22
click at [590, 391] on label at bounding box center [595, 391] width 11 height 11
click at [590, 391] on input "checkbox" at bounding box center [594, 391] width 9 height 9
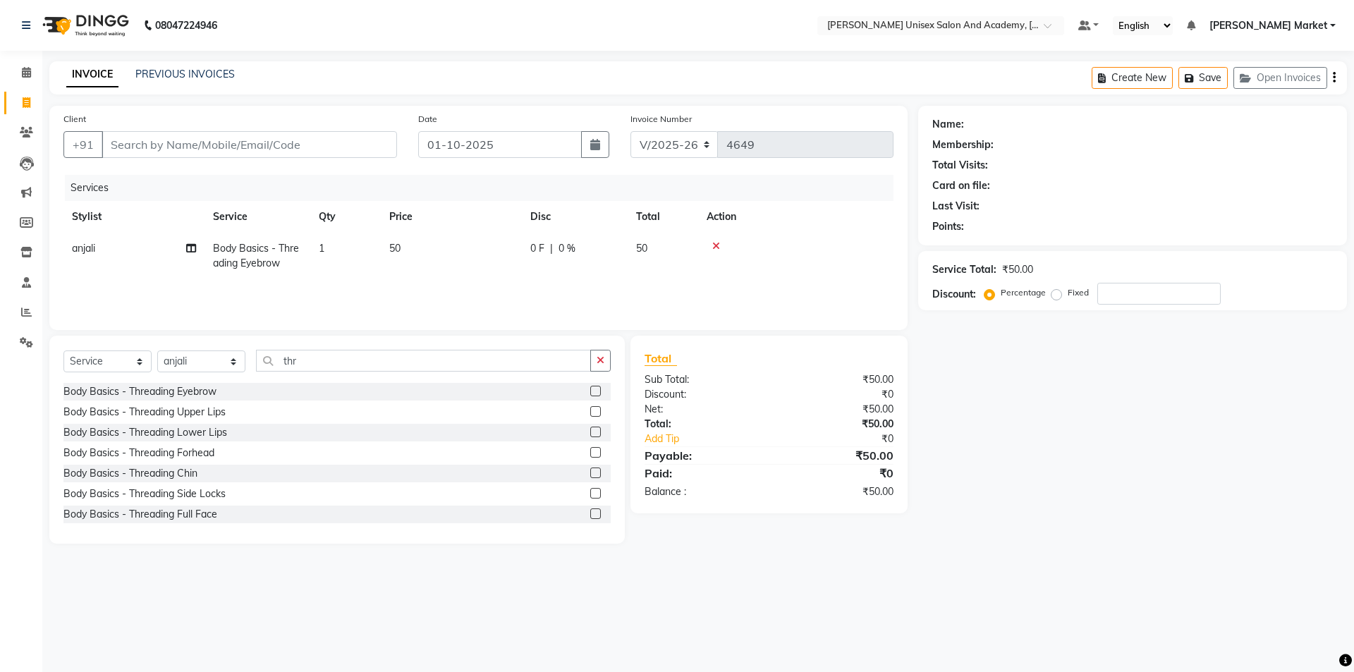
click at [590, 413] on label at bounding box center [595, 411] width 11 height 11
click at [590, 413] on input "checkbox" at bounding box center [594, 411] width 9 height 9
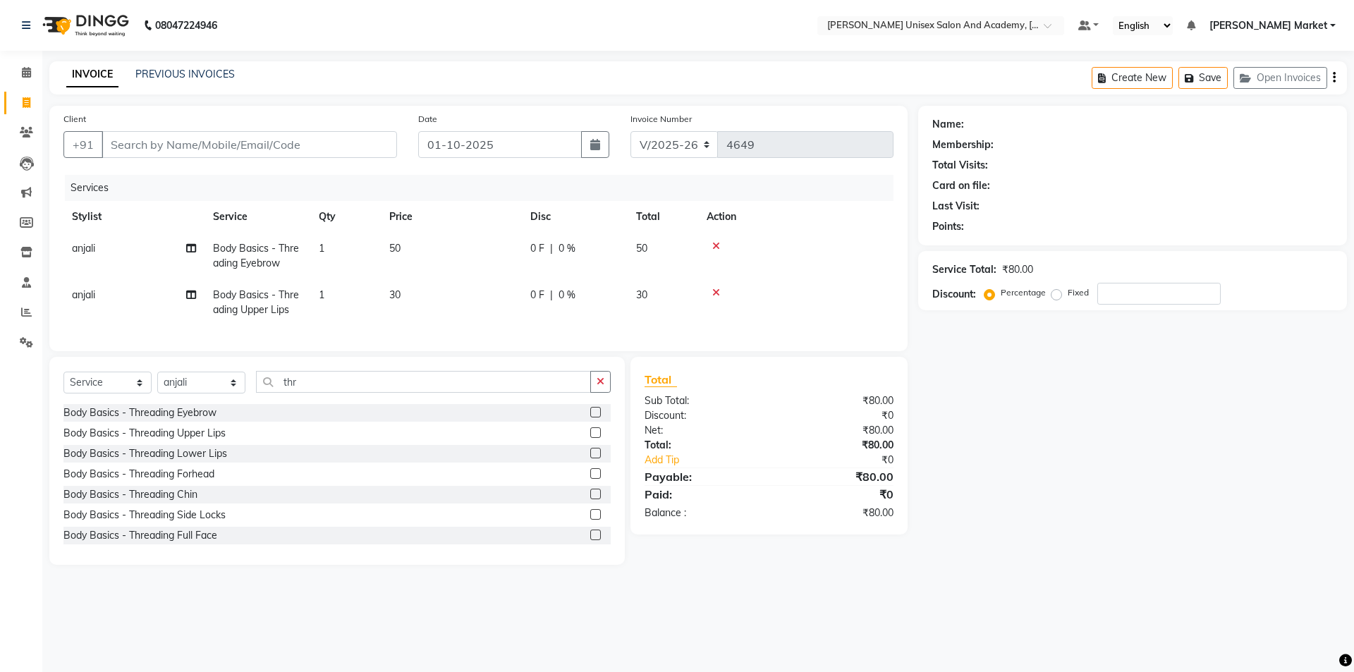
click at [590, 499] on label at bounding box center [595, 494] width 11 height 11
click at [590, 499] on input "checkbox" at bounding box center [594, 494] width 9 height 9
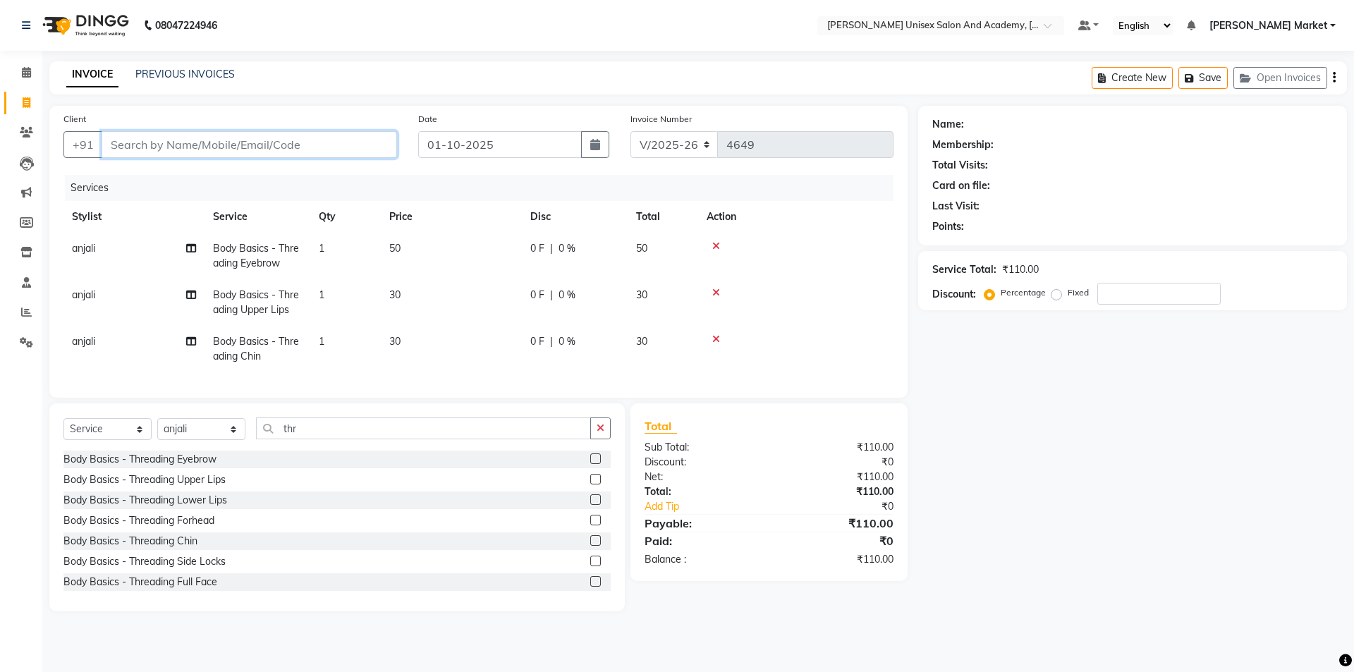
click at [114, 151] on input "Client" at bounding box center [249, 144] width 295 height 27
click at [133, 142] on input "Client" at bounding box center [249, 144] width 295 height 27
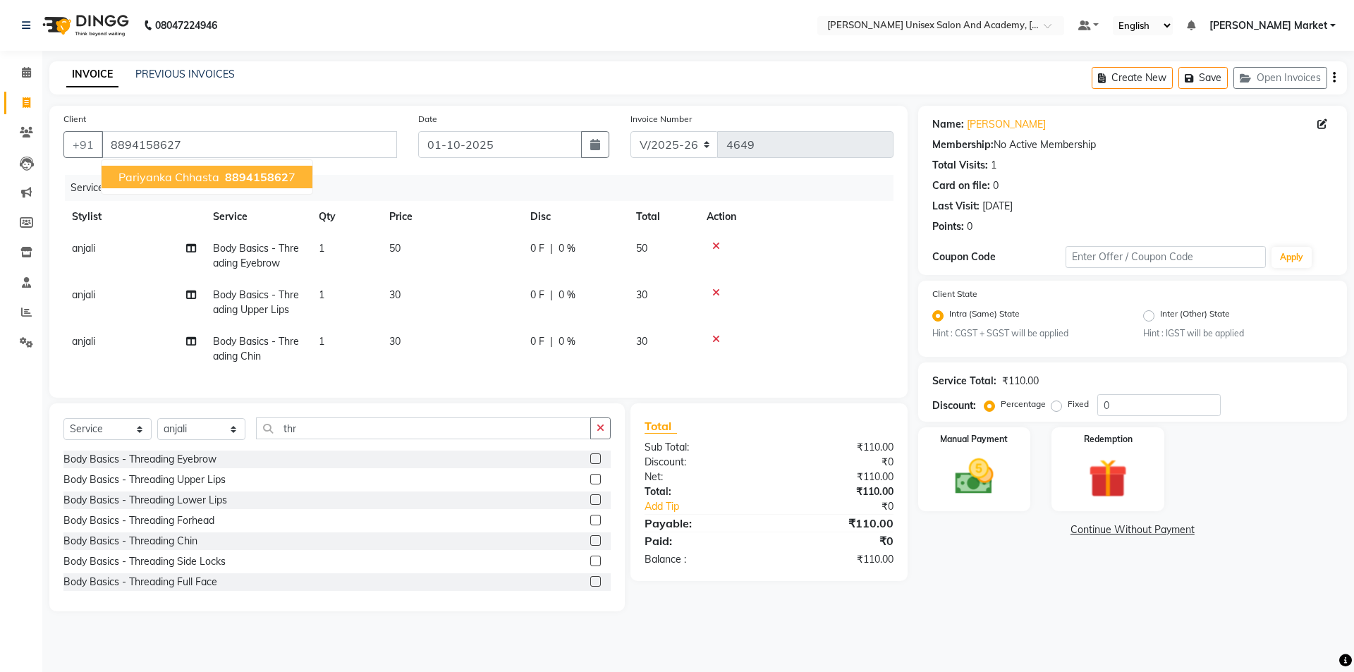
click at [157, 173] on span "pariyanka chhasta" at bounding box center [168, 177] width 101 height 14
click at [968, 467] on img at bounding box center [974, 477] width 66 height 47
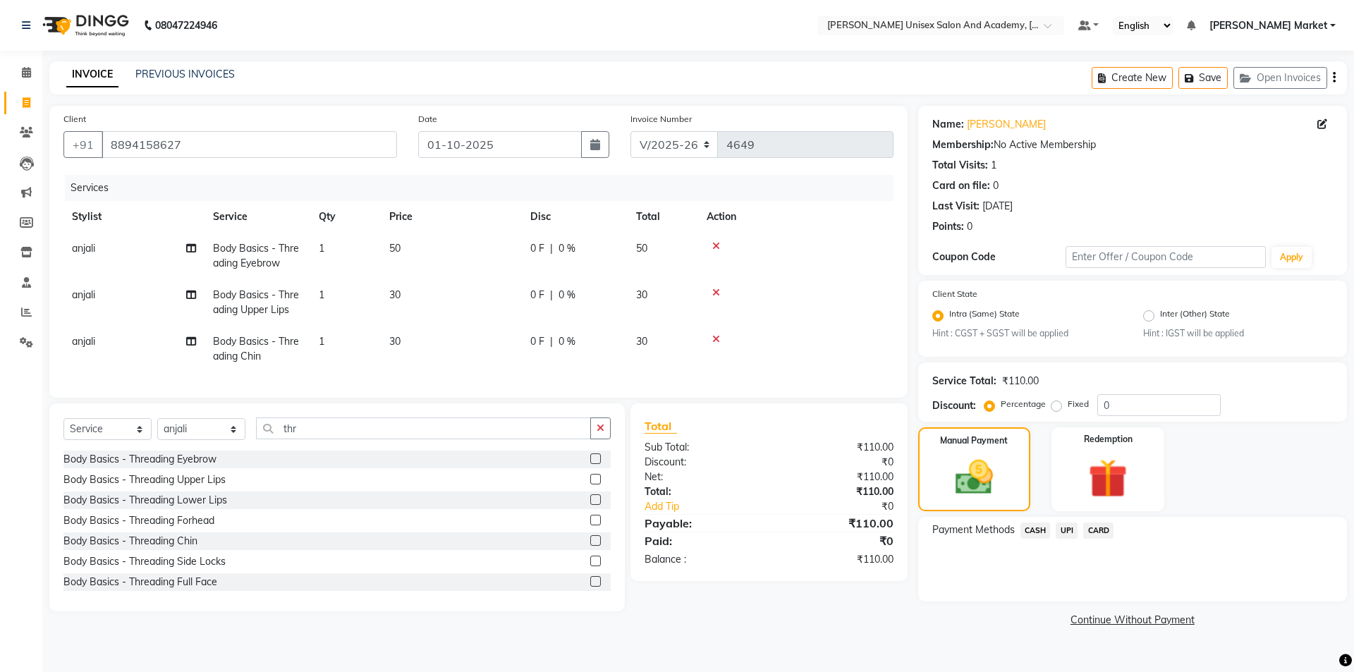
click at [1042, 532] on span "CASH" at bounding box center [1035, 530] width 30 height 16
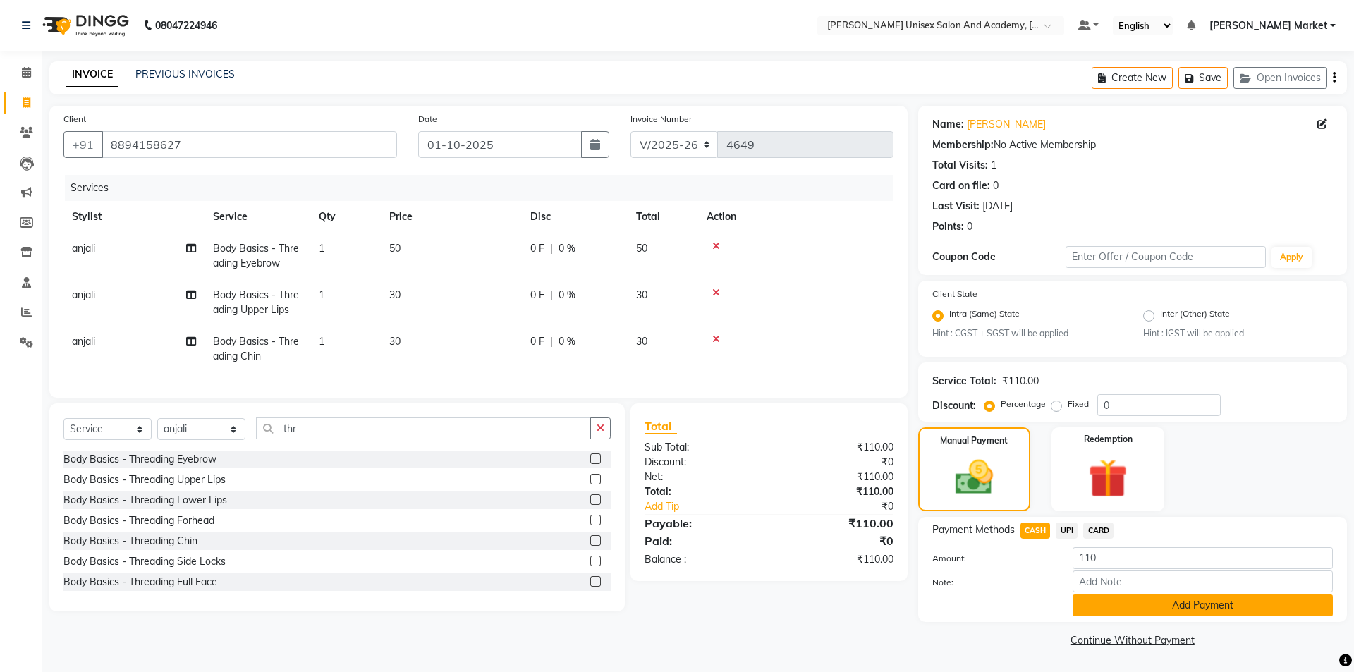
click at [1164, 608] on button "Add Payment" at bounding box center [1202, 605] width 260 height 22
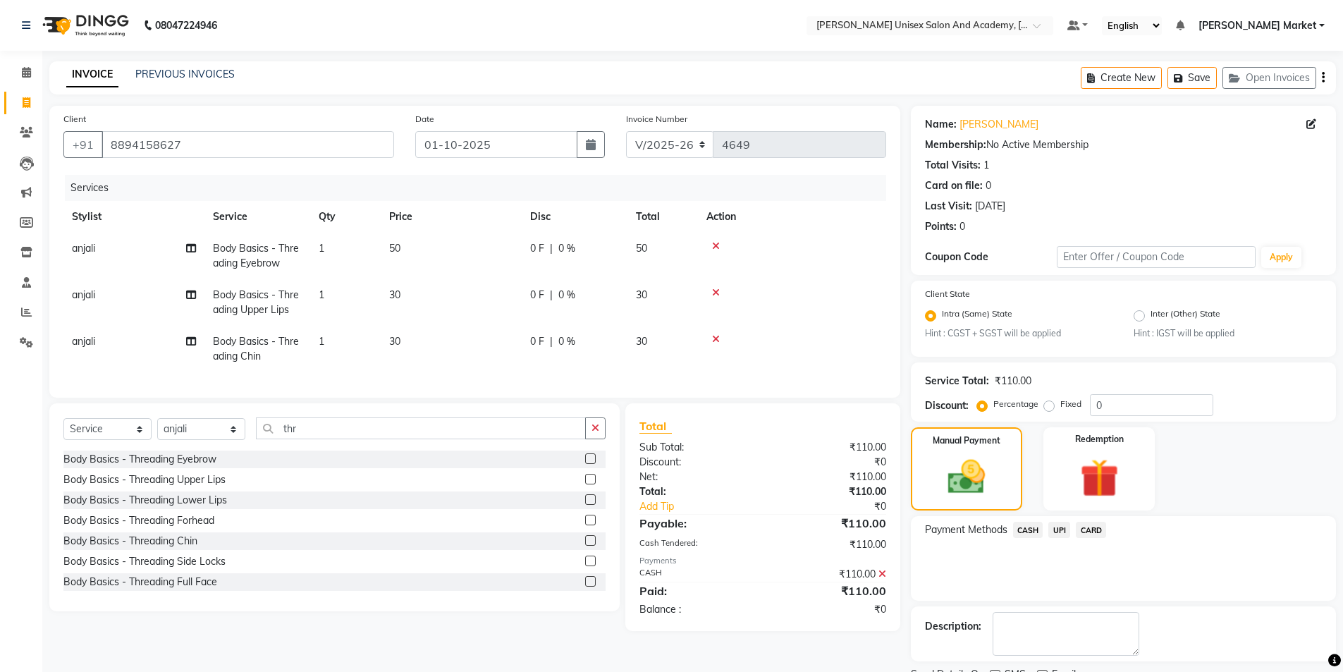
scroll to position [59, 0]
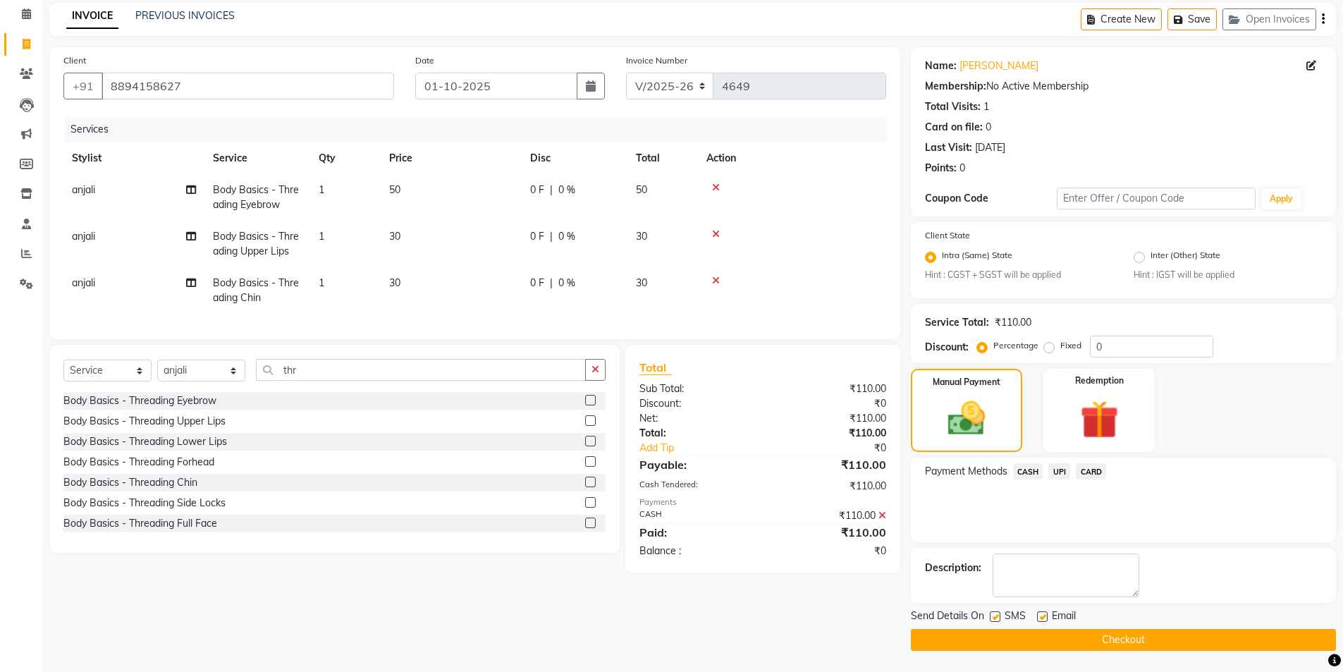
click at [1160, 643] on button "Checkout" at bounding box center [1123, 640] width 425 height 22
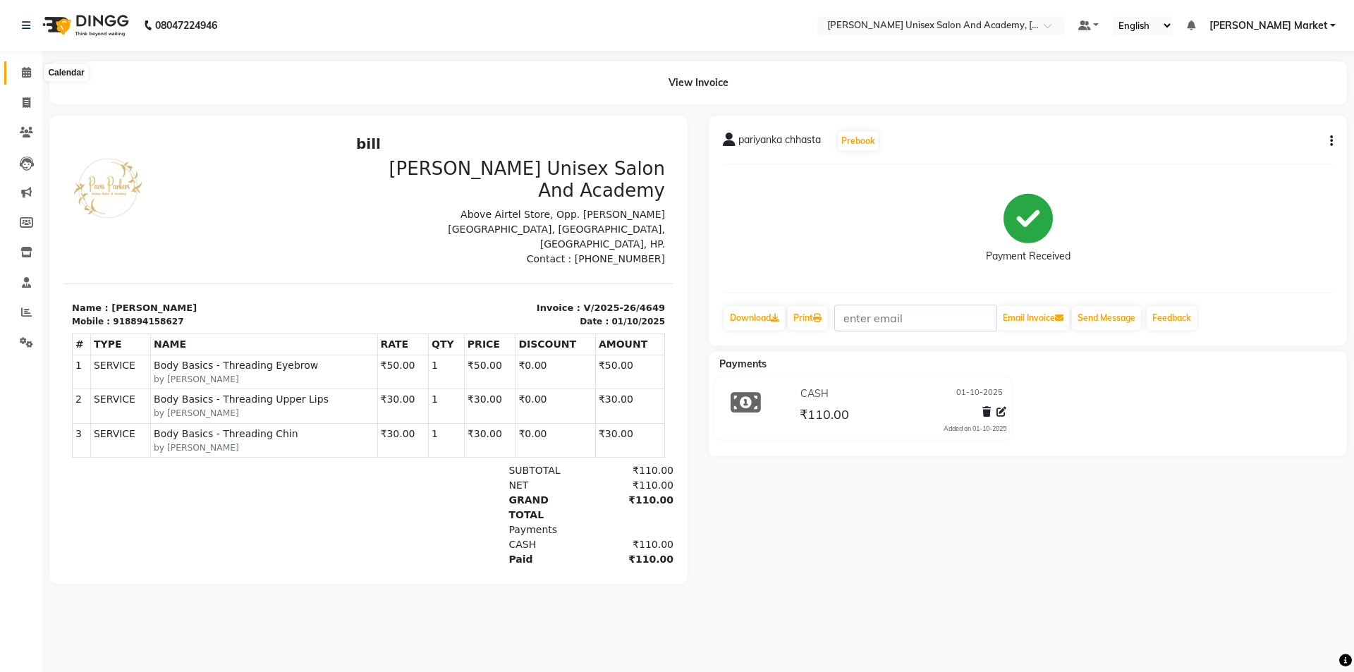
click at [25, 68] on icon at bounding box center [26, 72] width 9 height 11
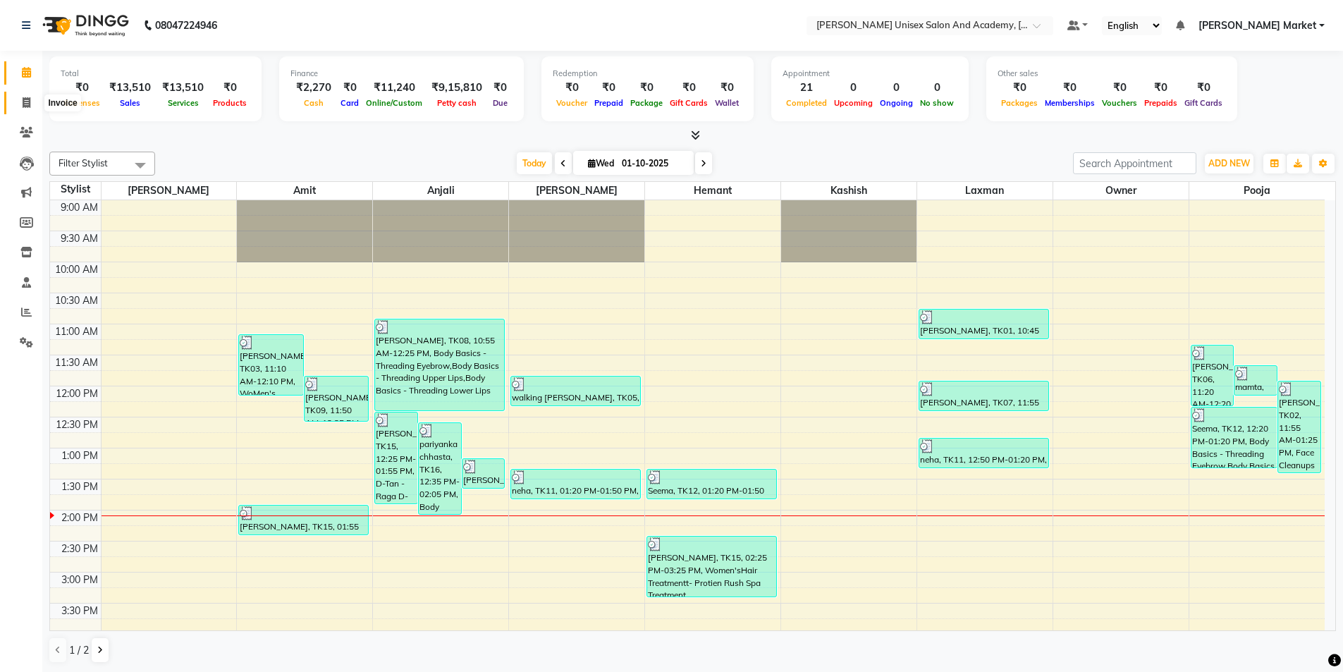
click at [30, 98] on icon at bounding box center [27, 102] width 8 height 11
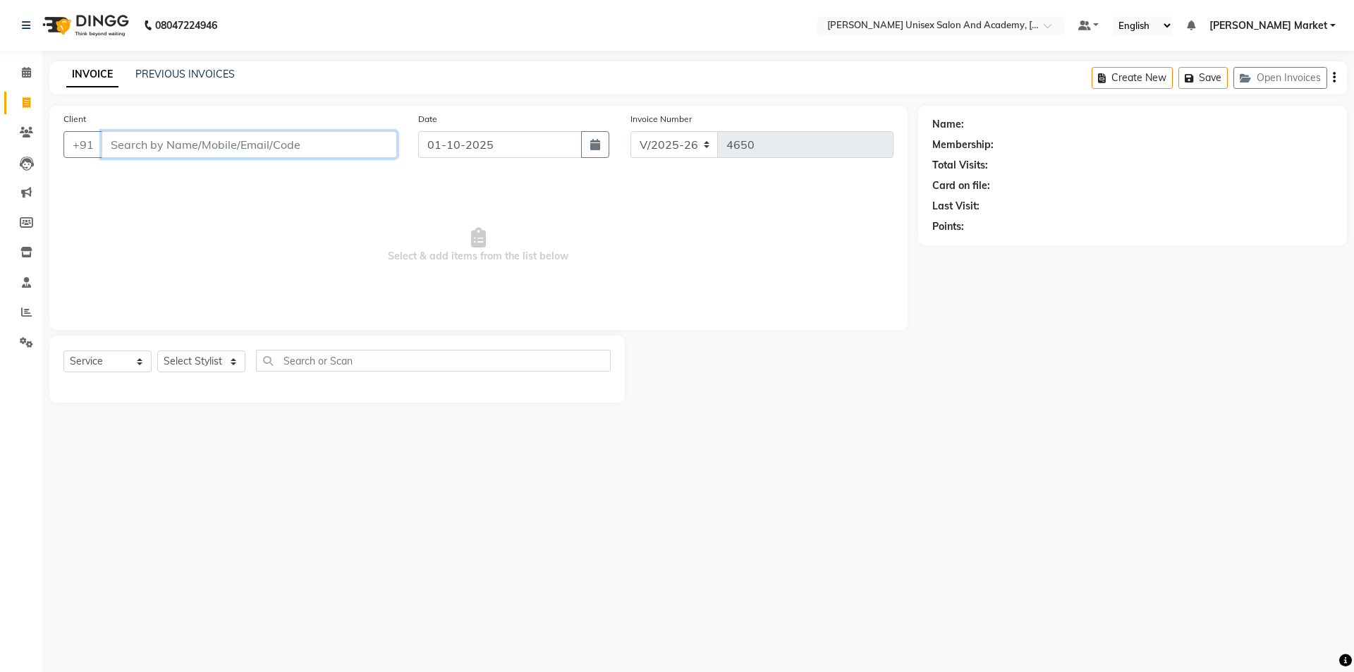
click at [130, 149] on input "Client" at bounding box center [249, 144] width 295 height 27
click at [333, 141] on span "Add Client" at bounding box center [361, 144] width 56 height 14
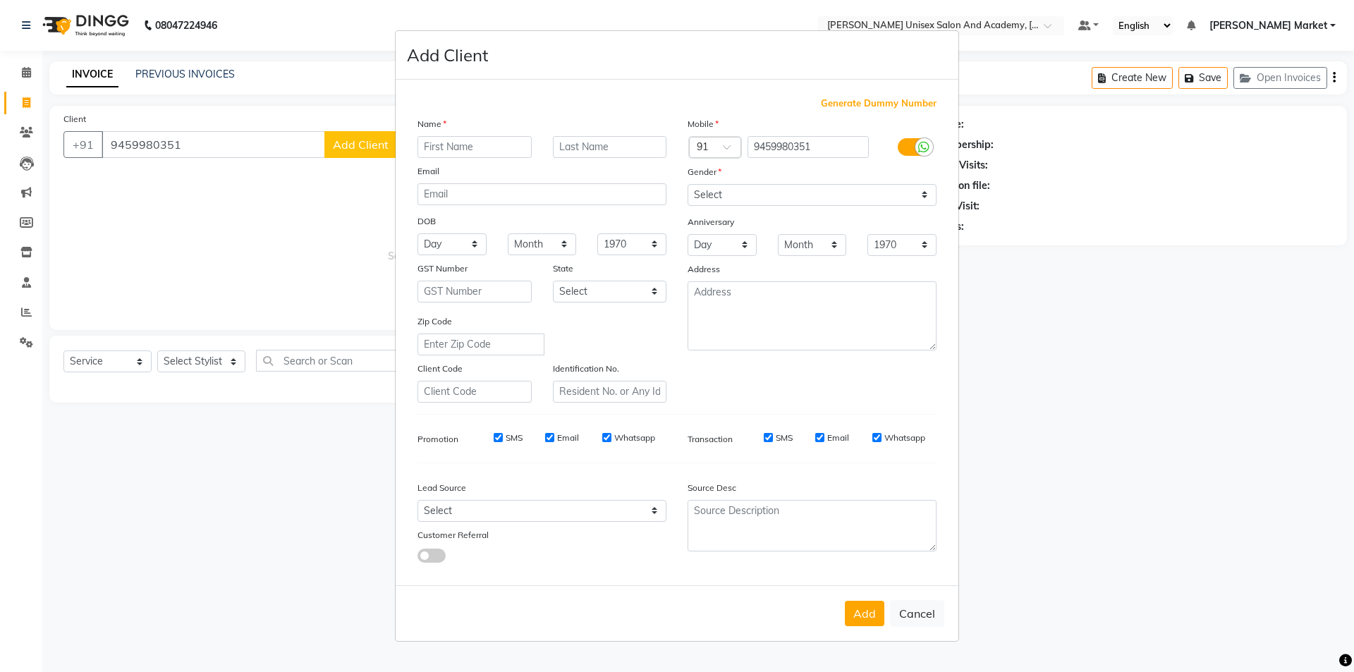
click at [443, 153] on input "text" at bounding box center [474, 147] width 114 height 22
click at [723, 200] on select "Select [DEMOGRAPHIC_DATA] [DEMOGRAPHIC_DATA] Other Prefer Not To Say" at bounding box center [811, 195] width 249 height 22
click at [687, 184] on select "Select [DEMOGRAPHIC_DATA] [DEMOGRAPHIC_DATA] Other Prefer Not To Say" at bounding box center [811, 195] width 249 height 22
click at [864, 608] on button "Add" at bounding box center [864, 613] width 39 height 25
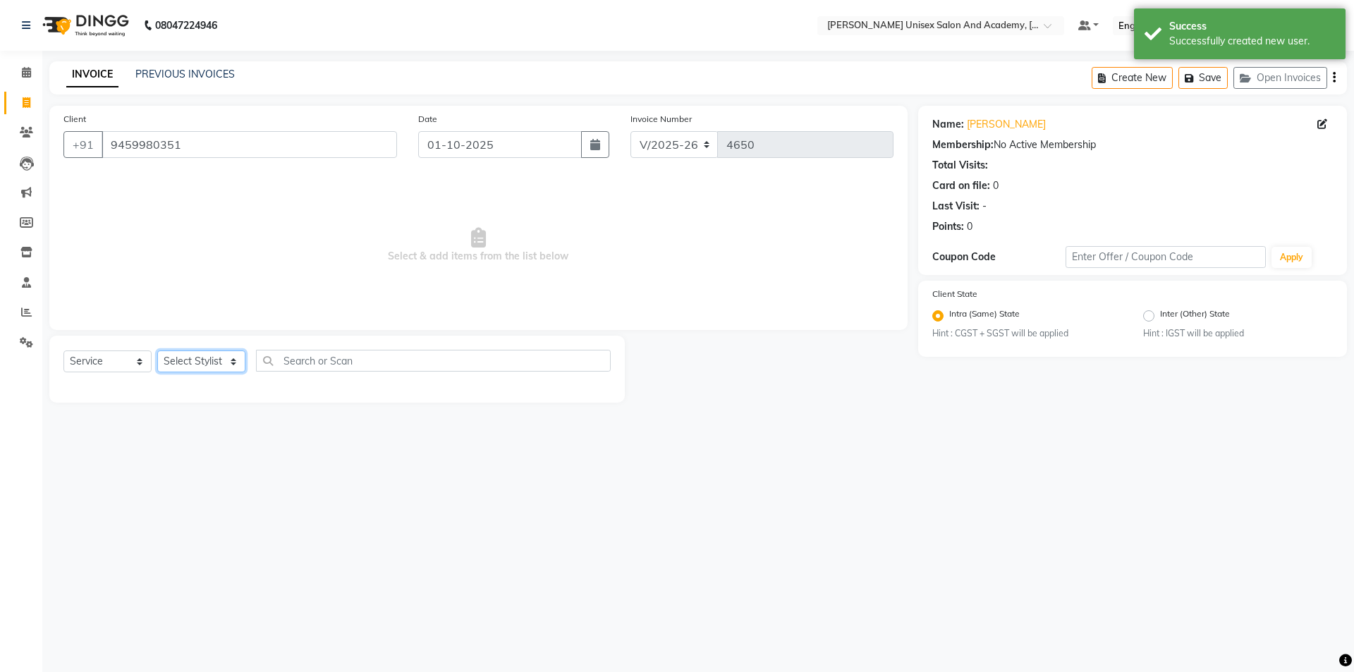
click at [238, 364] on select "Select Stylist Amit anjali [PERSON_NAME] [PERSON_NAME] [PERSON_NAME] [PERSON_NA…" at bounding box center [201, 361] width 88 height 22
click at [157, 350] on select "Select Stylist Amit anjali [PERSON_NAME] [PERSON_NAME] [PERSON_NAME] [PERSON_NA…" at bounding box center [201, 361] width 88 height 22
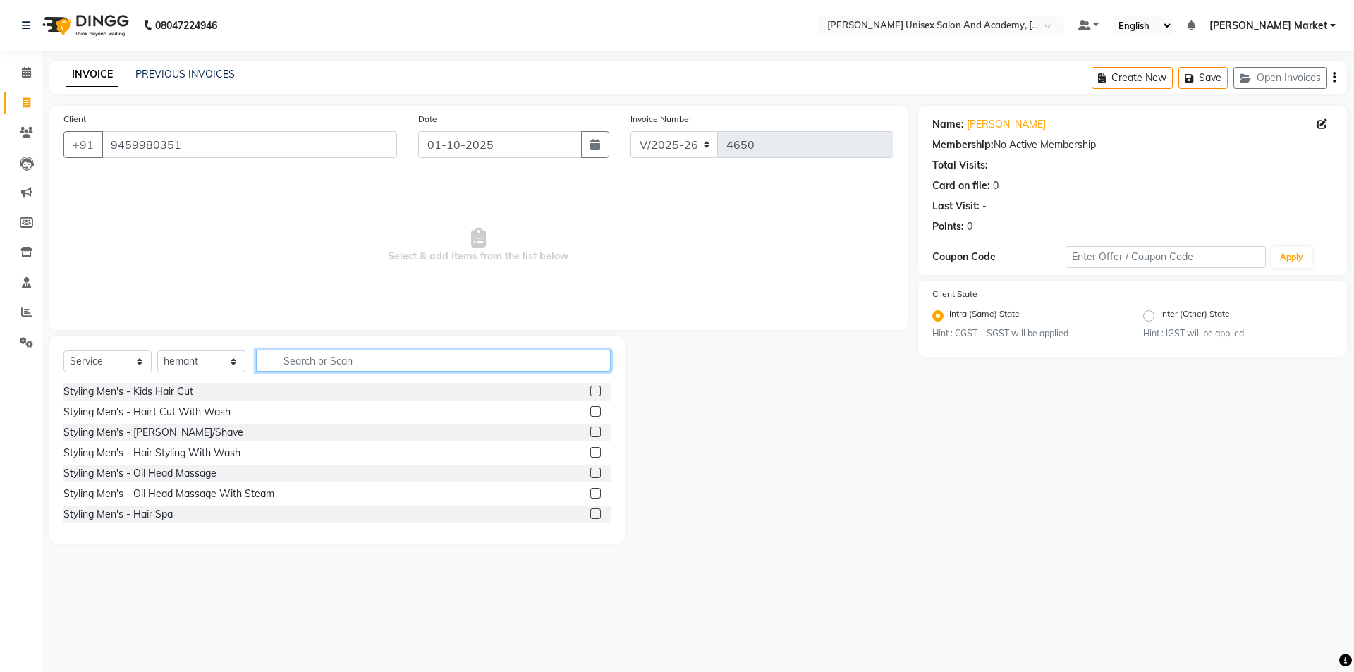
click at [313, 366] on input "text" at bounding box center [433, 361] width 355 height 22
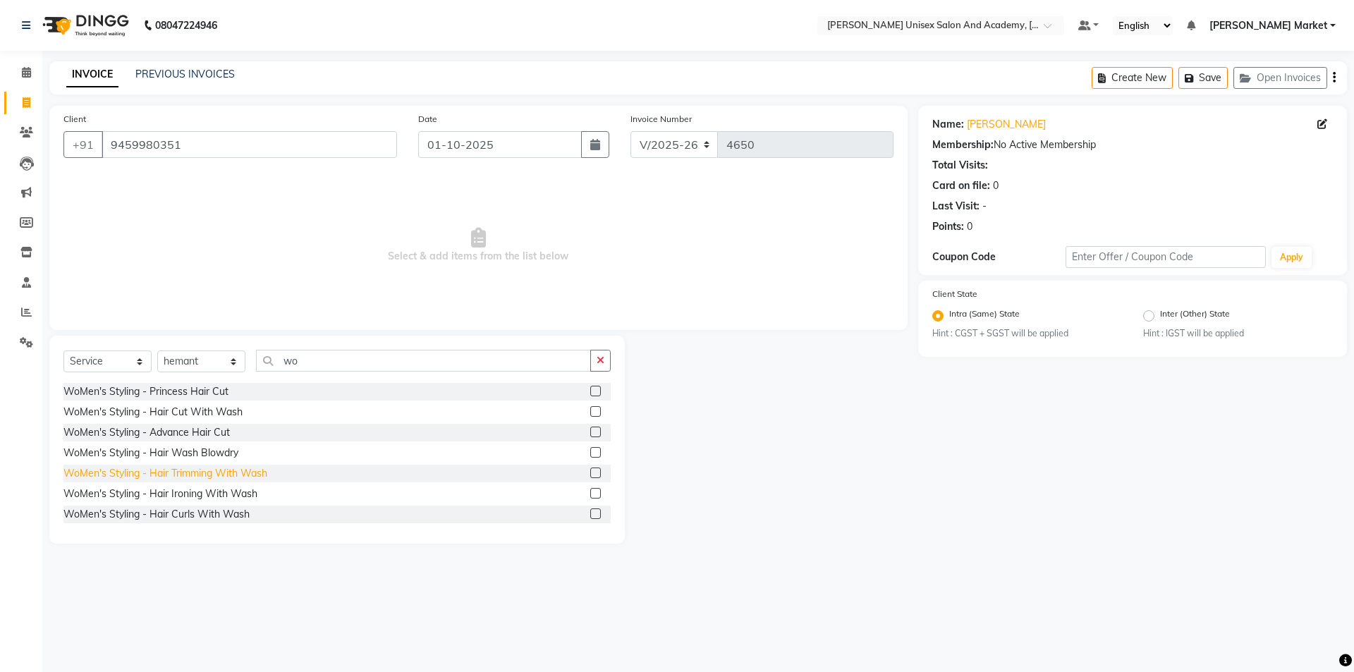
click at [213, 472] on div "WoMen's Styling - Hair Trimming With Wash" at bounding box center [165, 473] width 204 height 15
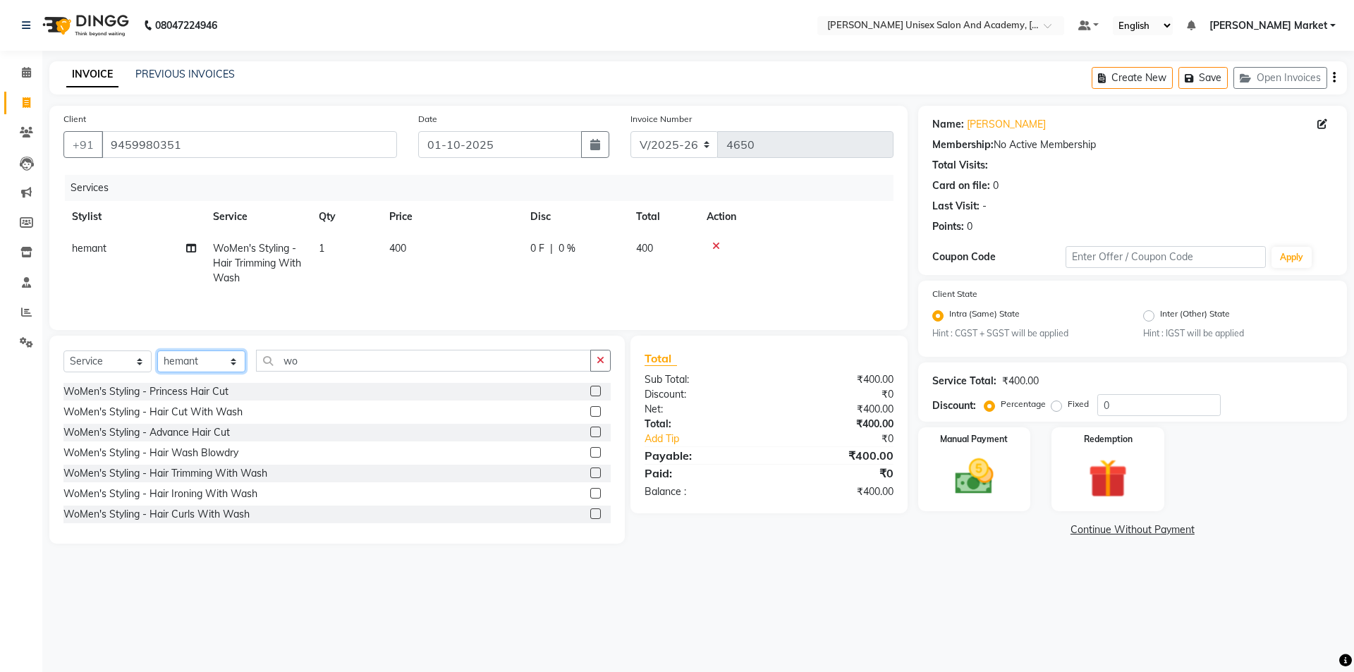
click at [238, 357] on select "Select Stylist Amit anjali [PERSON_NAME] [PERSON_NAME] [PERSON_NAME] [PERSON_NA…" at bounding box center [201, 361] width 88 height 22
click at [157, 350] on select "Select Stylist Amit anjali [PERSON_NAME] [PERSON_NAME] [PERSON_NAME] [PERSON_NA…" at bounding box center [201, 361] width 88 height 22
click at [312, 363] on input "wo" at bounding box center [423, 361] width 335 height 22
click at [219, 479] on div "WoMen's Styling - Hair Trimming With Wash" at bounding box center [165, 473] width 204 height 15
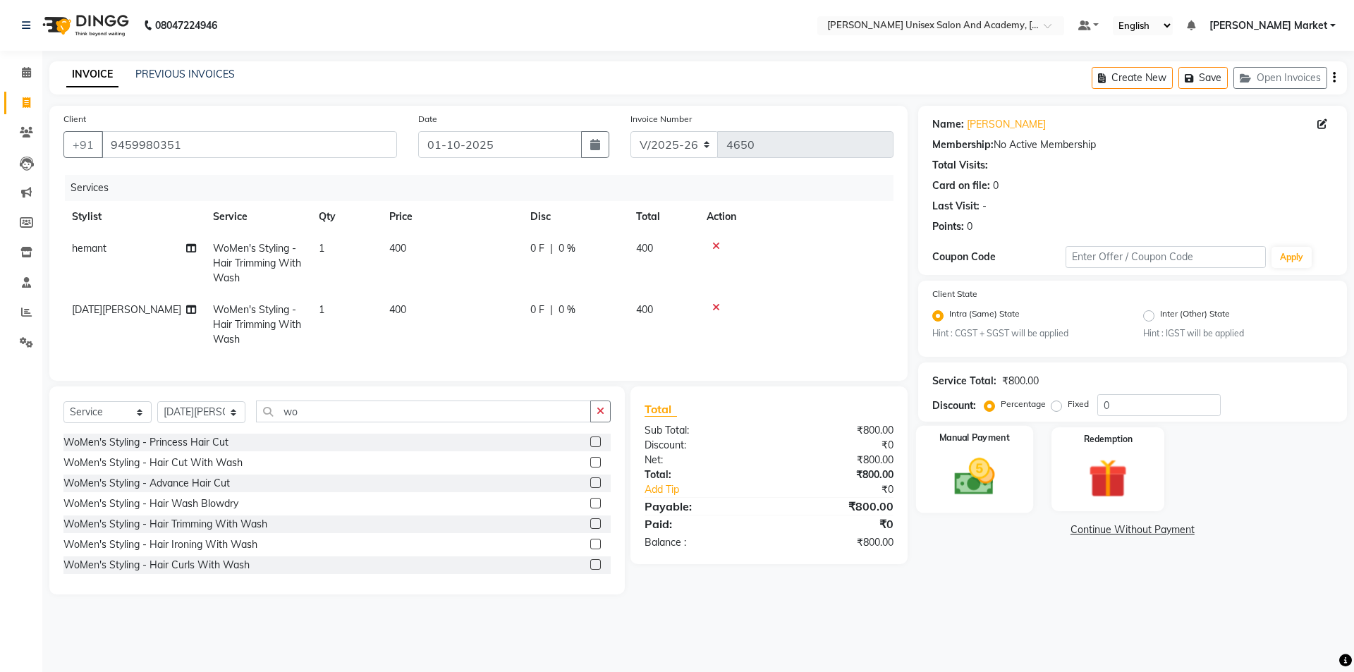
click at [952, 479] on img at bounding box center [974, 477] width 66 height 47
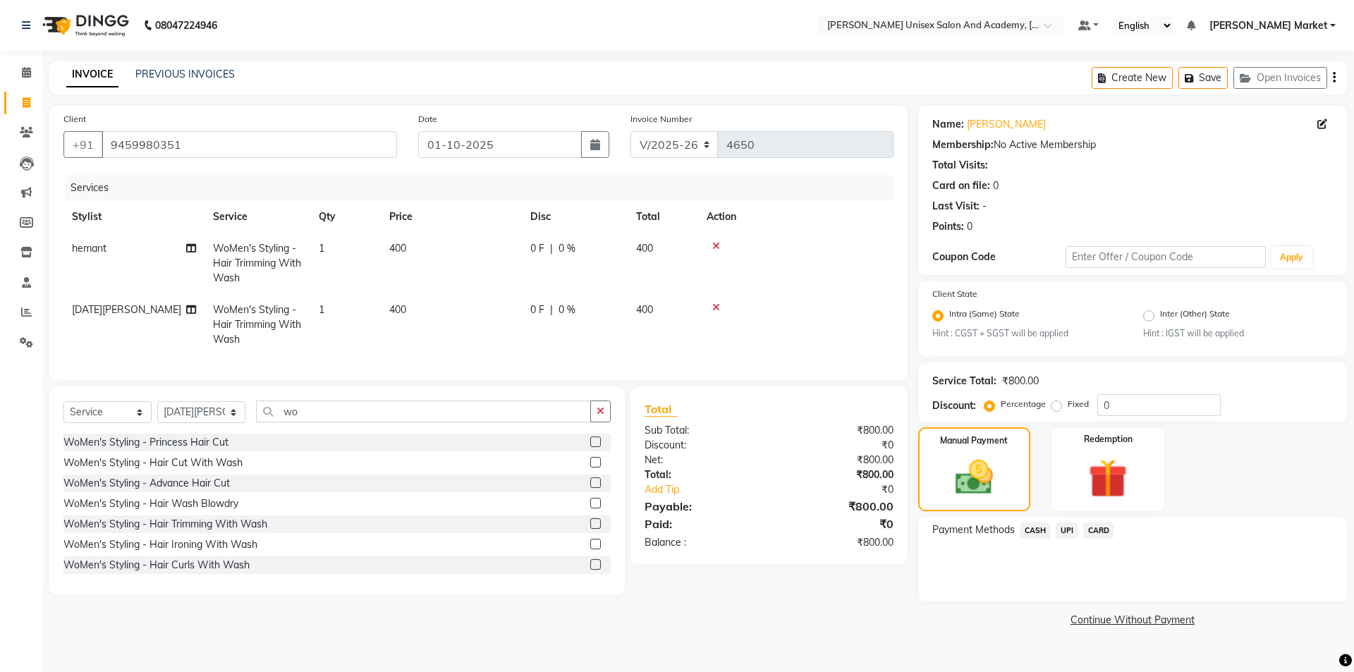
click at [1070, 530] on span "UPI" at bounding box center [1066, 530] width 22 height 16
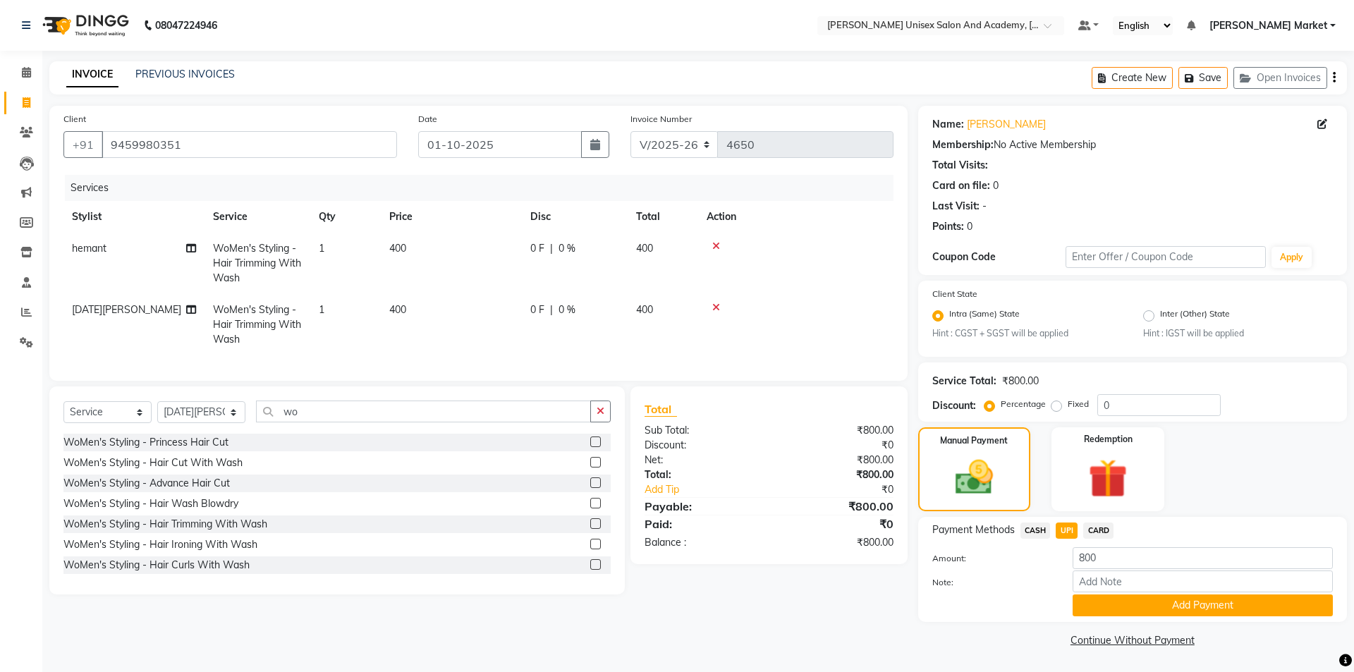
click at [1029, 527] on span "CASH" at bounding box center [1035, 530] width 30 height 16
click at [1128, 610] on button "Add Payment" at bounding box center [1202, 605] width 260 height 22
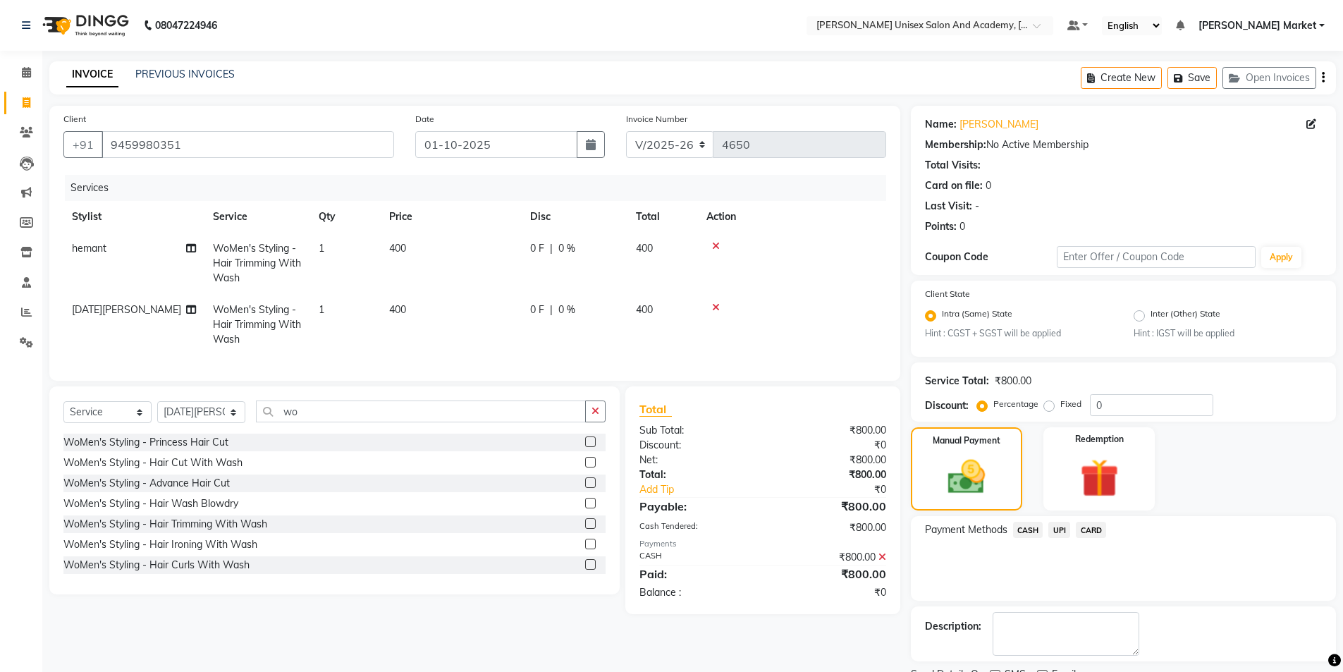
scroll to position [59, 0]
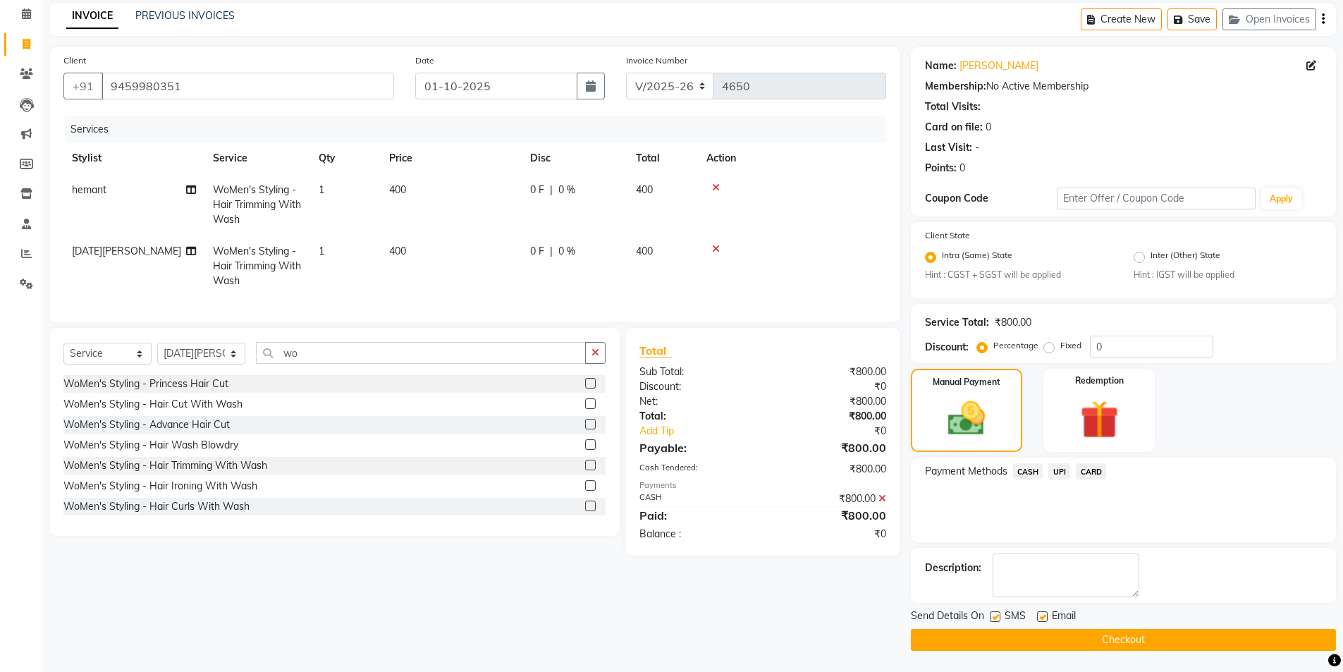
click at [1158, 639] on button "Checkout" at bounding box center [1123, 640] width 425 height 22
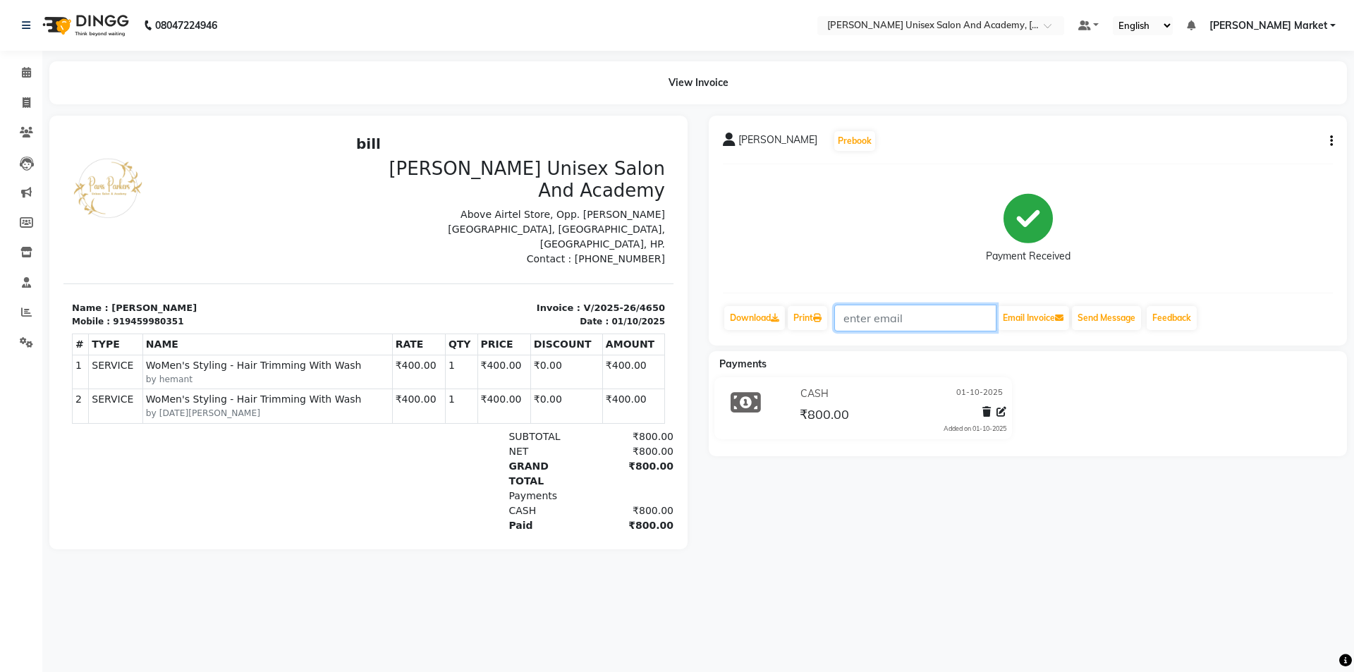
click at [920, 315] on input "text" at bounding box center [915, 318] width 162 height 27
click at [25, 100] on icon at bounding box center [27, 102] width 8 height 11
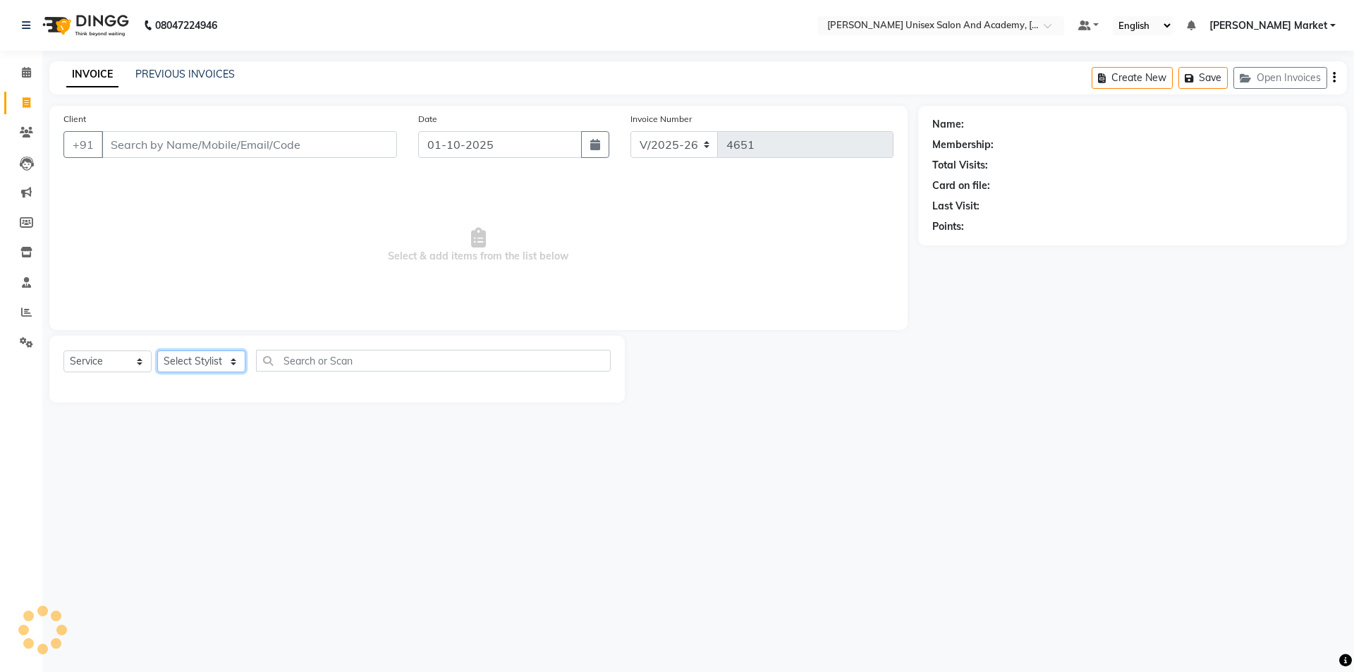
click at [226, 364] on select "Select Stylist Amit anjali [PERSON_NAME] [PERSON_NAME] [PERSON_NAME] [PERSON_NA…" at bounding box center [201, 361] width 88 height 22
click at [157, 350] on select "Select Stylist Amit anjali [PERSON_NAME] [PERSON_NAME] [PERSON_NAME] [PERSON_NA…" at bounding box center [201, 361] width 88 height 22
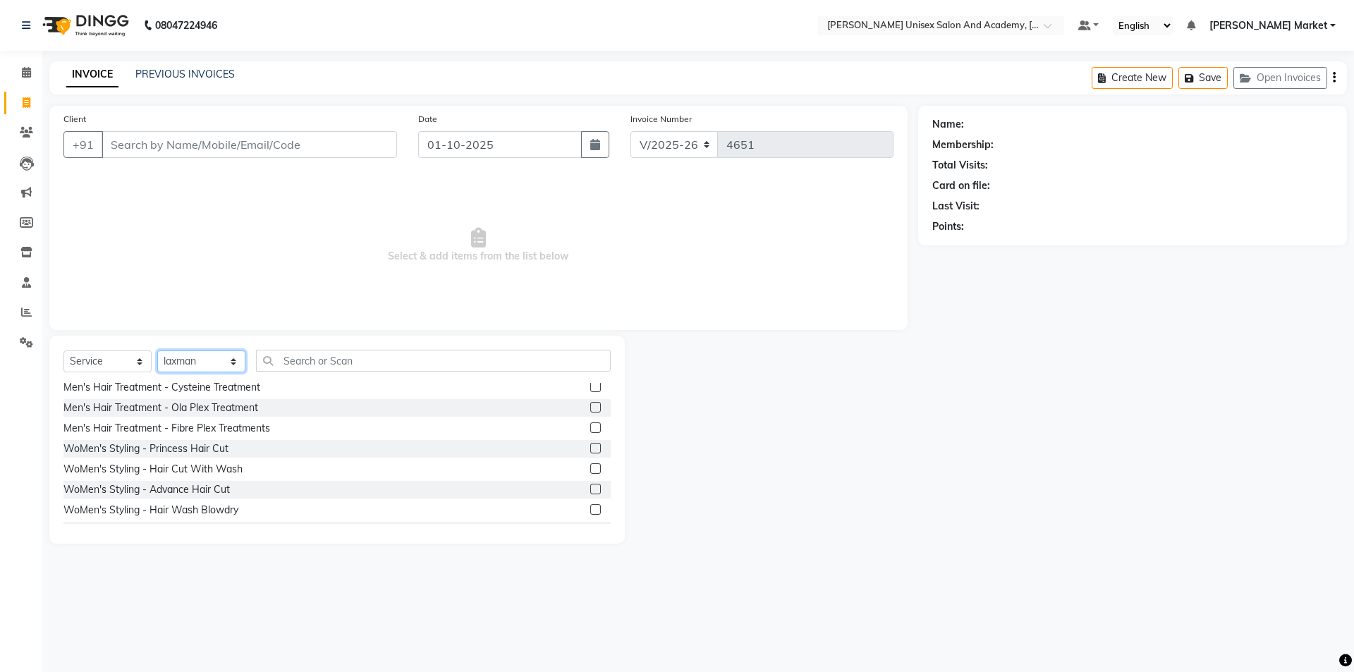
scroll to position [423, 0]
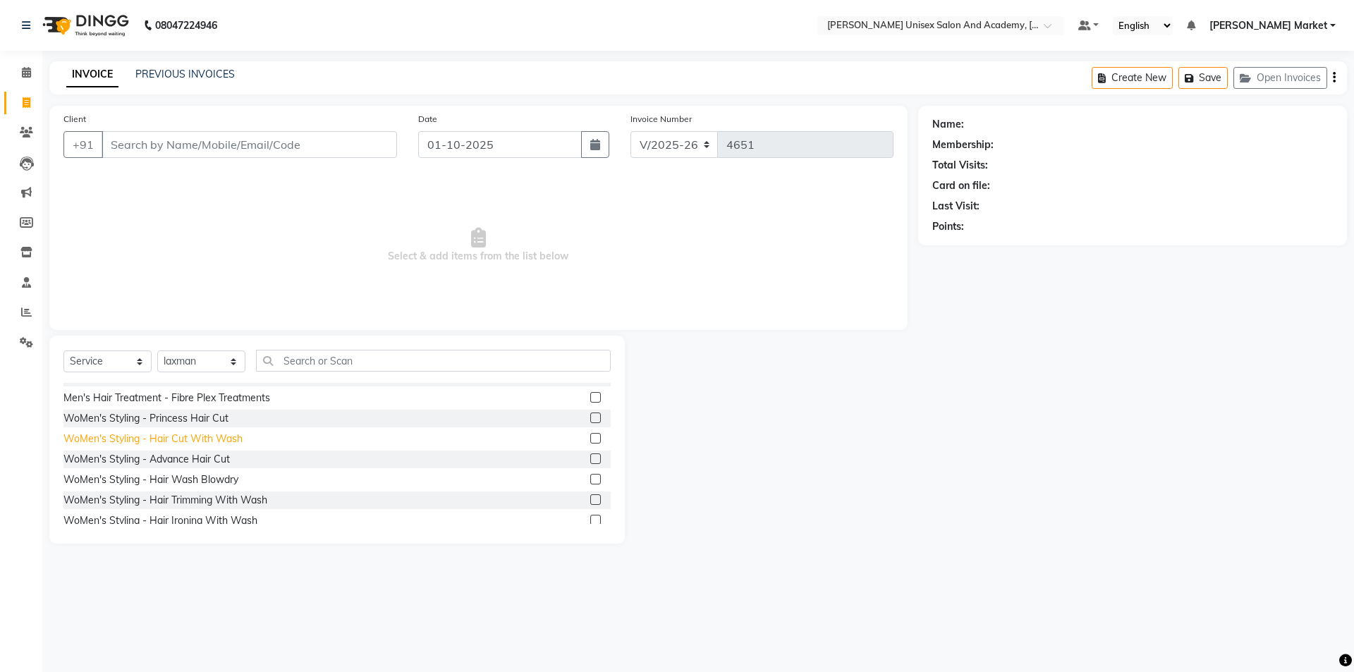
click at [238, 437] on div "WoMen's Styling - Hair Cut With Wash" at bounding box center [152, 438] width 179 height 15
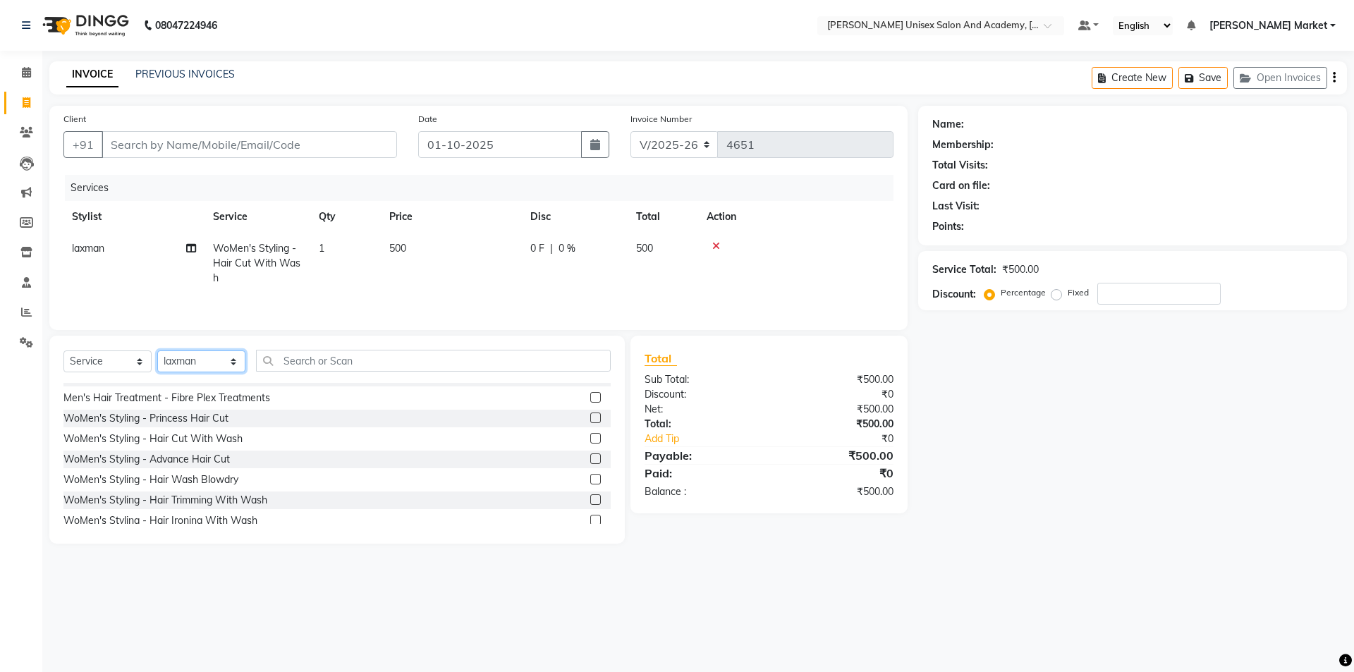
drag, startPoint x: 242, startPoint y: 364, endPoint x: 253, endPoint y: 371, distance: 13.3
click at [253, 371] on div "Select Service Product Membership Package Voucher Prepaid Gift Card Select Styl…" at bounding box center [336, 366] width 547 height 33
click at [157, 350] on select "Select Stylist Amit anjali [PERSON_NAME] [PERSON_NAME] [PERSON_NAME] [PERSON_NA…" at bounding box center [201, 361] width 88 height 22
click at [231, 360] on select "Select Stylist Amit anjali [PERSON_NAME] [PERSON_NAME] [PERSON_NAME] [PERSON_NA…" at bounding box center [201, 361] width 88 height 22
click at [157, 350] on select "Select Stylist Amit anjali [PERSON_NAME] [PERSON_NAME] [PERSON_NAME] [PERSON_NA…" at bounding box center [201, 361] width 88 height 22
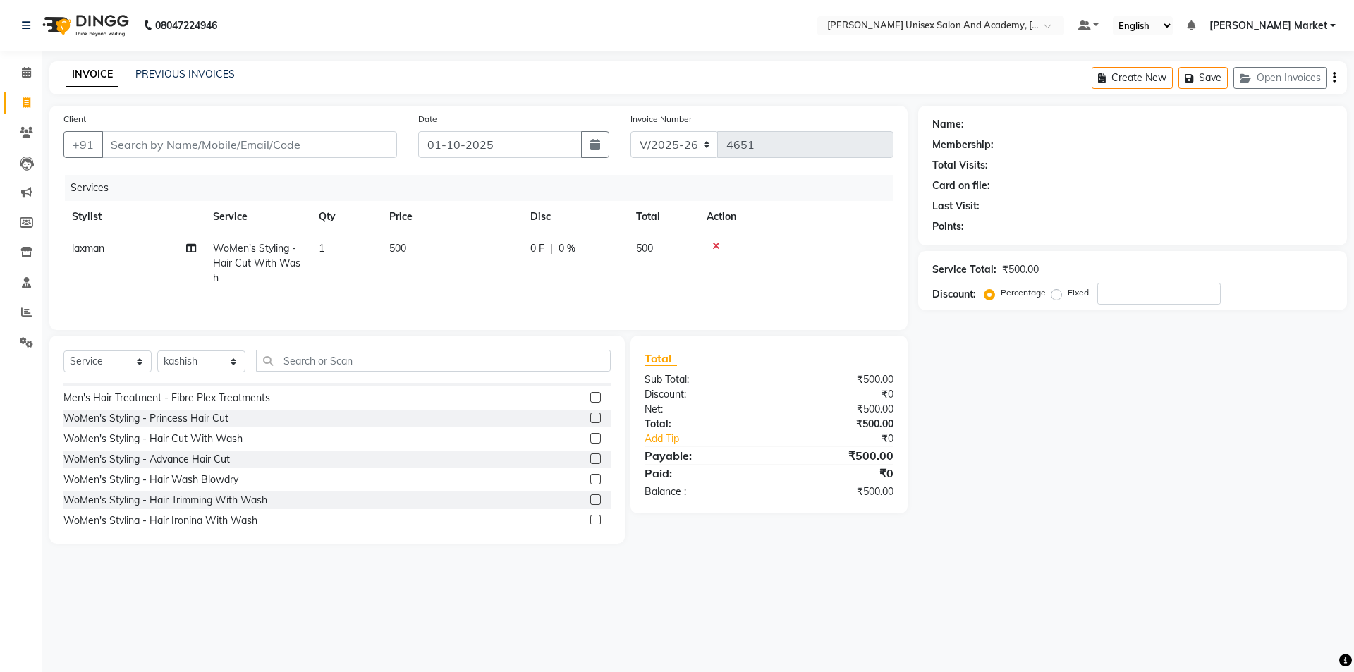
click at [328, 374] on div "Select Service Product Membership Package Voucher Prepaid Gift Card Select Styl…" at bounding box center [336, 366] width 547 height 33
click at [335, 367] on input "text" at bounding box center [433, 361] width 355 height 22
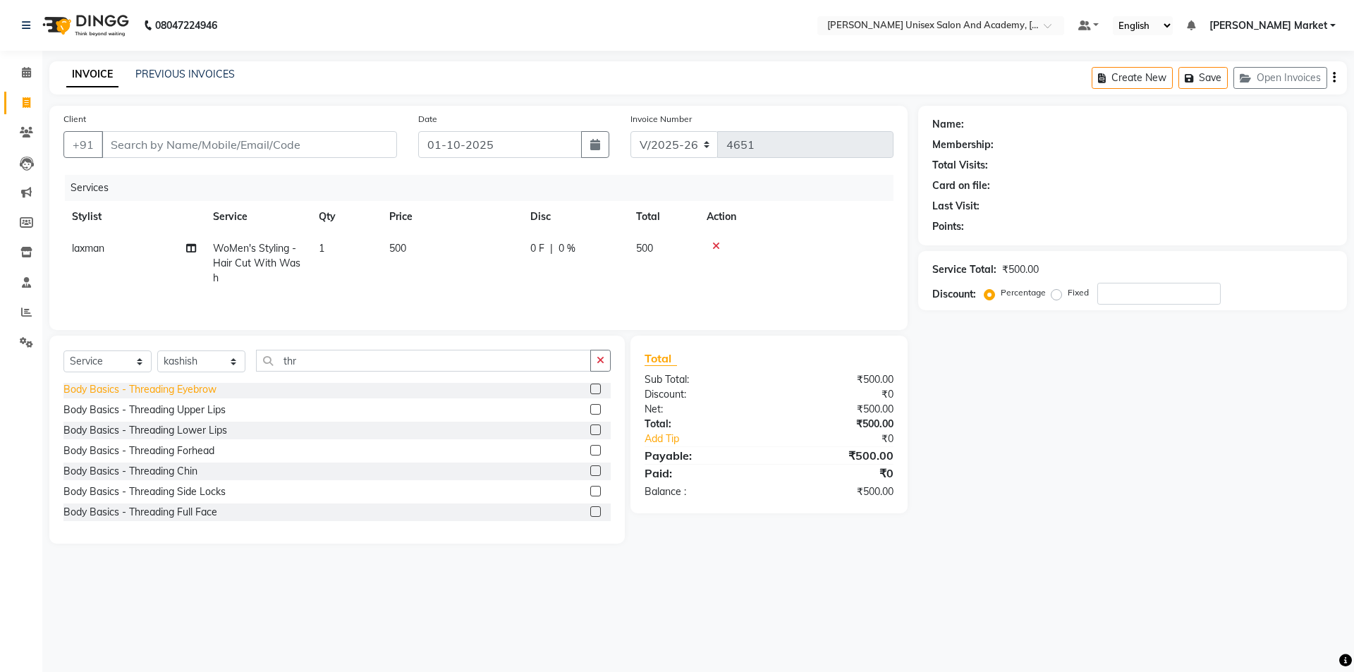
click at [216, 388] on div "Body Basics - Threading Eyebrow" at bounding box center [139, 389] width 153 height 15
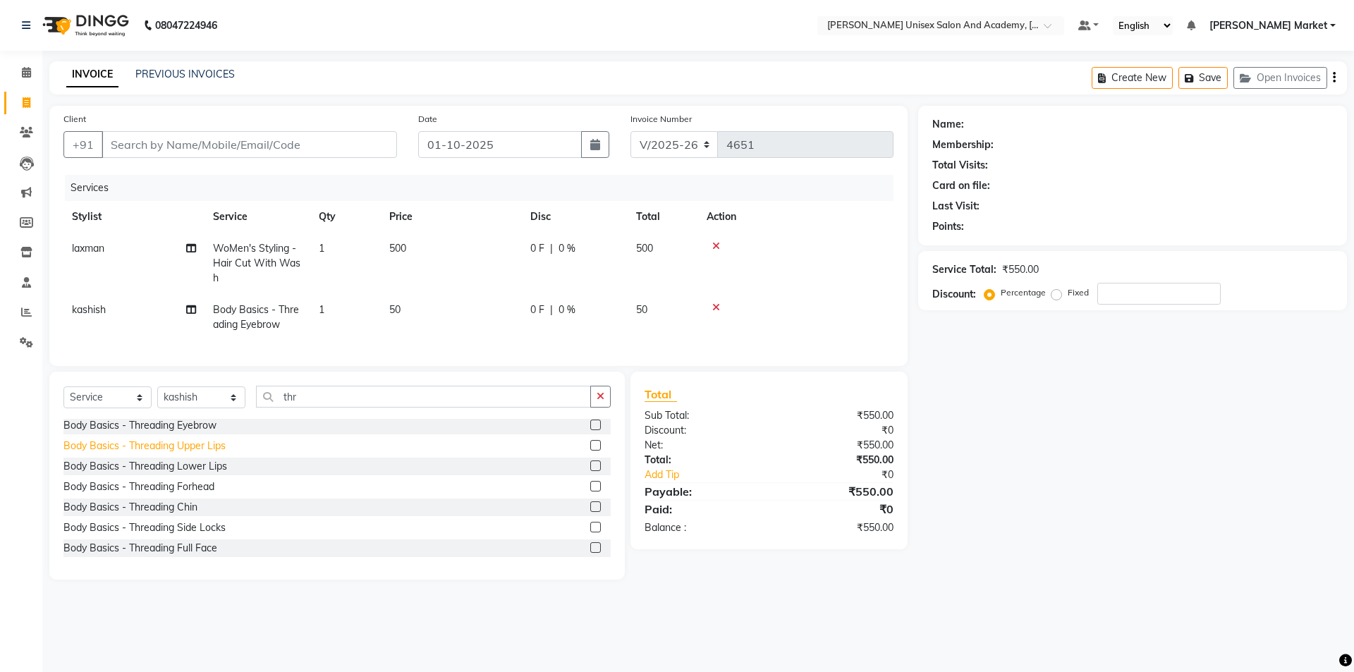
click at [223, 453] on div "Body Basics - Threading Upper Lips" at bounding box center [144, 445] width 162 height 15
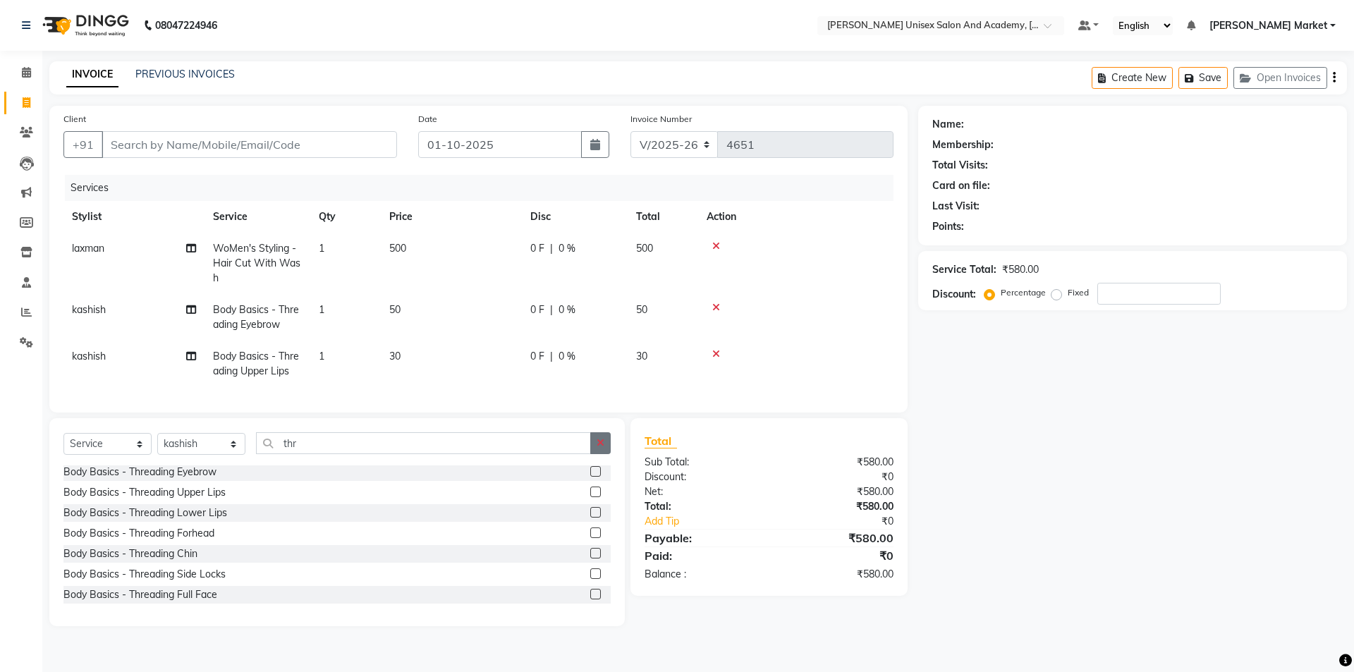
click at [602, 448] on icon "button" at bounding box center [600, 443] width 8 height 10
drag, startPoint x: 232, startPoint y: 456, endPoint x: 233, endPoint y: 470, distance: 13.4
click at [232, 455] on select "Select Stylist Amit anjali [PERSON_NAME] [PERSON_NAME] [PERSON_NAME] [PERSON_NA…" at bounding box center [201, 444] width 88 height 22
click at [157, 443] on select "Select Stylist Amit anjali [PERSON_NAME] [PERSON_NAME] [PERSON_NAME] [PERSON_NA…" at bounding box center [201, 444] width 88 height 22
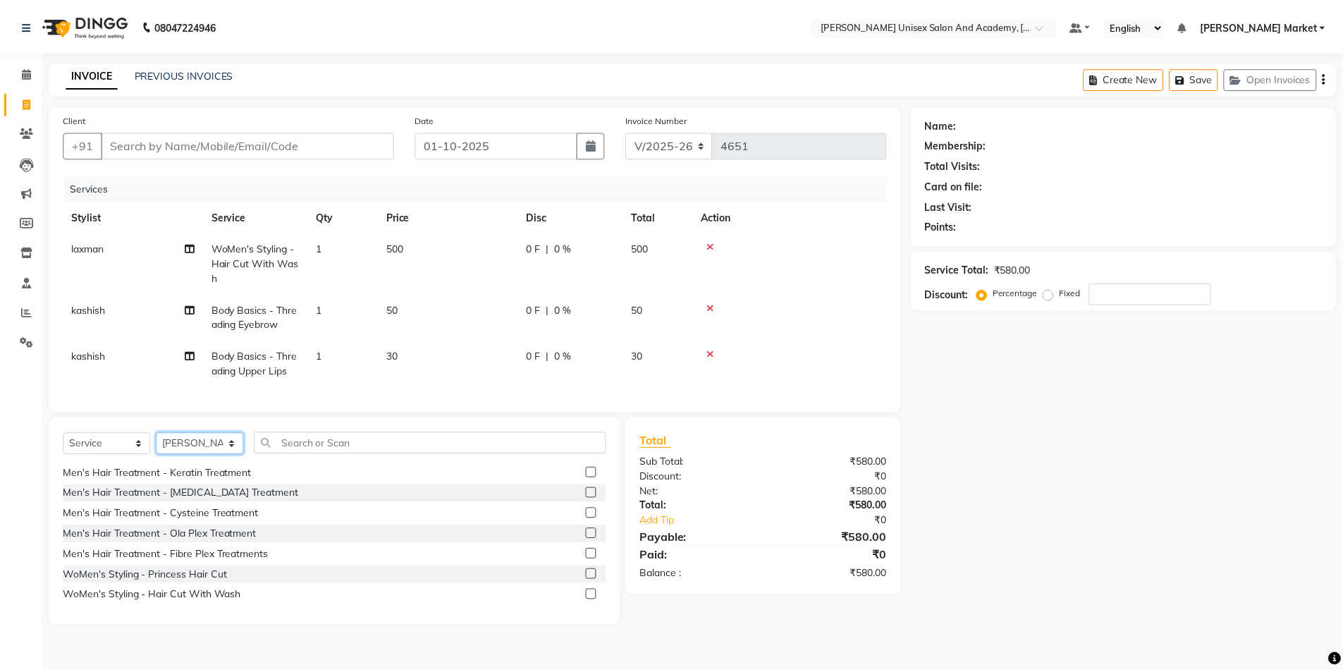
scroll to position [355, 0]
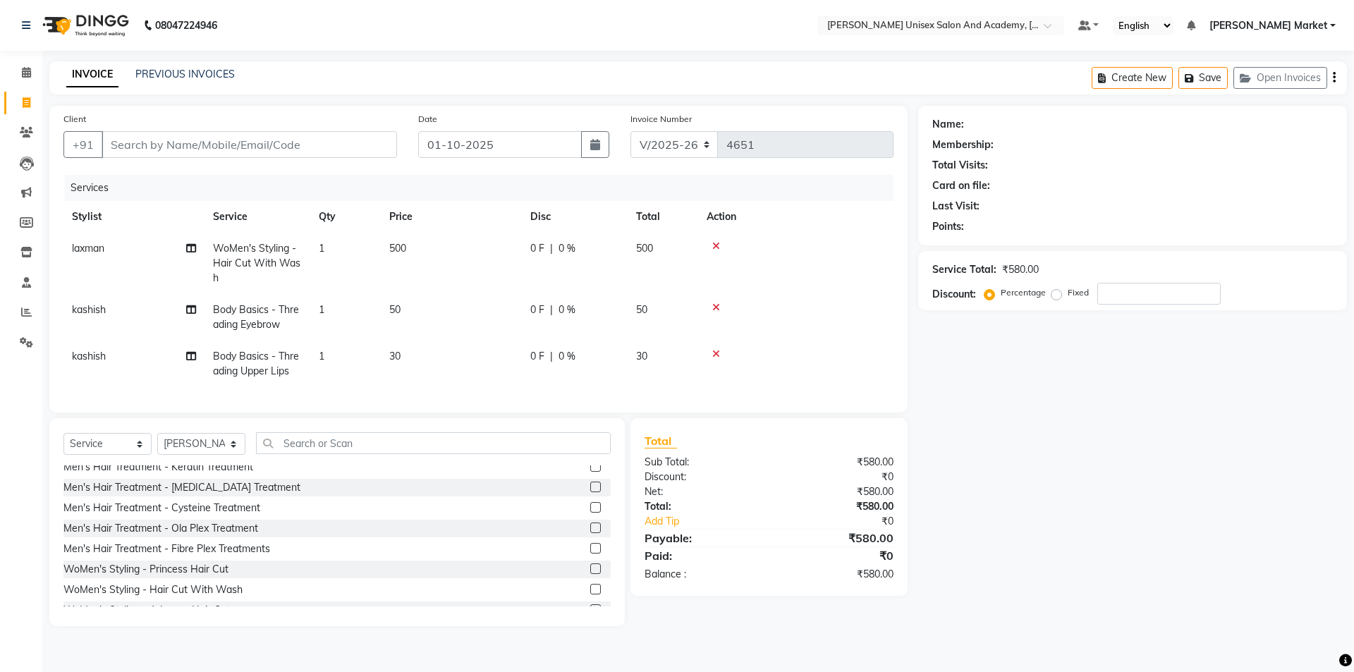
click at [590, 594] on label at bounding box center [595, 589] width 11 height 11
click at [590, 594] on input "checkbox" at bounding box center [594, 589] width 9 height 9
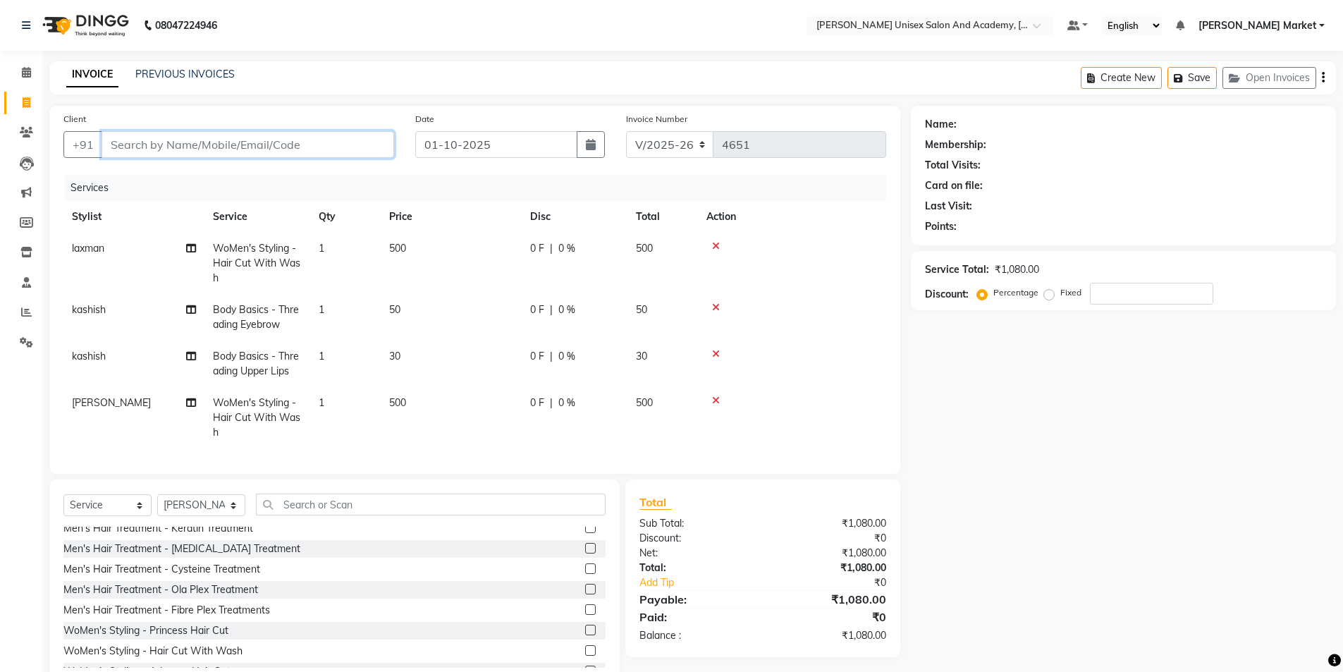
click at [164, 154] on input "Client" at bounding box center [248, 144] width 293 height 27
click at [370, 159] on div "Client [PHONE_NUMBER] Add Client" at bounding box center [229, 140] width 352 height 58
click at [370, 146] on span "Add Client" at bounding box center [358, 144] width 56 height 14
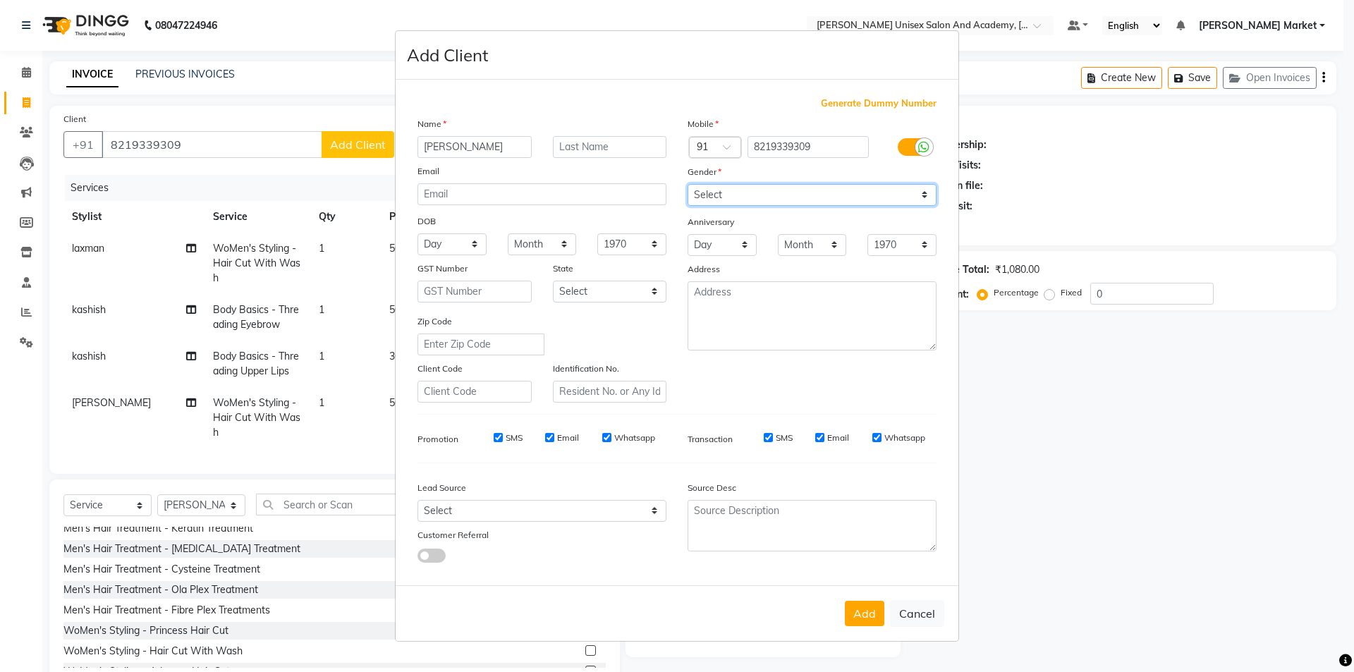
click at [784, 190] on select "Select [DEMOGRAPHIC_DATA] [DEMOGRAPHIC_DATA] Other Prefer Not To Say" at bounding box center [811, 195] width 249 height 22
click at [687, 184] on select "Select [DEMOGRAPHIC_DATA] [DEMOGRAPHIC_DATA] Other Prefer Not To Say" at bounding box center [811, 195] width 249 height 22
click at [868, 610] on button "Add" at bounding box center [864, 613] width 39 height 25
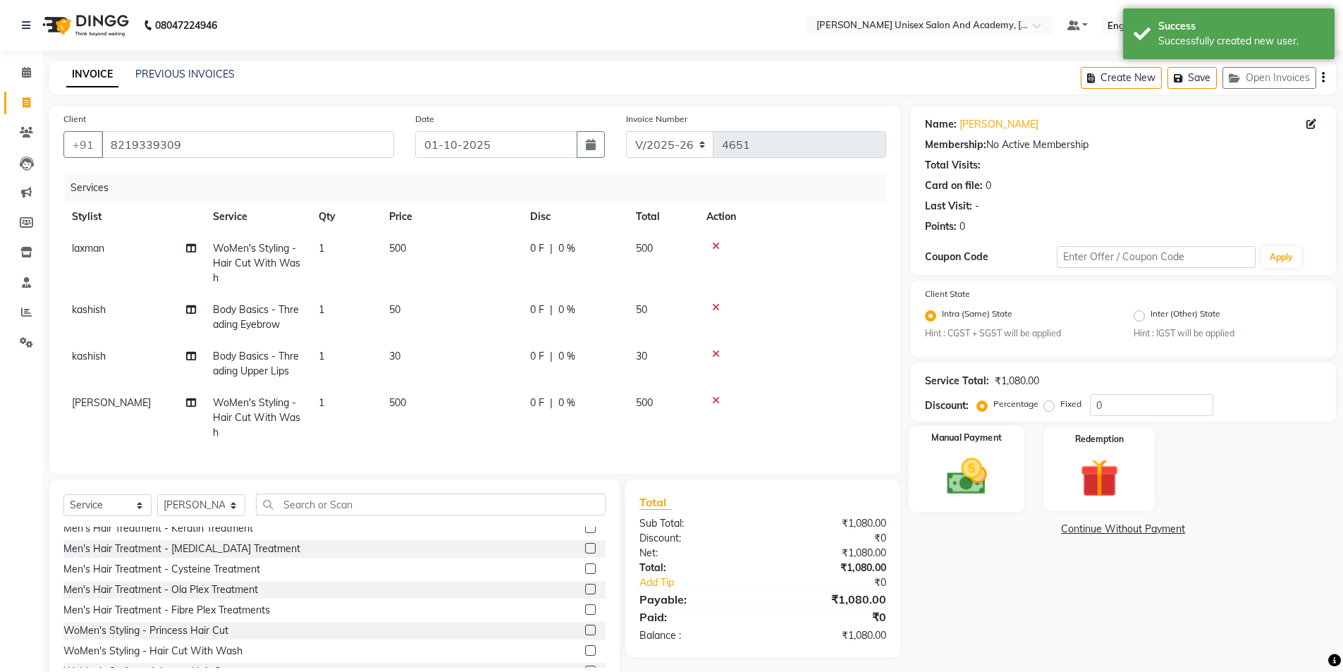
click at [942, 460] on img at bounding box center [966, 477] width 65 height 46
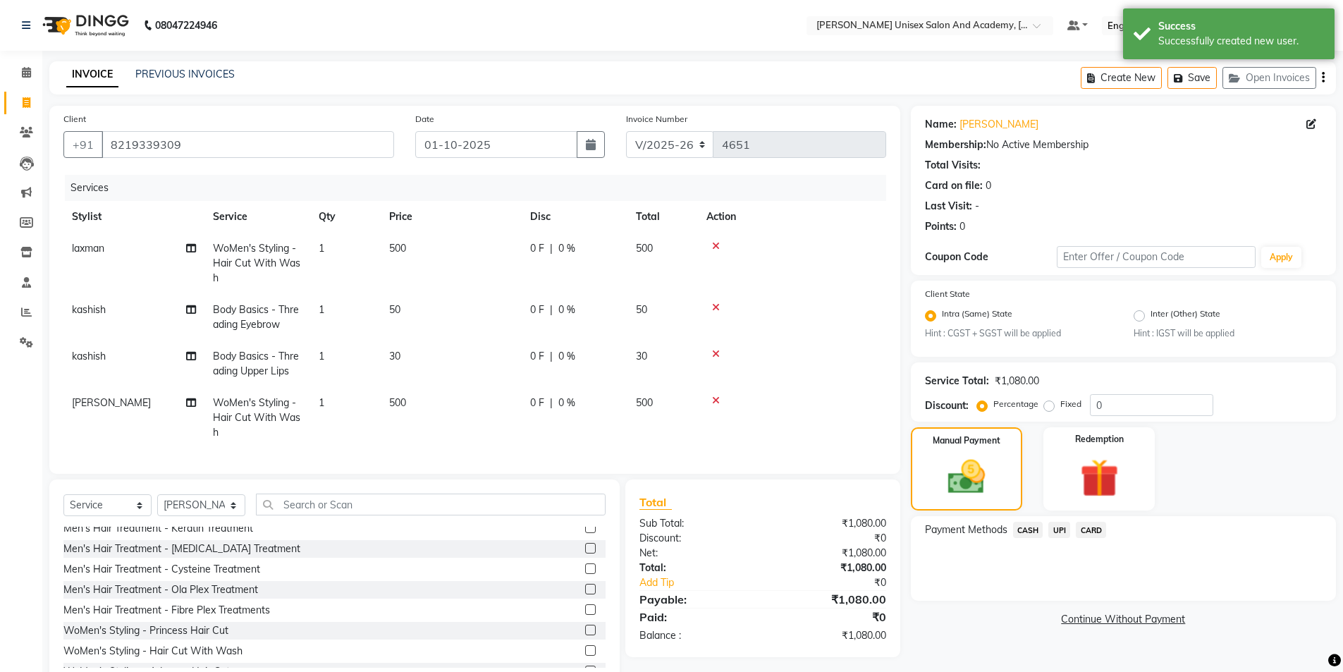
click at [1060, 535] on span "UPI" at bounding box center [1059, 530] width 22 height 16
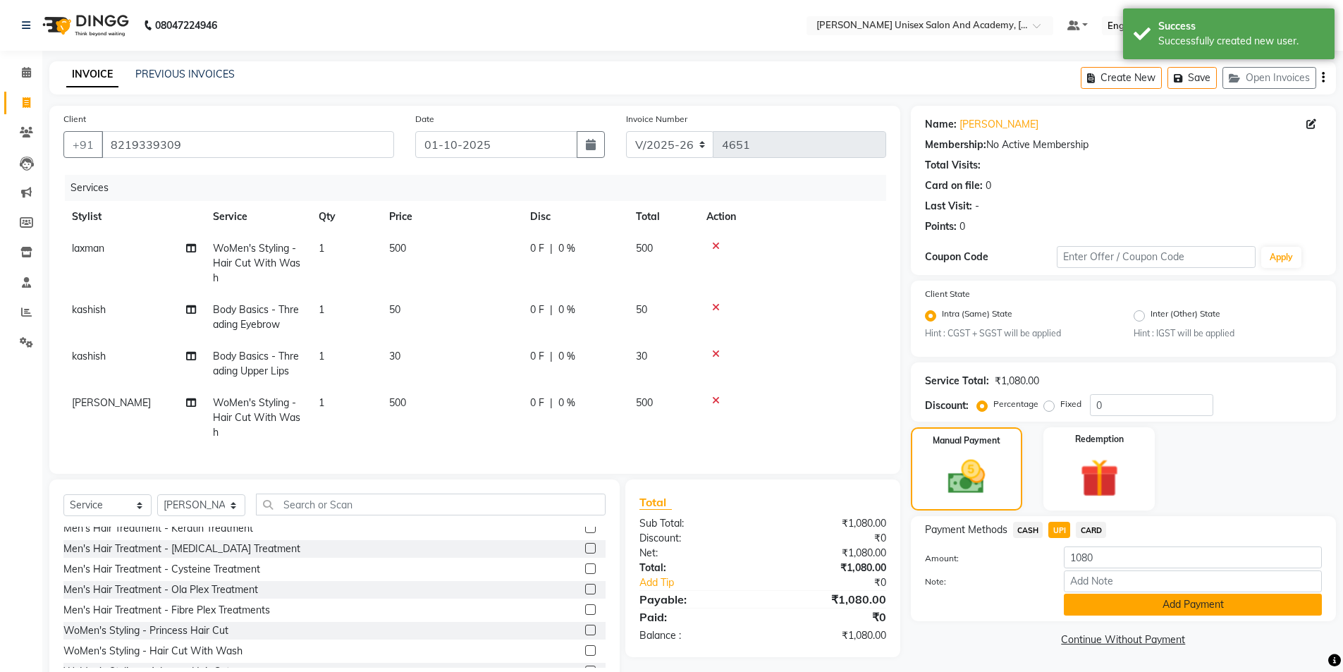
click at [1151, 609] on button "Add Payment" at bounding box center [1193, 605] width 258 height 22
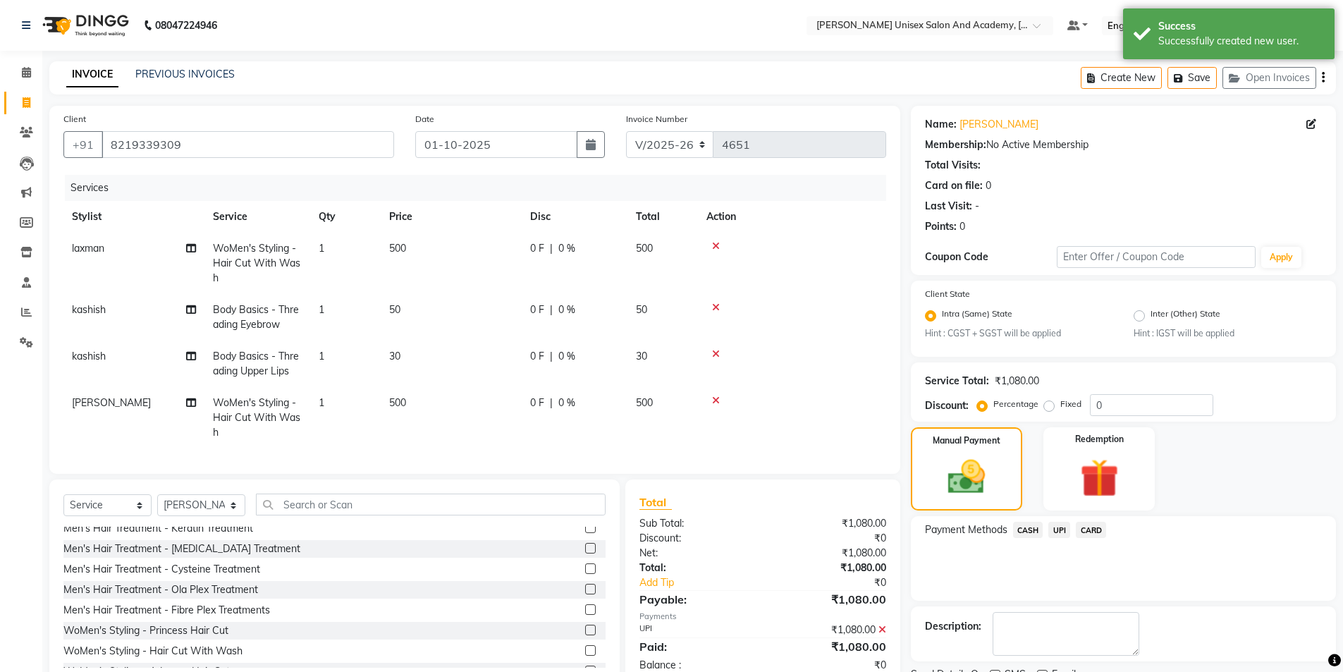
scroll to position [59, 0]
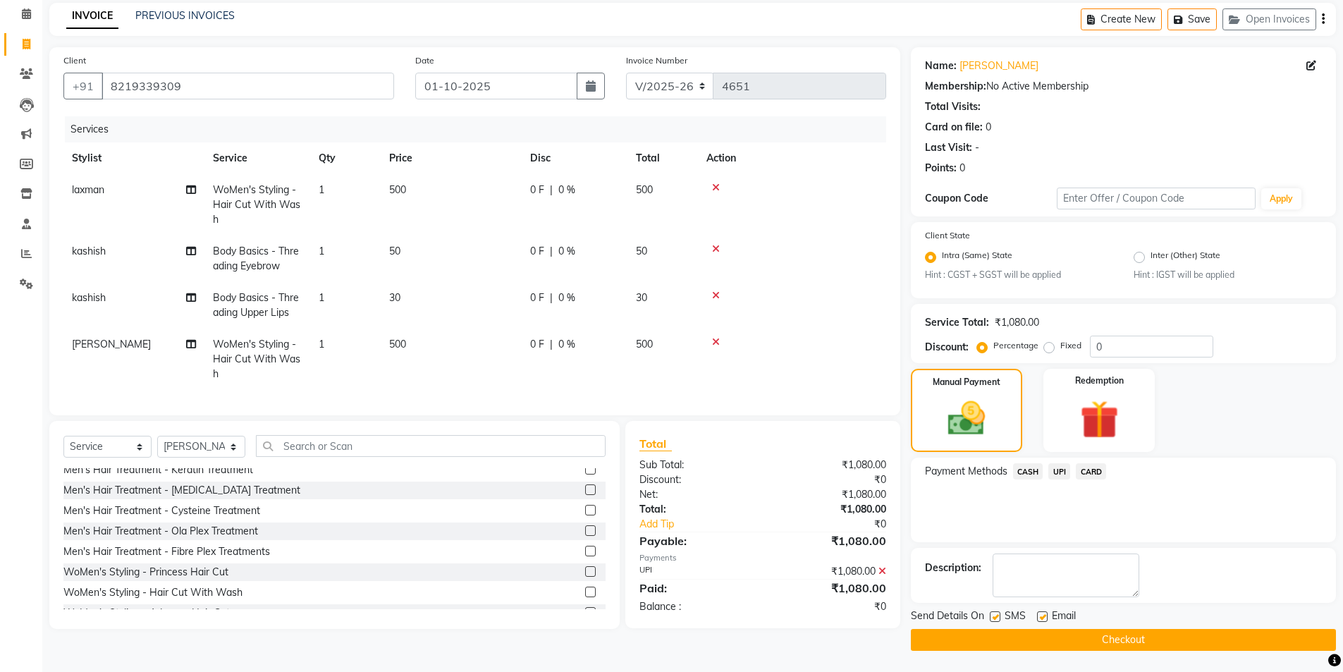
click at [1088, 645] on button "Checkout" at bounding box center [1123, 640] width 425 height 22
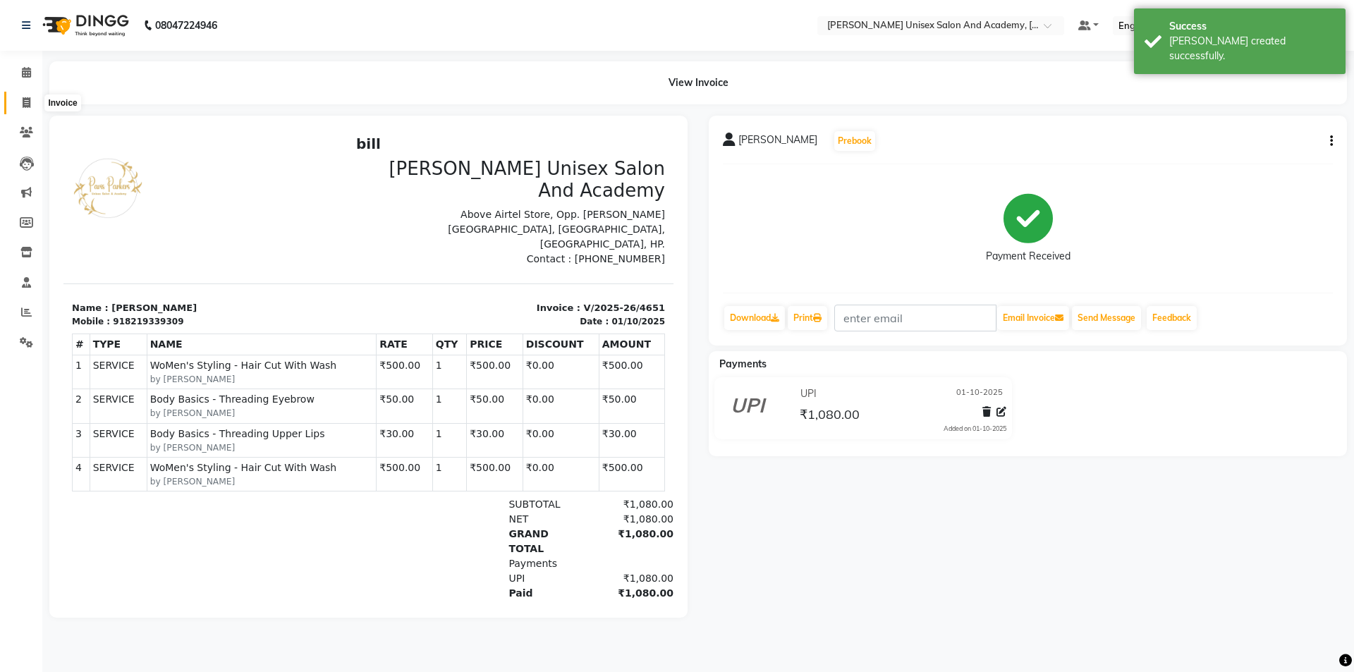
click at [27, 104] on icon at bounding box center [27, 102] width 8 height 11
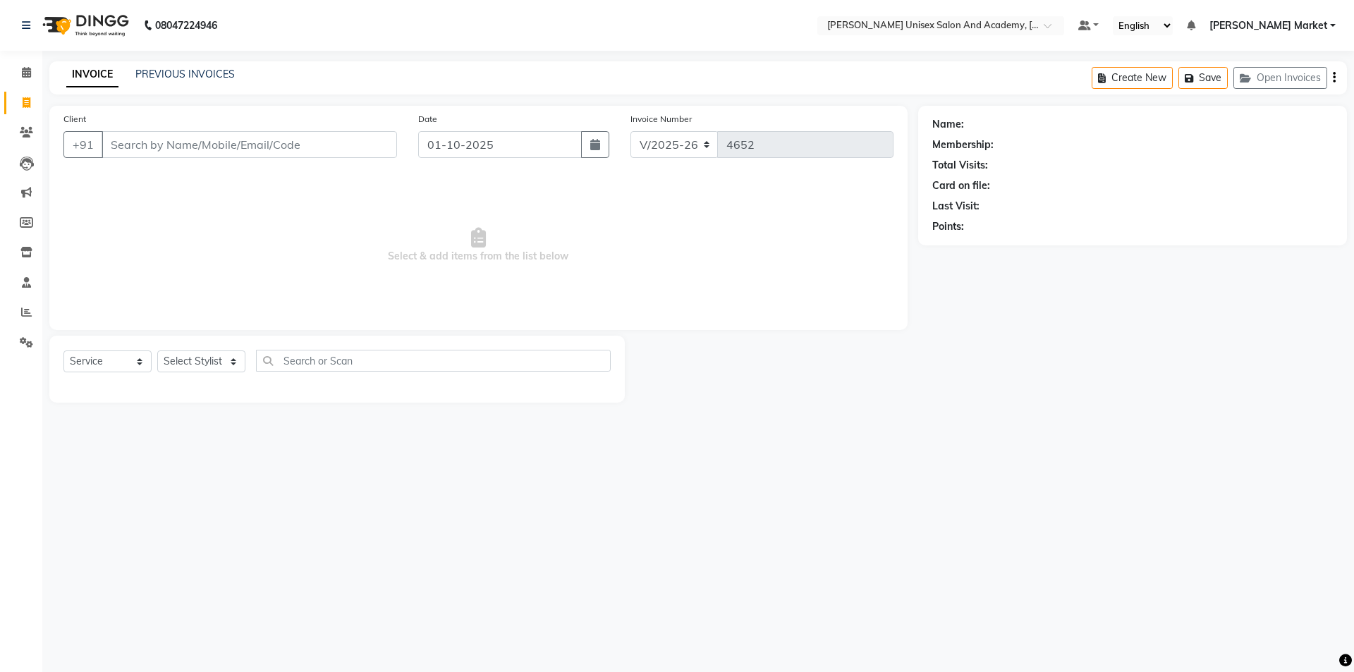
drag, startPoint x: 132, startPoint y: 149, endPoint x: 120, endPoint y: 121, distance: 30.6
click at [131, 149] on input "Client" at bounding box center [249, 144] width 295 height 27
click at [363, 146] on span "Add Client" at bounding box center [361, 144] width 56 height 14
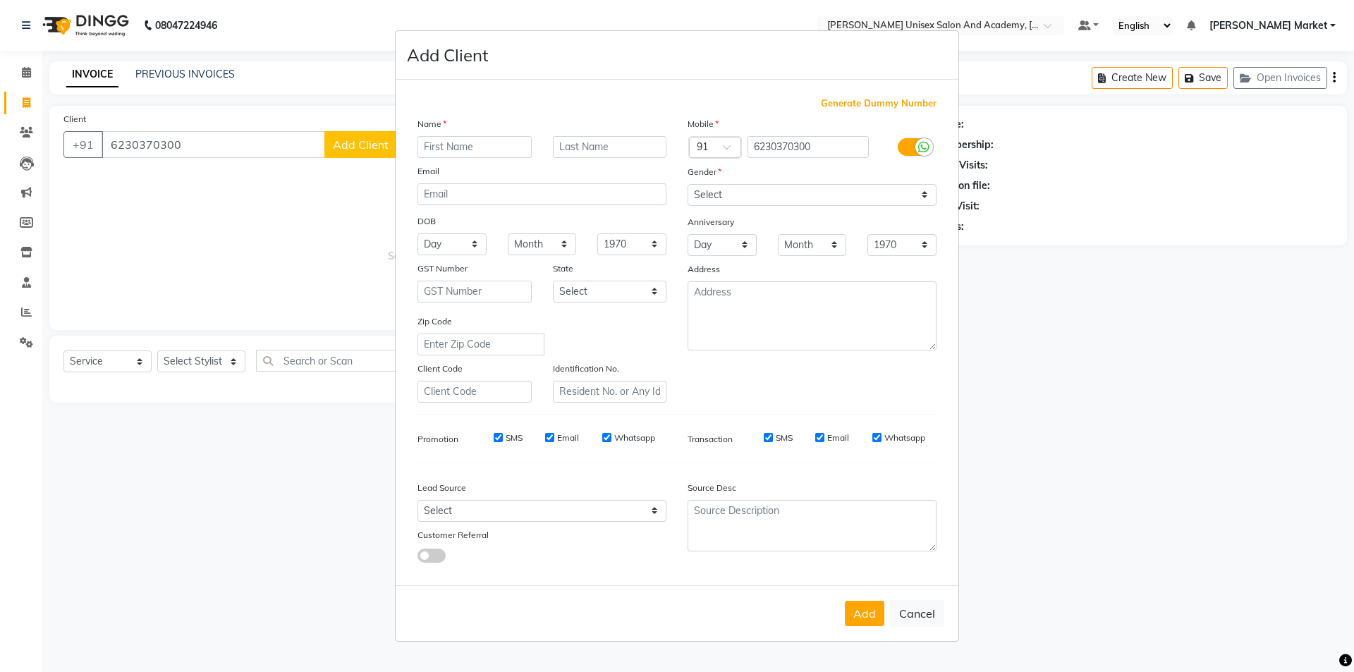
click at [498, 153] on input "text" at bounding box center [474, 147] width 114 height 22
click at [719, 184] on select "Select [DEMOGRAPHIC_DATA] [DEMOGRAPHIC_DATA] Other Prefer Not To Say" at bounding box center [811, 195] width 249 height 22
click at [687, 184] on select "Select [DEMOGRAPHIC_DATA] [DEMOGRAPHIC_DATA] Other Prefer Not To Say" at bounding box center [811, 195] width 249 height 22
click at [858, 604] on button "Add" at bounding box center [864, 613] width 39 height 25
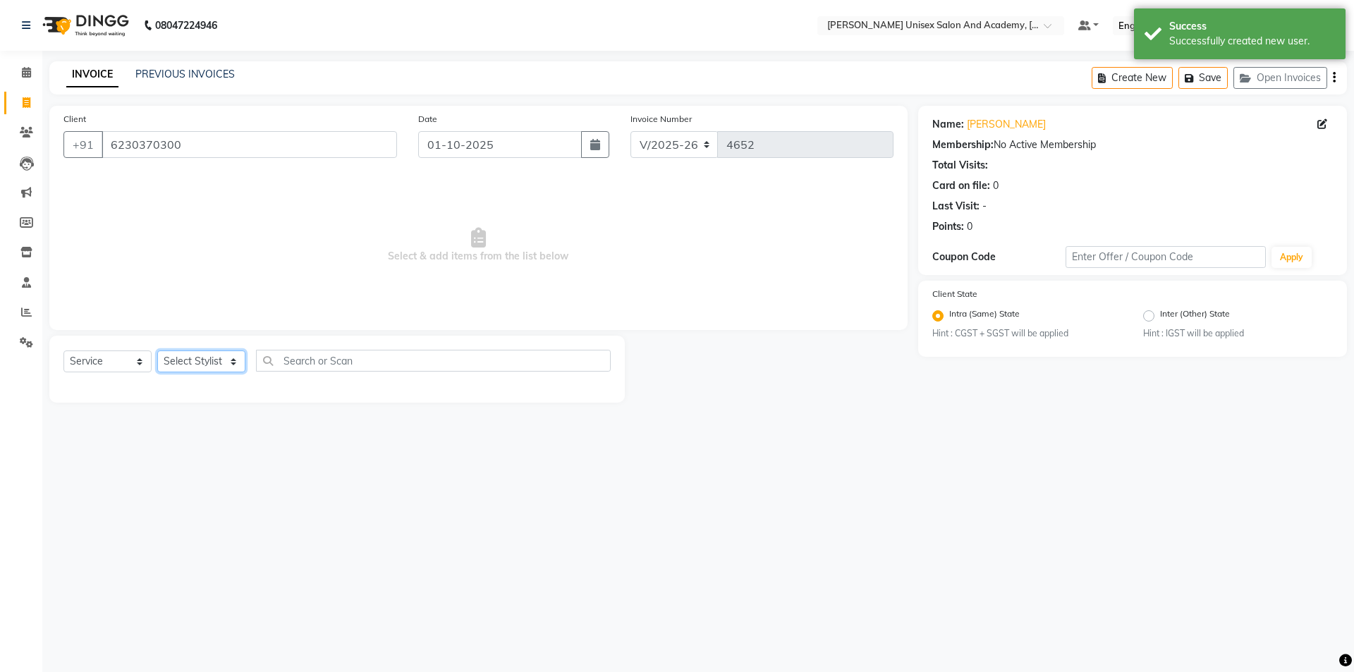
click at [222, 355] on select "Select Stylist Amit anjali [PERSON_NAME] [PERSON_NAME] [PERSON_NAME] [PERSON_NA…" at bounding box center [201, 361] width 88 height 22
click at [157, 350] on select "Select Stylist Amit anjali [PERSON_NAME] [PERSON_NAME] [PERSON_NAME] [PERSON_NA…" at bounding box center [201, 361] width 88 height 22
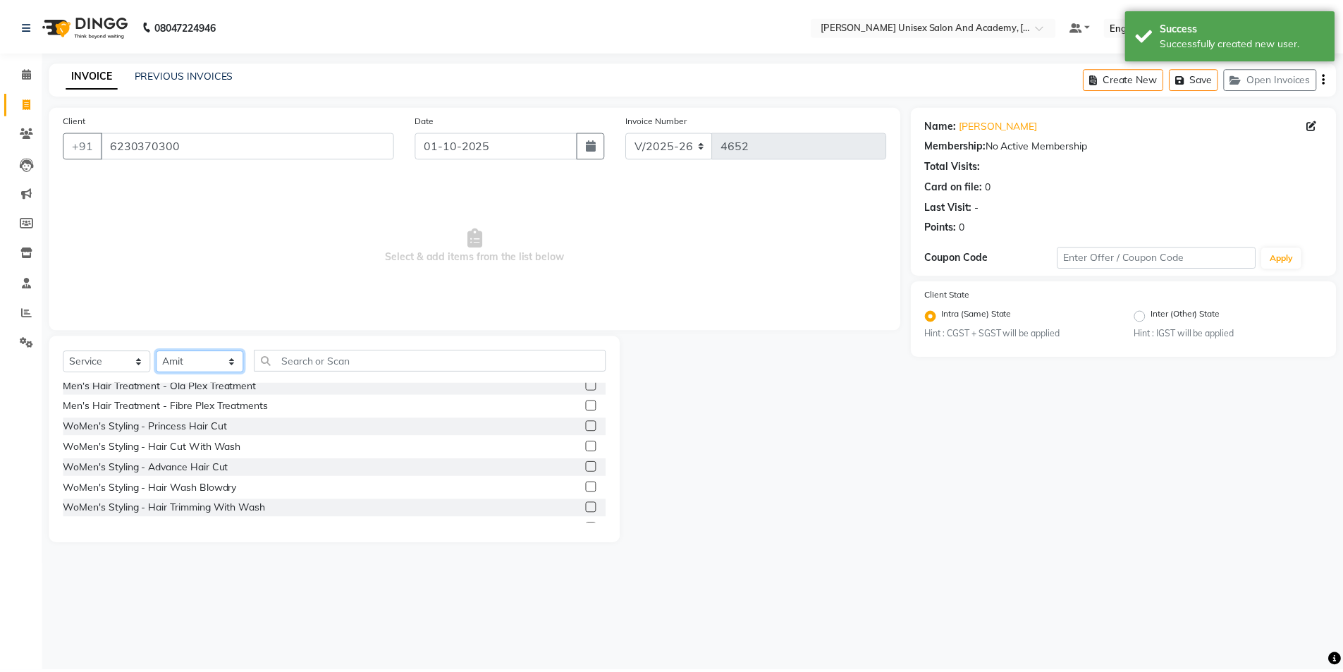
scroll to position [423, 0]
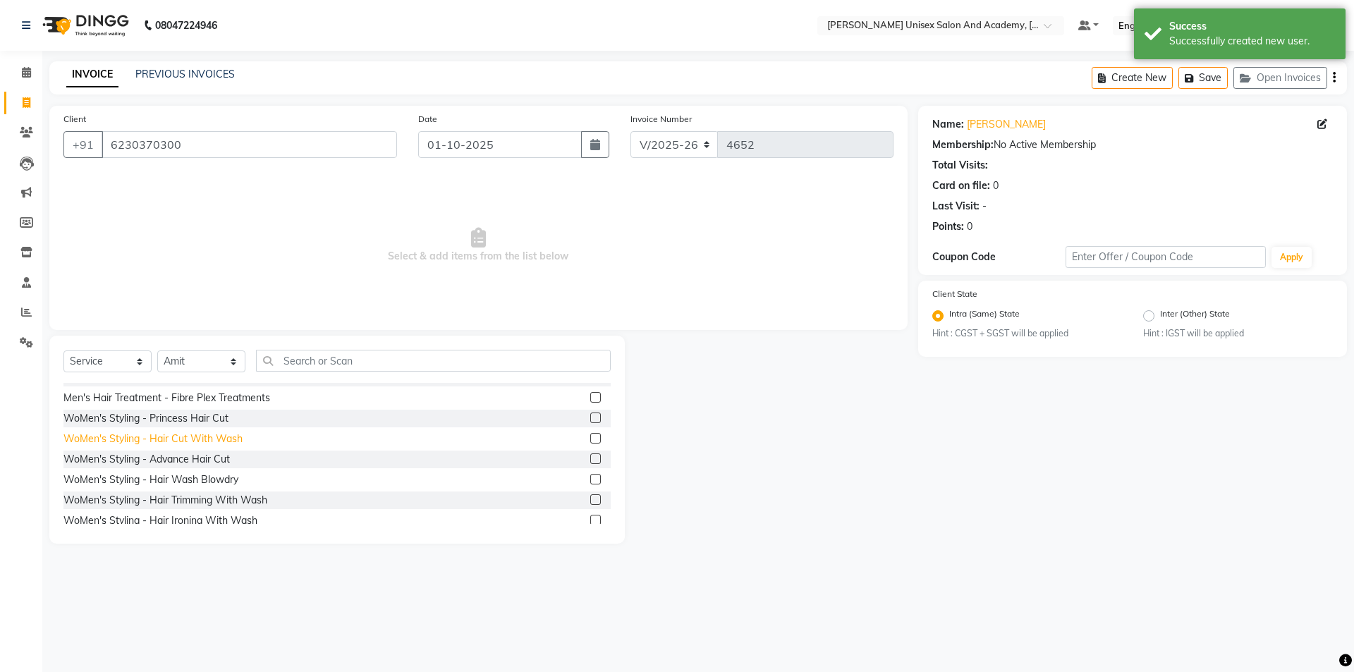
click at [238, 434] on div "WoMen's Styling - Hair Cut With Wash" at bounding box center [152, 438] width 179 height 15
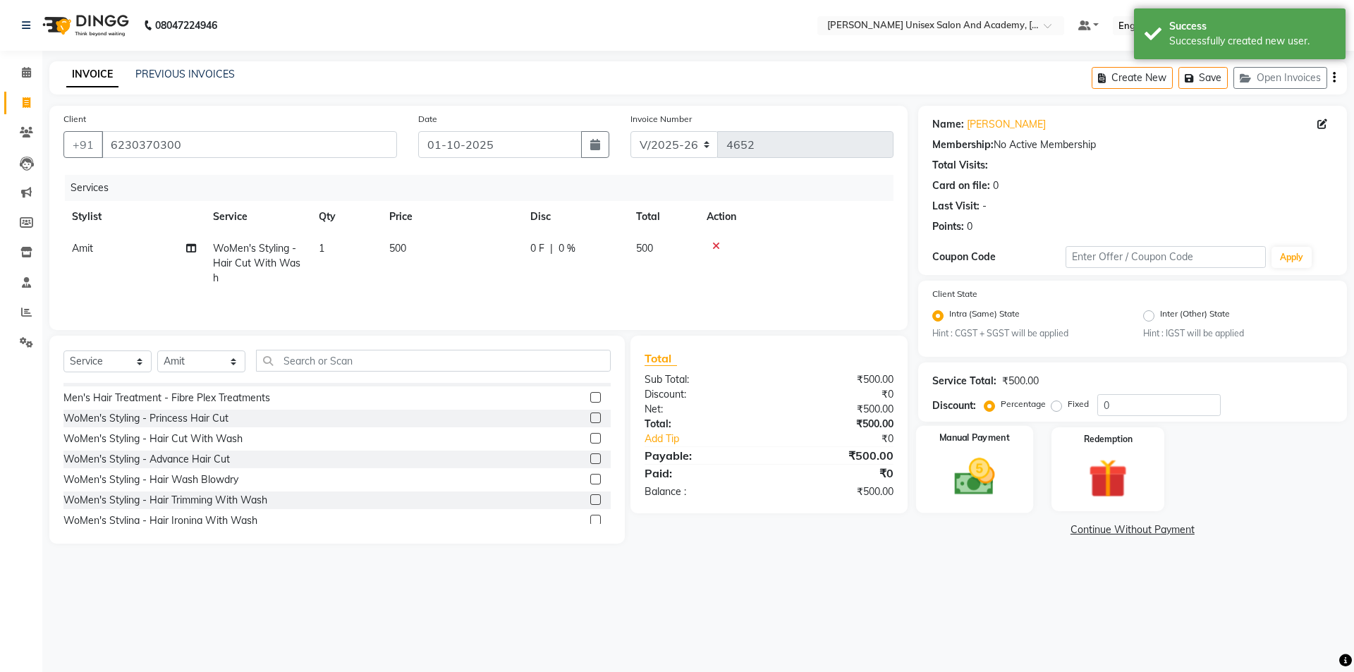
click at [971, 444] on label "Manual Payment" at bounding box center [974, 437] width 70 height 13
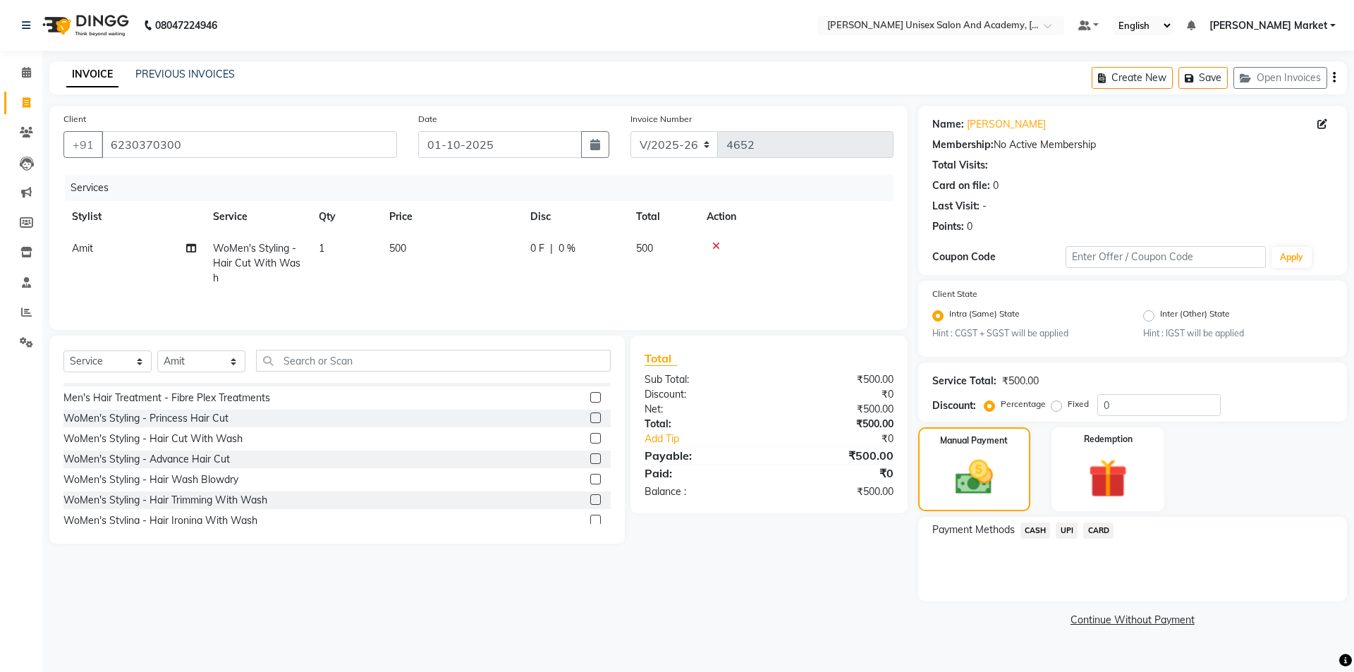
click at [1066, 529] on span "UPI" at bounding box center [1066, 530] width 22 height 16
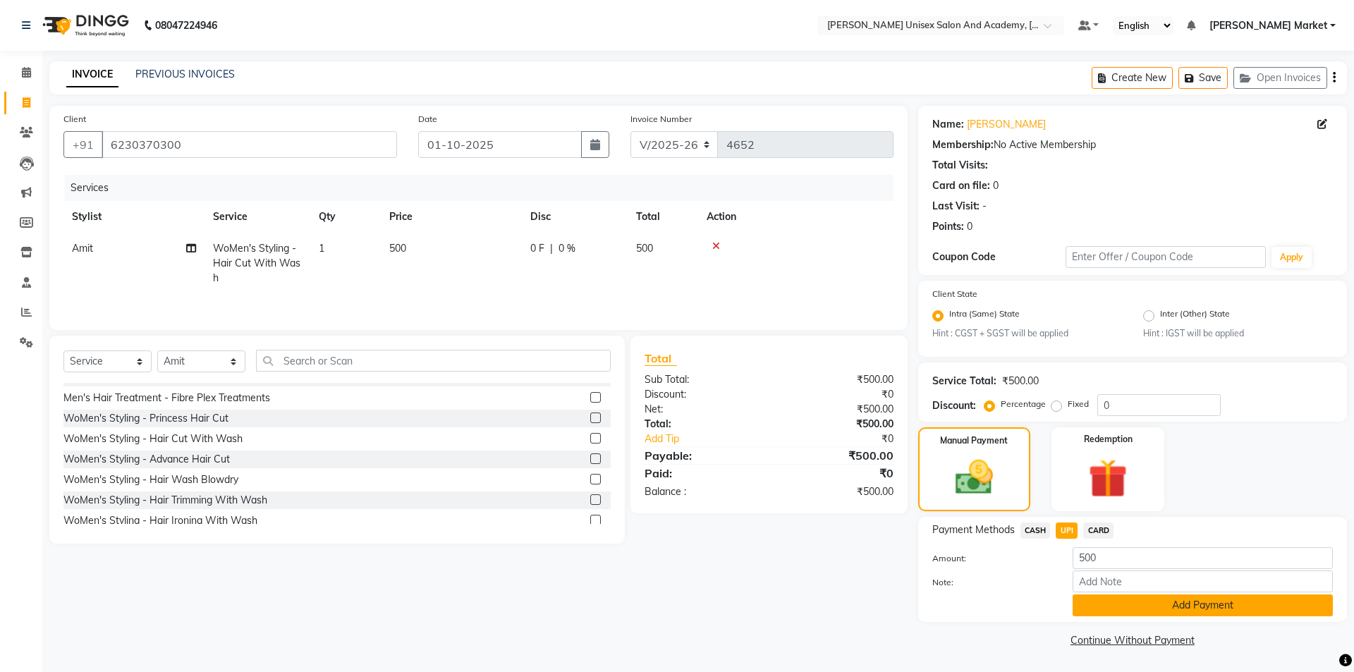
click at [1147, 596] on button "Add Payment" at bounding box center [1202, 605] width 260 height 22
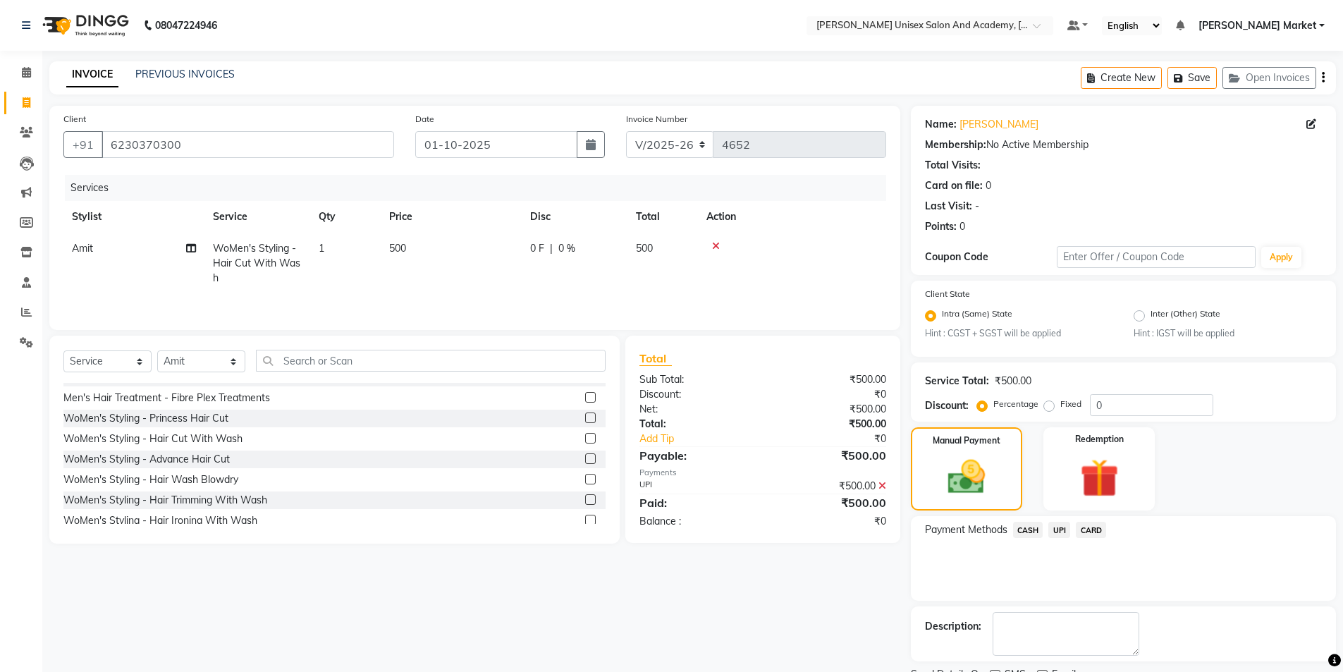
scroll to position [59, 0]
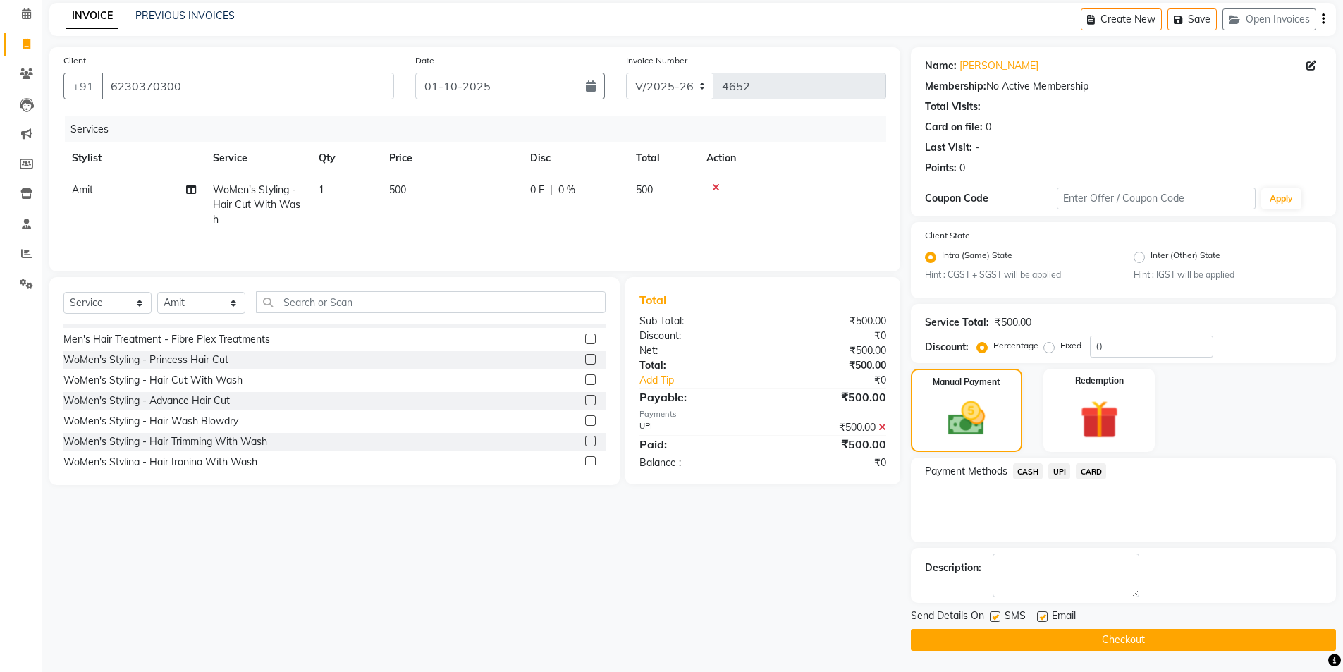
click at [1087, 638] on button "Checkout" at bounding box center [1123, 640] width 425 height 22
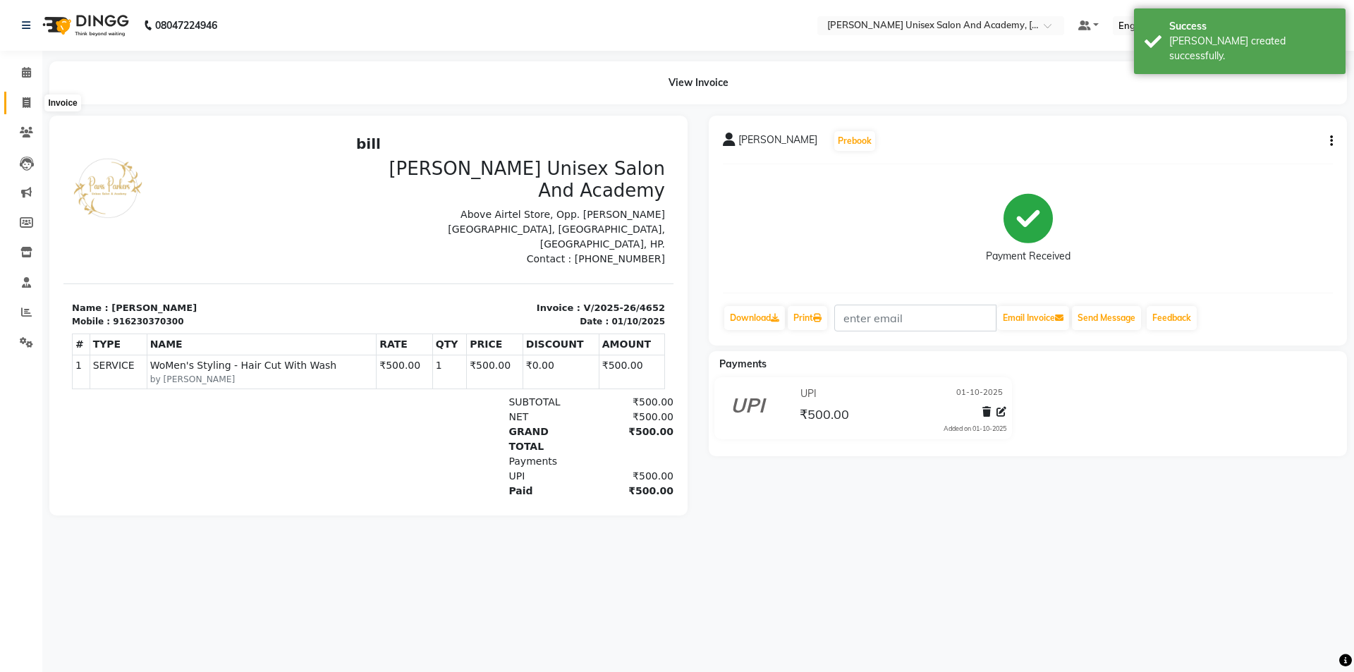
click at [27, 104] on icon at bounding box center [27, 102] width 8 height 11
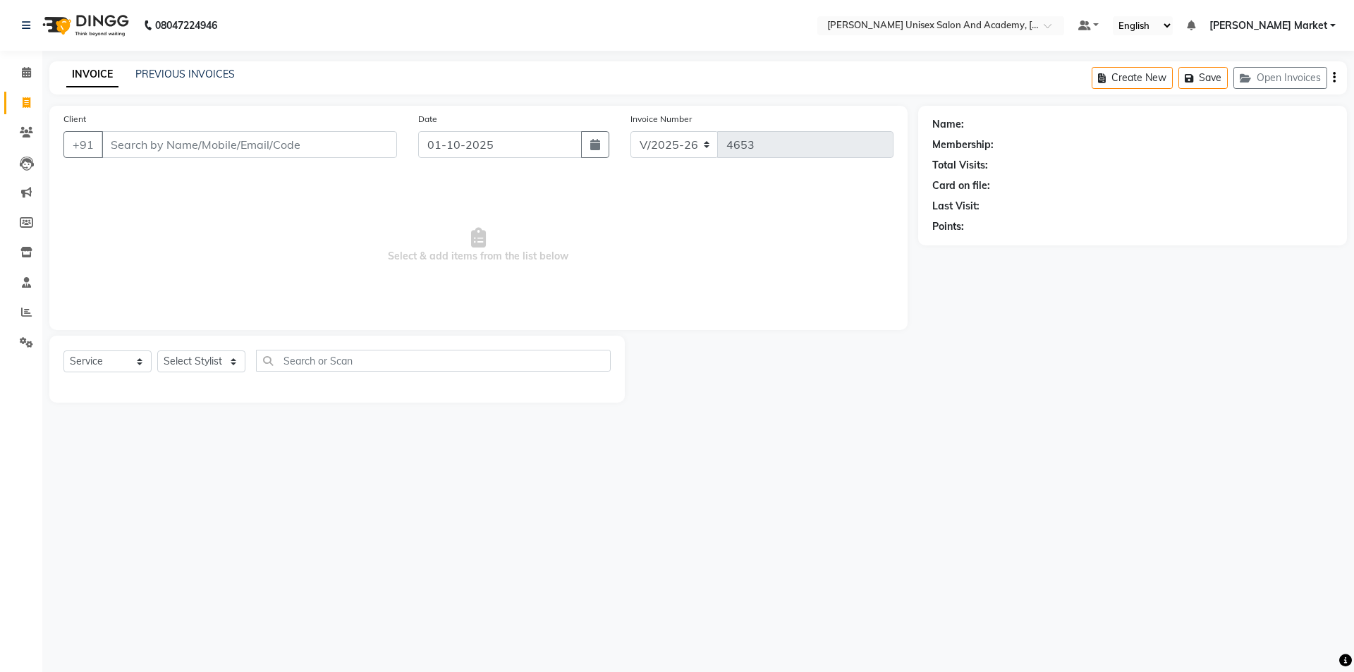
click at [38, 61] on li "Calendar" at bounding box center [21, 73] width 42 height 30
click at [24, 75] on icon at bounding box center [26, 72] width 9 height 11
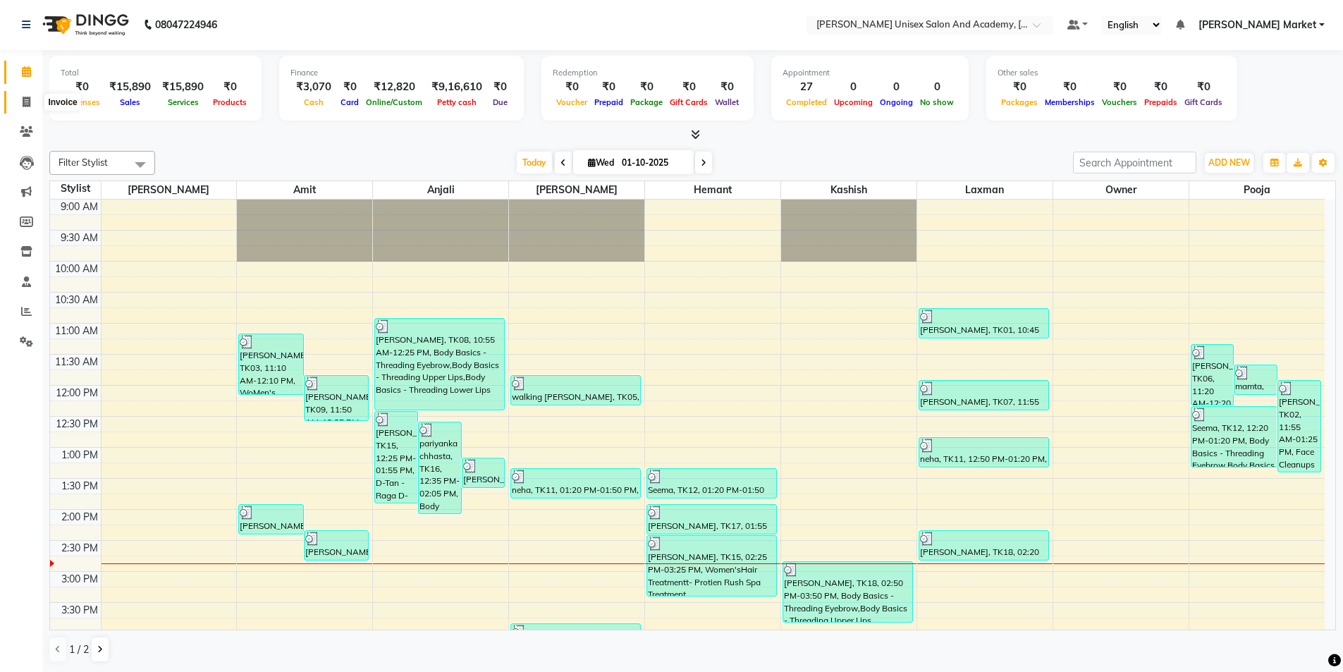
click at [27, 99] on icon at bounding box center [27, 102] width 8 height 11
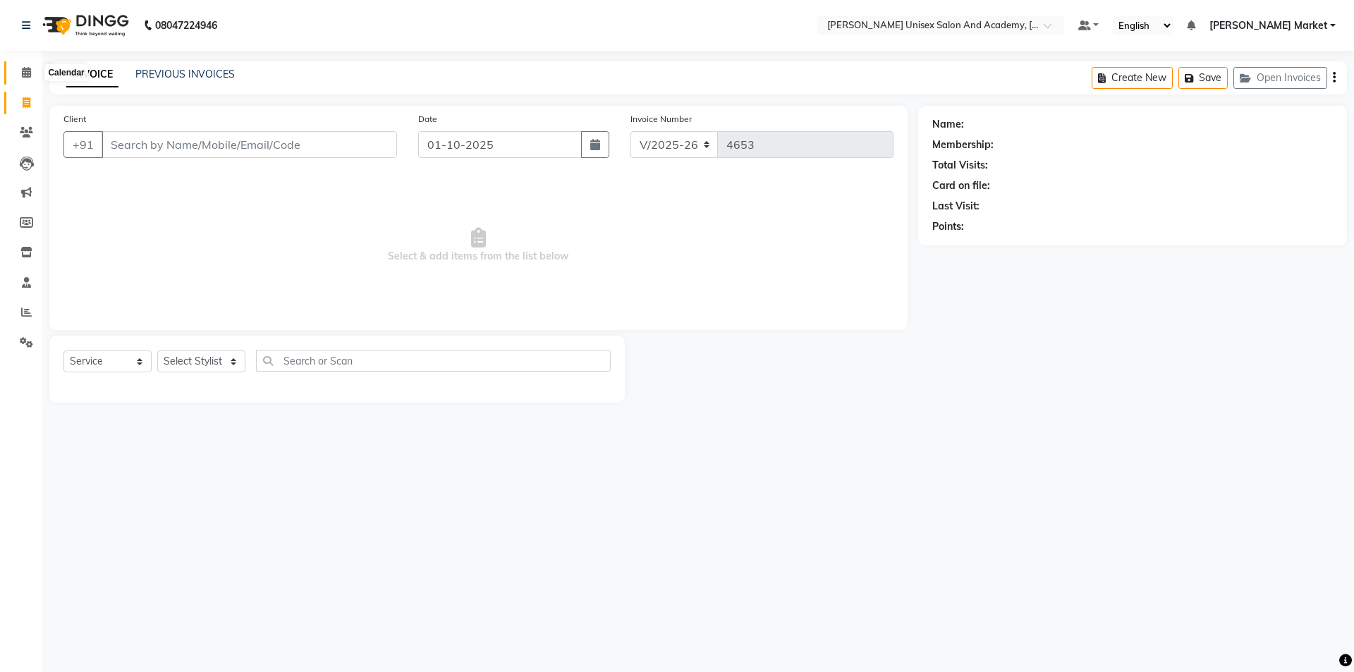
click at [25, 74] on icon at bounding box center [26, 72] width 9 height 11
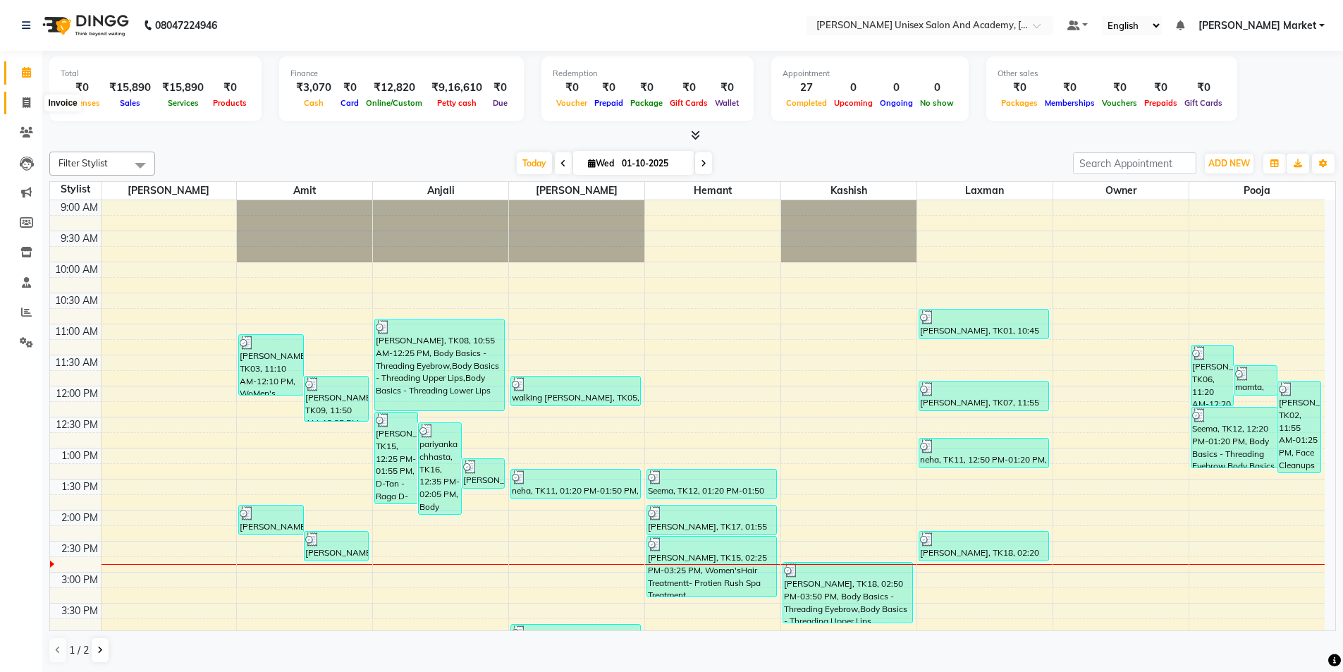
click at [23, 104] on icon at bounding box center [27, 102] width 8 height 11
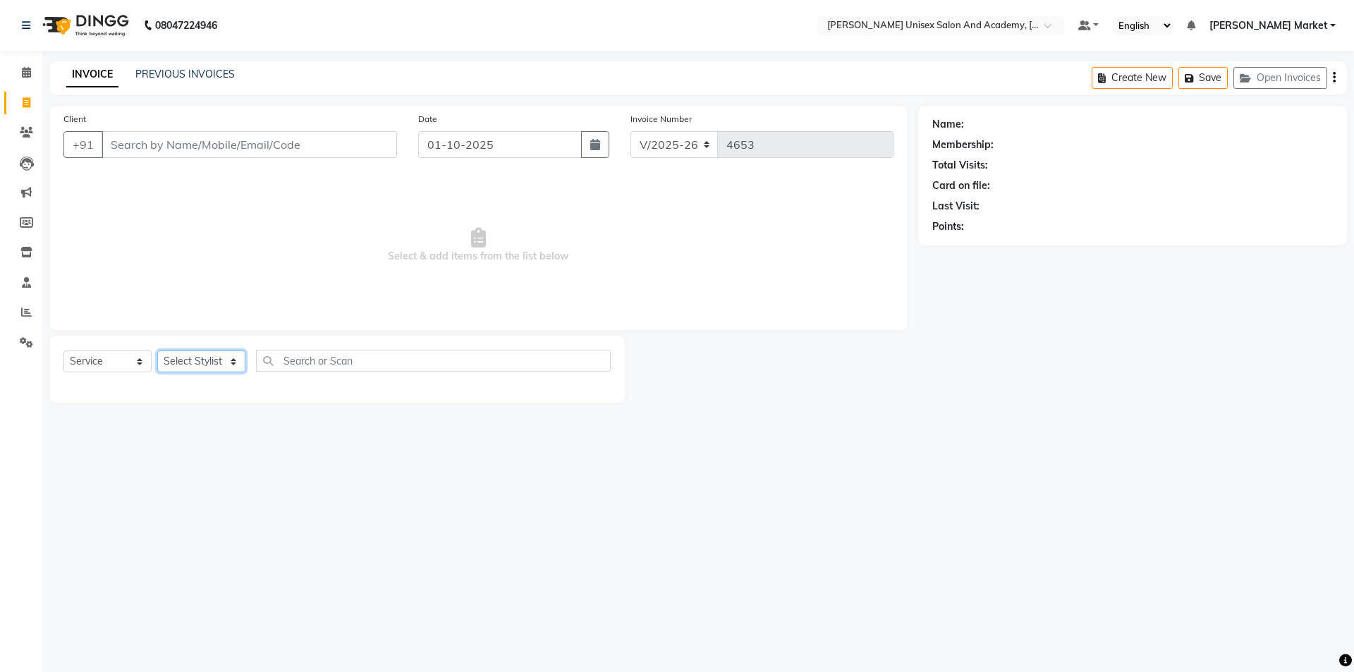
click at [236, 362] on select "Select Stylist Amit anjali [PERSON_NAME] [PERSON_NAME] [PERSON_NAME] [PERSON_NA…" at bounding box center [201, 361] width 88 height 22
click at [157, 350] on select "Select Stylist Amit anjali [PERSON_NAME] [PERSON_NAME] [PERSON_NAME] [PERSON_NA…" at bounding box center [201, 361] width 88 height 22
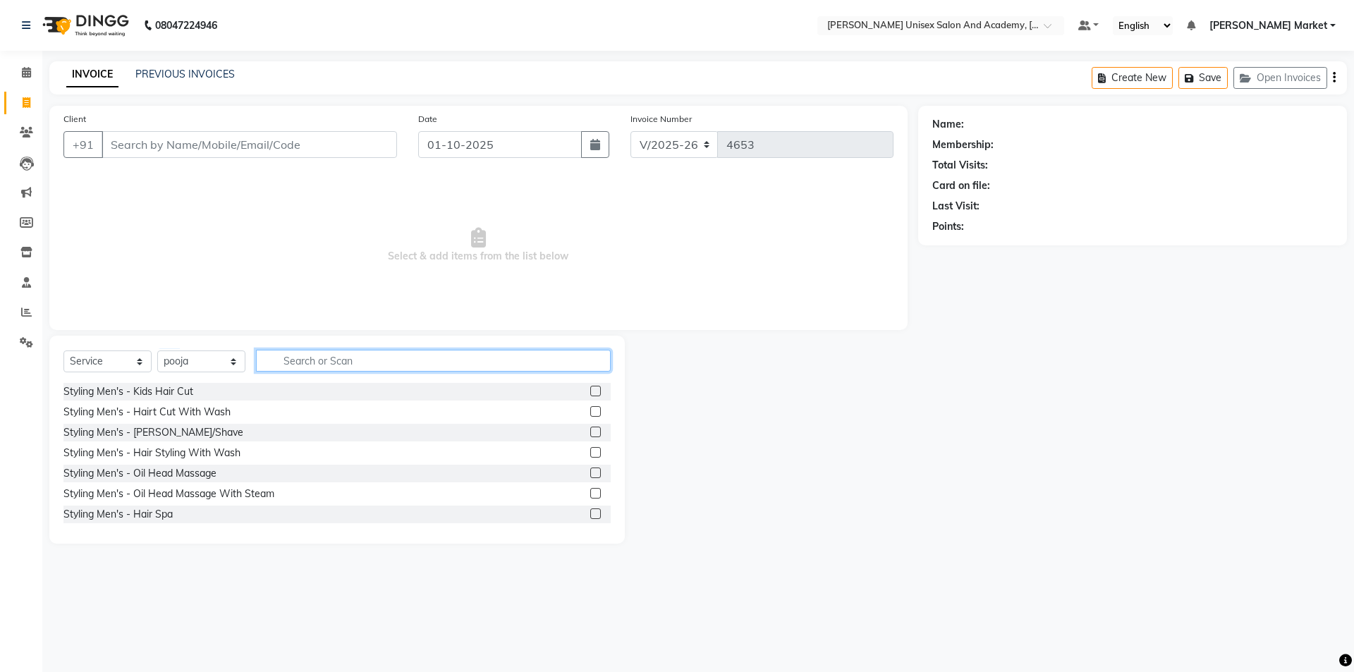
click at [338, 364] on input "text" at bounding box center [433, 361] width 355 height 22
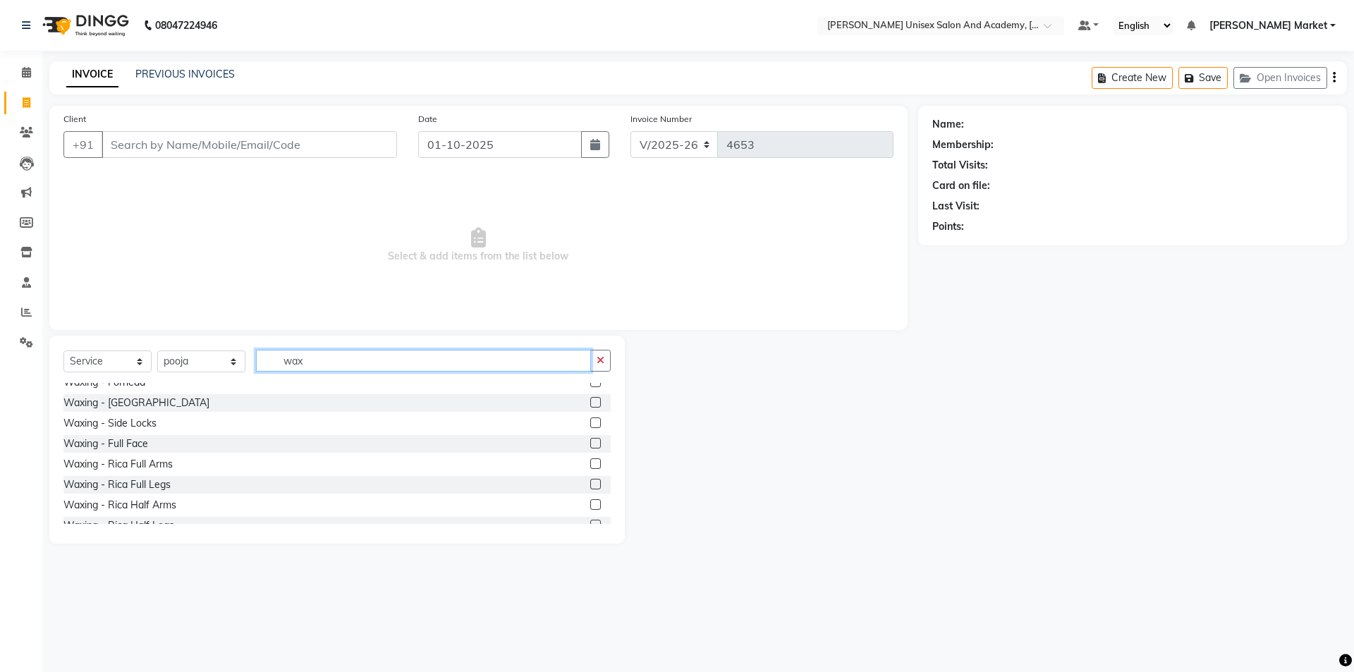
scroll to position [141, 0]
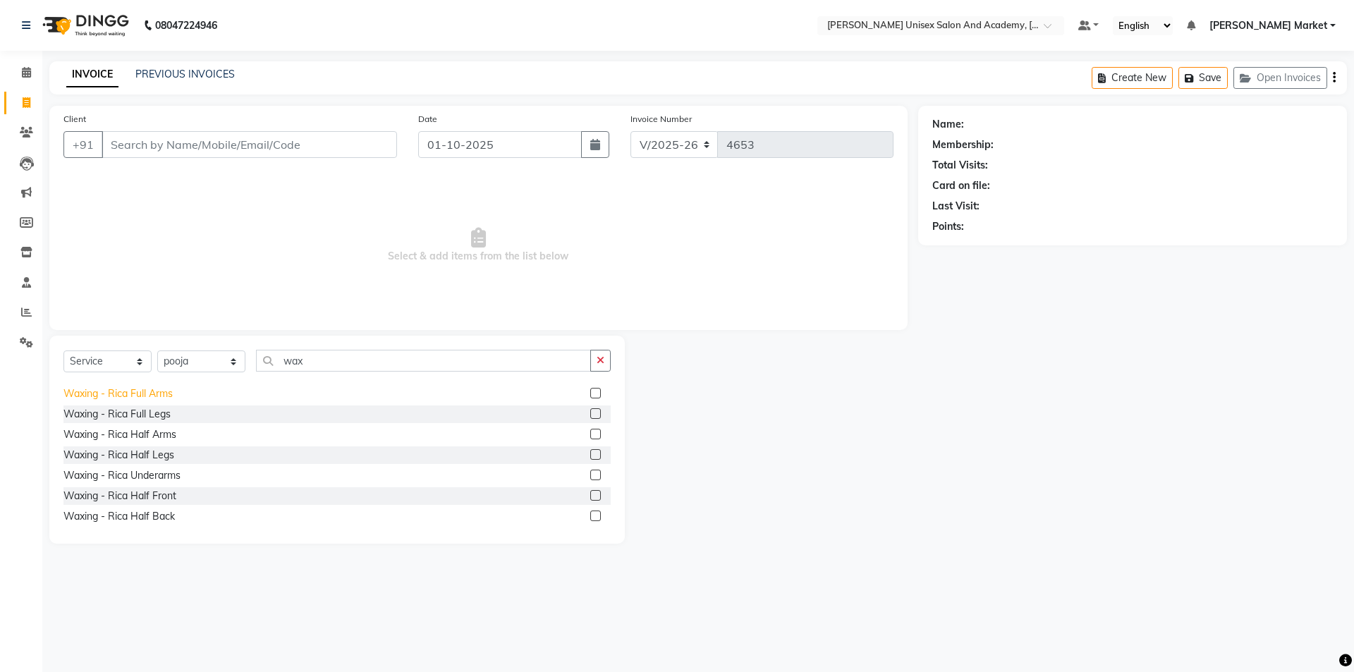
click at [147, 390] on div "Waxing - Rica Full Arms" at bounding box center [117, 393] width 109 height 15
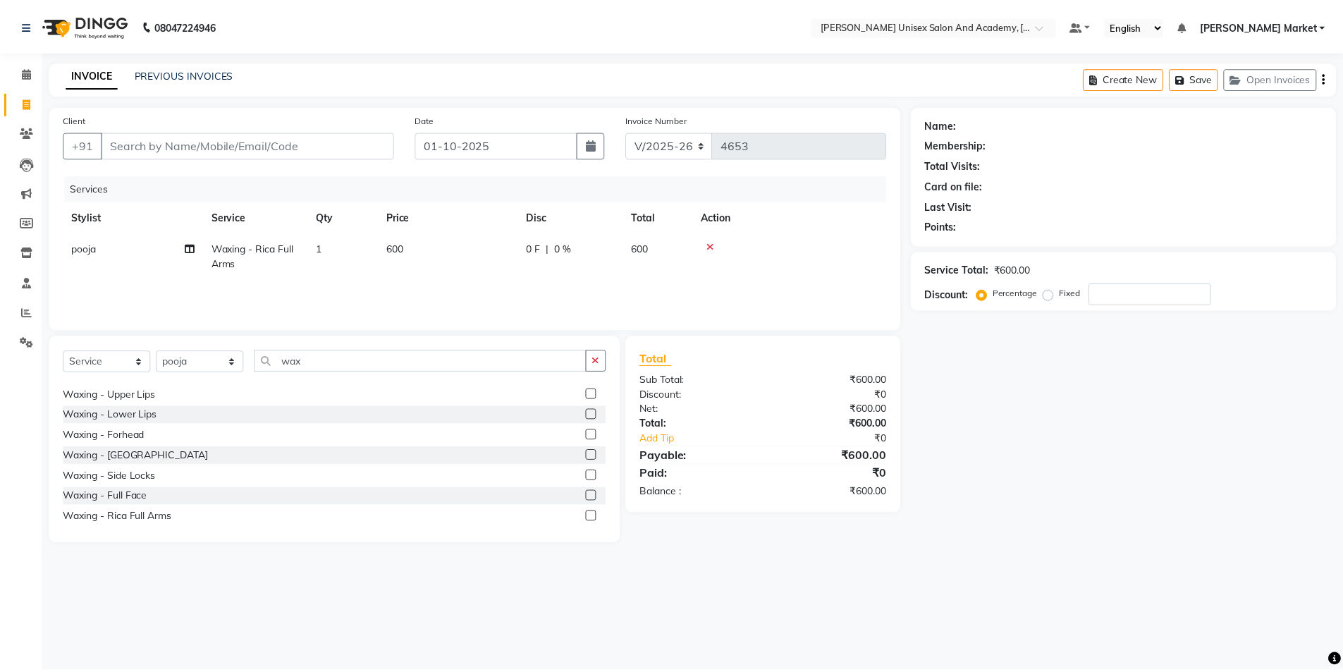
scroll to position [0, 0]
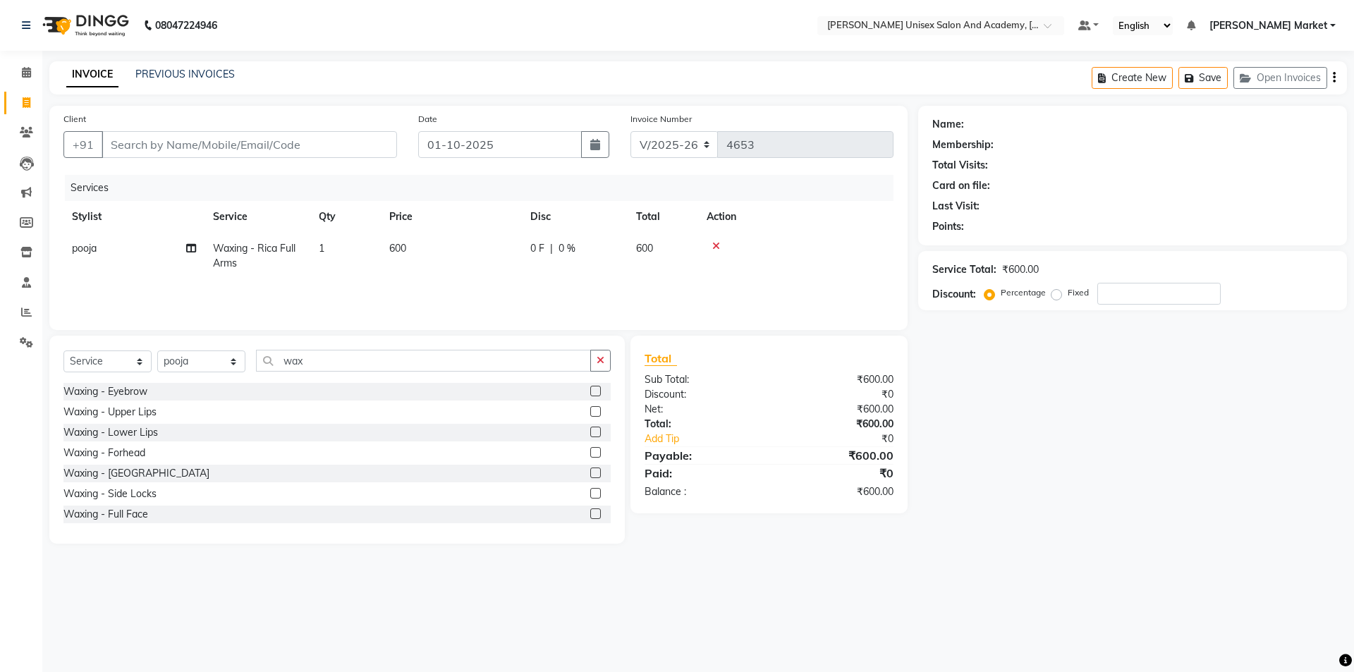
drag, startPoint x: 601, startPoint y: 352, endPoint x: 587, endPoint y: 352, distance: 14.8
click at [601, 351] on button "button" at bounding box center [600, 361] width 20 height 22
click at [364, 342] on div "Select Service Product Membership Package Voucher Prepaid Gift Card Select Styl…" at bounding box center [336, 440] width 575 height 208
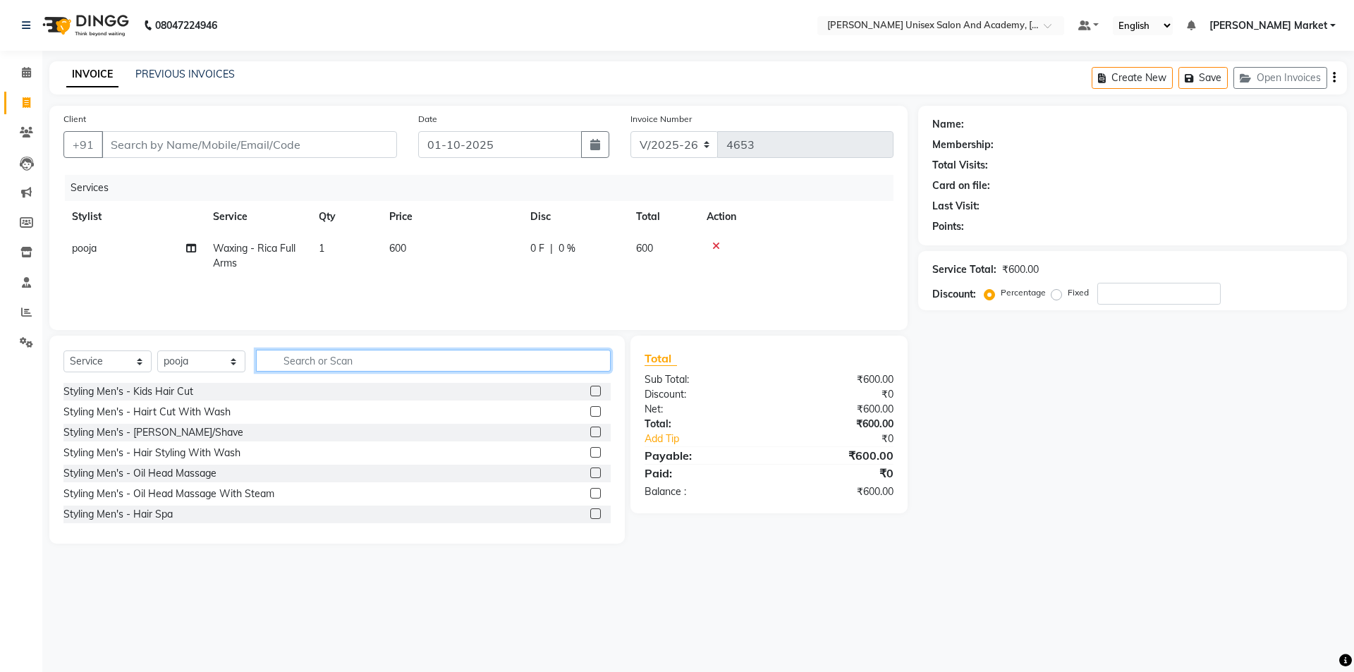
click at [315, 360] on input "text" at bounding box center [433, 361] width 355 height 22
click at [590, 388] on label at bounding box center [595, 391] width 11 height 11
click at [590, 388] on input "checkbox" at bounding box center [594, 391] width 9 height 9
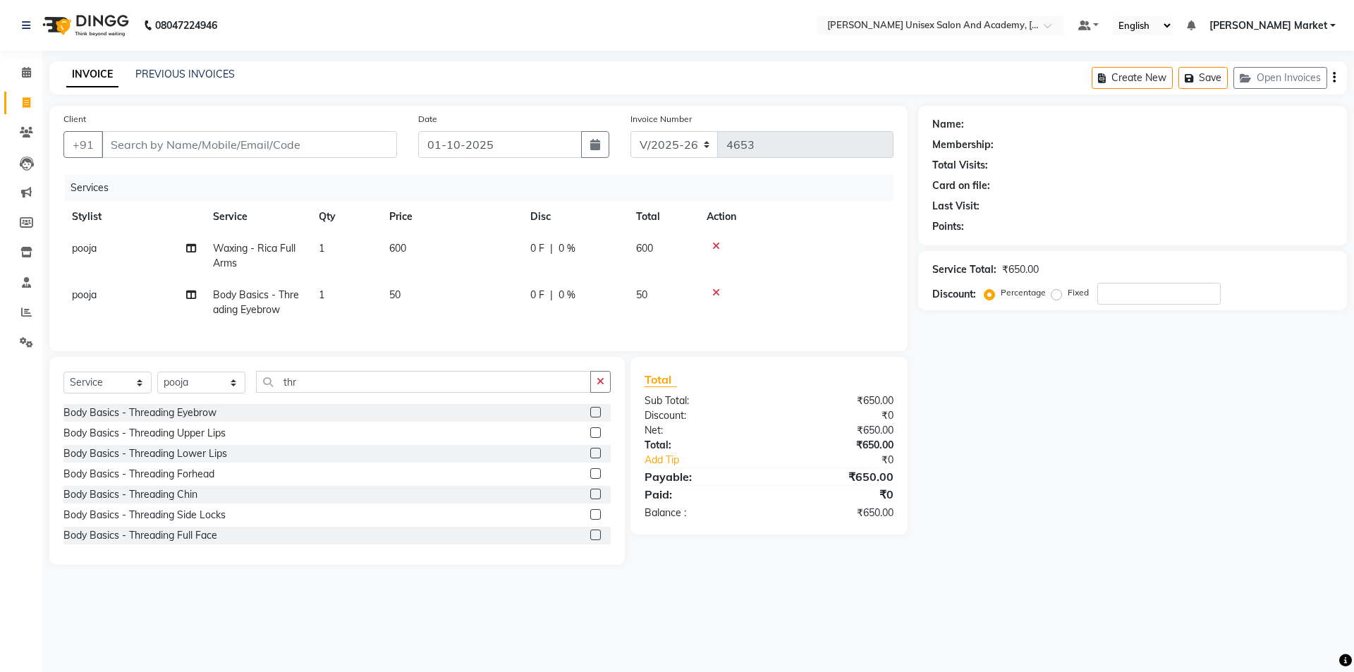
click at [590, 438] on label at bounding box center [595, 432] width 11 height 11
click at [590, 438] on input "checkbox" at bounding box center [594, 433] width 9 height 9
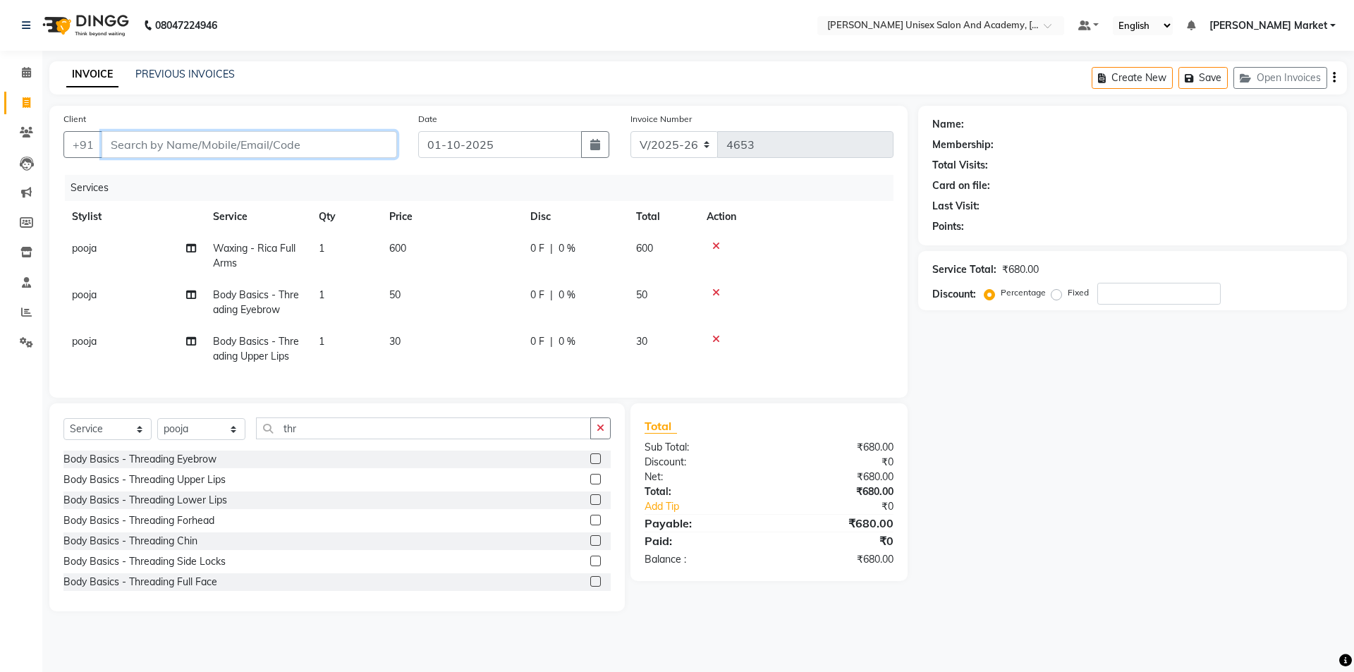
click at [142, 148] on input "Client" at bounding box center [249, 144] width 295 height 27
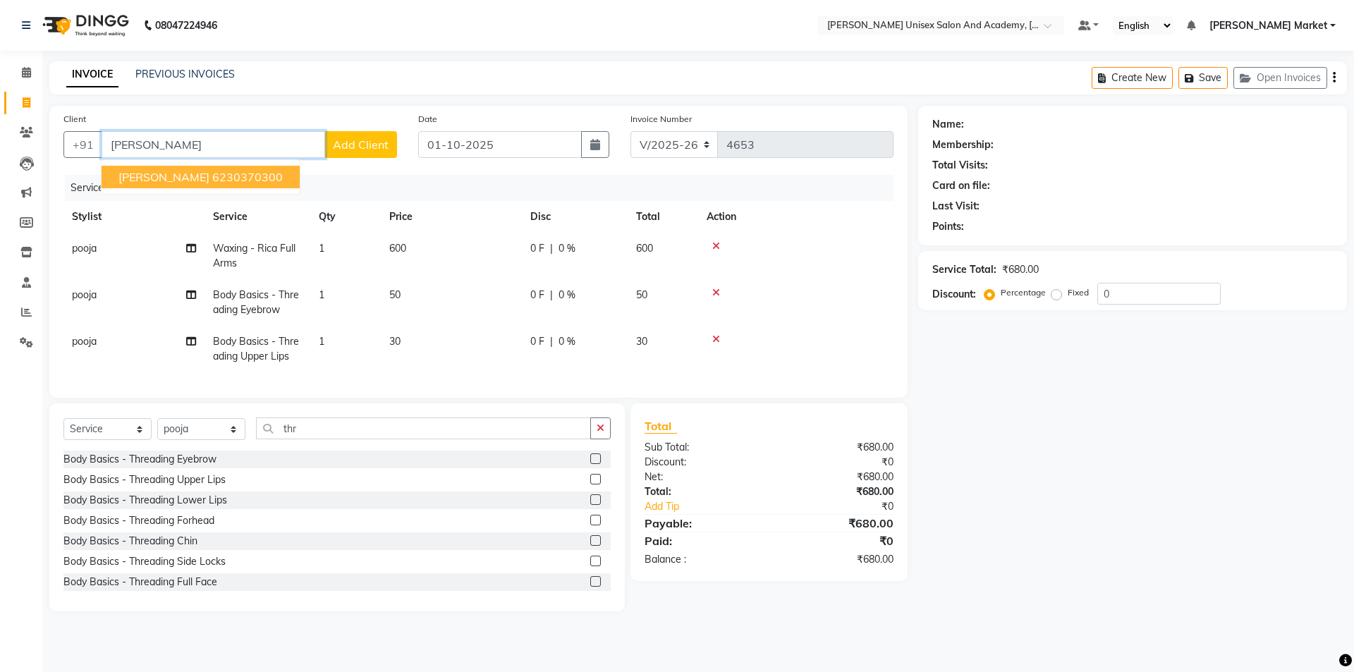
click at [212, 179] on ngb-highlight "6230370300" at bounding box center [247, 177] width 70 height 14
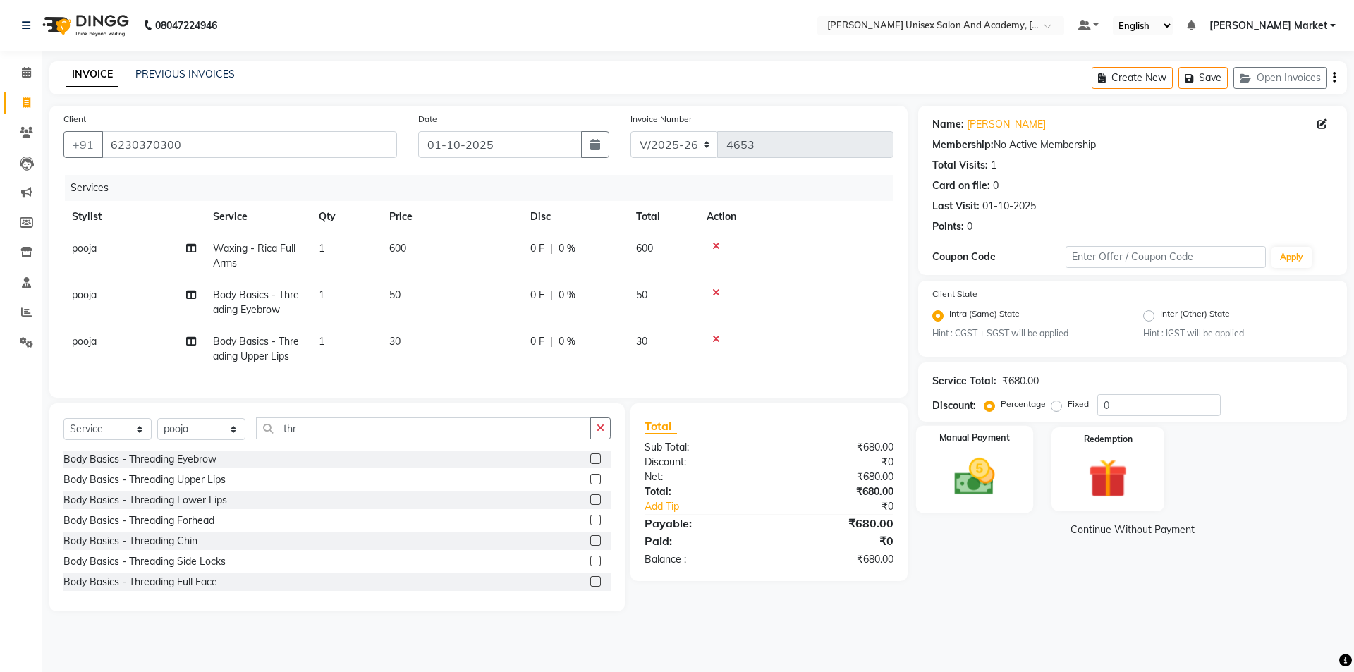
click at [980, 480] on img at bounding box center [974, 477] width 66 height 47
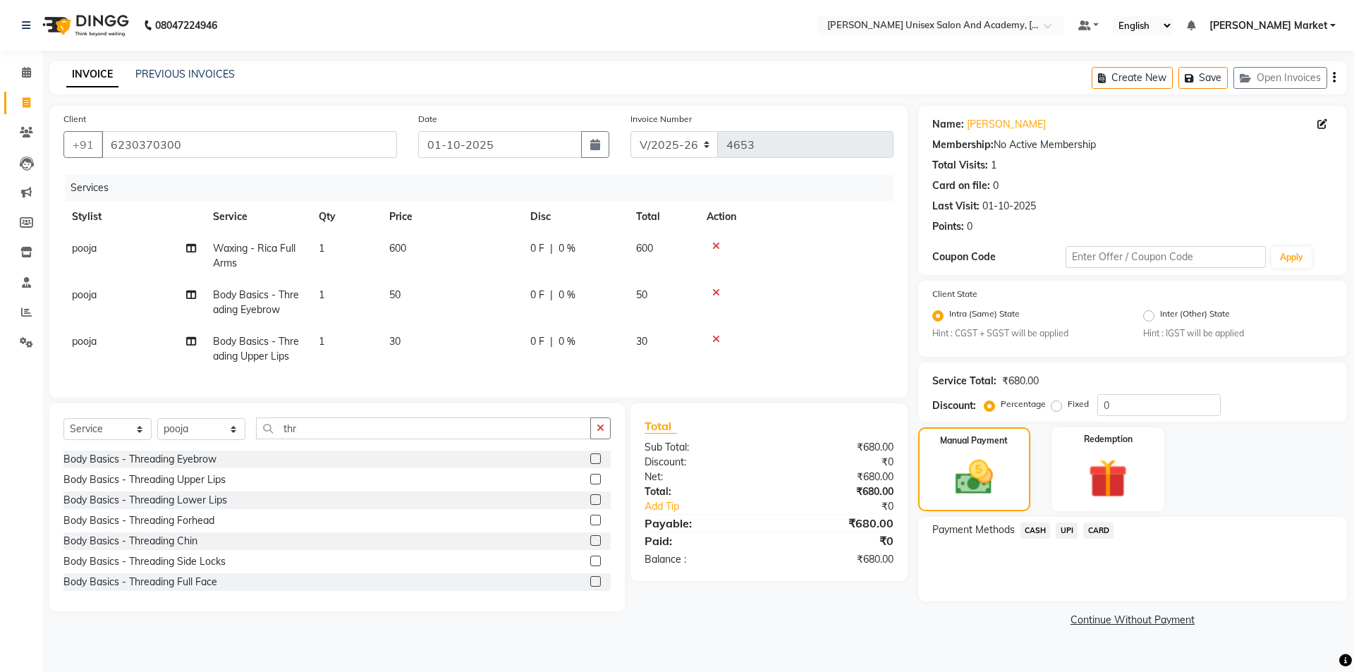
click at [1060, 527] on span "UPI" at bounding box center [1066, 530] width 22 height 16
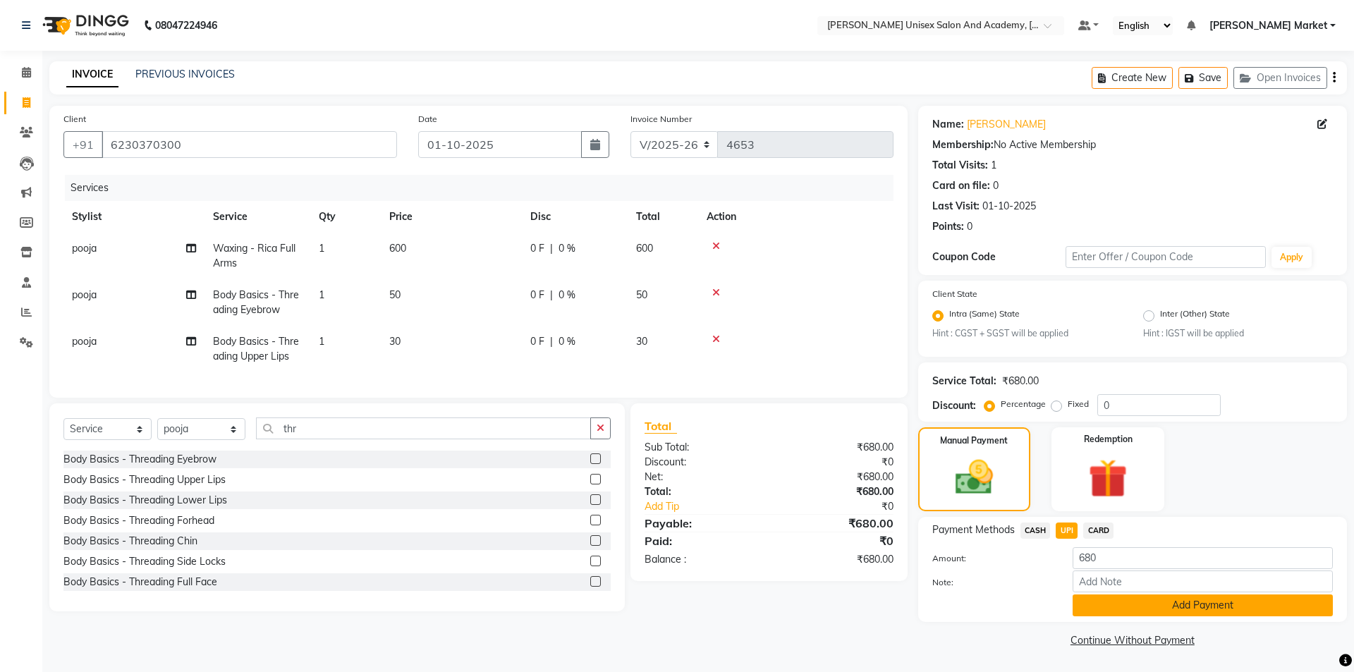
click at [1102, 605] on button "Add Payment" at bounding box center [1202, 605] width 260 height 22
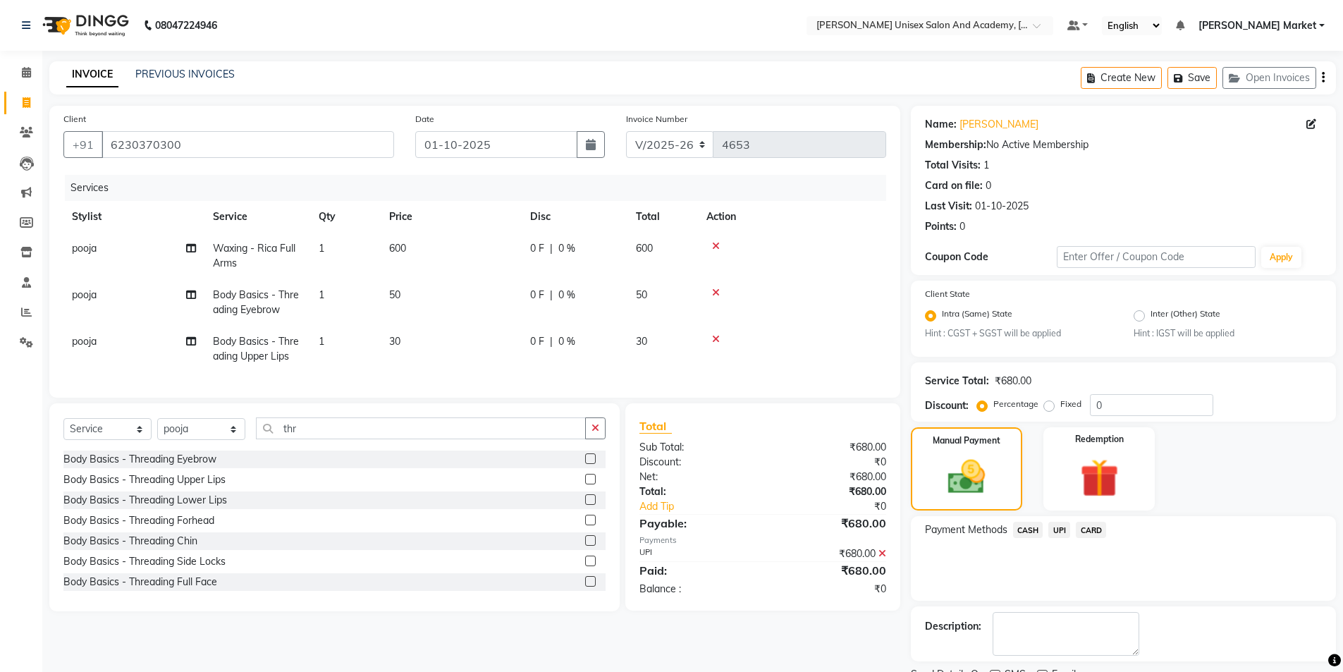
scroll to position [59, 0]
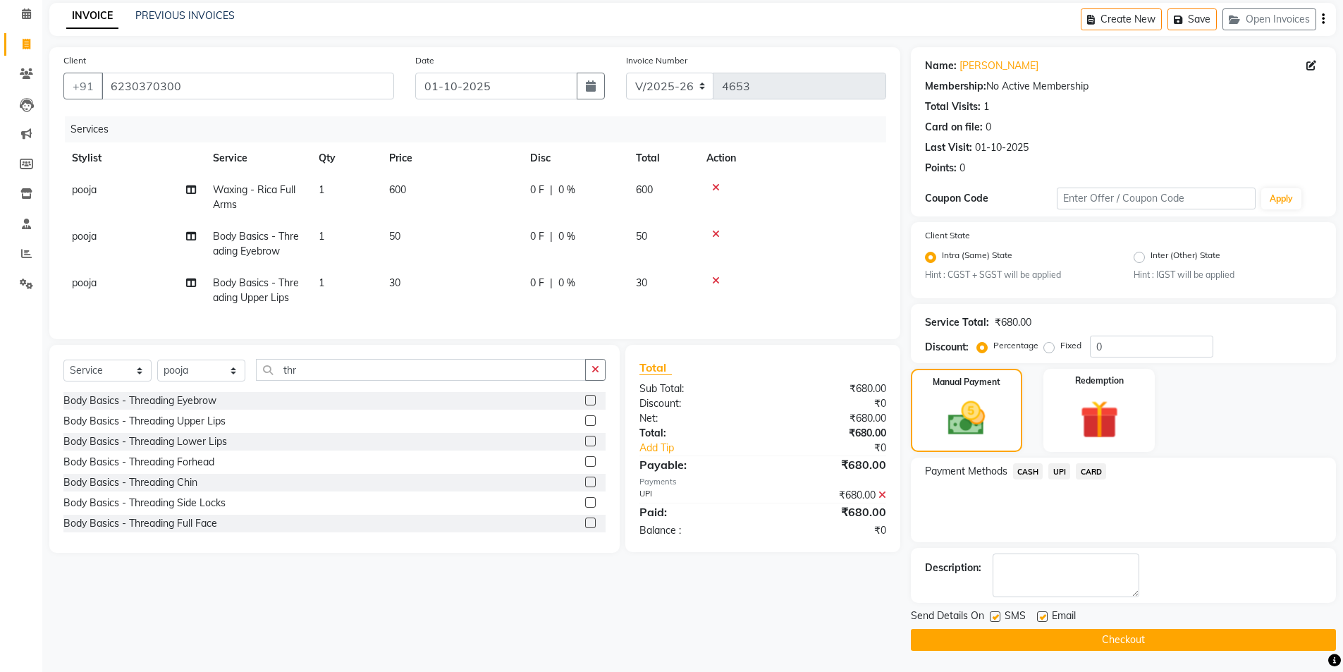
click at [1077, 644] on button "Checkout" at bounding box center [1123, 640] width 425 height 22
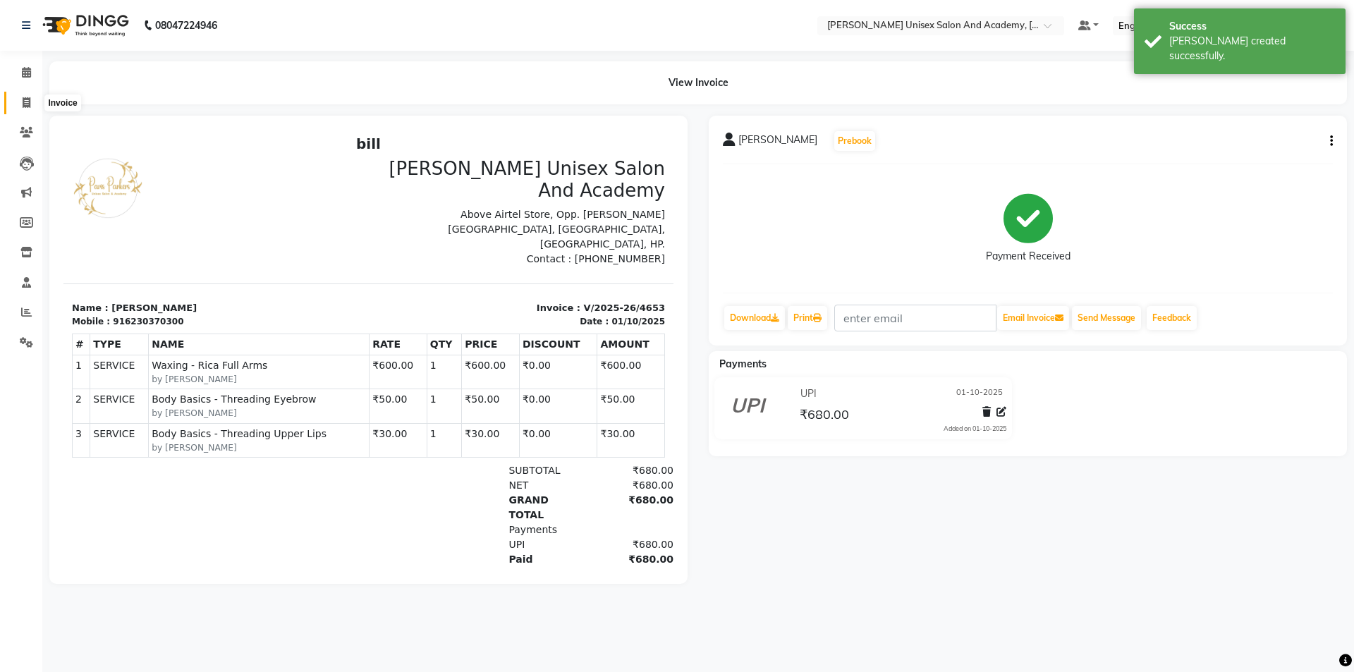
click at [26, 101] on icon at bounding box center [27, 102] width 8 height 11
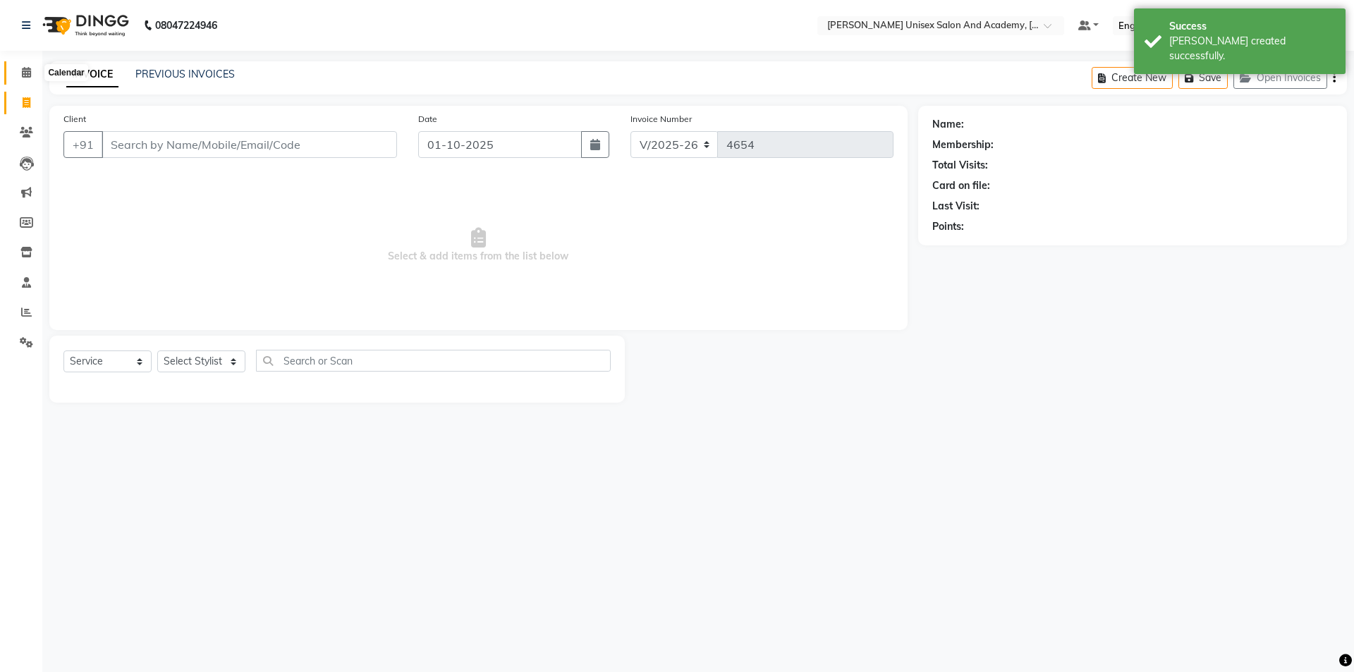
click at [21, 66] on span at bounding box center [26, 73] width 25 height 16
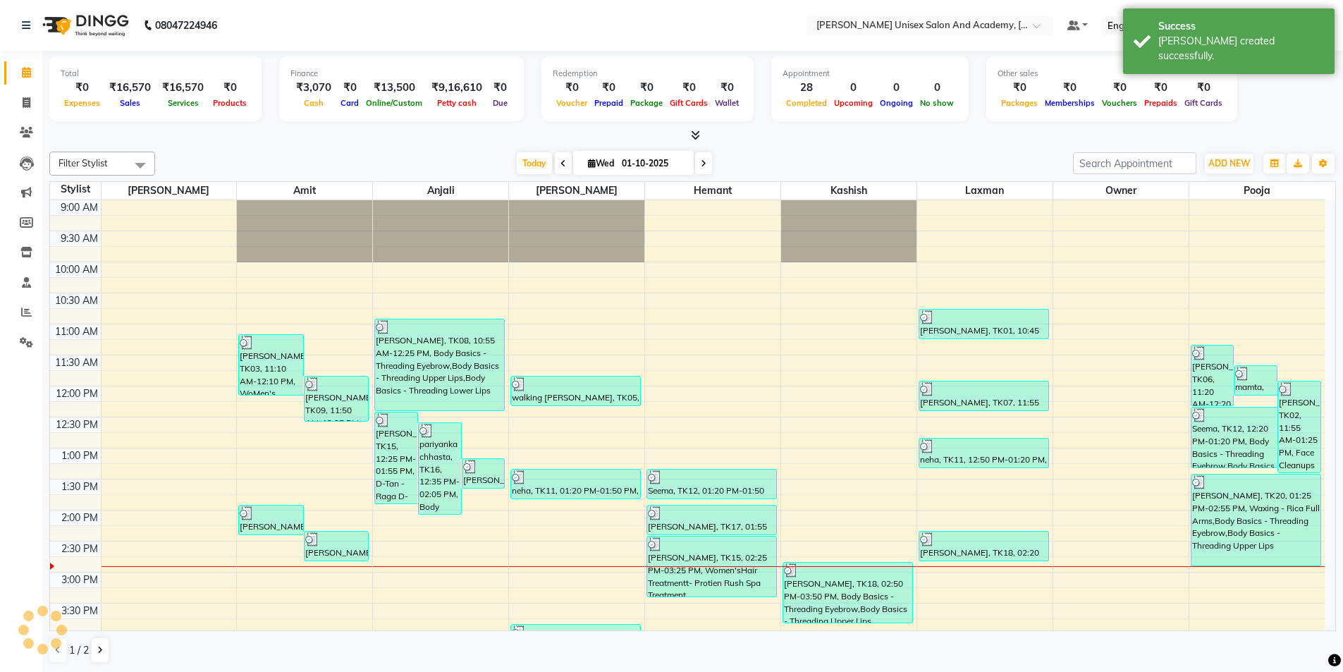
scroll to position [311, 0]
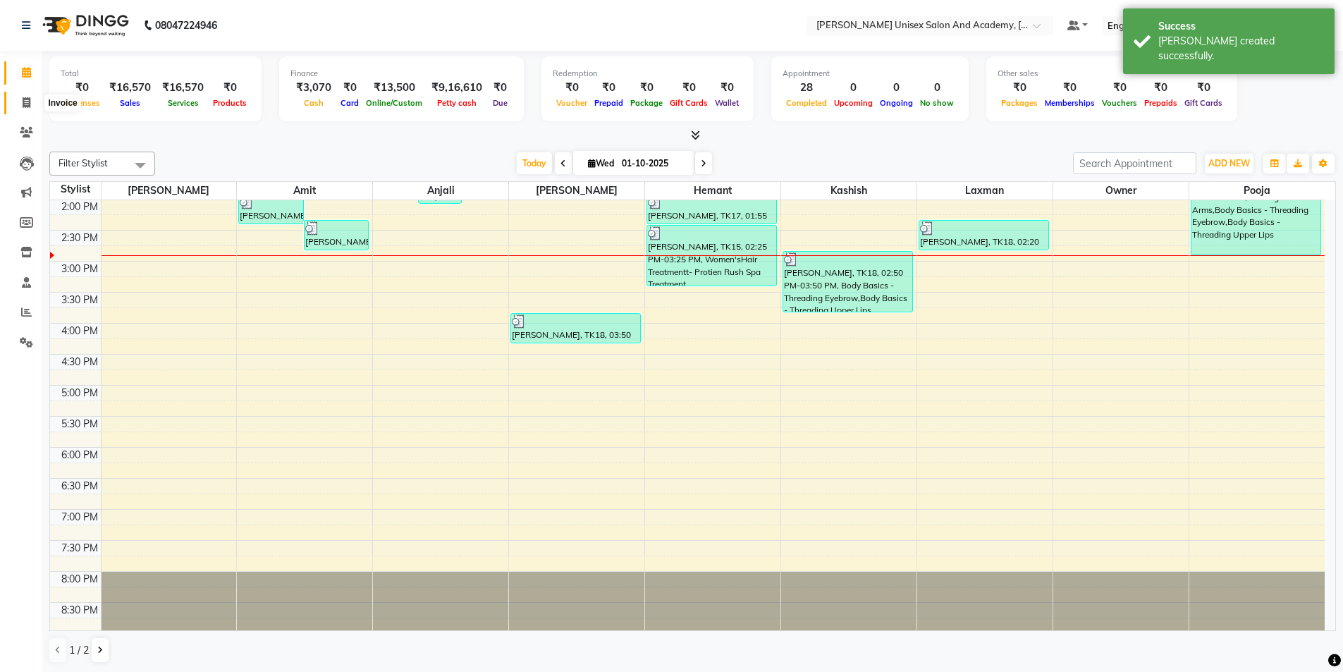
click at [28, 99] on icon at bounding box center [27, 102] width 8 height 11
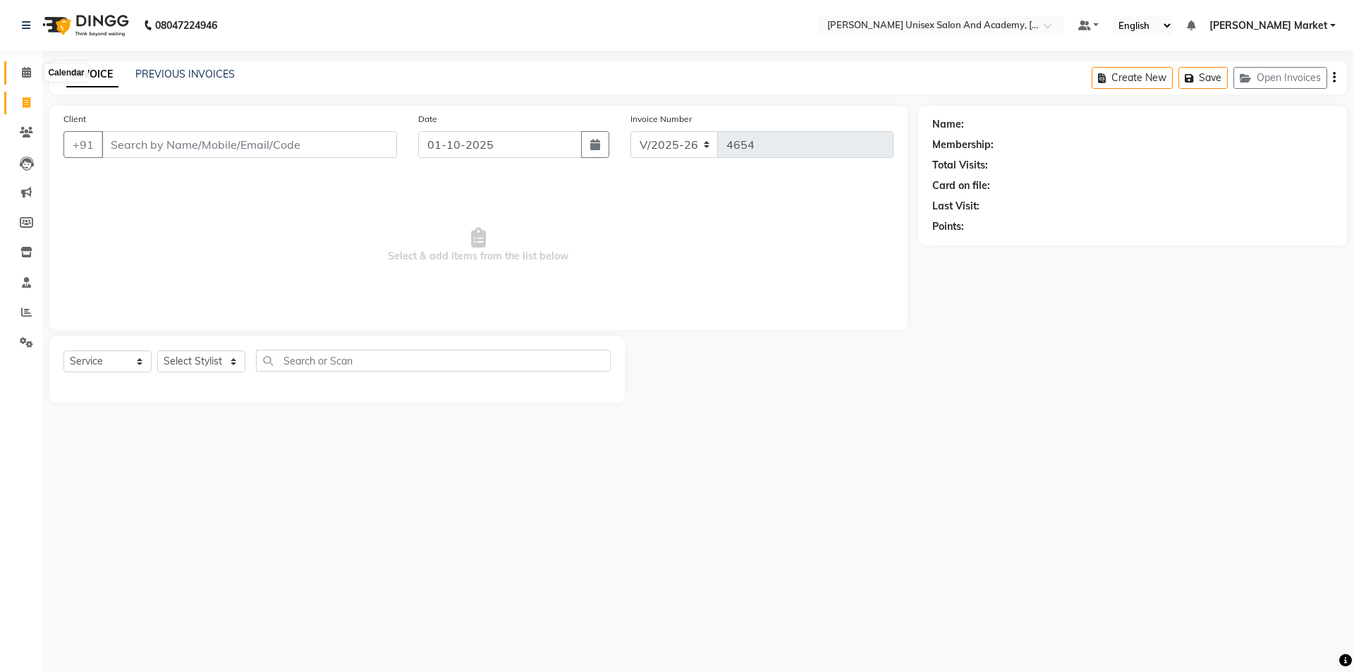
drag, startPoint x: 24, startPoint y: 73, endPoint x: 32, endPoint y: 87, distance: 16.7
click at [25, 73] on icon at bounding box center [26, 72] width 9 height 11
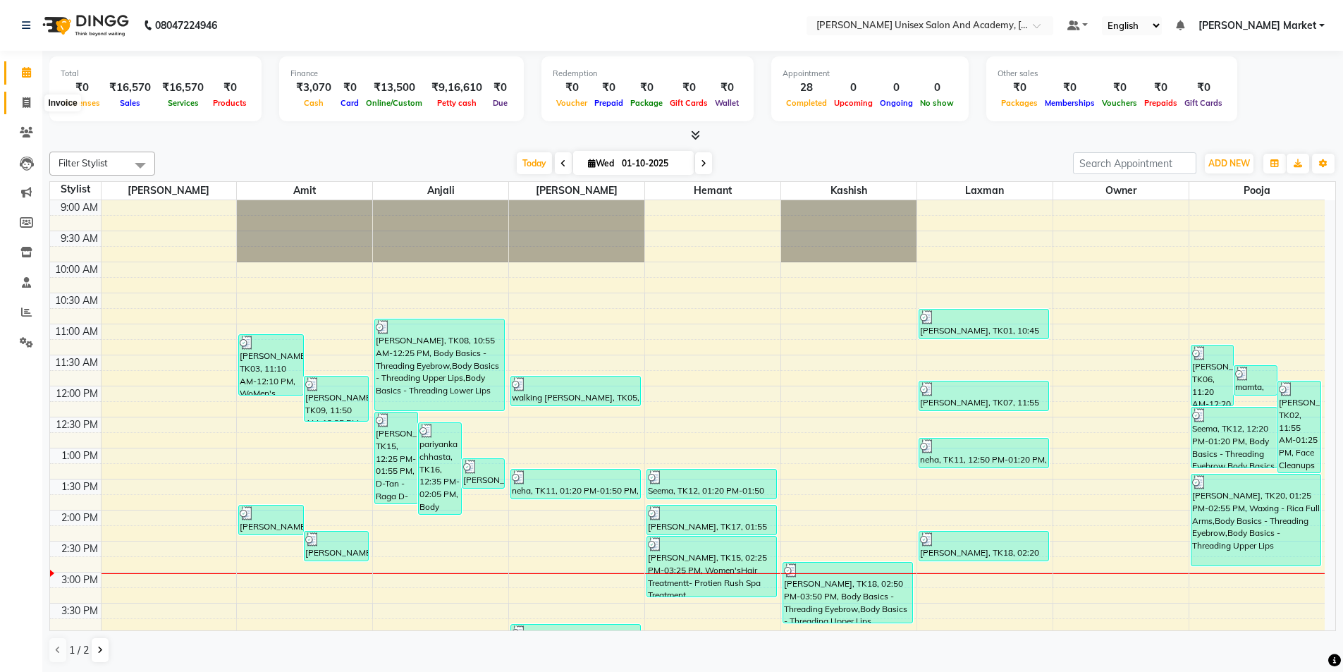
click at [25, 101] on icon at bounding box center [27, 102] width 8 height 11
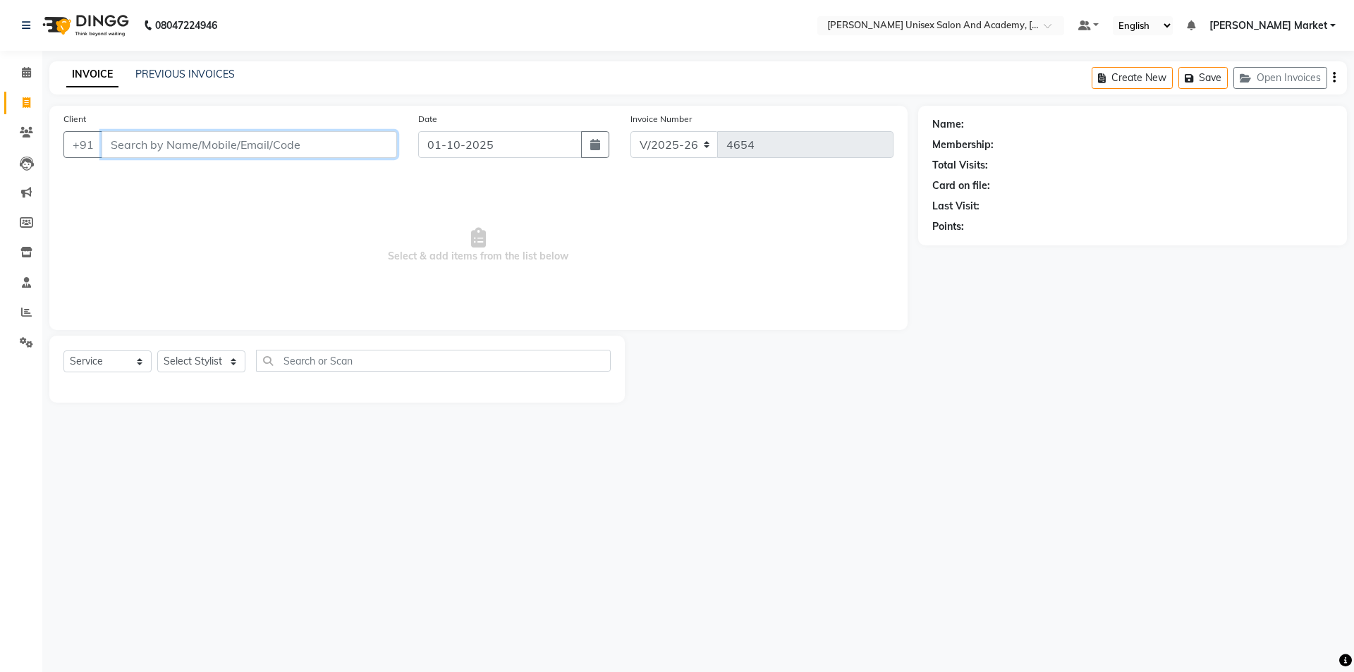
click at [188, 149] on input "Client" at bounding box center [249, 144] width 295 height 27
click at [335, 137] on span "Add Client" at bounding box center [361, 144] width 56 height 14
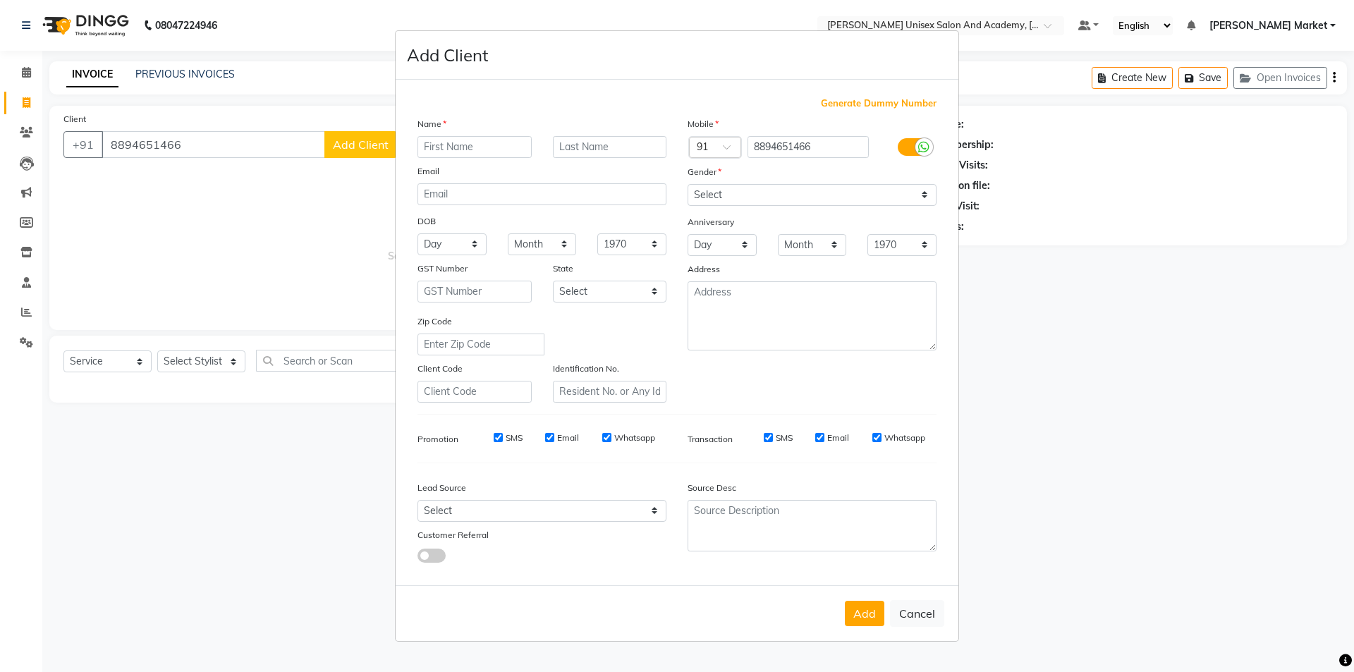
click at [459, 150] on input "text" at bounding box center [474, 147] width 114 height 22
click at [501, 148] on input "lukhy" at bounding box center [474, 147] width 114 height 22
click at [869, 599] on div "Add Cancel" at bounding box center [676, 613] width 563 height 56
click at [869, 613] on button "Add" at bounding box center [864, 613] width 39 height 25
click at [813, 190] on select "Select [DEMOGRAPHIC_DATA] [DEMOGRAPHIC_DATA] Other Prefer Not To Say" at bounding box center [811, 195] width 249 height 22
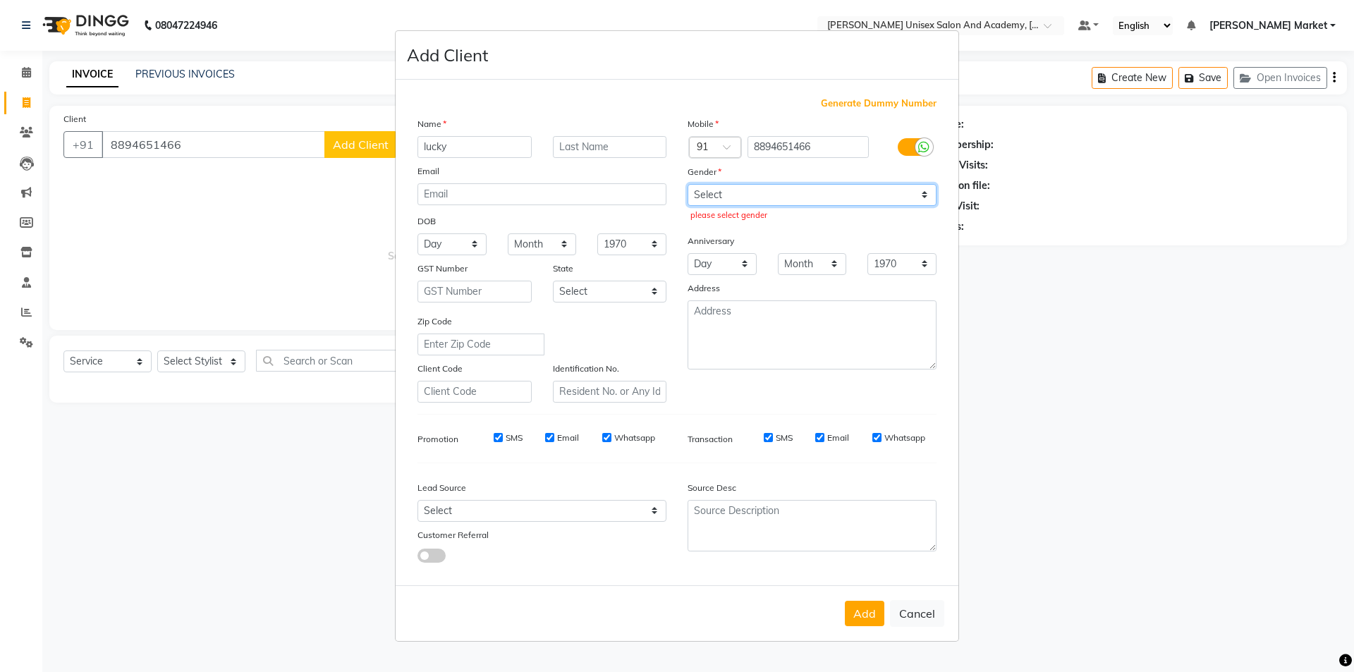
click at [687, 184] on select "Select [DEMOGRAPHIC_DATA] [DEMOGRAPHIC_DATA] Other Prefer Not To Say" at bounding box center [811, 195] width 249 height 22
click at [854, 610] on button "Add" at bounding box center [864, 613] width 39 height 25
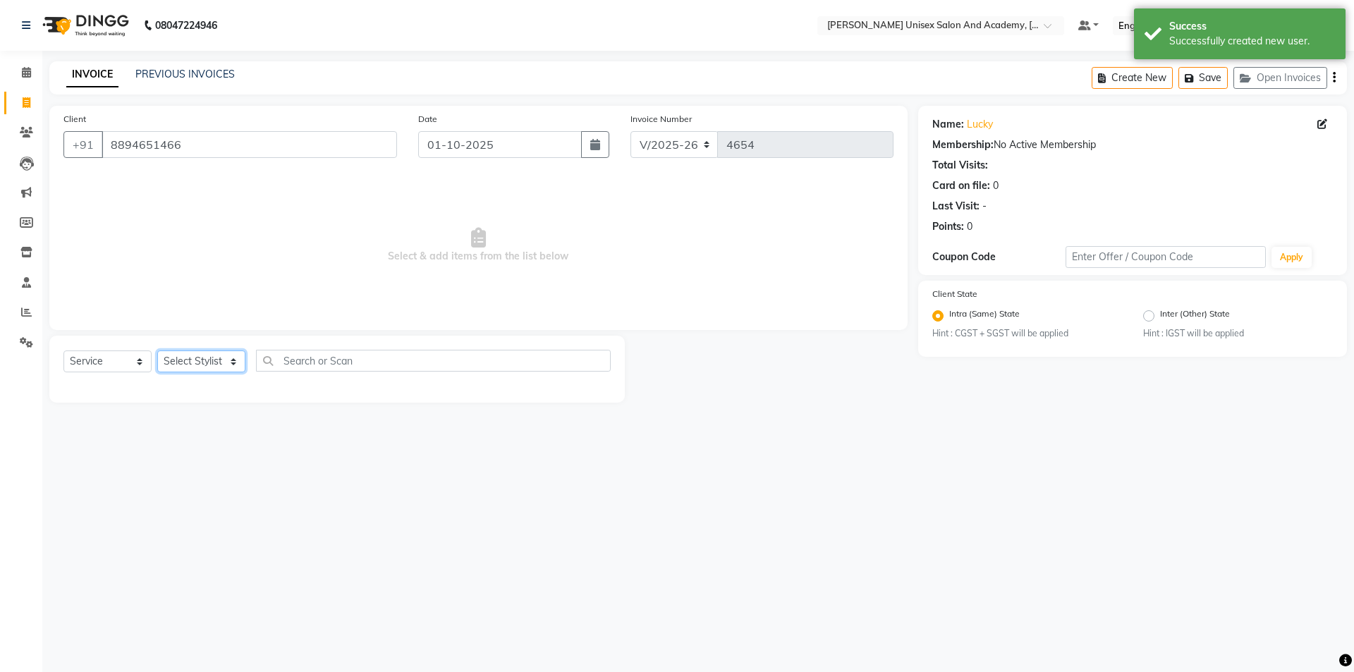
click at [228, 355] on select "Select Stylist Amit anjali [PERSON_NAME] [PERSON_NAME] [PERSON_NAME] [PERSON_NA…" at bounding box center [201, 361] width 88 height 22
click at [157, 350] on select "Select Stylist Amit anjali [PERSON_NAME] [PERSON_NAME] [PERSON_NAME] [PERSON_NA…" at bounding box center [201, 361] width 88 height 22
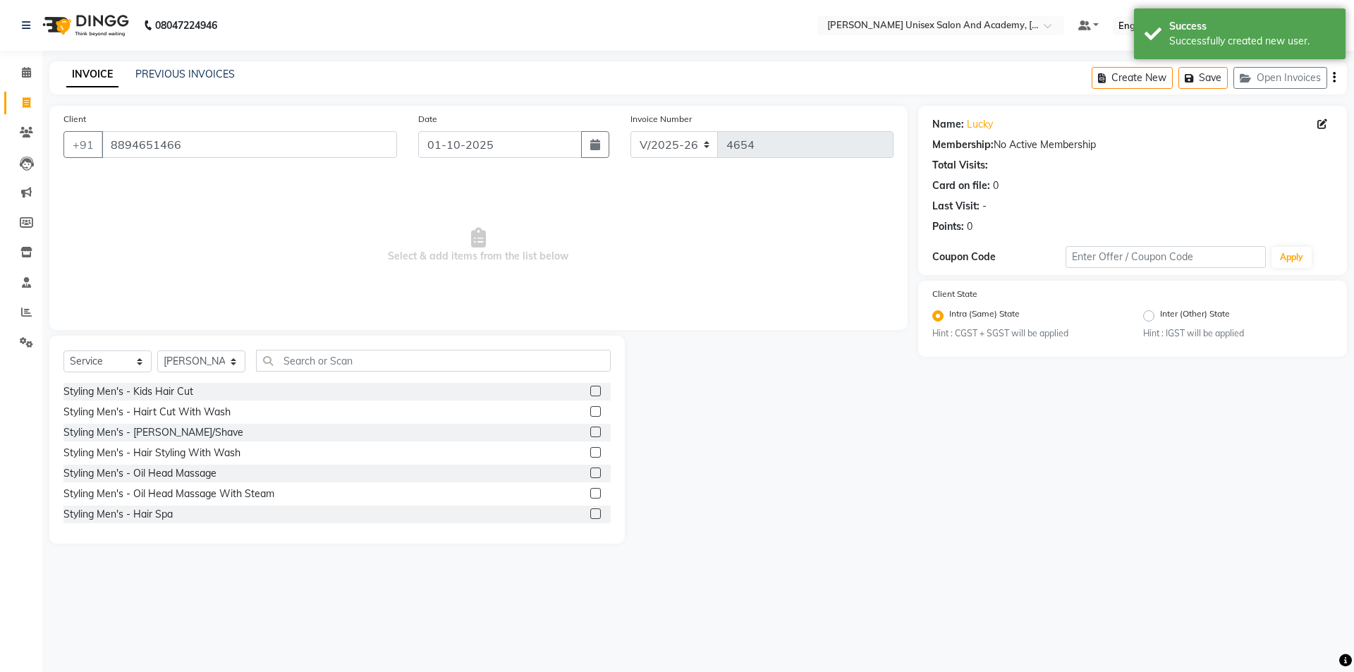
click at [142, 403] on div "Styling Men's - Hairt Cut With Wash" at bounding box center [336, 412] width 547 height 18
click at [149, 405] on div "Styling Men's - Hairt Cut With Wash" at bounding box center [146, 412] width 167 height 15
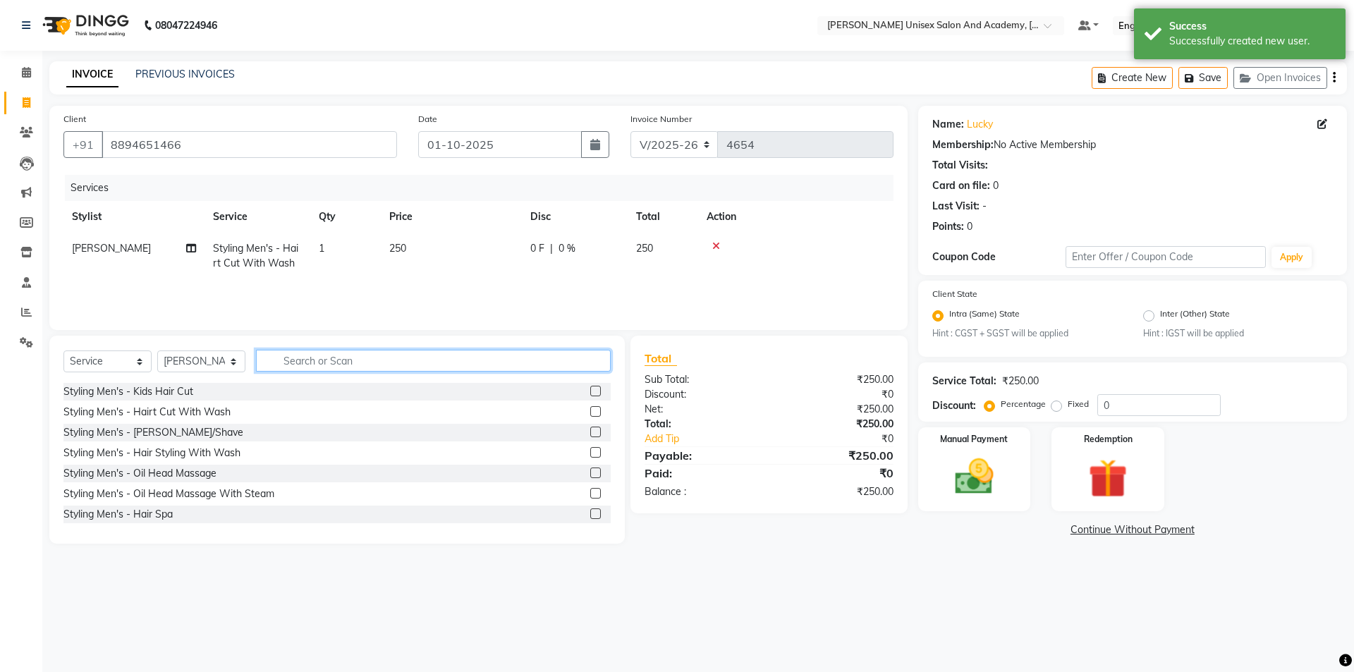
click at [346, 356] on input "text" at bounding box center [433, 361] width 355 height 22
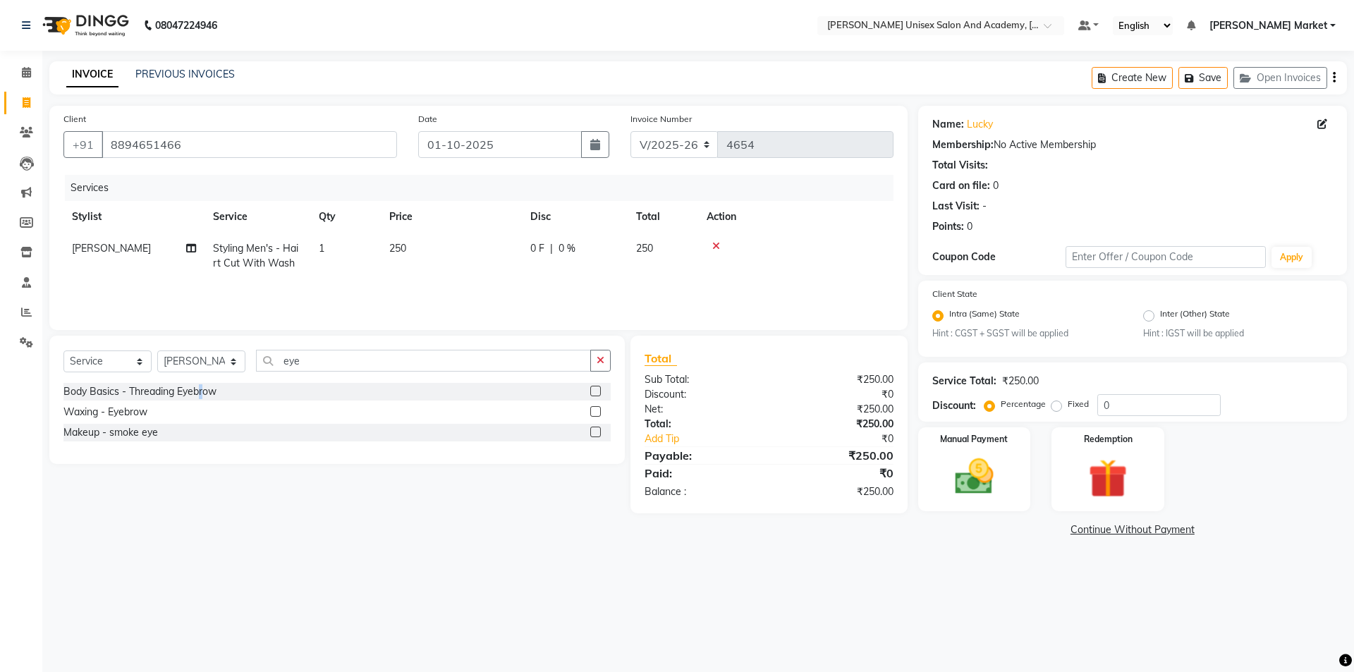
click at [204, 386] on div "Body Basics - Threading Eyebrow" at bounding box center [139, 391] width 153 height 15
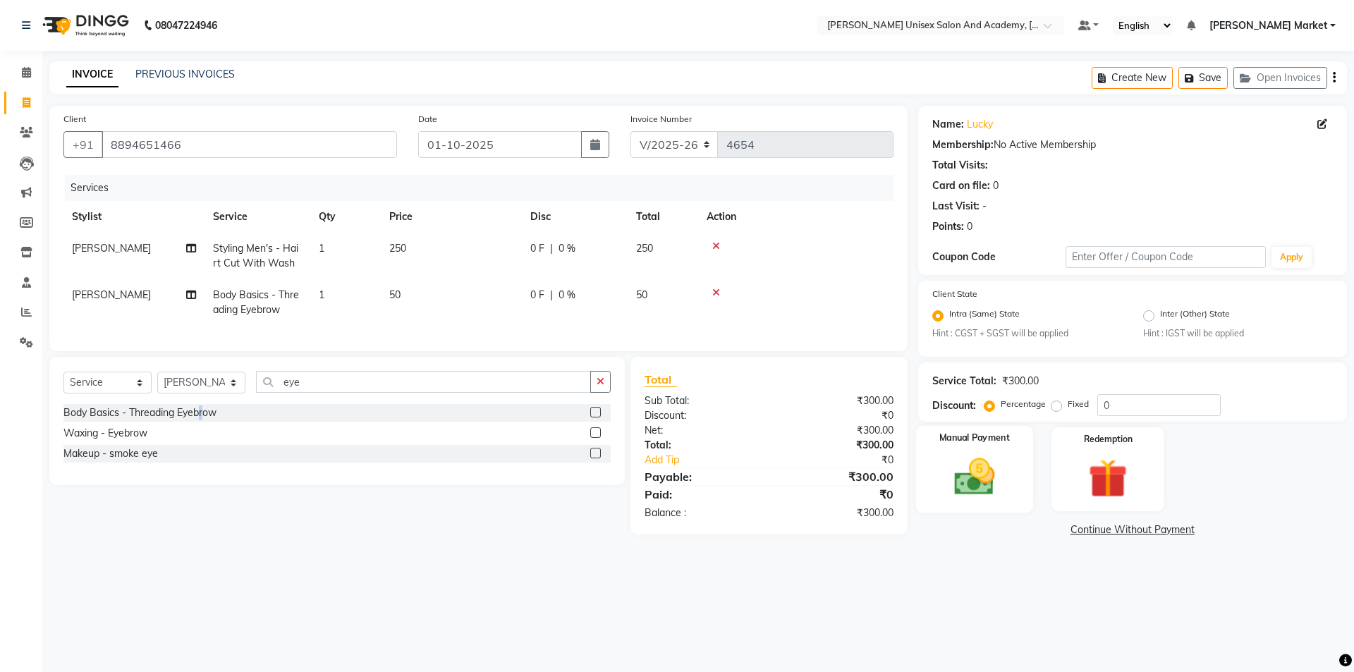
click at [962, 480] on img at bounding box center [974, 477] width 66 height 47
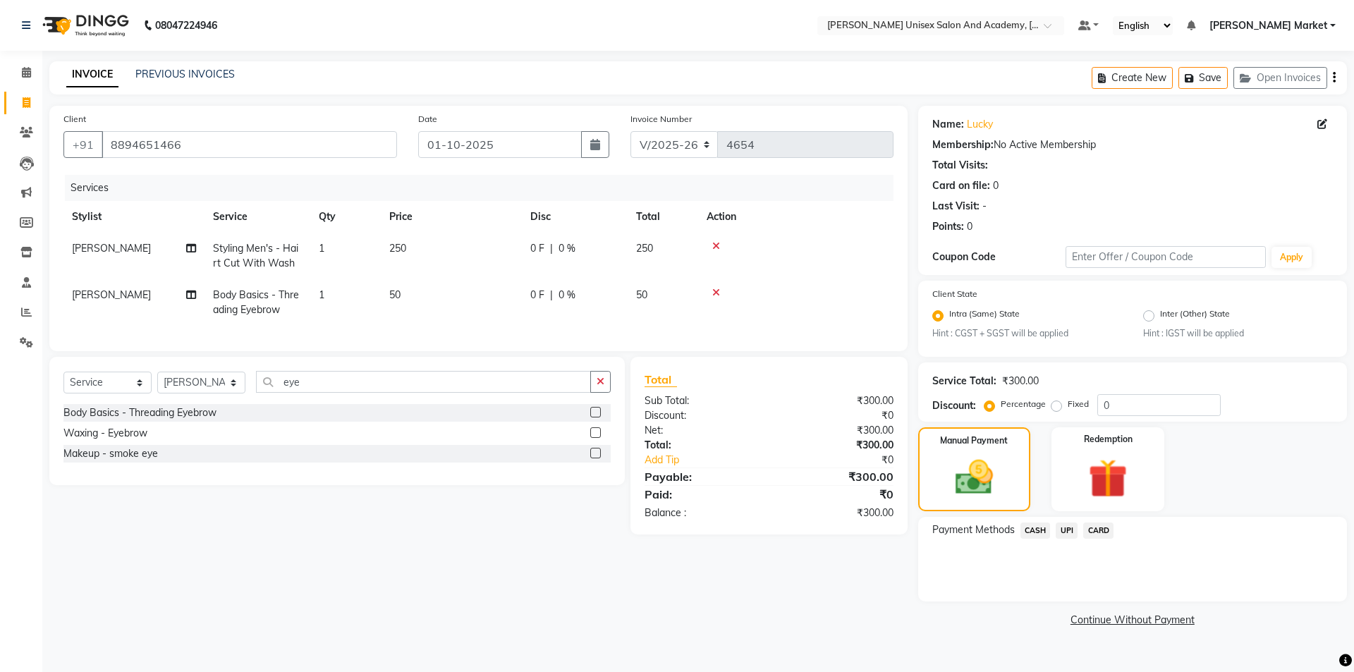
click at [1063, 529] on span "UPI" at bounding box center [1066, 530] width 22 height 16
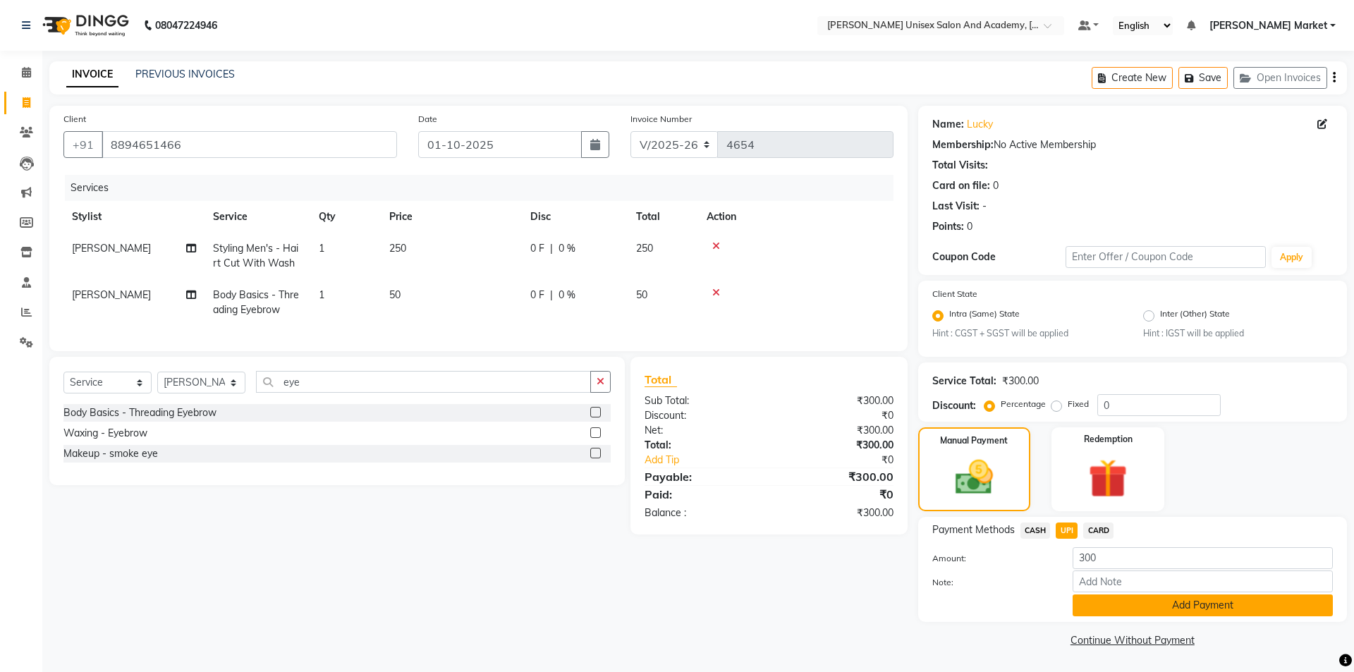
click at [1089, 600] on button "Add Payment" at bounding box center [1202, 605] width 260 height 22
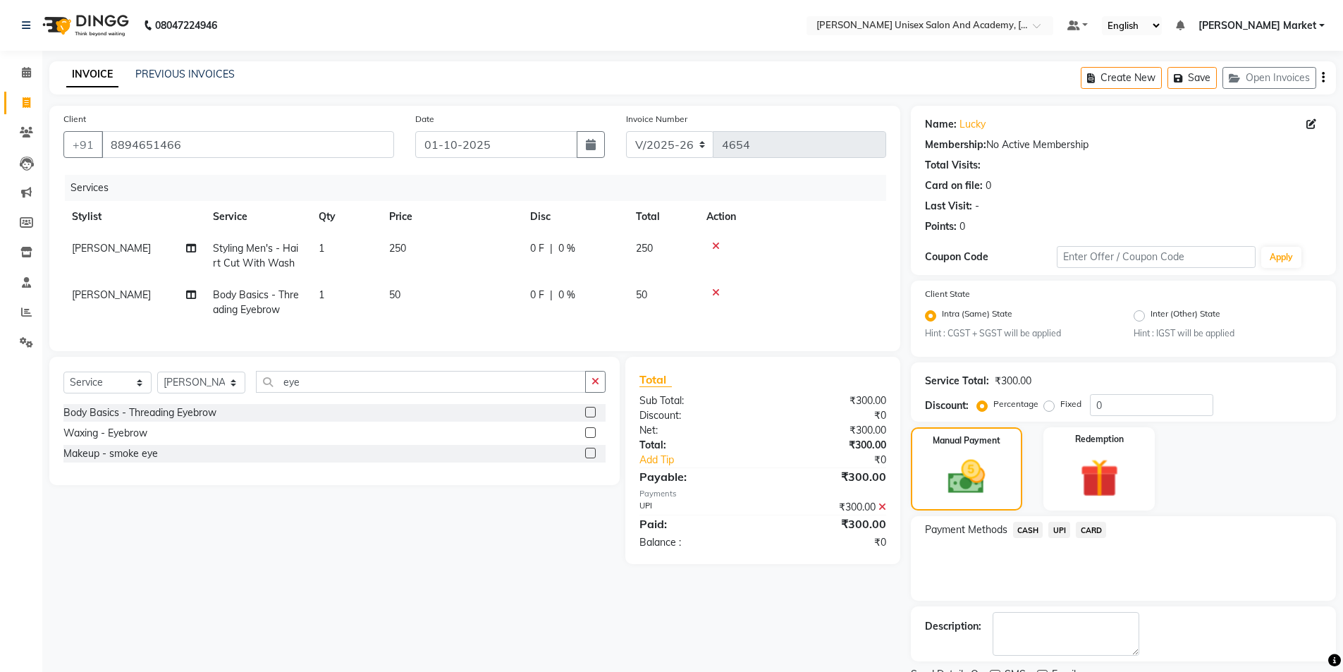
scroll to position [59, 0]
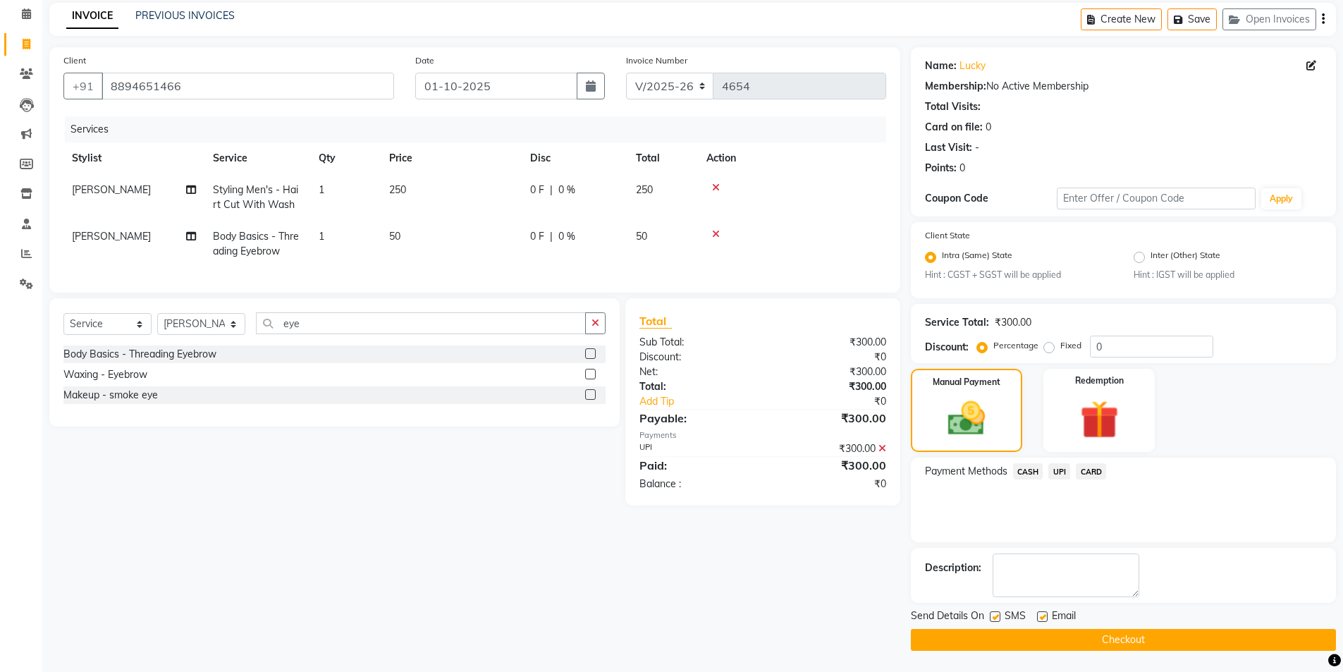
click at [1079, 632] on button "Checkout" at bounding box center [1123, 640] width 425 height 22
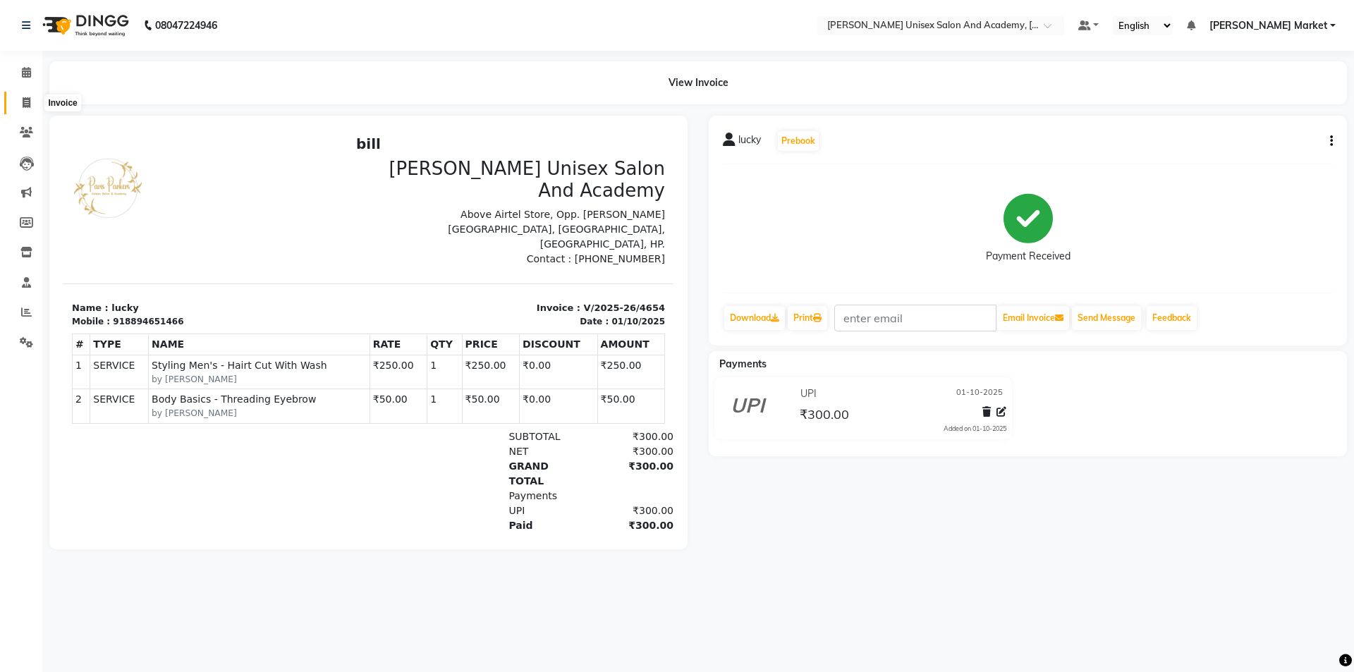
click at [29, 98] on icon at bounding box center [27, 102] width 8 height 11
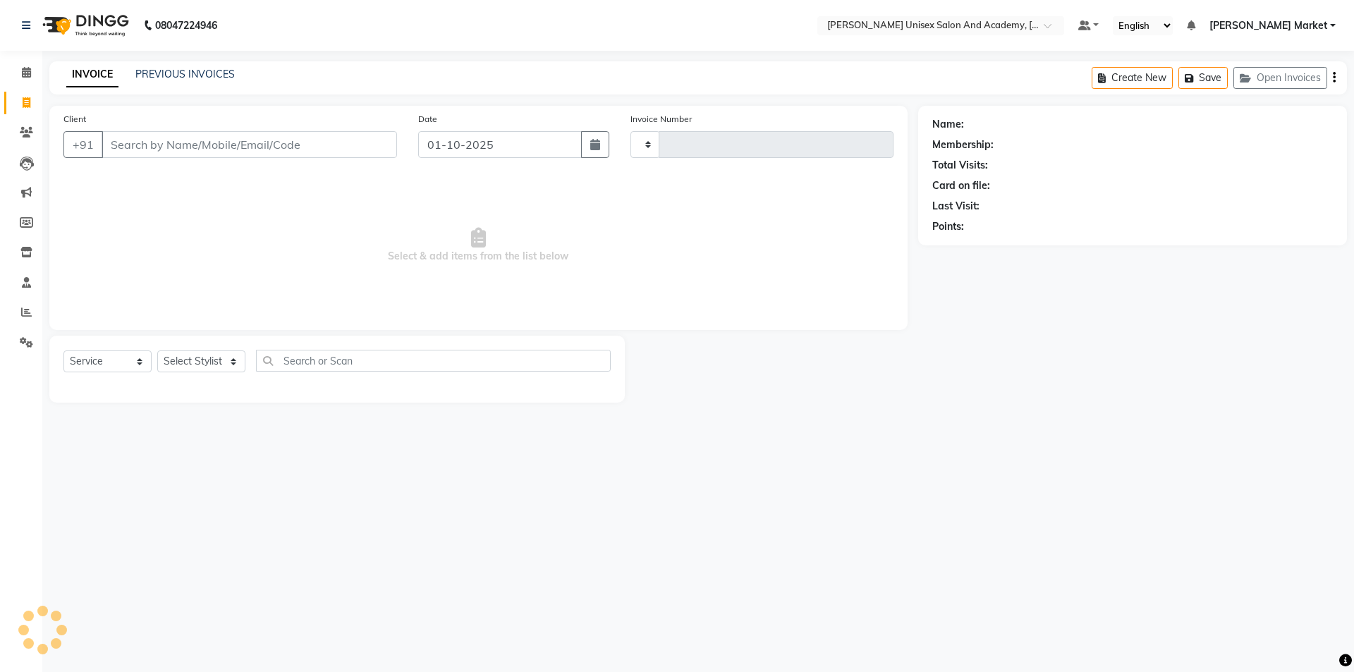
click at [123, 136] on input "Client" at bounding box center [249, 144] width 295 height 27
click at [351, 147] on span "Add Client" at bounding box center [361, 144] width 56 height 14
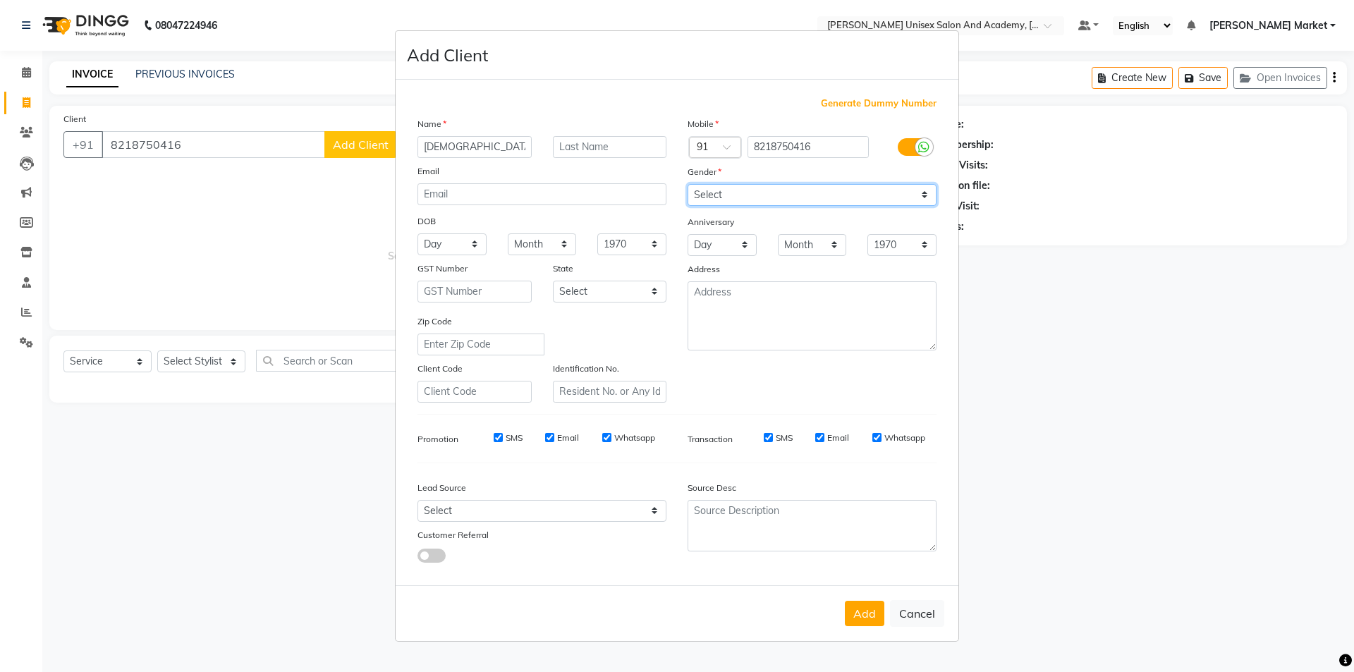
click at [698, 188] on select "Select [DEMOGRAPHIC_DATA] [DEMOGRAPHIC_DATA] Other Prefer Not To Say" at bounding box center [811, 195] width 249 height 22
click at [687, 184] on select "Select [DEMOGRAPHIC_DATA] [DEMOGRAPHIC_DATA] Other Prefer Not To Say" at bounding box center [811, 195] width 249 height 22
click at [871, 618] on button "Add" at bounding box center [864, 613] width 39 height 25
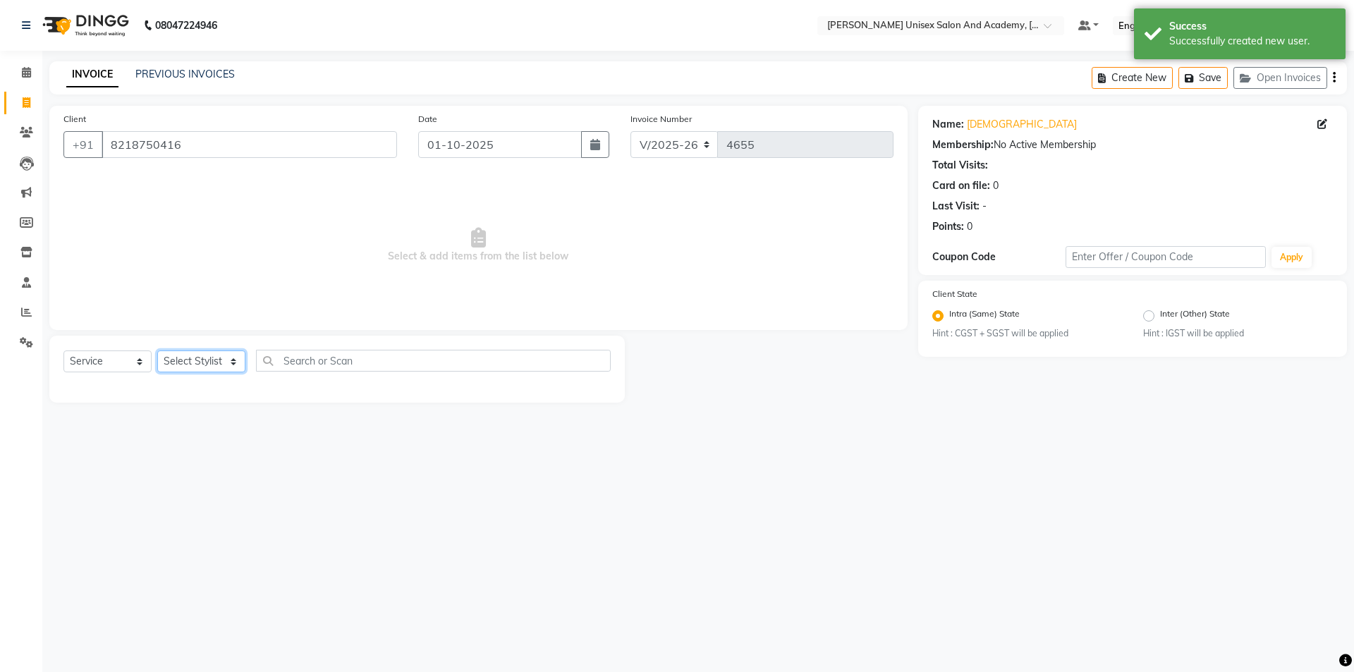
click at [192, 359] on select "Select Stylist Amit anjali [PERSON_NAME] [PERSON_NAME] [PERSON_NAME] [PERSON_NA…" at bounding box center [201, 361] width 88 height 22
click at [157, 350] on select "Select Stylist Amit anjali [PERSON_NAME] [PERSON_NAME] [PERSON_NAME] [PERSON_NA…" at bounding box center [201, 361] width 88 height 22
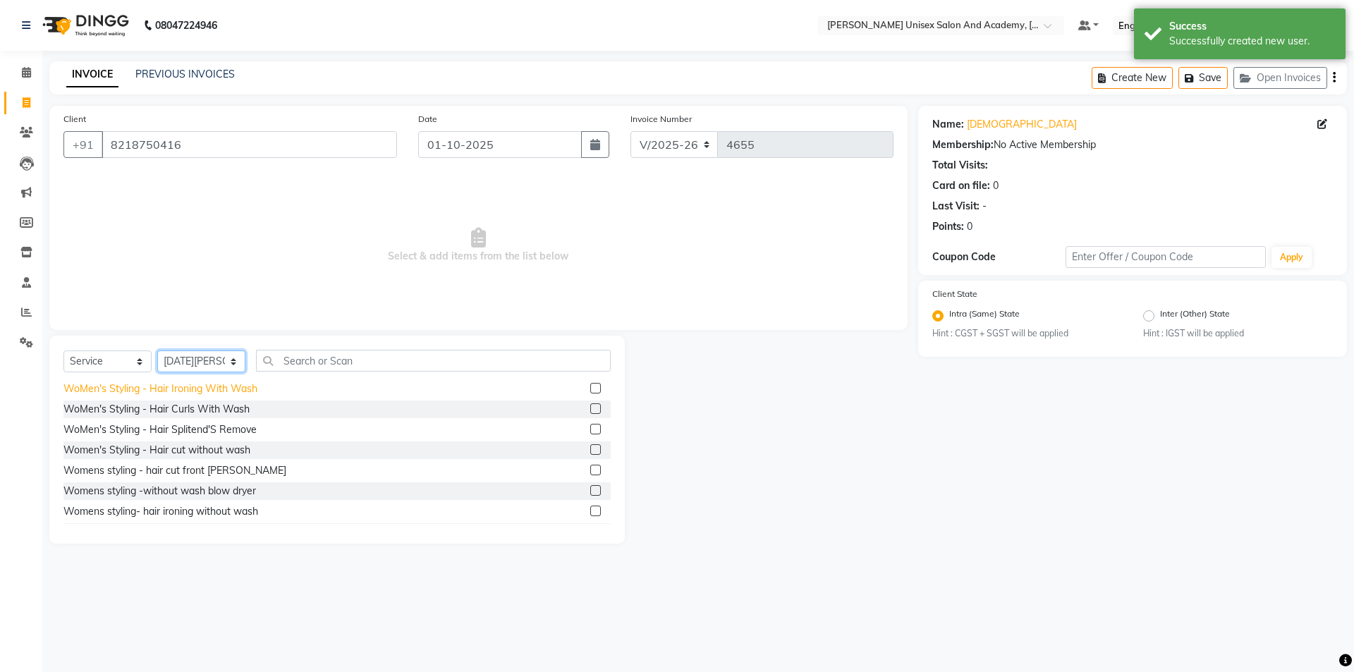
scroll to position [352, 0]
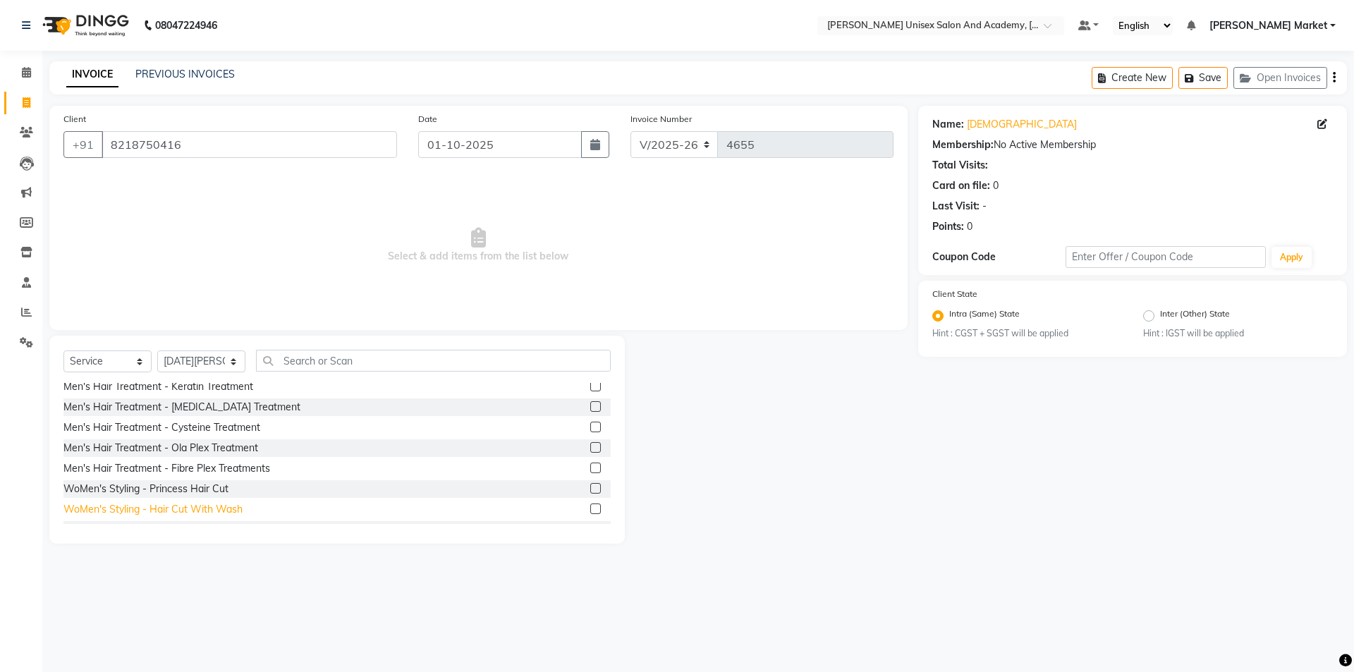
click at [119, 503] on div "WoMen's Styling - Hair Cut With Wash" at bounding box center [152, 509] width 179 height 15
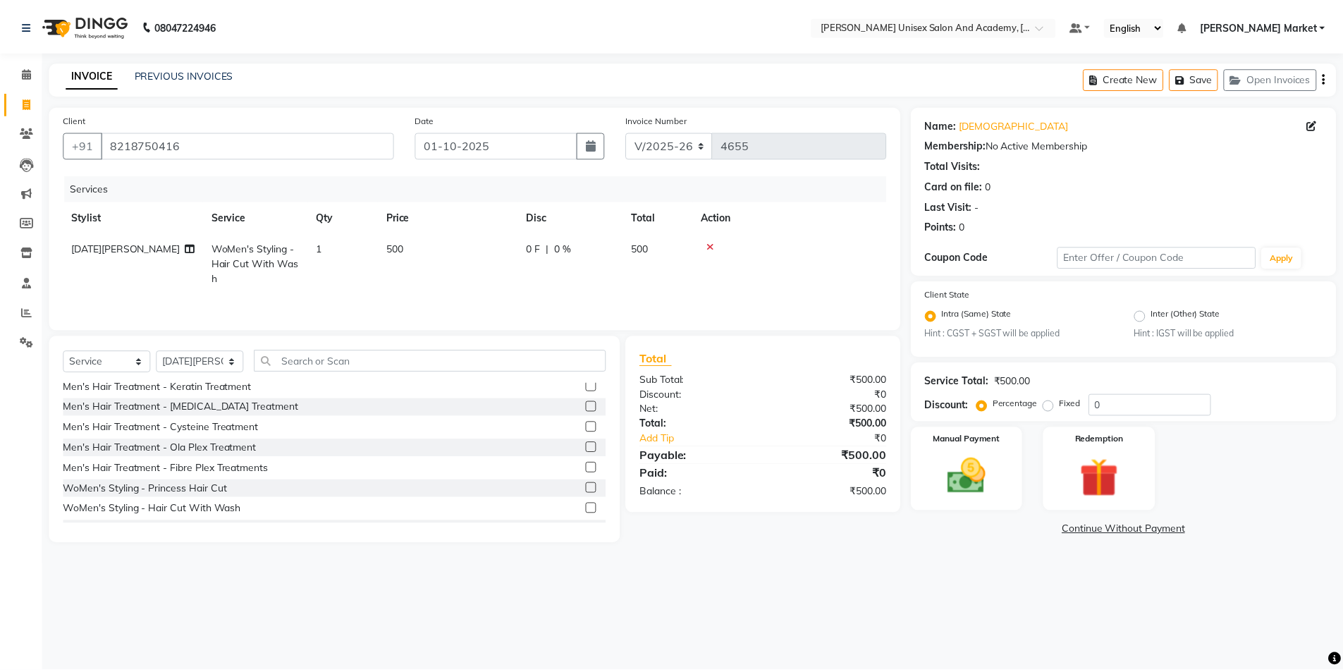
scroll to position [282, 0]
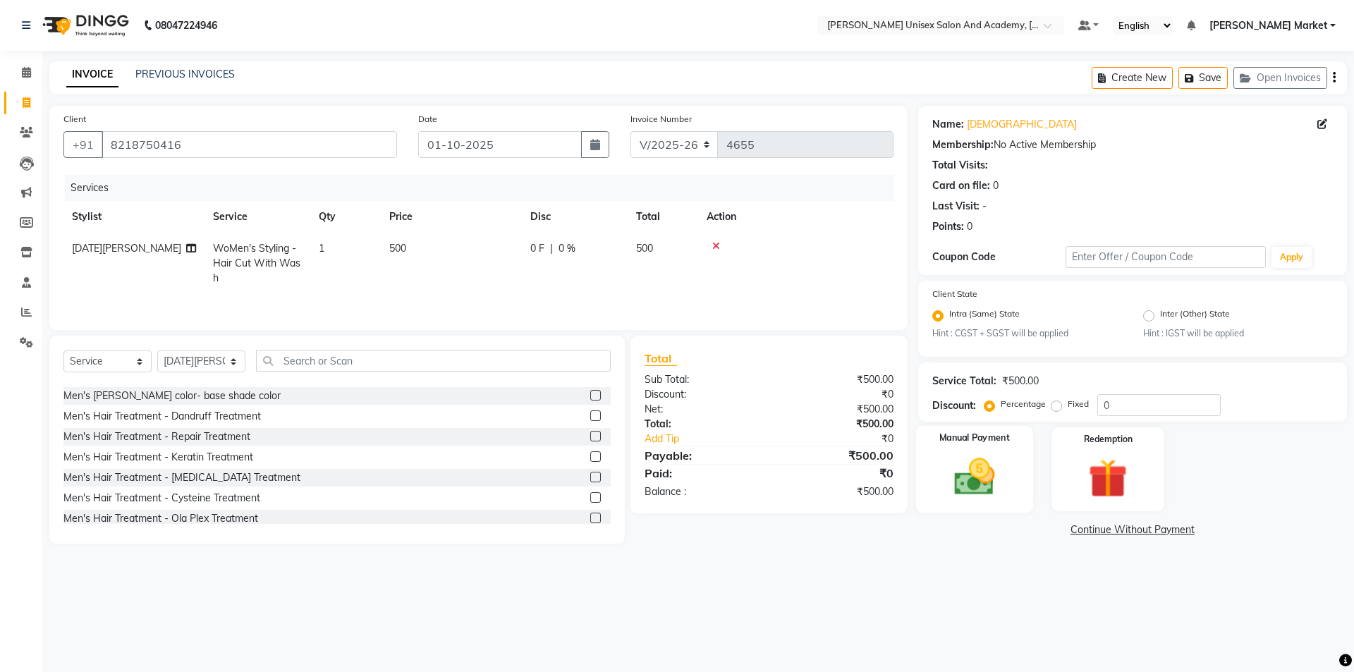
click at [1017, 477] on div "Manual Payment" at bounding box center [973, 469] width 117 height 87
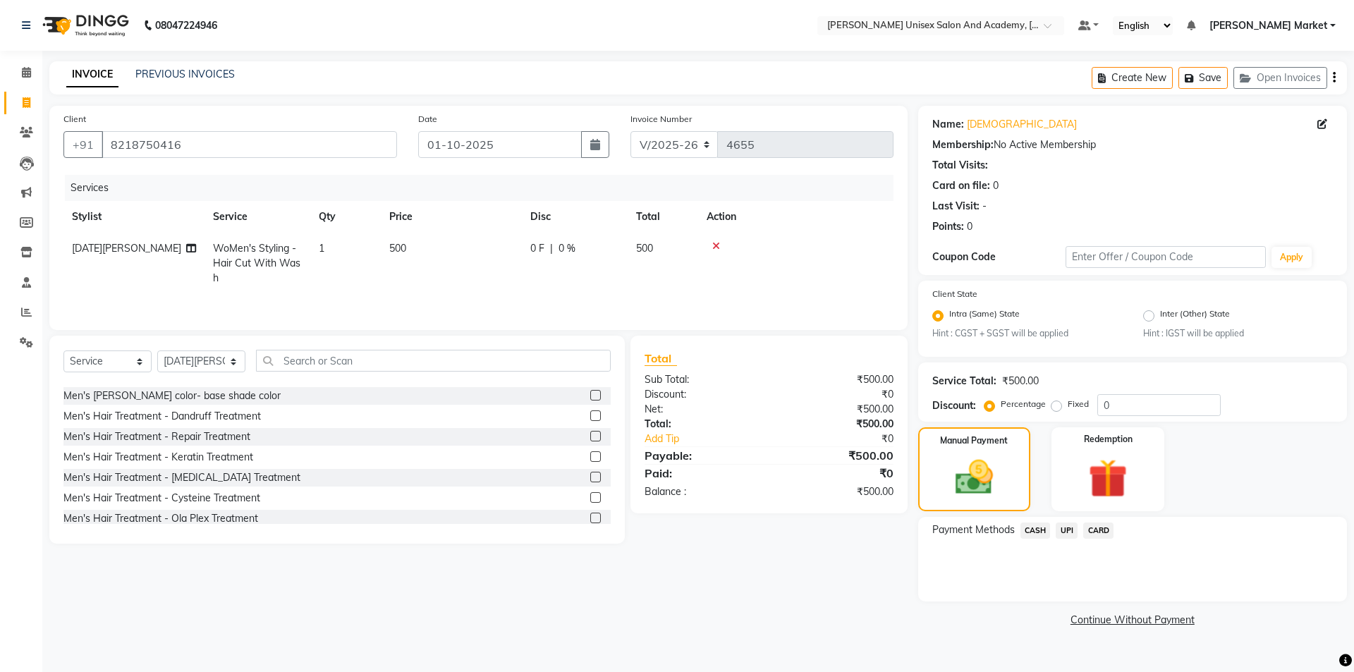
click at [1033, 525] on span "CASH" at bounding box center [1035, 530] width 30 height 16
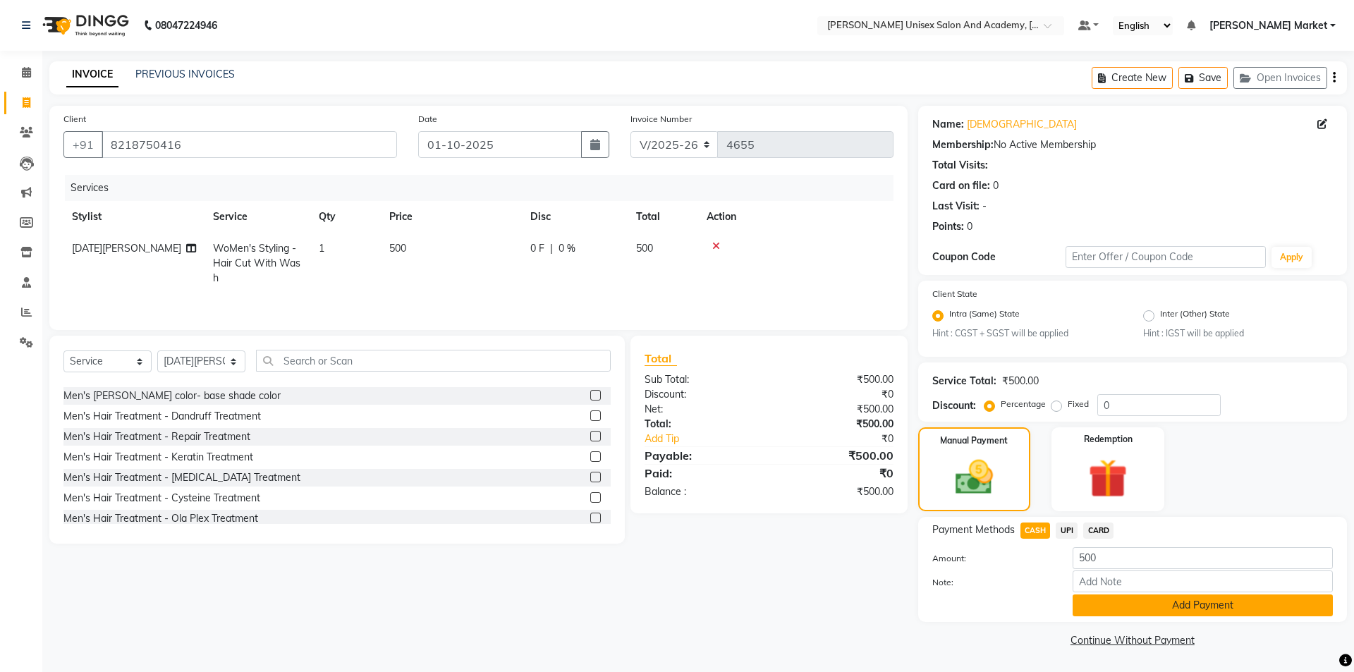
click at [1093, 601] on button "Add Payment" at bounding box center [1202, 605] width 260 height 22
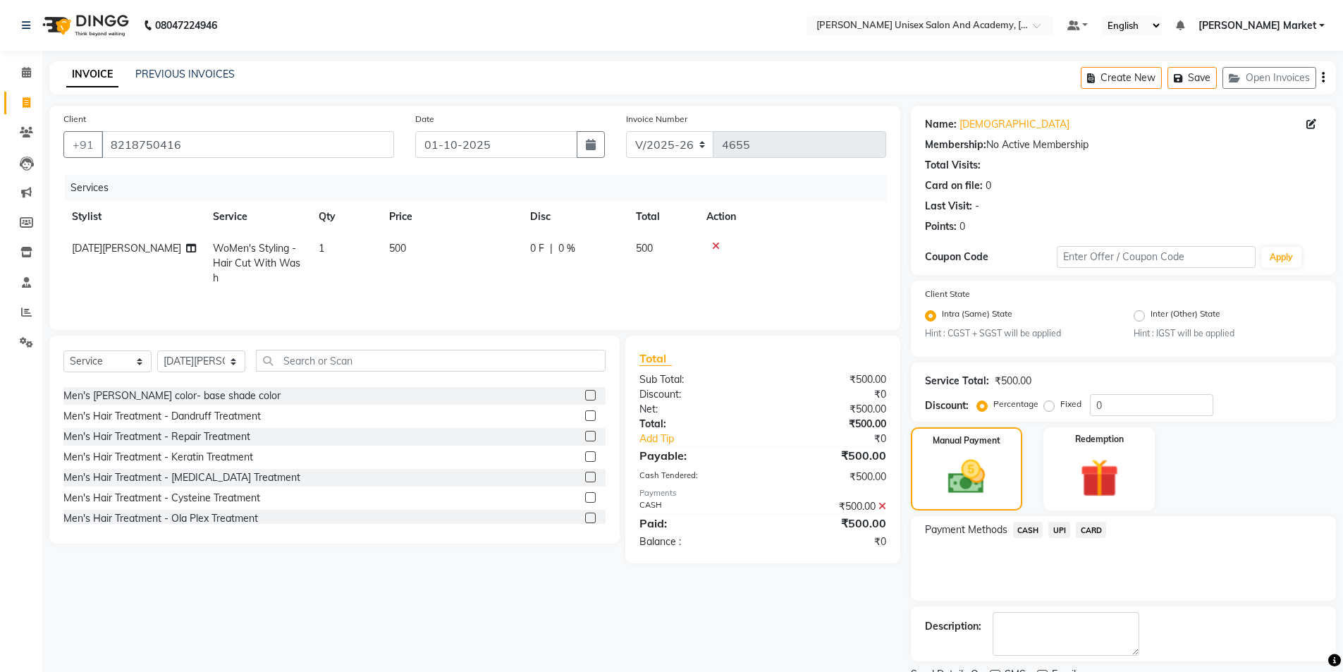
scroll to position [59, 0]
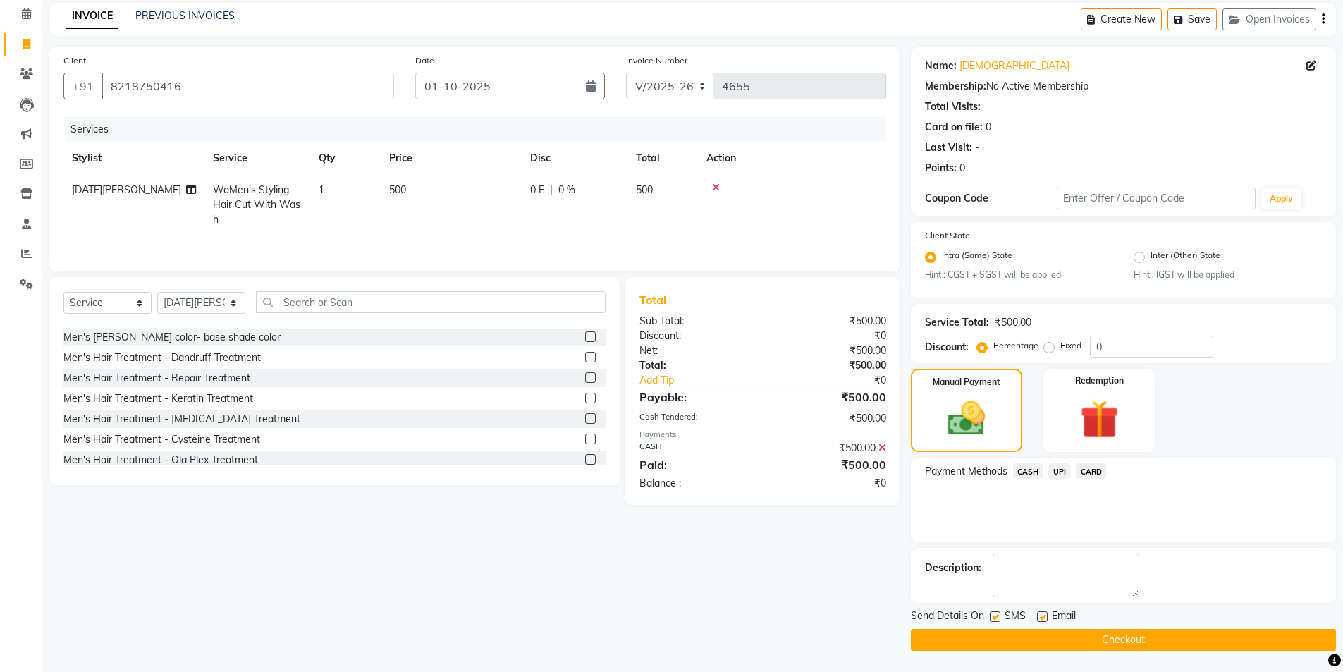
click at [1094, 634] on button "Checkout" at bounding box center [1123, 640] width 425 height 22
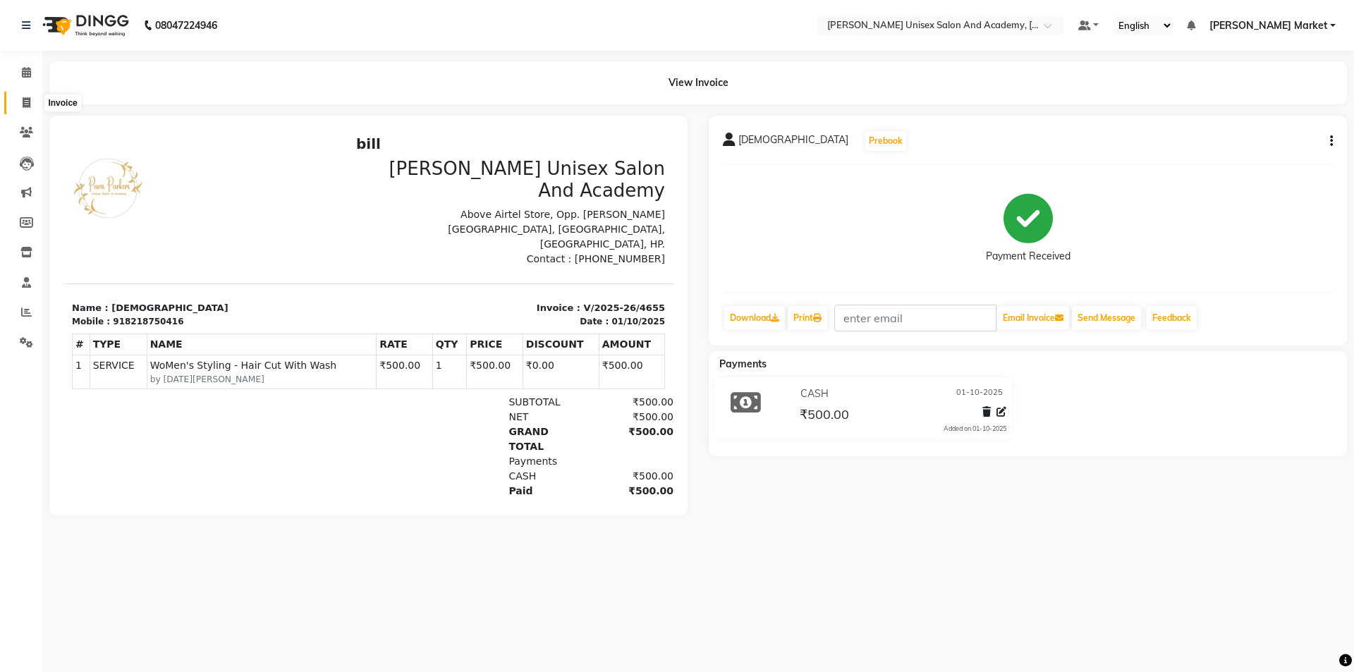
click at [29, 99] on icon at bounding box center [27, 102] width 8 height 11
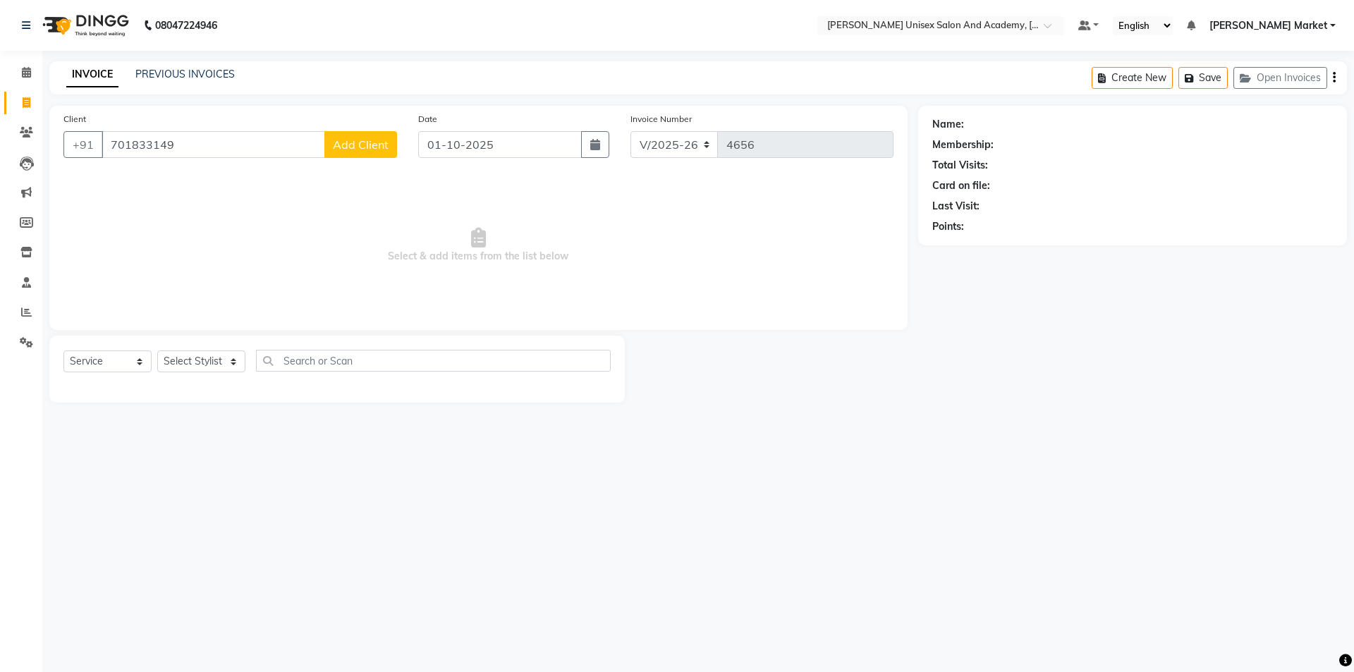
click at [359, 144] on span "Add Client" at bounding box center [361, 144] width 56 height 14
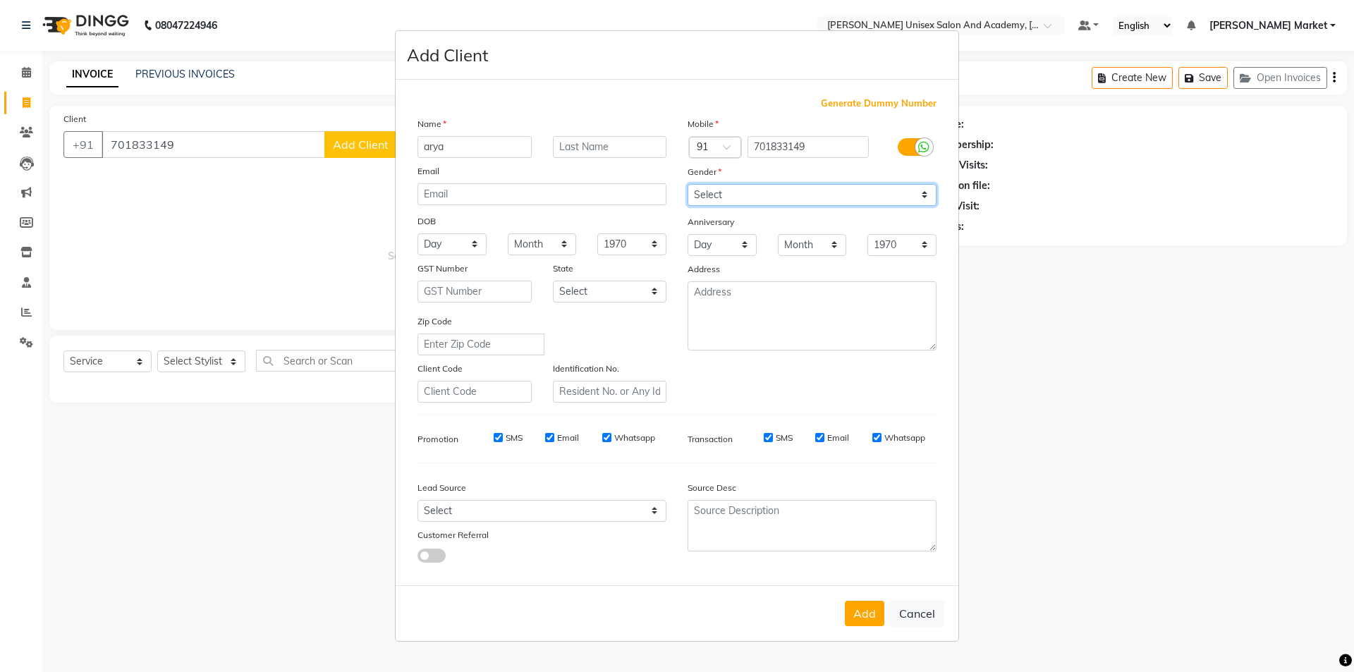
click at [708, 195] on select "Select [DEMOGRAPHIC_DATA] [DEMOGRAPHIC_DATA] Other Prefer Not To Say" at bounding box center [811, 195] width 249 height 22
click at [687, 184] on select "Select [DEMOGRAPHIC_DATA] [DEMOGRAPHIC_DATA] Other Prefer Not To Say" at bounding box center [811, 195] width 249 height 22
click at [856, 616] on button "Add" at bounding box center [864, 613] width 39 height 25
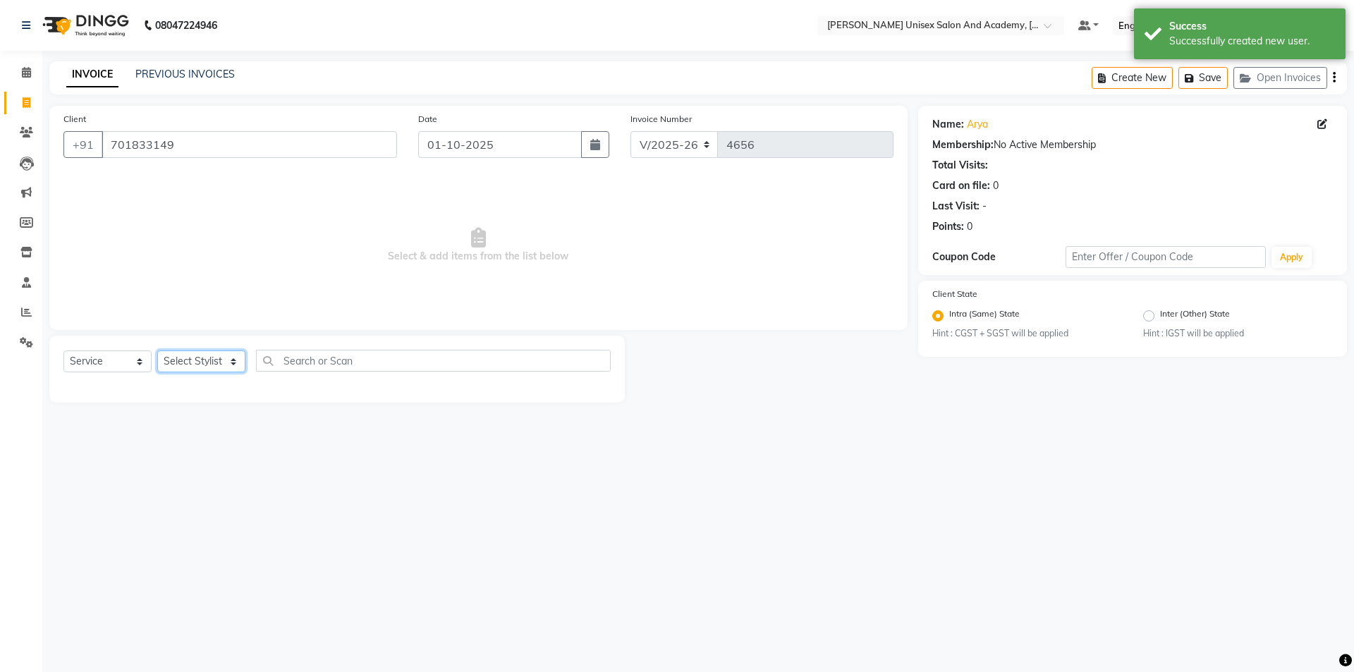
click at [171, 358] on select "Select Stylist Amit anjali [PERSON_NAME] [PERSON_NAME] [PERSON_NAME] [PERSON_NA…" at bounding box center [201, 361] width 88 height 22
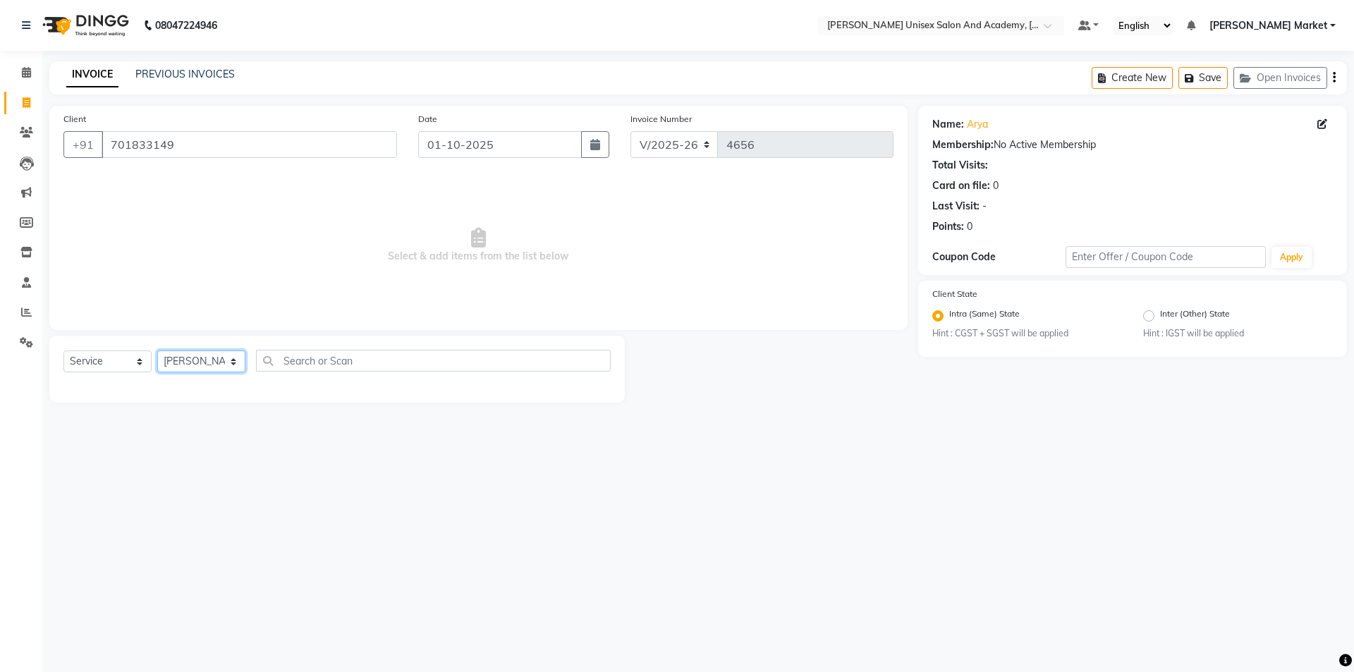
click at [157, 350] on select "Select Stylist Amit anjali [PERSON_NAME] [PERSON_NAME] [PERSON_NAME] [PERSON_NA…" at bounding box center [201, 361] width 88 height 22
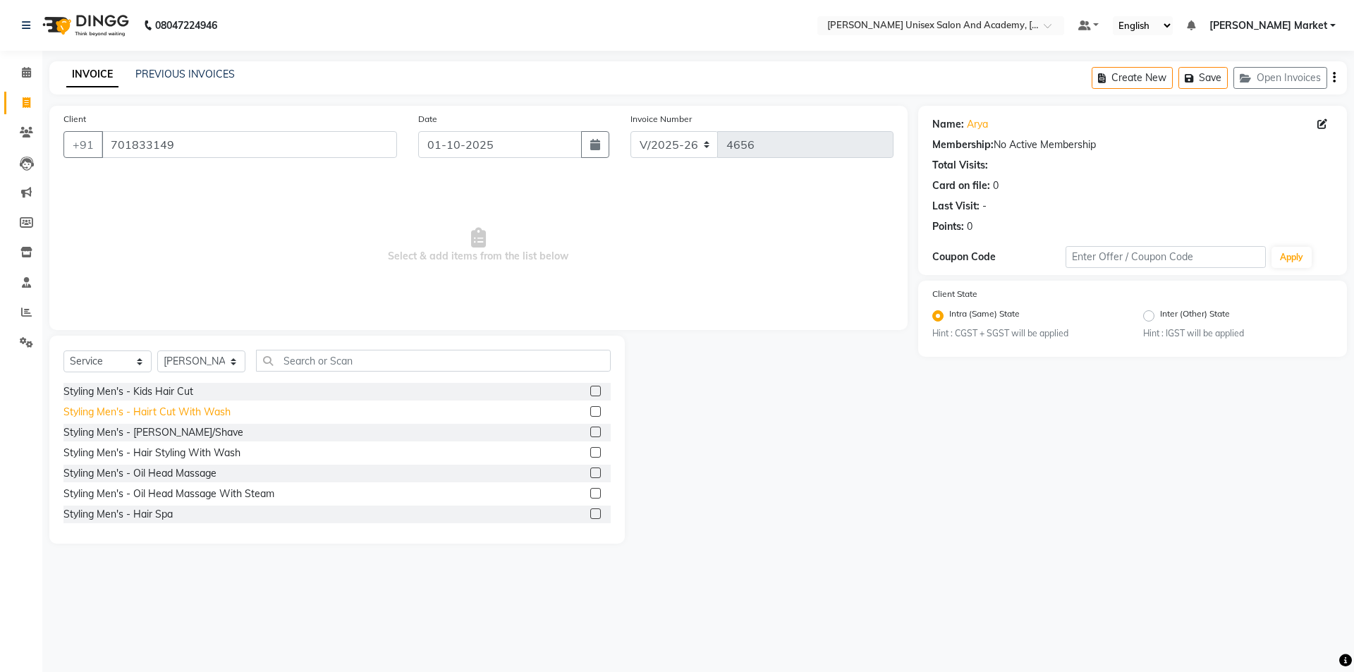
click at [186, 413] on div "Styling Men's - Hairt Cut With Wash" at bounding box center [146, 412] width 167 height 15
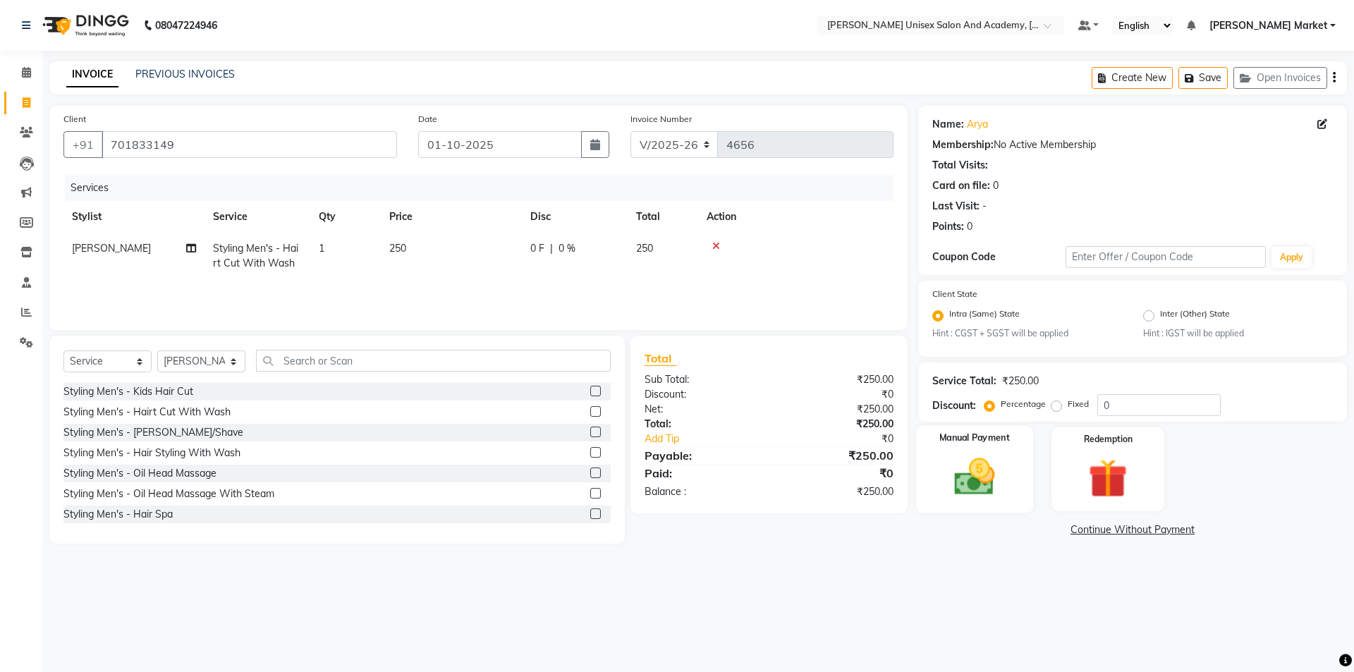
click at [958, 459] on img at bounding box center [974, 477] width 66 height 47
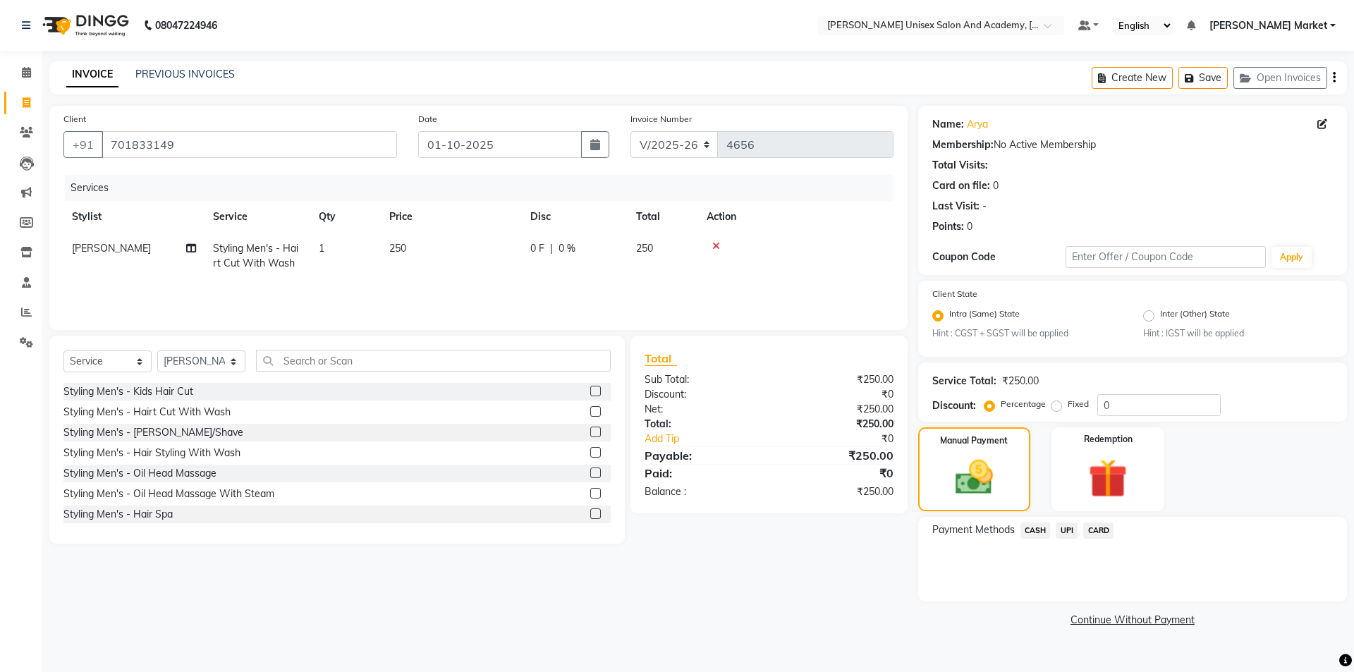
click at [1062, 526] on span "UPI" at bounding box center [1066, 530] width 22 height 16
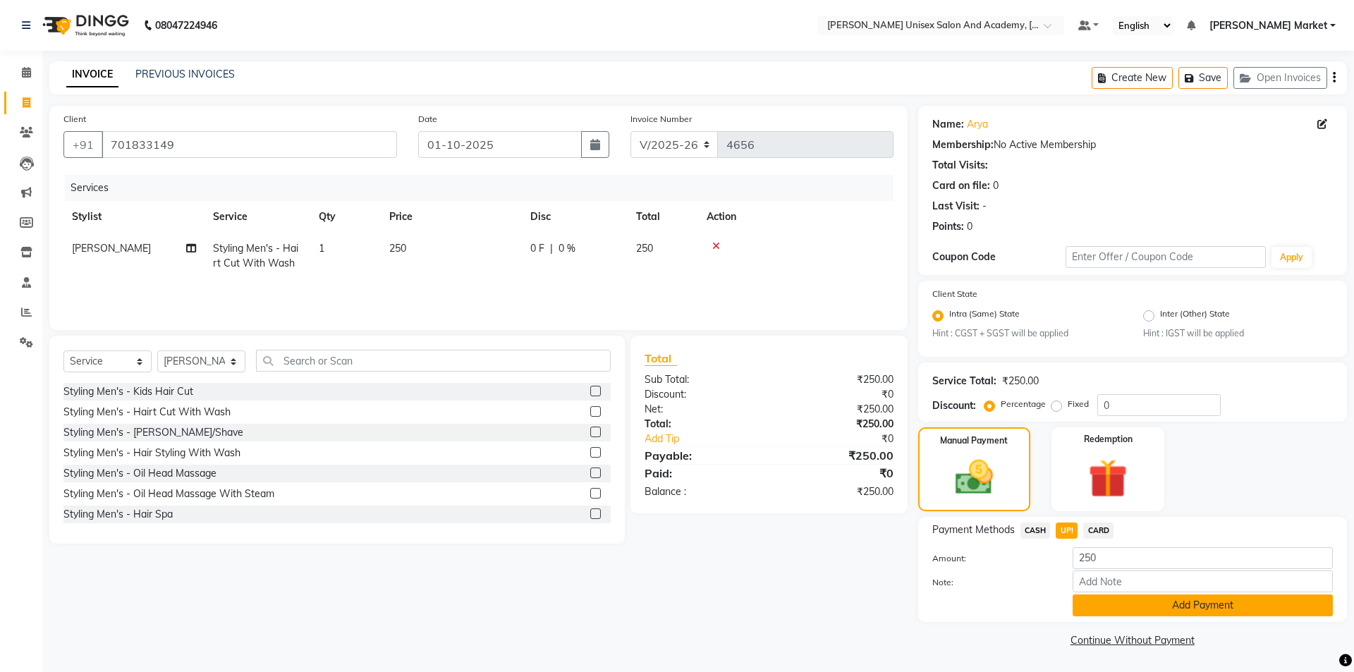
click at [1120, 606] on button "Add Payment" at bounding box center [1202, 605] width 260 height 22
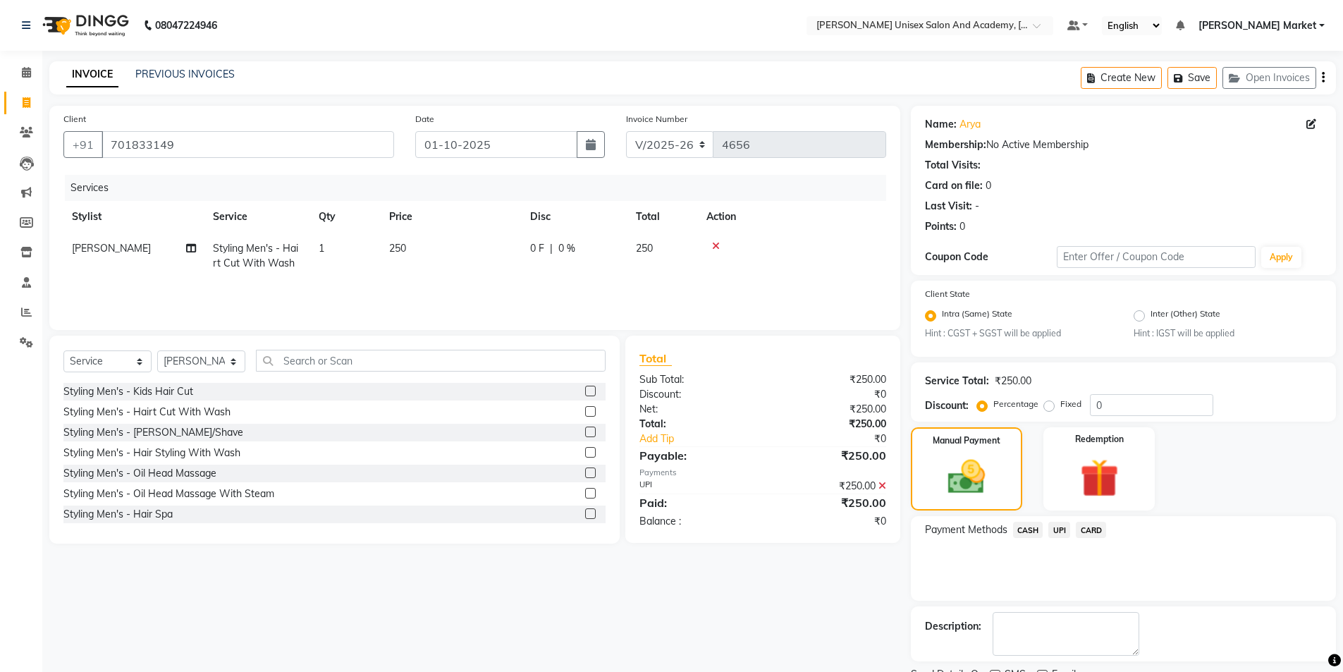
scroll to position [59, 0]
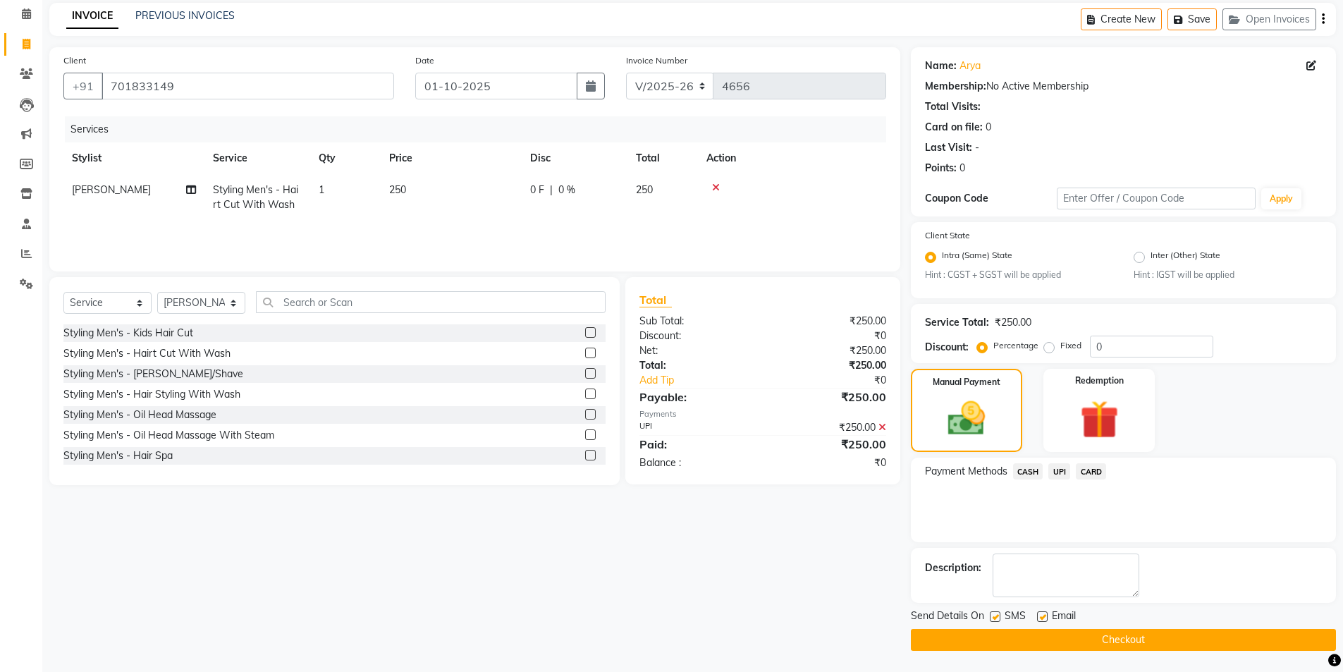
click at [1096, 643] on button "Checkout" at bounding box center [1123, 640] width 425 height 22
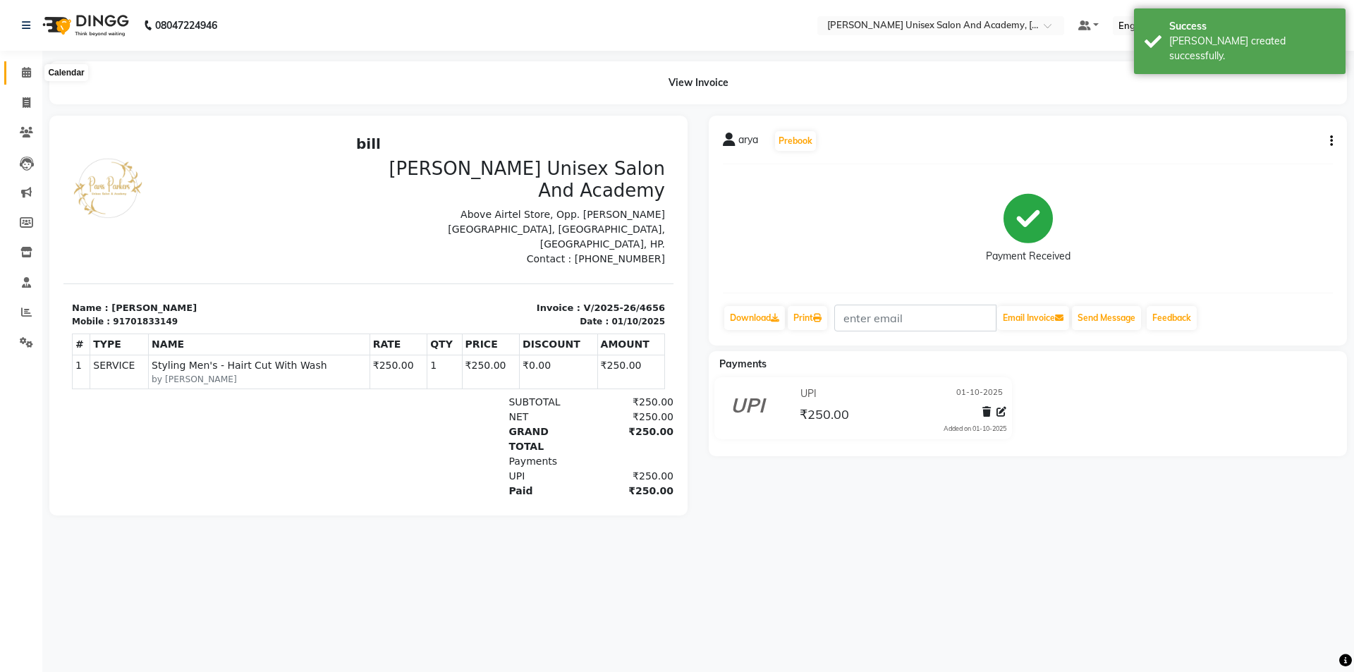
click at [23, 67] on icon at bounding box center [26, 72] width 9 height 11
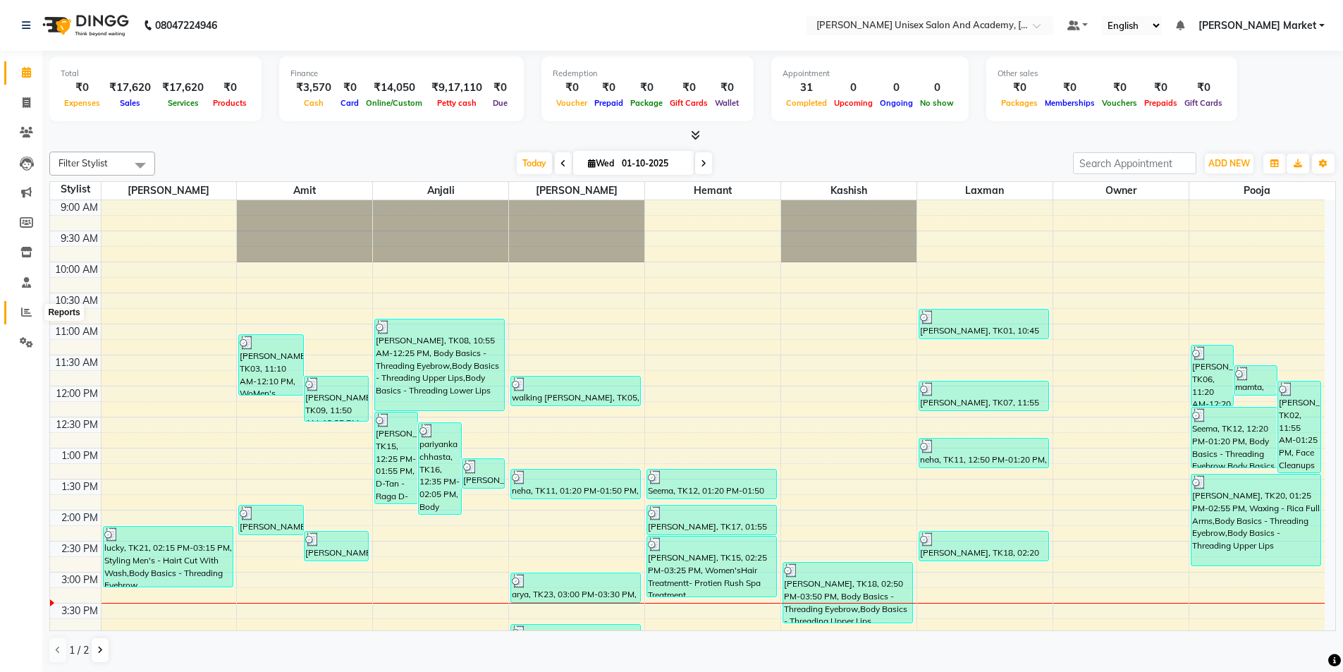
click at [21, 311] on icon at bounding box center [26, 312] width 11 height 11
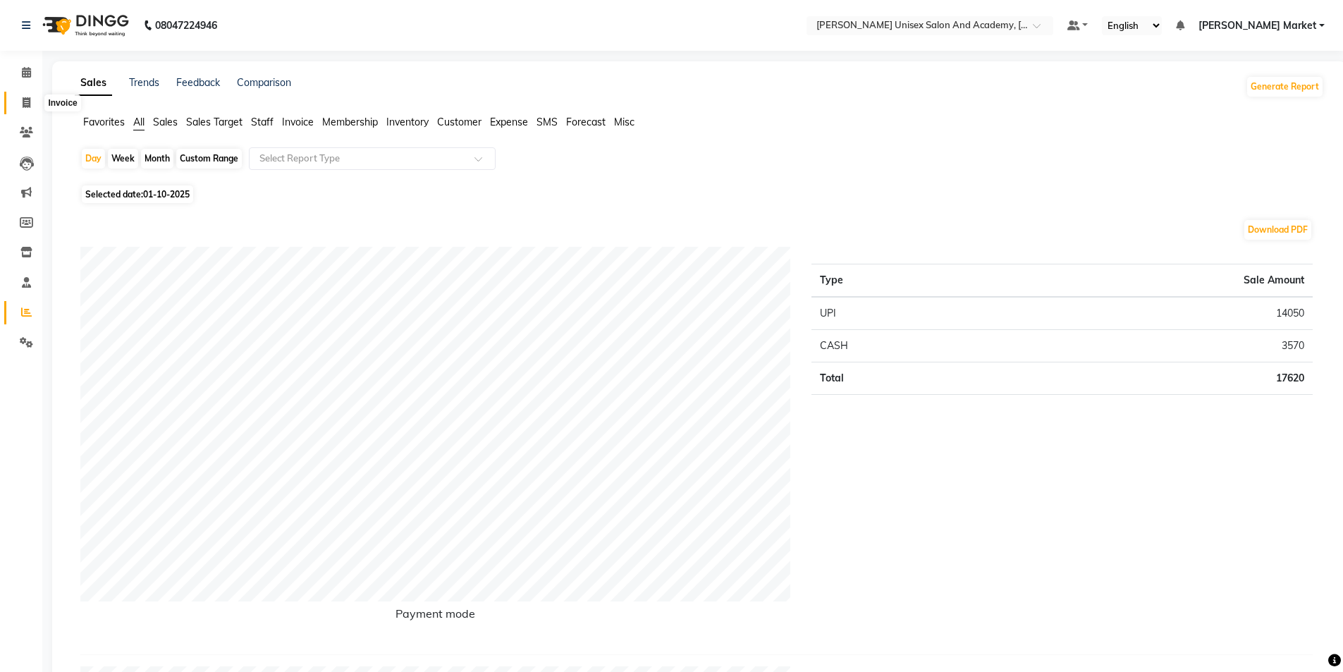
click at [23, 102] on icon at bounding box center [27, 102] width 8 height 11
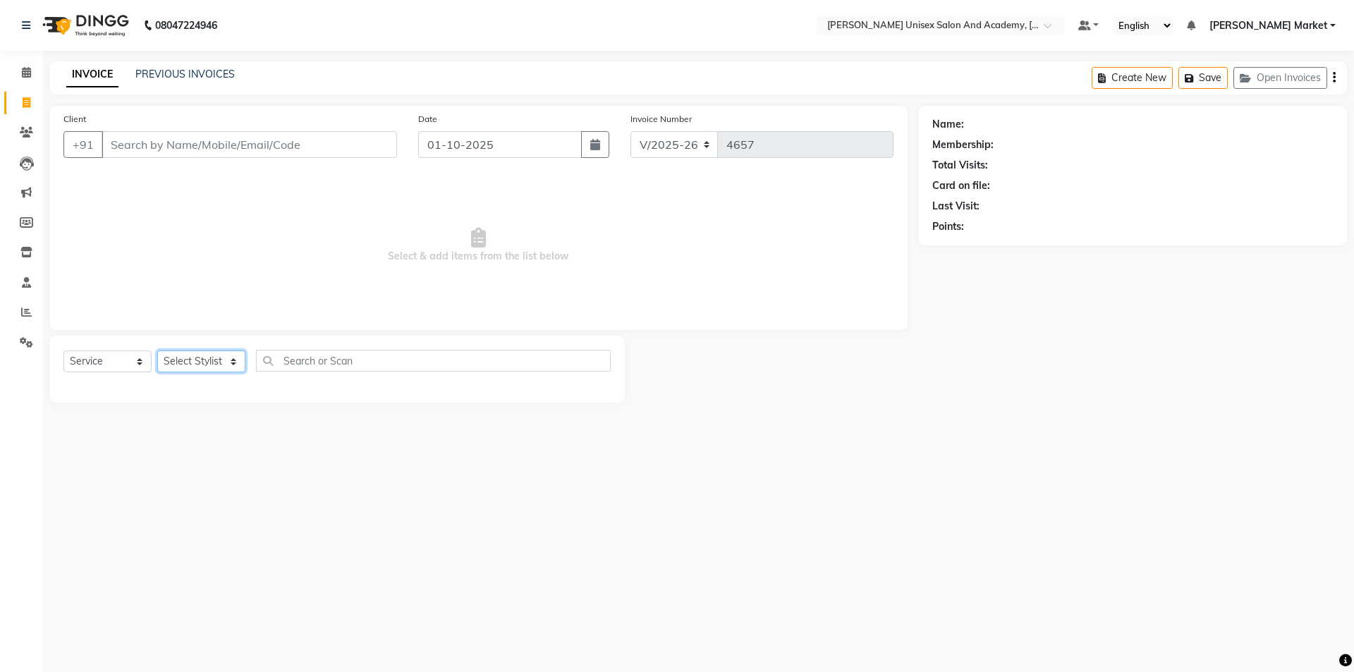
click at [193, 364] on select "Select Stylist Amit anjali [PERSON_NAME] [PERSON_NAME] [PERSON_NAME] [PERSON_NA…" at bounding box center [201, 361] width 88 height 22
click at [157, 350] on select "Select Stylist Amit anjali [PERSON_NAME] [PERSON_NAME] [PERSON_NAME] [PERSON_NA…" at bounding box center [201, 361] width 88 height 22
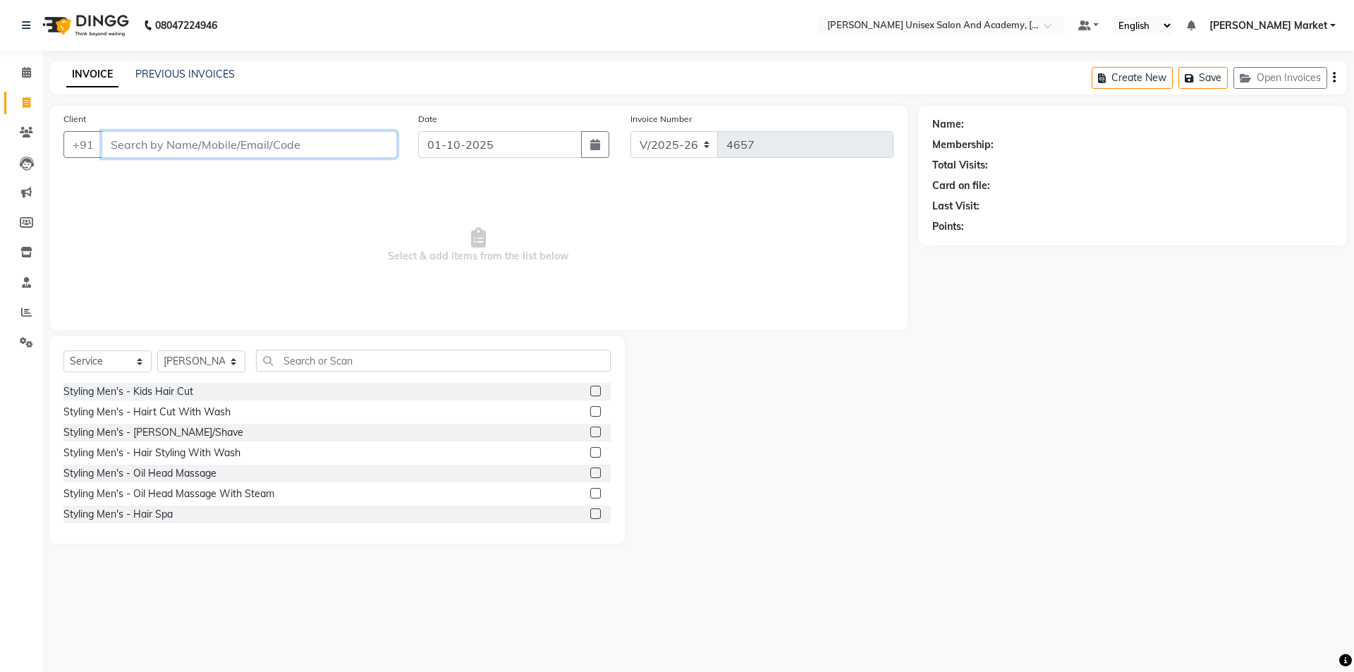
click at [176, 149] on input "Client" at bounding box center [249, 144] width 295 height 27
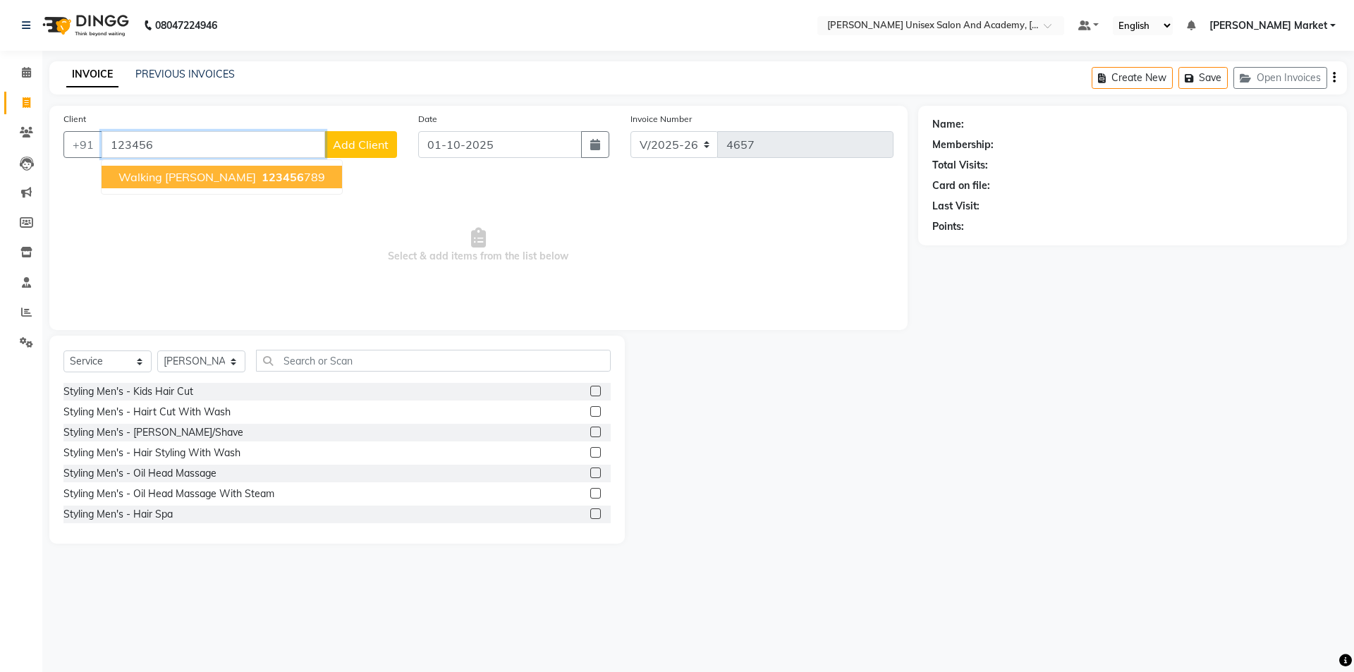
click at [166, 183] on span "walking [PERSON_NAME]" at bounding box center [186, 177] width 137 height 14
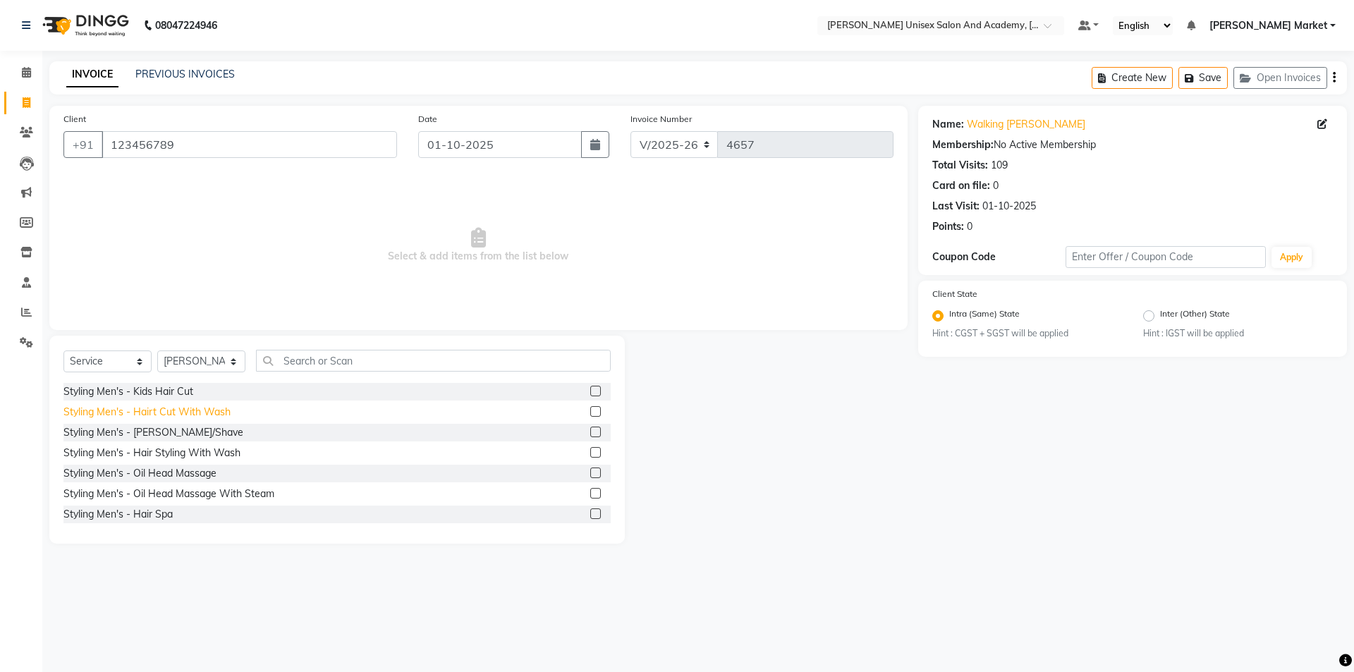
click at [185, 409] on div "Styling Men's - Hairt Cut With Wash" at bounding box center [146, 412] width 167 height 15
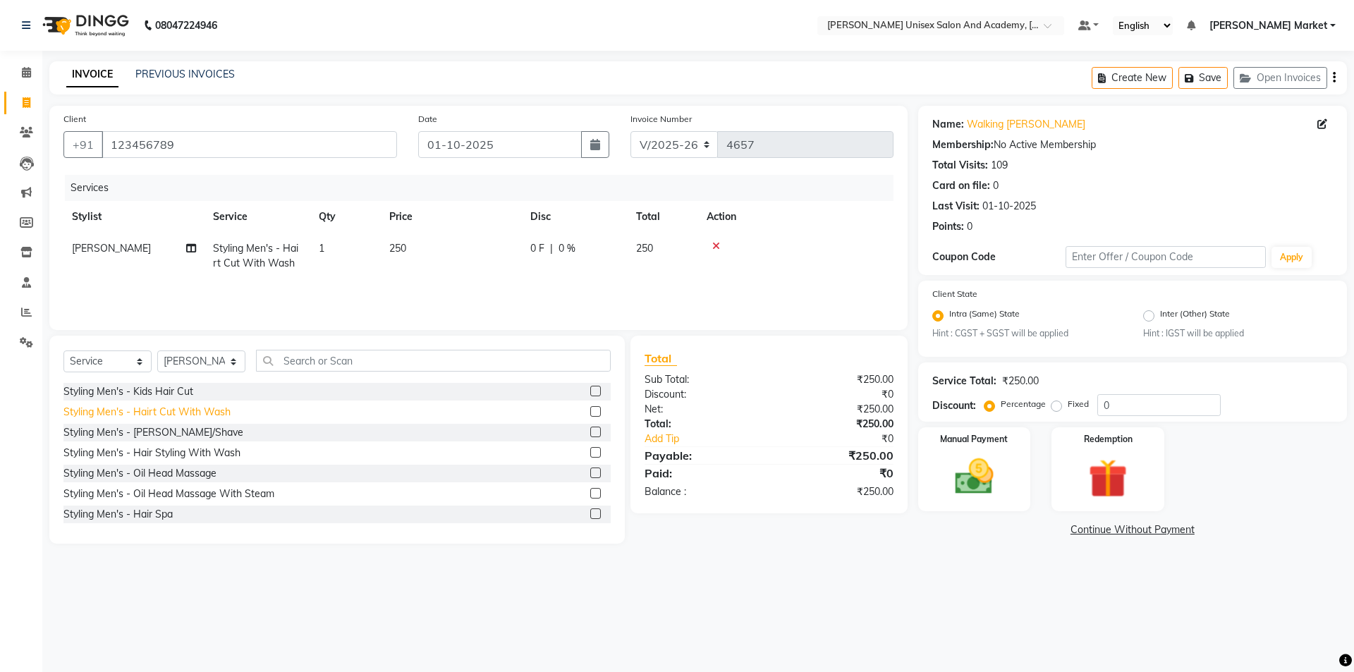
click at [185, 409] on div "Styling Men's - Hairt Cut With Wash" at bounding box center [146, 412] width 167 height 15
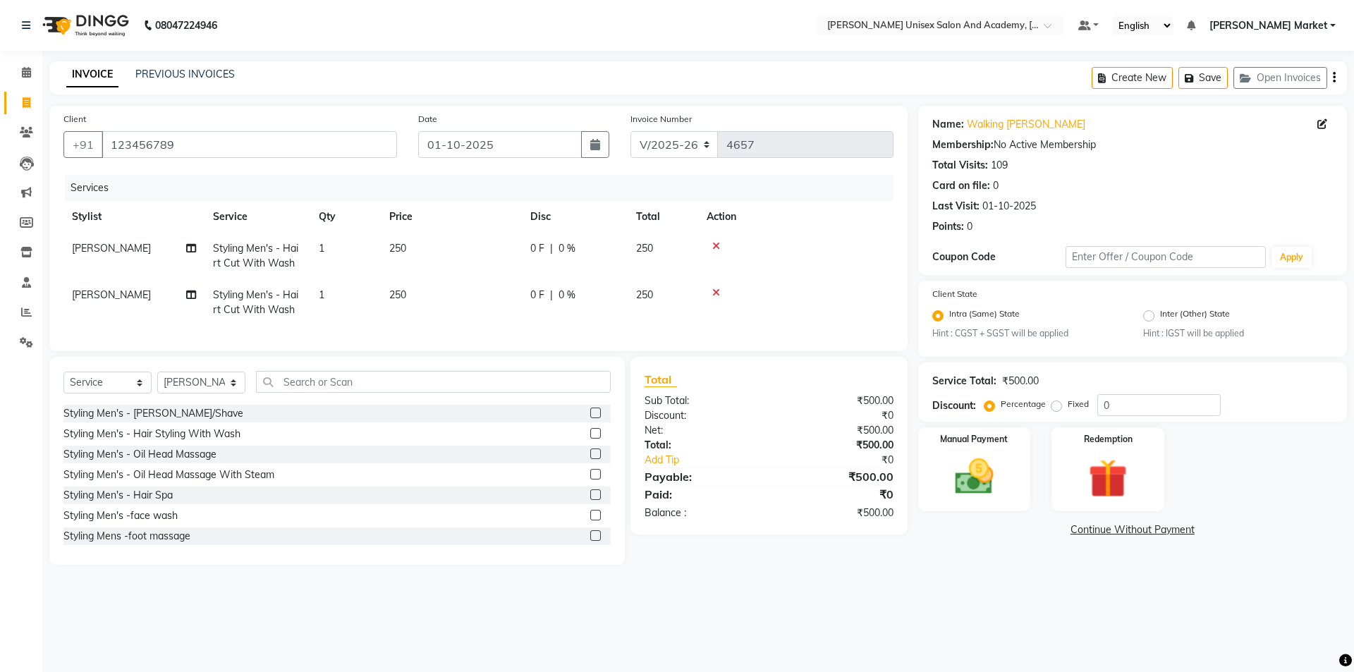
scroll to position [70, 0]
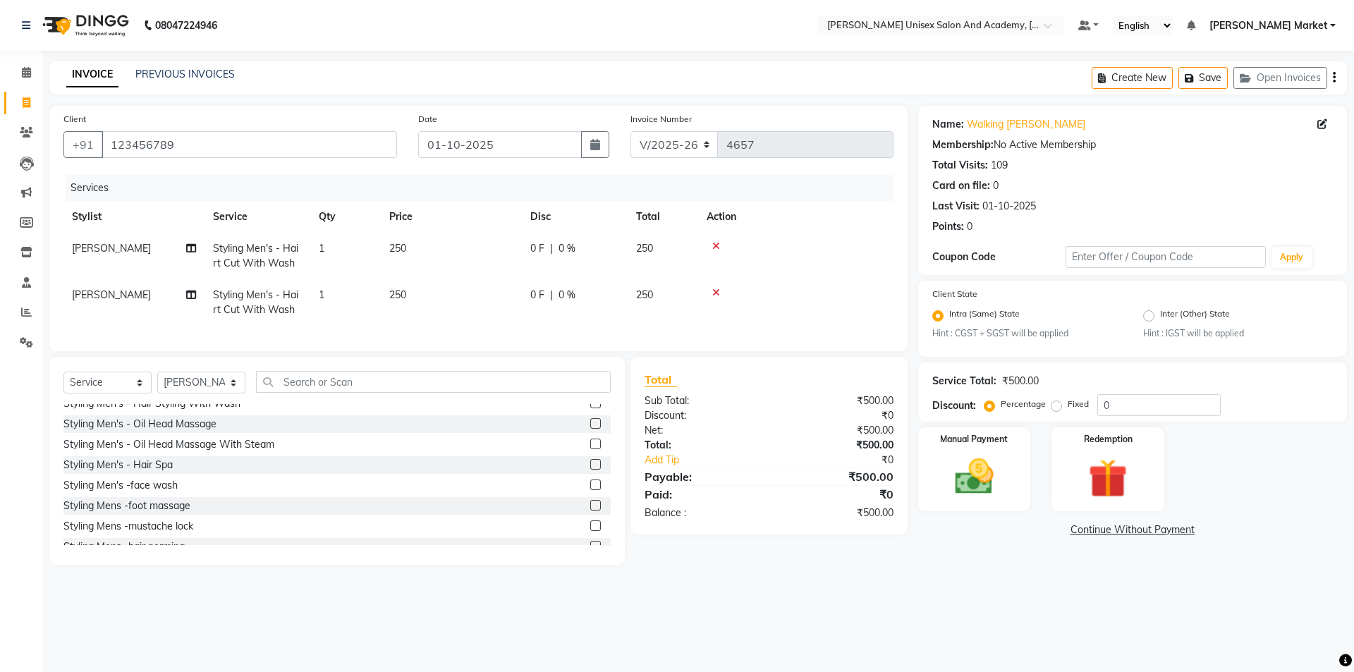
click at [288, 378] on div "Select Service Product Membership Package Voucher Prepaid Gift Card Select Styl…" at bounding box center [336, 461] width 575 height 208
click at [281, 393] on input "text" at bounding box center [433, 382] width 355 height 22
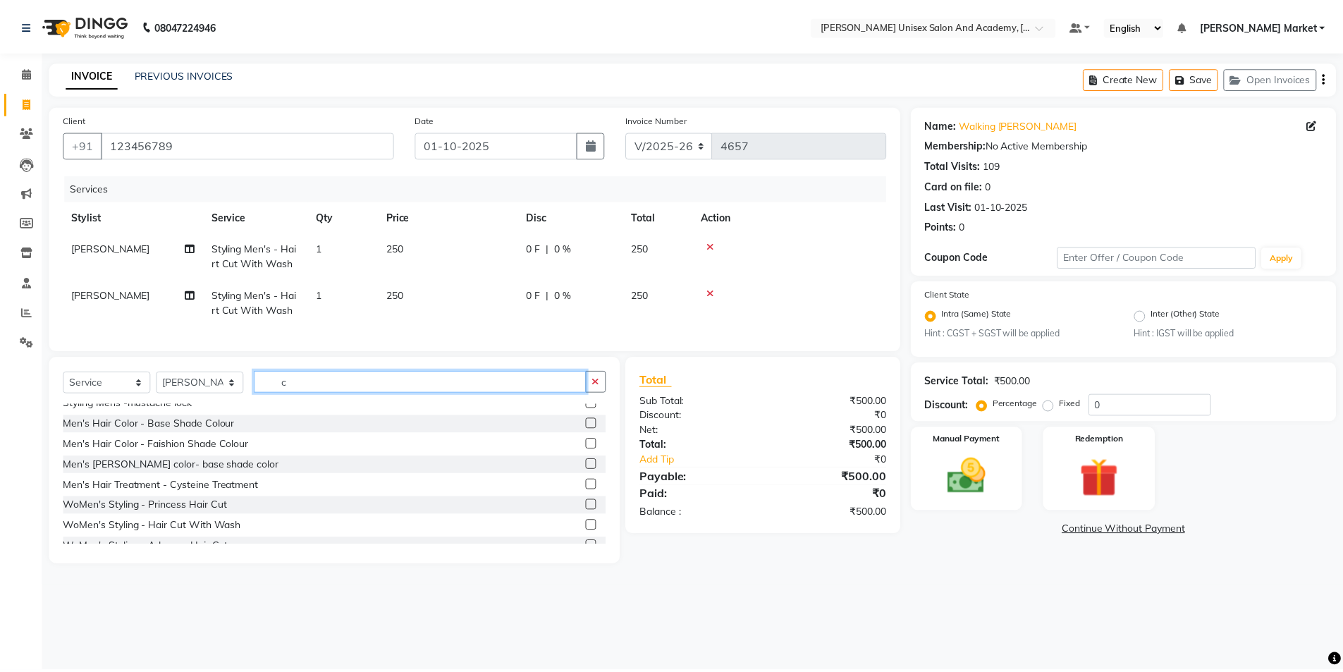
scroll to position [0, 0]
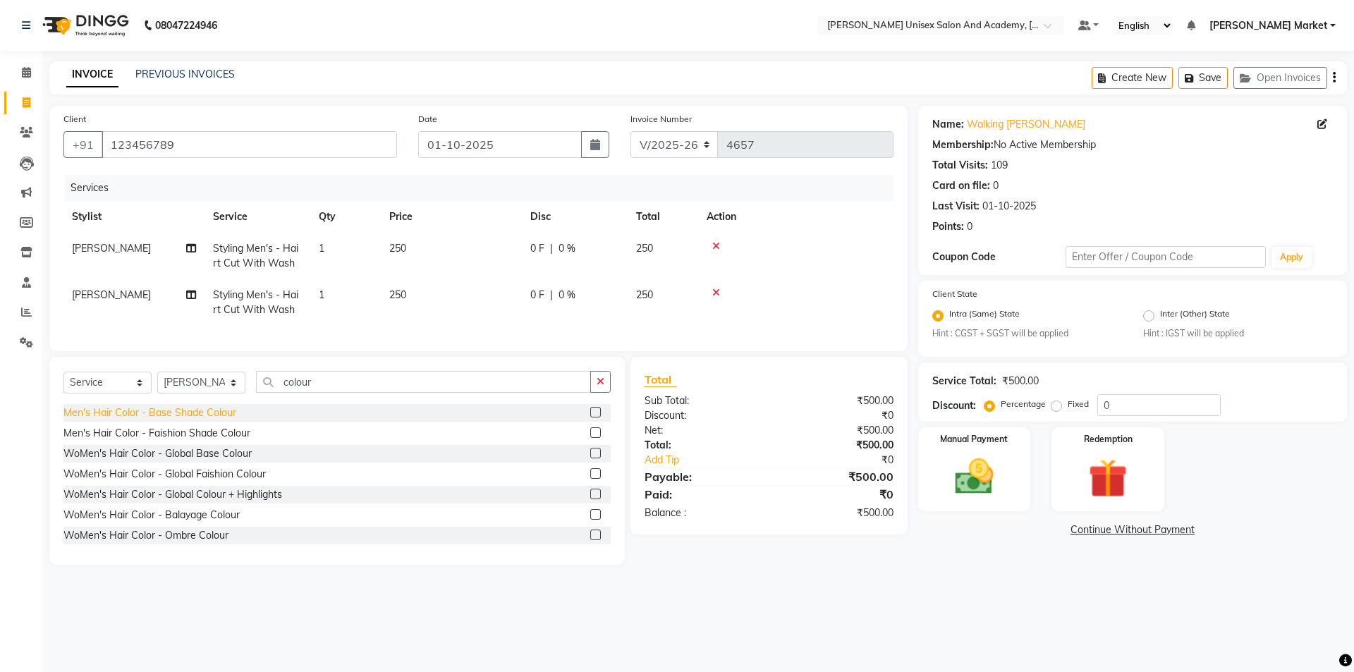
click at [181, 418] on div "Men's Hair Color - Base Shade Colour" at bounding box center [149, 412] width 173 height 15
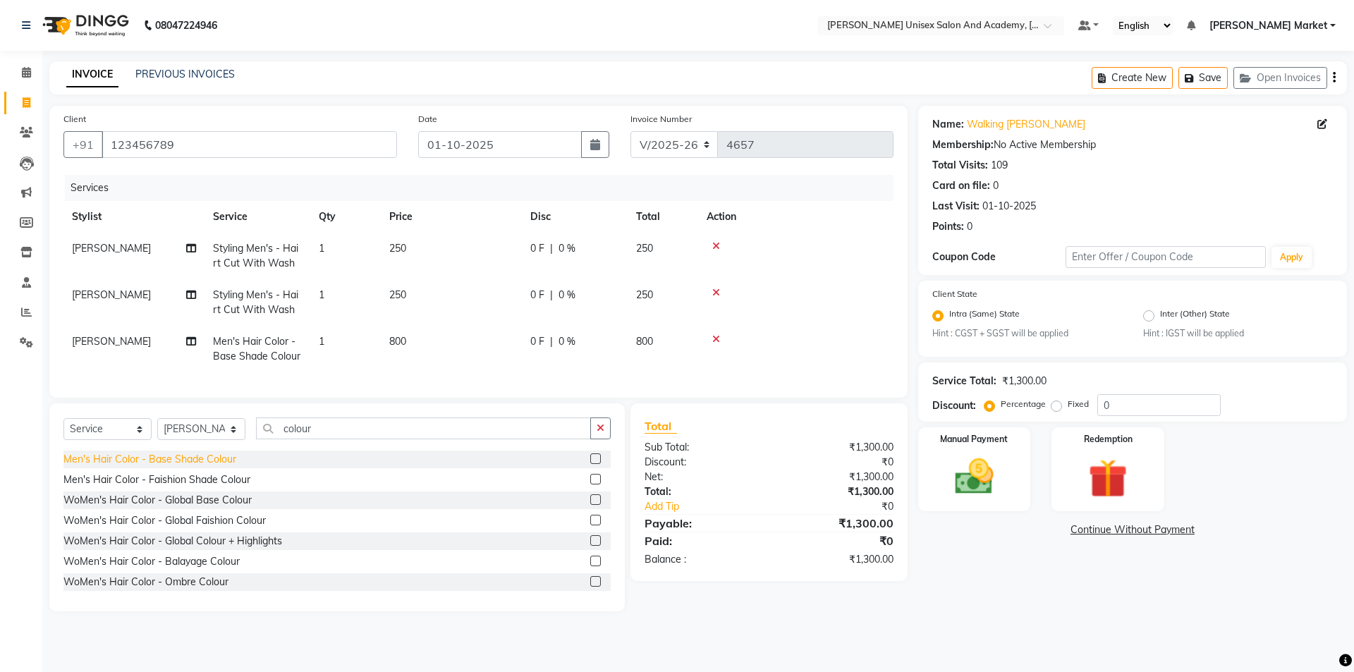
click at [171, 467] on div "Men's Hair Color - Base Shade Colour" at bounding box center [149, 459] width 173 height 15
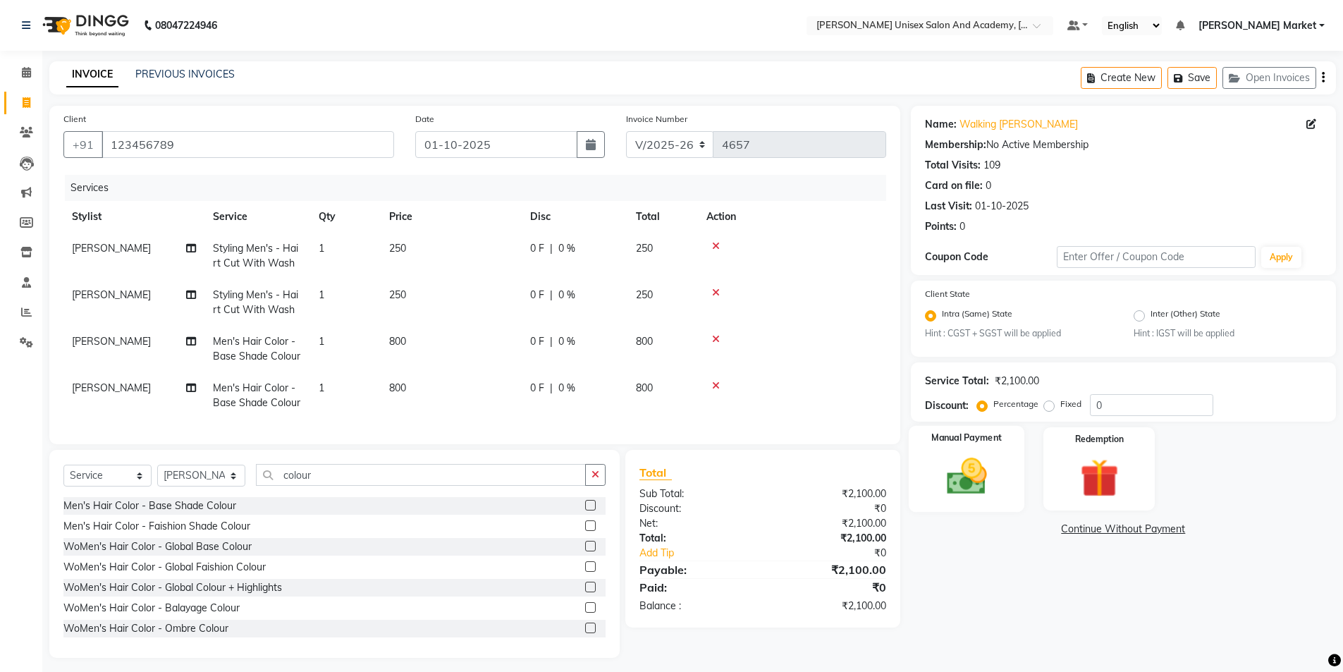
click at [935, 470] on img at bounding box center [966, 477] width 65 height 46
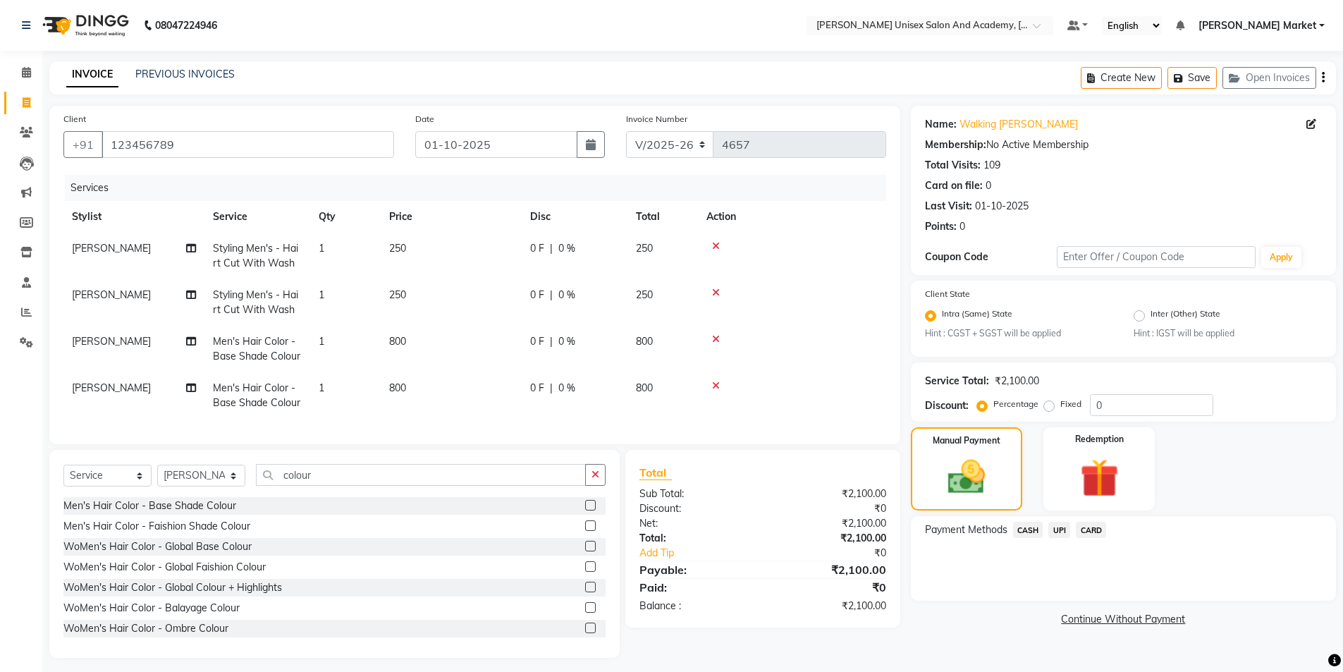
click at [1060, 532] on span "UPI" at bounding box center [1059, 530] width 22 height 16
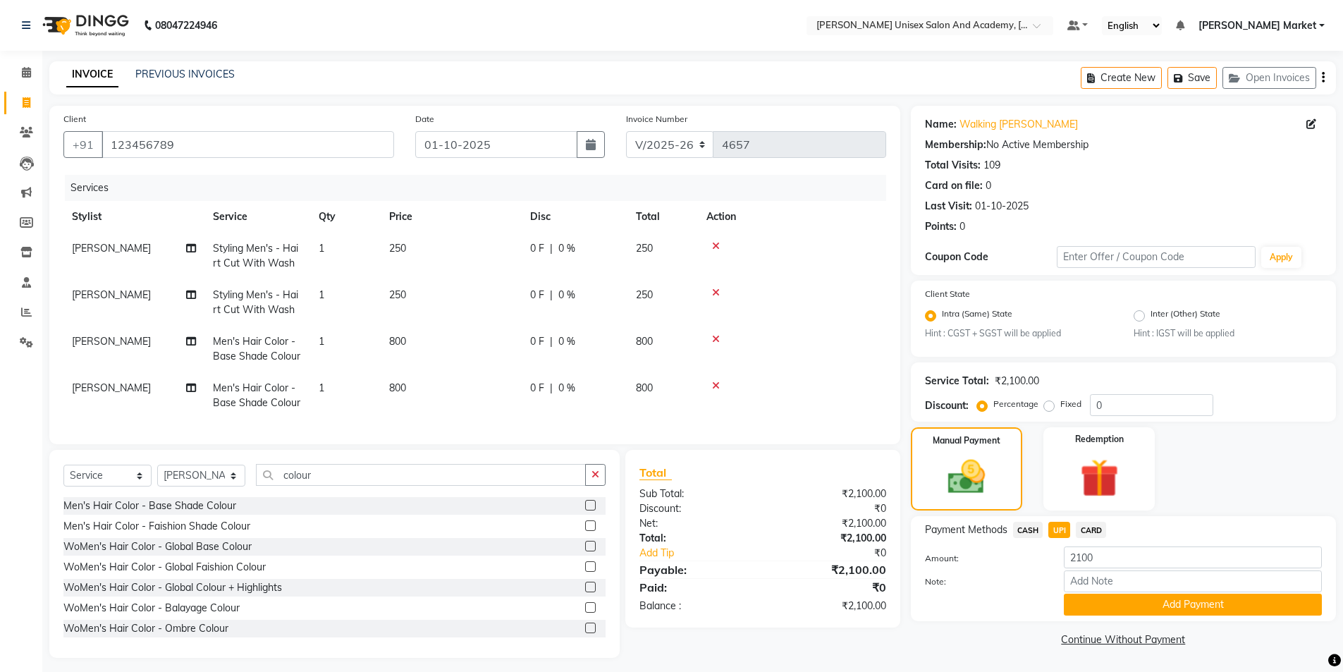
scroll to position [18, 0]
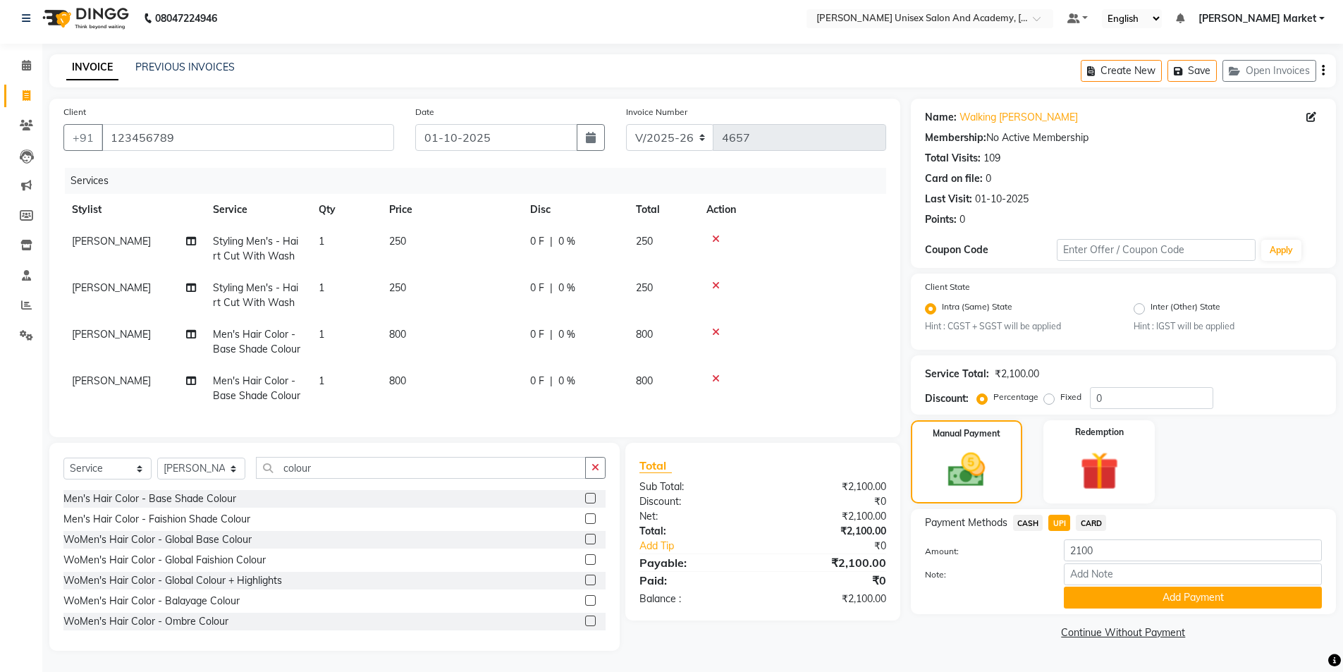
click at [1100, 587] on button "Add Payment" at bounding box center [1193, 598] width 258 height 22
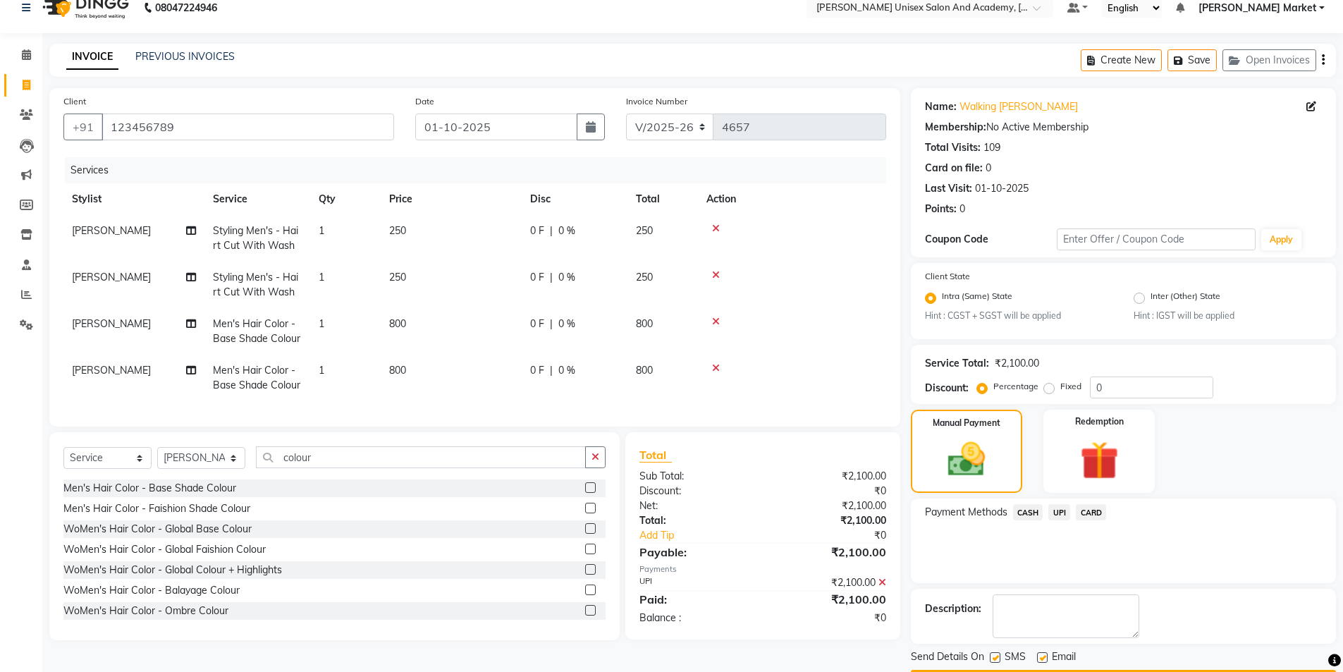
scroll to position [59, 0]
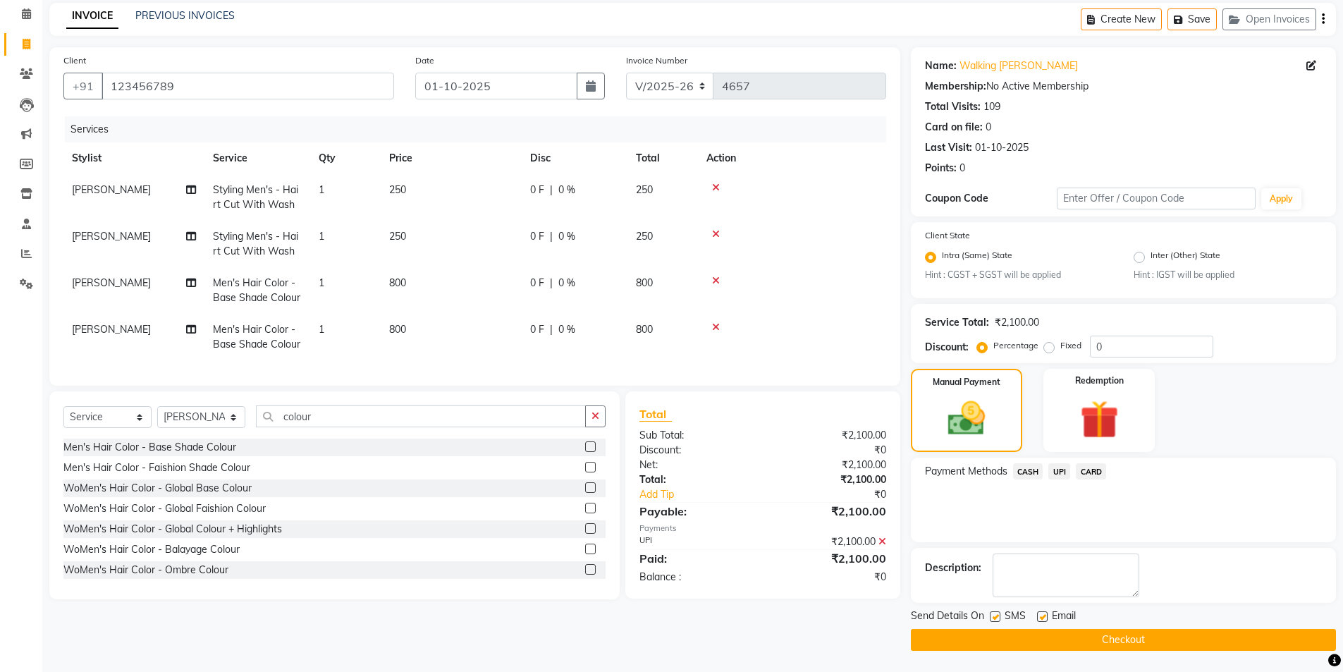
click at [1044, 616] on label at bounding box center [1042, 616] width 11 height 11
click at [1044, 616] on input "checkbox" at bounding box center [1041, 617] width 9 height 9
click at [991, 615] on label at bounding box center [995, 616] width 11 height 11
click at [991, 615] on input "checkbox" at bounding box center [994, 617] width 9 height 9
click at [1051, 641] on button "Checkout" at bounding box center [1123, 640] width 425 height 22
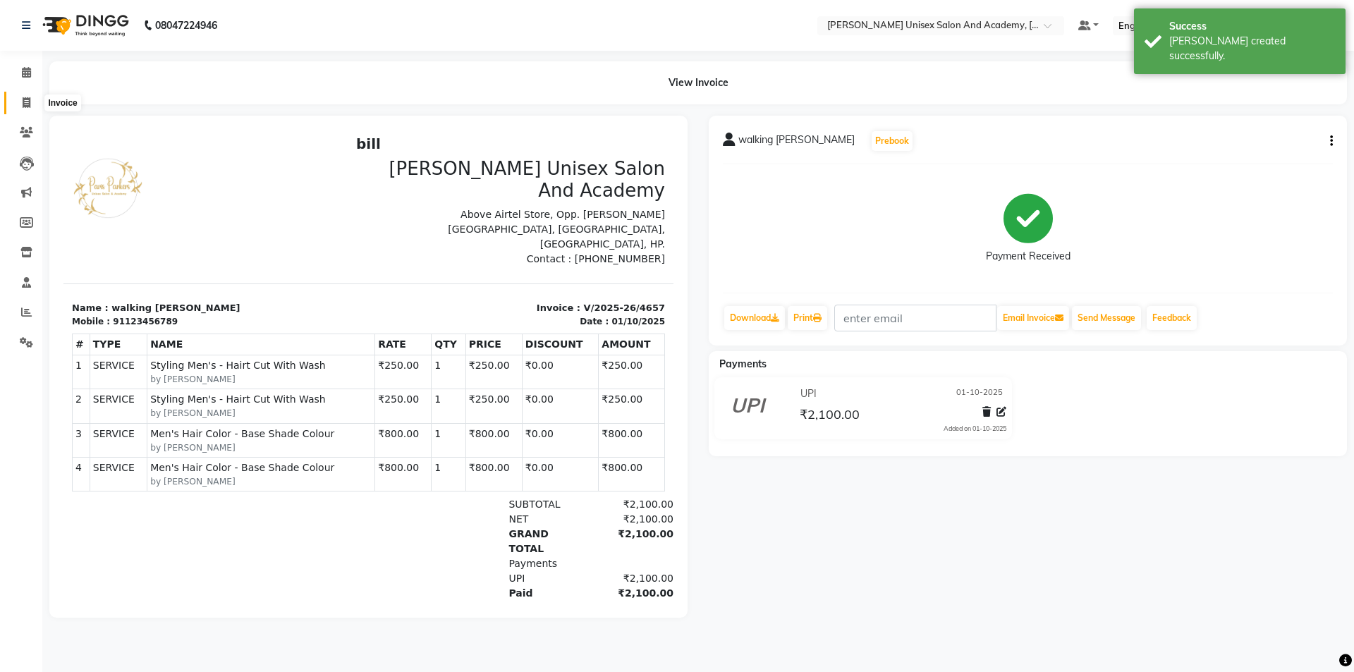
click at [30, 104] on icon at bounding box center [27, 102] width 8 height 11
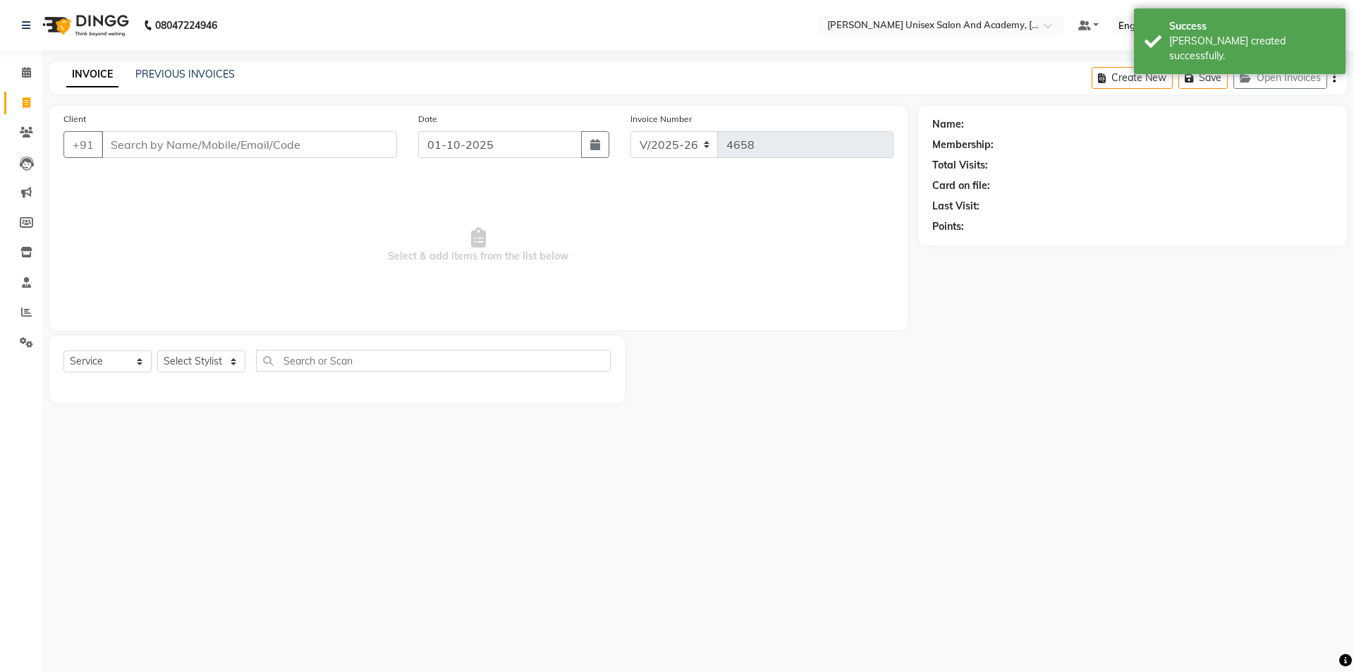
click at [133, 145] on input "Client" at bounding box center [249, 144] width 295 height 27
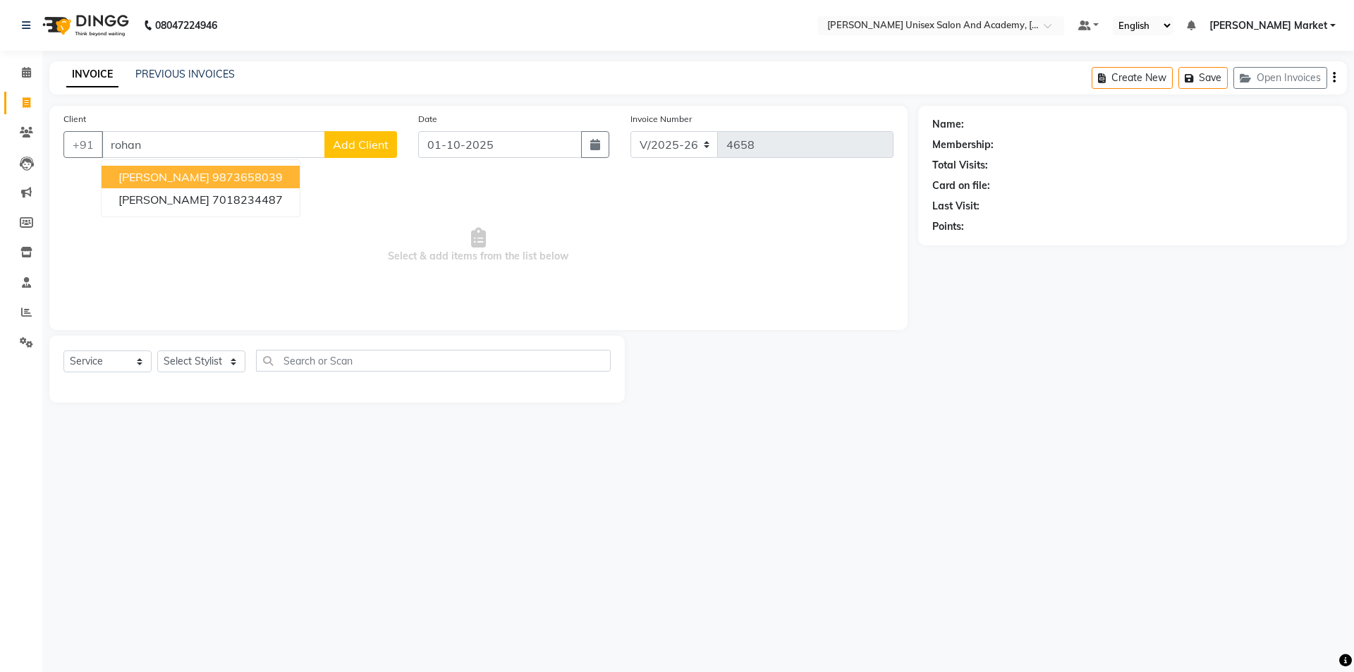
click at [212, 174] on ngb-highlight "9873658039" at bounding box center [247, 177] width 70 height 14
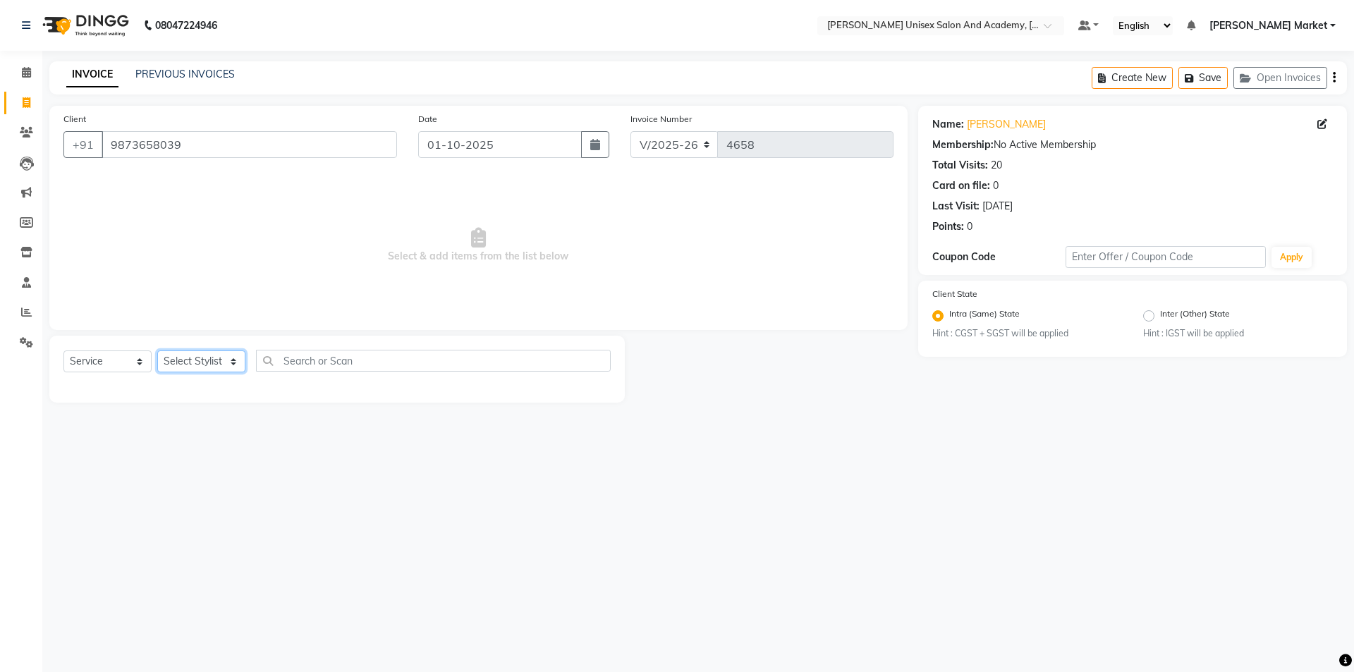
click at [188, 357] on select "Select Stylist Amit anjali [PERSON_NAME] [PERSON_NAME] [PERSON_NAME] [PERSON_NA…" at bounding box center [201, 361] width 88 height 22
click at [157, 350] on select "Select Stylist Amit anjali [PERSON_NAME] [PERSON_NAME] [PERSON_NAME] [PERSON_NA…" at bounding box center [201, 361] width 88 height 22
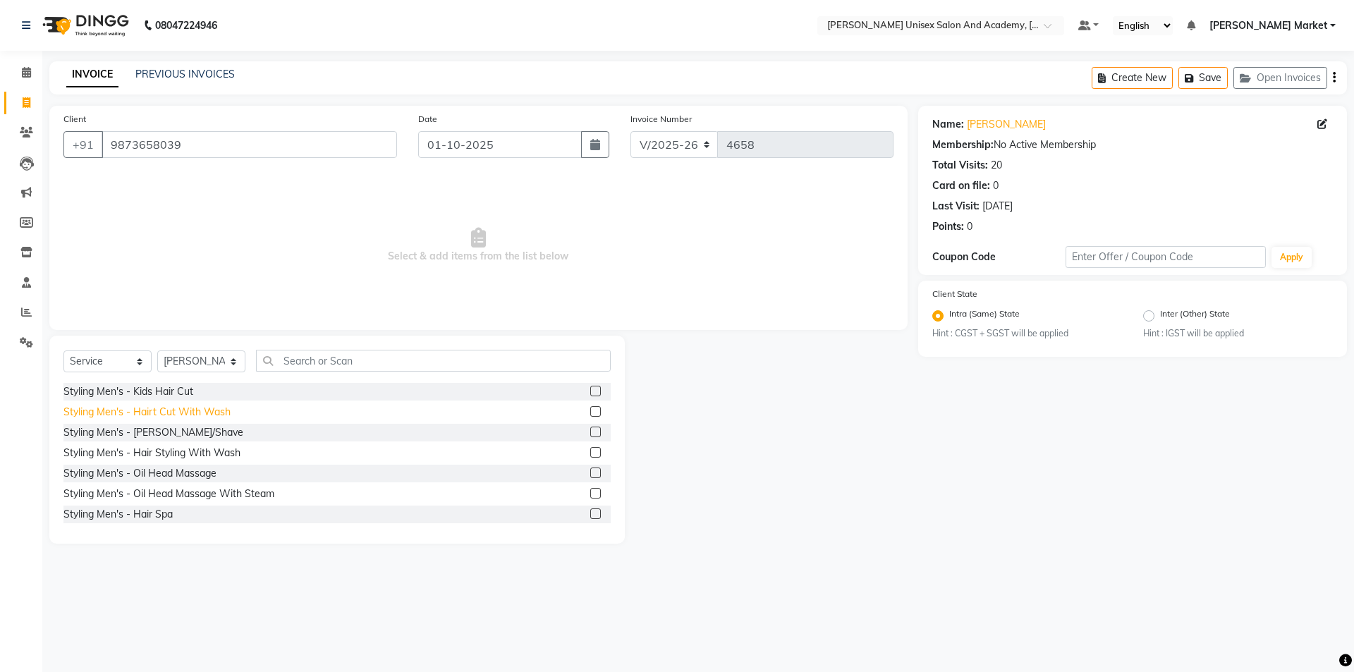
click at [158, 417] on div "Styling Men's - Hairt Cut With Wash" at bounding box center [146, 412] width 167 height 15
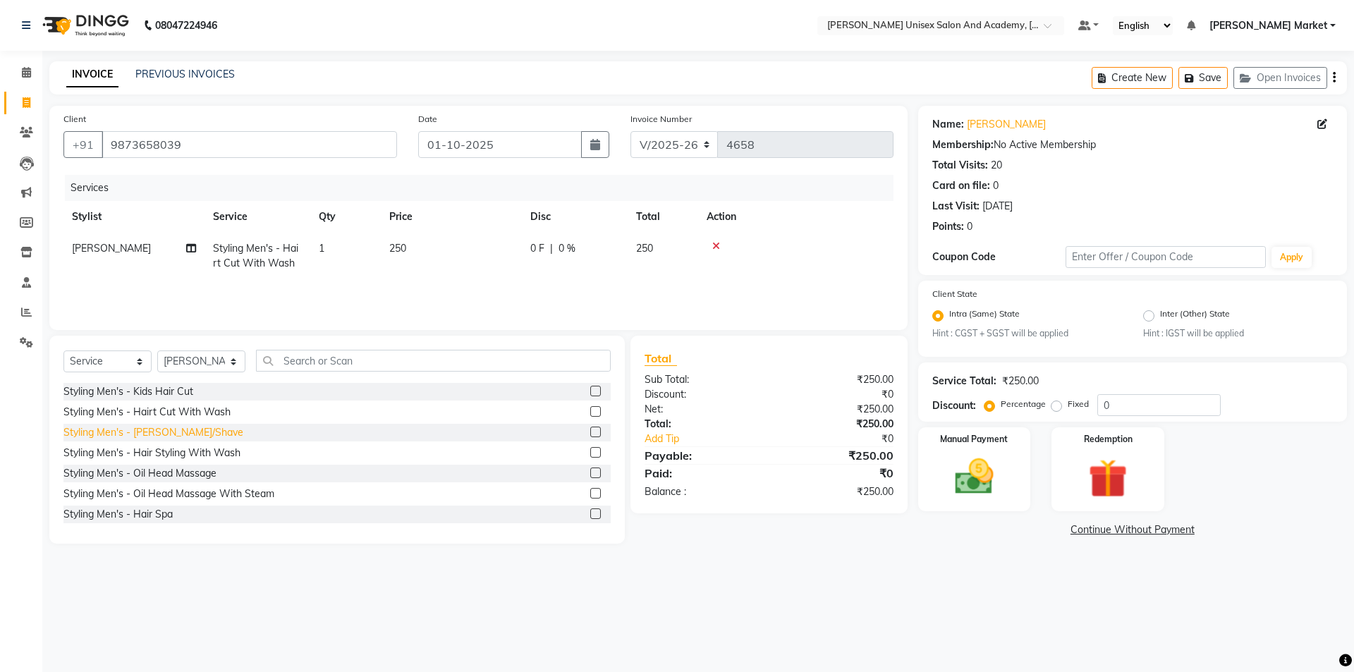
click at [164, 429] on div "Styling Men's - [PERSON_NAME]/Shave" at bounding box center [153, 432] width 180 height 15
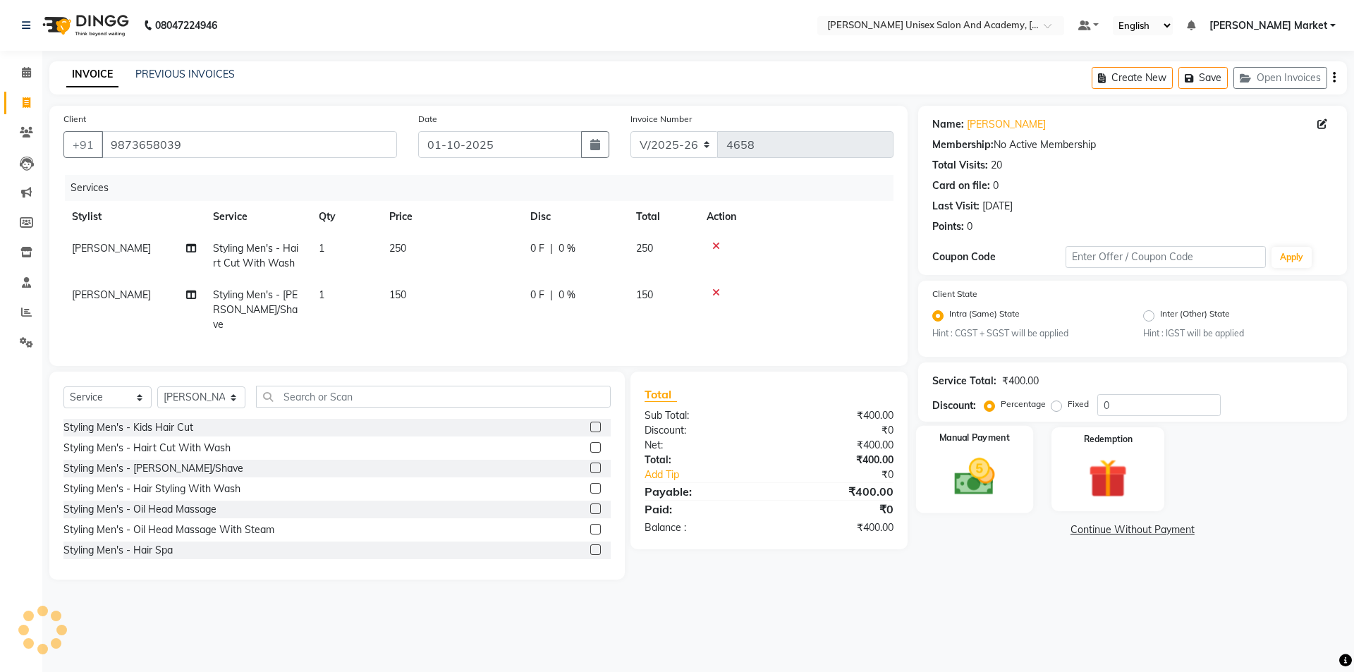
click at [967, 481] on img at bounding box center [974, 477] width 66 height 47
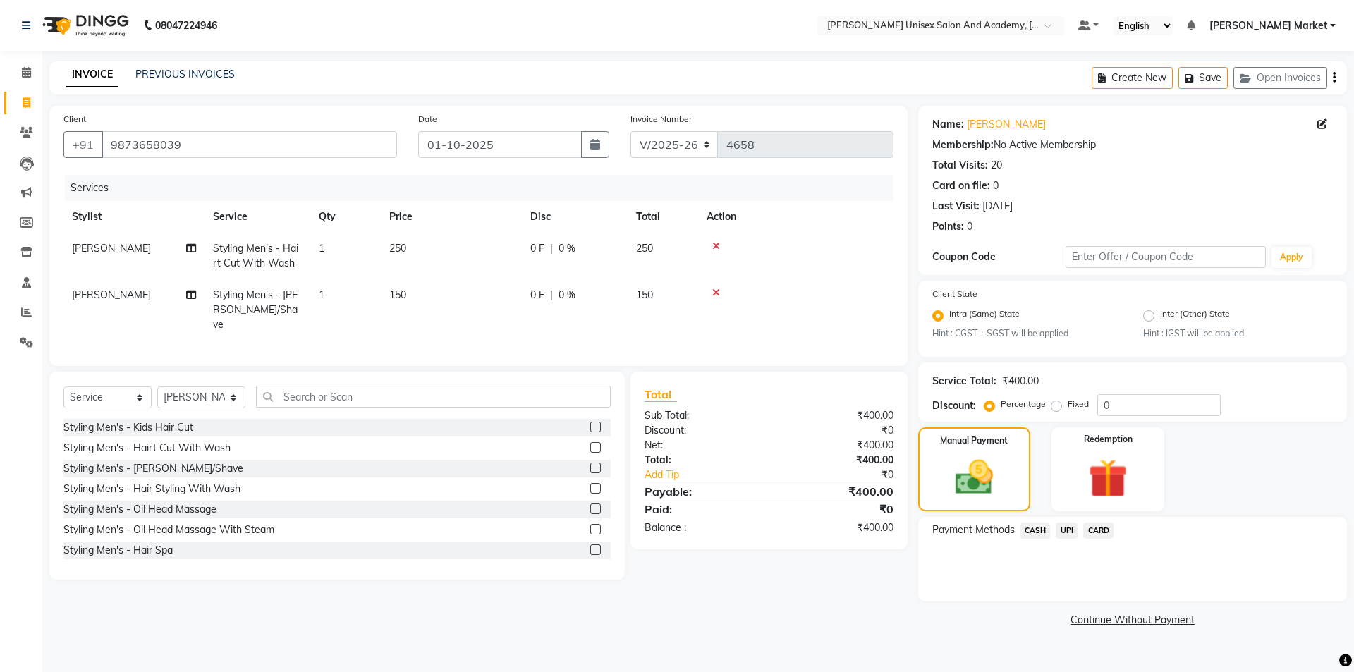
click at [1062, 531] on span "UPI" at bounding box center [1066, 530] width 22 height 16
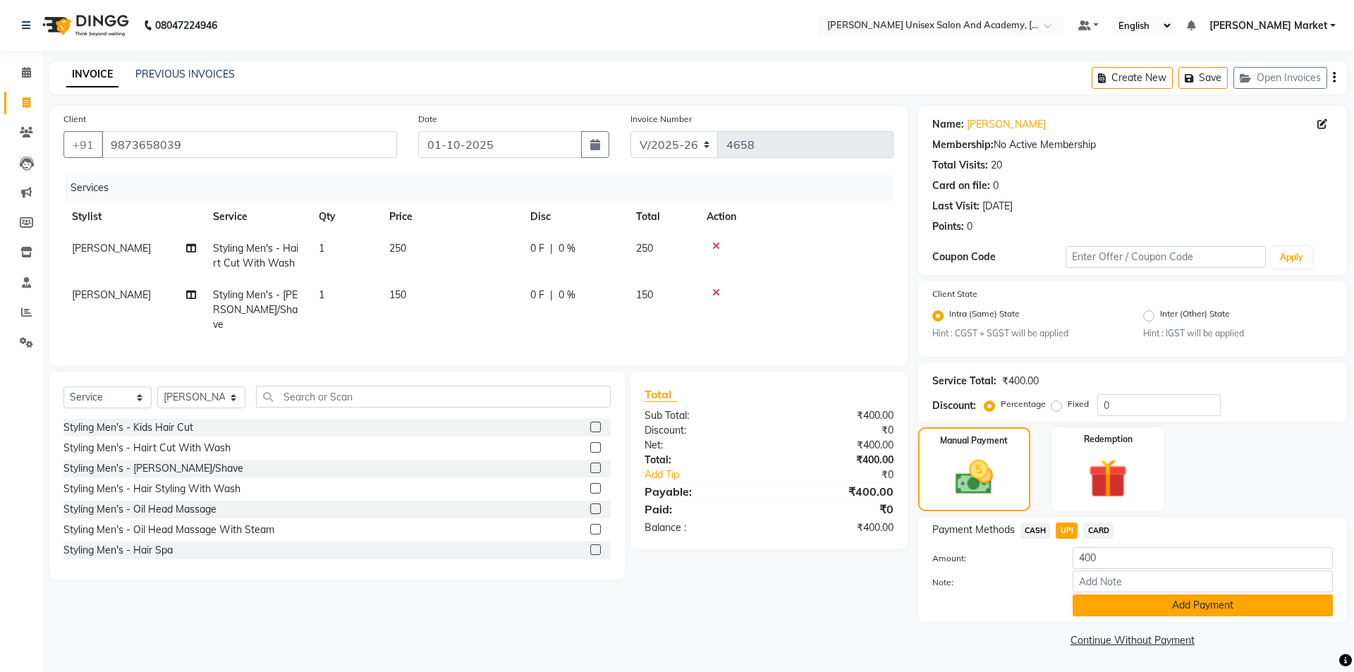
click at [1097, 606] on button "Add Payment" at bounding box center [1202, 605] width 260 height 22
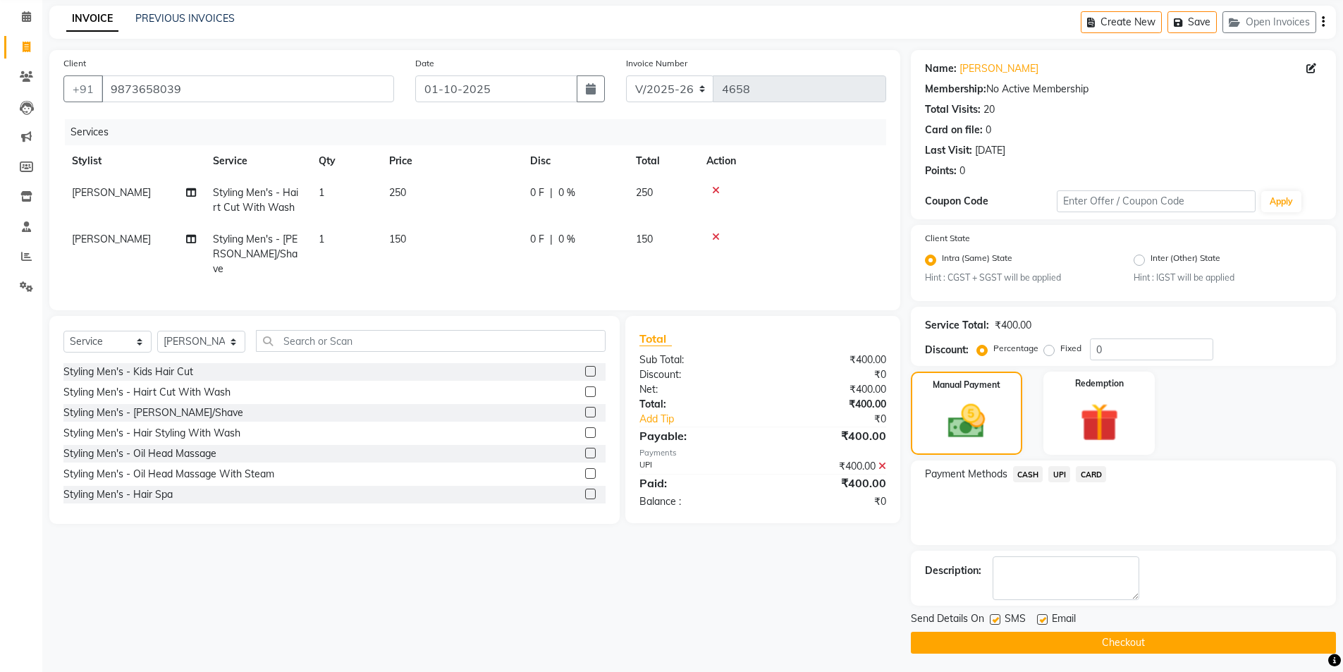
scroll to position [59, 0]
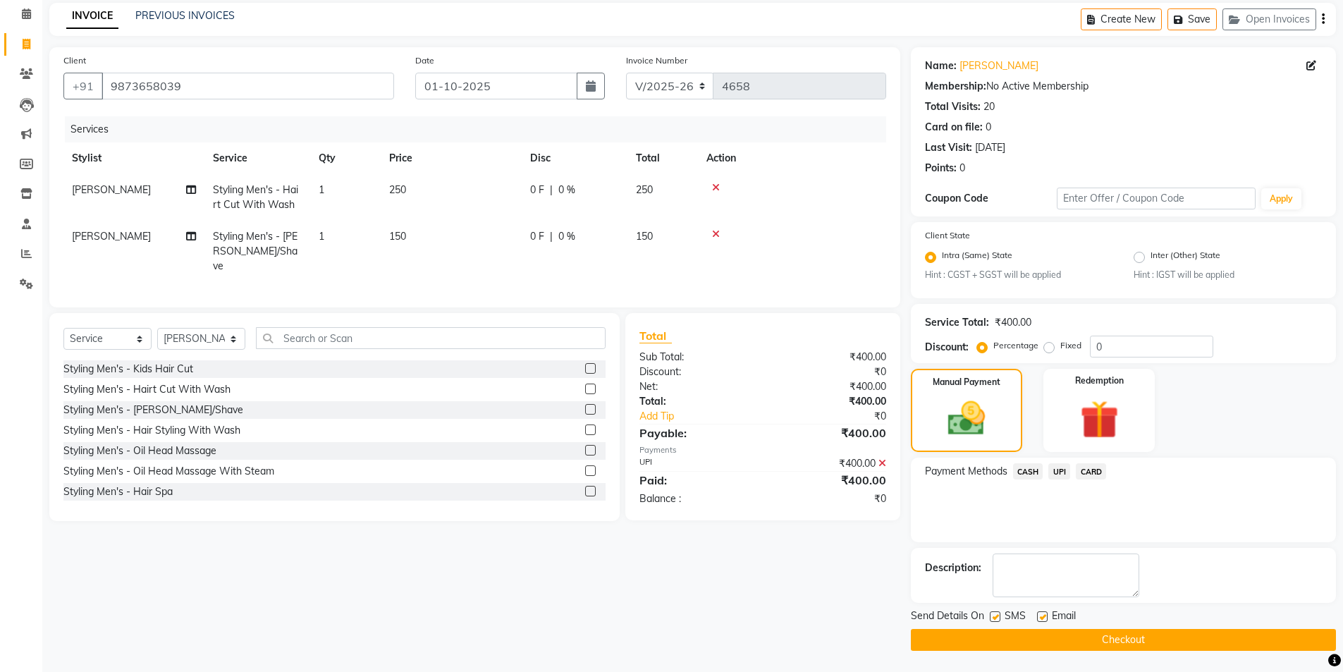
click at [1071, 634] on button "Checkout" at bounding box center [1123, 640] width 425 height 22
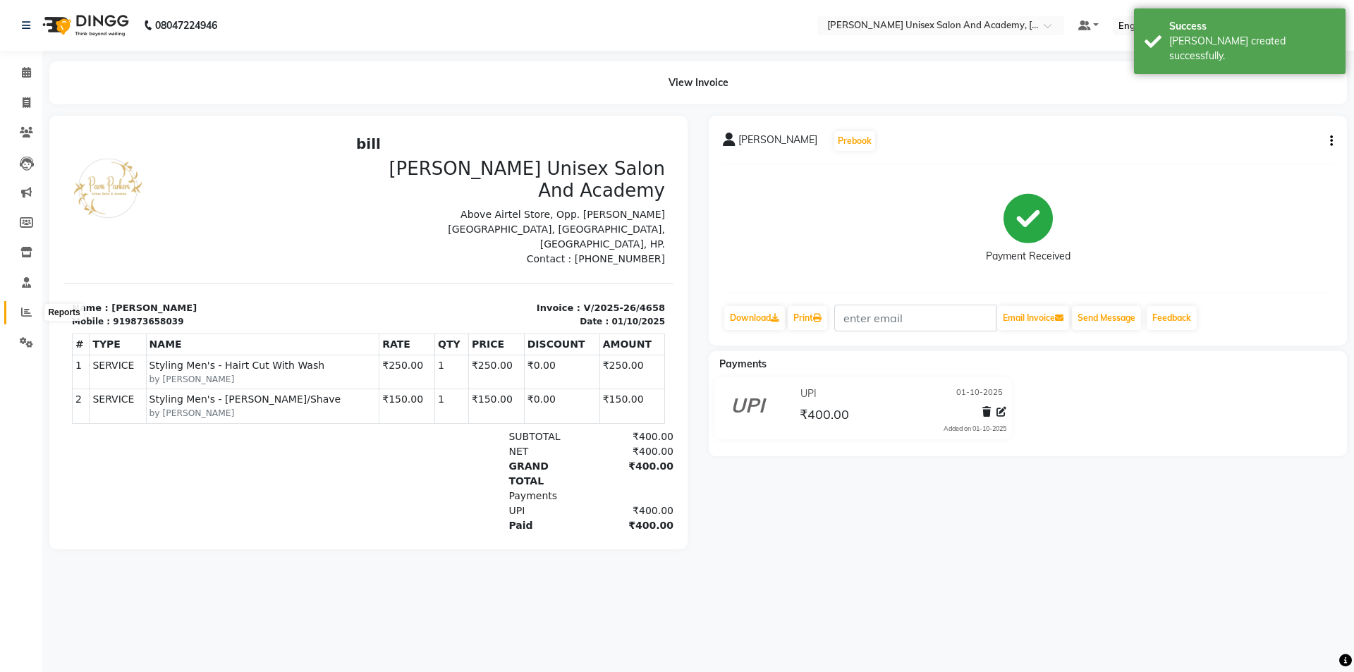
click at [25, 313] on icon at bounding box center [26, 312] width 11 height 11
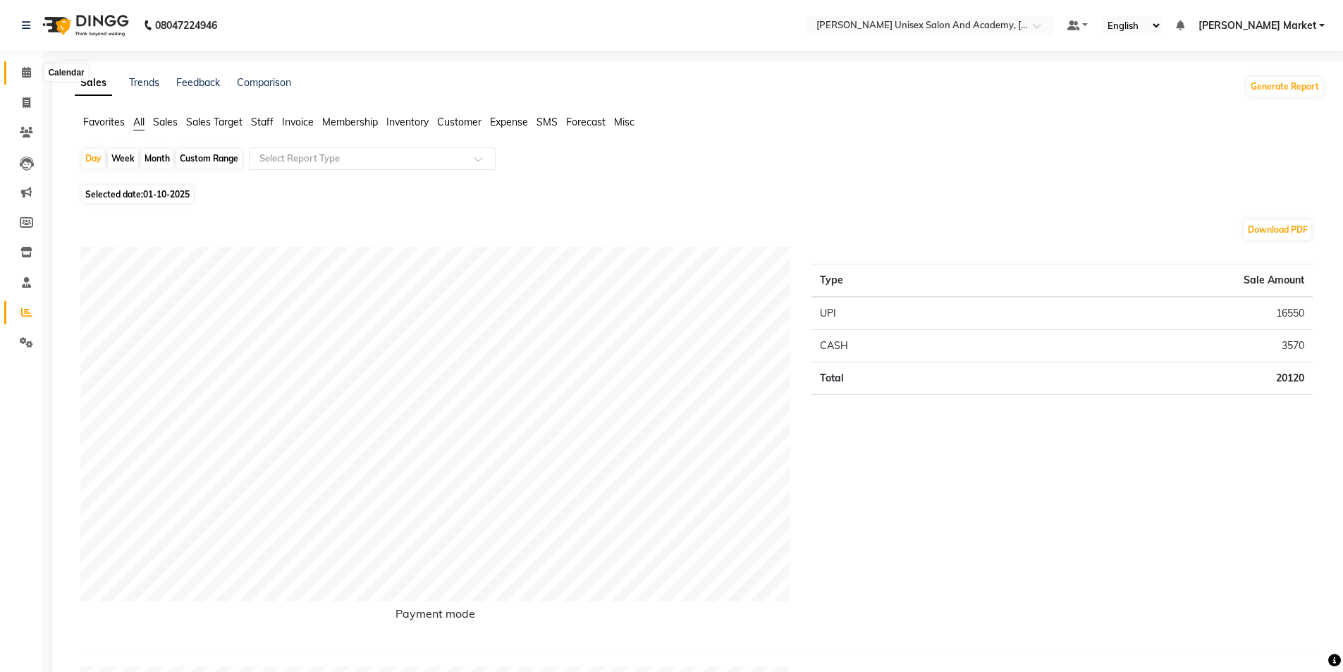
click at [25, 70] on icon at bounding box center [26, 72] width 9 height 11
